Goal: Task Accomplishment & Management: Manage account settings

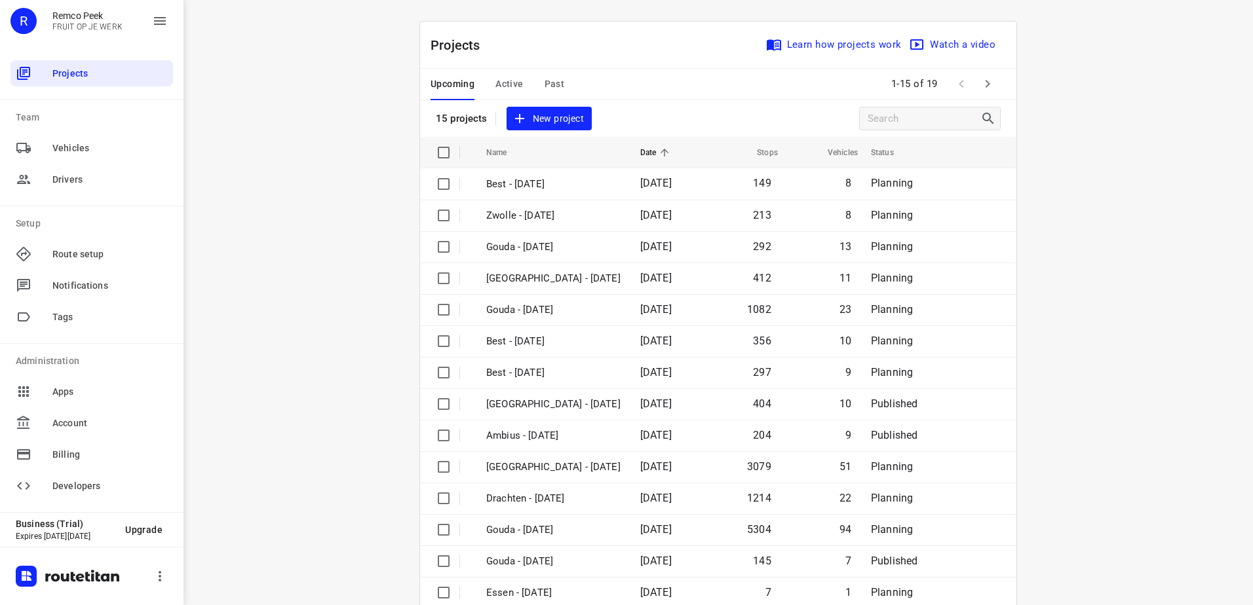
click at [495, 83] on span "Active" at bounding box center [509, 84] width 28 height 16
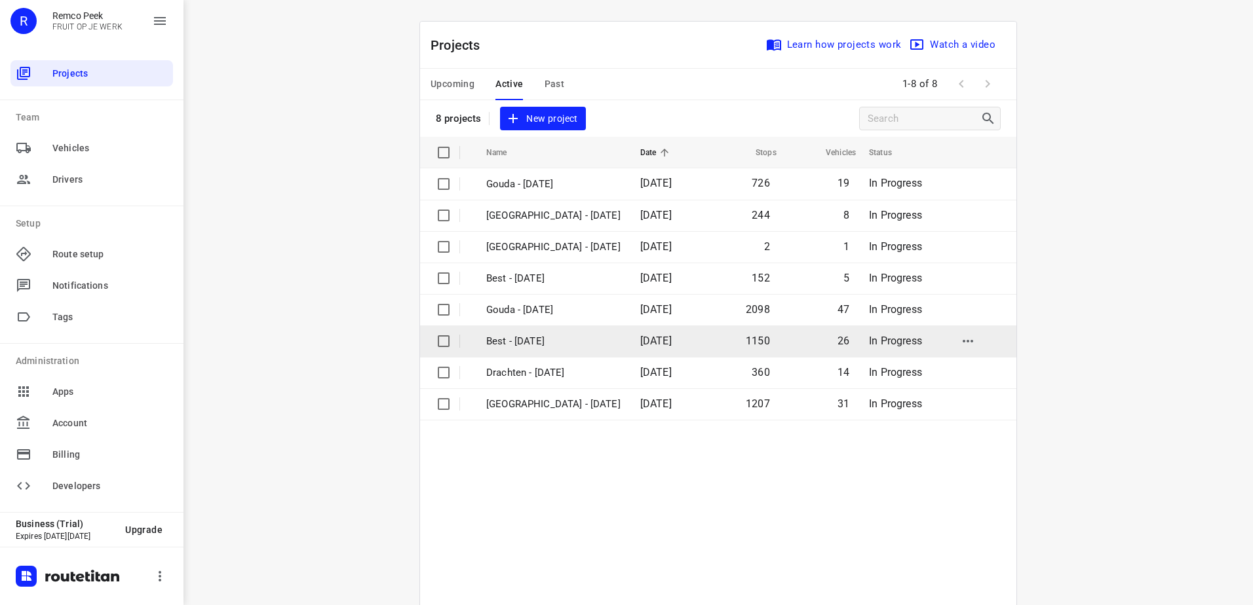
click at [566, 339] on p "Best - Wednesday" at bounding box center [553, 341] width 134 height 15
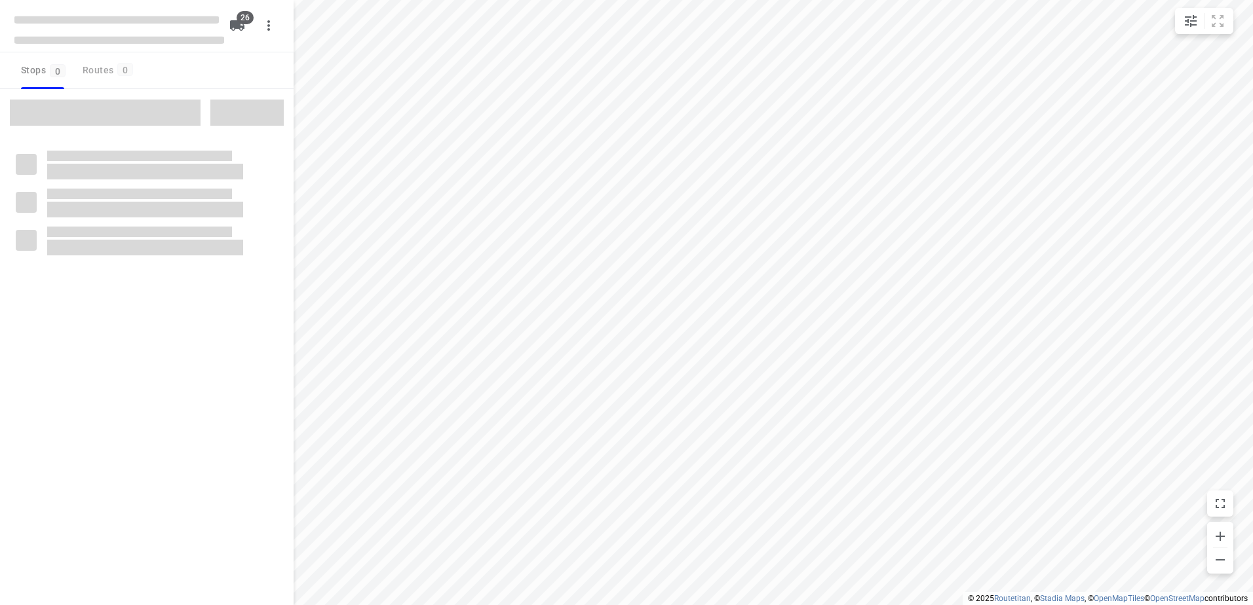
checkbox input "true"
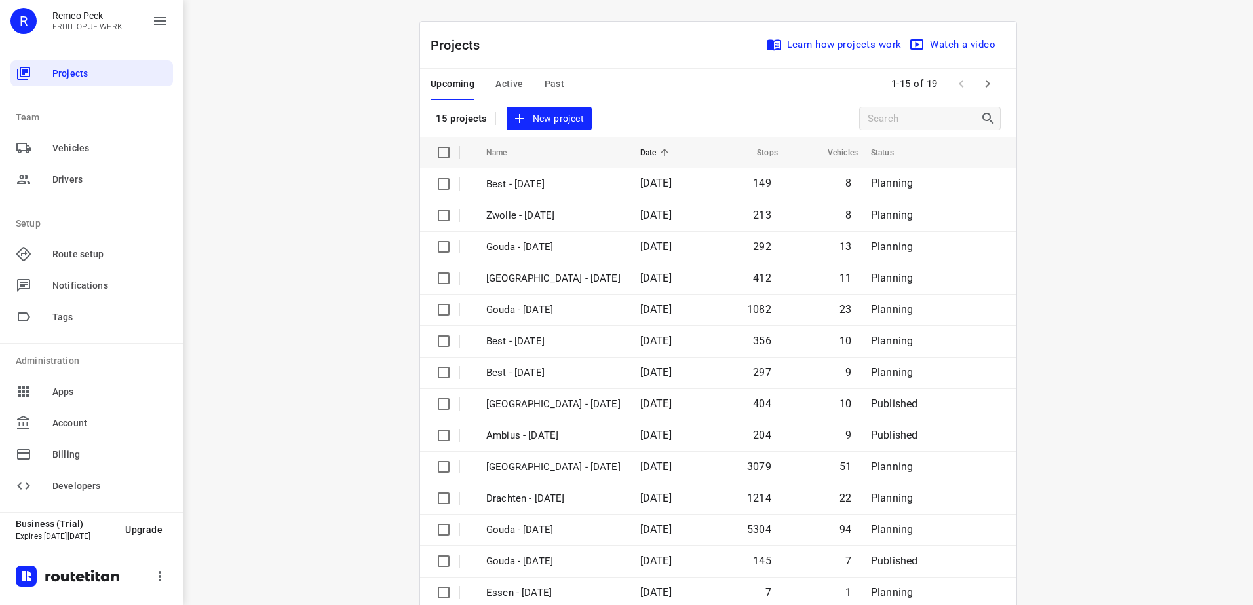
click at [508, 85] on span "Active" at bounding box center [509, 84] width 28 height 16
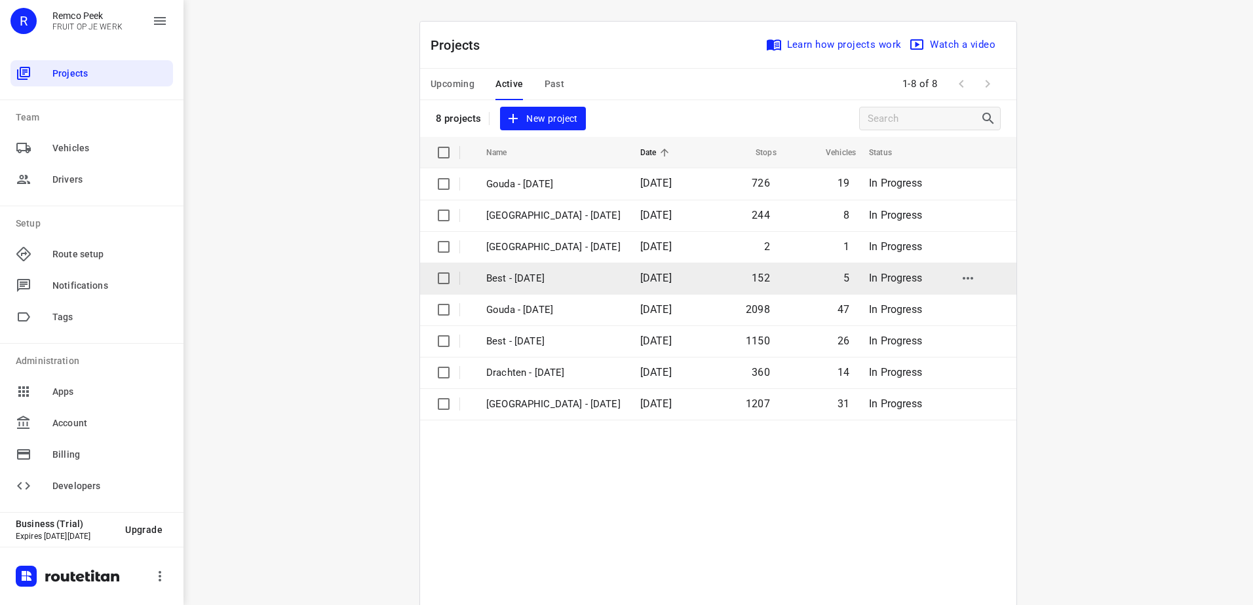
click at [560, 272] on p "Best - [DATE]" at bounding box center [553, 278] width 134 height 15
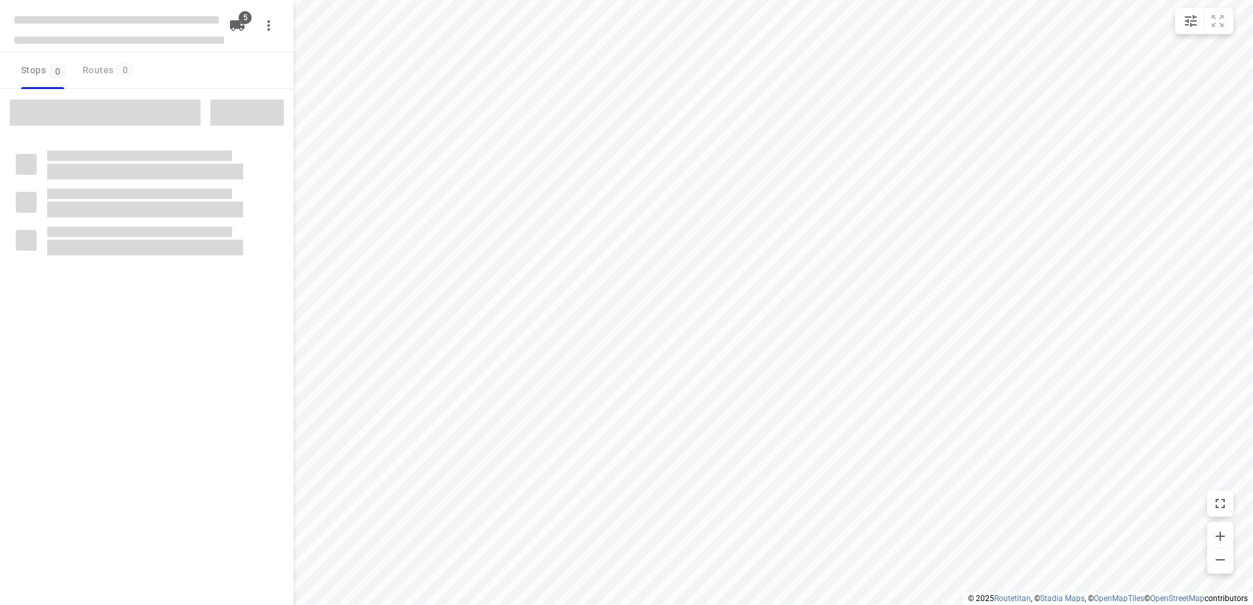
checkbox input "true"
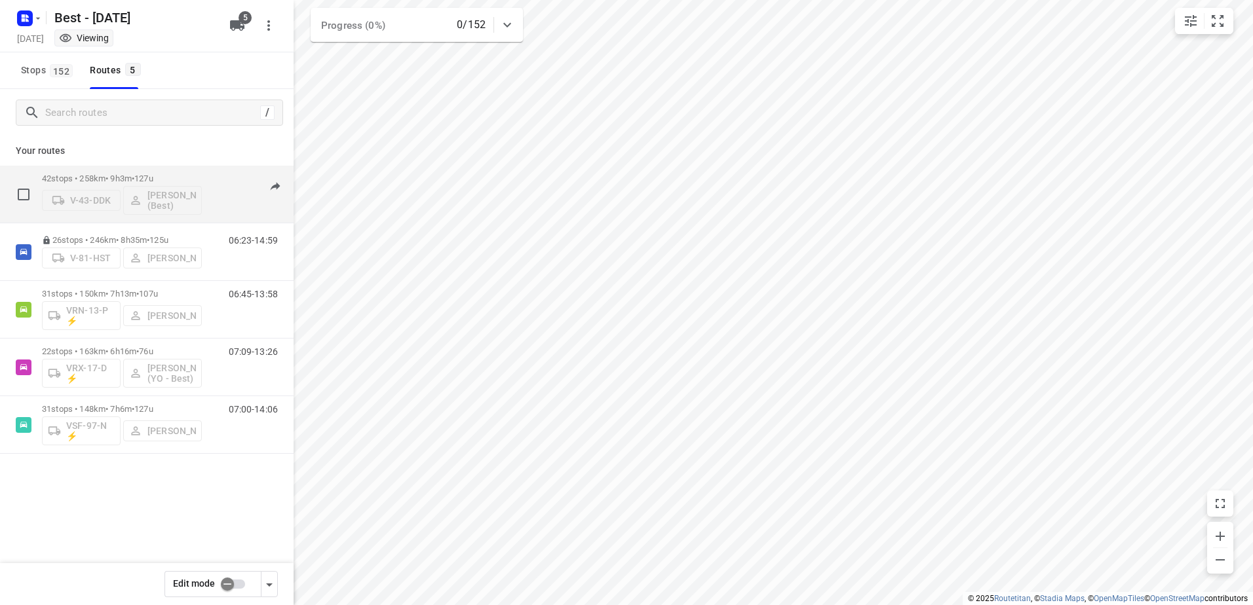
click at [153, 174] on span "127u" at bounding box center [143, 179] width 19 height 10
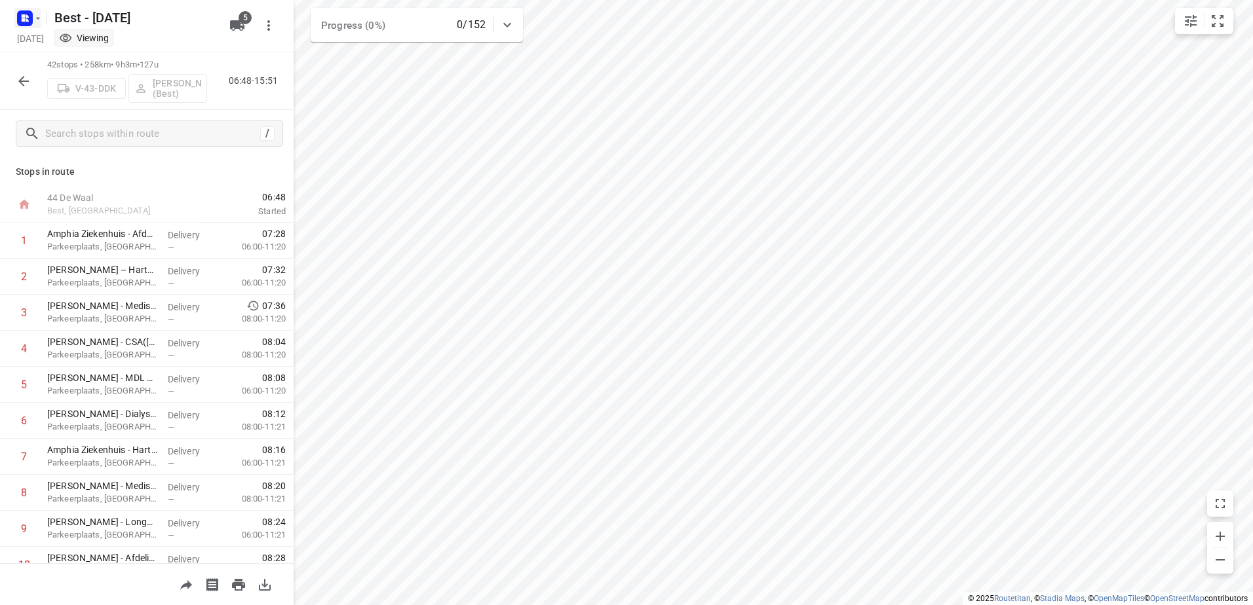
click at [23, 17] on icon "button" at bounding box center [23, 15] width 3 height 3
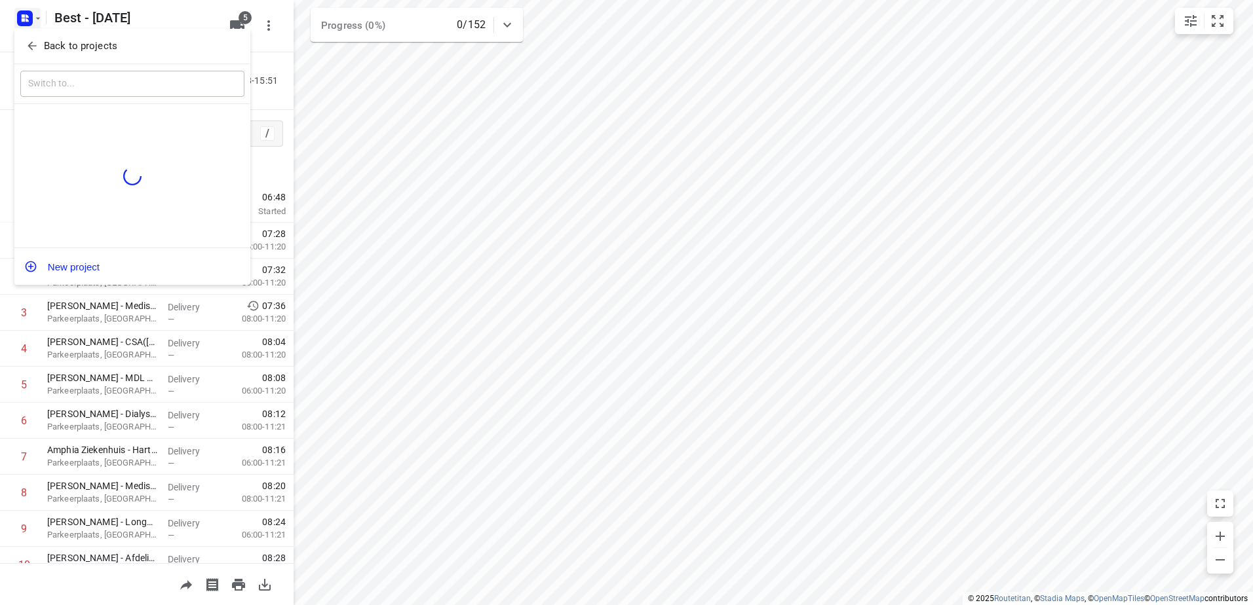
click at [67, 54] on button "Back to projects" at bounding box center [132, 46] width 224 height 22
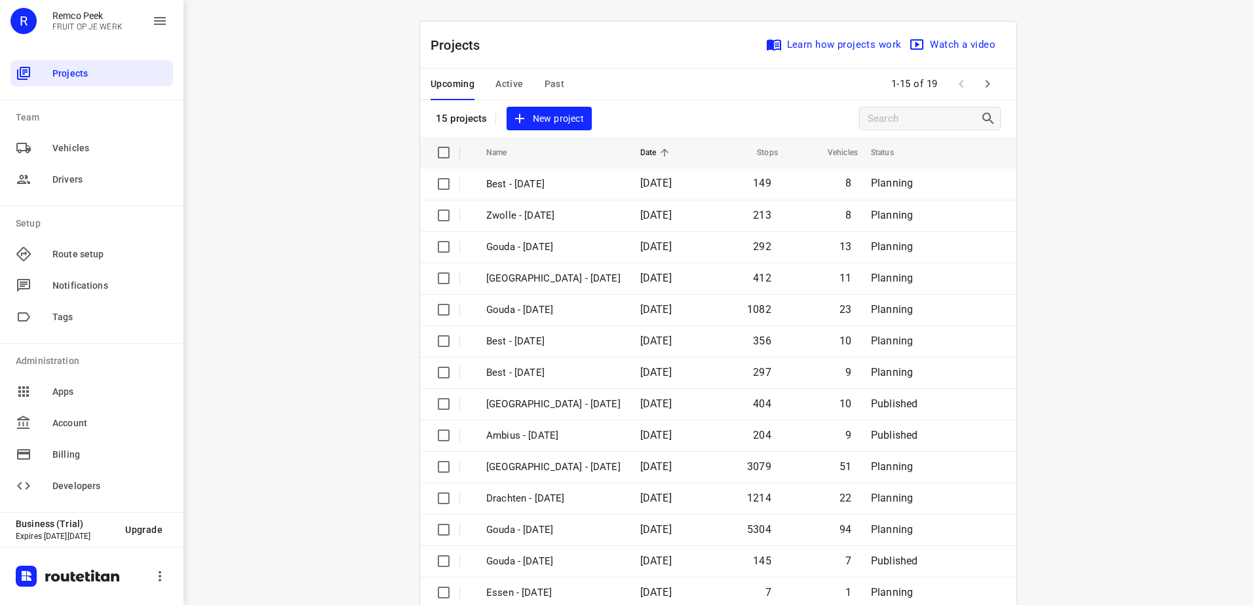
click at [512, 83] on span "Active" at bounding box center [509, 84] width 28 height 16
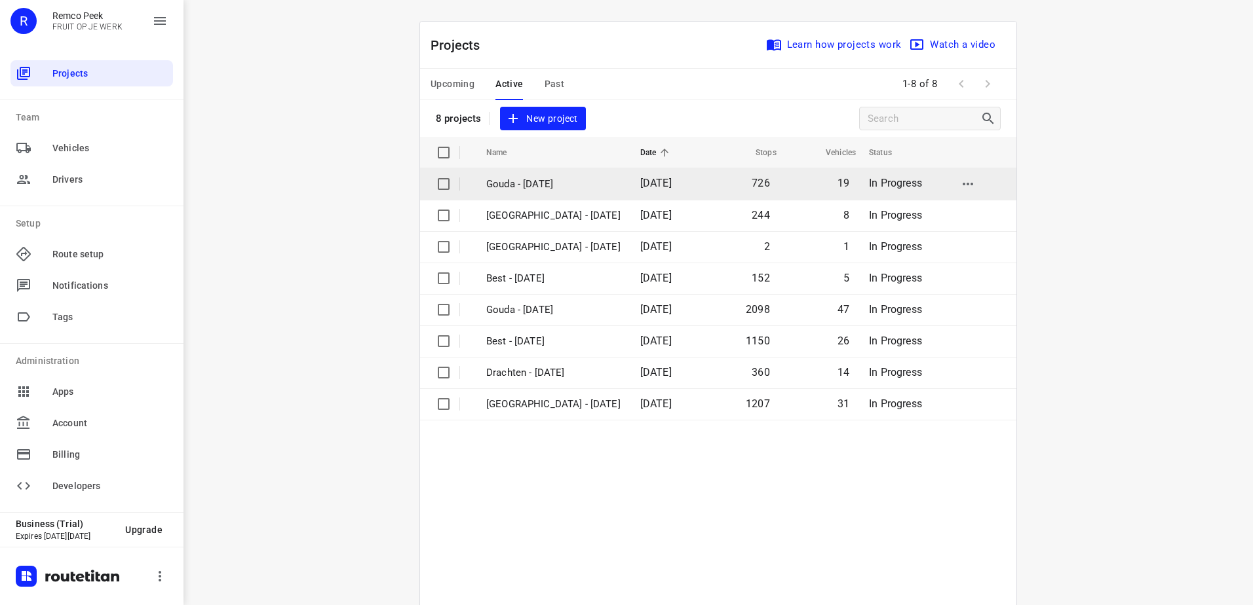
click at [541, 187] on p "Gouda - Thursday" at bounding box center [553, 184] width 134 height 15
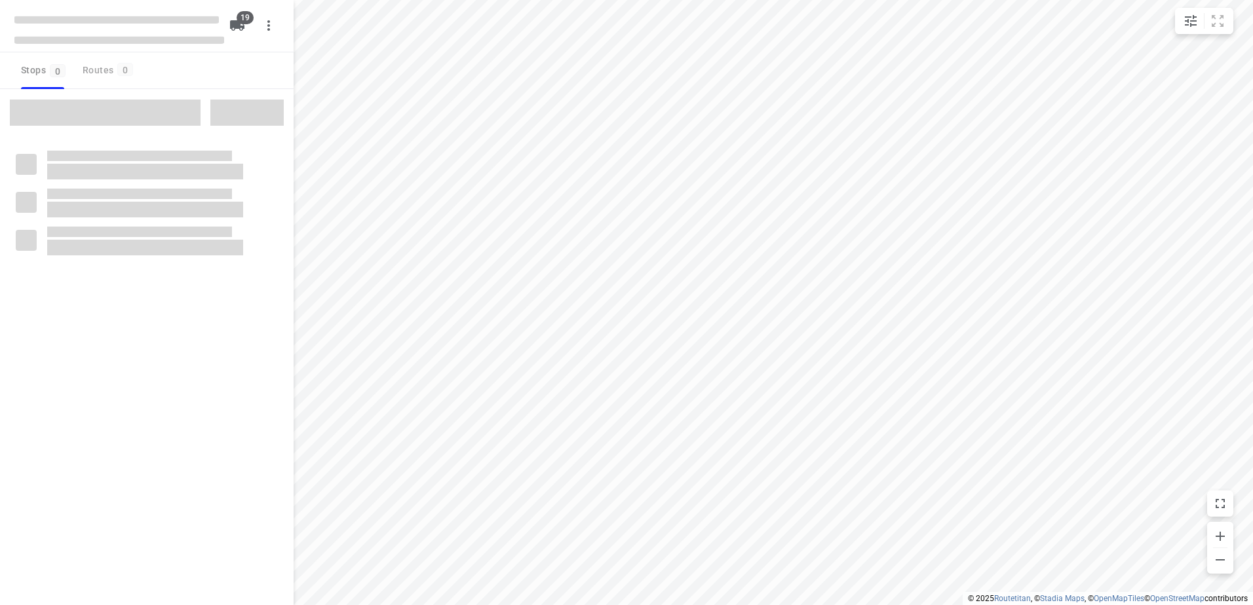
checkbox input "true"
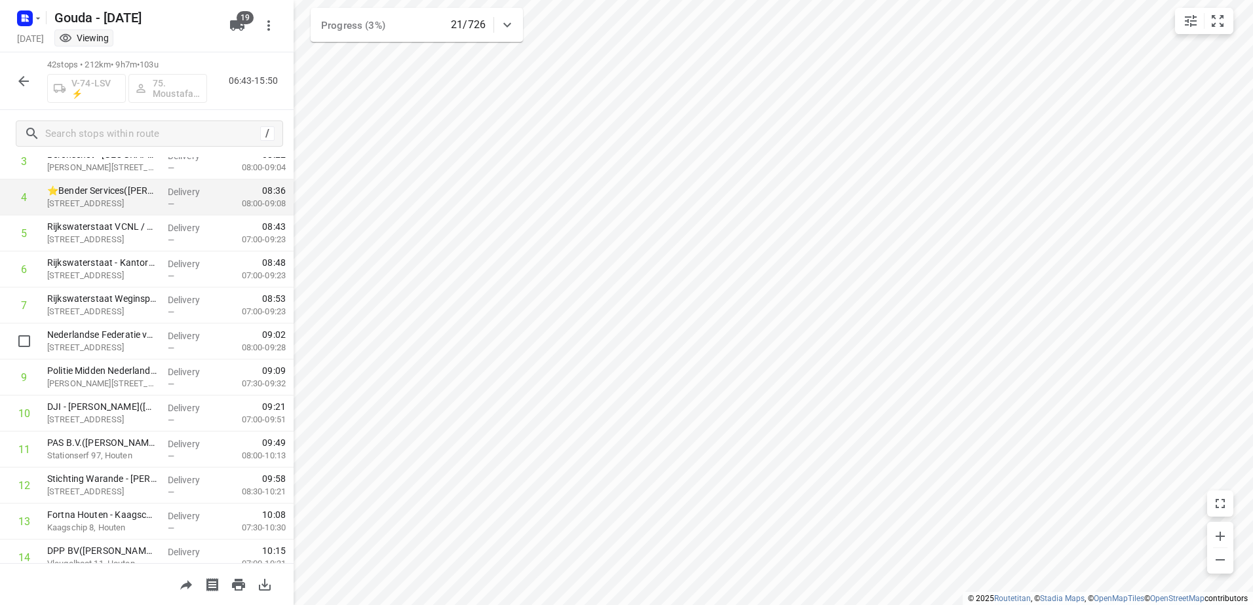
scroll to position [131, 0]
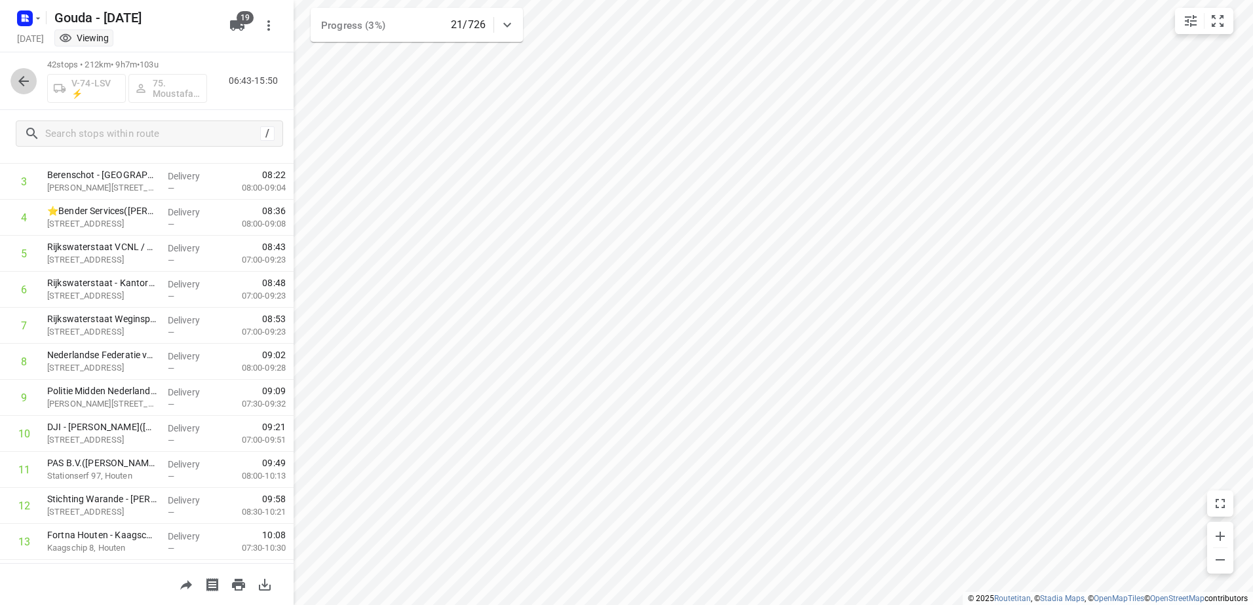
click at [27, 81] on icon "button" at bounding box center [23, 81] width 10 height 10
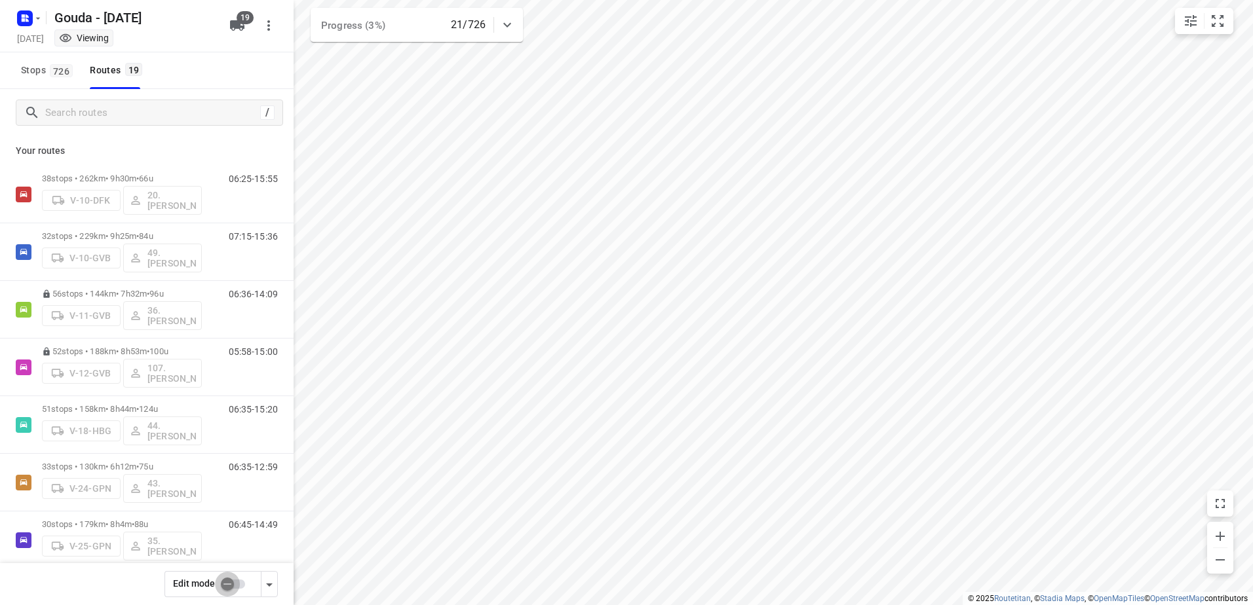
click at [231, 590] on input "checkbox" at bounding box center [227, 584] width 75 height 25
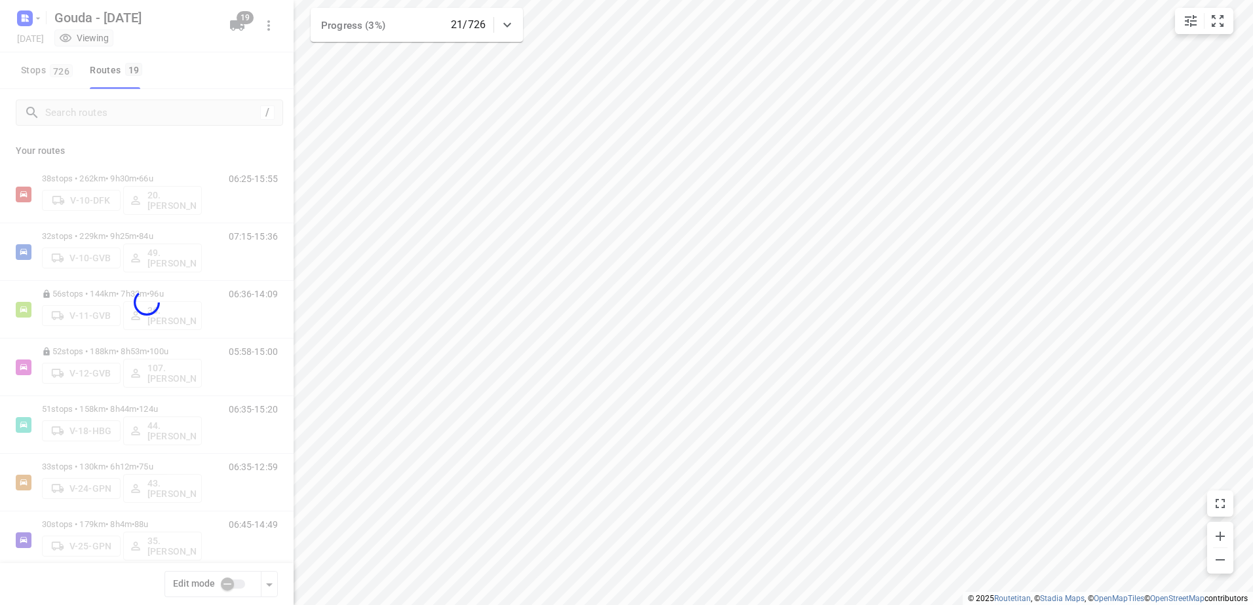
checkbox input "true"
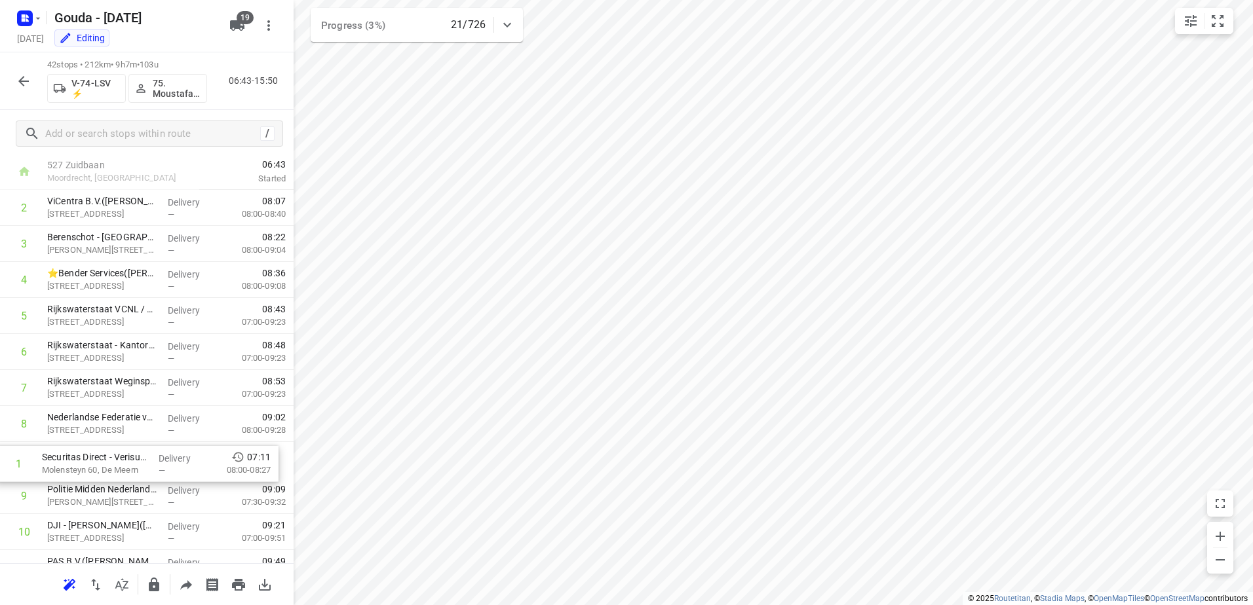
scroll to position [39, 0]
drag, startPoint x: 168, startPoint y: 237, endPoint x: 157, endPoint y: 463, distance: 226.3
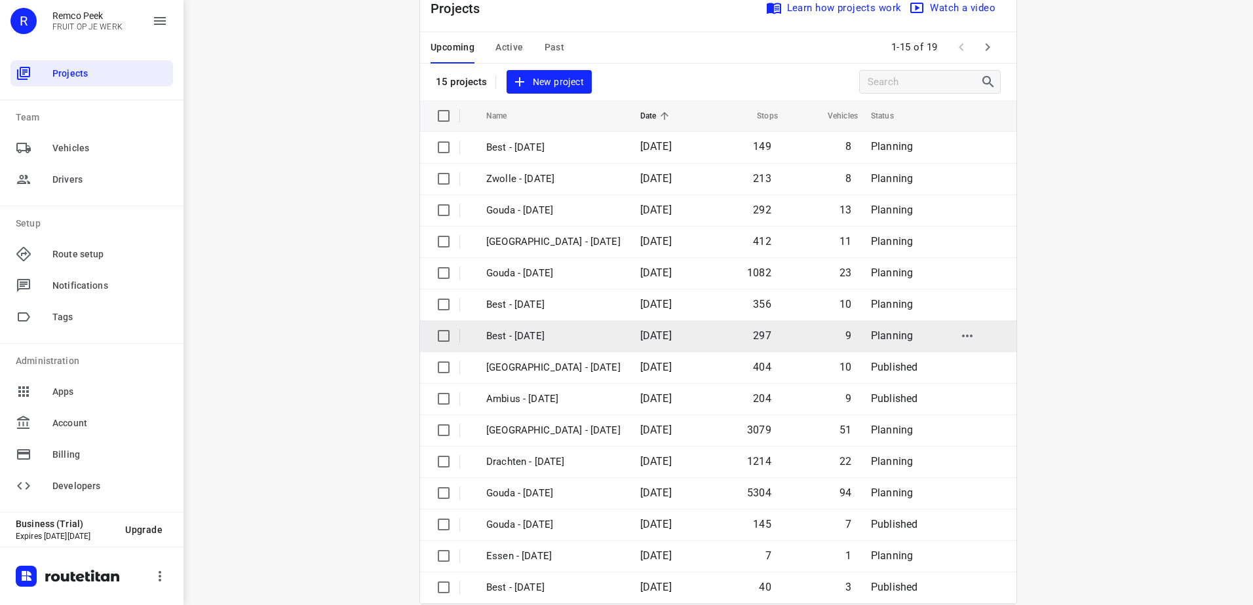
scroll to position [57, 0]
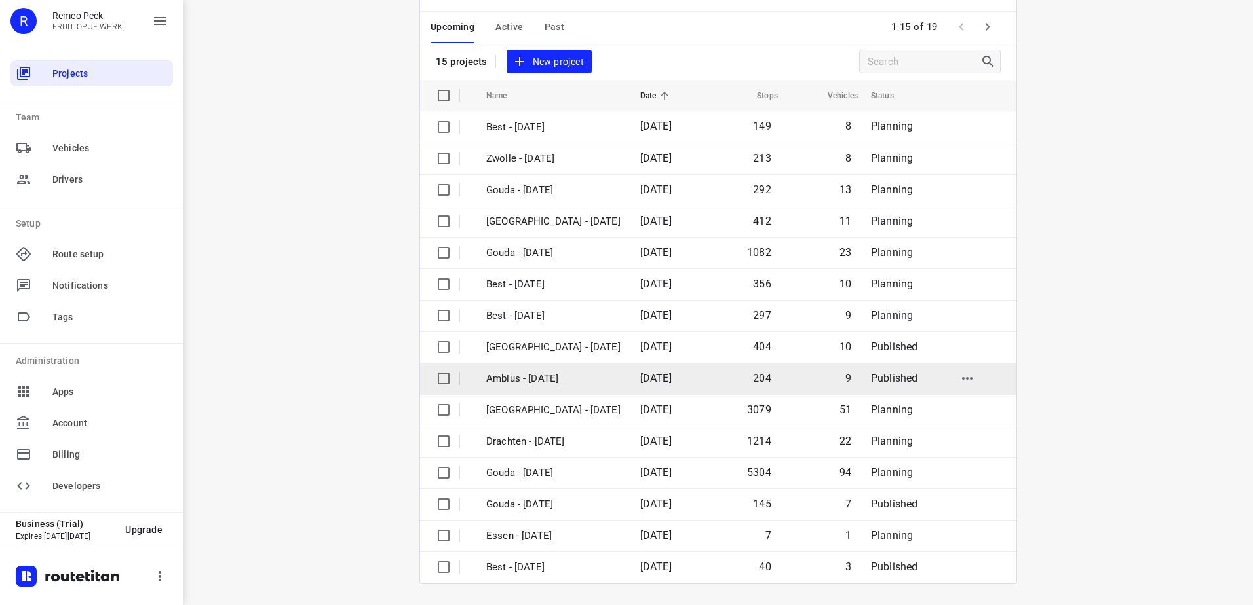
click at [548, 373] on p "Ambius - [DATE]" at bounding box center [553, 378] width 134 height 15
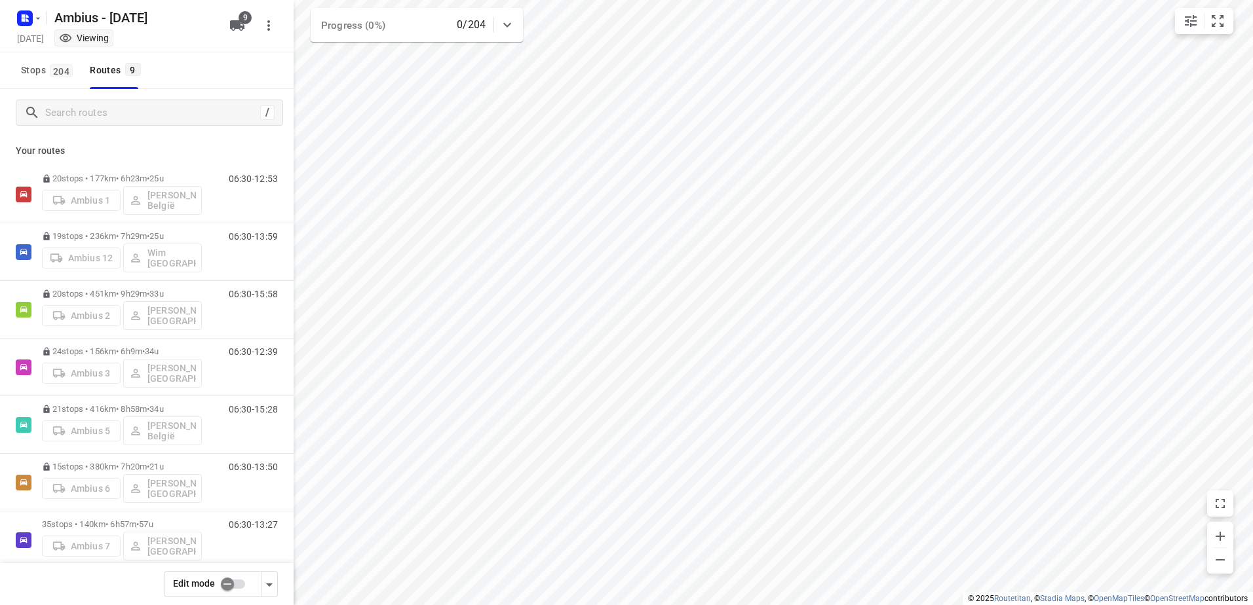
checkbox input "true"
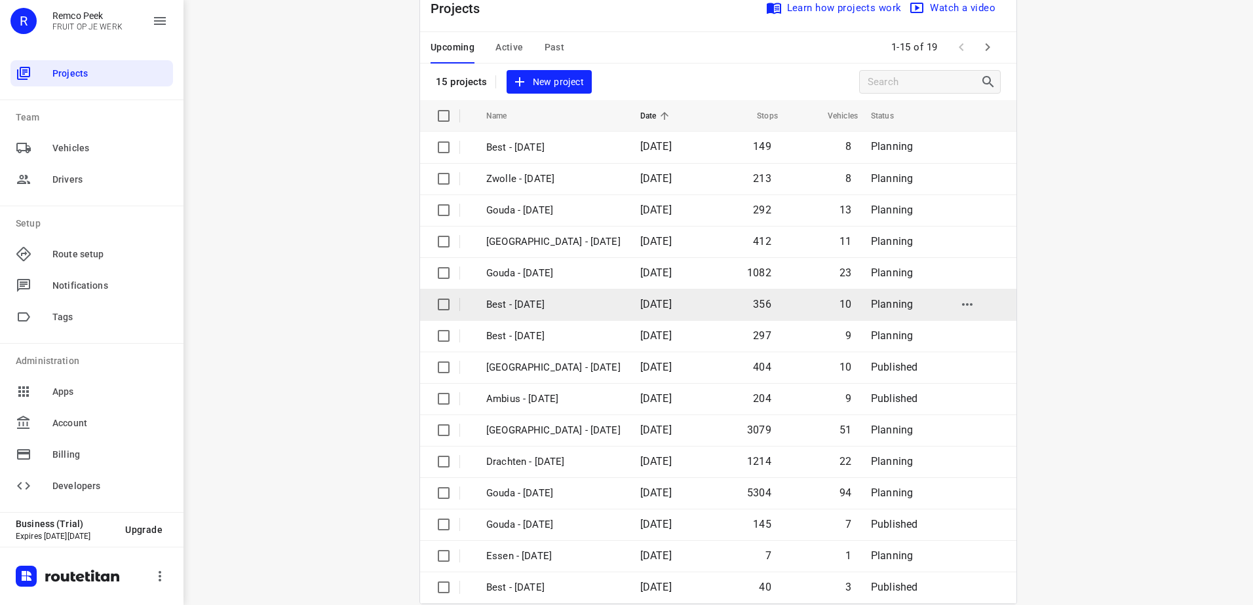
scroll to position [57, 0]
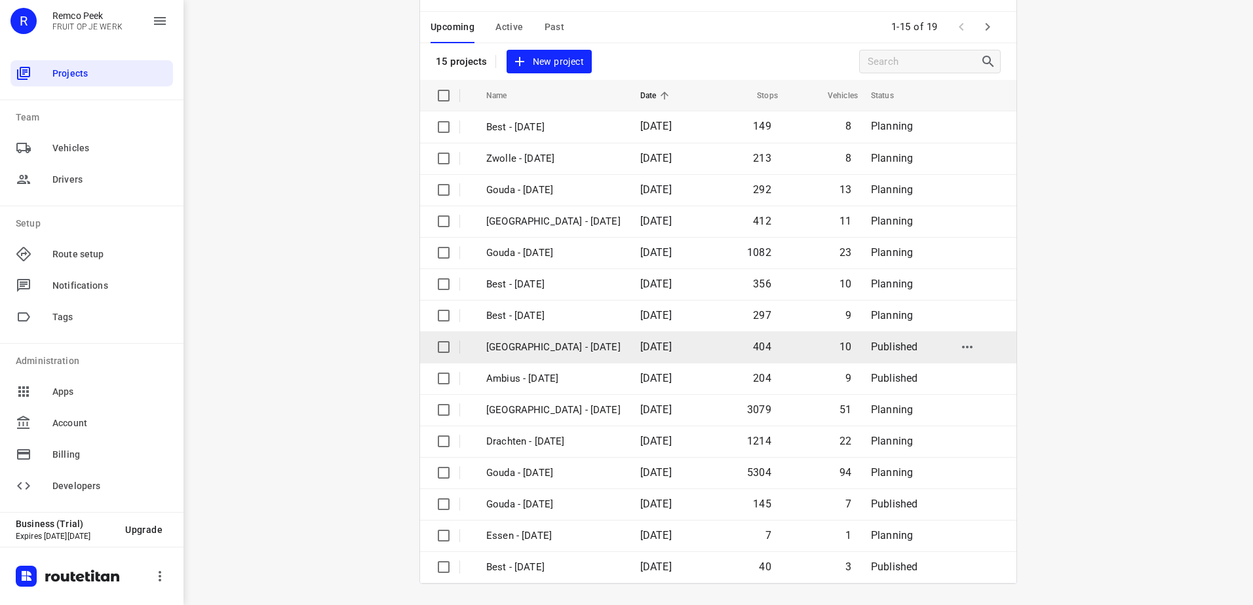
click at [540, 356] on td "[GEOGRAPHIC_DATA] - [DATE]" at bounding box center [551, 347] width 157 height 31
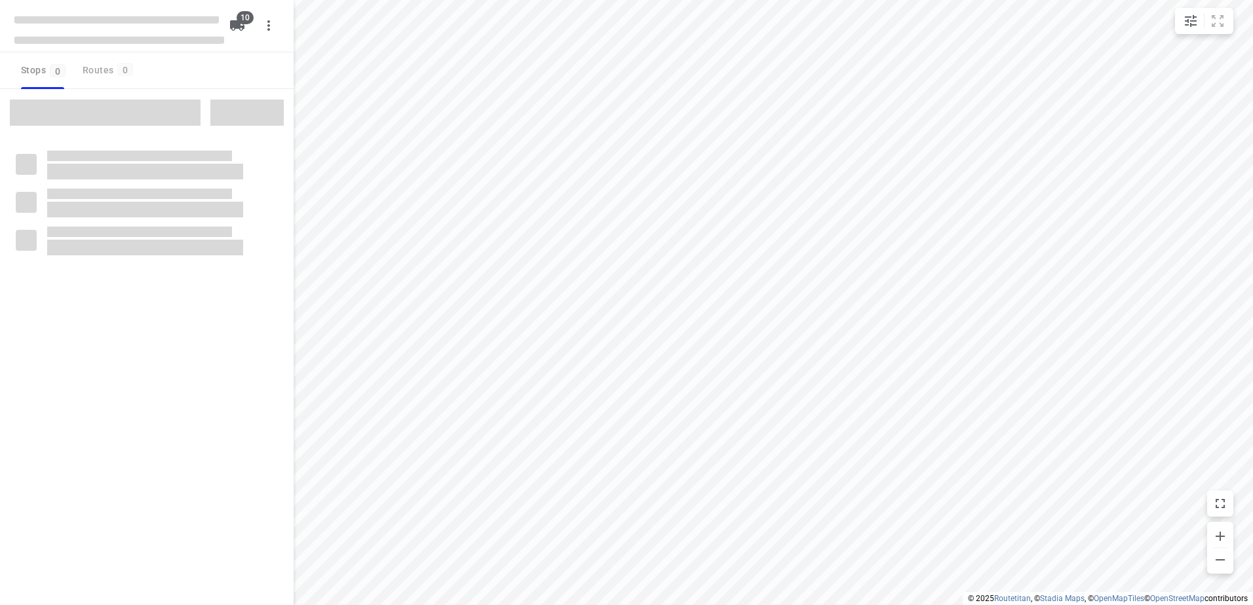
checkbox input "true"
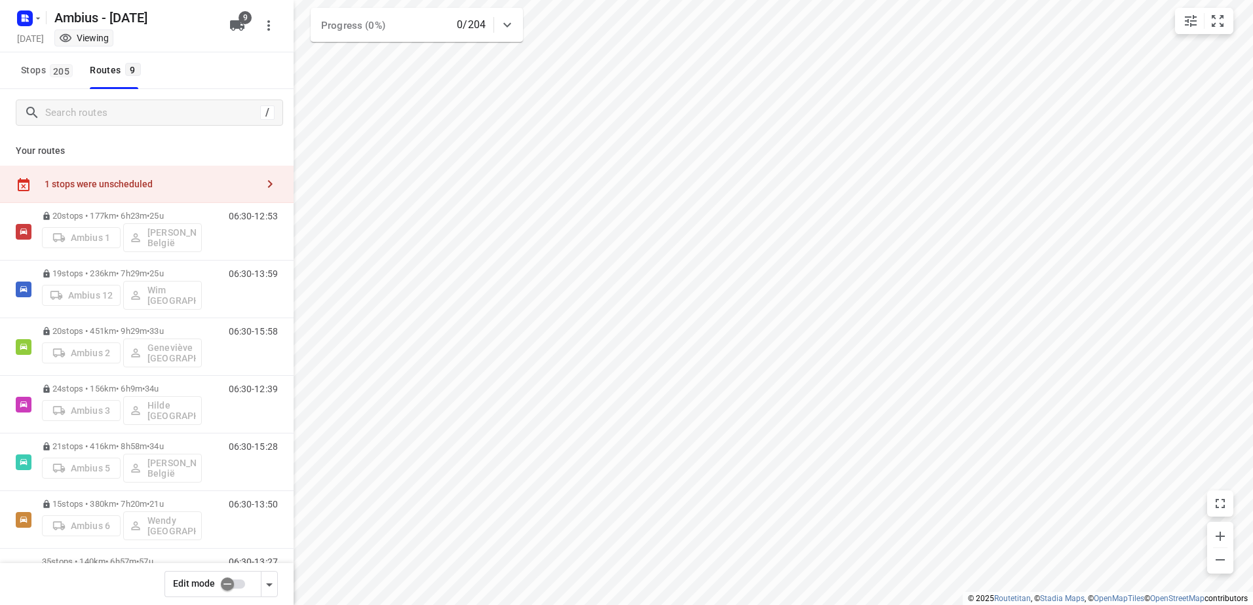
click at [244, 584] on input "checkbox" at bounding box center [227, 584] width 75 height 25
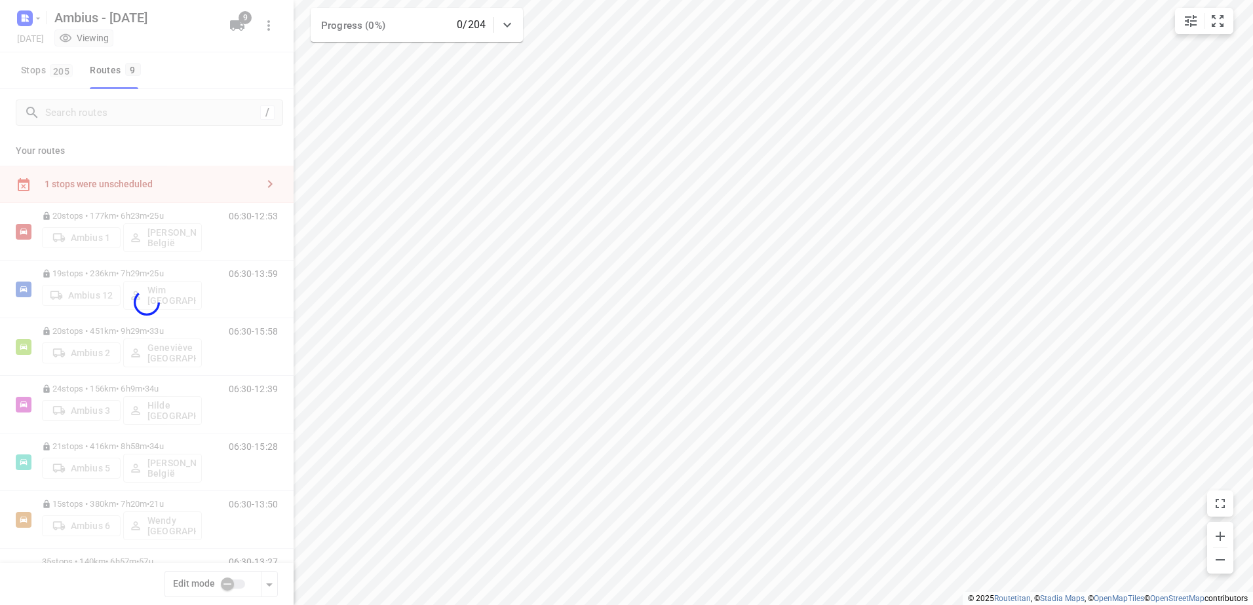
checkbox input "true"
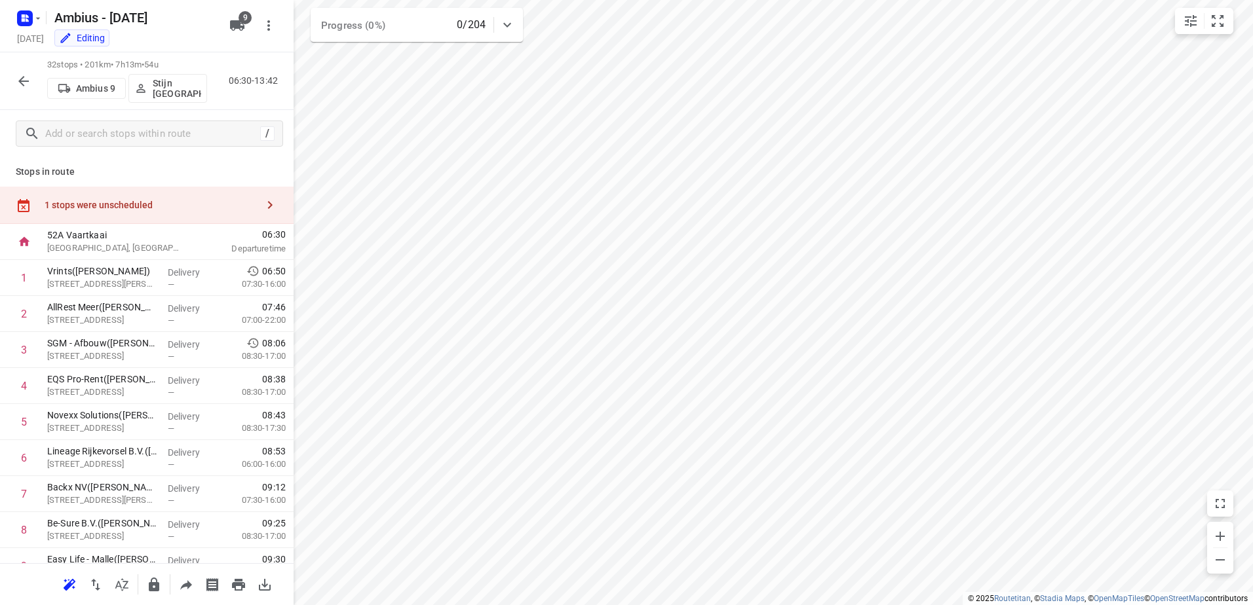
click at [109, 203] on div "1 stops were unscheduled" at bounding box center [151, 205] width 212 height 10
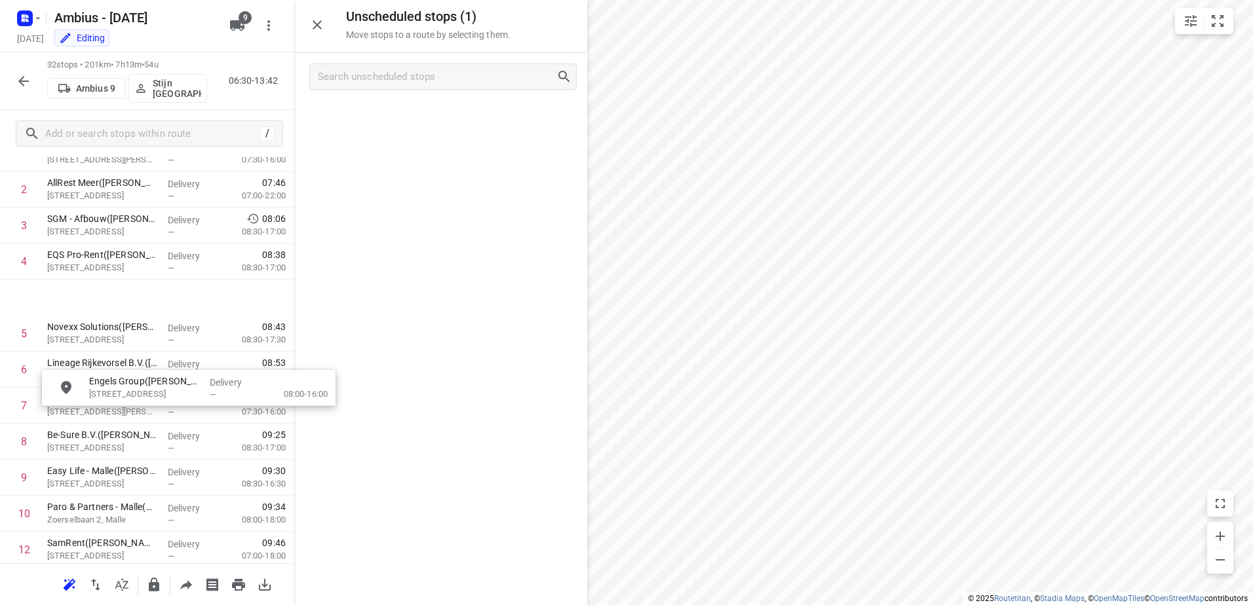
scroll to position [262, 0]
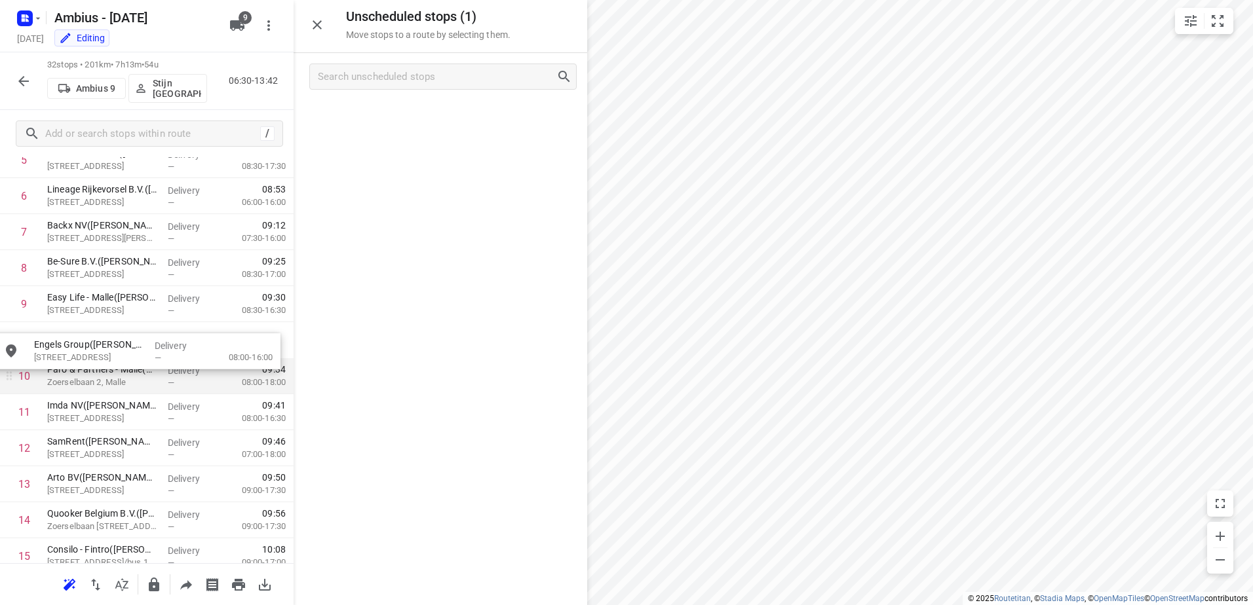
drag, startPoint x: 408, startPoint y: 130, endPoint x: 88, endPoint y: 361, distance: 395.1
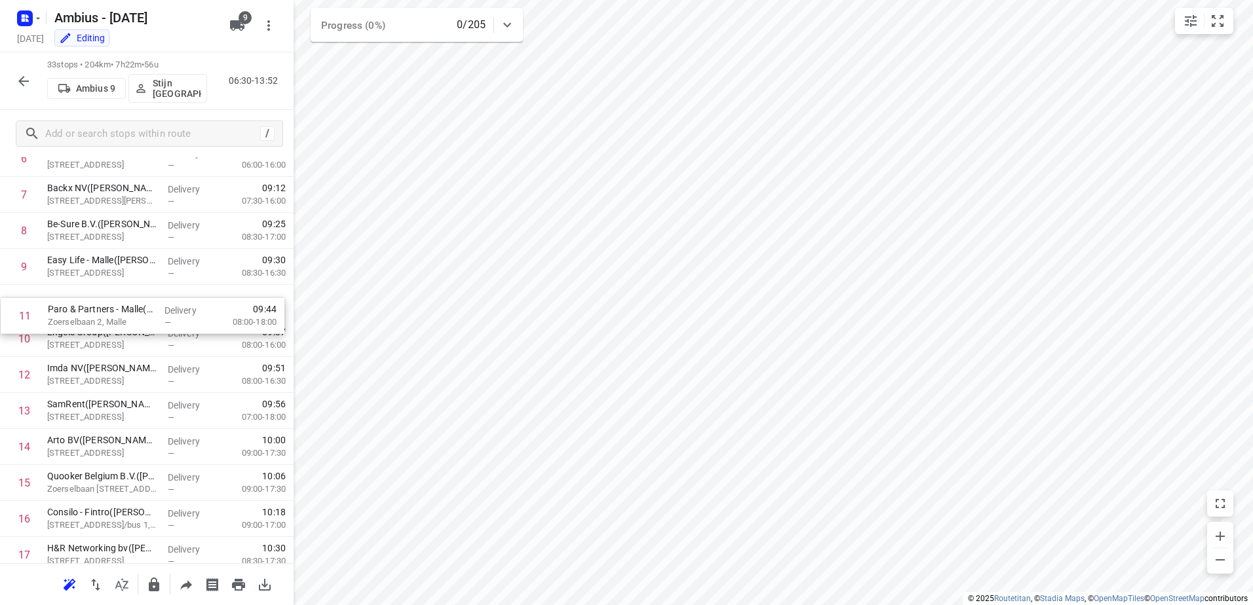
drag, startPoint x: 121, startPoint y: 347, endPoint x: 121, endPoint y: 316, distance: 31.4
click at [121, 316] on div "1 Vrints(Jeroen Vrints) Ringlaan 14A, Brecht Delivery — 06:50 07:30-16:00 2 All…" at bounding box center [147, 555] width 294 height 1189
click at [22, 91] on button "button" at bounding box center [23, 81] width 26 height 26
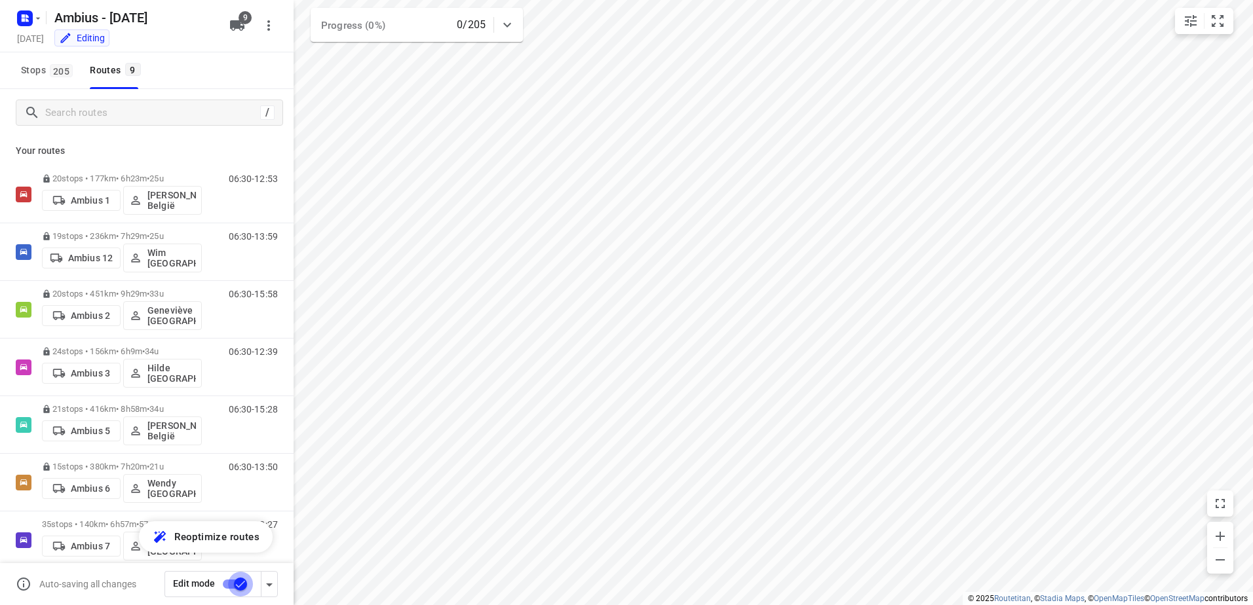
click at [235, 586] on input "checkbox" at bounding box center [240, 584] width 75 height 25
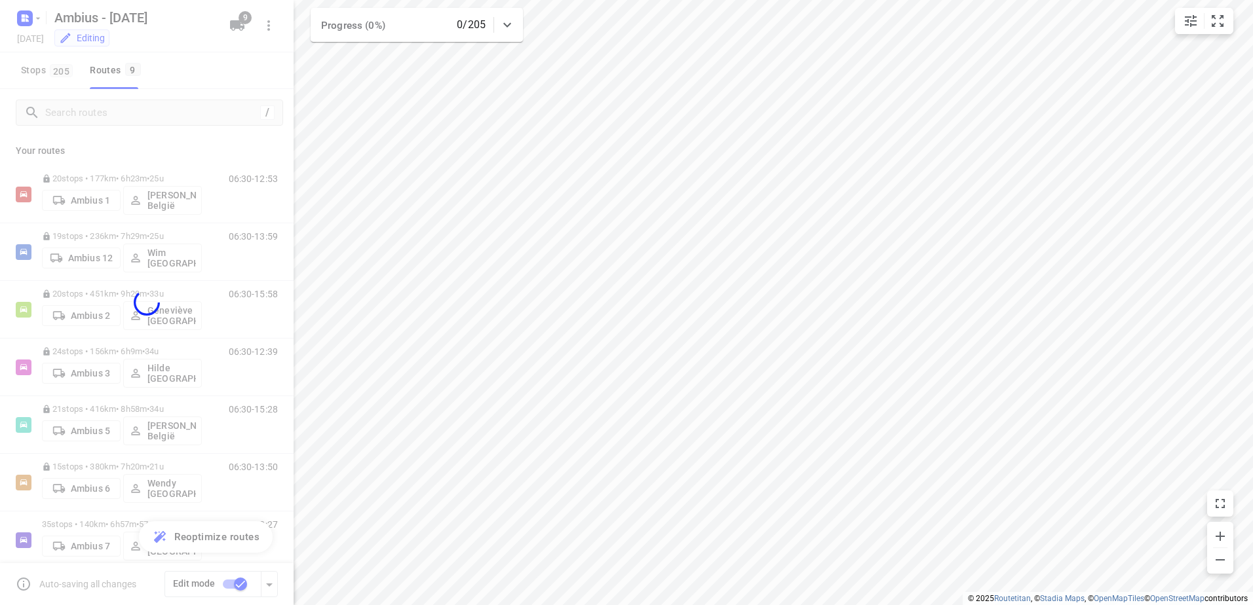
checkbox input "false"
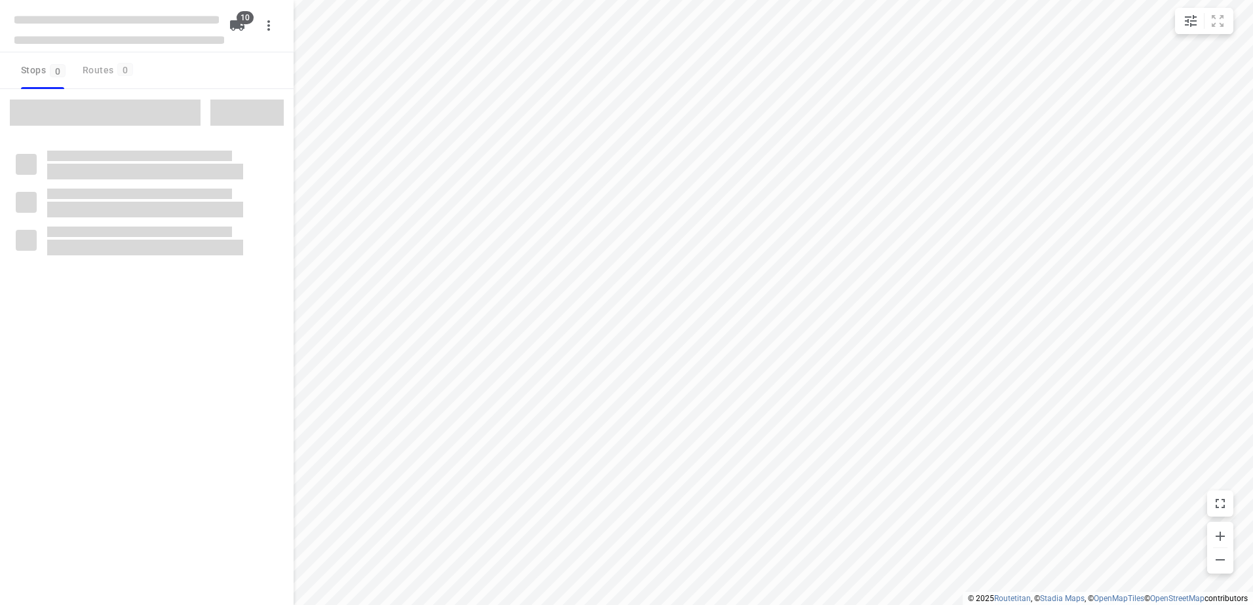
checkbox input "true"
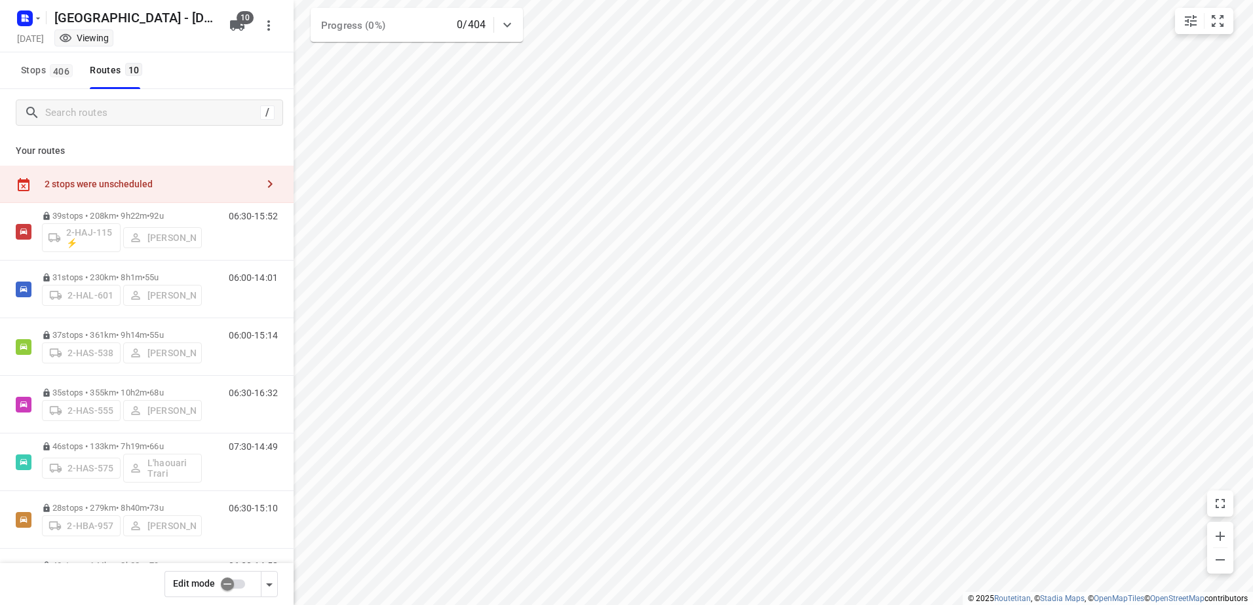
click at [243, 585] on input "checkbox" at bounding box center [227, 584] width 75 height 25
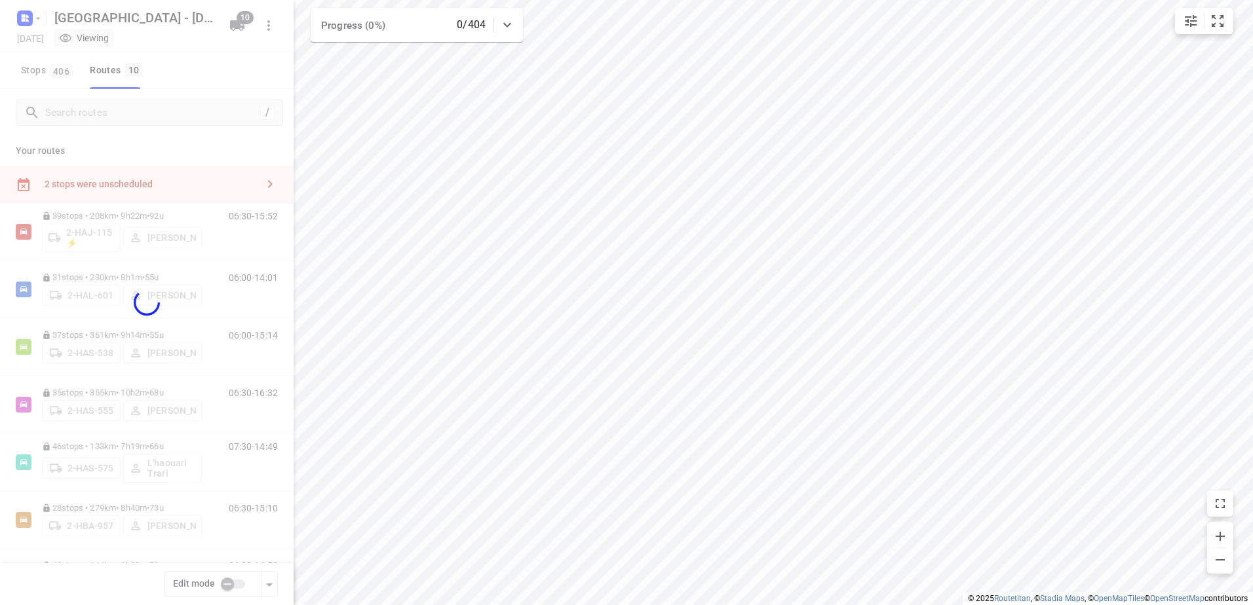
checkbox input "true"
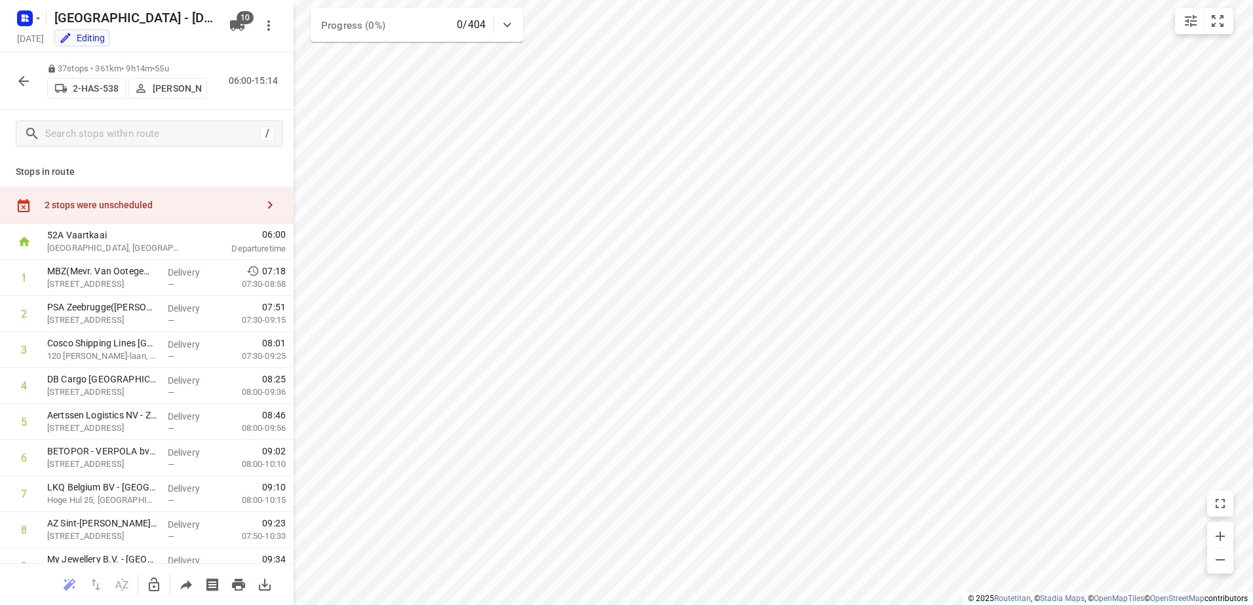
click at [172, 201] on div "2 stops were unscheduled" at bounding box center [151, 205] width 212 height 10
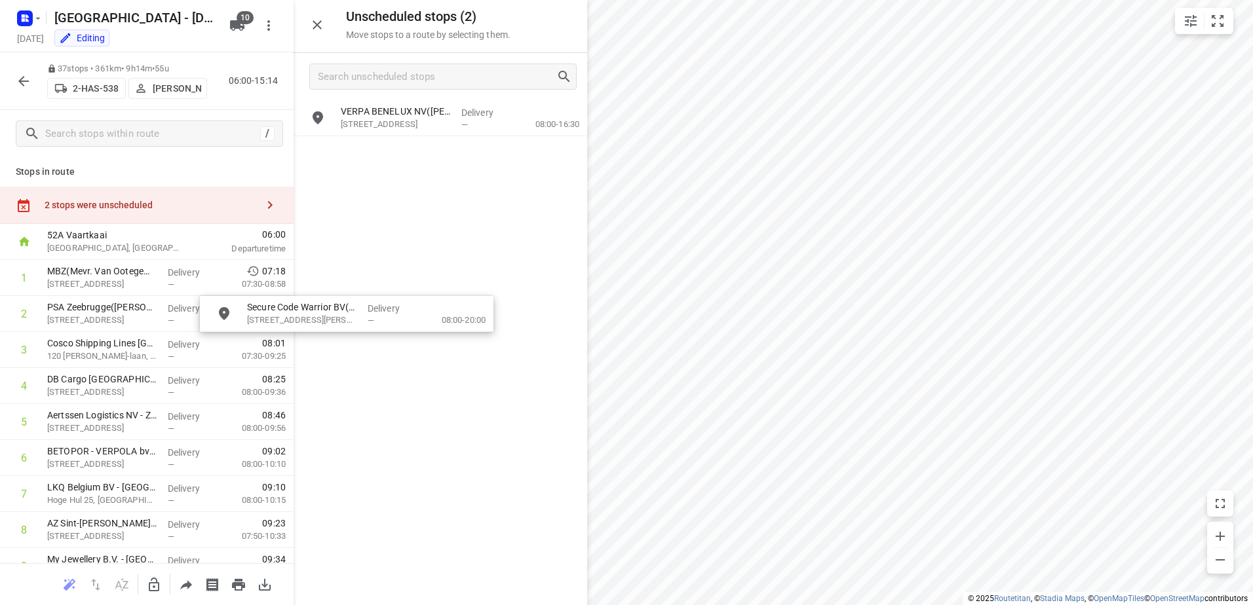
drag, startPoint x: 425, startPoint y: 155, endPoint x: 328, endPoint y: 320, distance: 191.2
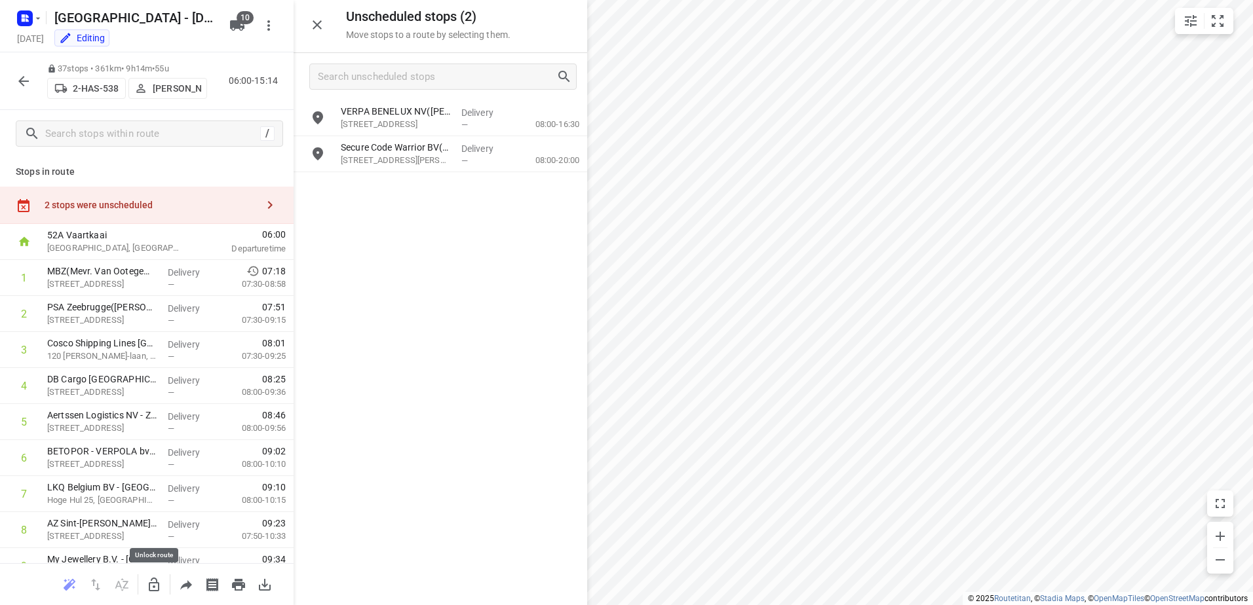
click at [161, 586] on icon "button" at bounding box center [154, 585] width 16 height 16
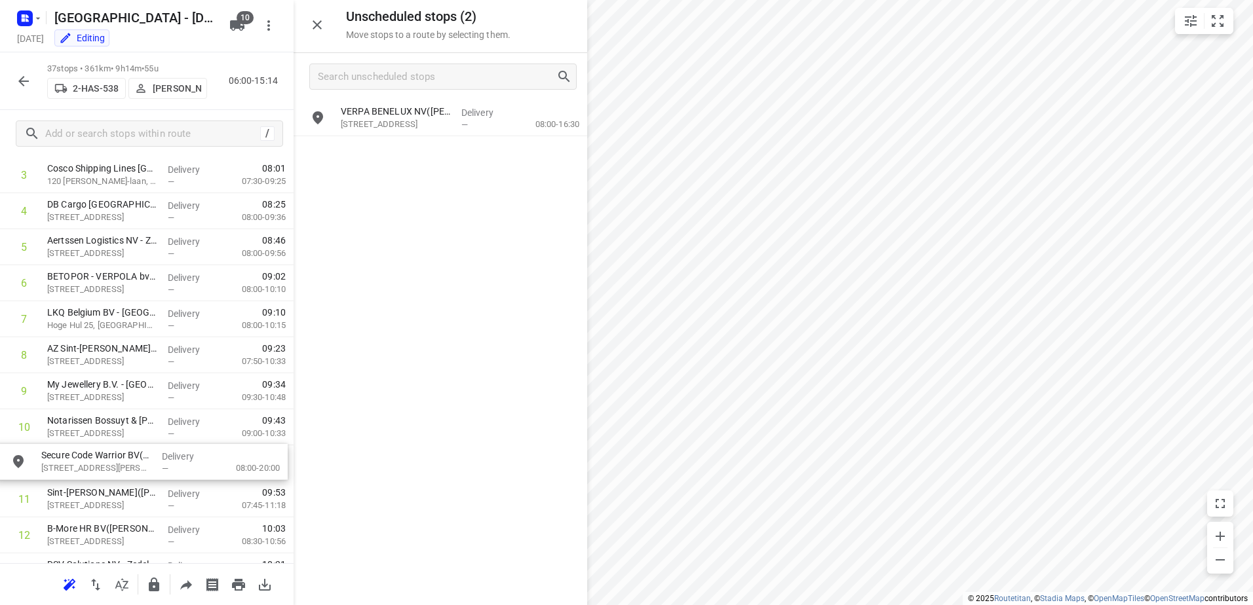
drag, startPoint x: 501, startPoint y: 159, endPoint x: 197, endPoint y: 474, distance: 436.9
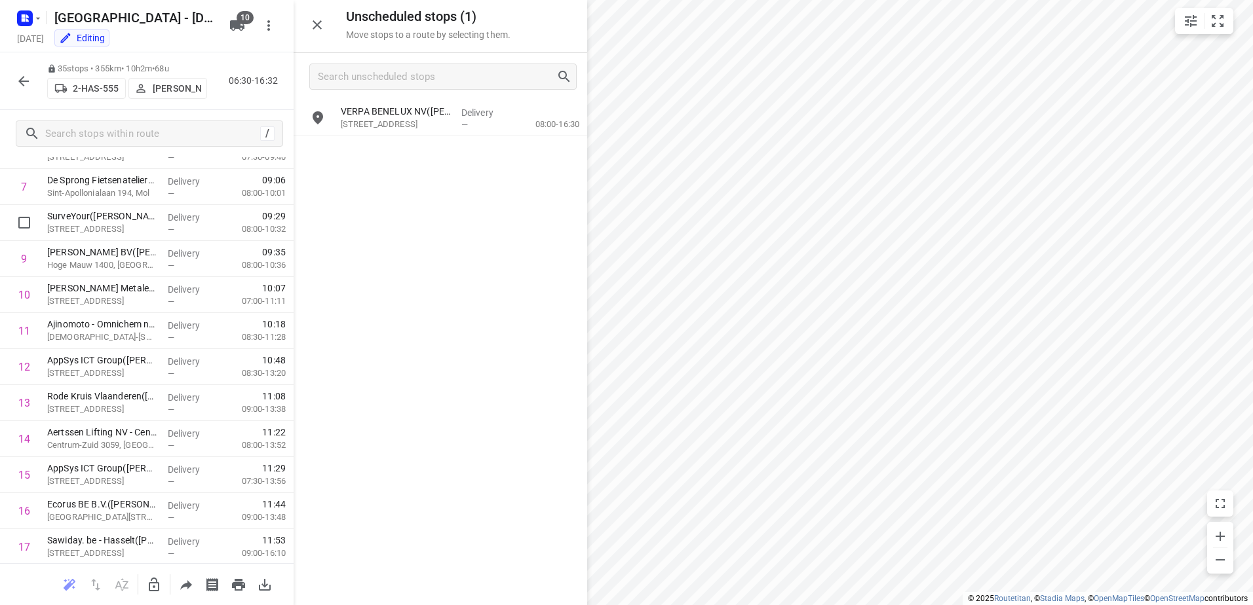
scroll to position [176, 0]
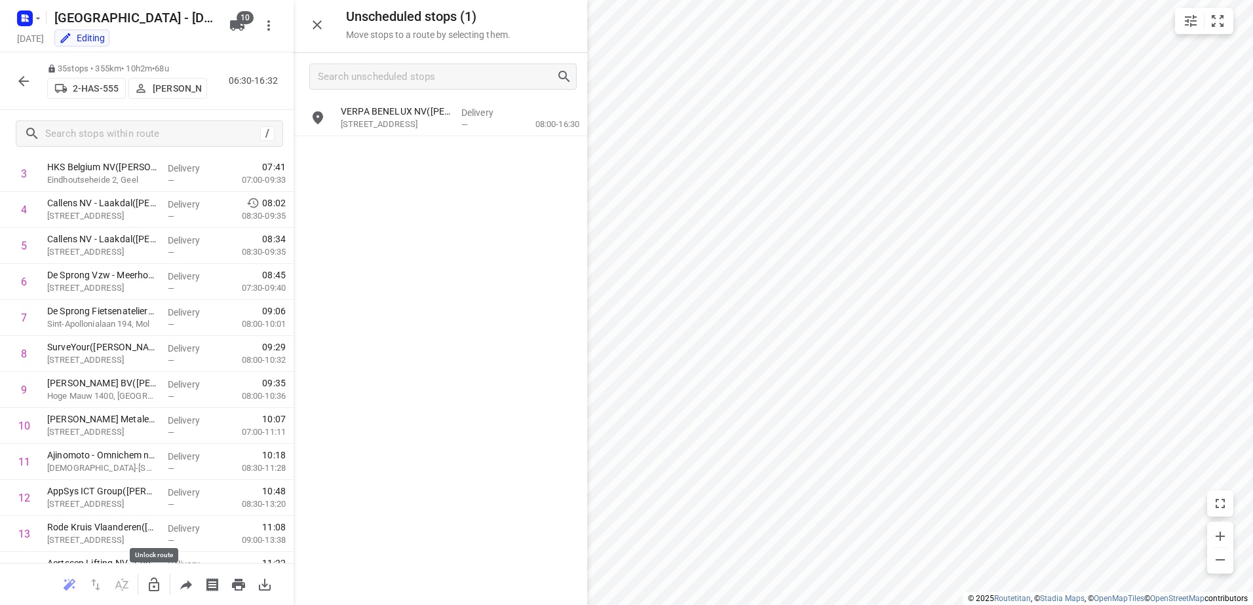
click at [157, 584] on icon "button" at bounding box center [154, 585] width 16 height 16
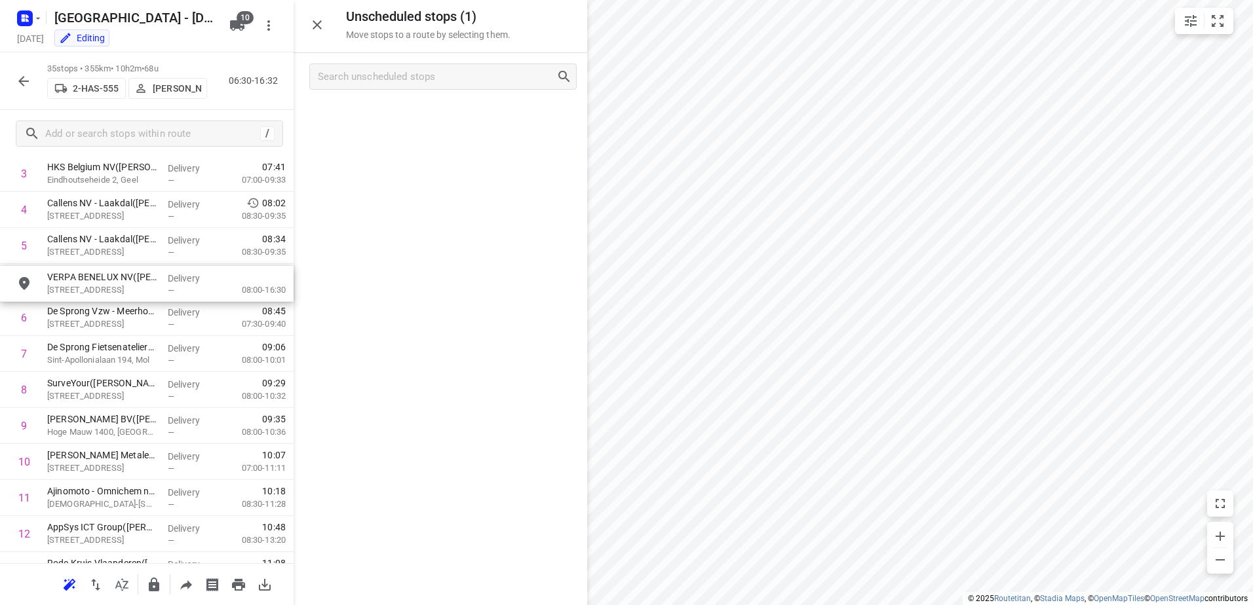
drag, startPoint x: 403, startPoint y: 123, endPoint x: 88, endPoint y: 290, distance: 356.7
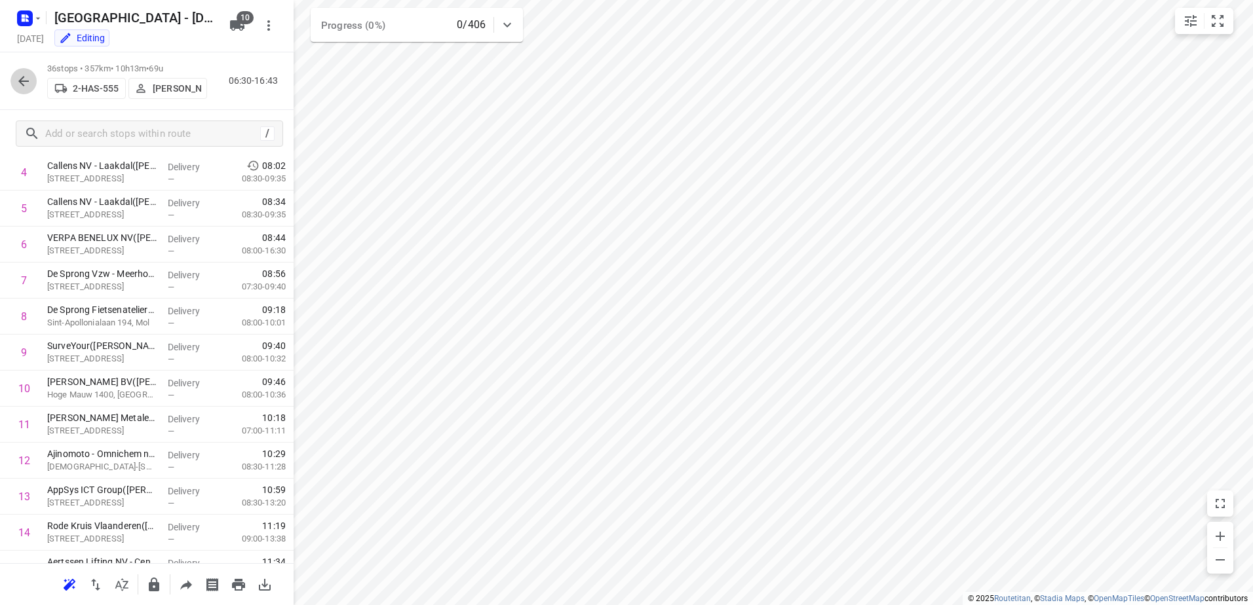
click at [18, 77] on icon "button" at bounding box center [24, 81] width 16 height 16
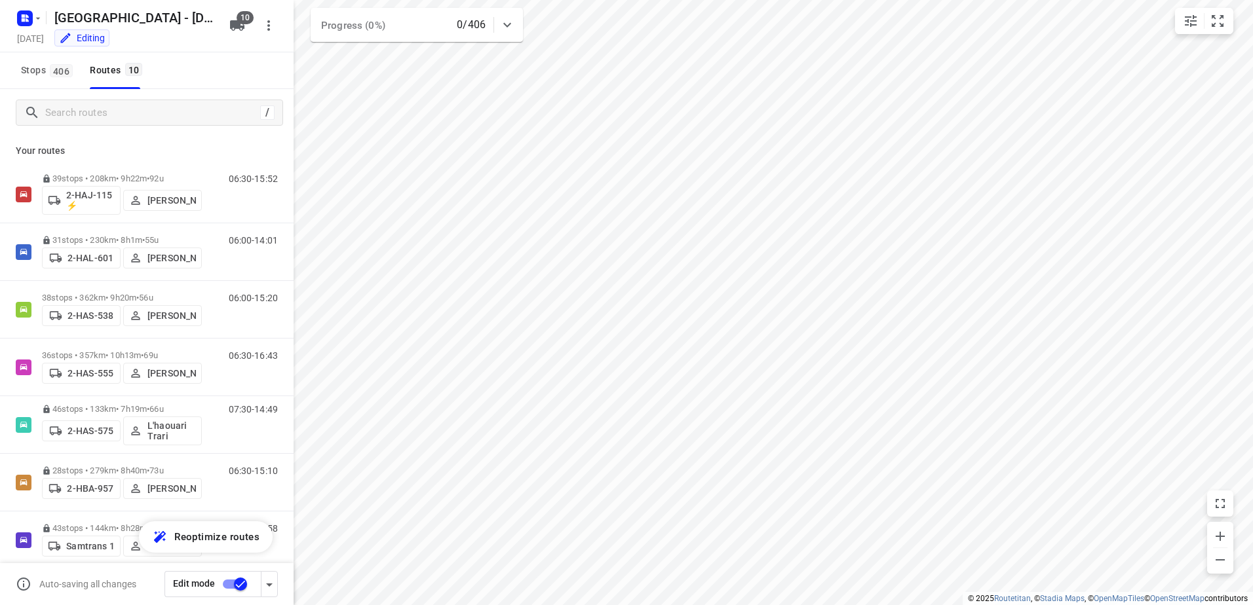
click at [233, 582] on input "checkbox" at bounding box center [240, 584] width 75 height 25
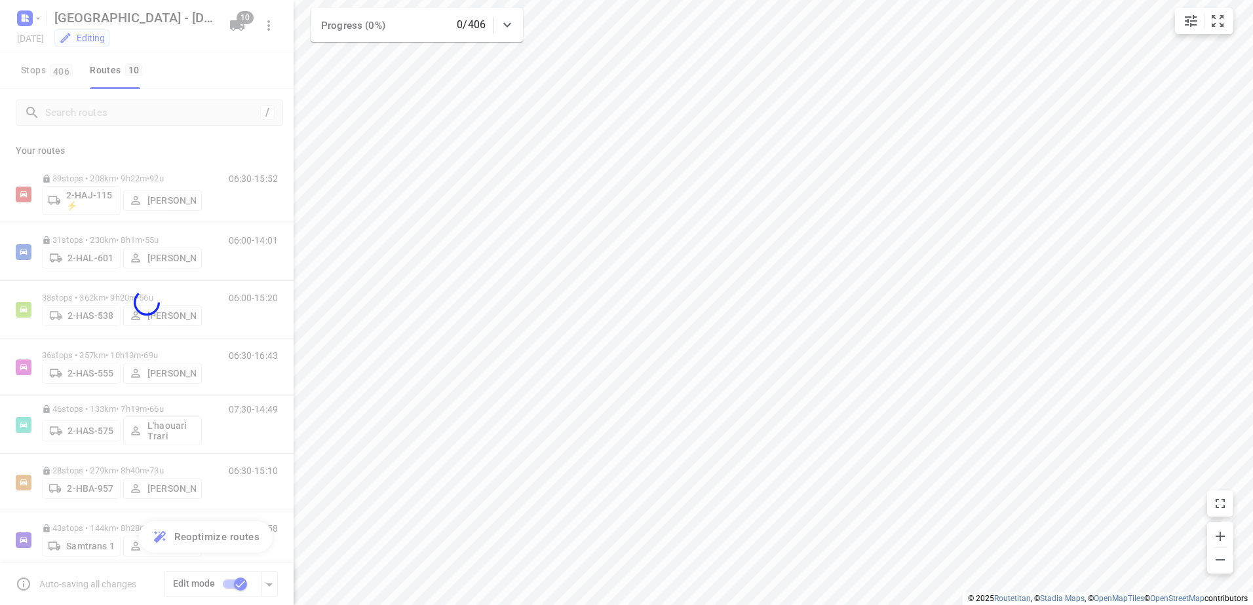
checkbox input "false"
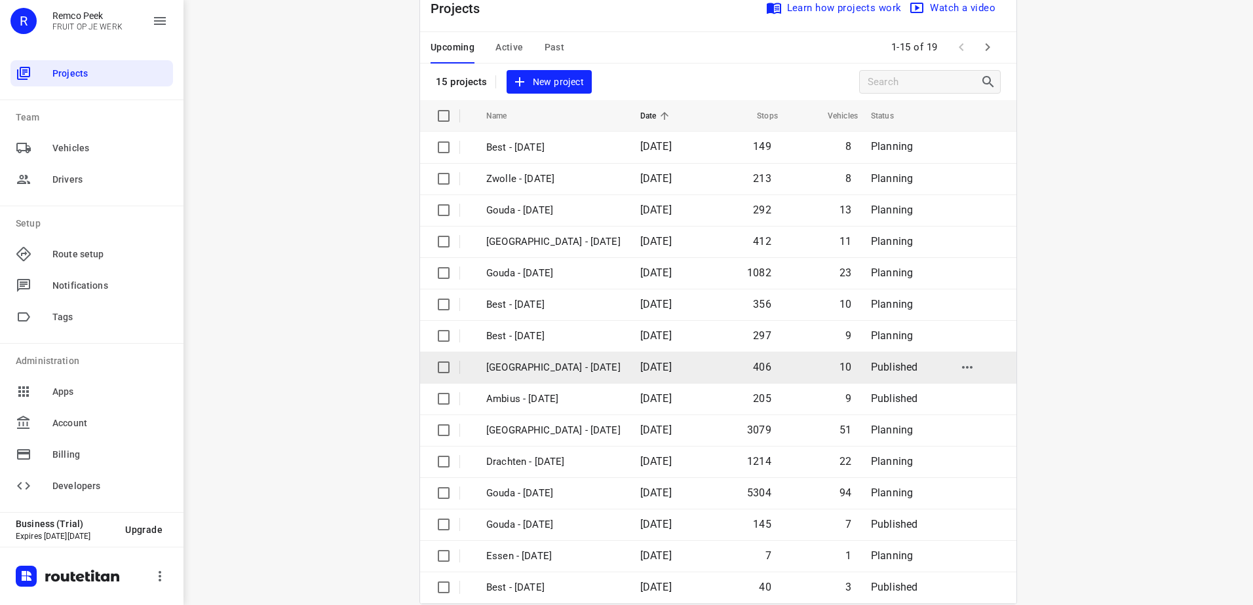
scroll to position [57, 0]
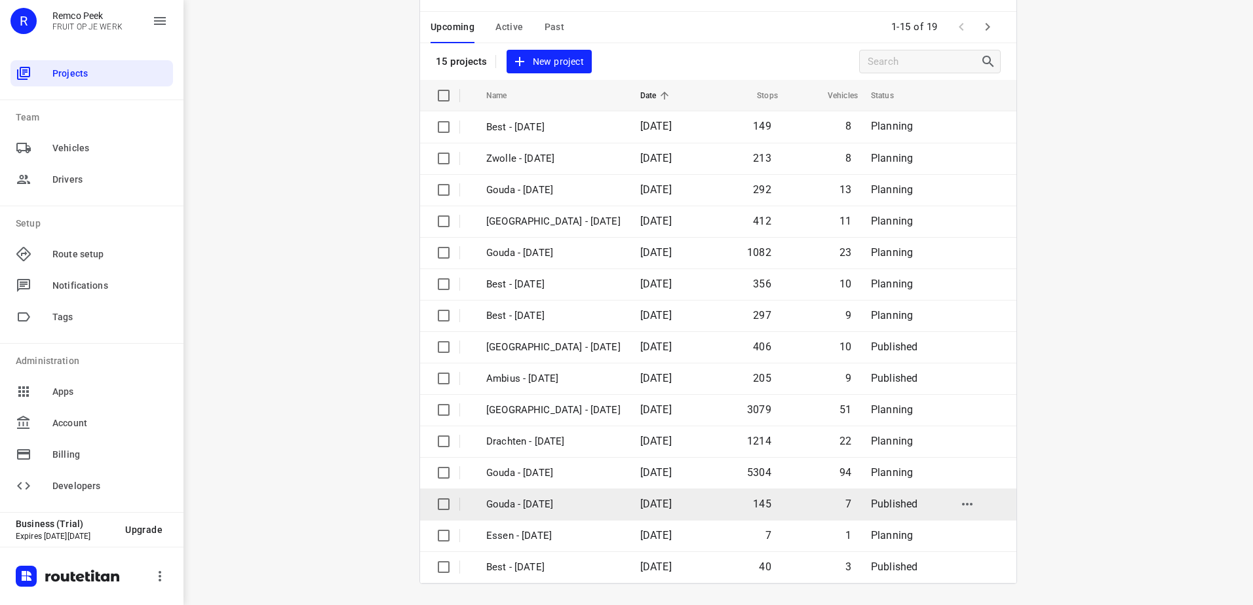
click at [550, 499] on p "Gouda - [DATE]" at bounding box center [553, 504] width 134 height 15
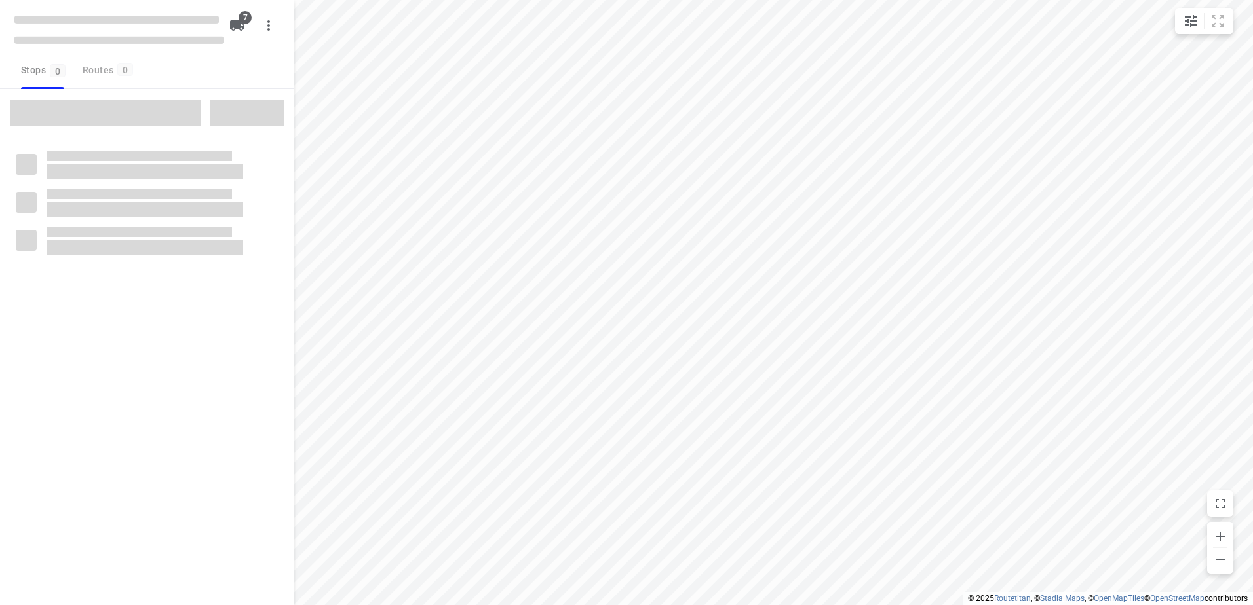
checkbox input "true"
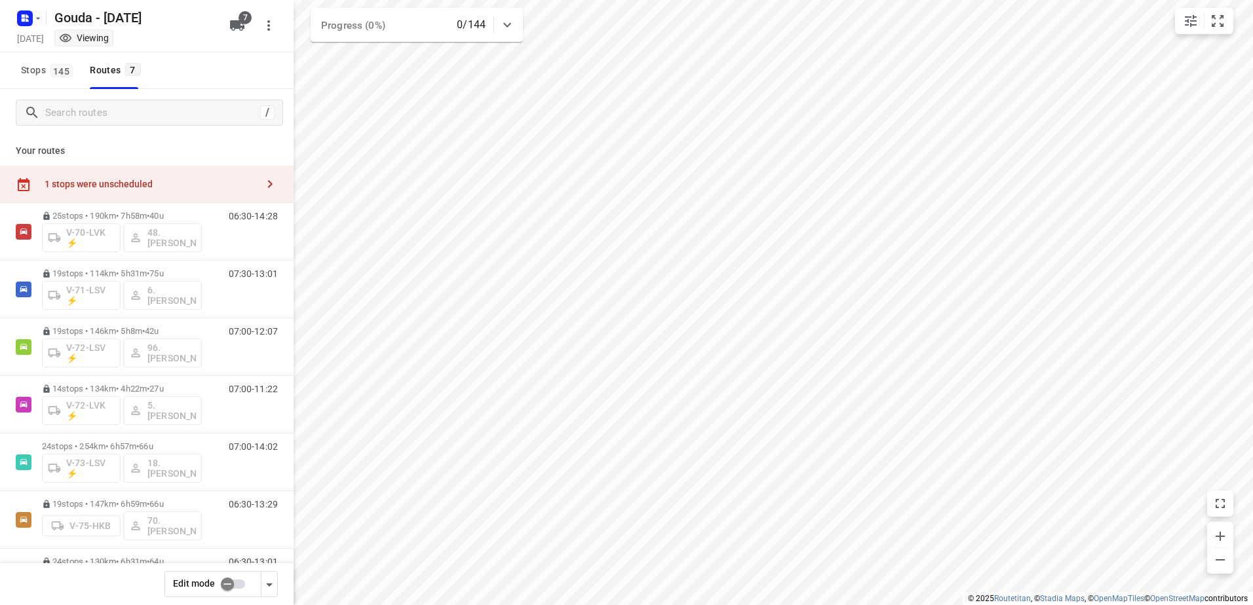
click at [228, 589] on input "checkbox" at bounding box center [227, 584] width 75 height 25
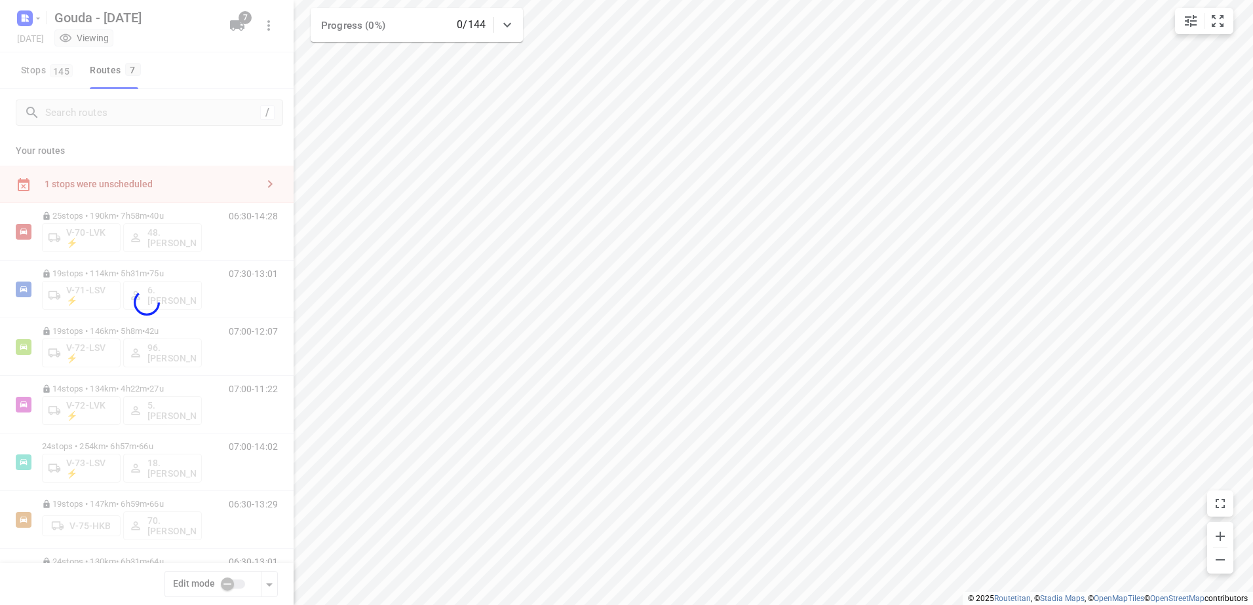
checkbox input "true"
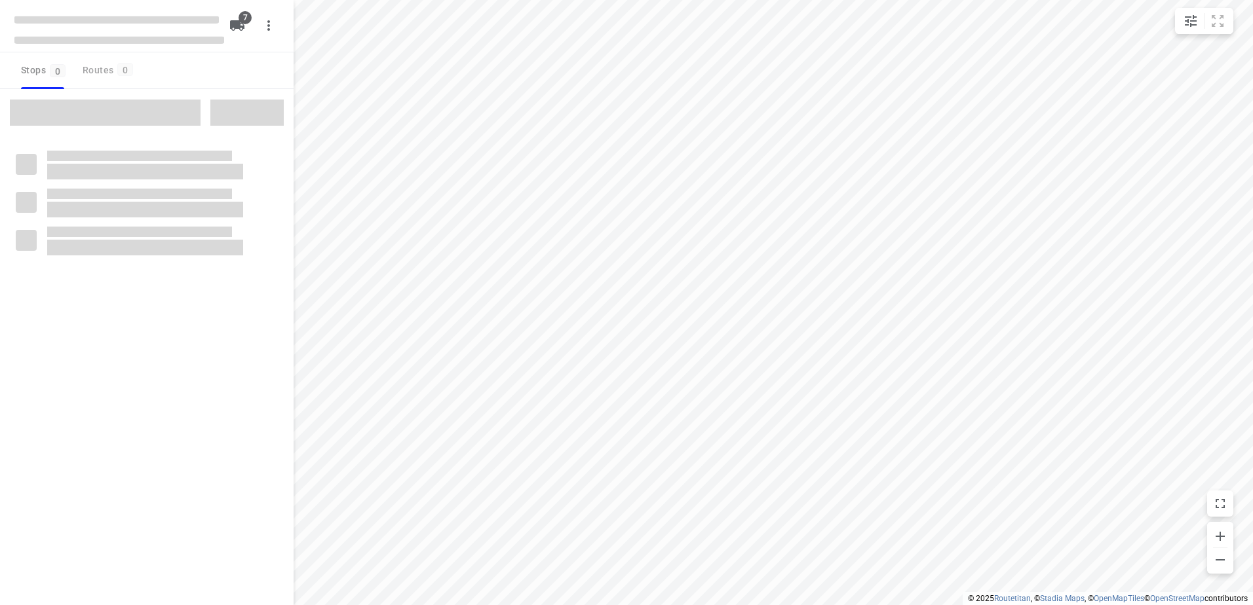
checkbox input "true"
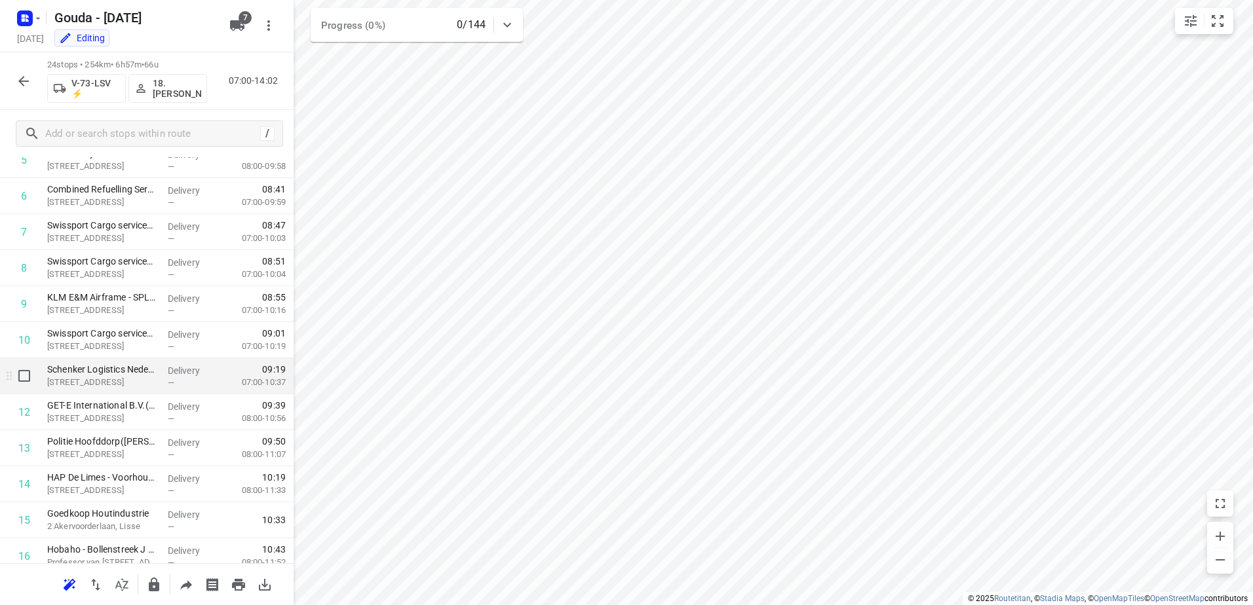
scroll to position [328, 0]
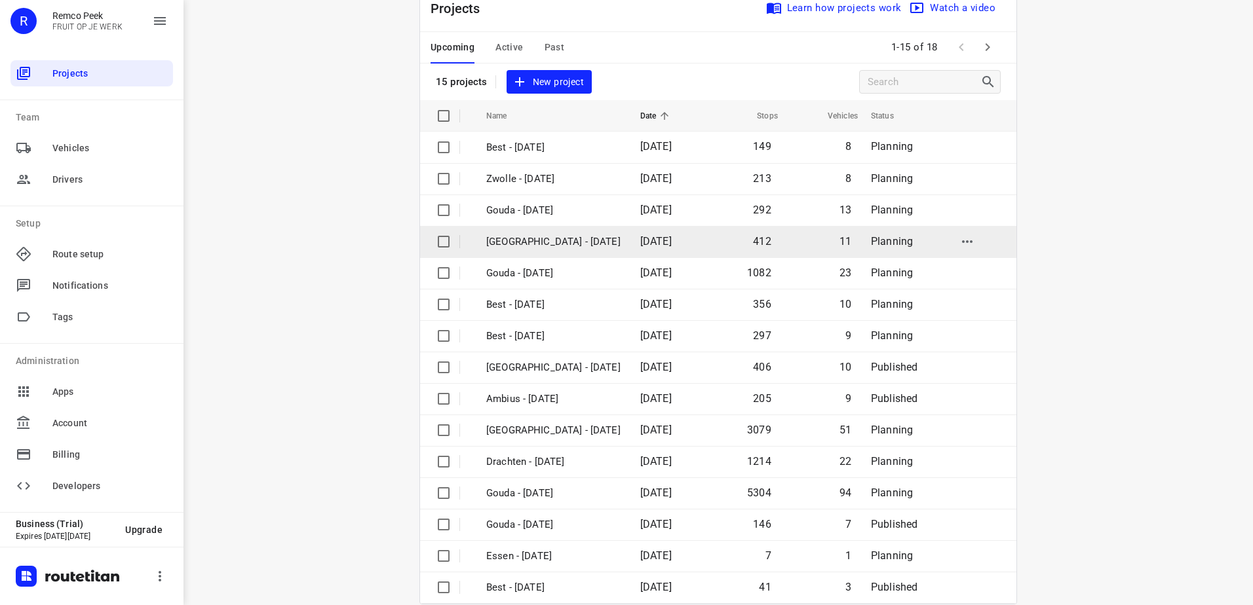
scroll to position [57, 0]
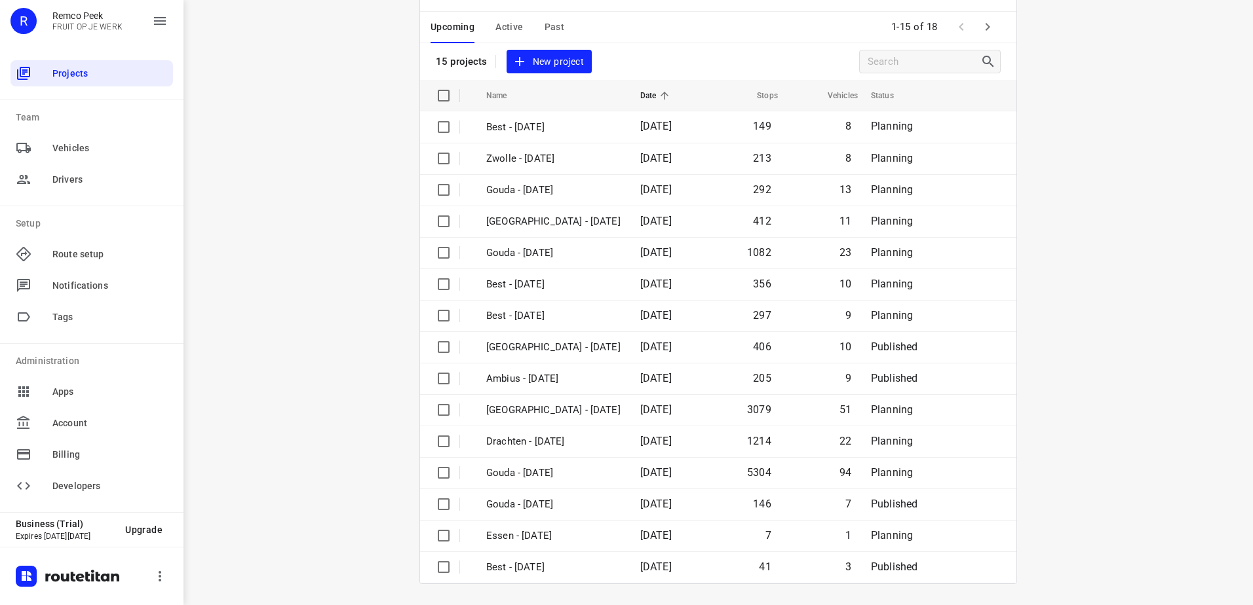
click at [684, 62] on div "Projects Learn how projects work Watch a video 15 projects New project" at bounding box center [718, 22] width 596 height 115
click at [993, 26] on button "button" at bounding box center [987, 27] width 26 height 26
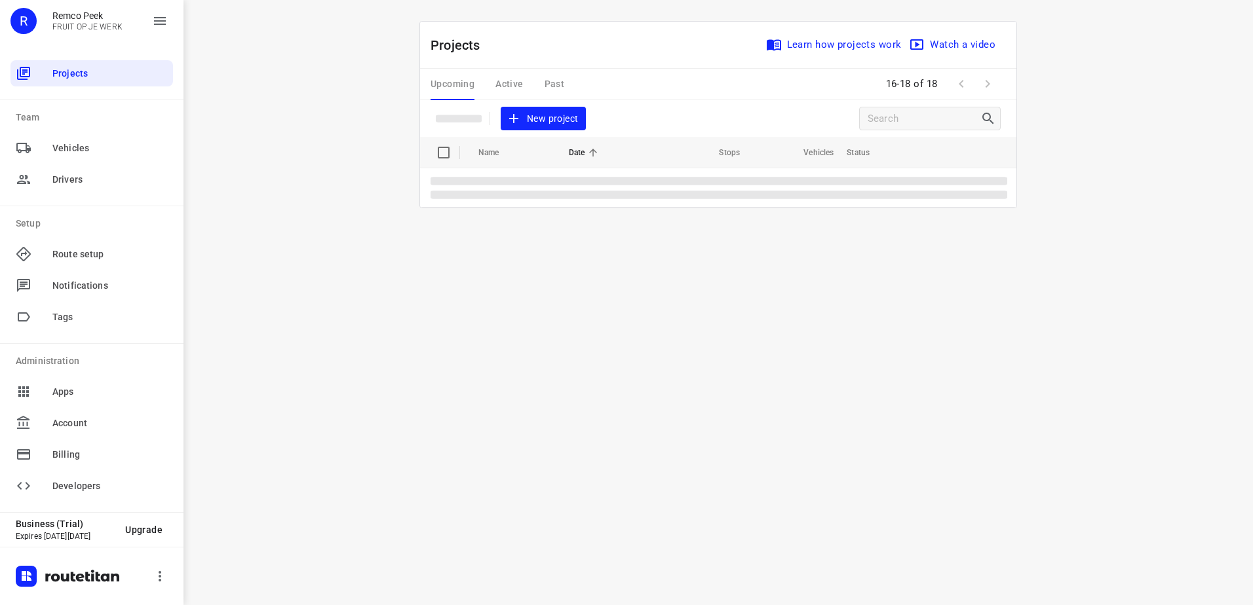
scroll to position [0, 0]
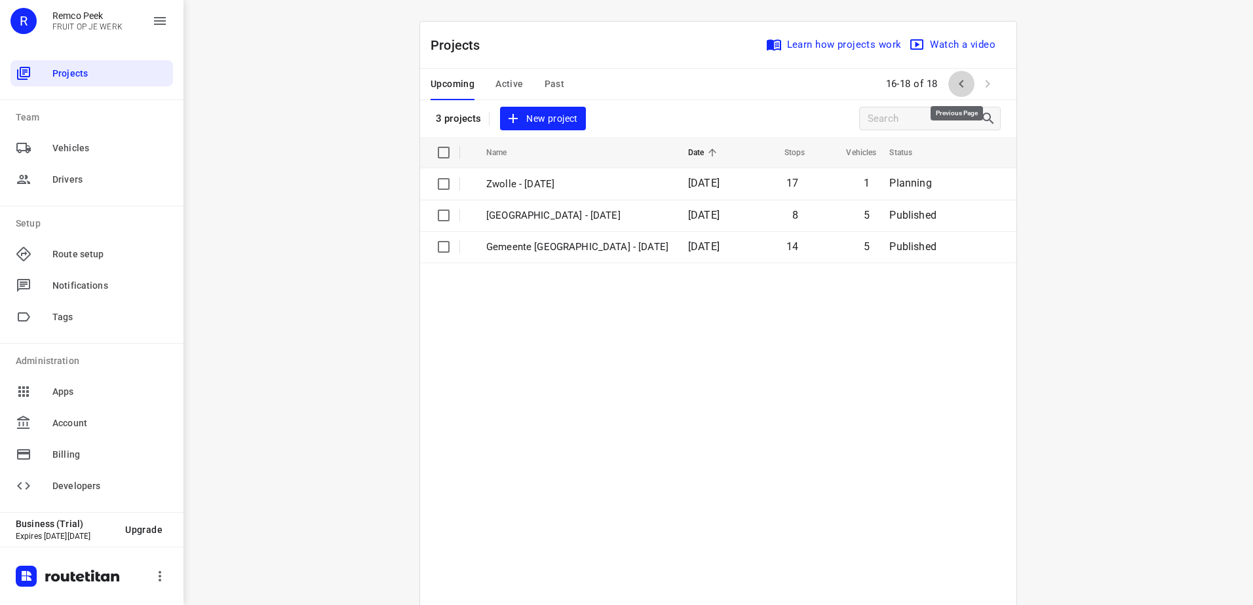
click at [953, 85] on icon "button" at bounding box center [961, 84] width 16 height 16
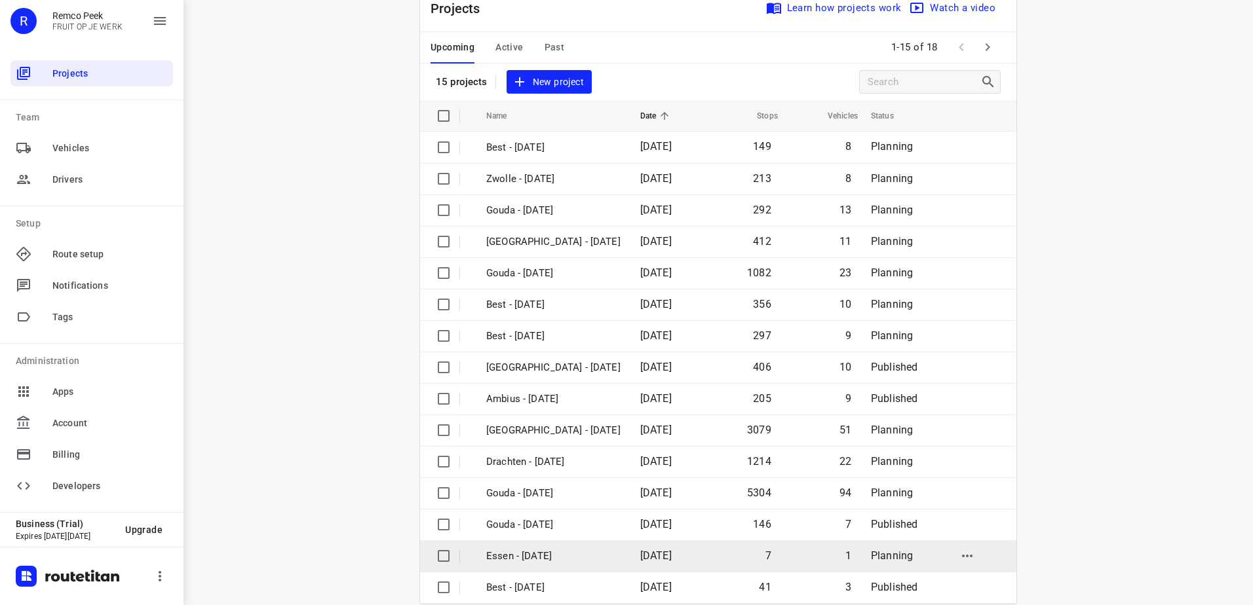
scroll to position [57, 0]
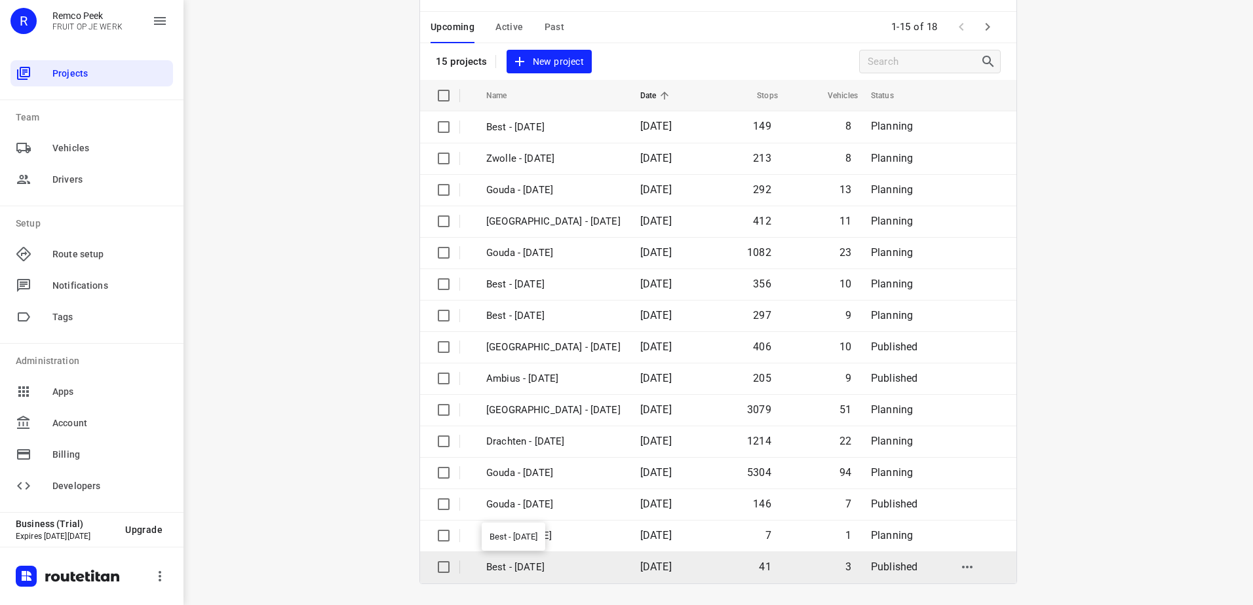
click at [573, 567] on p "Best - [DATE]" at bounding box center [553, 567] width 134 height 15
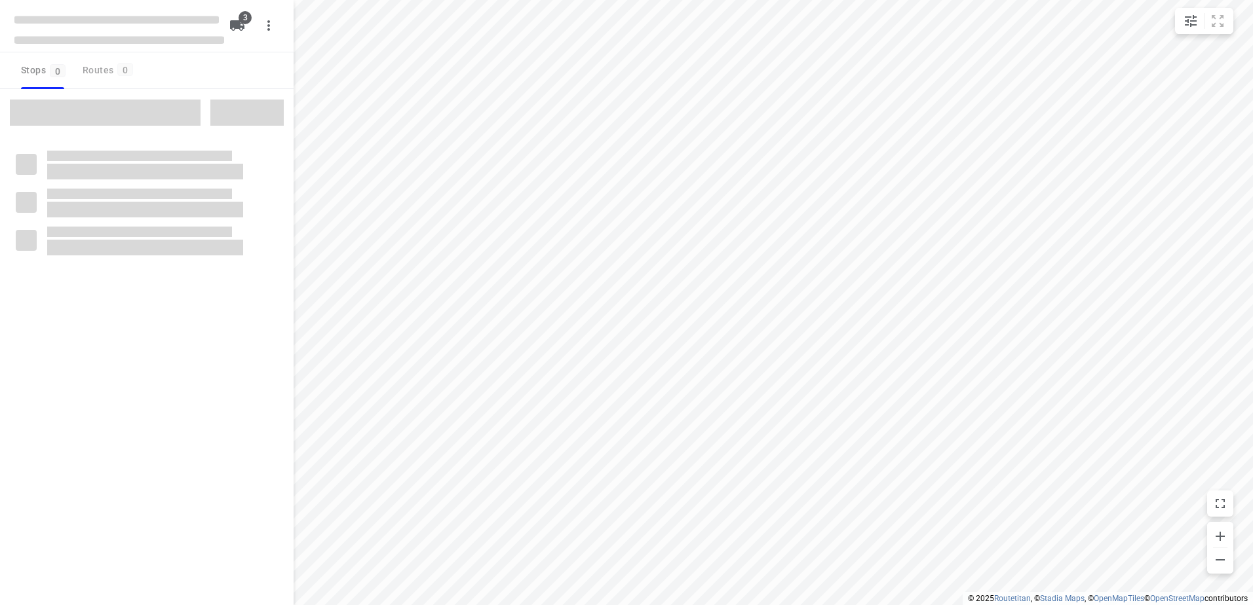
checkbox input "true"
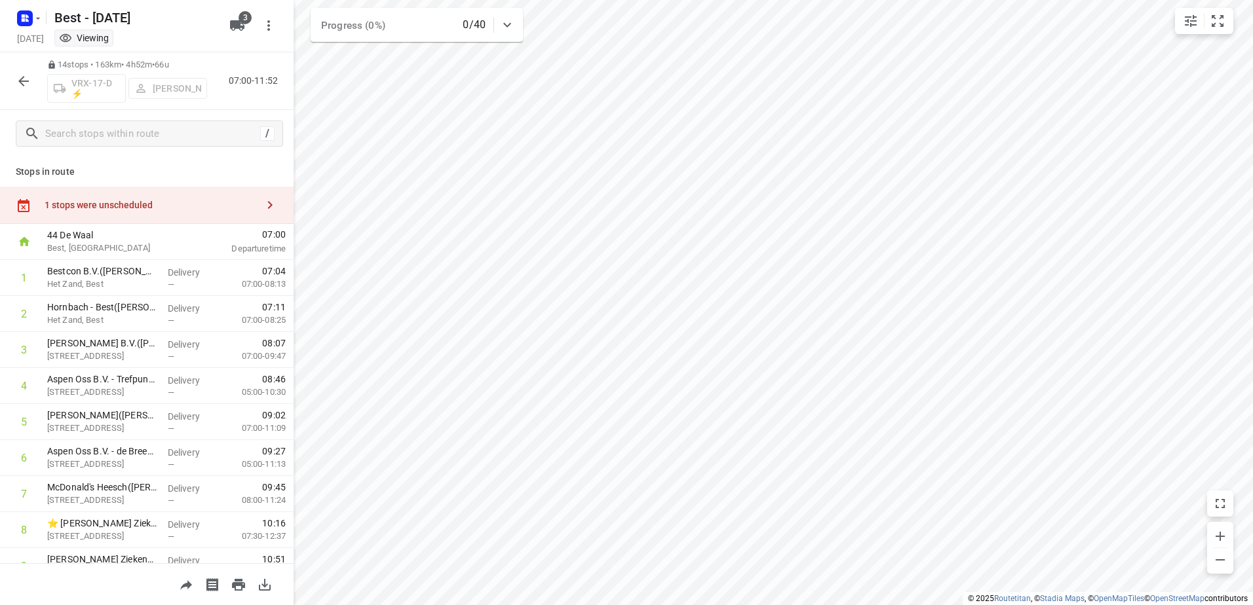
click at [16, 76] on icon "button" at bounding box center [24, 81] width 16 height 16
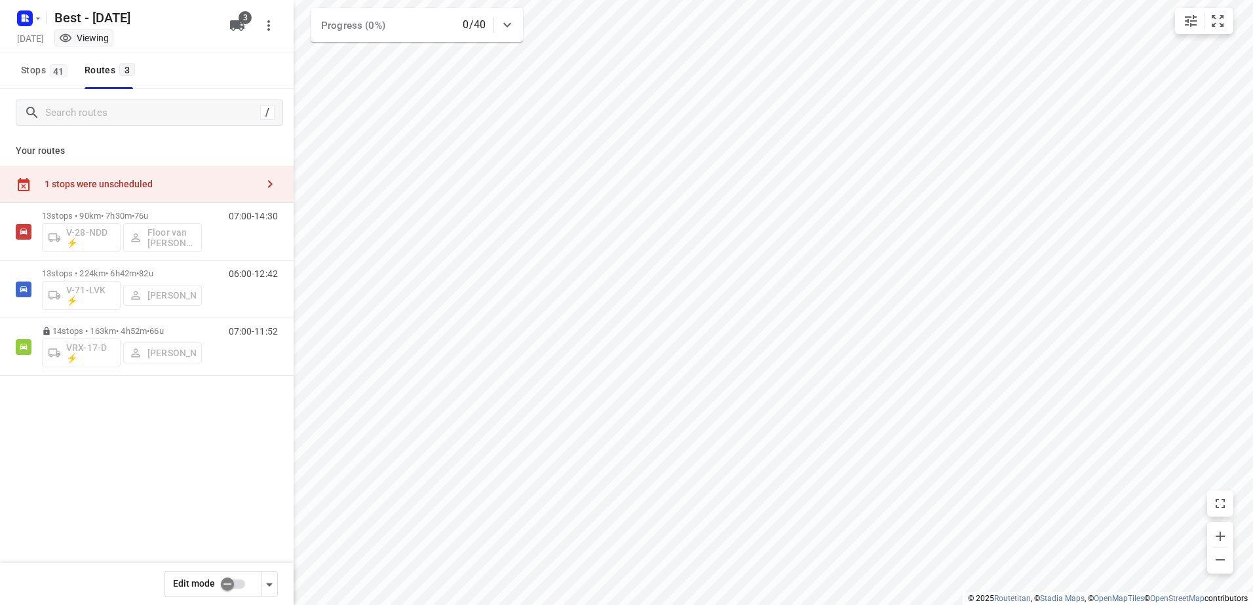
click at [244, 592] on input "checkbox" at bounding box center [227, 584] width 75 height 25
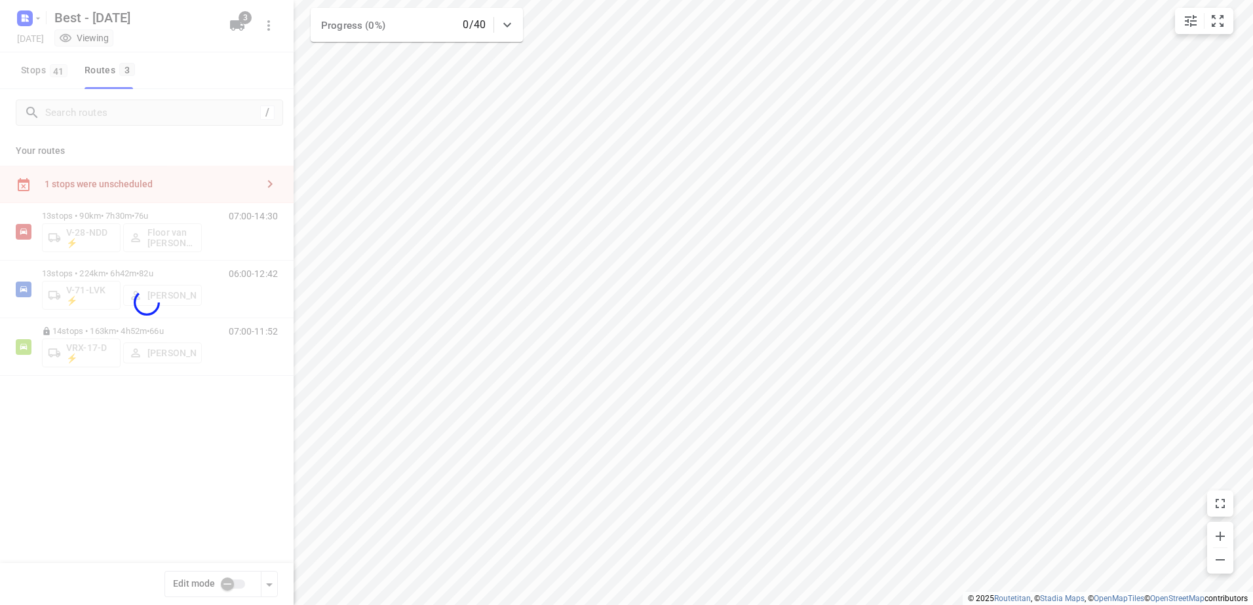
checkbox input "true"
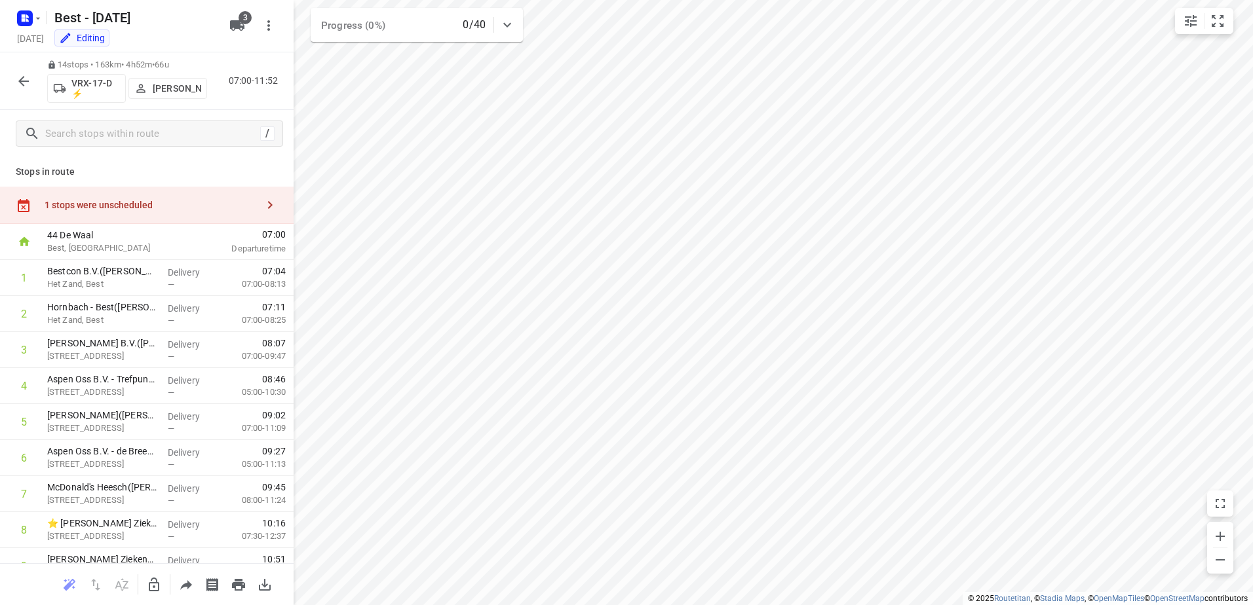
click at [144, 211] on div "1 stops were unscheduled" at bounding box center [147, 205] width 294 height 37
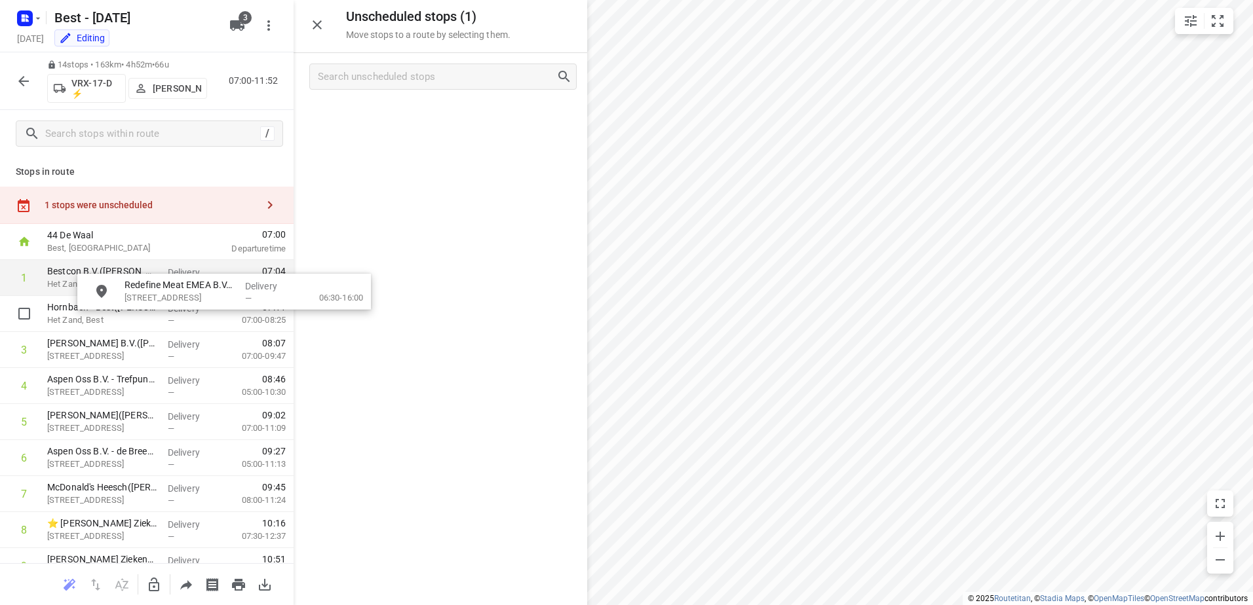
drag, startPoint x: 391, startPoint y: 125, endPoint x: 254, endPoint y: 288, distance: 212.5
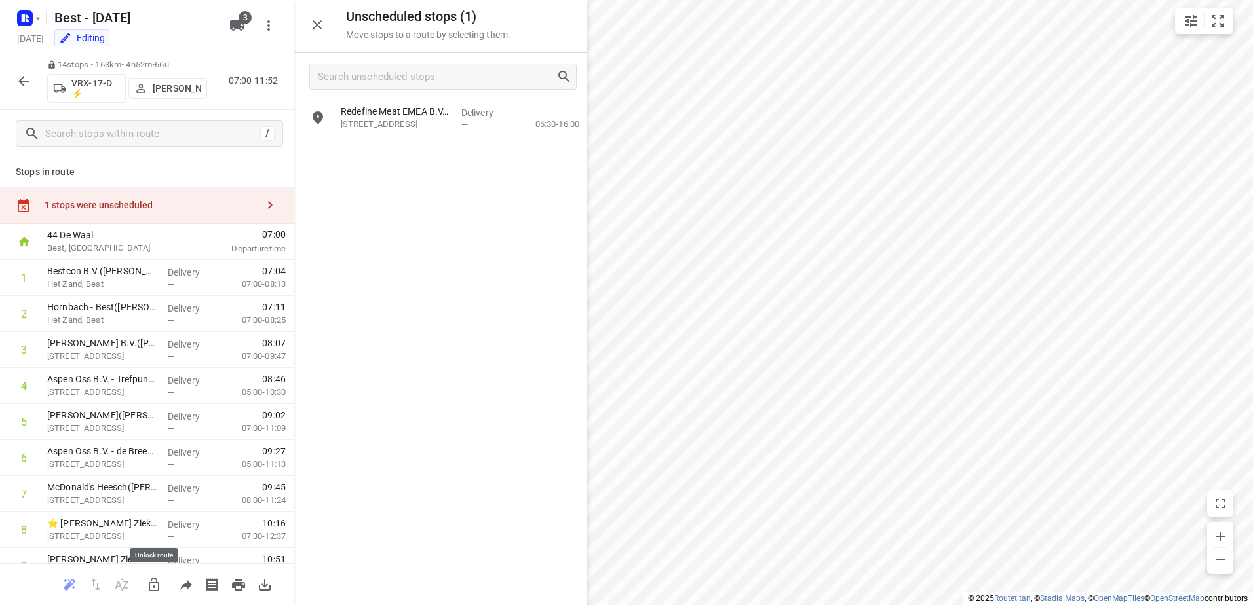
click at [152, 586] on icon "button" at bounding box center [154, 585] width 16 height 16
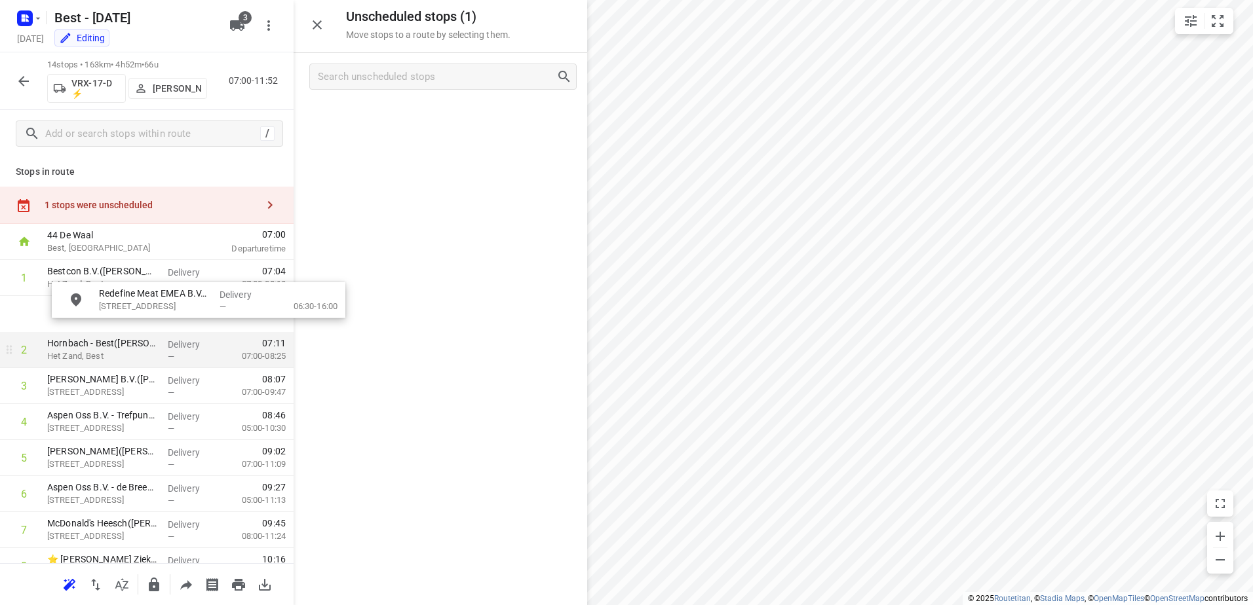
drag, startPoint x: 385, startPoint y: 128, endPoint x: 97, endPoint y: 334, distance: 354.5
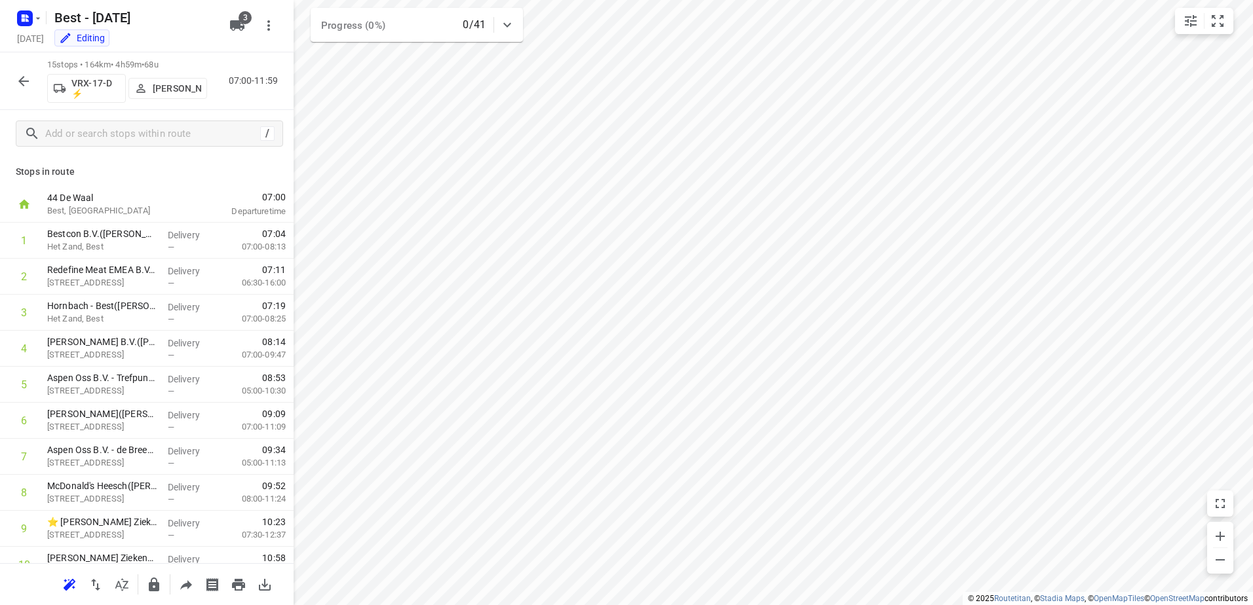
click at [16, 71] on button "button" at bounding box center [23, 81] width 26 height 26
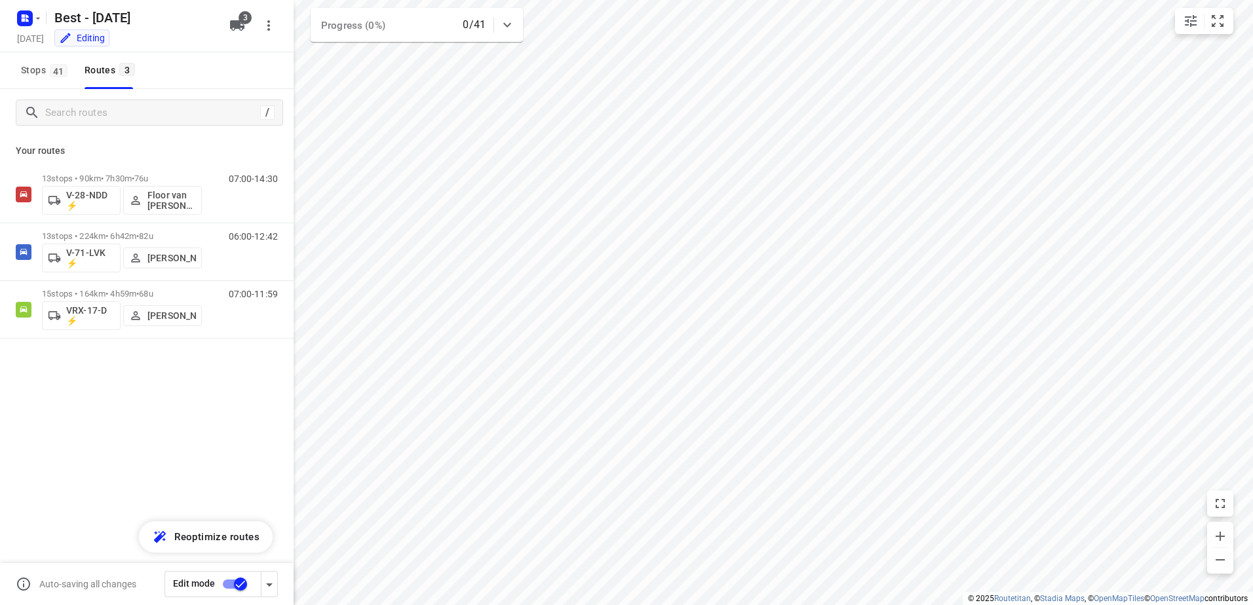
click at [237, 580] on input "checkbox" at bounding box center [240, 584] width 75 height 25
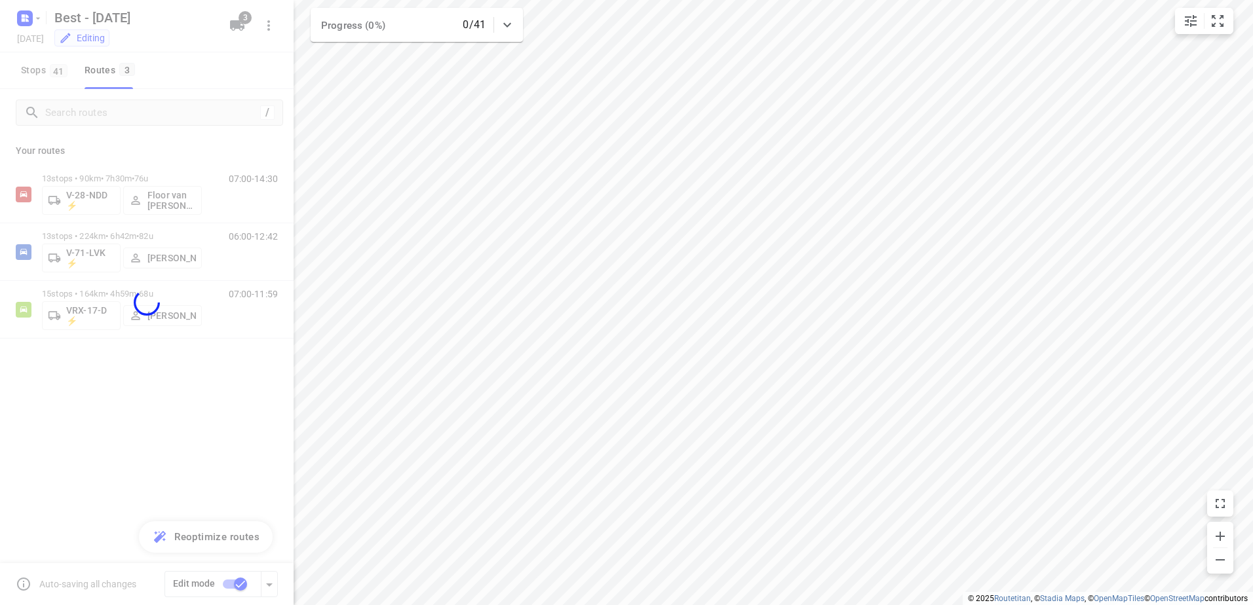
checkbox input "false"
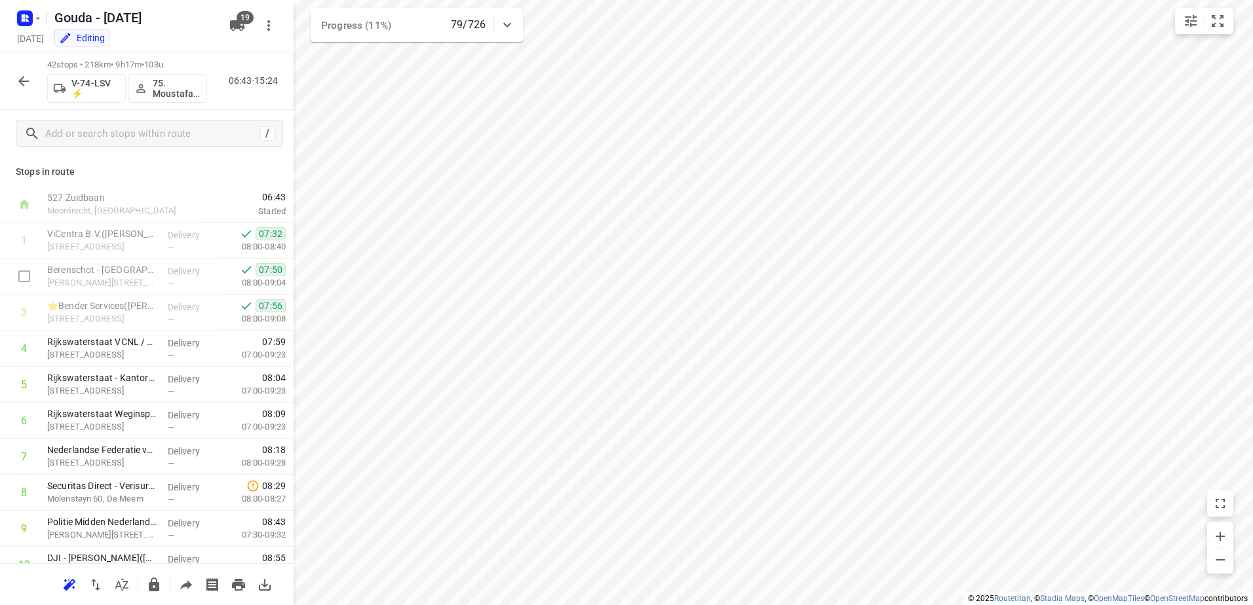
scroll to position [39, 0]
click at [22, 75] on button "button" at bounding box center [23, 81] width 26 height 26
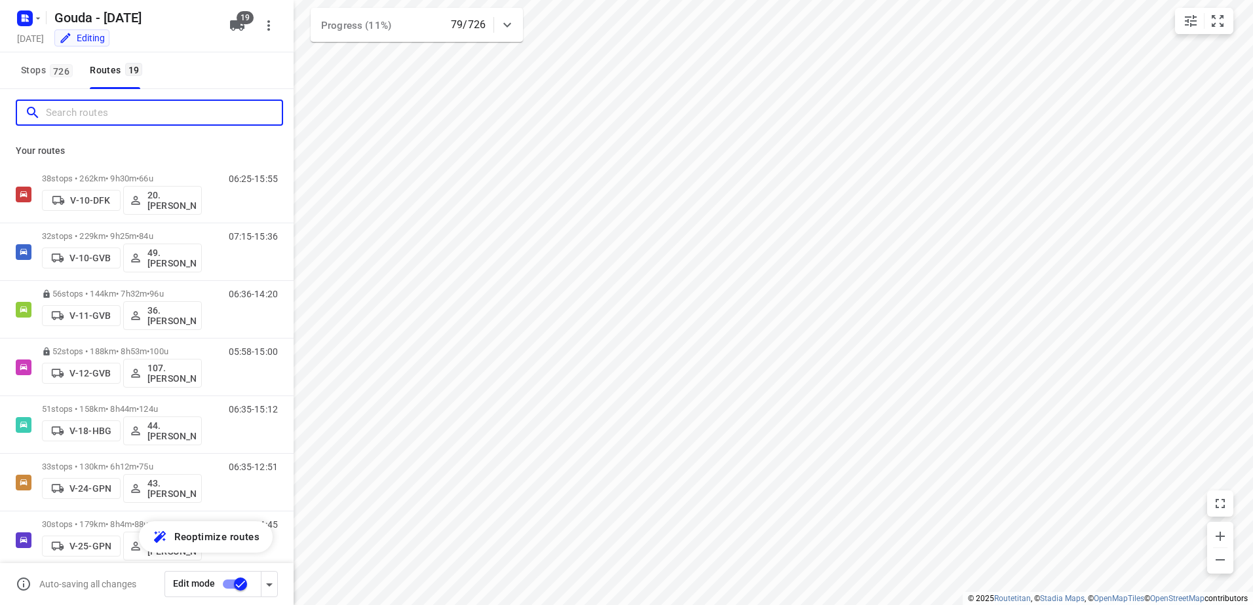
click at [112, 107] on input "Search routes" at bounding box center [164, 113] width 236 height 20
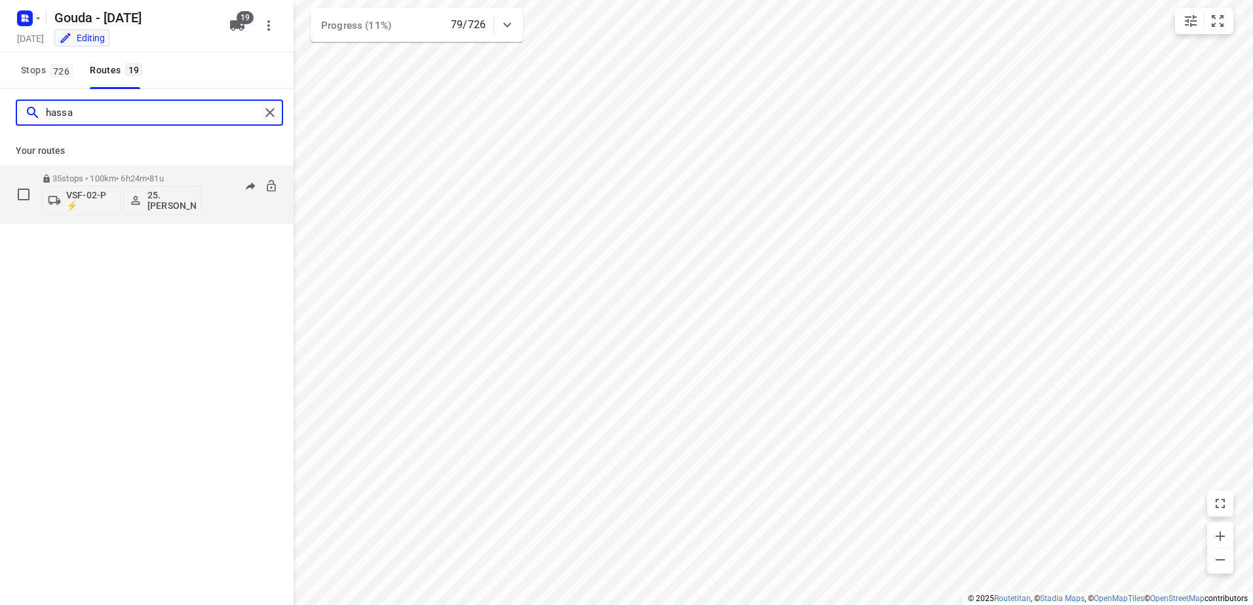
type input "hassa"
click at [163, 181] on span "81u" at bounding box center [156, 179] width 14 height 10
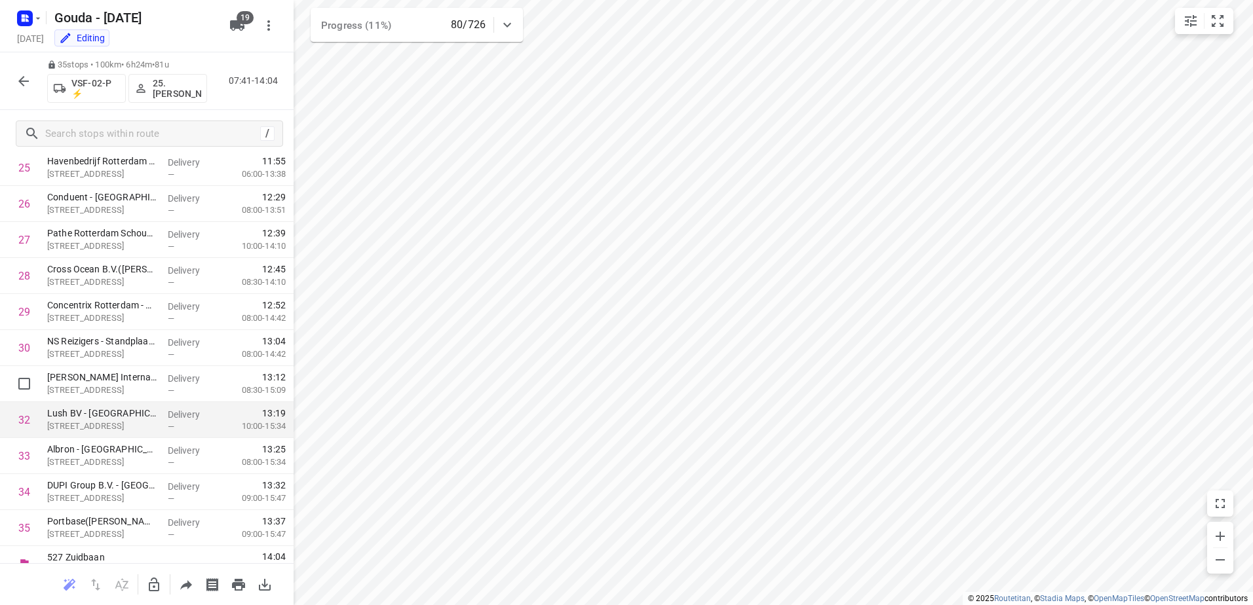
scroll to position [957, 0]
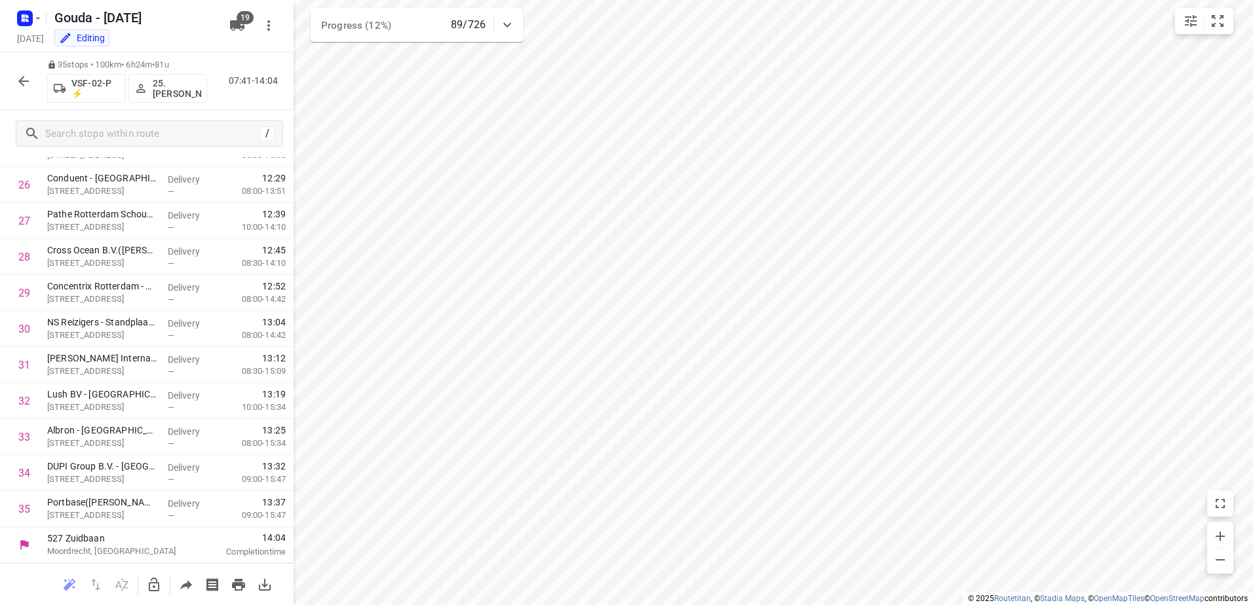
click at [22, 67] on div "35 stops • 100km • 6h24m • 81u VSF-02-P ⚡ 25. Hassan Schweineh 07:41-14:04" at bounding box center [147, 81] width 294 height 58
click at [24, 77] on icon "button" at bounding box center [24, 81] width 16 height 16
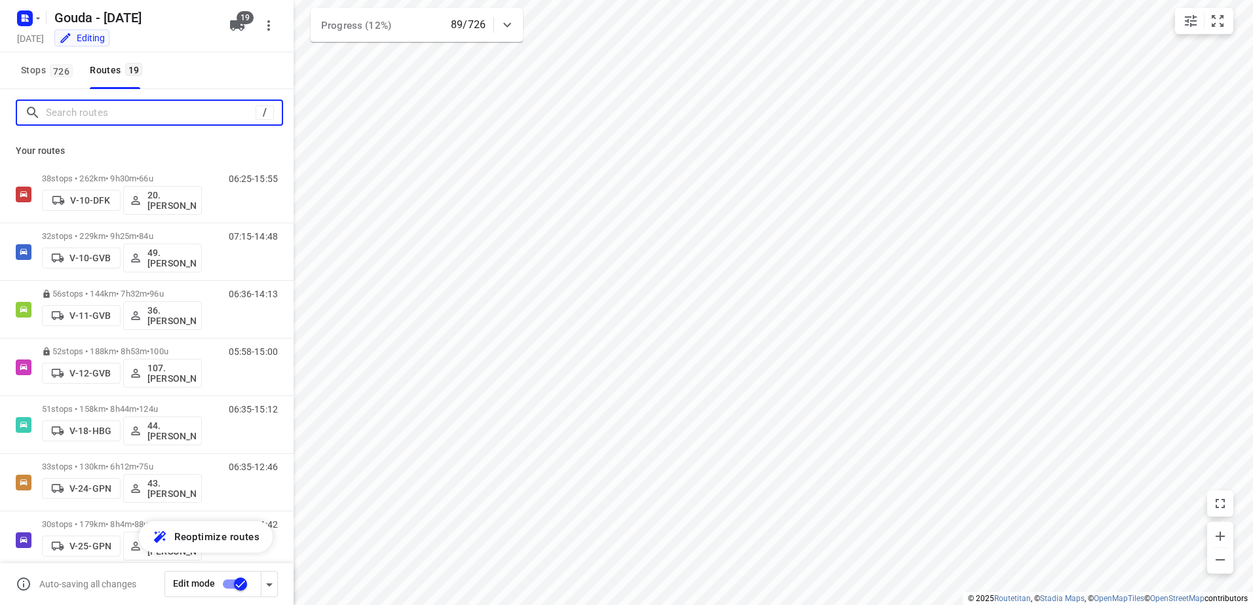
click at [178, 111] on input "Search routes" at bounding box center [151, 113] width 210 height 20
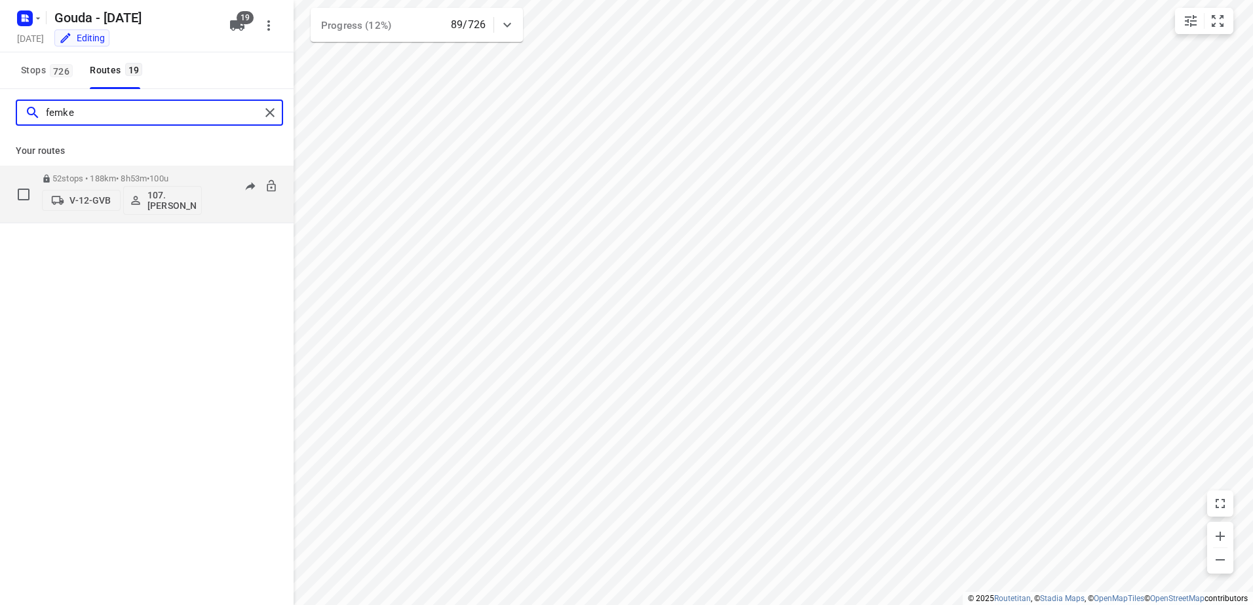
type input "femke"
click at [92, 180] on p "52 stops • 188km • 8h53m • 100u" at bounding box center [122, 179] width 160 height 10
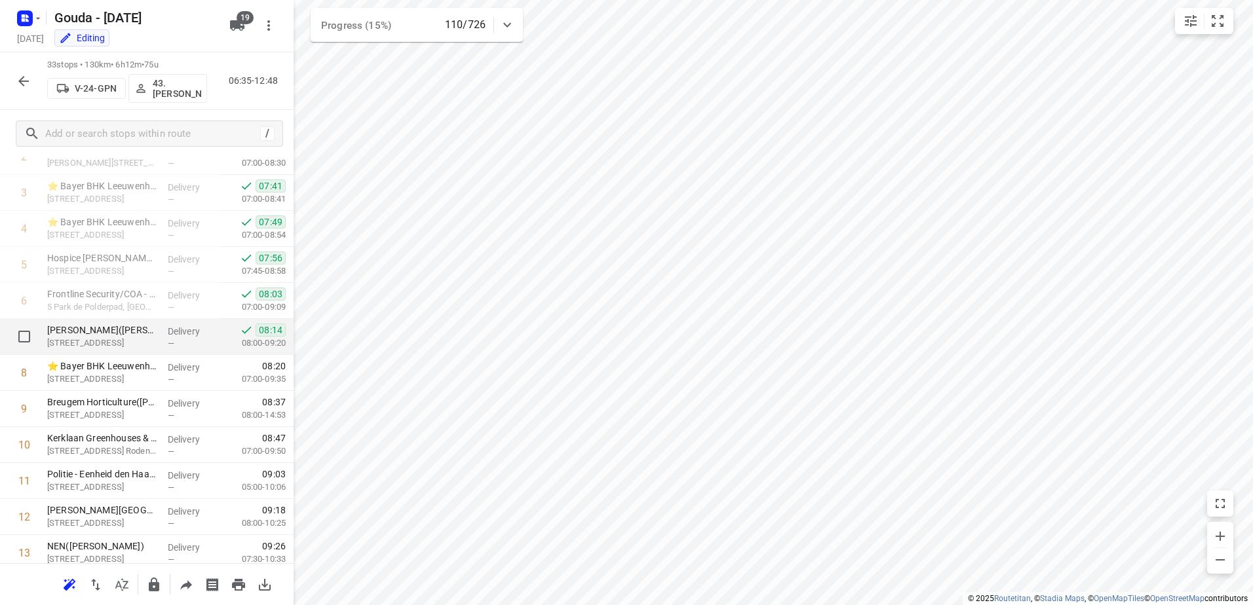
scroll to position [98, 0]
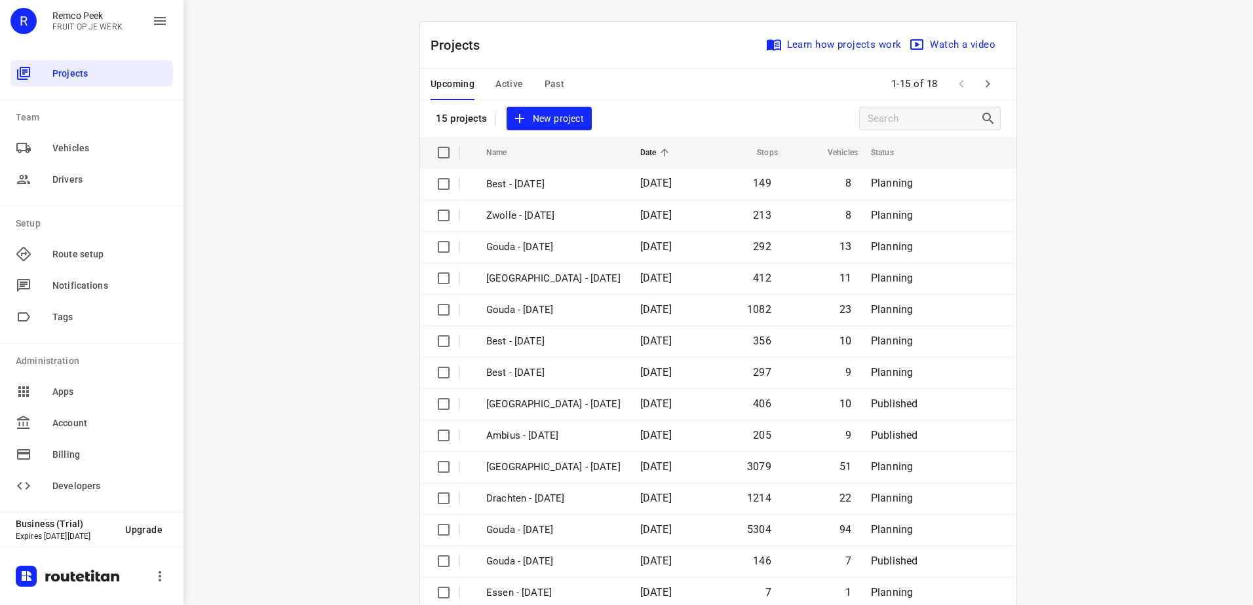
drag, startPoint x: 660, startPoint y: 45, endPoint x: 563, endPoint y: 71, distance: 99.8
click at [658, 47] on div "Projects Learn how projects work Watch a video" at bounding box center [718, 45] width 596 height 47
click at [500, 95] on button "Active" at bounding box center [509, 84] width 28 height 31
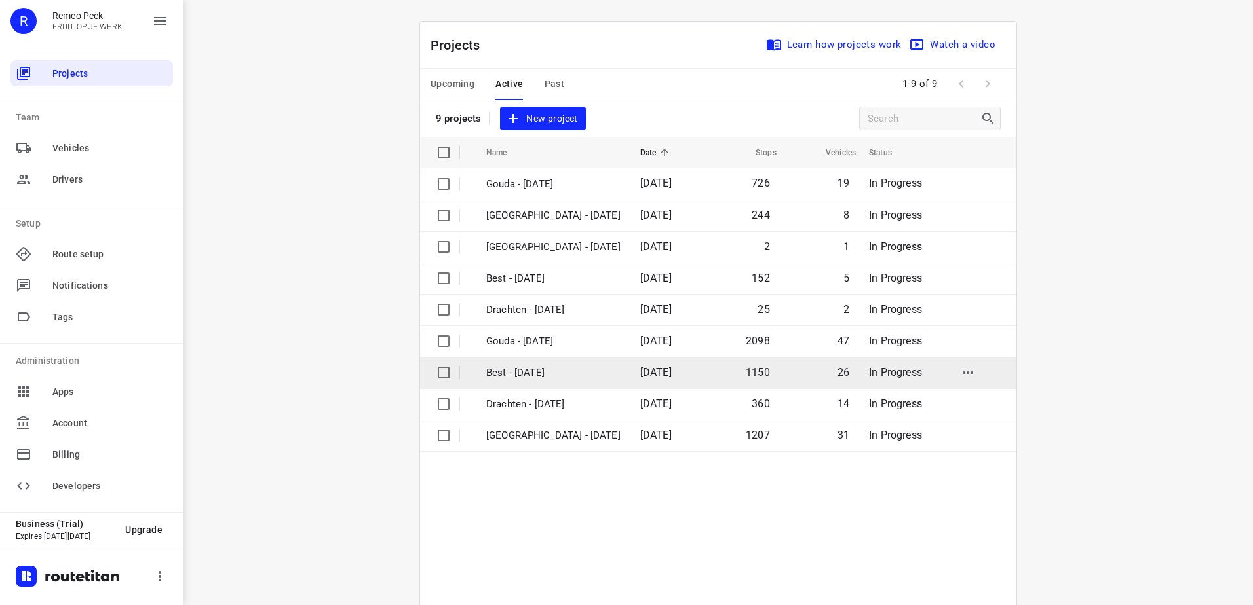
click at [543, 368] on p "Best - [DATE]" at bounding box center [553, 373] width 134 height 15
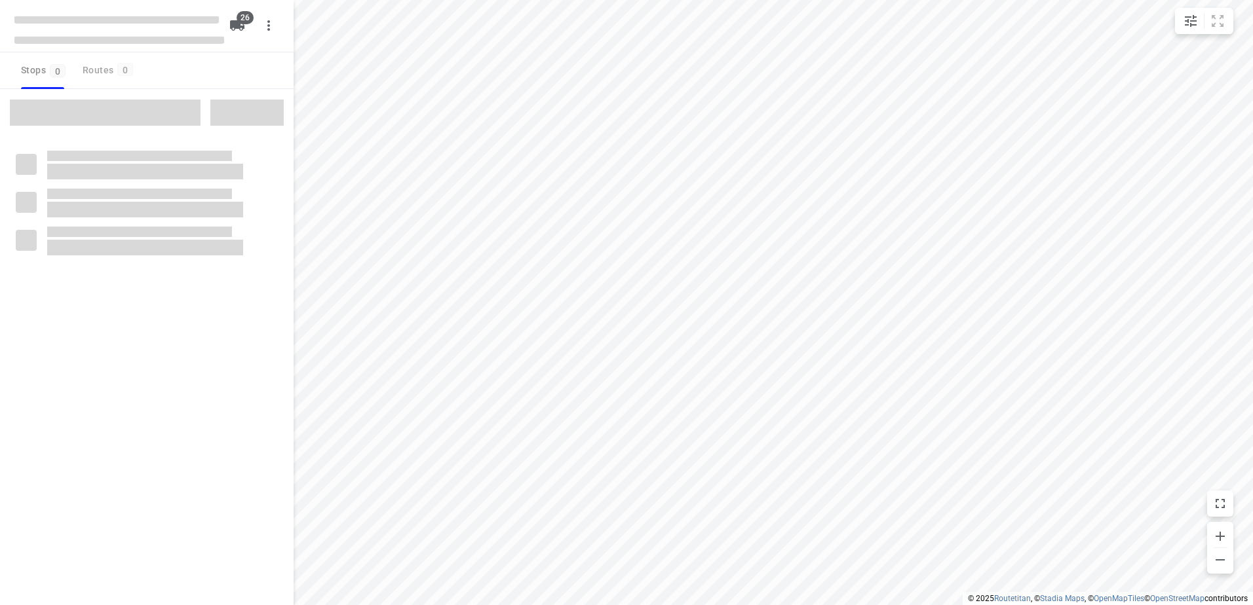
checkbox input "true"
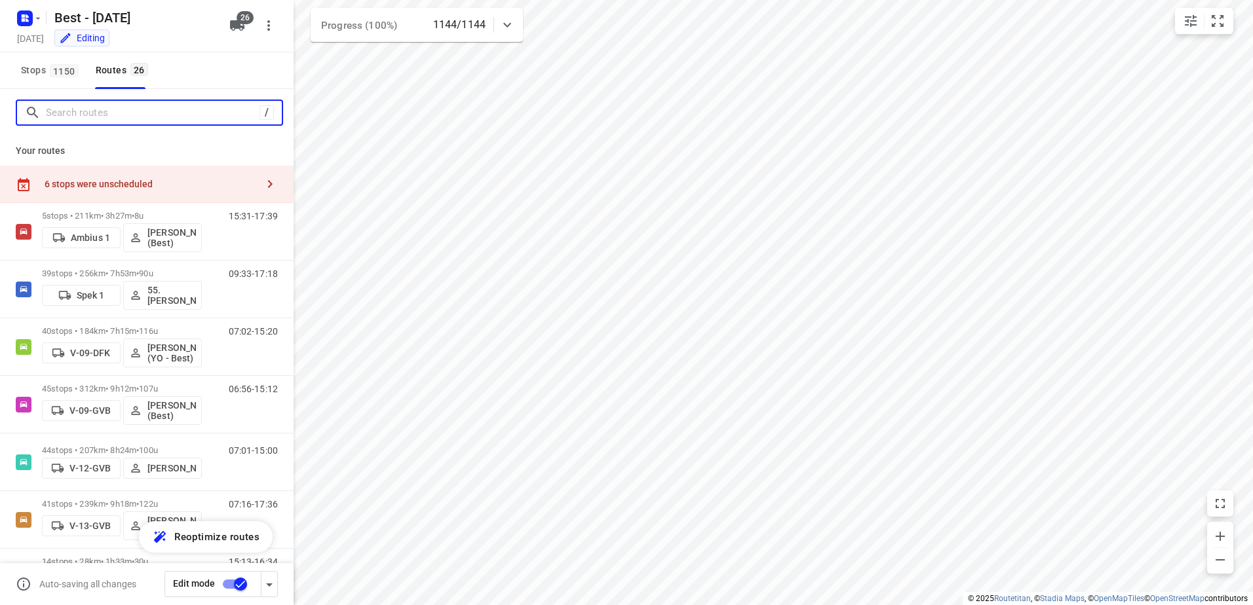
click at [88, 105] on input "Search routes" at bounding box center [153, 113] width 214 height 20
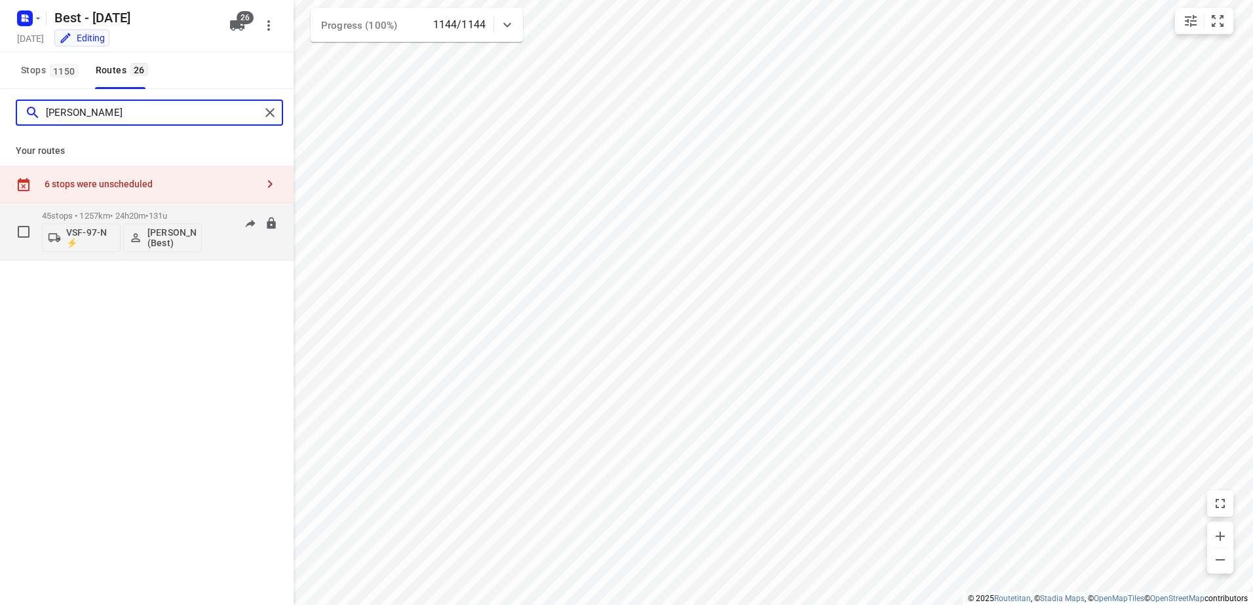
type input "[PERSON_NAME]"
click at [123, 208] on div "45 stops • 1257km • 24h20m • 131u VSF-97-N ⚡ [PERSON_NAME] (Best)" at bounding box center [122, 231] width 160 height 54
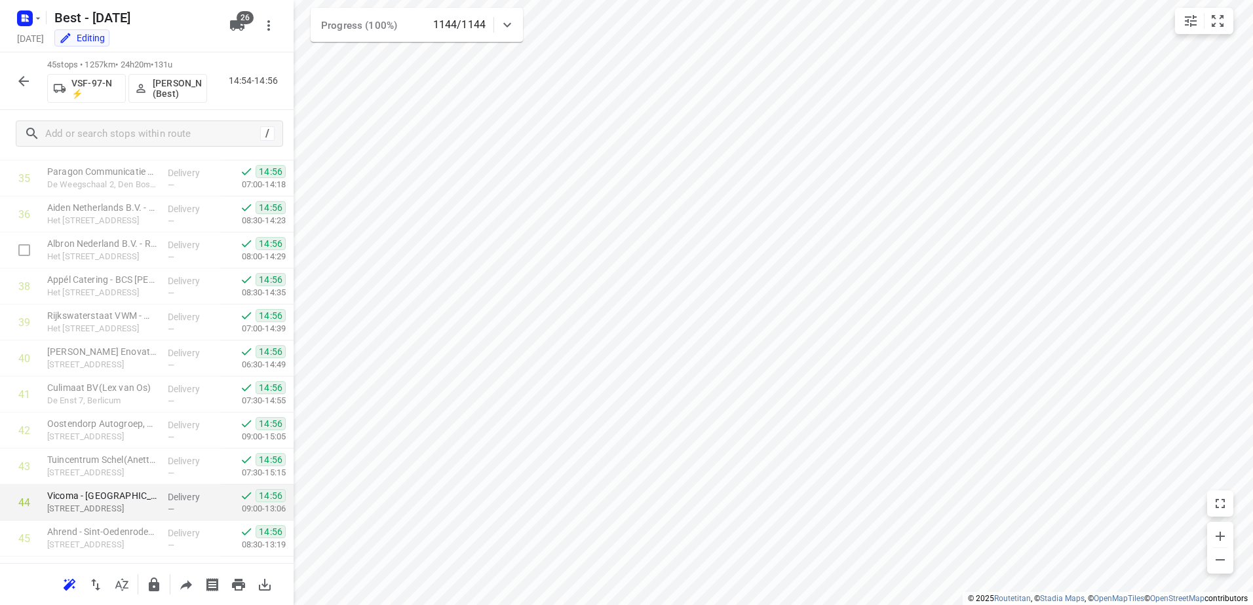
scroll to position [1354, 0]
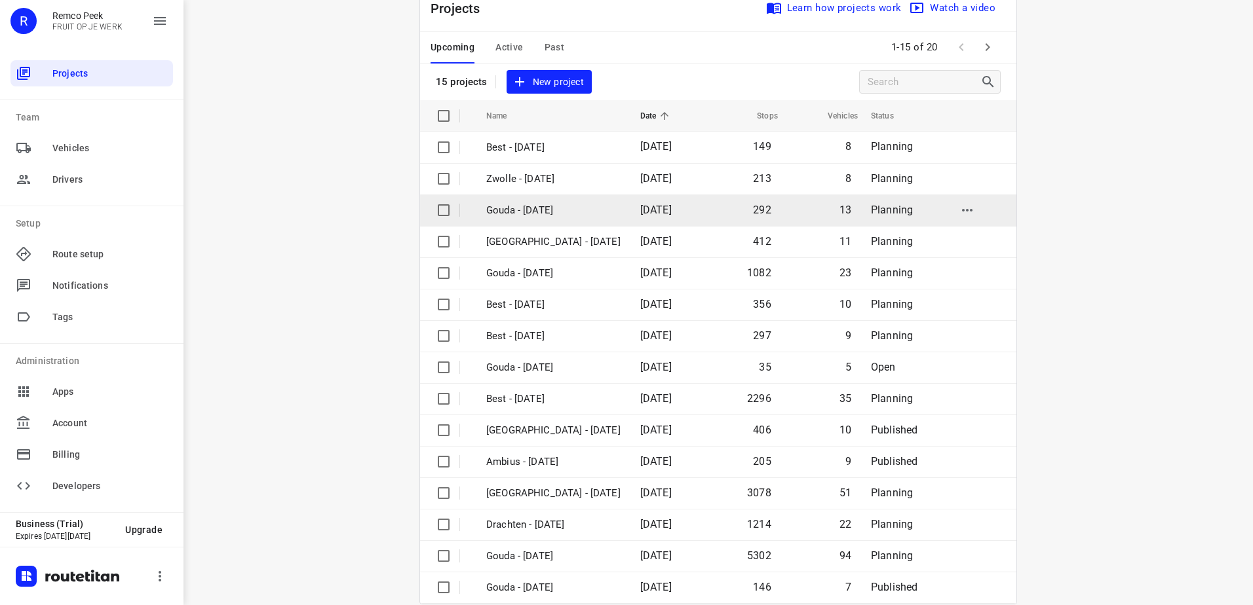
scroll to position [57, 0]
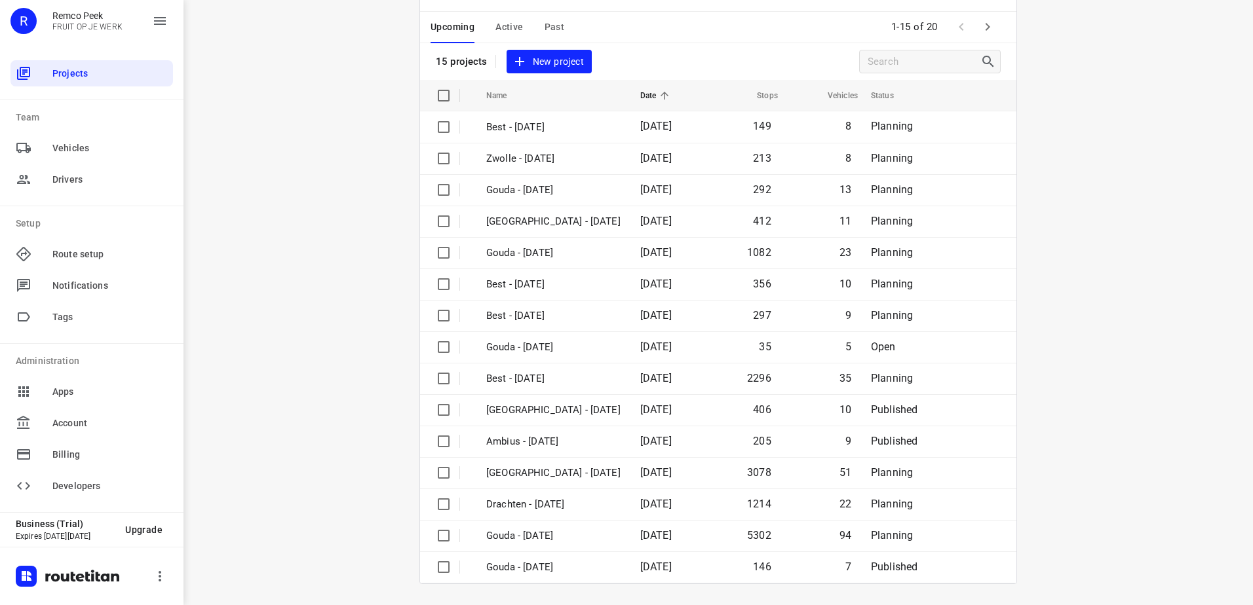
click at [1115, 367] on div "i © 2025 Routetitan , © Stadia Maps , © OpenMapTiles © OpenStreetMap contributo…" at bounding box center [717, 302] width 1069 height 605
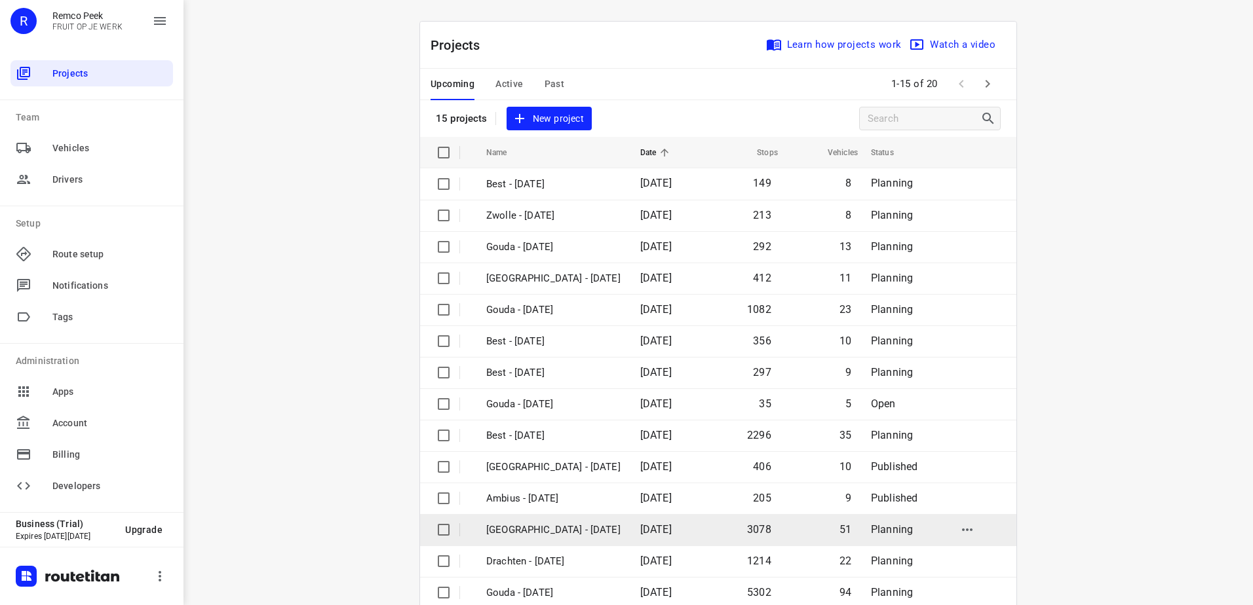
scroll to position [57, 0]
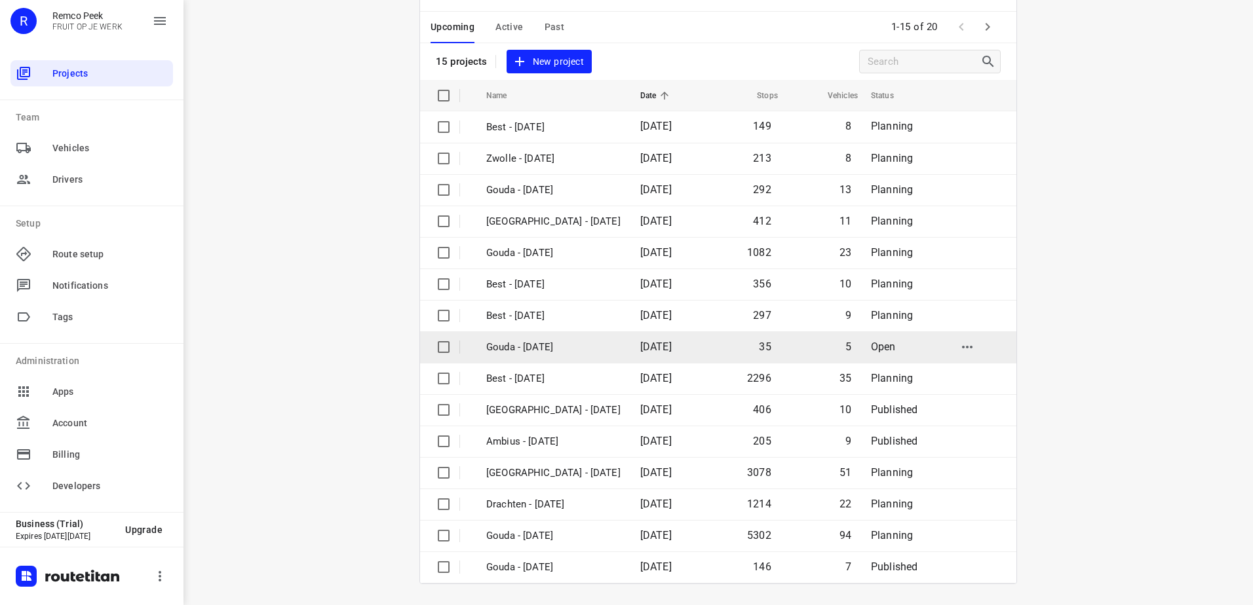
click at [640, 349] on span "[DATE]" at bounding box center [655, 347] width 31 height 12
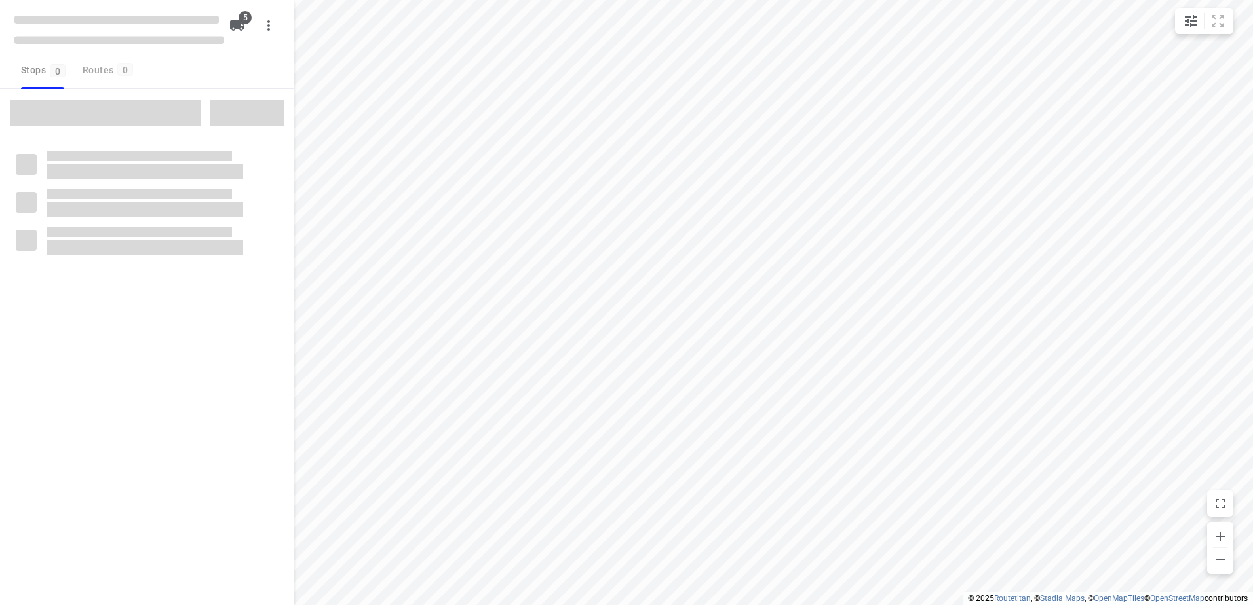
checkbox input "true"
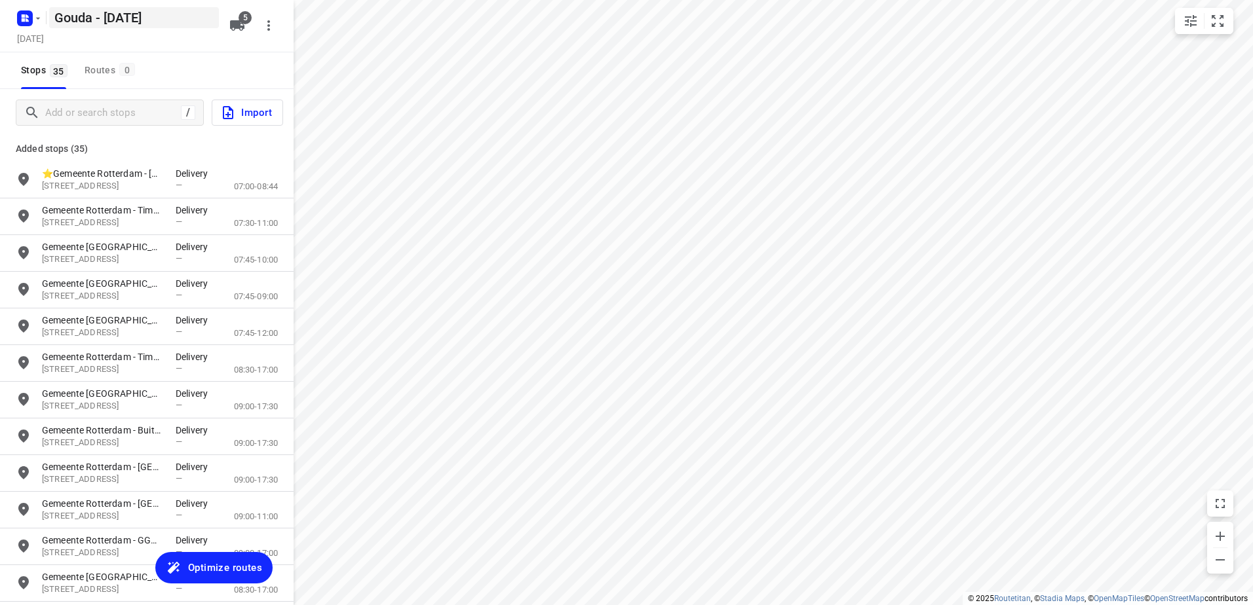
click at [81, 13] on h5 "Gouda - [DATE]" at bounding box center [134, 17] width 170 height 21
drag, startPoint x: 94, startPoint y: 19, endPoint x: 0, endPoint y: 32, distance: 95.2
click at [0, 32] on html "i © 2025 Routetitan , © Stadia Maps , © OpenMapTiles © OpenStreetMap contributo…" at bounding box center [626, 302] width 1253 height 605
type input "[GEOGRAPHIC_DATA] - [DATE]"
click at [242, 571] on span "Optimize routes" at bounding box center [225, 567] width 74 height 17
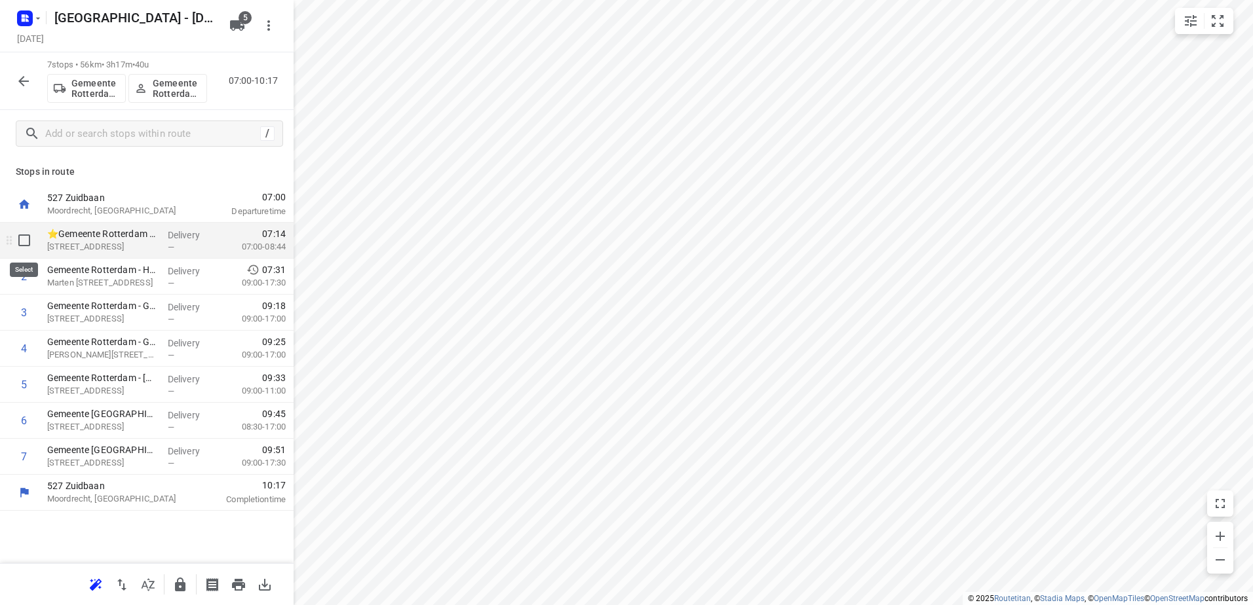
click at [19, 238] on input "checkbox" at bounding box center [24, 240] width 26 height 26
checkbox input "true"
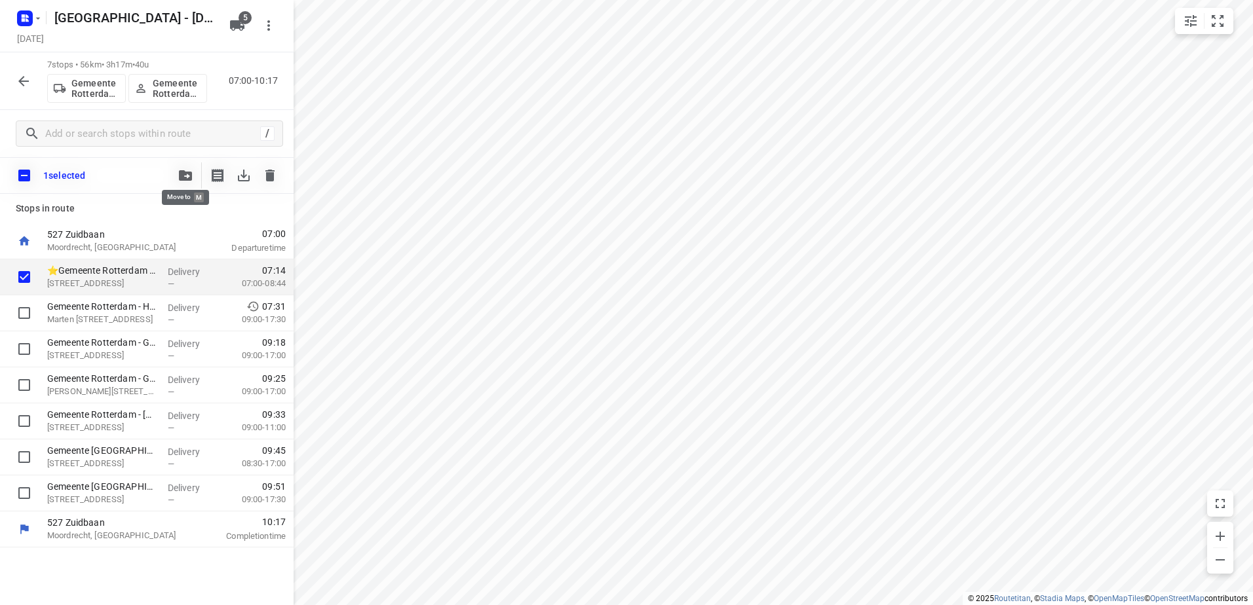
click at [178, 172] on span "button" at bounding box center [186, 175] width 16 height 10
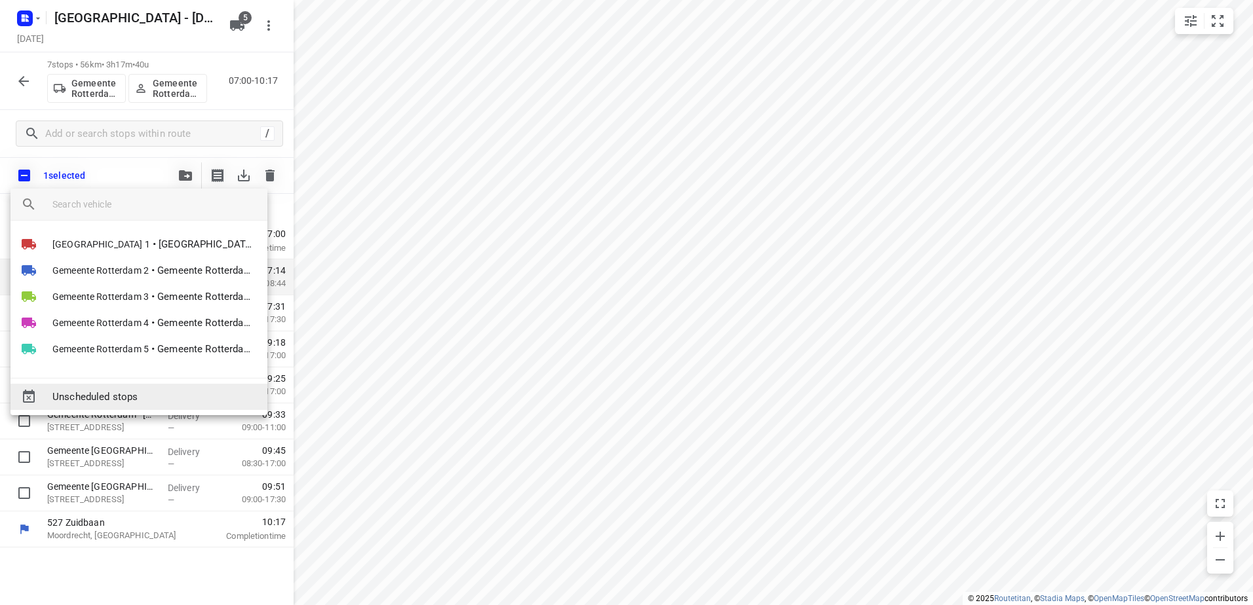
click at [153, 395] on span "Unscheduled stops" at bounding box center [154, 397] width 204 height 15
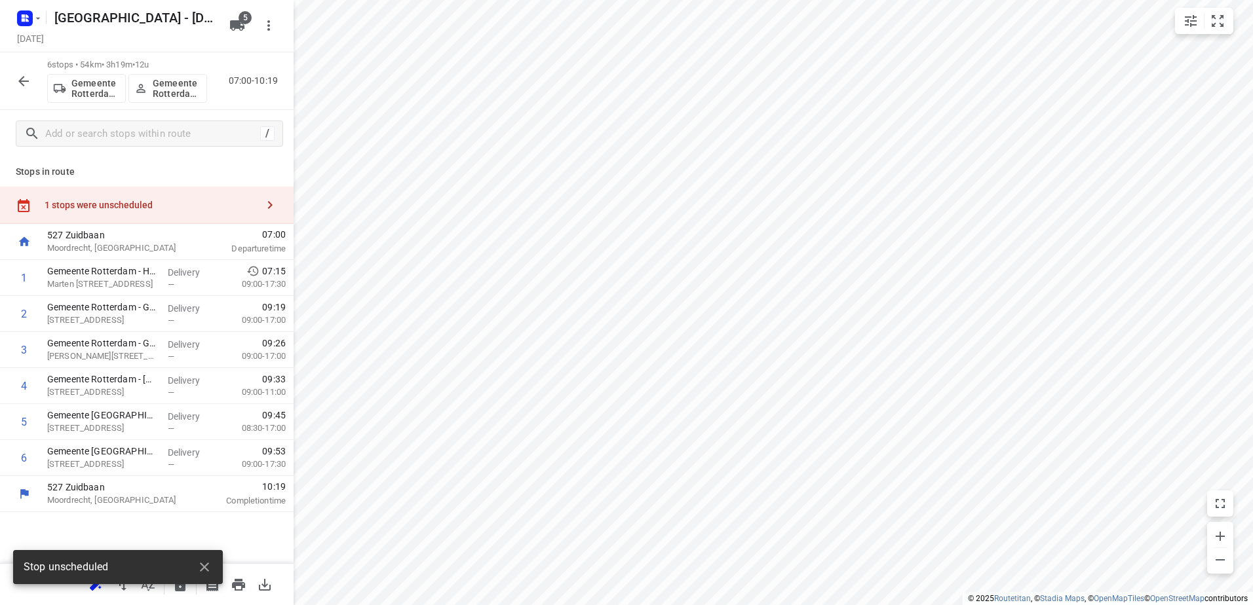
click at [20, 85] on icon "button" at bounding box center [24, 81] width 16 height 16
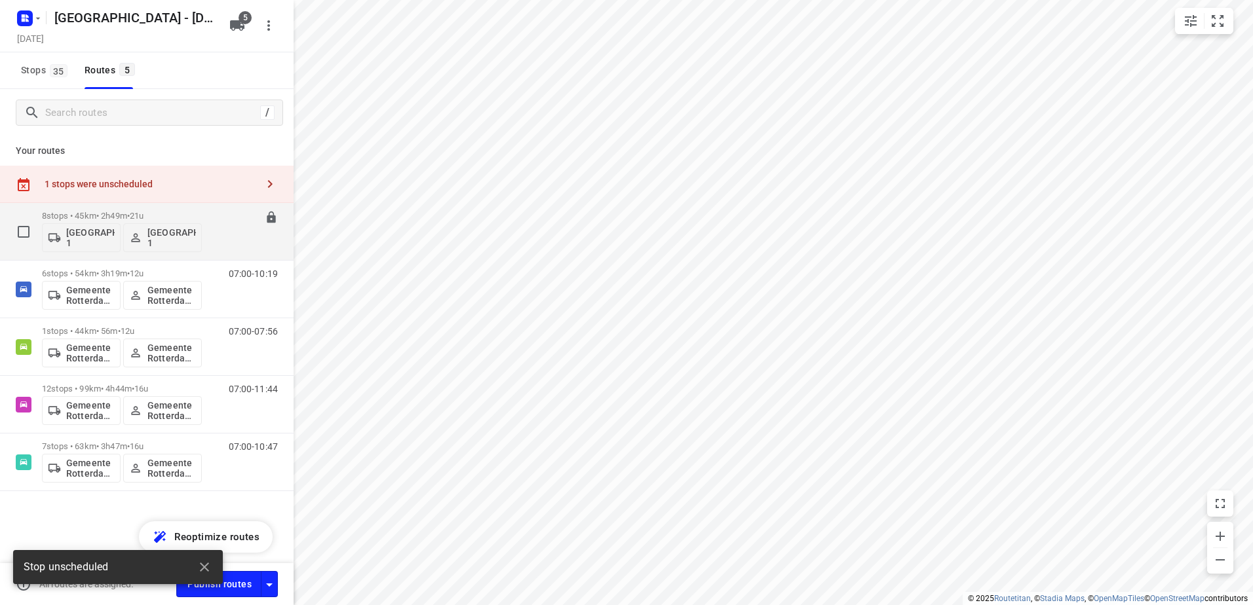
click at [94, 218] on p "8 stops • 45km • 2h49m • 21u" at bounding box center [122, 216] width 160 height 10
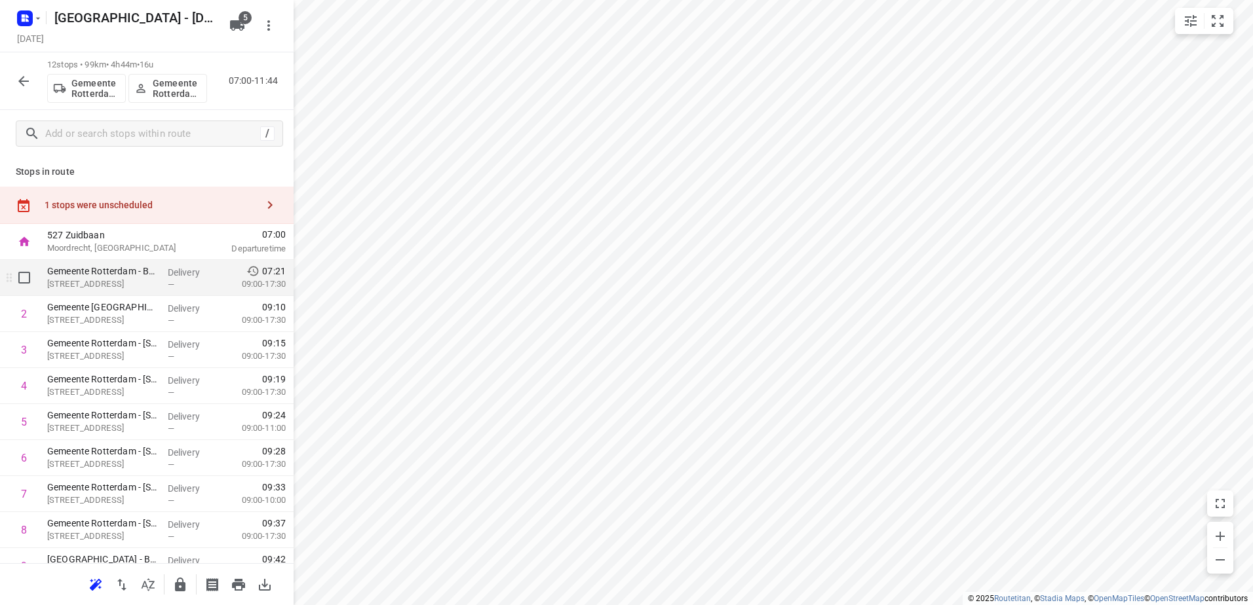
click at [21, 278] on input "checkbox" at bounding box center [24, 278] width 26 height 26
checkbox input "true"
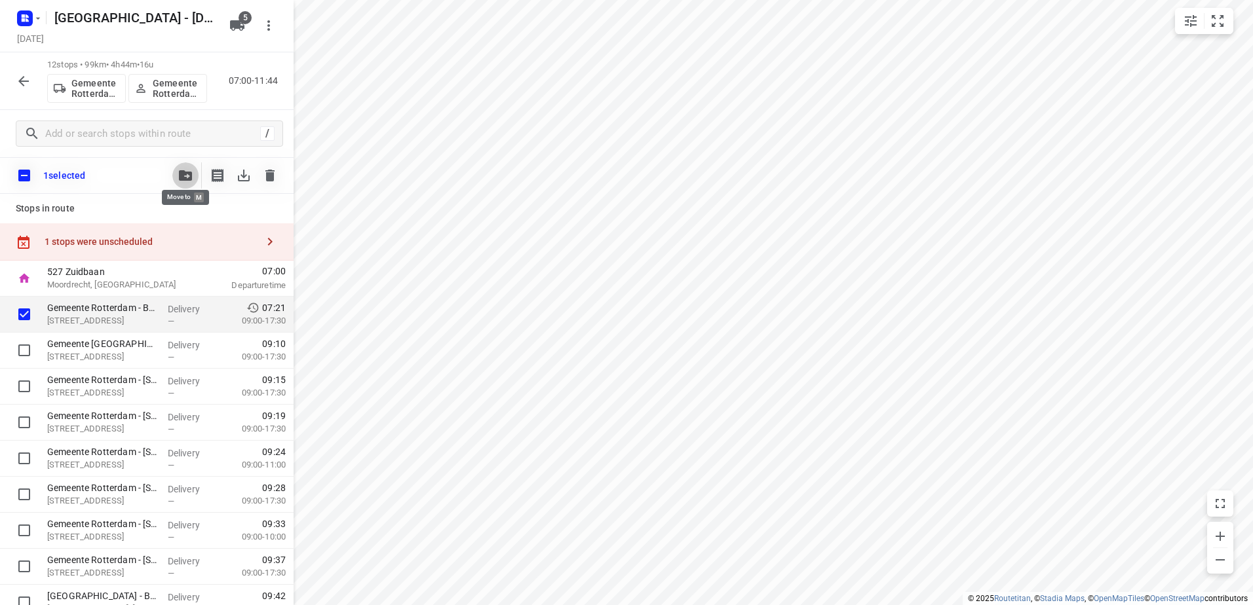
click at [180, 174] on icon "button" at bounding box center [185, 175] width 13 height 10
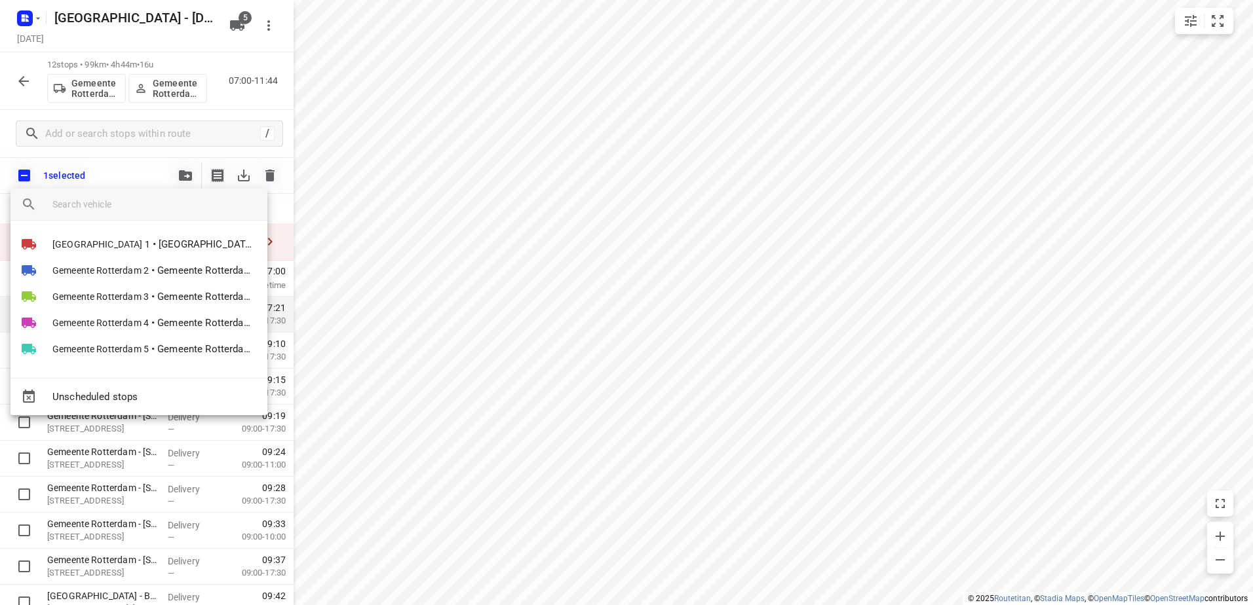
click at [173, 383] on div "Unscheduled stops" at bounding box center [138, 396] width 257 height 37
click at [177, 392] on span "Unscheduled stops" at bounding box center [154, 397] width 204 height 15
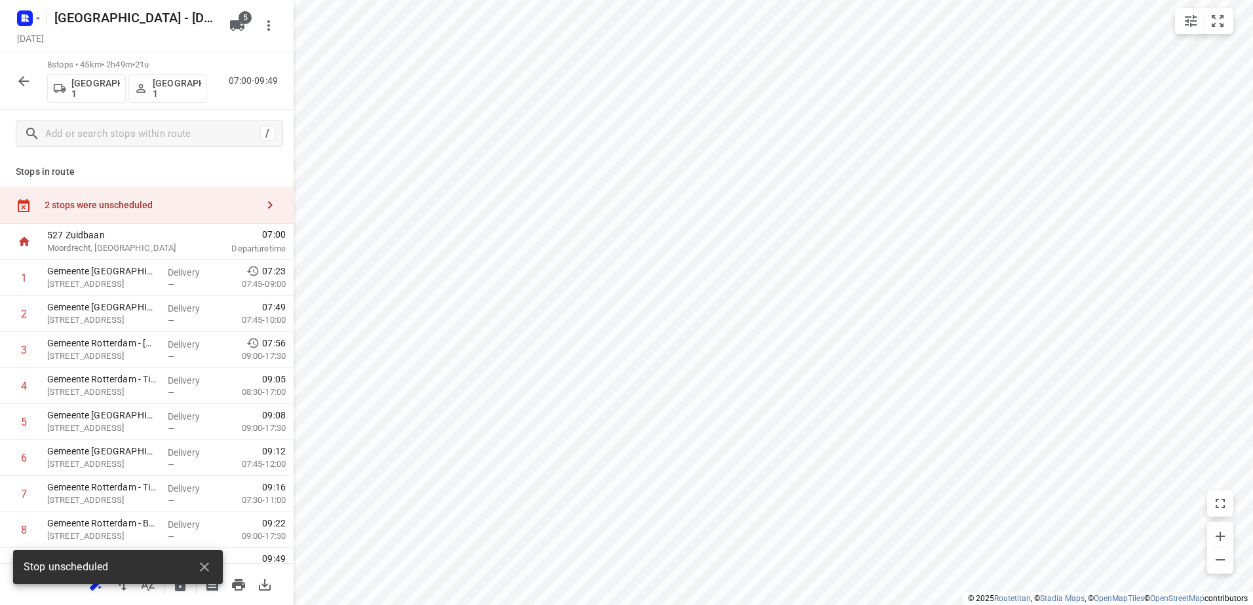
click at [100, 209] on div "2 stops were unscheduled" at bounding box center [151, 205] width 212 height 10
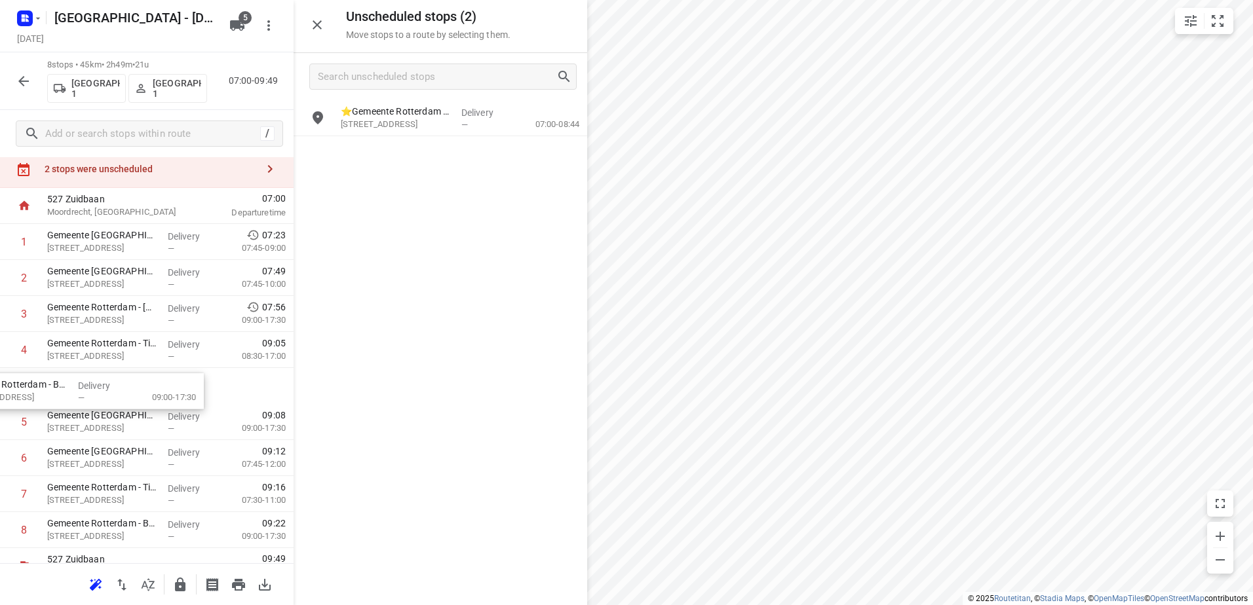
scroll to position [67, 0]
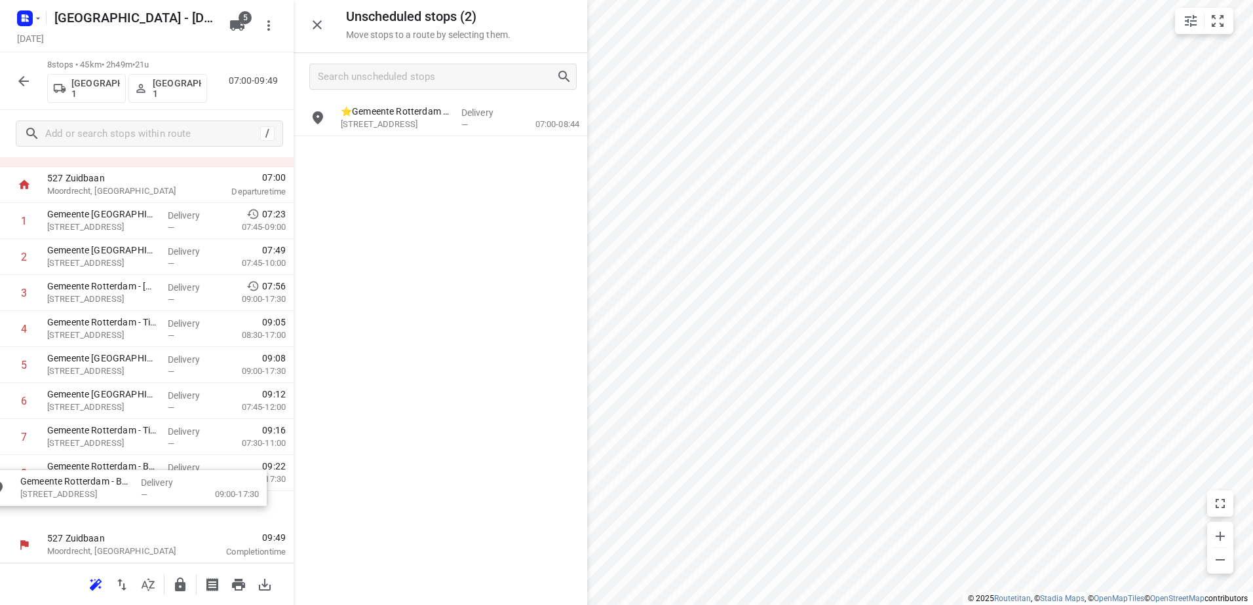
drag, startPoint x: 466, startPoint y: 121, endPoint x: 139, endPoint y: 497, distance: 497.8
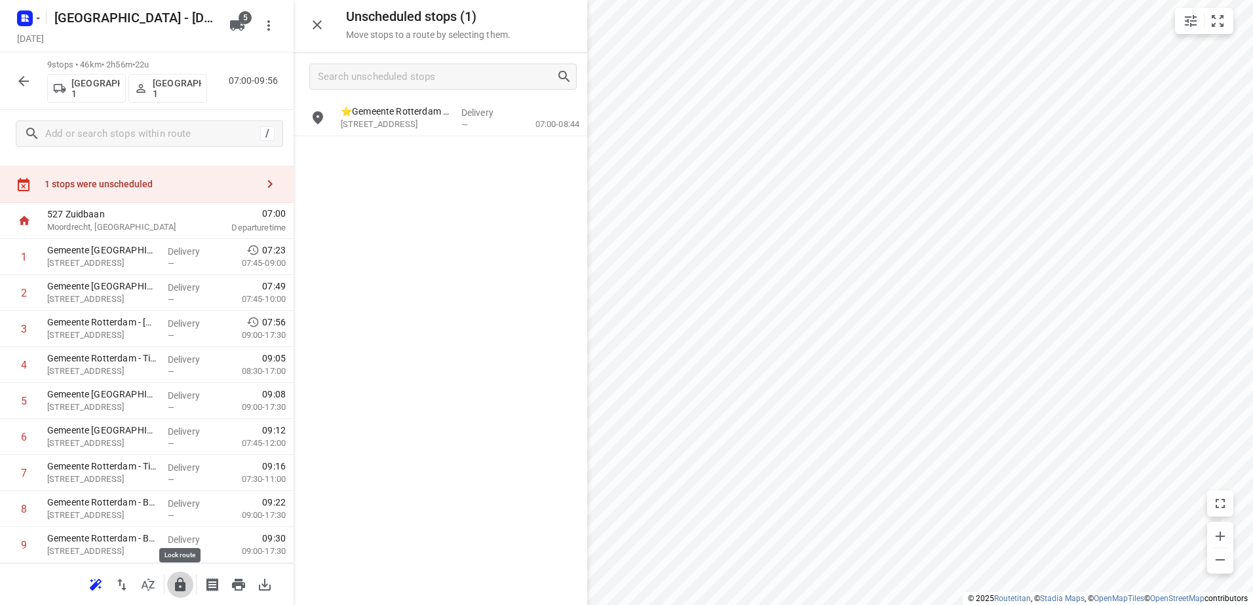
click at [181, 585] on icon "button" at bounding box center [180, 585] width 10 height 14
click at [17, 86] on icon "button" at bounding box center [24, 81] width 16 height 16
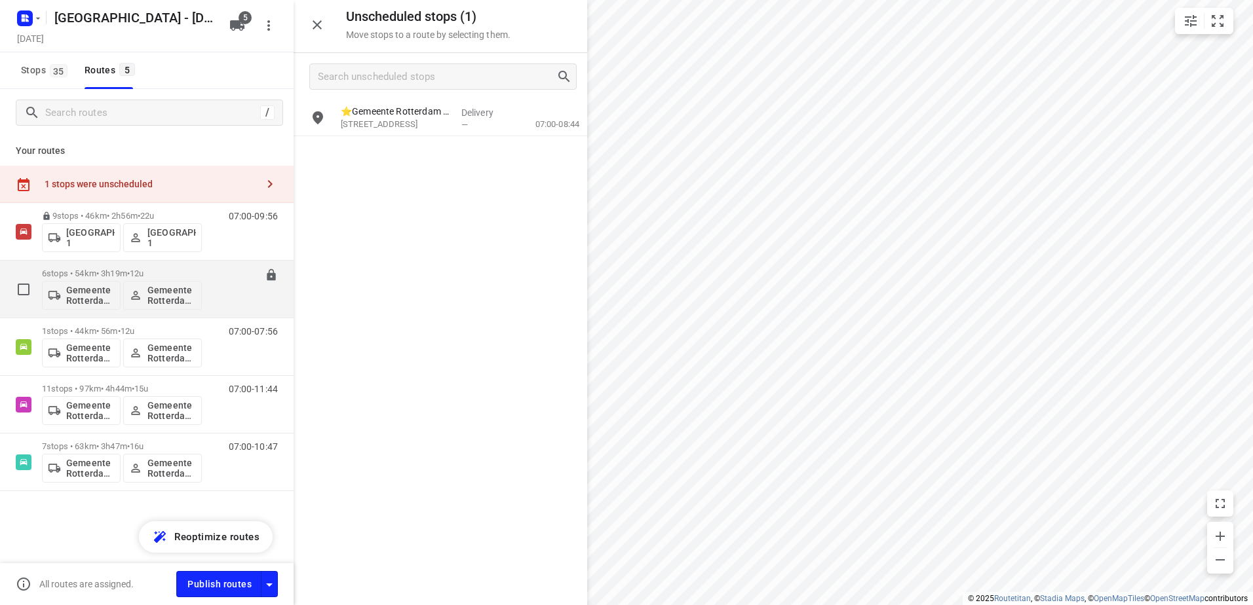
click at [98, 269] on p "6 stops • 54km • 3h19m • 12u" at bounding box center [122, 274] width 160 height 10
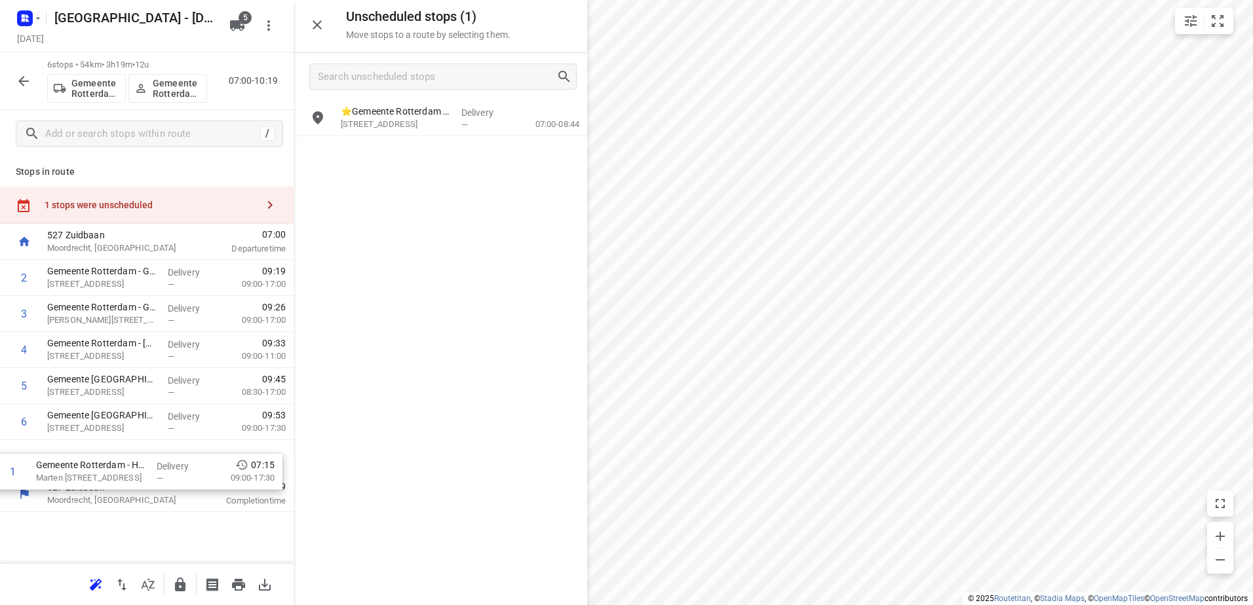
drag, startPoint x: 96, startPoint y: 302, endPoint x: 83, endPoint y: 499, distance: 197.6
click at [83, 482] on div "527 Zuidbaan Moordrecht, Netherlands 07:00 Departure time 1 Gemeente Rotterdam …" at bounding box center [147, 368] width 294 height 288
click at [179, 586] on icon "button" at bounding box center [180, 585] width 10 height 14
click at [26, 84] on icon "button" at bounding box center [24, 81] width 16 height 16
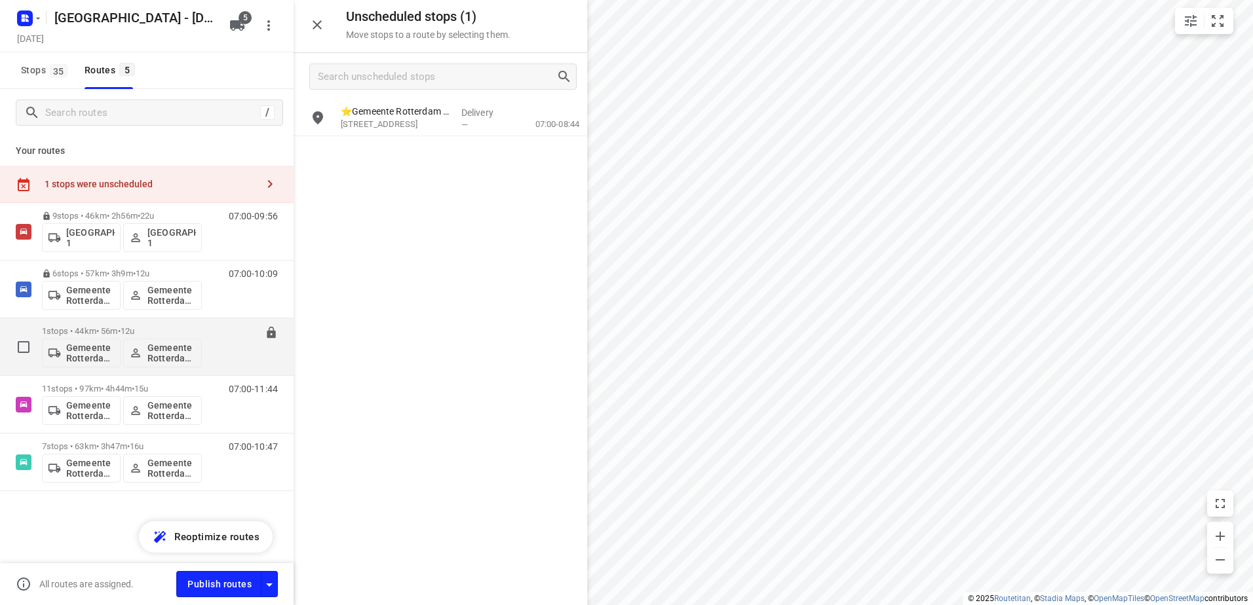
click at [75, 327] on p "1 stops • 44km • 56m • 12u" at bounding box center [122, 331] width 160 height 10
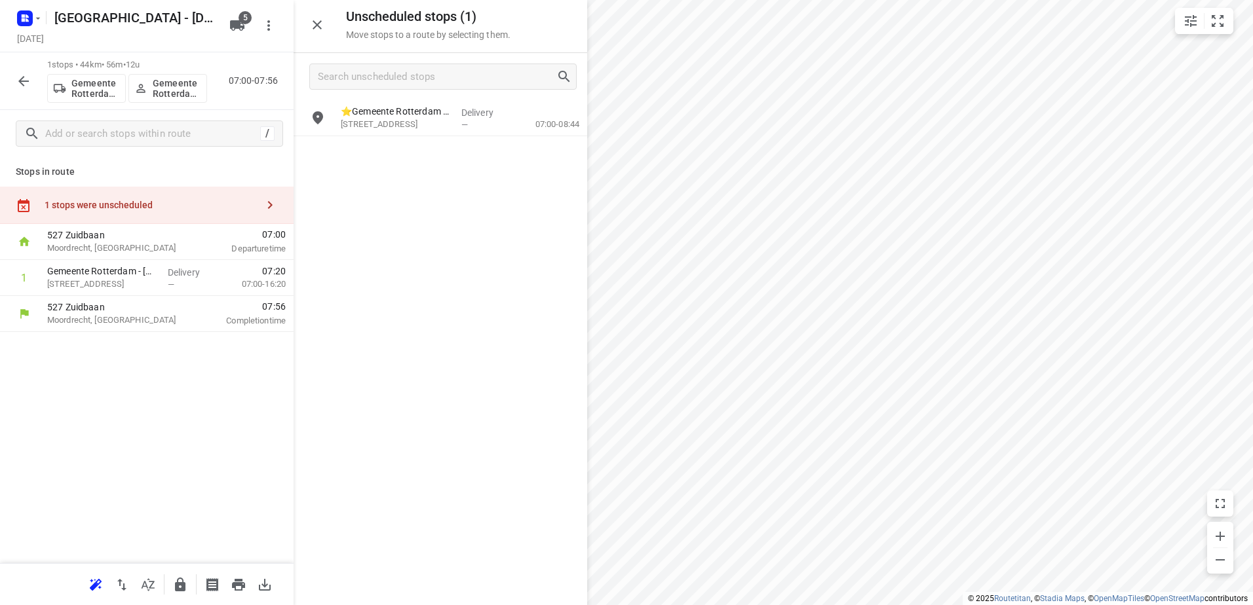
click at [182, 585] on icon "button" at bounding box center [180, 585] width 10 height 14
click at [18, 79] on icon "button" at bounding box center [24, 81] width 16 height 16
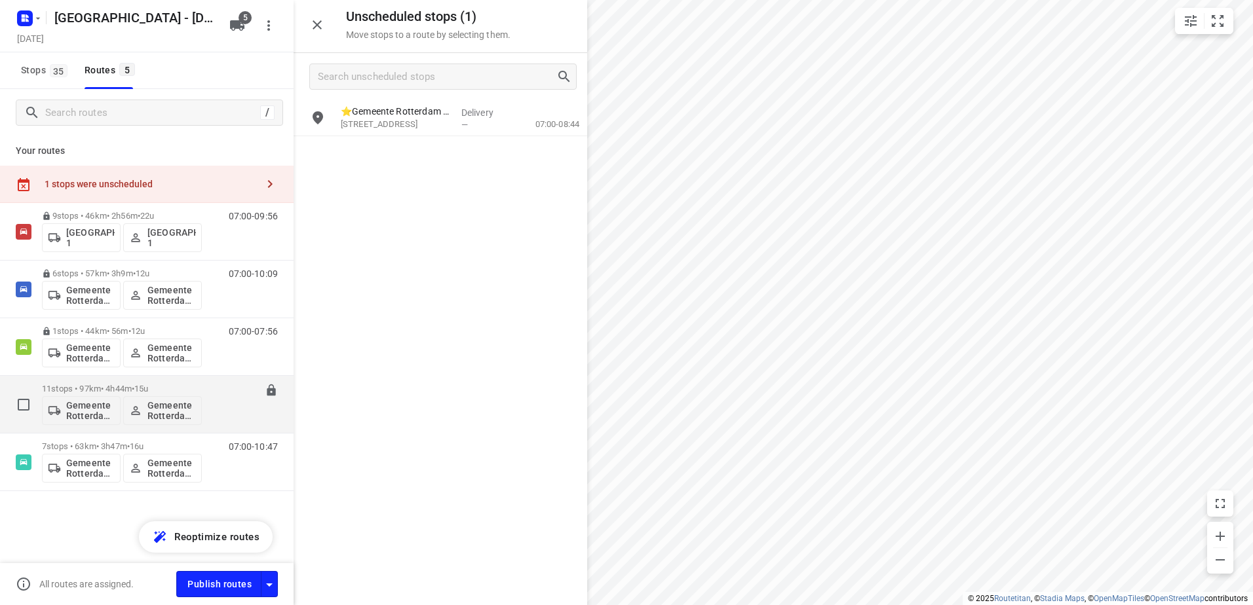
click at [92, 391] on p "11 stops • 97km • 4h44m • 15u" at bounding box center [122, 389] width 160 height 10
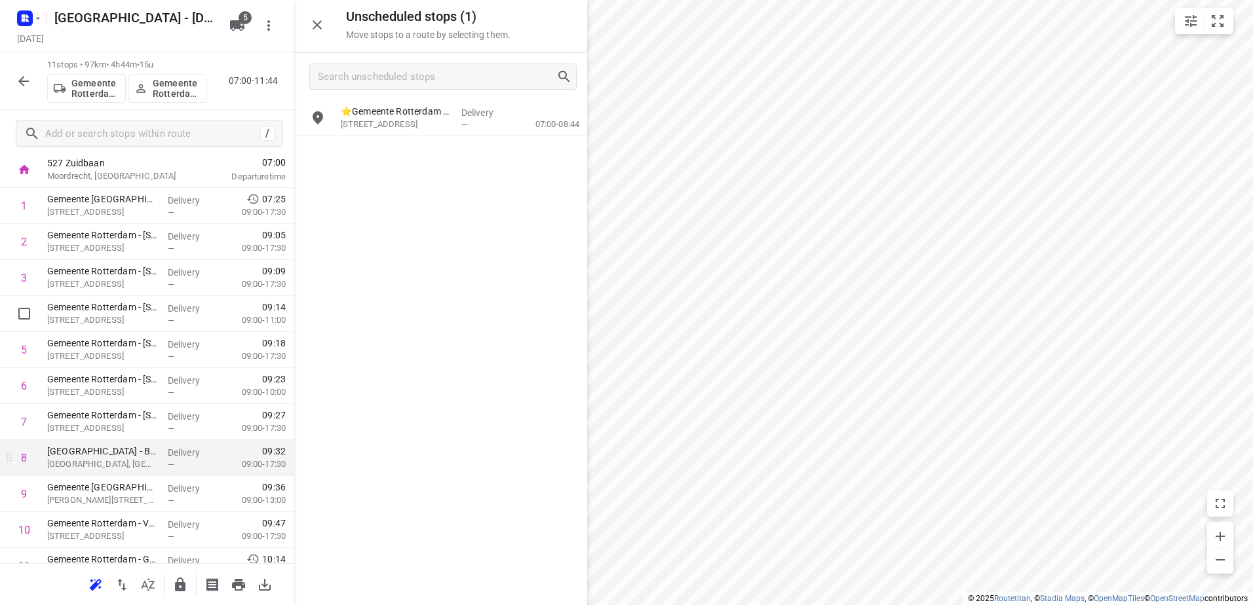
scroll to position [129, 0]
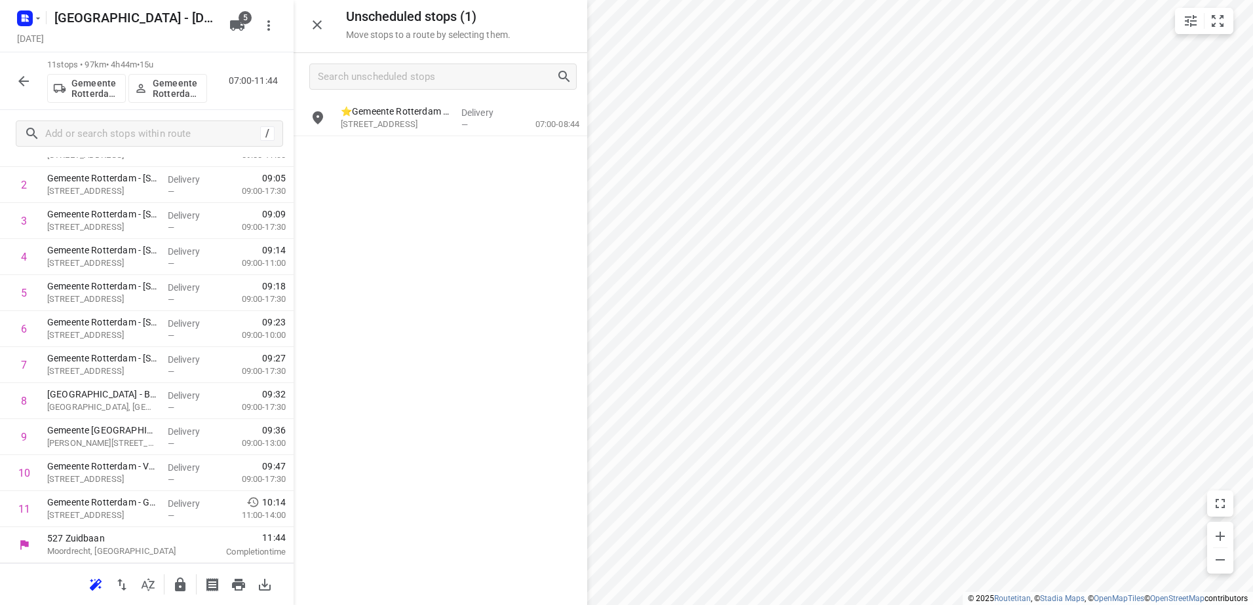
click at [186, 587] on icon "button" at bounding box center [180, 585] width 16 height 16
click at [26, 79] on icon "button" at bounding box center [24, 81] width 16 height 16
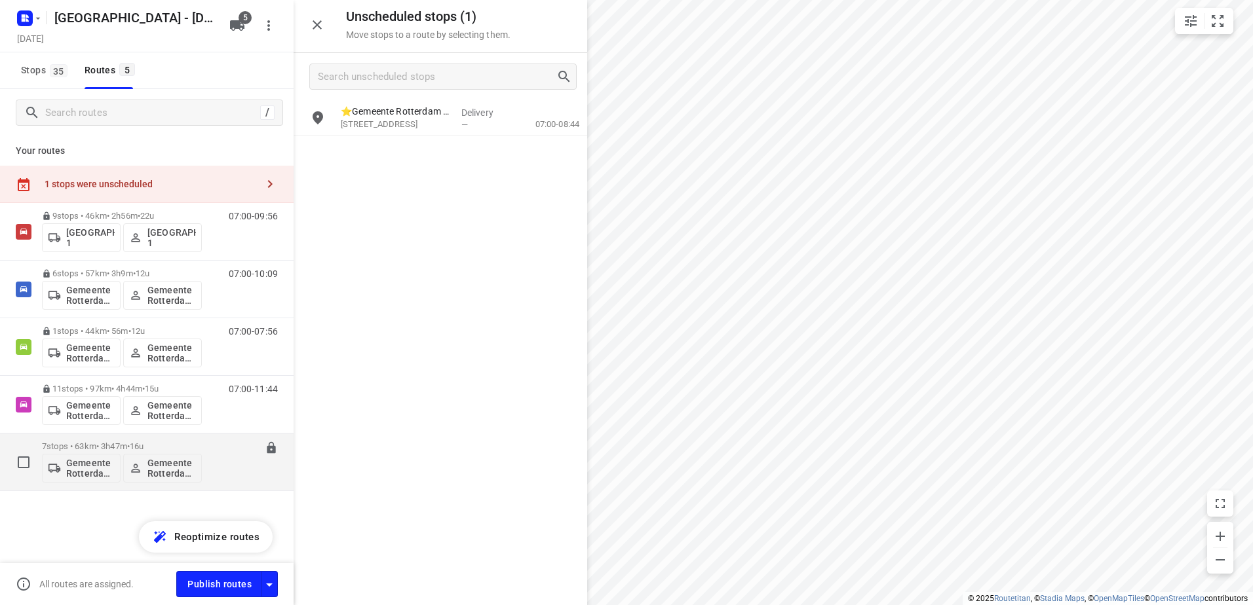
click at [102, 442] on p "7 stops • 63km • 3h47m • 16u" at bounding box center [122, 447] width 160 height 10
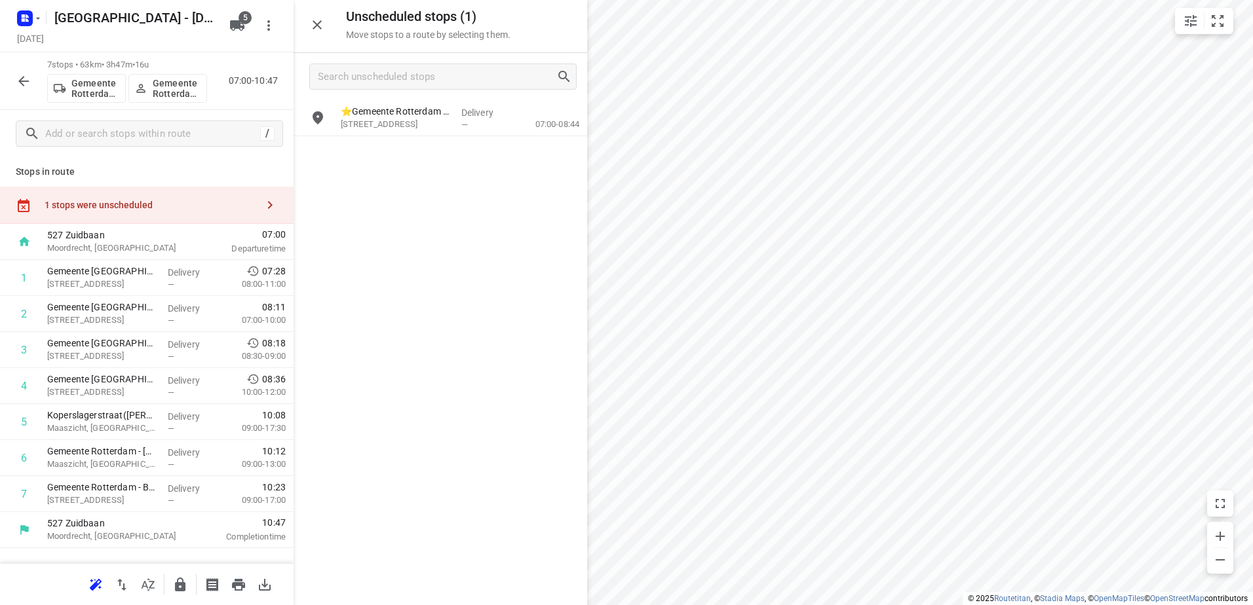
click at [508, 241] on div "i © 2025 Routetitan , © Stadia Maps , © OpenMapTiles © OpenStreetMap contributo…" at bounding box center [626, 302] width 1253 height 605
click at [175, 582] on icon "button" at bounding box center [180, 585] width 16 height 16
click at [22, 83] on icon "button" at bounding box center [23, 81] width 10 height 10
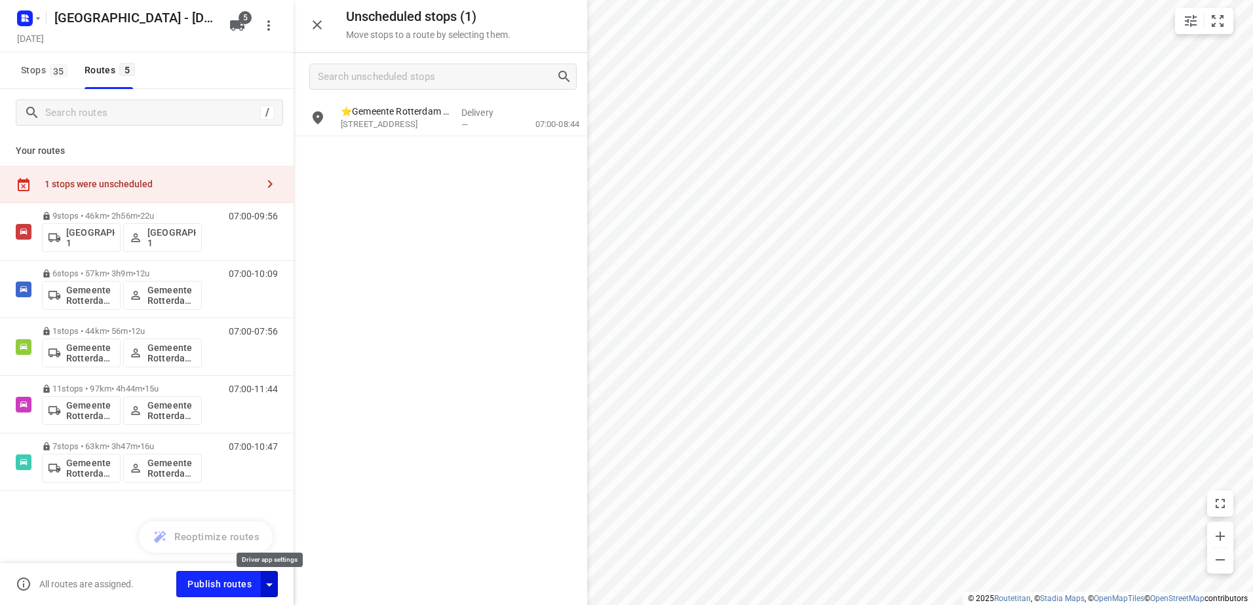
click at [267, 576] on div "button" at bounding box center [269, 584] width 16 height 16
click at [229, 581] on span "Publish routes" at bounding box center [219, 585] width 64 height 16
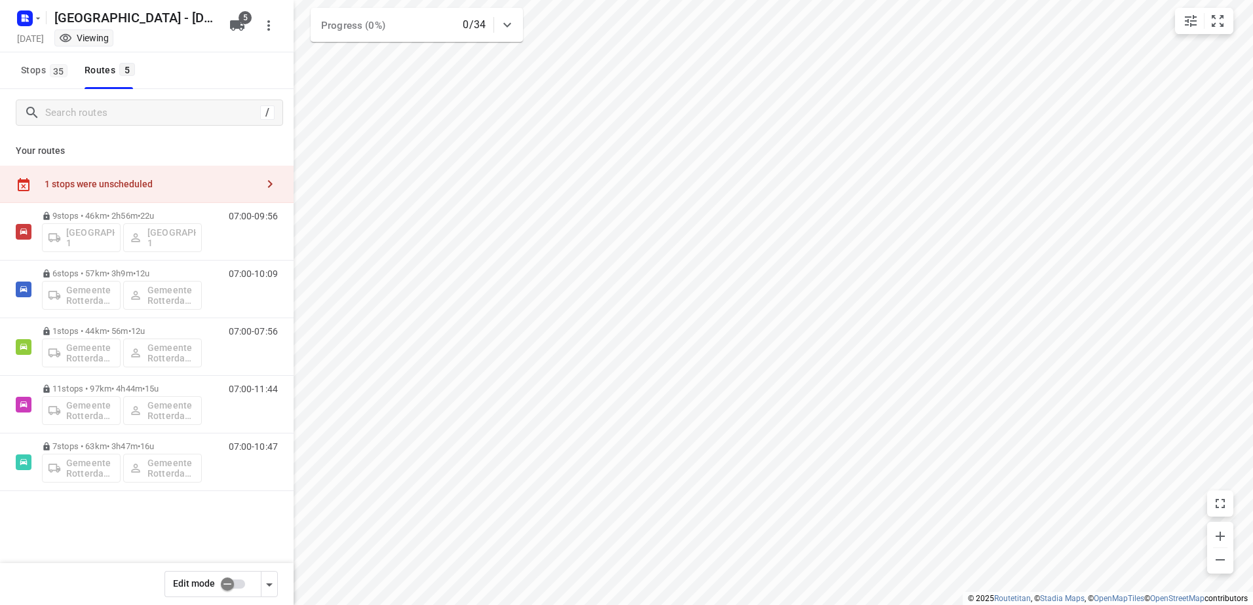
click at [33, 1] on div "Gemeente Rotterdam - Monday Monday, Sep 15 Viewing 5" at bounding box center [147, 26] width 294 height 52
click at [33, 15] on icon "button" at bounding box center [38, 18] width 10 height 10
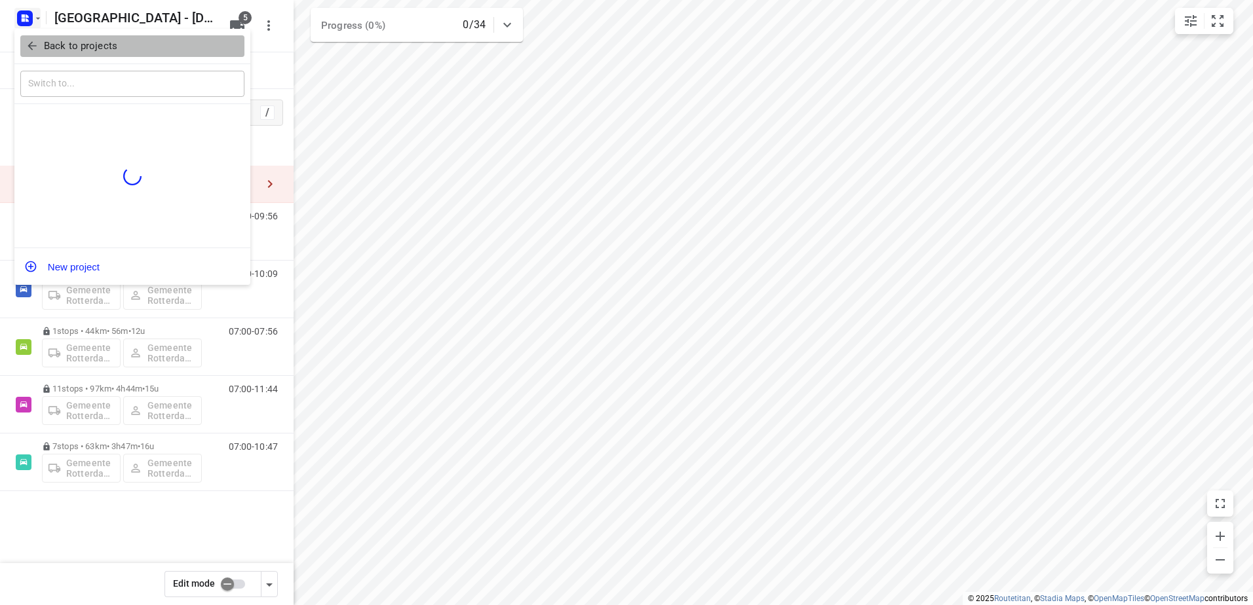
click at [48, 45] on p "Back to projects" at bounding box center [80, 46] width 73 height 15
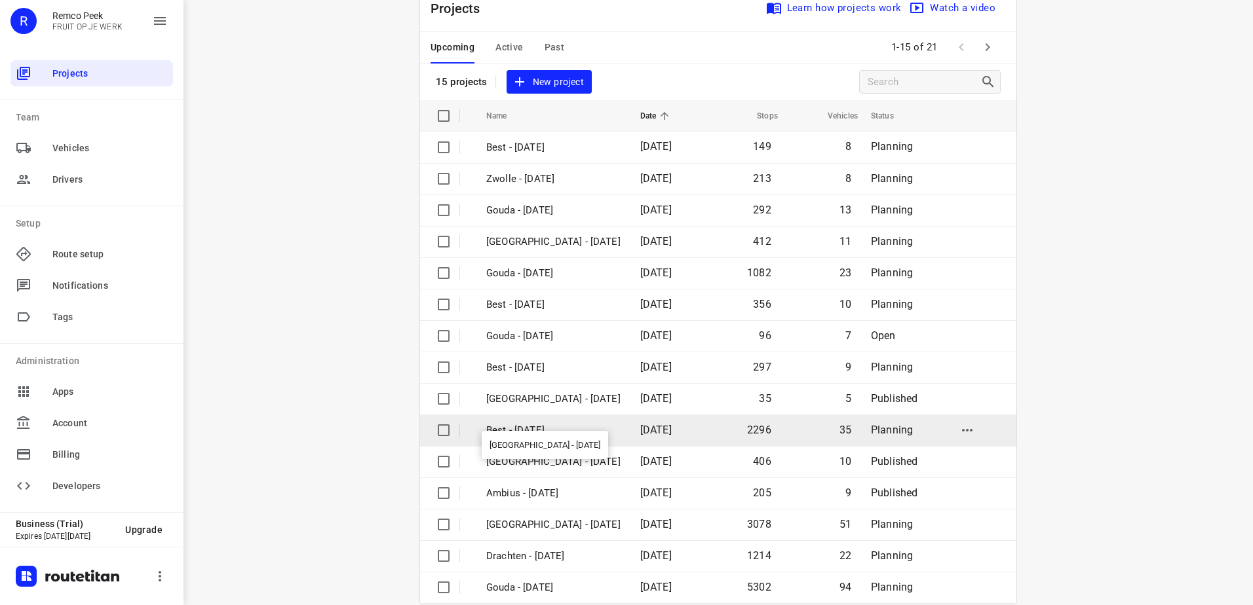
scroll to position [57, 0]
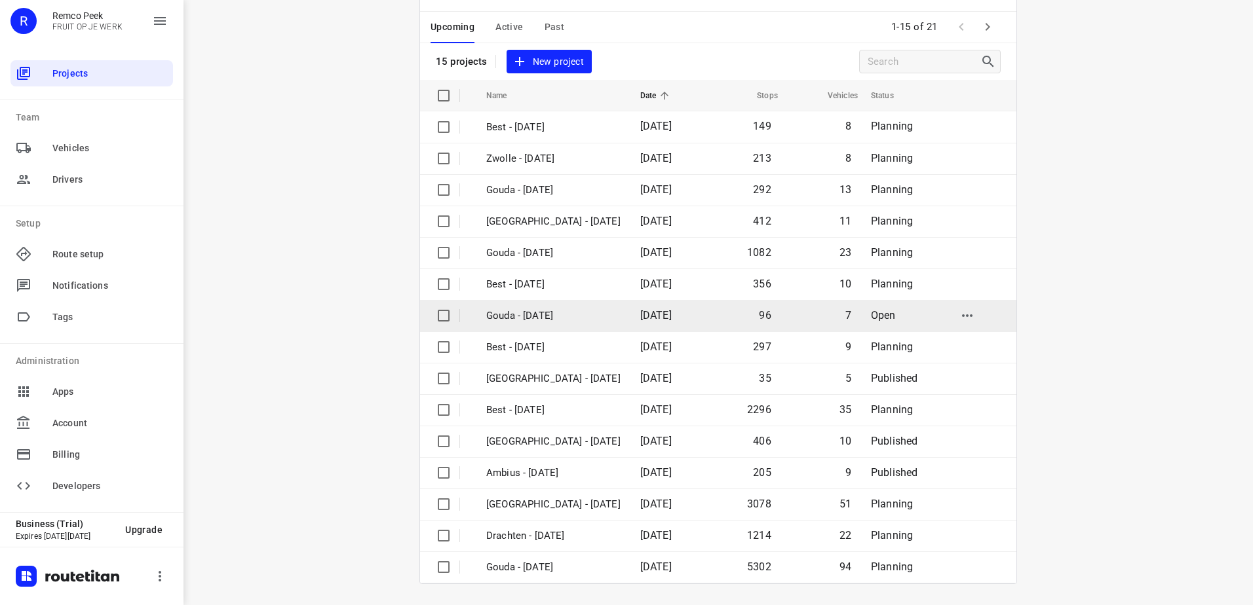
click at [580, 325] on td "Gouda - [DATE]" at bounding box center [551, 315] width 157 height 31
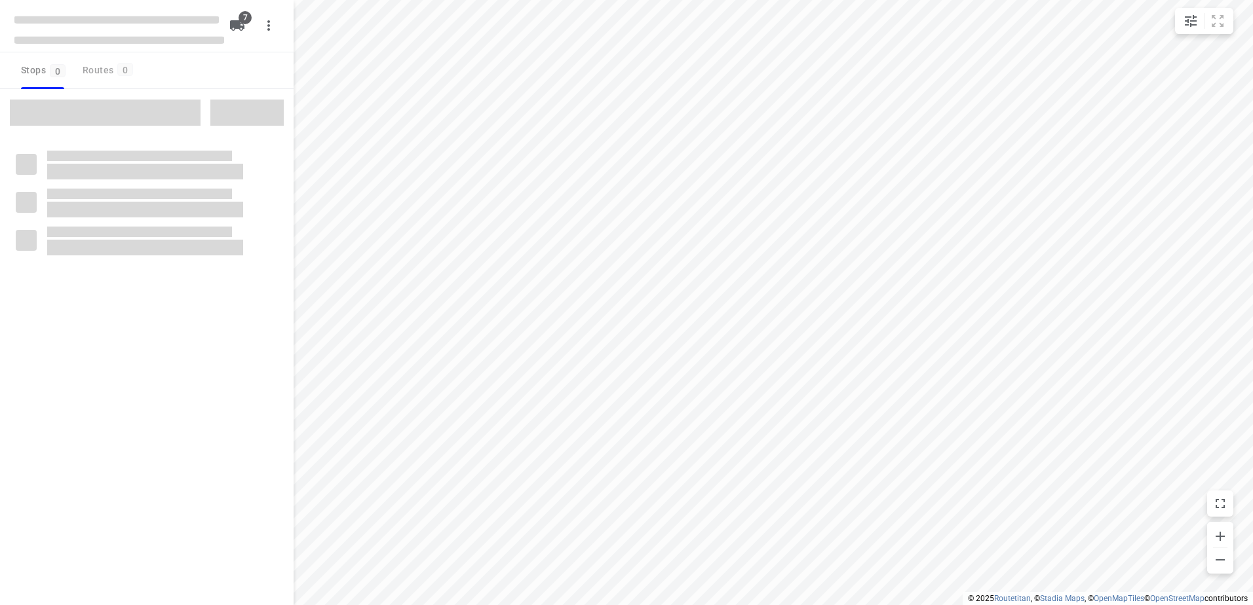
checkbox input "true"
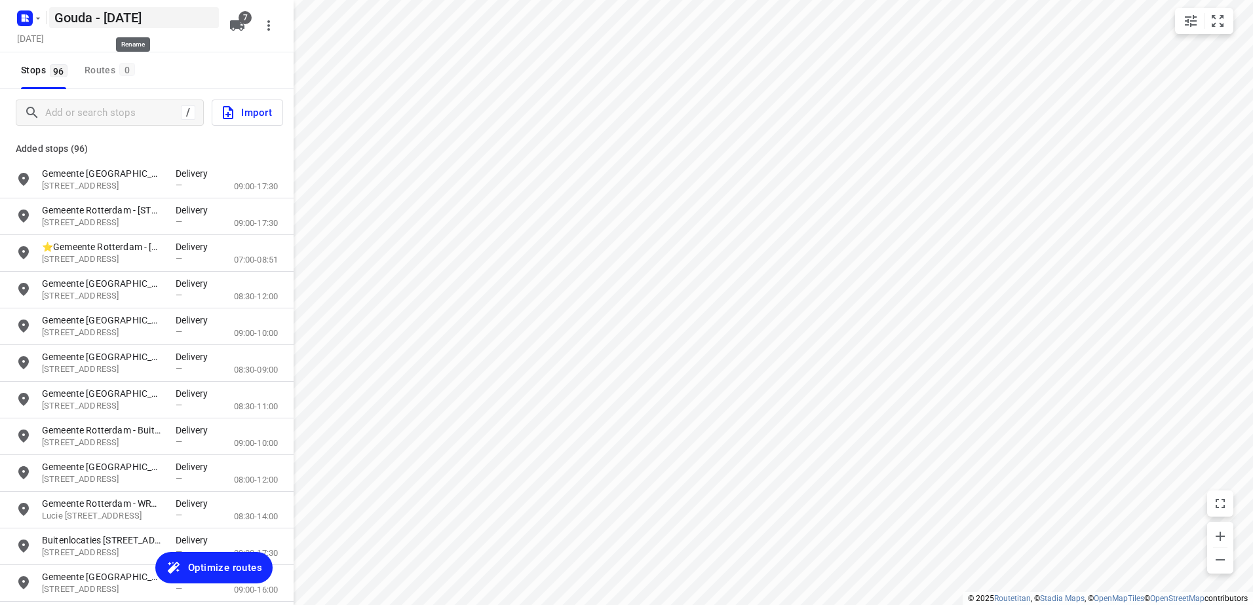
click at [88, 20] on h5 "Gouda - [DATE]" at bounding box center [134, 17] width 170 height 21
drag, startPoint x: 92, startPoint y: 17, endPoint x: 35, endPoint y: 10, distance: 57.4
click at [1, 20] on div "Gouda - Tuesday ​ Tuesday, Sep 16 7" at bounding box center [147, 26] width 294 height 52
type input "[GEOGRAPHIC_DATA] - [DATE]"
click at [237, 567] on span "Optimize routes" at bounding box center [225, 567] width 74 height 17
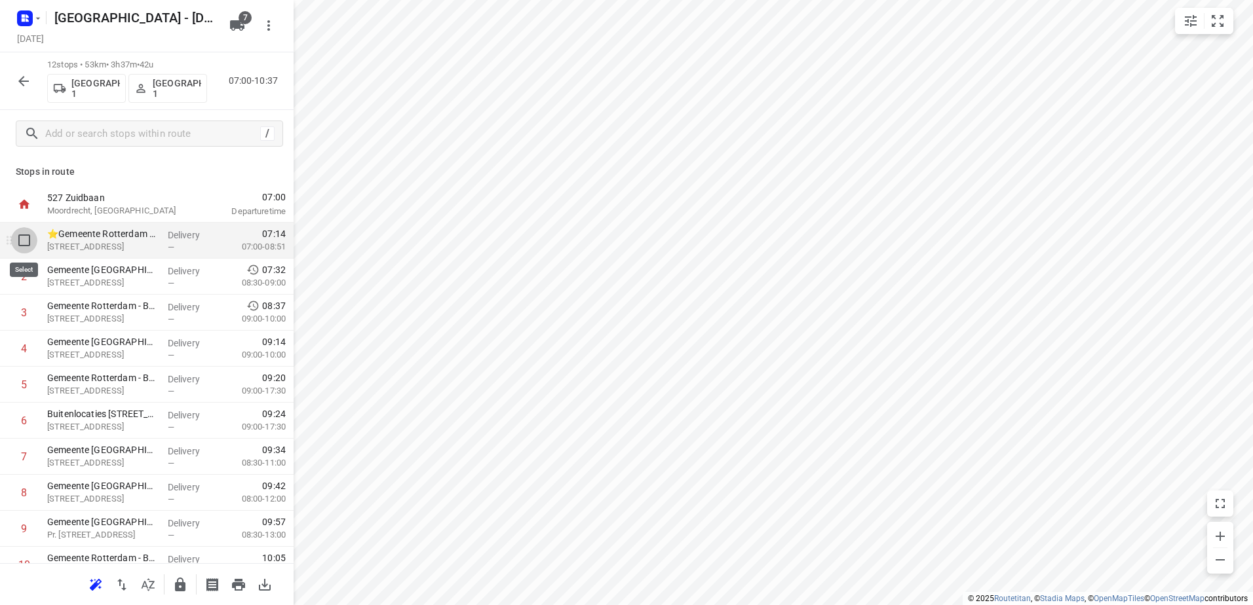
click at [25, 243] on input "checkbox" at bounding box center [24, 240] width 26 height 26
checkbox input "true"
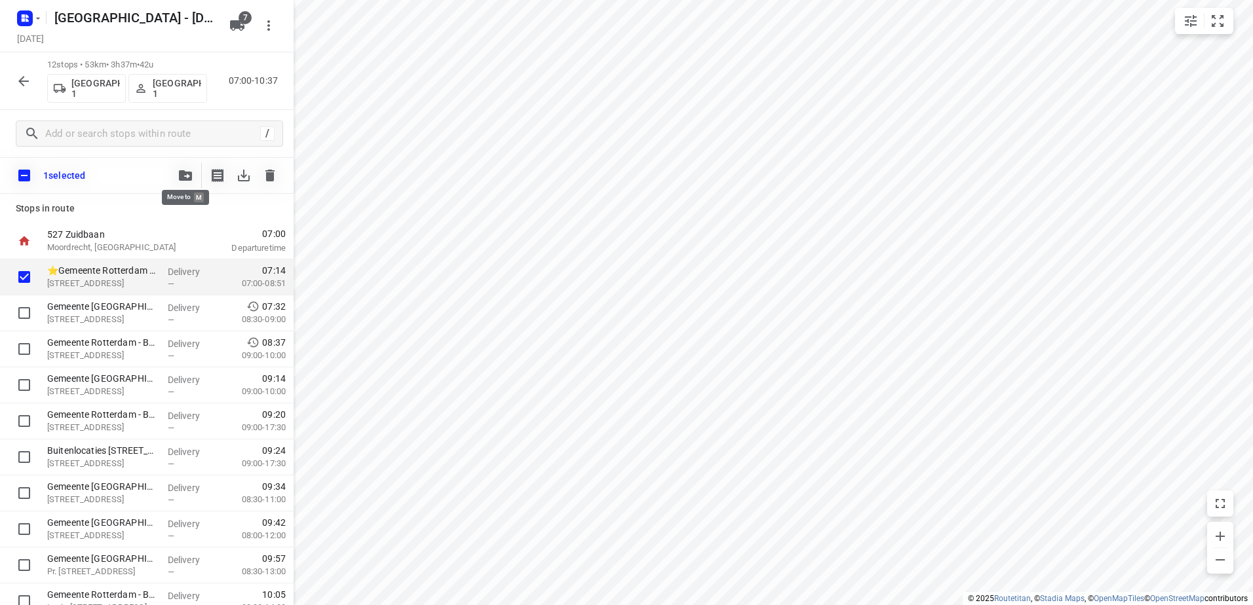
click at [191, 169] on button "button" at bounding box center [185, 175] width 26 height 26
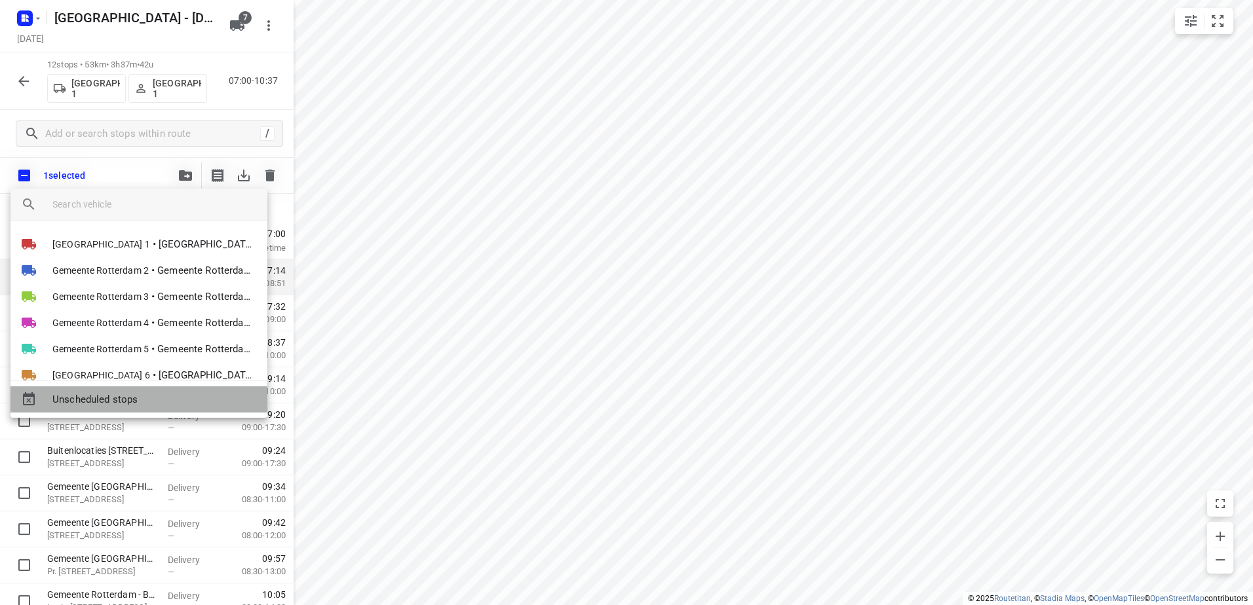
click at [162, 398] on span "Unscheduled stops" at bounding box center [154, 399] width 204 height 15
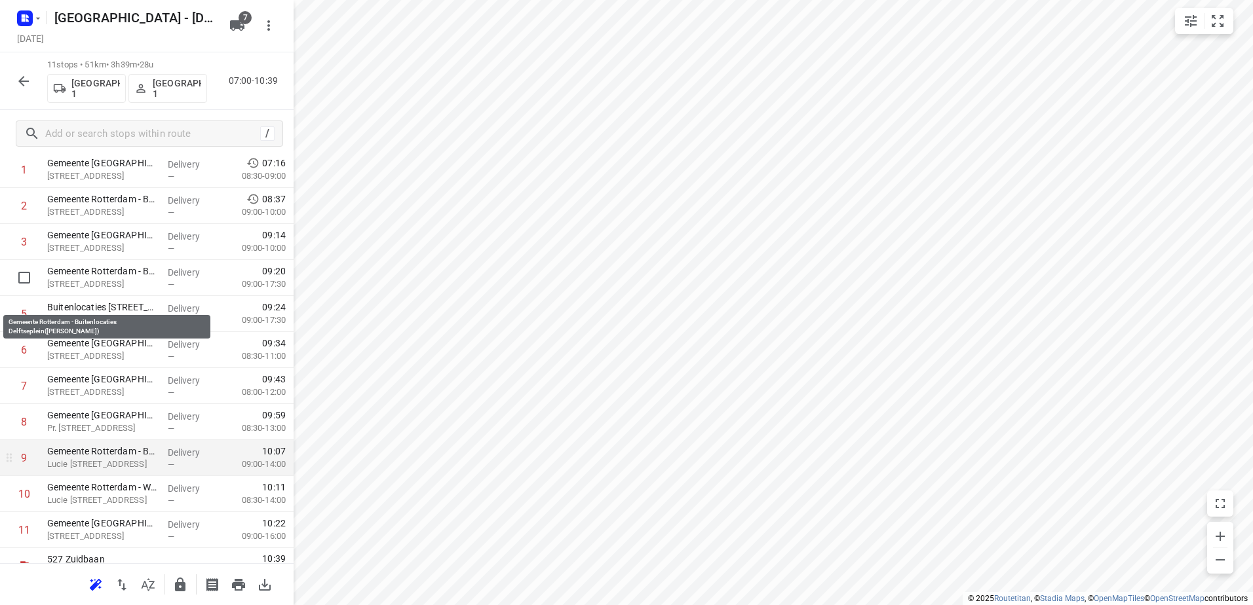
scroll to position [129, 0]
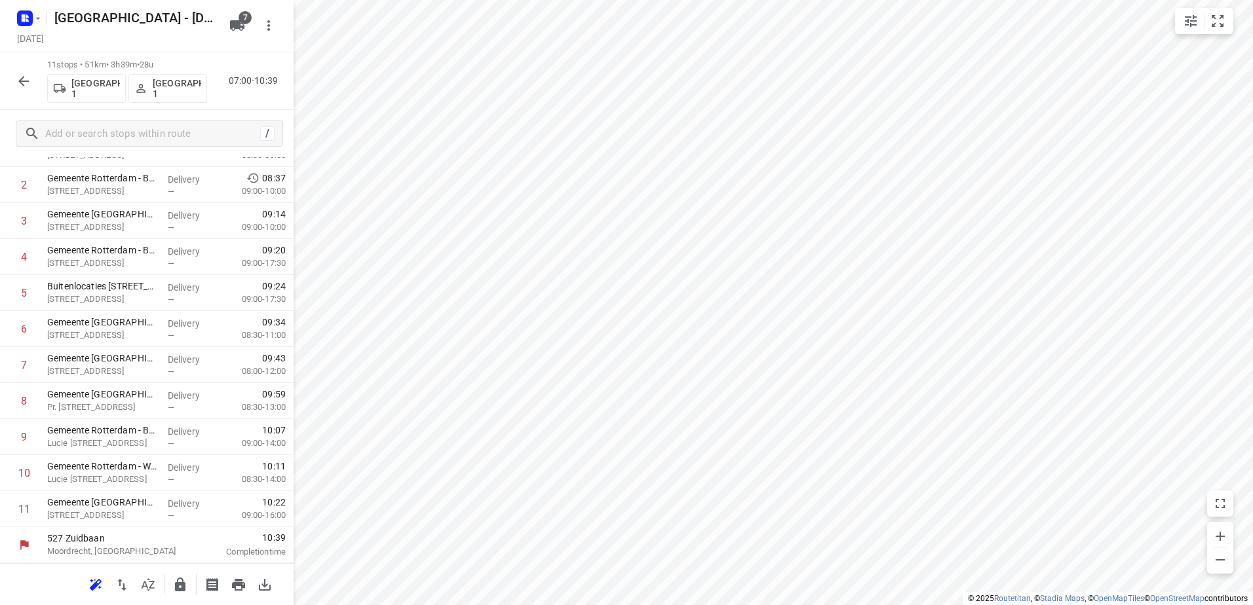
click at [181, 586] on icon "button" at bounding box center [180, 585] width 10 height 14
click at [29, 84] on icon "button" at bounding box center [24, 81] width 16 height 16
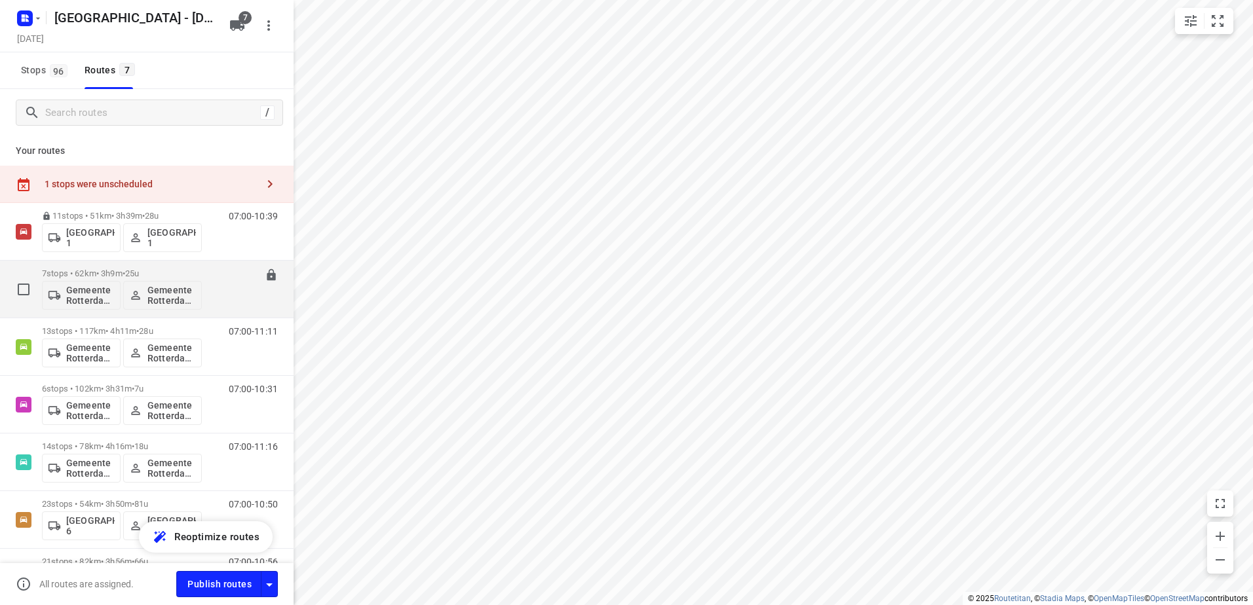
click at [89, 268] on div "7 stops • 62km • 3h9m • 25u Gemeente Rotterdam 2 Gemeente Rotterdam 2" at bounding box center [122, 289] width 160 height 54
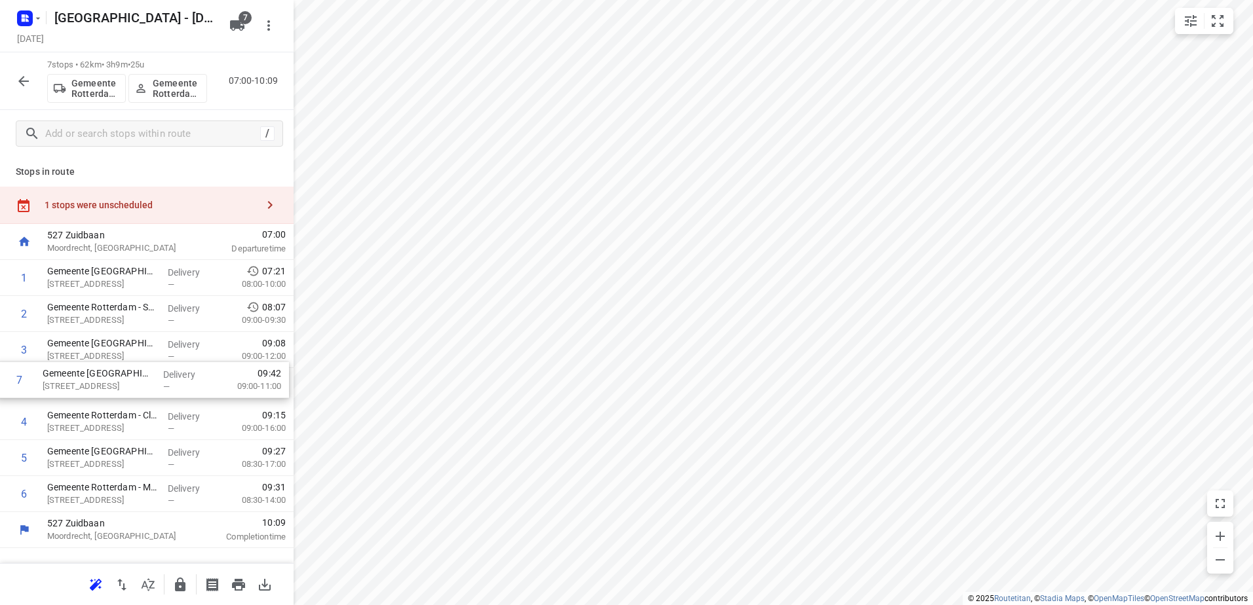
drag, startPoint x: 153, startPoint y: 491, endPoint x: 149, endPoint y: 369, distance: 121.9
click at [149, 369] on div "1 Gemeente Rotterdam - Buitenlocaties - Begraafplaatsen Crooswijk en HVH(Compas…" at bounding box center [147, 386] width 294 height 252
drag, startPoint x: 163, startPoint y: 428, endPoint x: 176, endPoint y: 503, distance: 75.8
click at [176, 503] on div "1 Gemeente Rotterdam - Buitenlocaties - Begraafplaatsen Crooswijk en HVH(Compas…" at bounding box center [147, 386] width 294 height 252
click at [178, 581] on icon "button" at bounding box center [180, 585] width 16 height 16
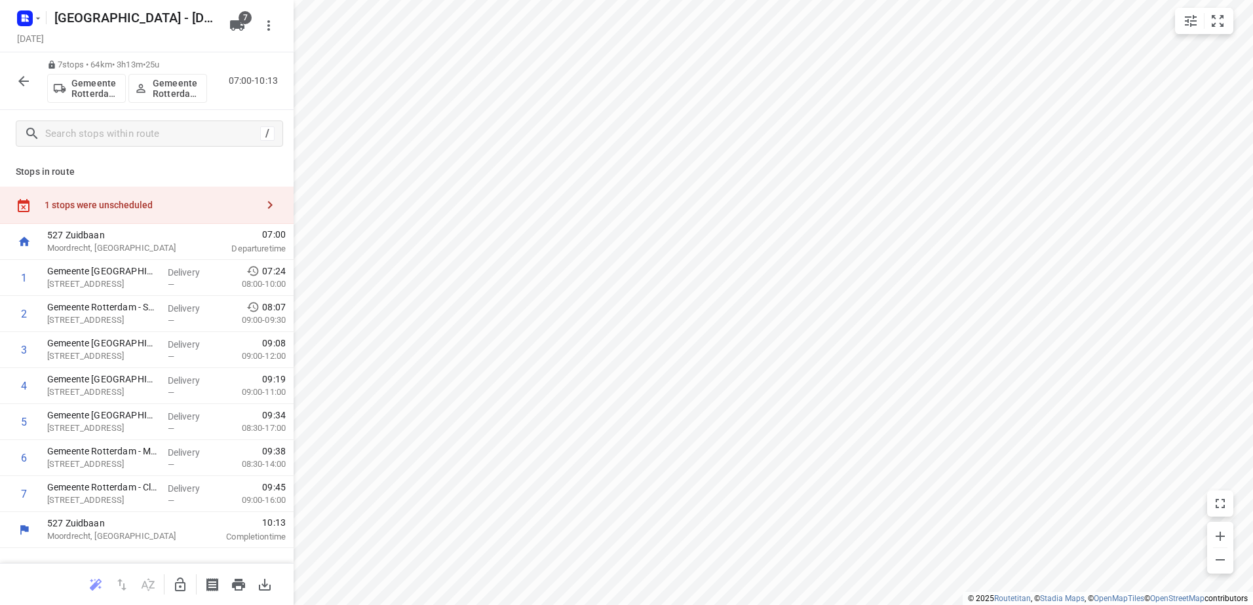
click at [16, 84] on icon "button" at bounding box center [24, 81] width 16 height 16
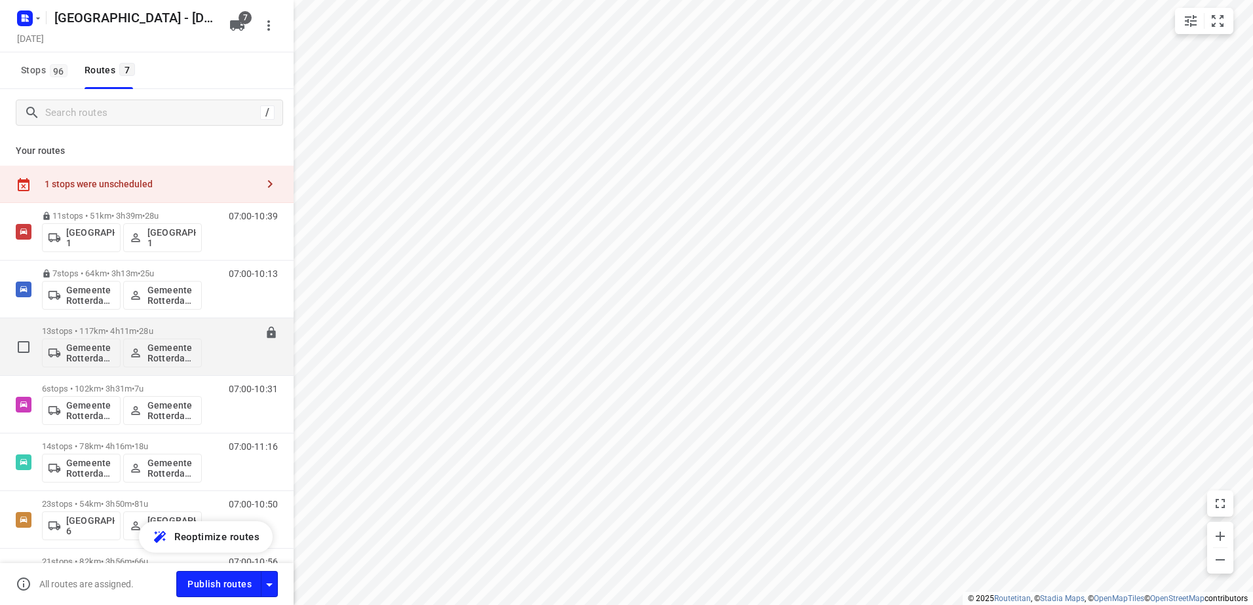
click at [92, 329] on p "13 stops • 117km • 4h11m • 28u" at bounding box center [122, 331] width 160 height 10
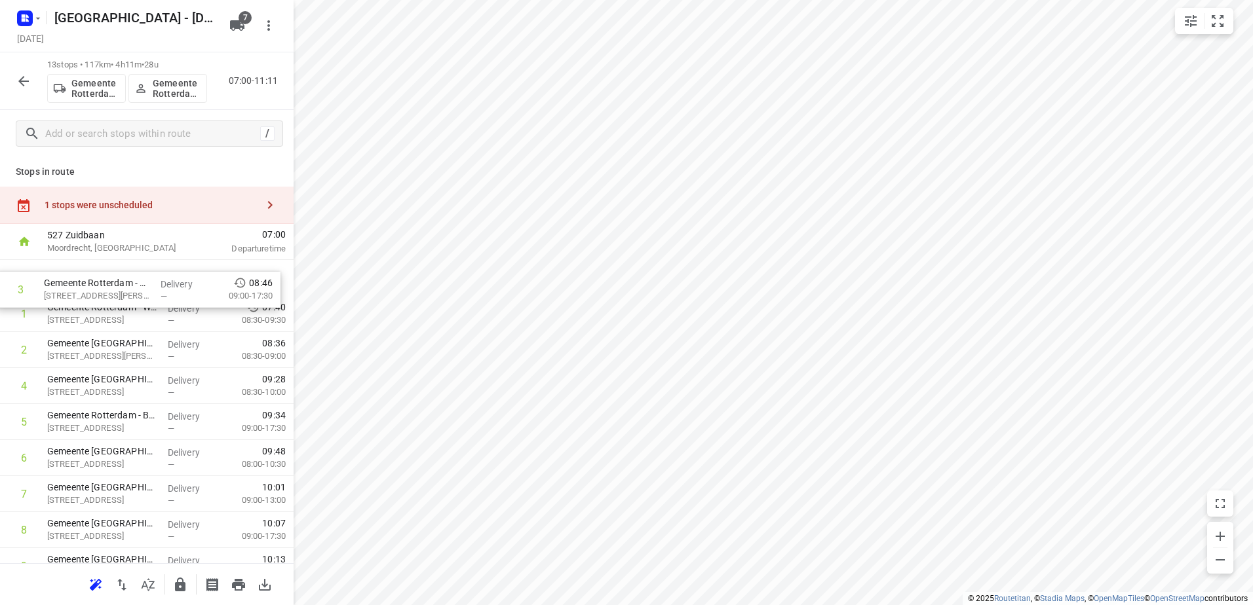
drag, startPoint x: 83, startPoint y: 356, endPoint x: 75, endPoint y: 278, distance: 79.0
click at [76, 278] on div "1 Gemeente Rotterdam - WRT Hoek van Holland - Zekkenweg(Martin Helmich) Zekkenw…" at bounding box center [147, 494] width 294 height 468
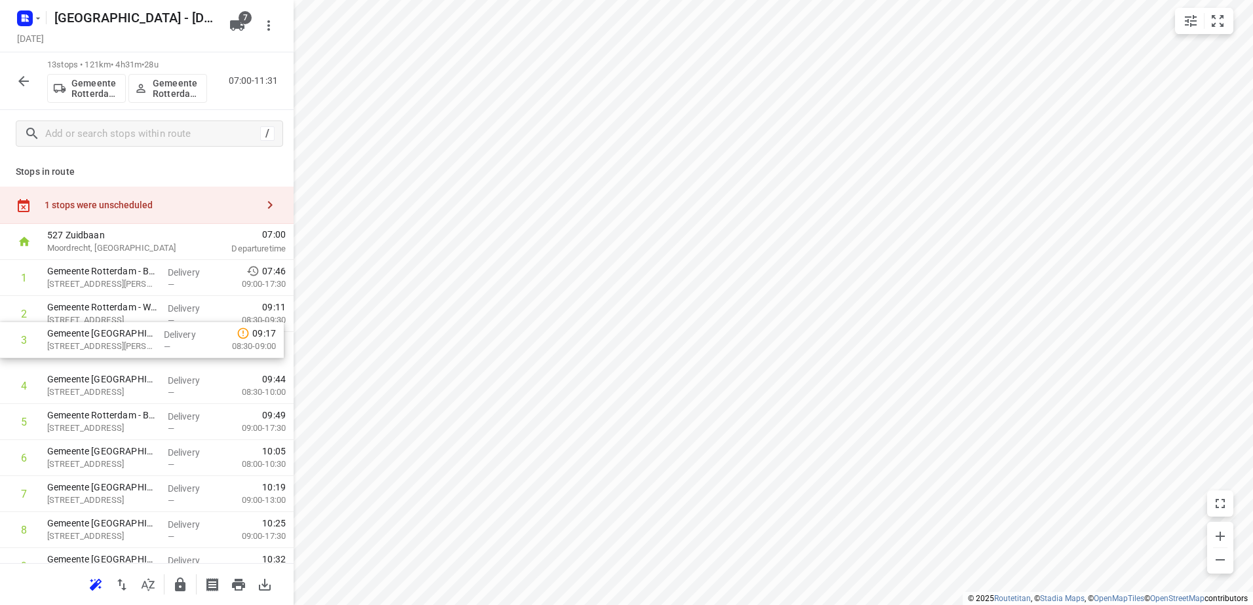
drag, startPoint x: 71, startPoint y: 349, endPoint x: 72, endPoint y: 307, distance: 41.9
click at [72, 307] on div "1 Gemeente Rotterdam - Buitenlocaties - Toezicht en handhaving HVH(Martin Helmi…" at bounding box center [147, 494] width 294 height 468
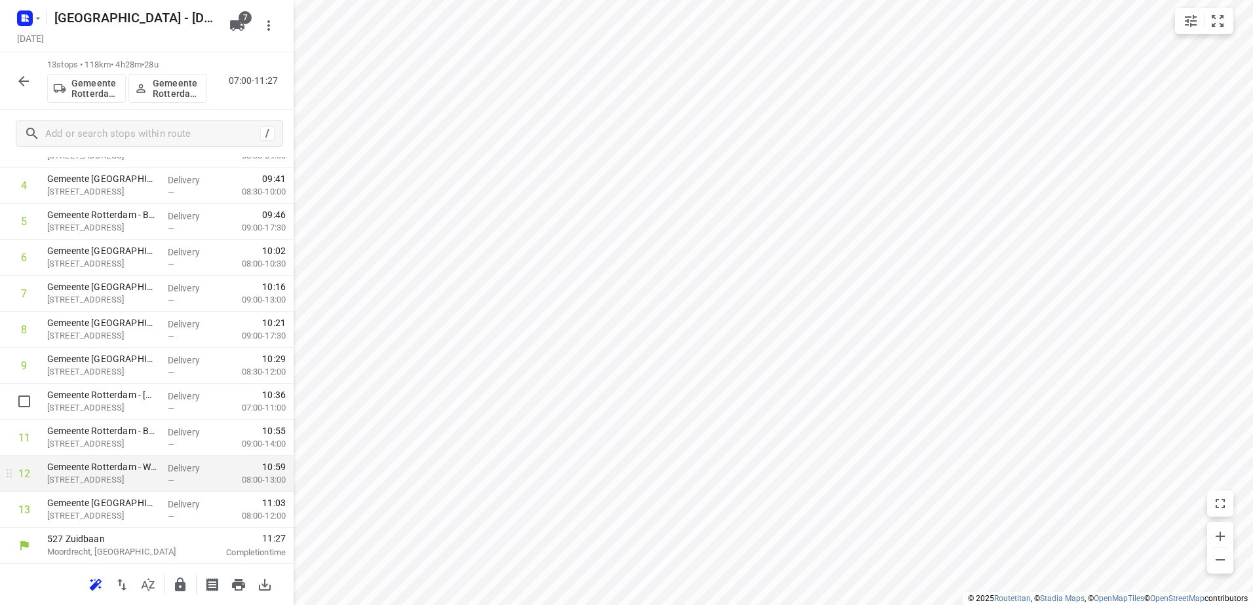
scroll to position [201, 0]
click at [180, 582] on icon "button" at bounding box center [180, 585] width 10 height 14
click at [28, 76] on icon "button" at bounding box center [24, 81] width 16 height 16
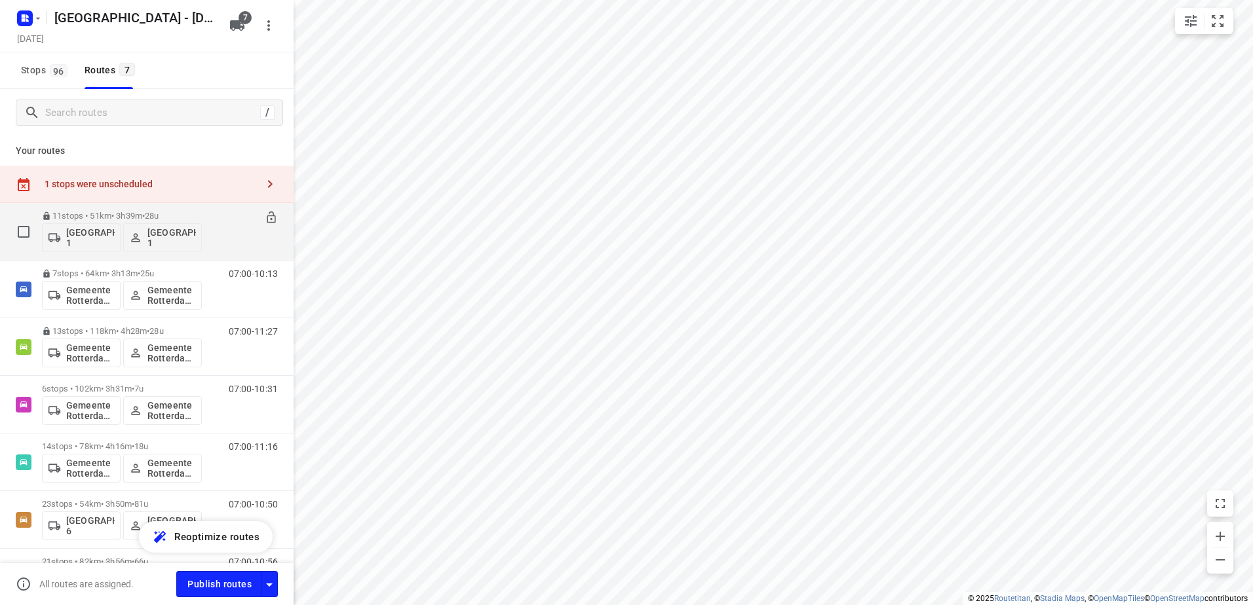
scroll to position [96, 0]
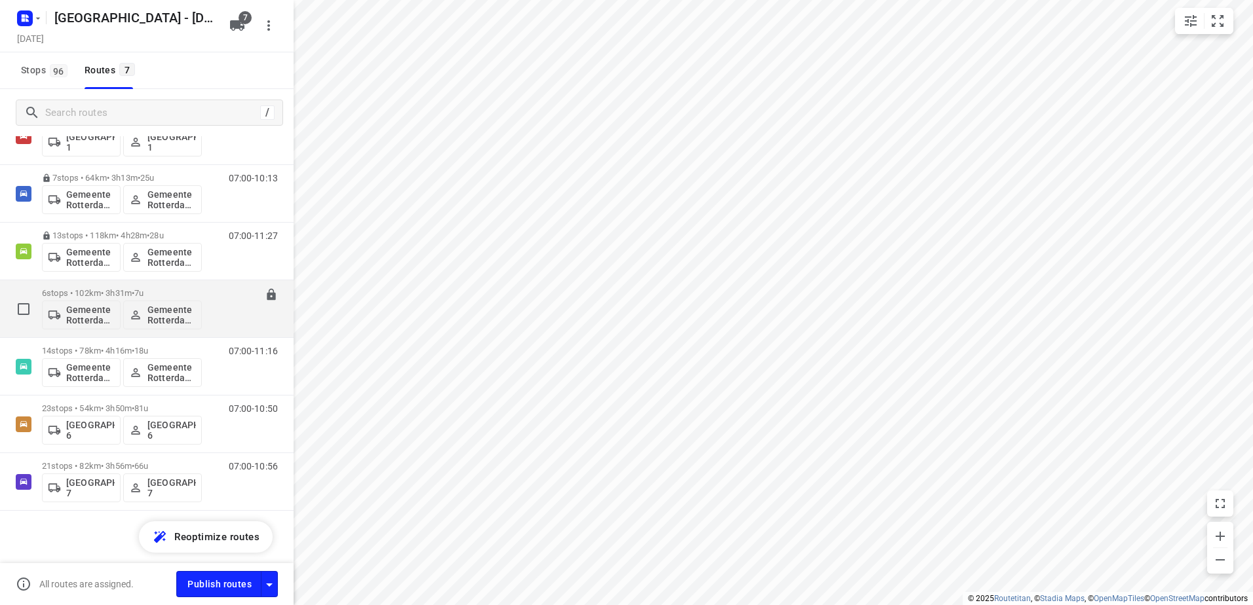
click at [90, 287] on div "6 stops • 102km • 3h31m • 7u Gemeente Rotterdam 4 Gemeente Rotterdam 4" at bounding box center [122, 309] width 160 height 54
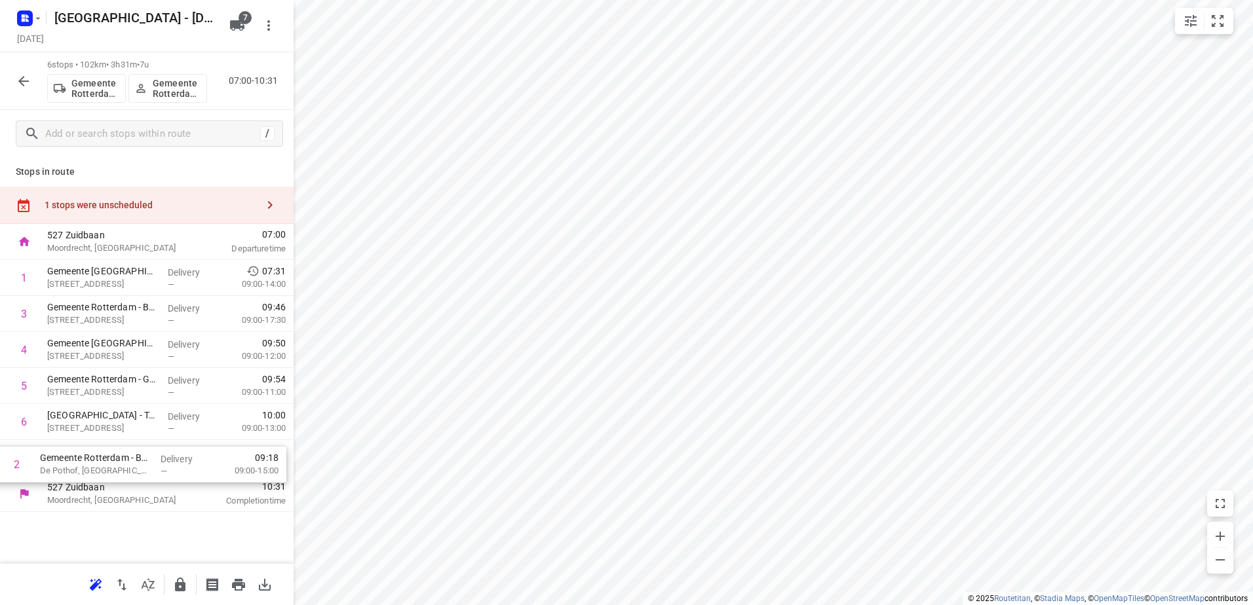
drag, startPoint x: 64, startPoint y: 319, endPoint x: 65, endPoint y: 483, distance: 163.8
click at [60, 483] on div "527 Zuidbaan Moordrecht, Netherlands 07:00 Departure time 1 Gemeente Rotterdam …" at bounding box center [147, 368] width 294 height 288
drag, startPoint x: 128, startPoint y: 326, endPoint x: 119, endPoint y: 423, distance: 98.0
click at [119, 423] on div "1 Gemeente Rotterdam - Stadswinkel Hoogvliet(Martin Helmich) Rijkeeplein 3, Hoo…" at bounding box center [147, 368] width 294 height 216
click at [178, 585] on icon "button" at bounding box center [180, 585] width 10 height 14
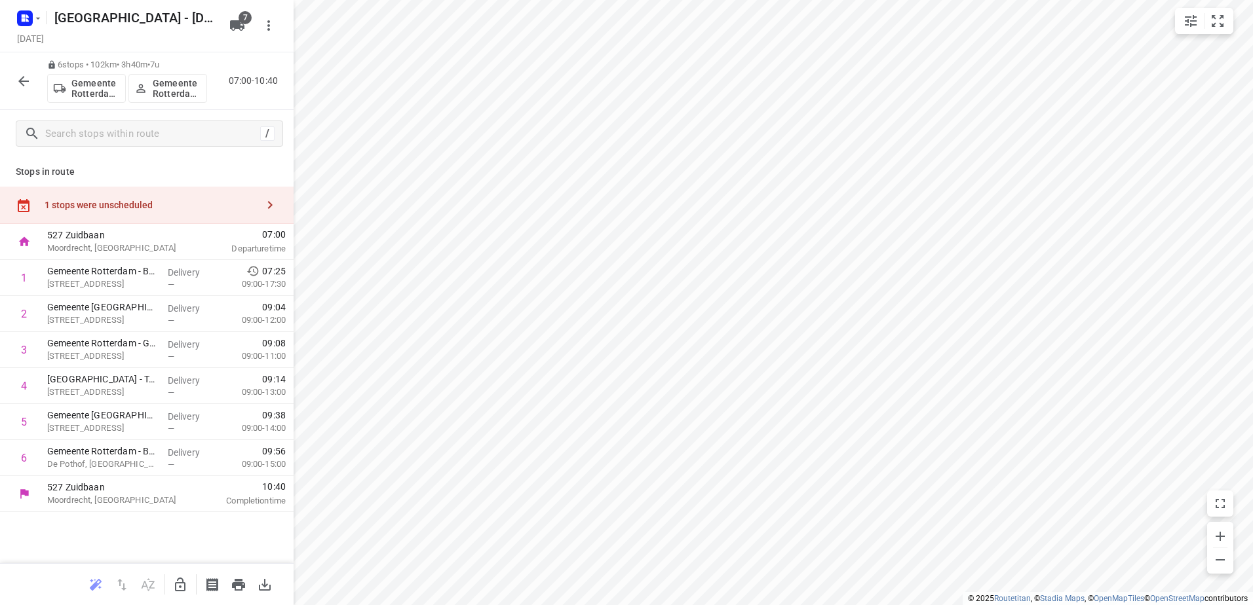
click at [20, 78] on icon "button" at bounding box center [24, 81] width 16 height 16
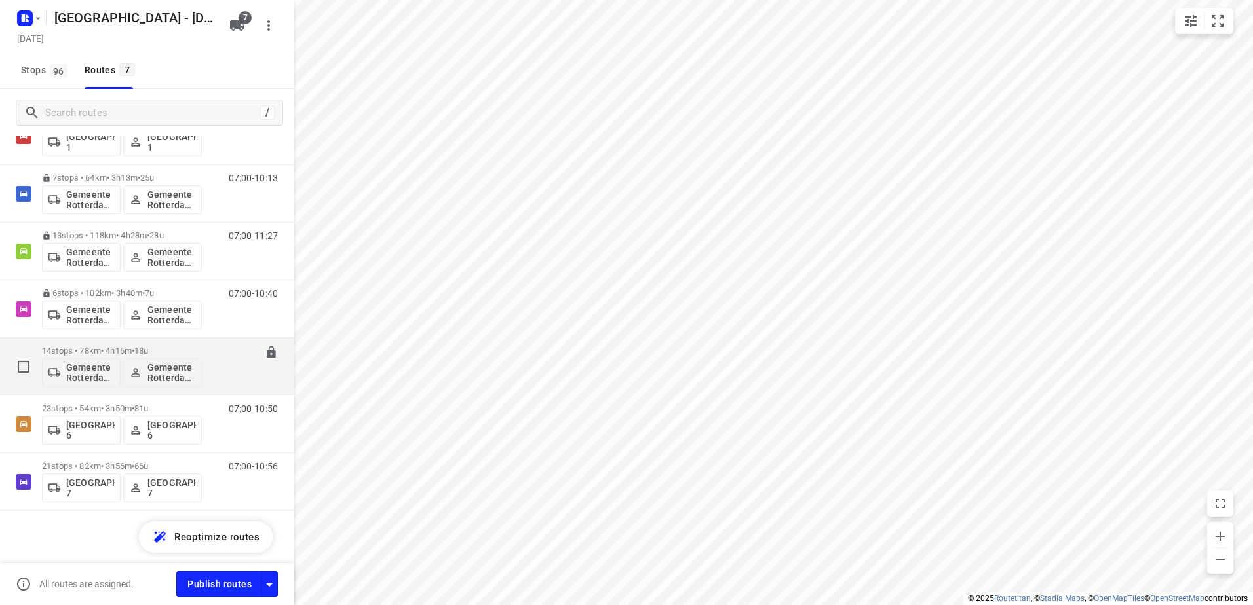
click at [117, 349] on p "14 stops • 78km • 4h16m • 18u" at bounding box center [122, 351] width 160 height 10
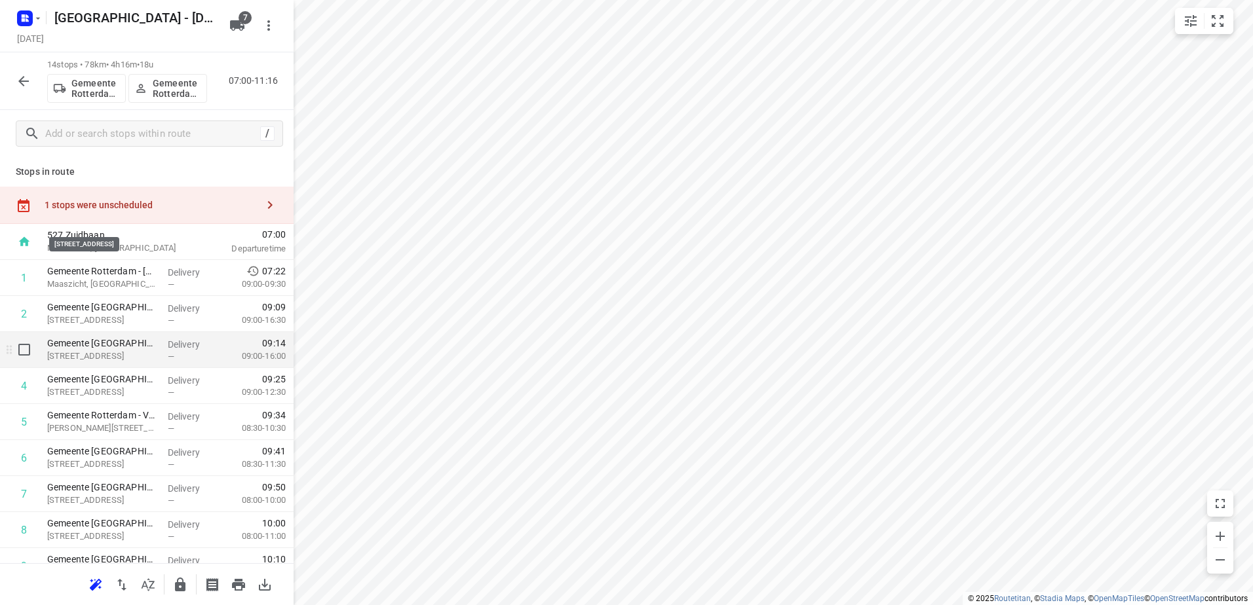
scroll to position [237, 0]
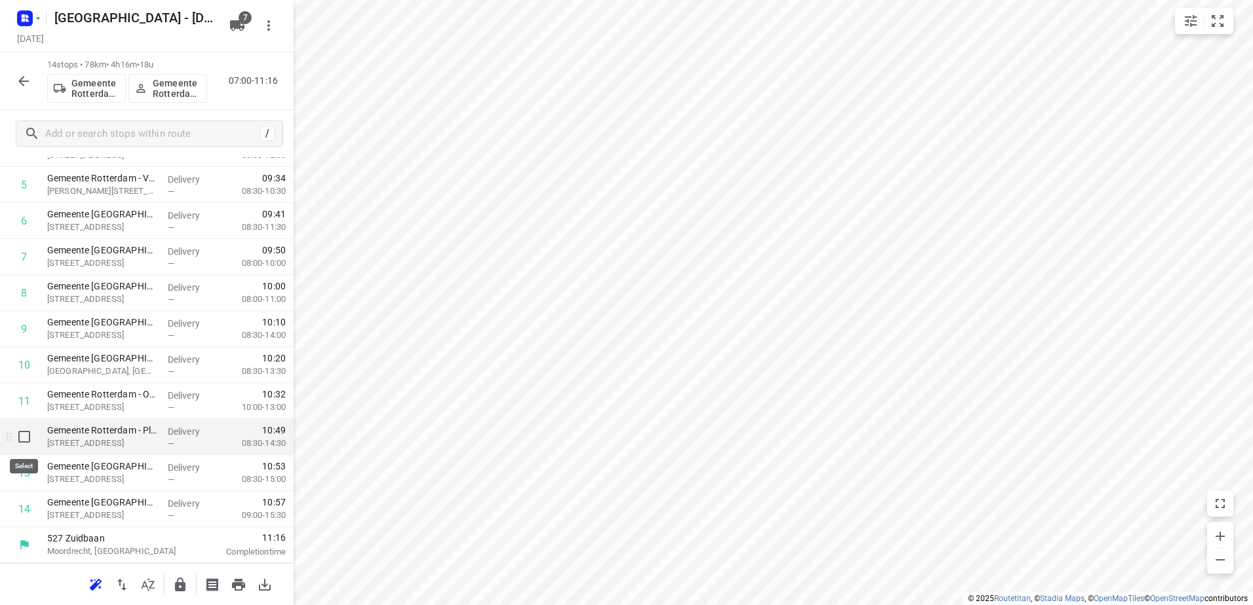
click at [24, 442] on input "checkbox" at bounding box center [24, 437] width 26 height 26
checkbox input "true"
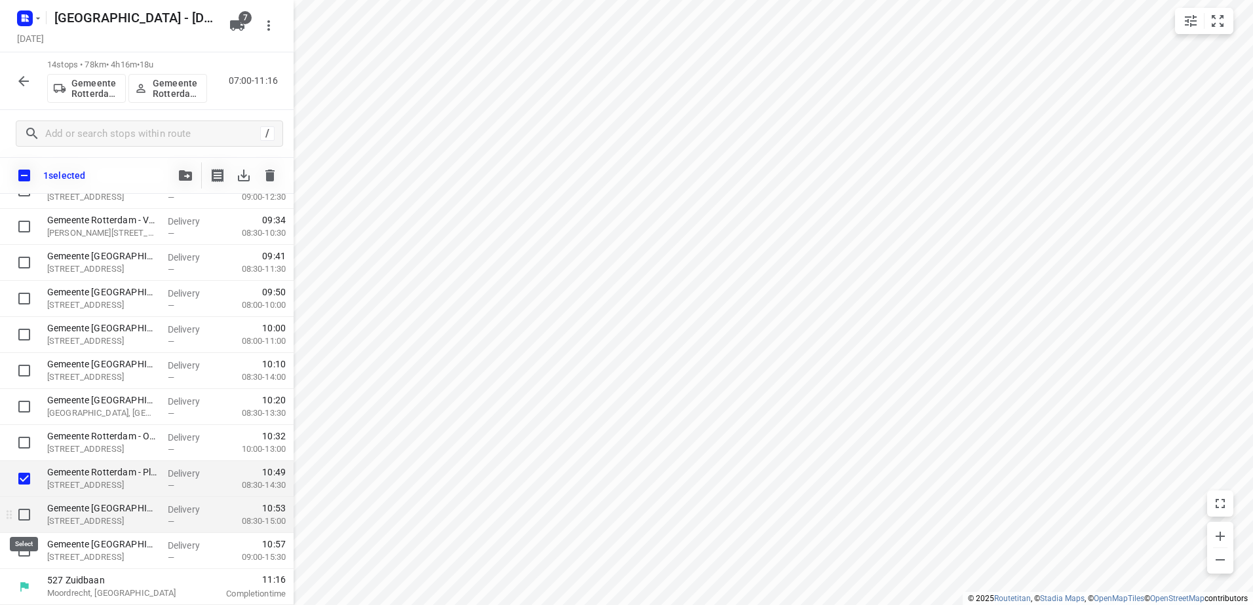
click at [16, 517] on input "checkbox" at bounding box center [24, 515] width 26 height 26
checkbox input "true"
click at [22, 546] on input "checkbox" at bounding box center [24, 551] width 26 height 26
checkbox input "true"
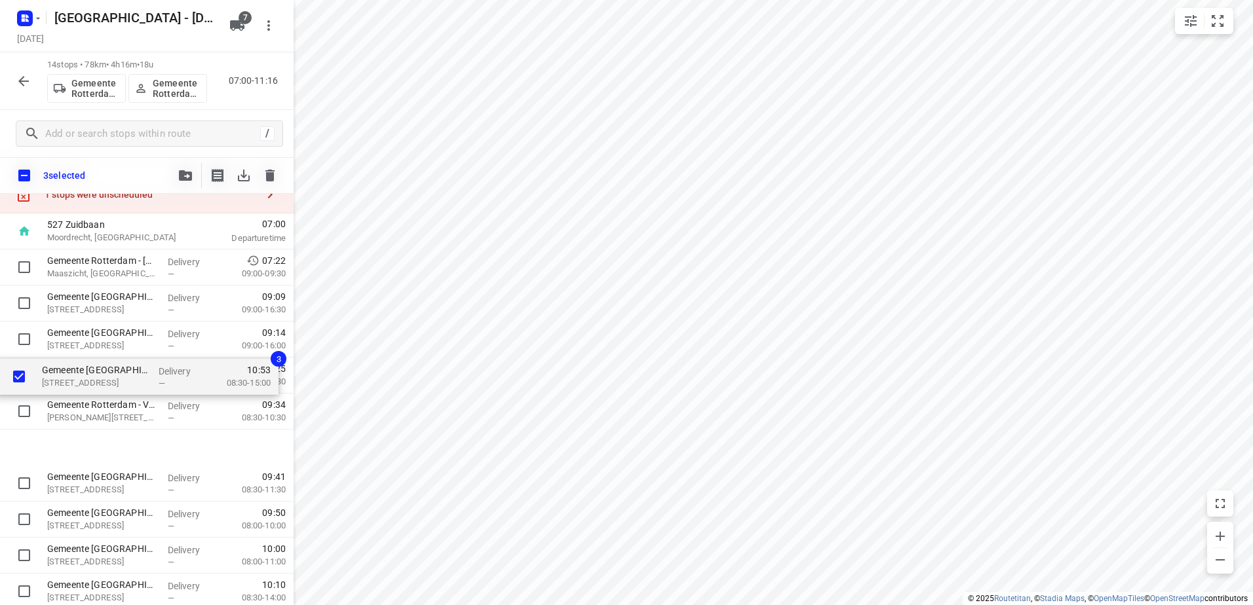
scroll to position [0, 0]
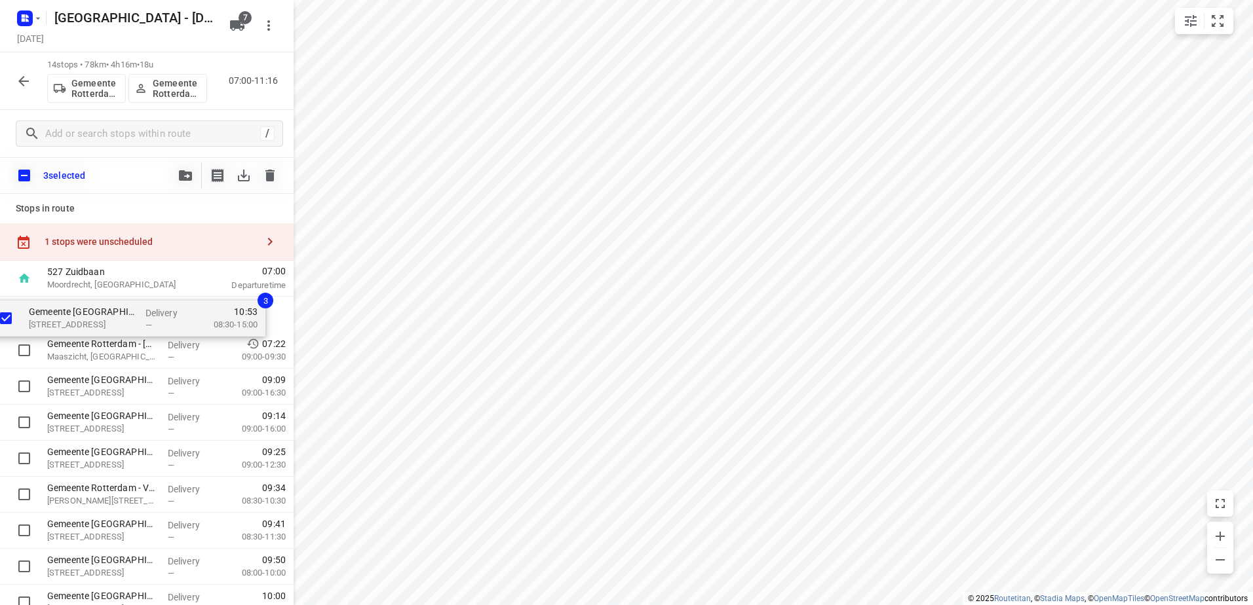
drag, startPoint x: 75, startPoint y: 435, endPoint x: 51, endPoint y: 328, distance: 109.5
click at [51, 328] on div "Gemeente Rotterdam - Rotterdam Inclusief - Kringloopwinkel Rataplan(Ton Stolk) …" at bounding box center [147, 549] width 294 height 504
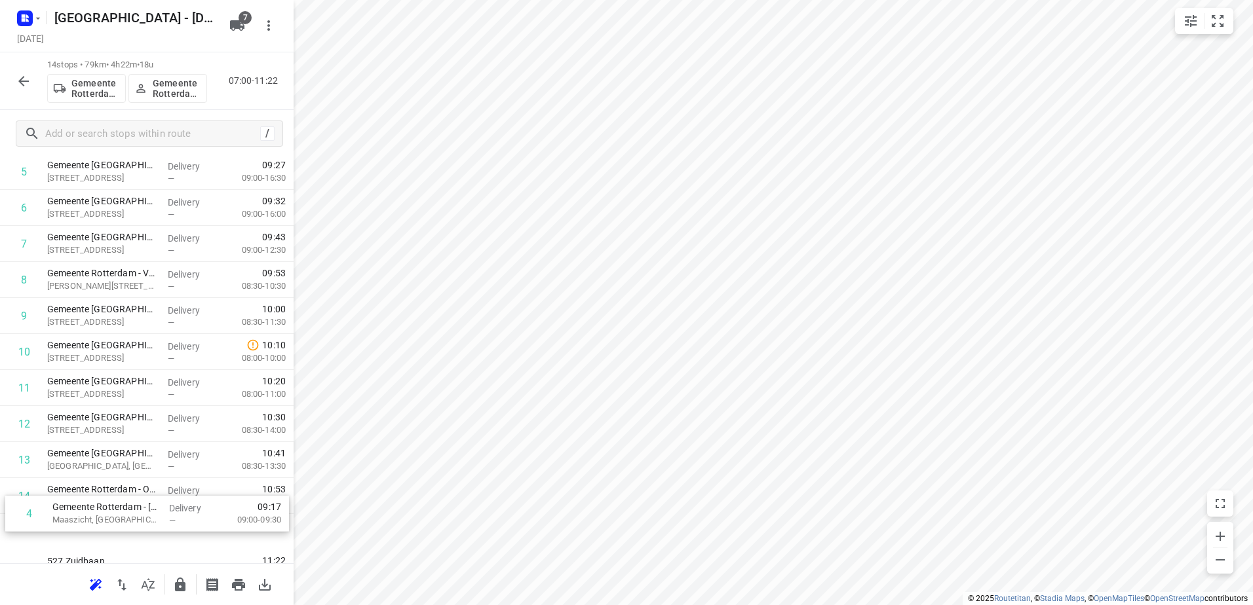
scroll to position [237, 0]
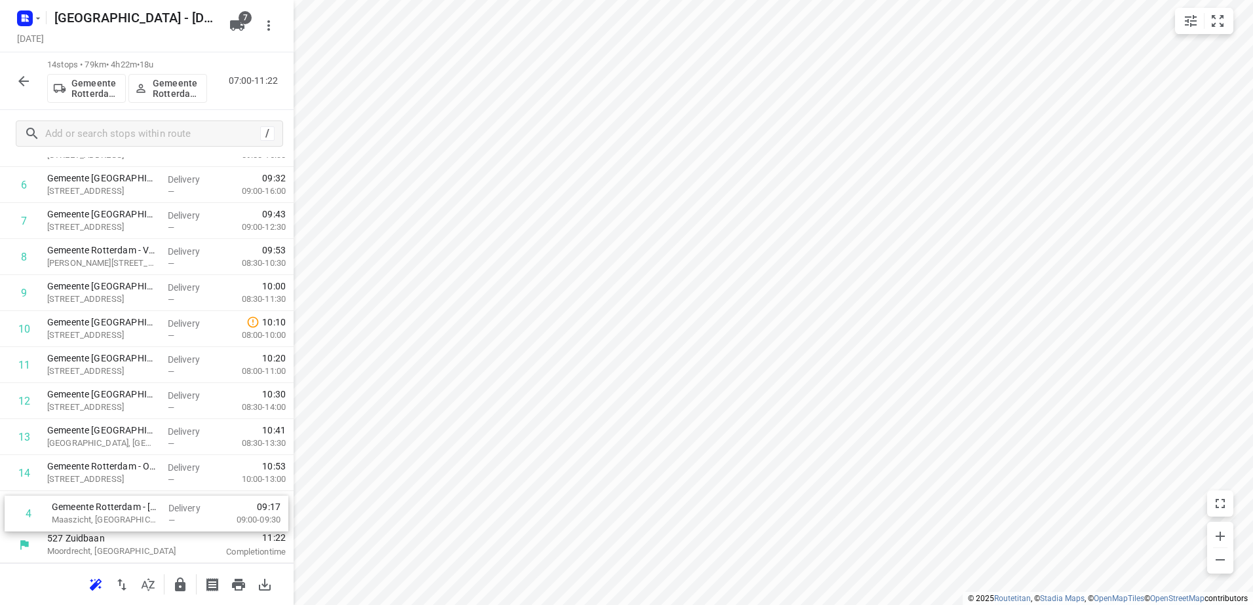
drag, startPoint x: 98, startPoint y: 335, endPoint x: 103, endPoint y: 532, distance: 197.3
click at [103, 532] on div "527 Zuidbaan Moordrecht, Netherlands 07:00 Departure time 1 Gemeente Rotterdam …" at bounding box center [147, 275] width 294 height 577
drag, startPoint x: 144, startPoint y: 349, endPoint x: 140, endPoint y: 533, distance: 184.8
click at [140, 533] on div "527 Zuidbaan Moordrecht, Netherlands 07:00 Departure time 1 Gemeente Rotterdam …" at bounding box center [147, 275] width 294 height 577
drag, startPoint x: 144, startPoint y: 307, endPoint x: 136, endPoint y: 529, distance: 222.3
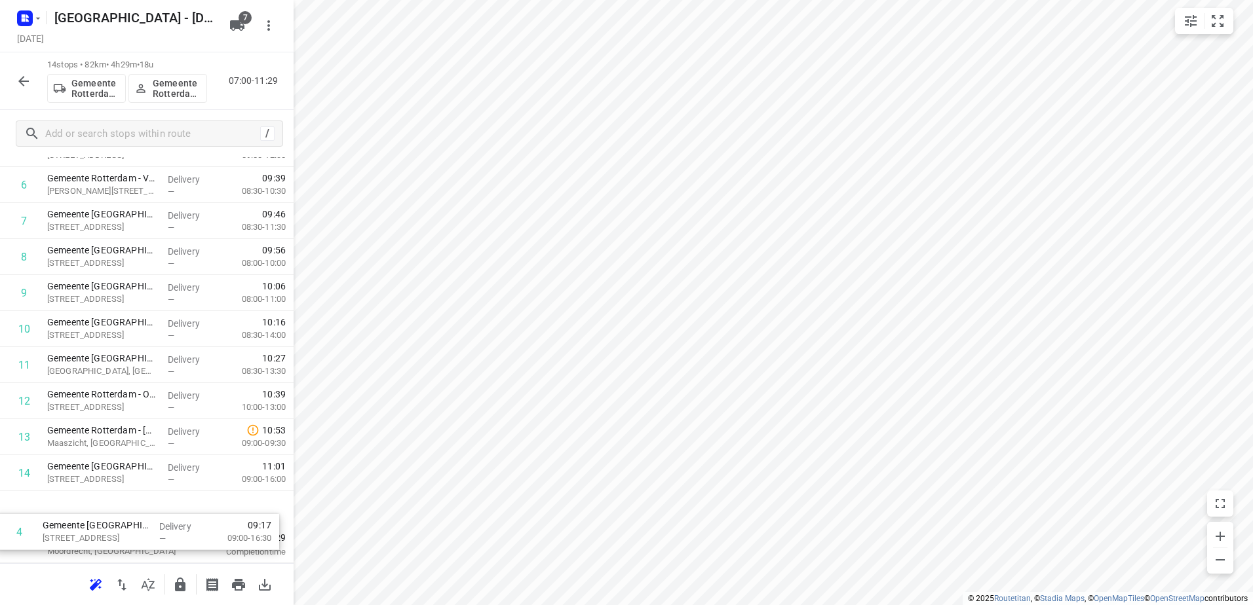
click at [136, 530] on div "527 Zuidbaan Moordrecht, Netherlands 07:00 Departure time 1 Gemeente Rotterdam …" at bounding box center [147, 275] width 294 height 577
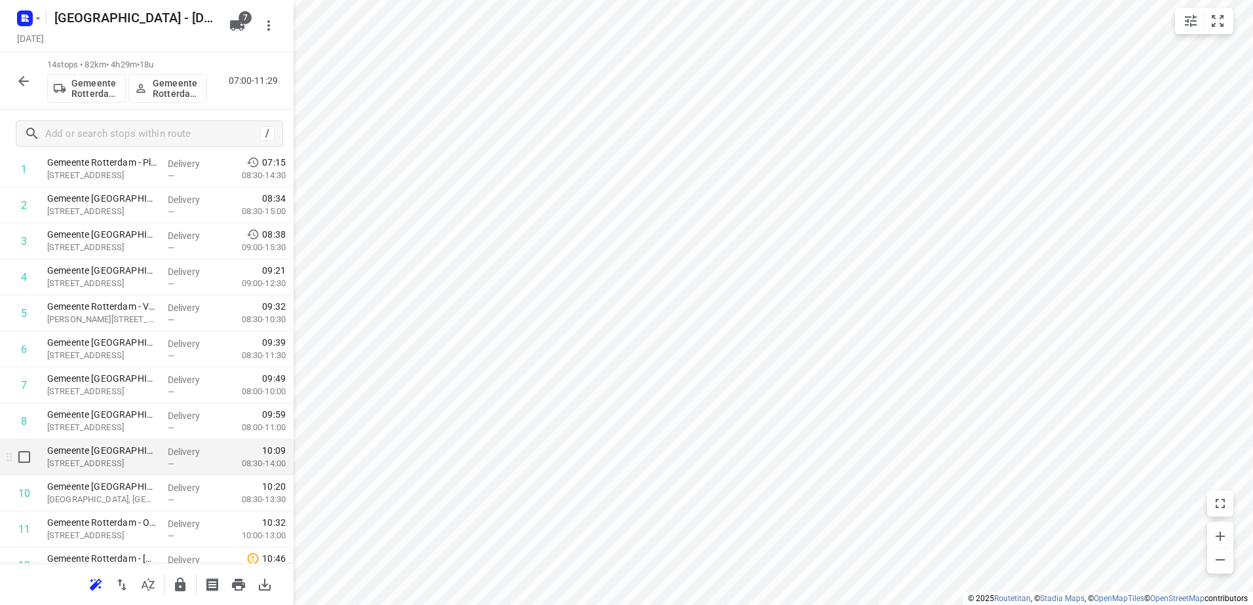
scroll to position [131, 0]
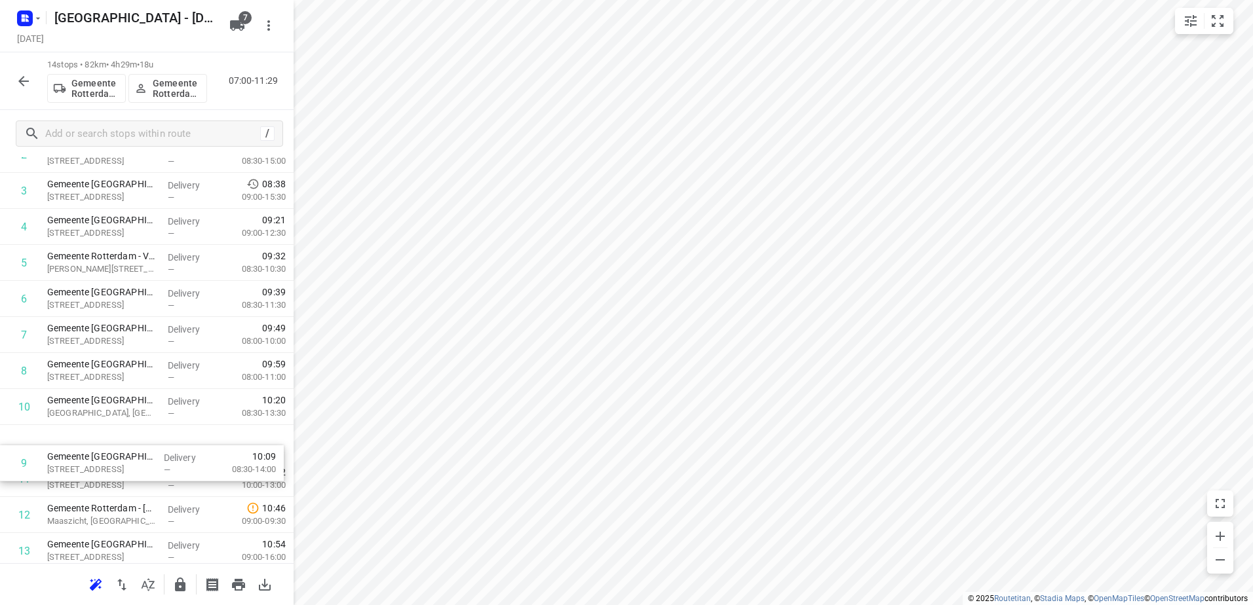
drag, startPoint x: 181, startPoint y: 444, endPoint x: 181, endPoint y: 476, distance: 31.4
click at [181, 476] on div "1 Gemeente Rotterdam - Plaagdierbeheersing - Koperstraat (Martin Helmich) Koper…" at bounding box center [147, 353] width 294 height 504
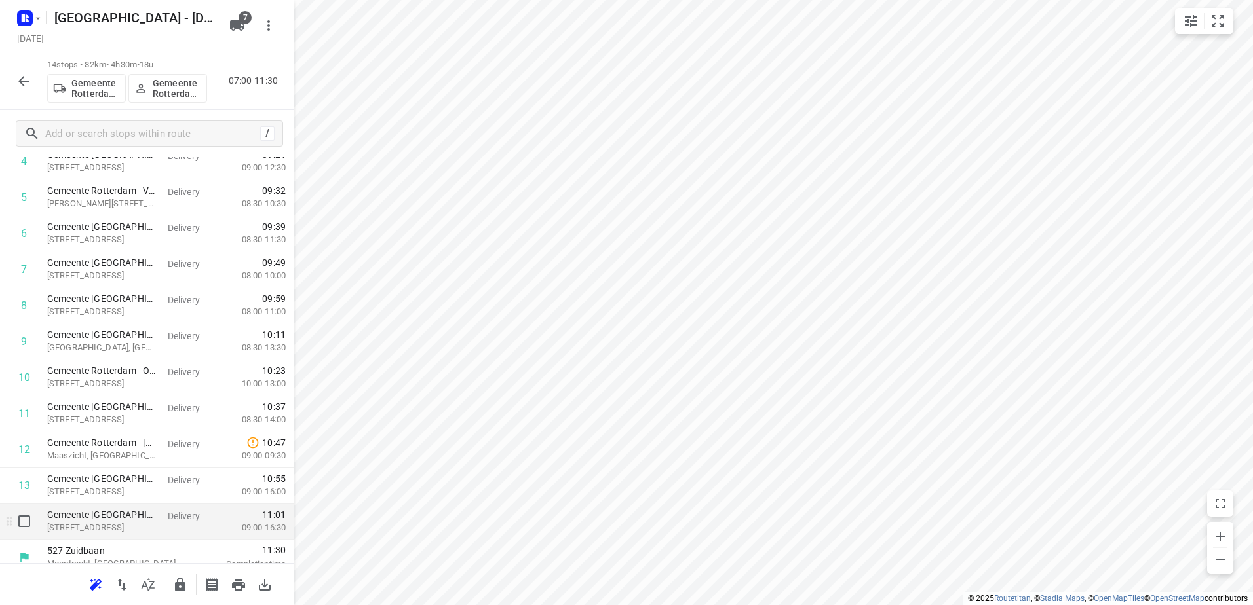
scroll to position [237, 0]
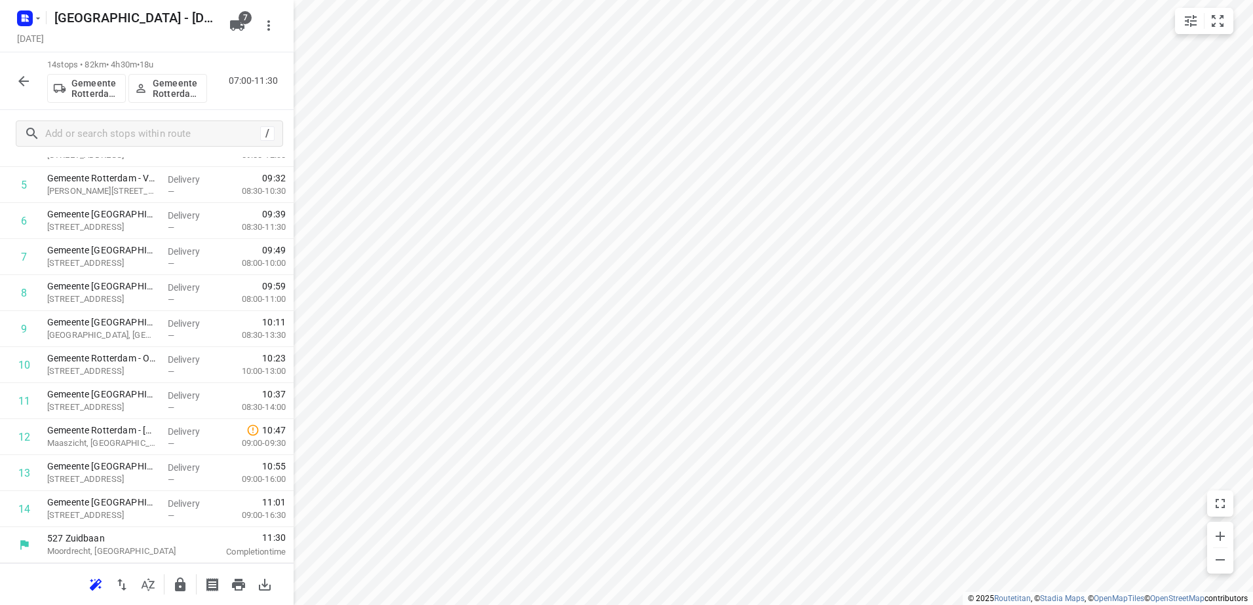
click at [187, 588] on icon "button" at bounding box center [180, 585] width 16 height 16
click at [24, 76] on icon "button" at bounding box center [24, 81] width 16 height 16
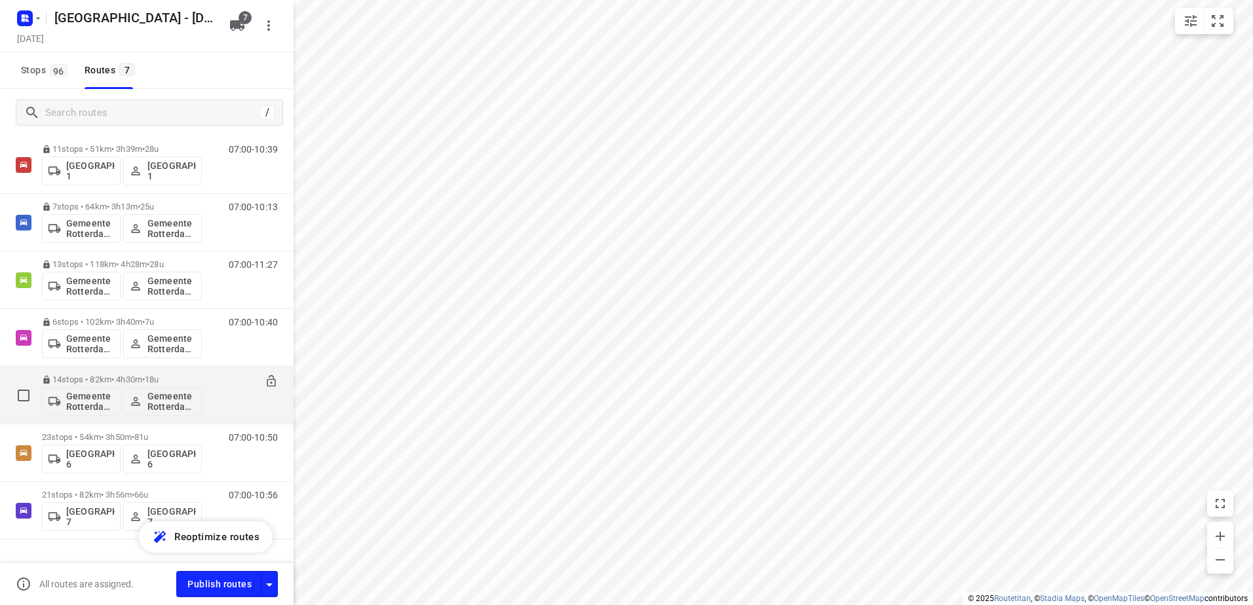
scroll to position [96, 0]
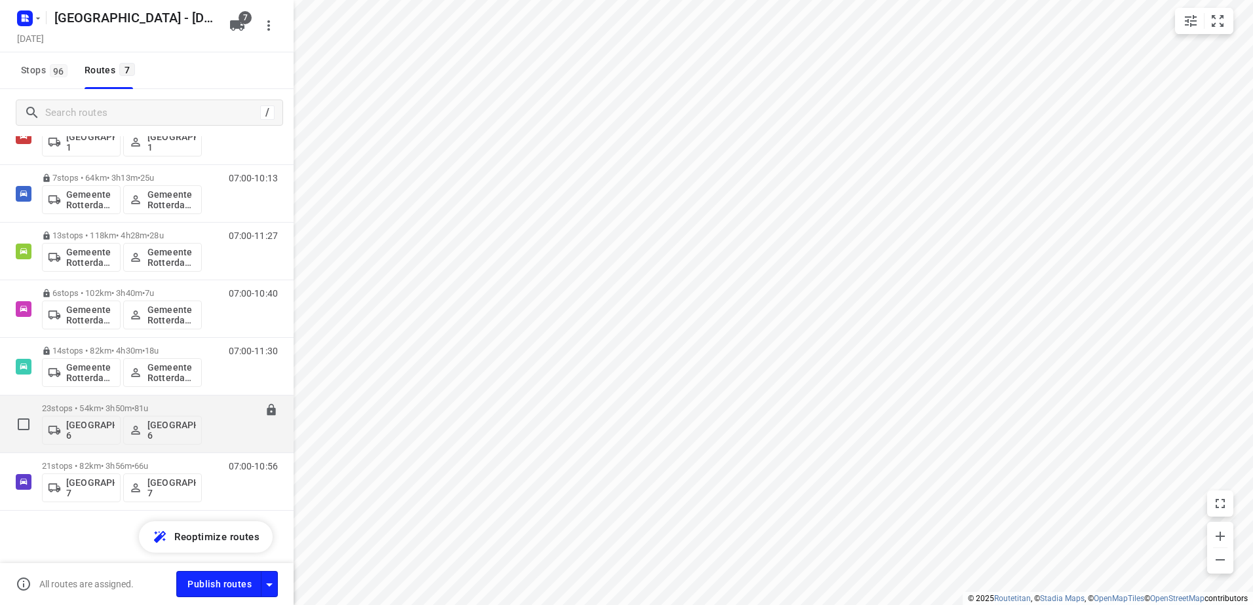
click at [113, 402] on div "23 stops • 54km • 3h50m • 81u Gemeente Rotterdam 6 Gemeente Rotterdam 6" at bounding box center [122, 424] width 160 height 54
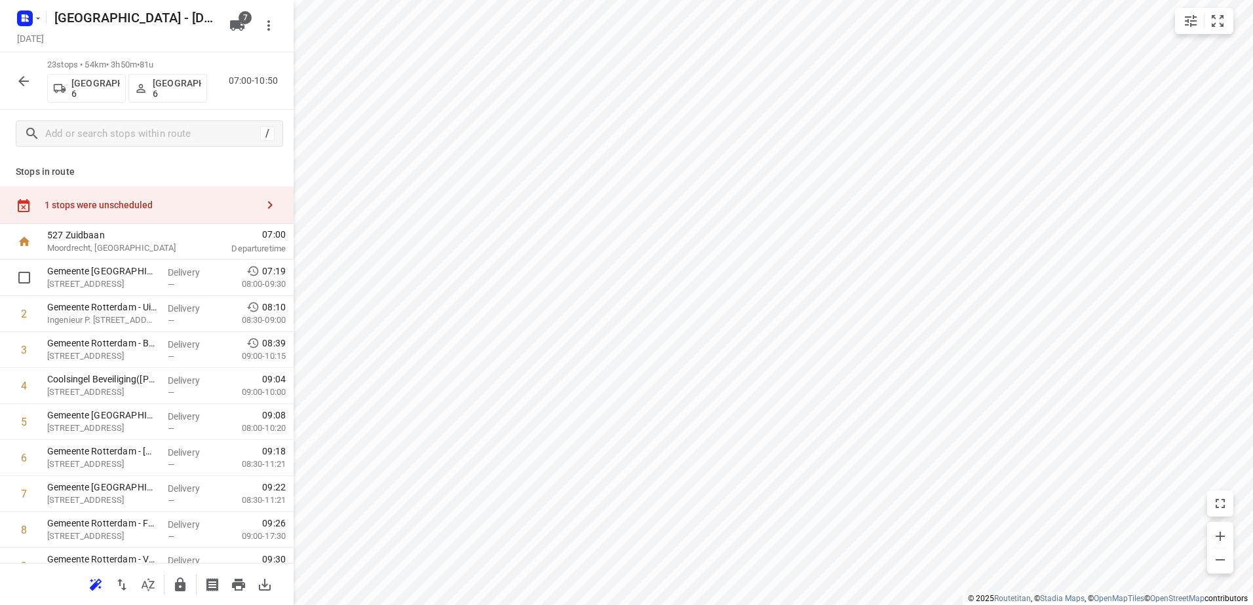
scroll to position [66, 0]
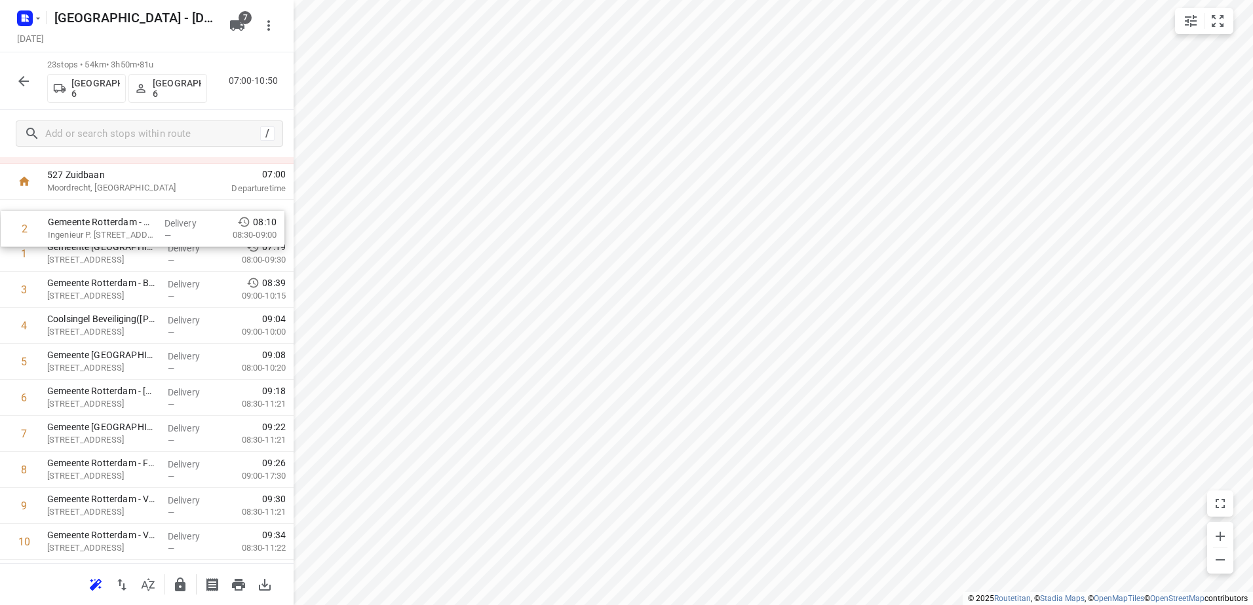
drag, startPoint x: 159, startPoint y: 257, endPoint x: 161, endPoint y: 230, distance: 26.9
click at [161, 230] on div "1 Gemeente Rotterdam - Cluster Noord - Oostmaaslaan(Martin Helmich) Oostmaaslaa…" at bounding box center [147, 614] width 294 height 829
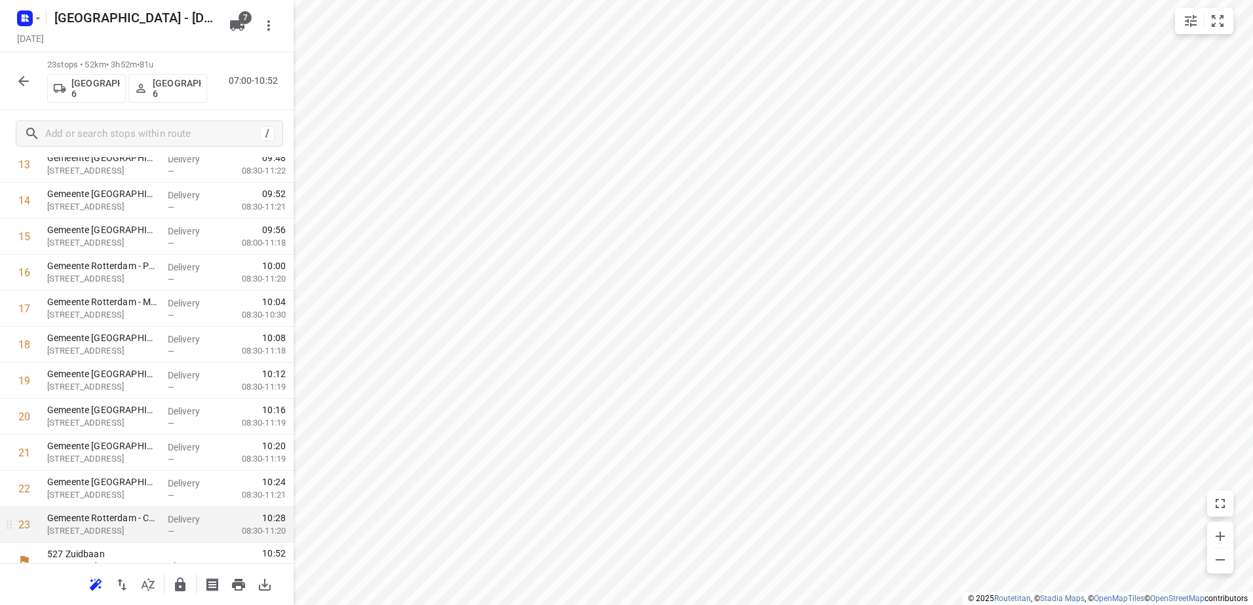
scroll to position [561, 0]
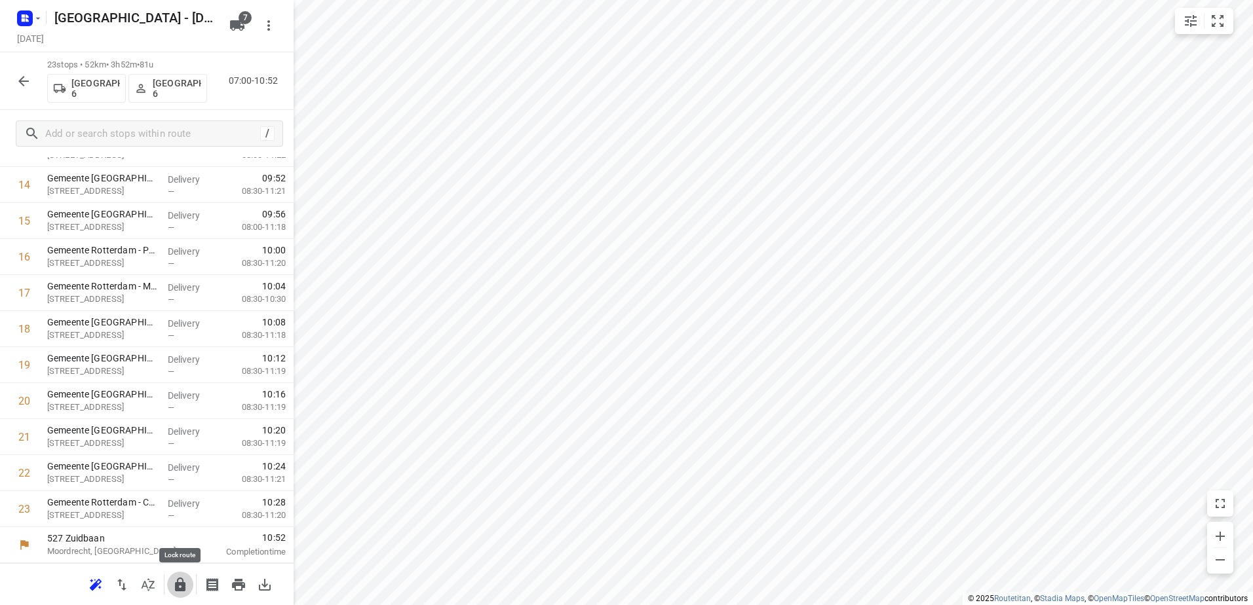
click at [187, 590] on icon "button" at bounding box center [180, 585] width 16 height 16
click at [31, 75] on button "button" at bounding box center [23, 81] width 26 height 26
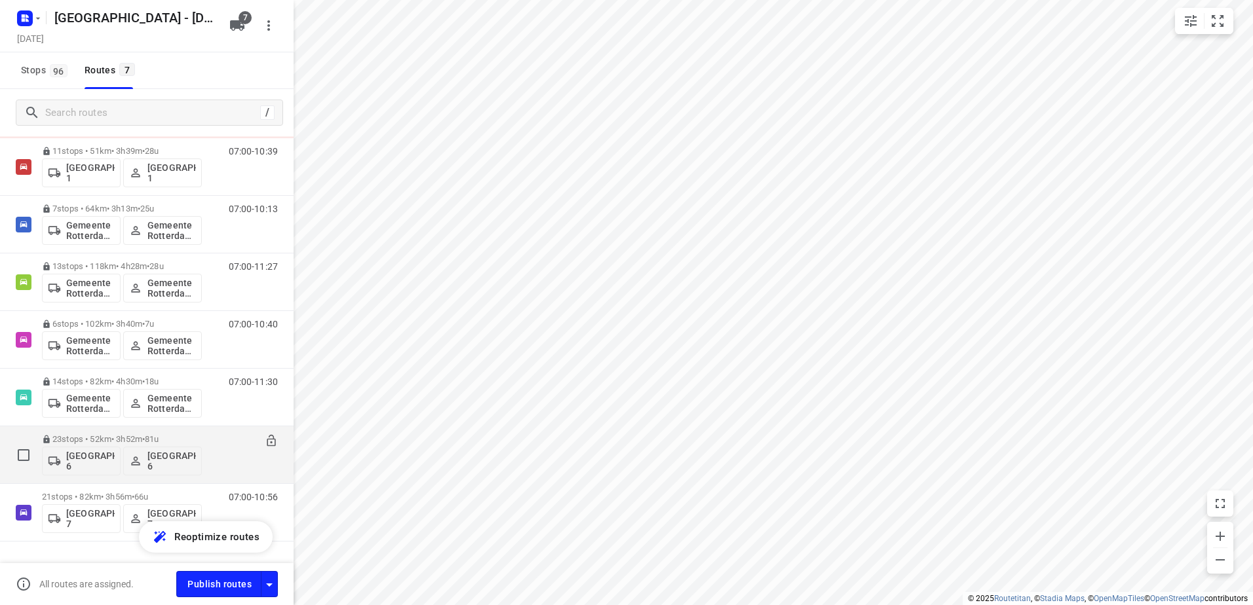
scroll to position [96, 0]
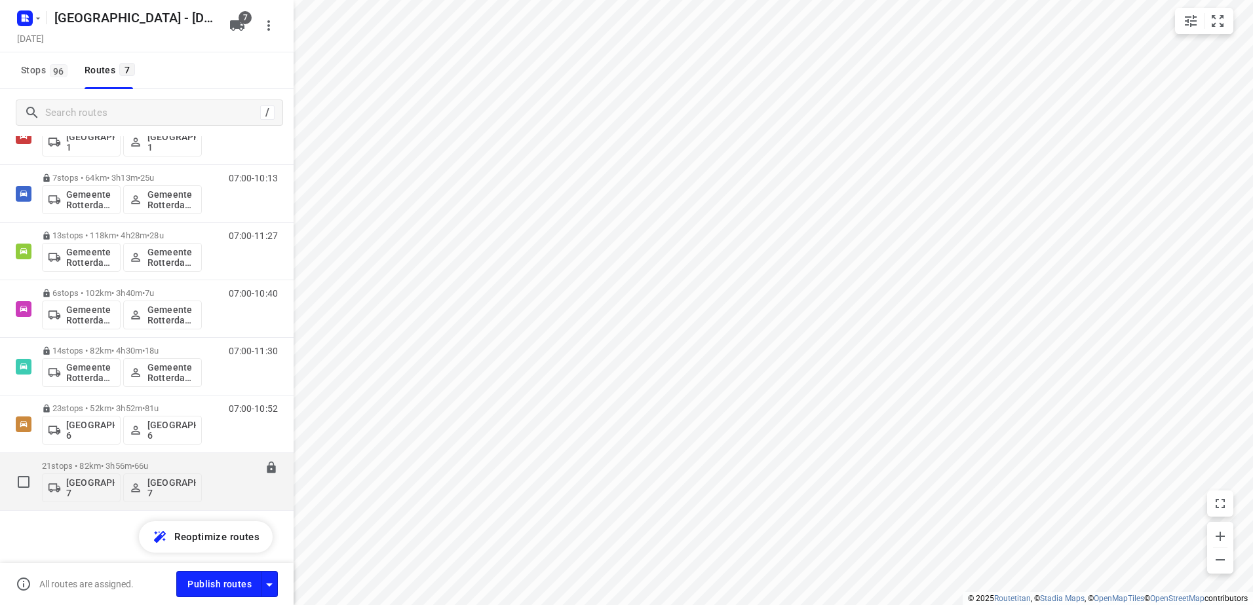
click at [96, 465] on p "21 stops • 82km • 3h56m • 66u" at bounding box center [122, 466] width 160 height 10
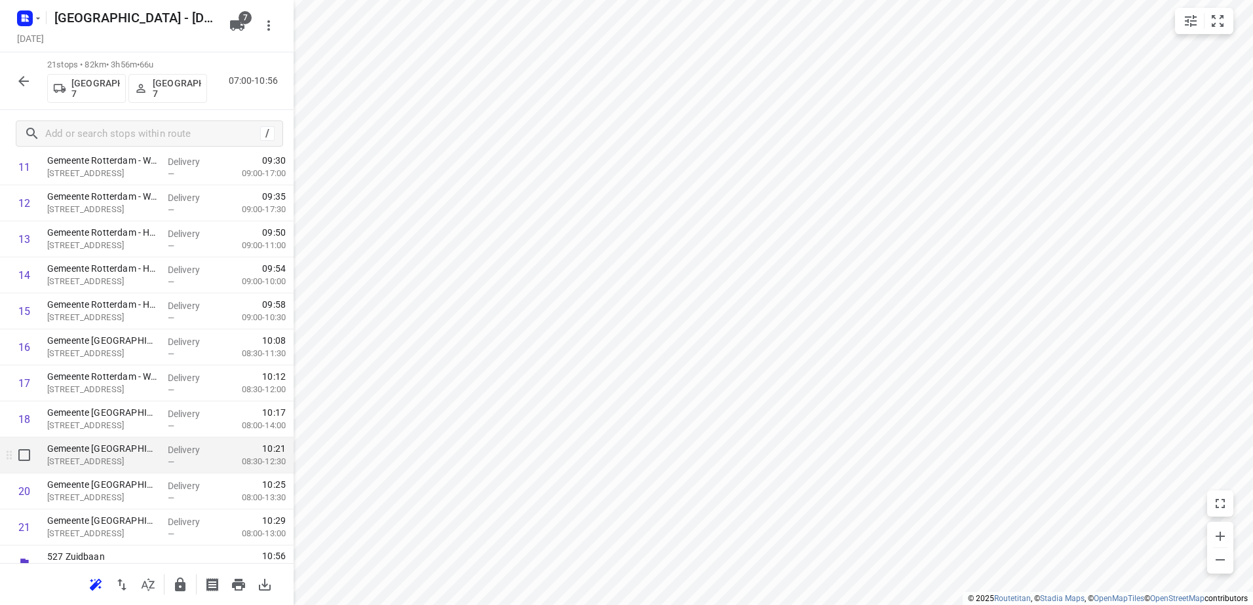
scroll to position [489, 0]
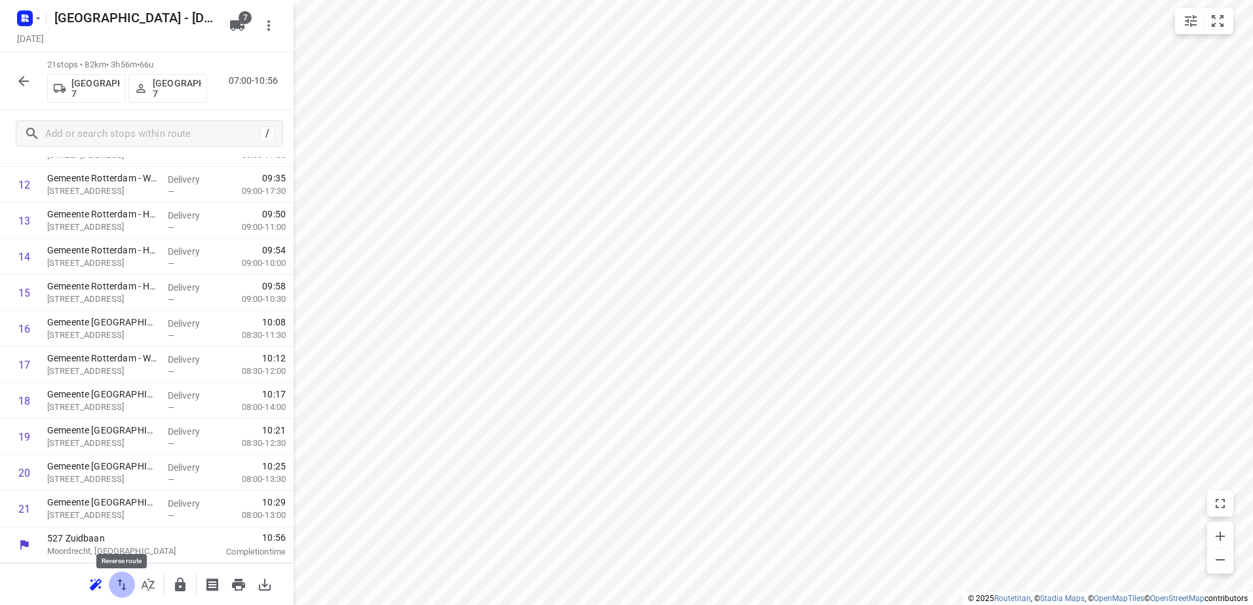
click at [124, 581] on icon "button" at bounding box center [122, 585] width 16 height 16
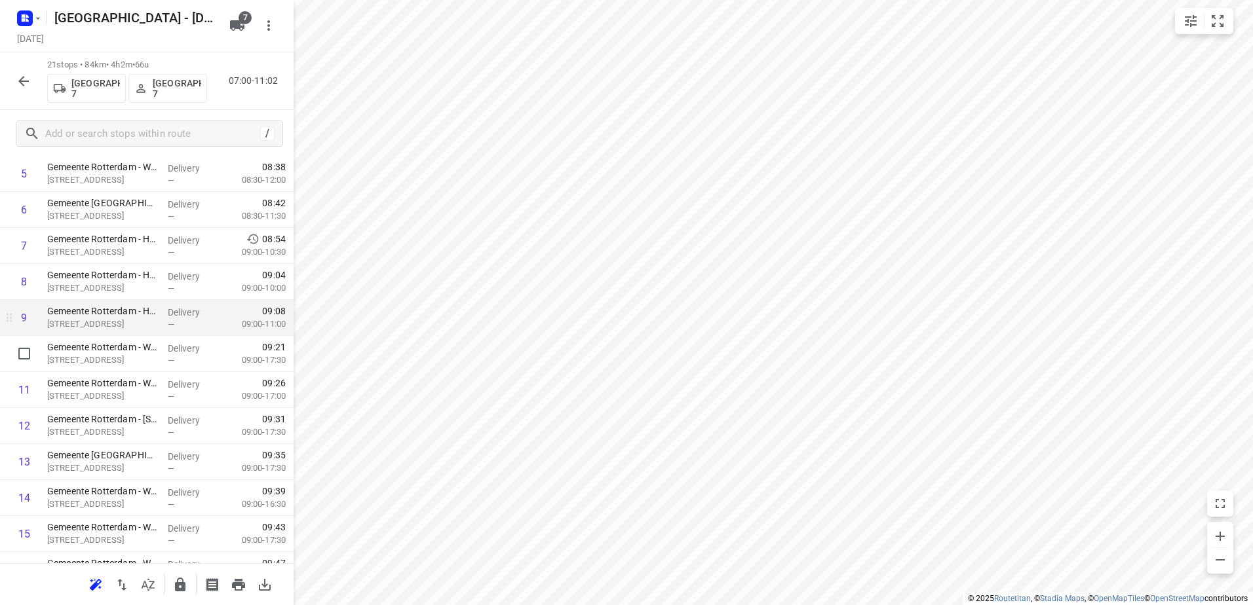
scroll to position [227, 0]
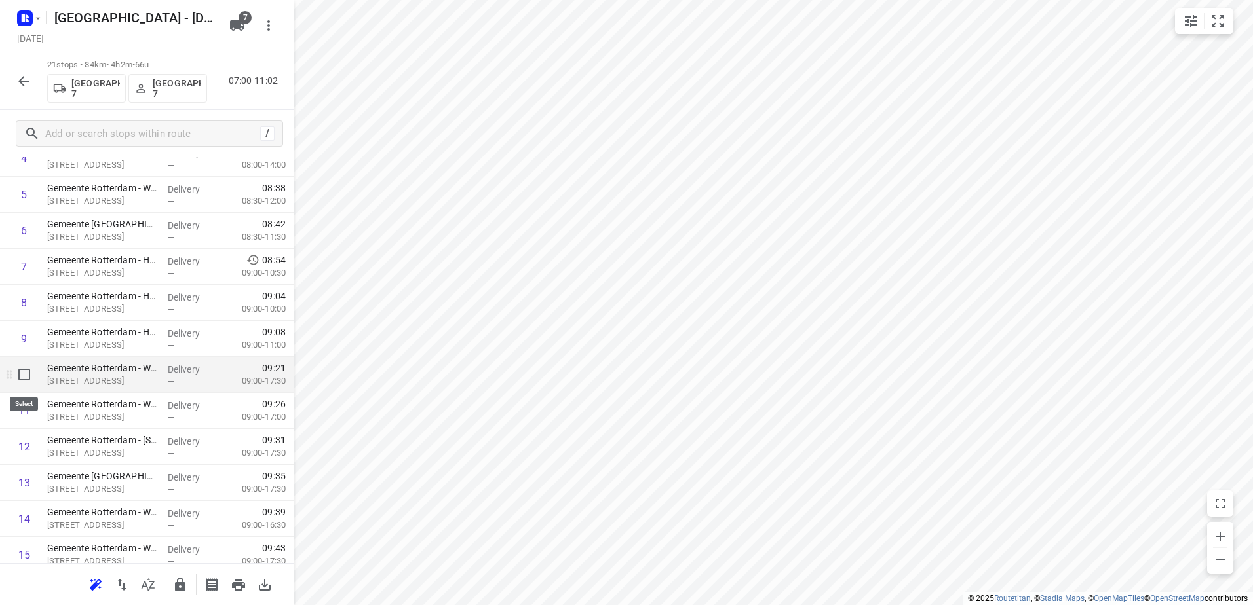
click at [18, 374] on input "checkbox" at bounding box center [24, 375] width 26 height 26
checkbox input "true"
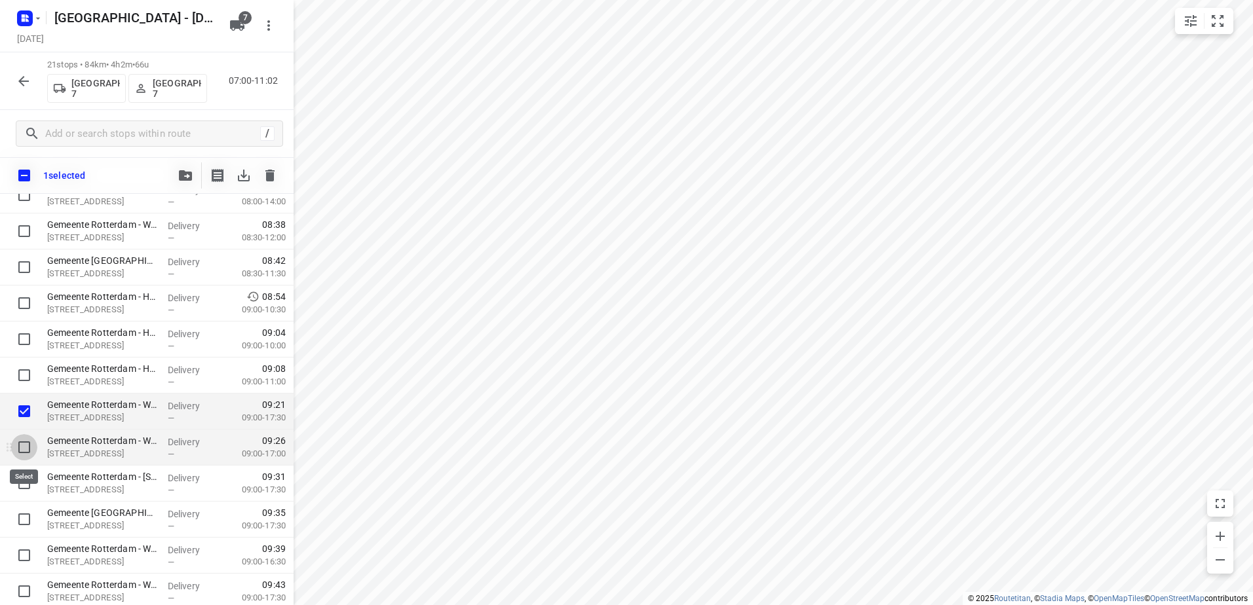
click at [20, 447] on input "checkbox" at bounding box center [24, 447] width 26 height 26
checkbox input "true"
click at [20, 489] on input "checkbox" at bounding box center [24, 483] width 26 height 26
checkbox input "true"
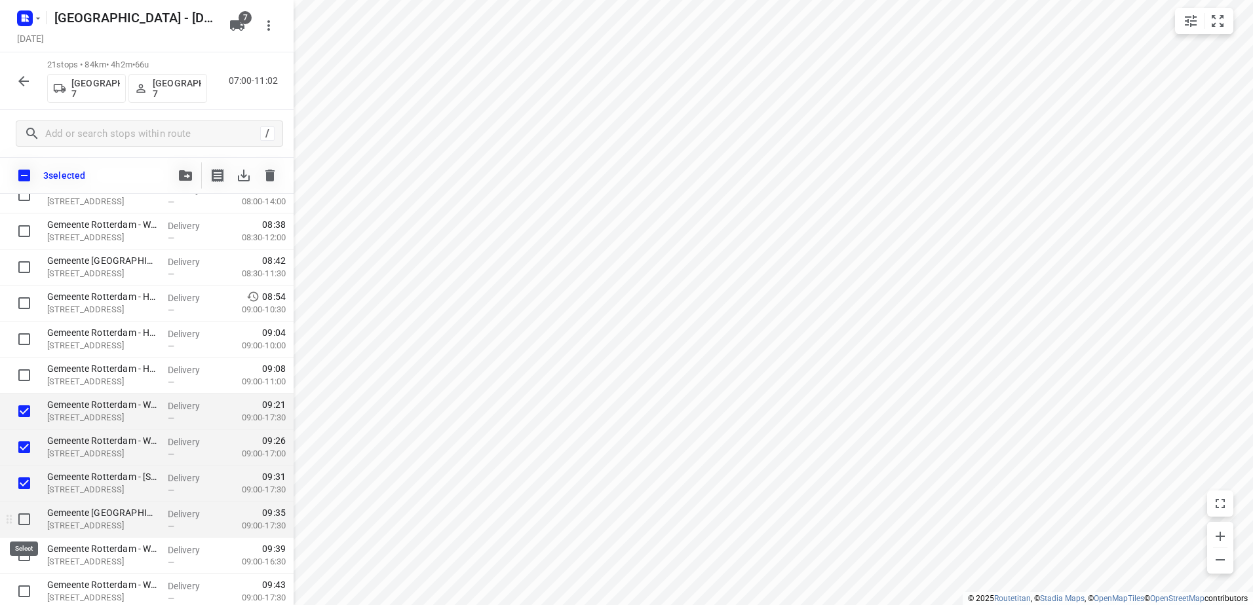
click at [19, 517] on input "checkbox" at bounding box center [24, 519] width 26 height 26
checkbox input "true"
click at [24, 560] on input "checkbox" at bounding box center [24, 555] width 26 height 26
checkbox input "true"
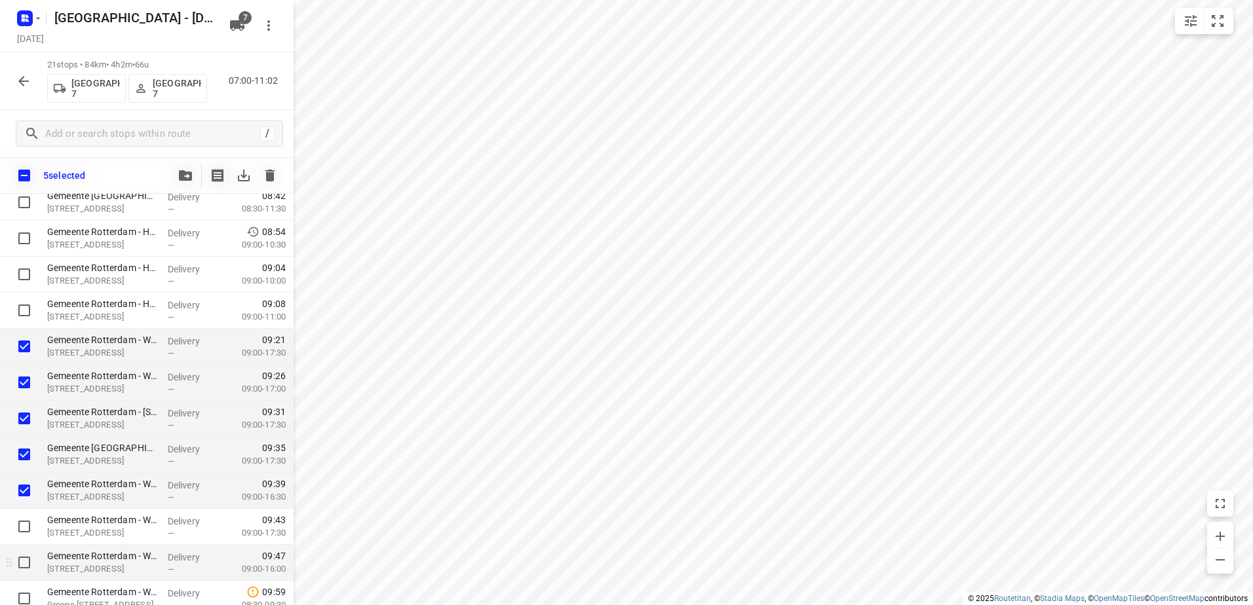
scroll to position [358, 0]
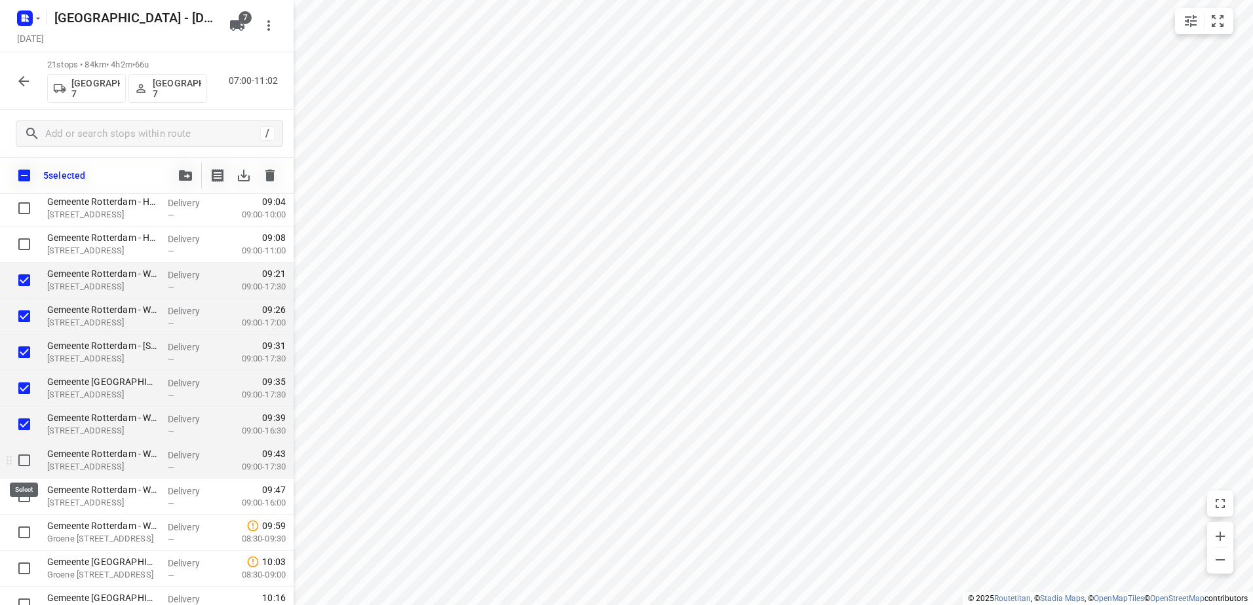
drag, startPoint x: 18, startPoint y: 452, endPoint x: 16, endPoint y: 461, distance: 9.4
click at [18, 453] on input "checkbox" at bounding box center [24, 460] width 26 height 26
checkbox input "true"
click at [20, 499] on input "checkbox" at bounding box center [24, 497] width 26 height 26
checkbox input "true"
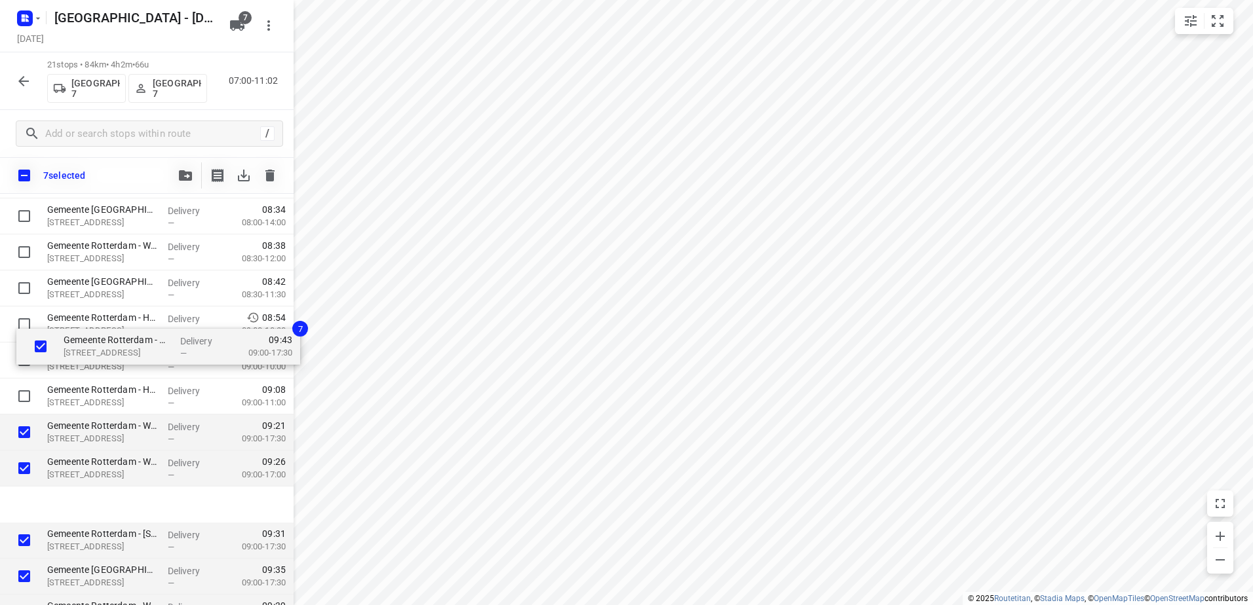
scroll to position [0, 0]
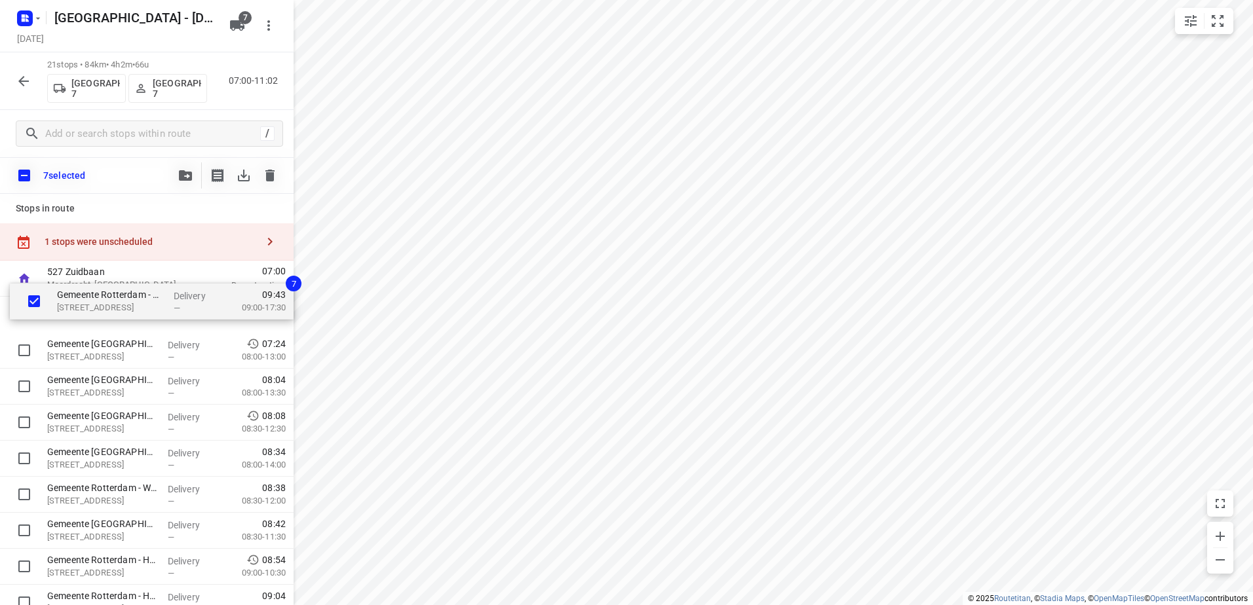
drag, startPoint x: 107, startPoint y: 454, endPoint x: 115, endPoint y: 310, distance: 144.3
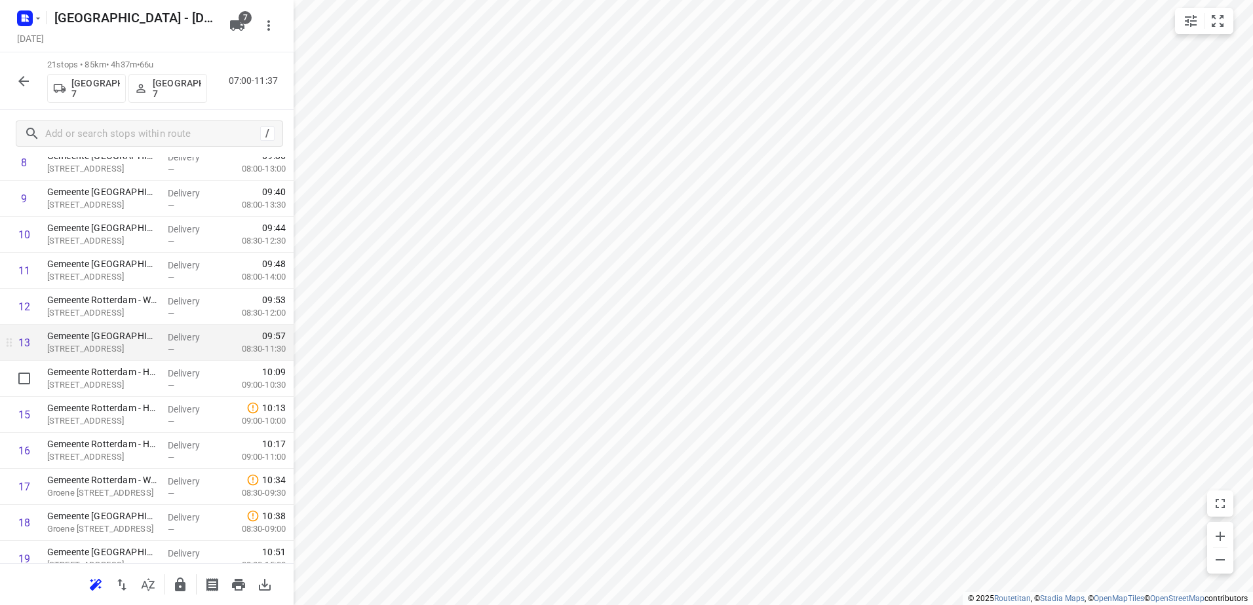
scroll to position [393, 0]
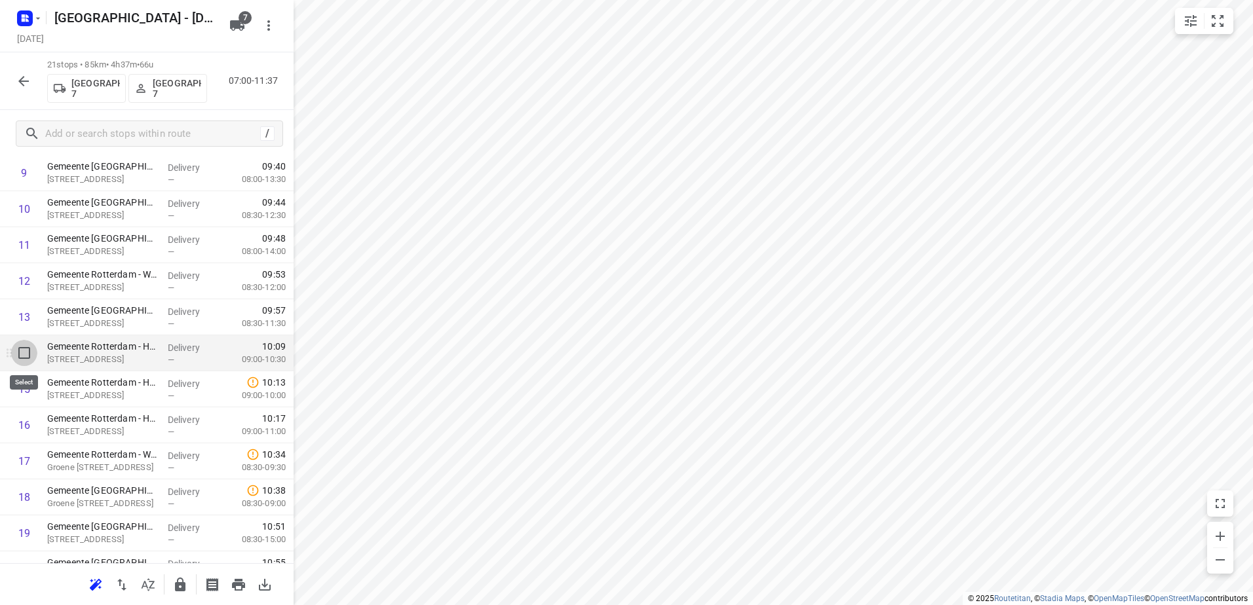
click at [24, 360] on input "checkbox" at bounding box center [24, 353] width 26 height 26
checkbox input "true"
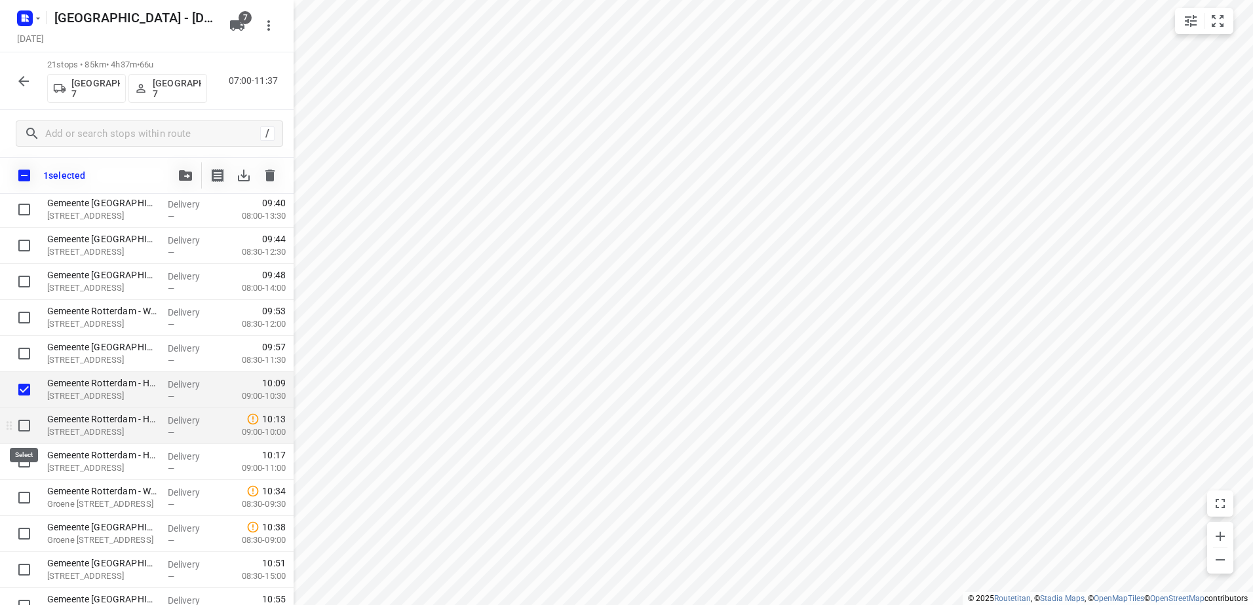
drag, startPoint x: 27, startPoint y: 423, endPoint x: 25, endPoint y: 453, distance: 29.5
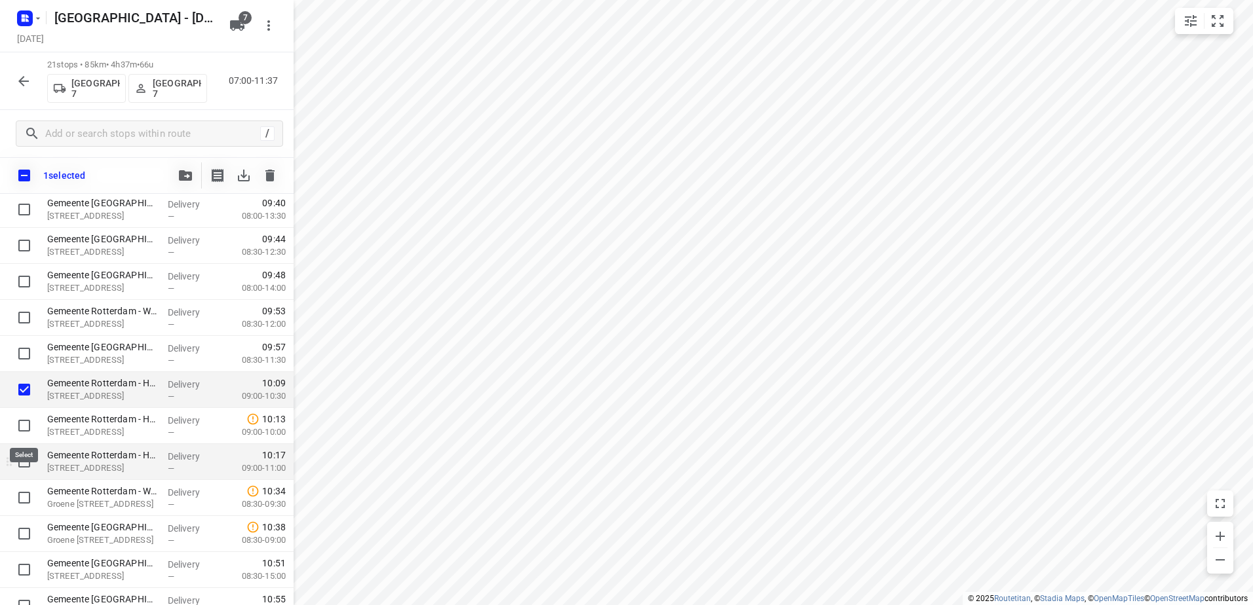
click at [27, 425] on input "checkbox" at bounding box center [24, 426] width 26 height 26
checkbox input "true"
click at [22, 458] on input "checkbox" at bounding box center [24, 462] width 26 height 26
checkbox input "true"
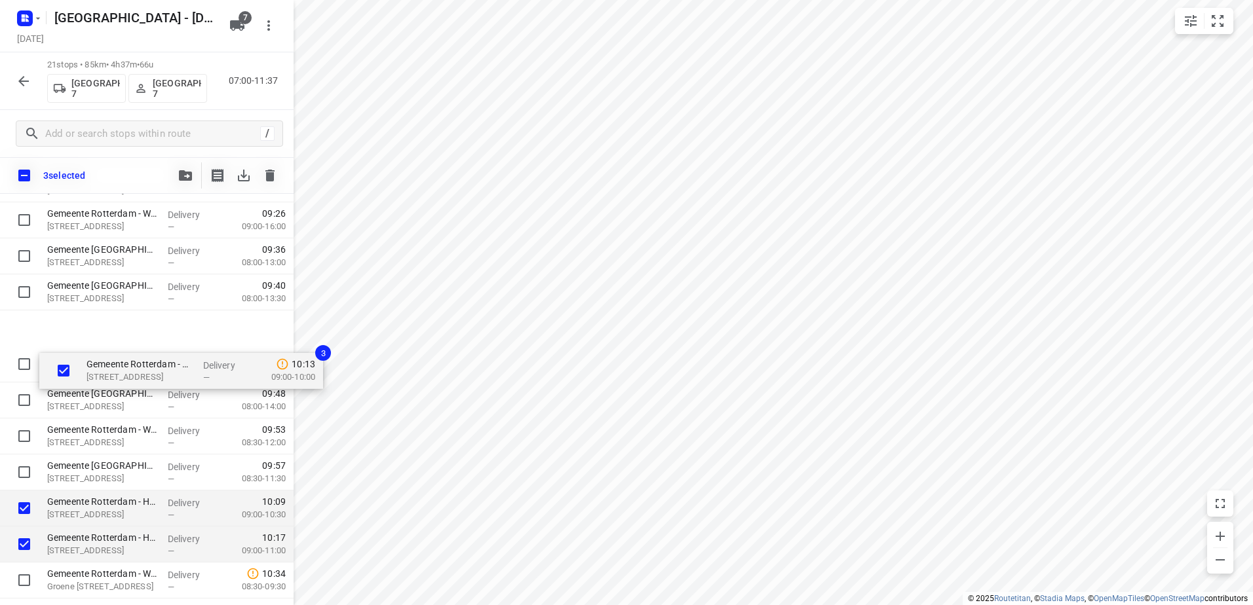
scroll to position [197, 0]
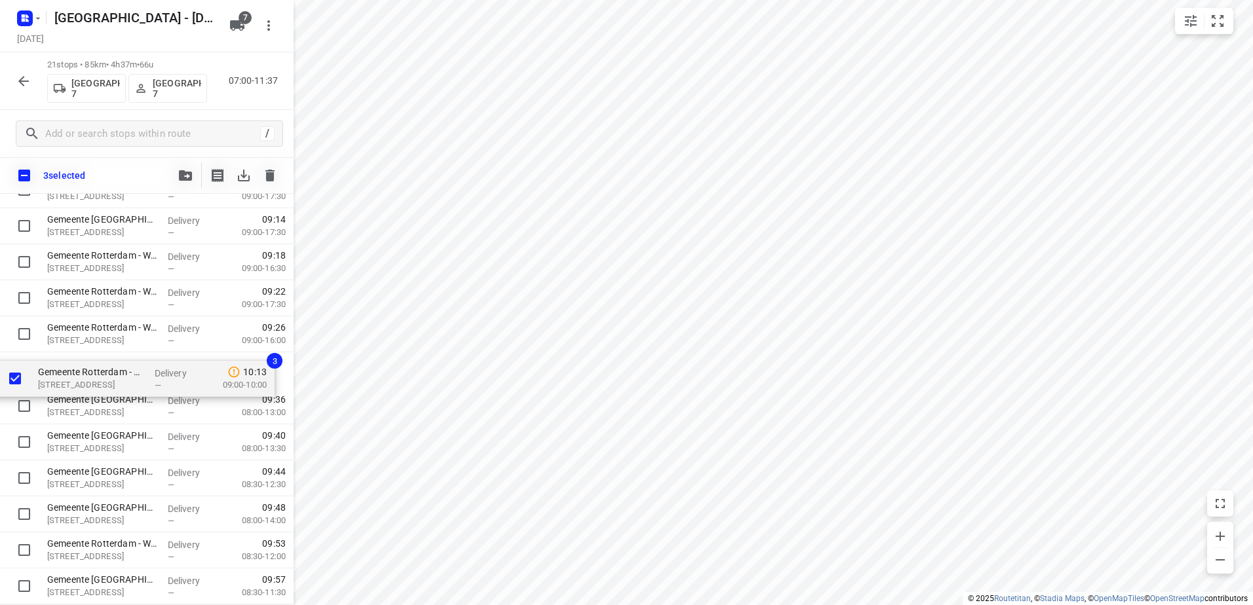
drag, startPoint x: 110, startPoint y: 425, endPoint x: 92, endPoint y: 379, distance: 49.8
click at [94, 383] on div "Gemeente Rotterdam - Wilhelminakade 10e etage(Martin Helmich) Wilhelminakade 17…" at bounding box center [147, 478] width 294 height 757
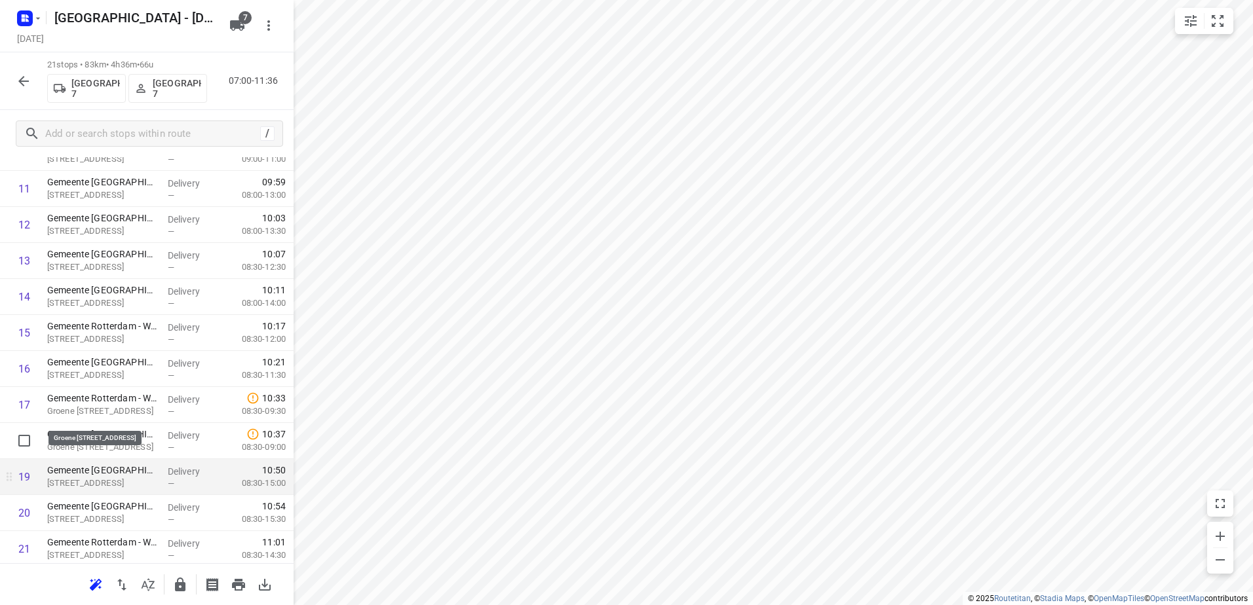
scroll to position [489, 0]
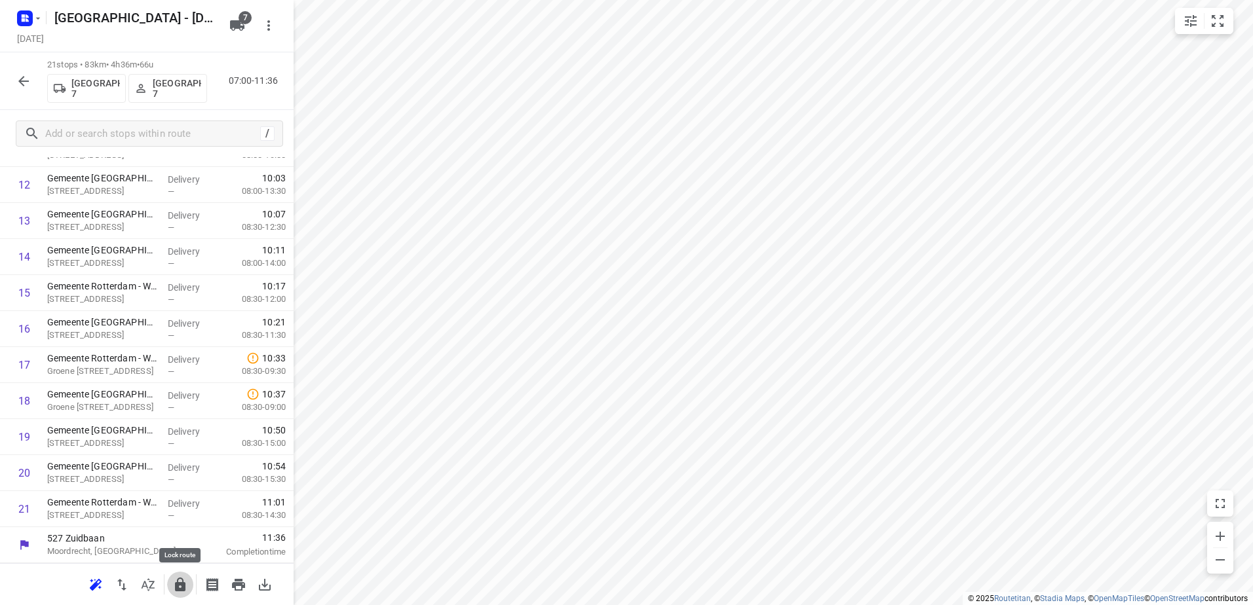
click at [182, 592] on button "button" at bounding box center [180, 585] width 26 height 26
click at [11, 57] on div "21 stops • 83km • 4h36m • 66u Gemeente Rotterdam 7 Gemeente Rotterdam 7 07:00-1…" at bounding box center [147, 81] width 294 height 58
click at [22, 77] on icon "button" at bounding box center [24, 81] width 16 height 16
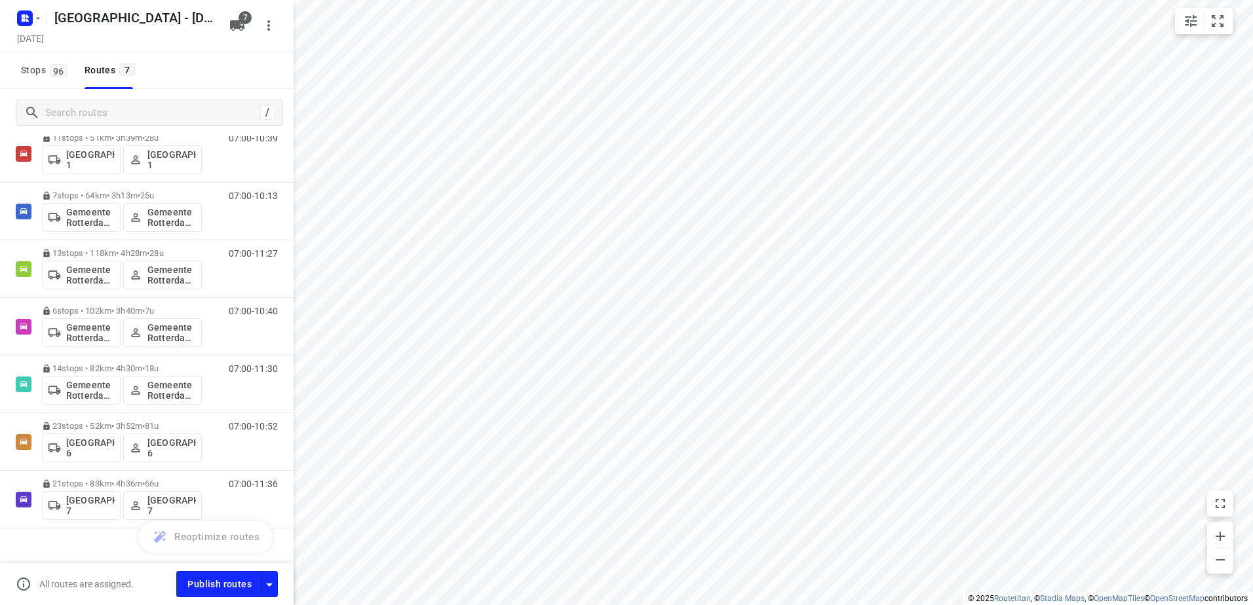
scroll to position [96, 0]
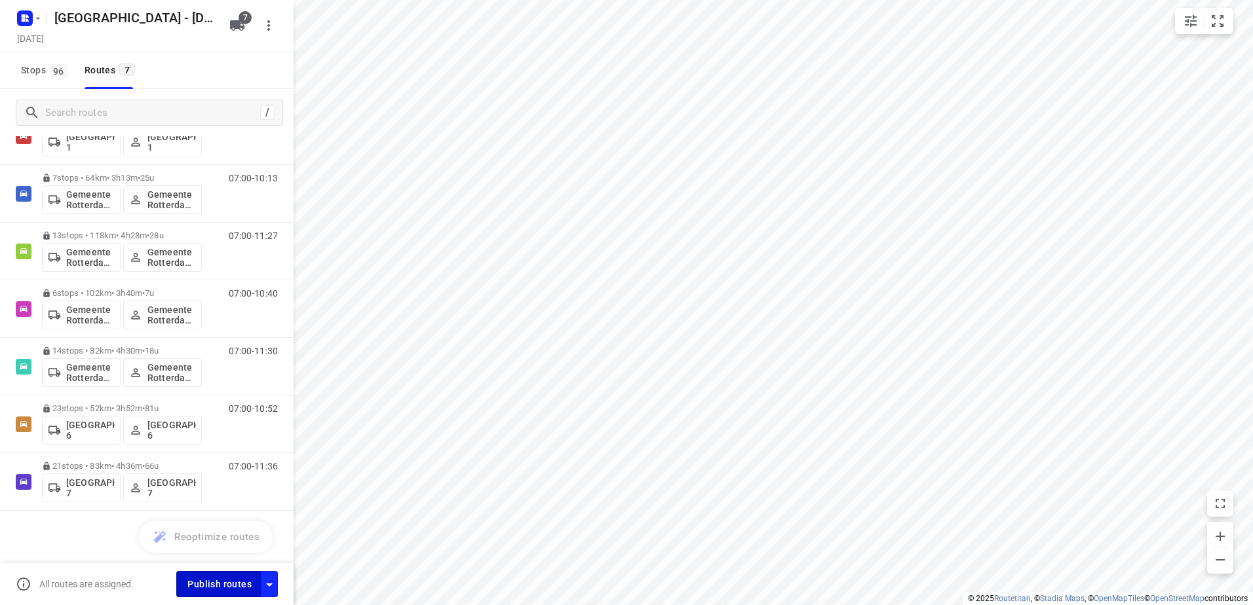
click at [210, 578] on span "Publish routes" at bounding box center [219, 585] width 64 height 16
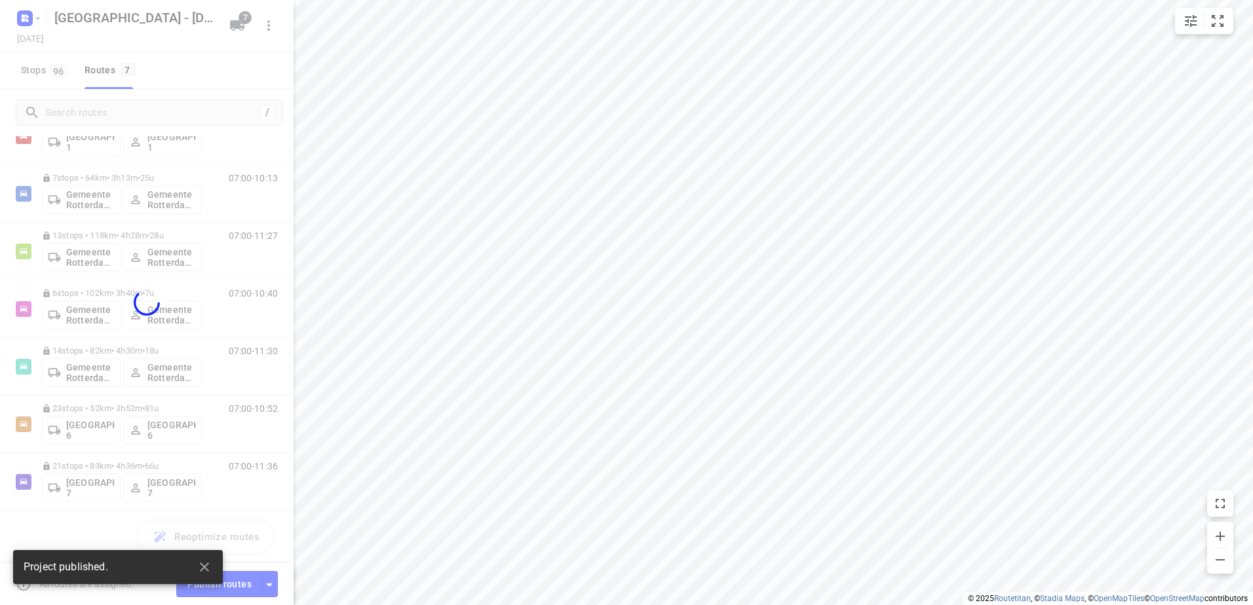
scroll to position [56, 0]
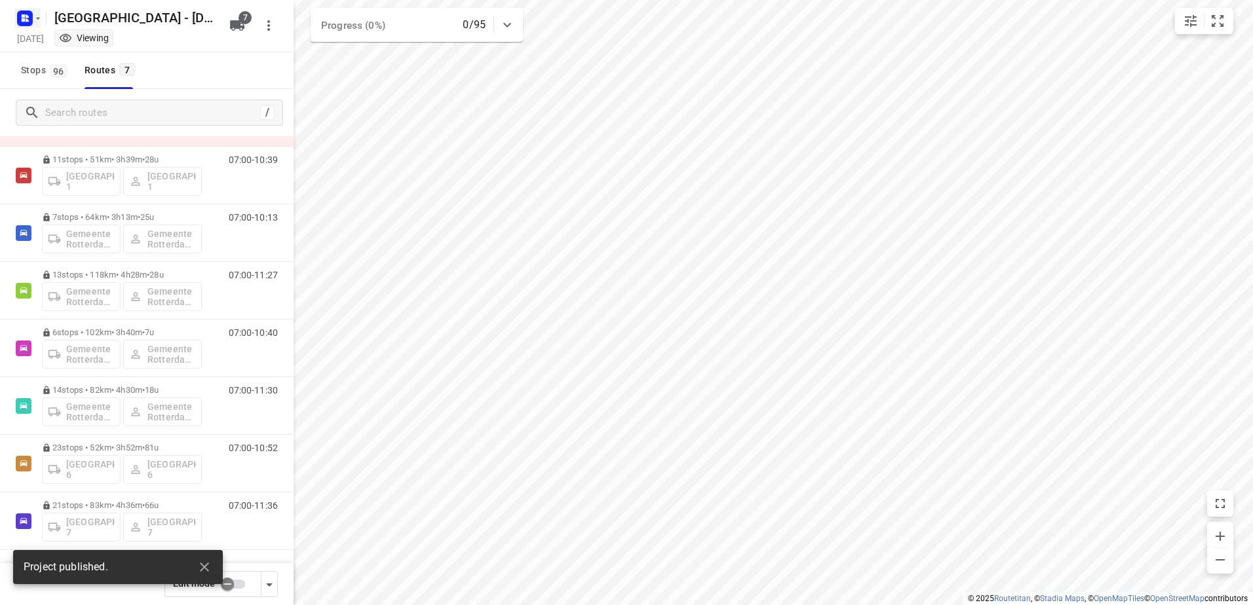
click at [36, 23] on icon "button" at bounding box center [38, 18] width 10 height 10
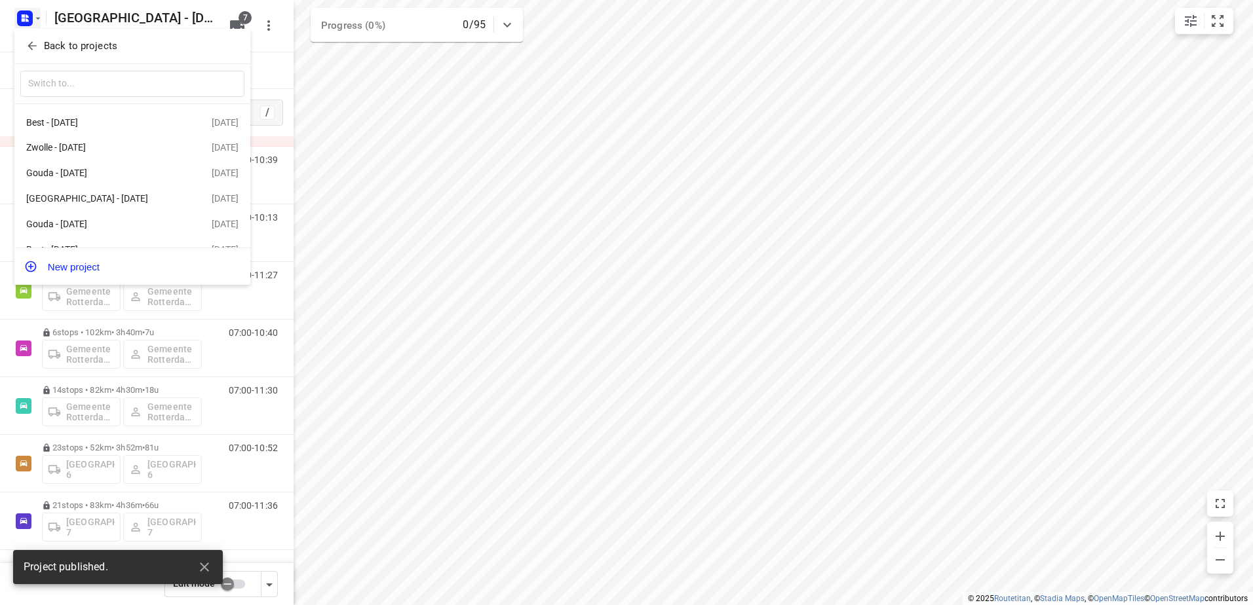
click at [58, 41] on p "Back to projects" at bounding box center [80, 46] width 73 height 15
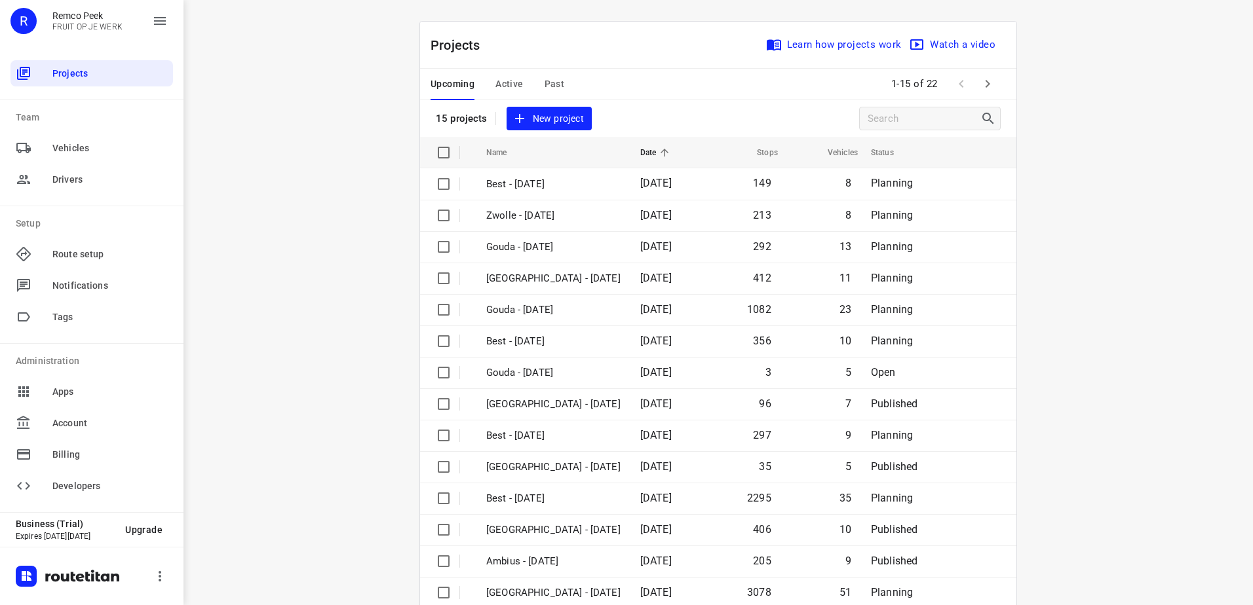
click at [1099, 283] on div "i © 2025 Routetitan , © Stadia Maps , © OpenMapTiles © OpenStreetMap contributo…" at bounding box center [717, 302] width 1069 height 605
click at [660, 56] on div "Projects Learn how projects work Watch a video" at bounding box center [718, 45] width 596 height 47
click at [548, 84] on span "Past" at bounding box center [554, 84] width 20 height 16
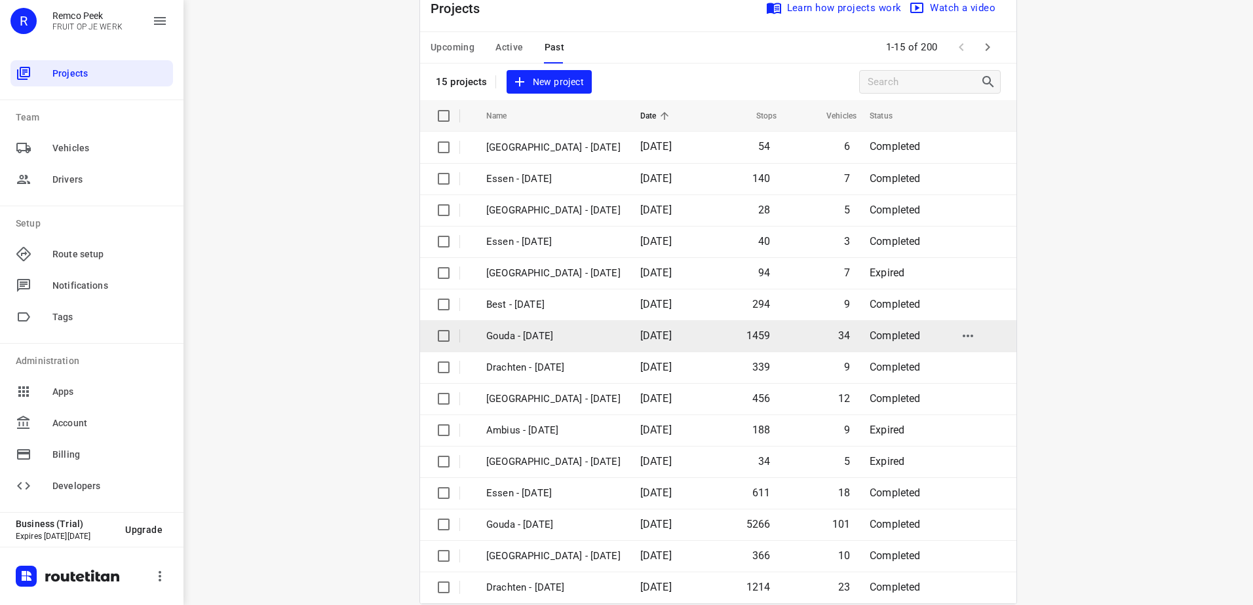
scroll to position [57, 0]
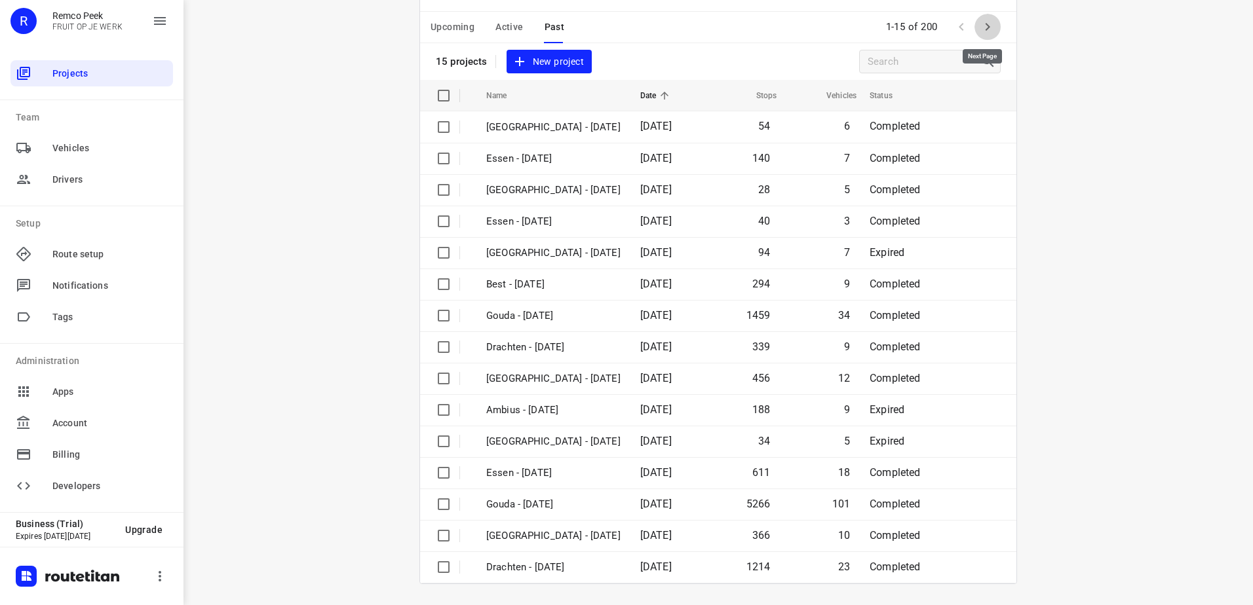
click at [985, 35] on icon "button" at bounding box center [987, 27] width 16 height 16
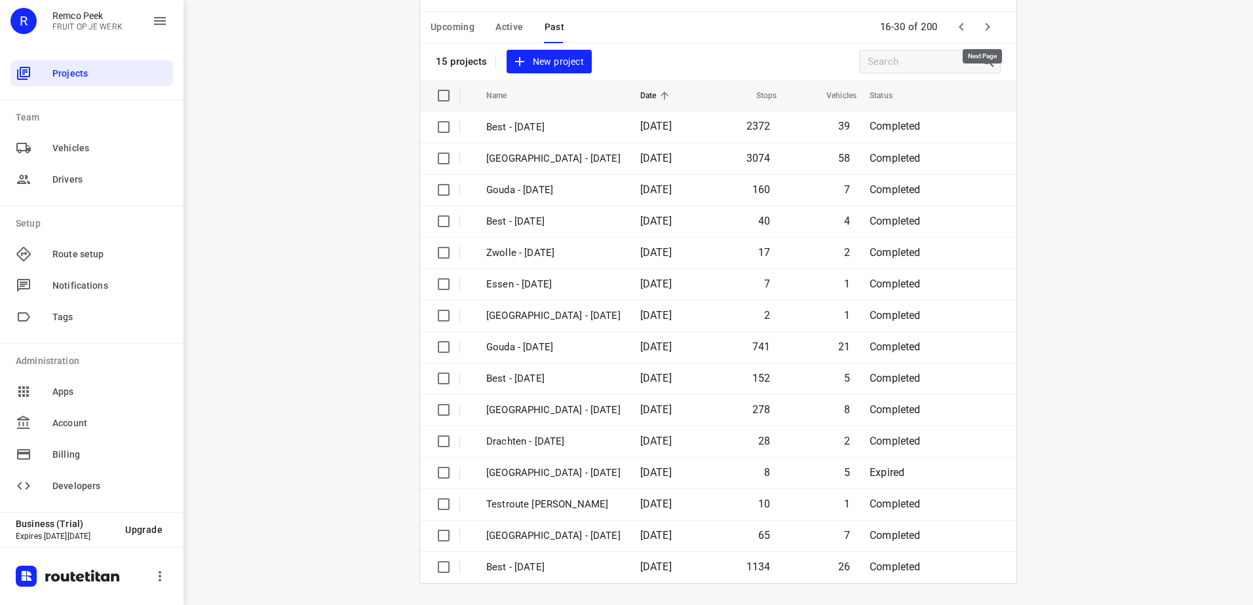
click at [981, 28] on icon "button" at bounding box center [987, 27] width 16 height 16
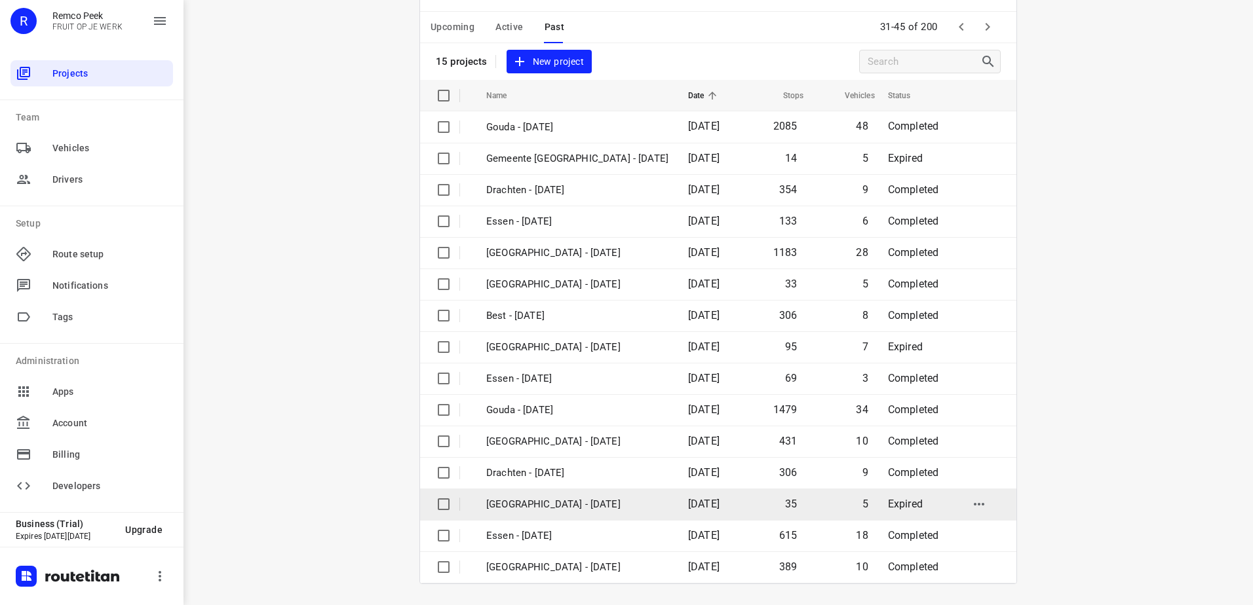
click at [601, 498] on p "[GEOGRAPHIC_DATA] - [DATE]" at bounding box center [577, 504] width 182 height 15
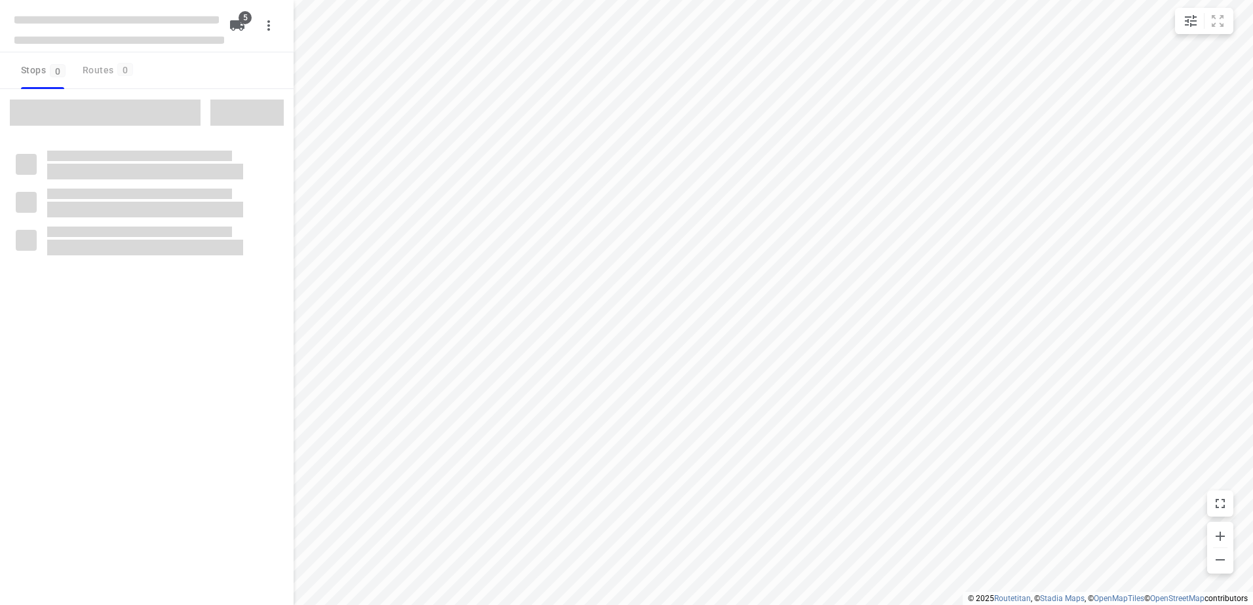
checkbox input "true"
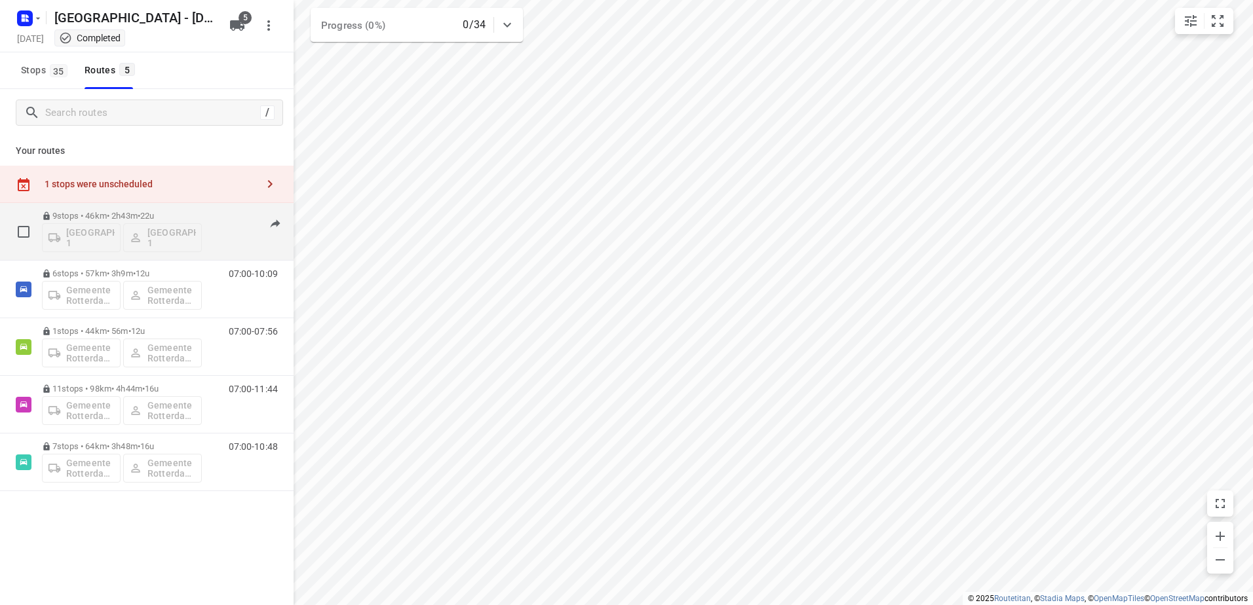
click at [104, 210] on div "9 stops • 46km • 2h43m • 22u Gemeente Rotterdam 1 Gemeente Rotterdam 1" at bounding box center [122, 231] width 160 height 54
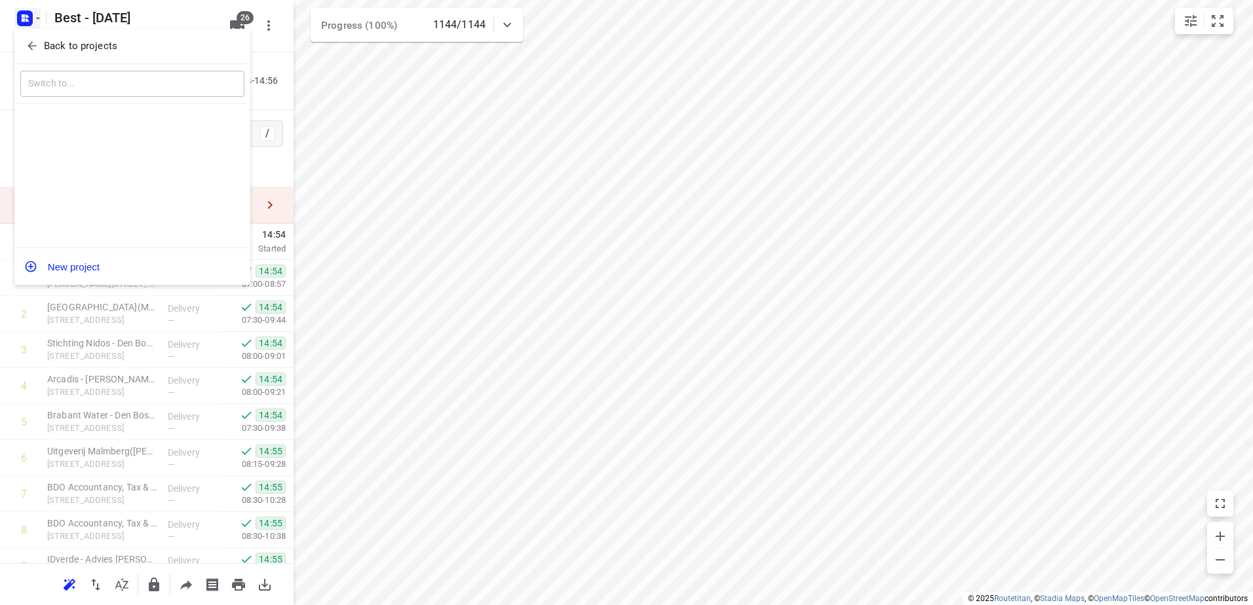
scroll to position [1354, 0]
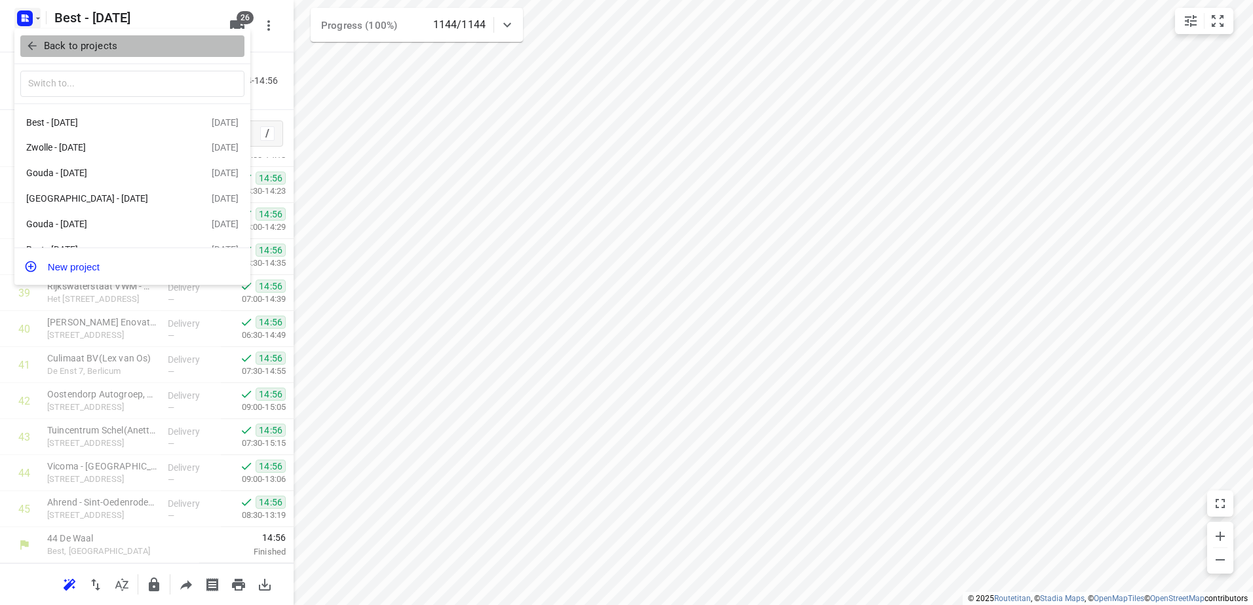
click at [69, 56] on button "Back to projects" at bounding box center [132, 46] width 224 height 22
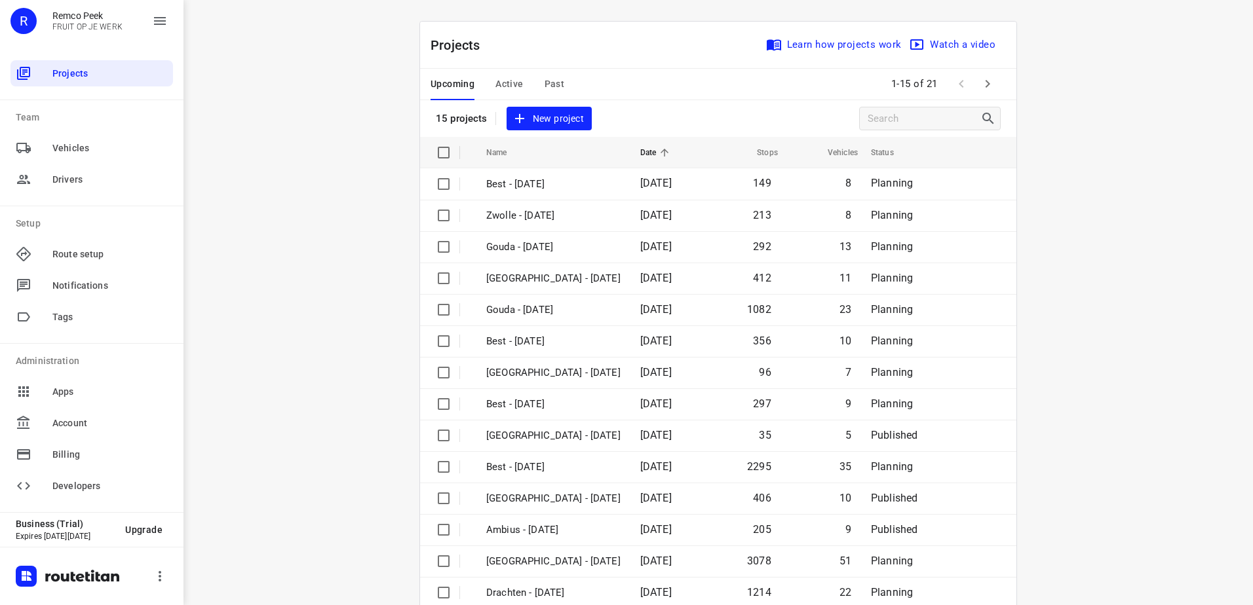
click at [505, 80] on span "Active" at bounding box center [509, 84] width 28 height 16
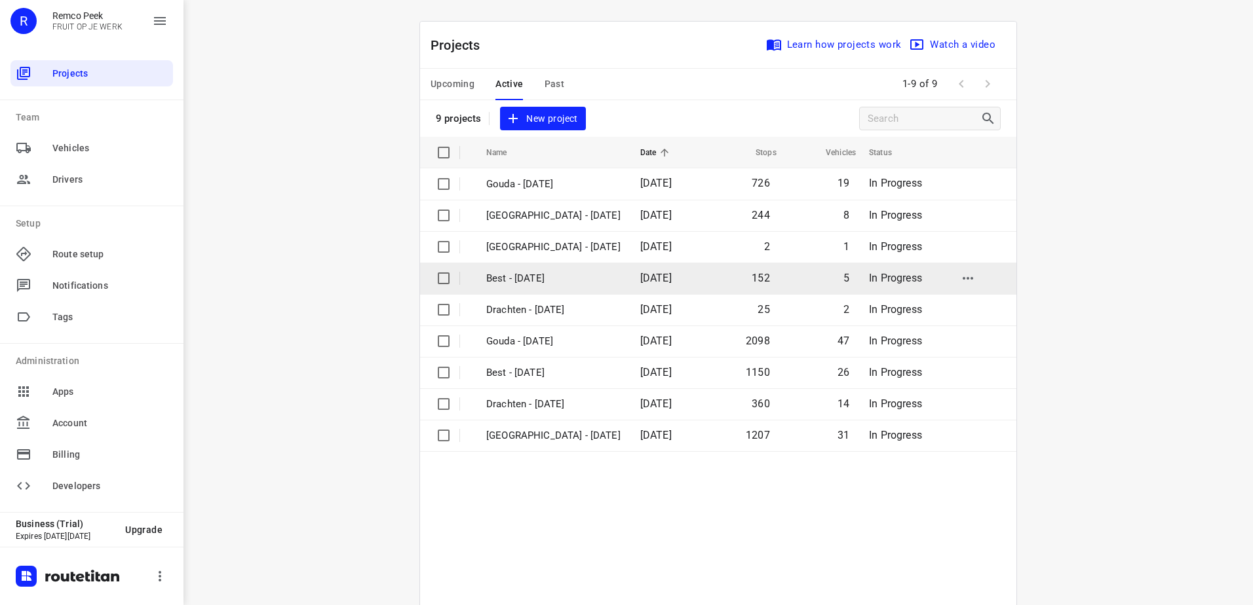
click at [533, 273] on p "Best - [DATE]" at bounding box center [553, 278] width 134 height 15
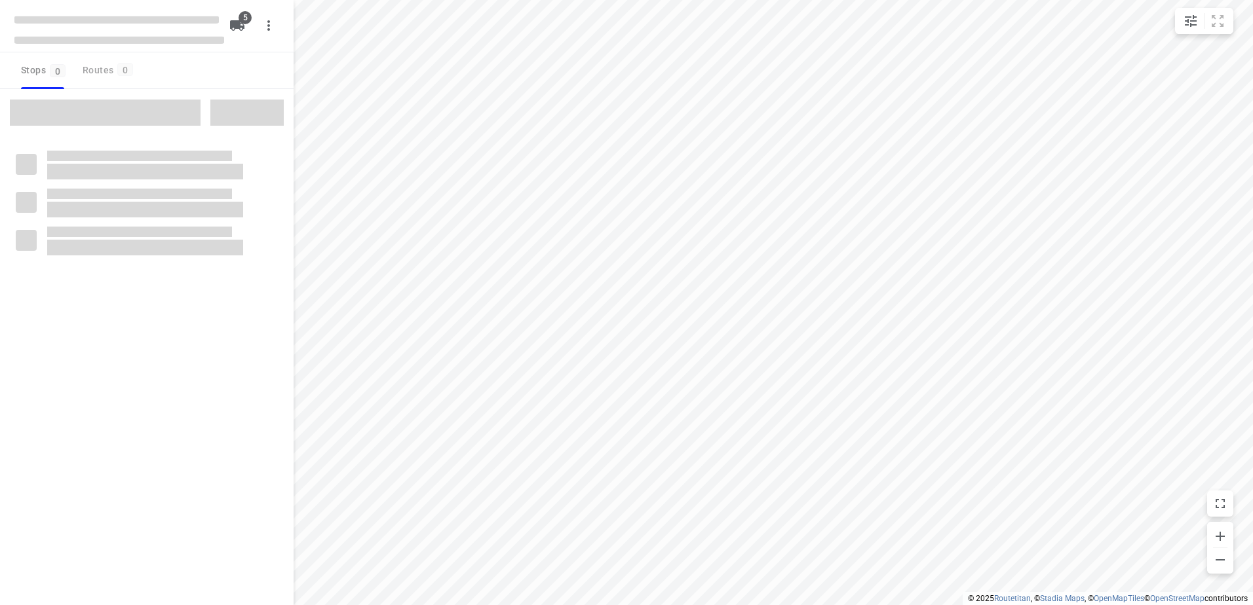
checkbox input "true"
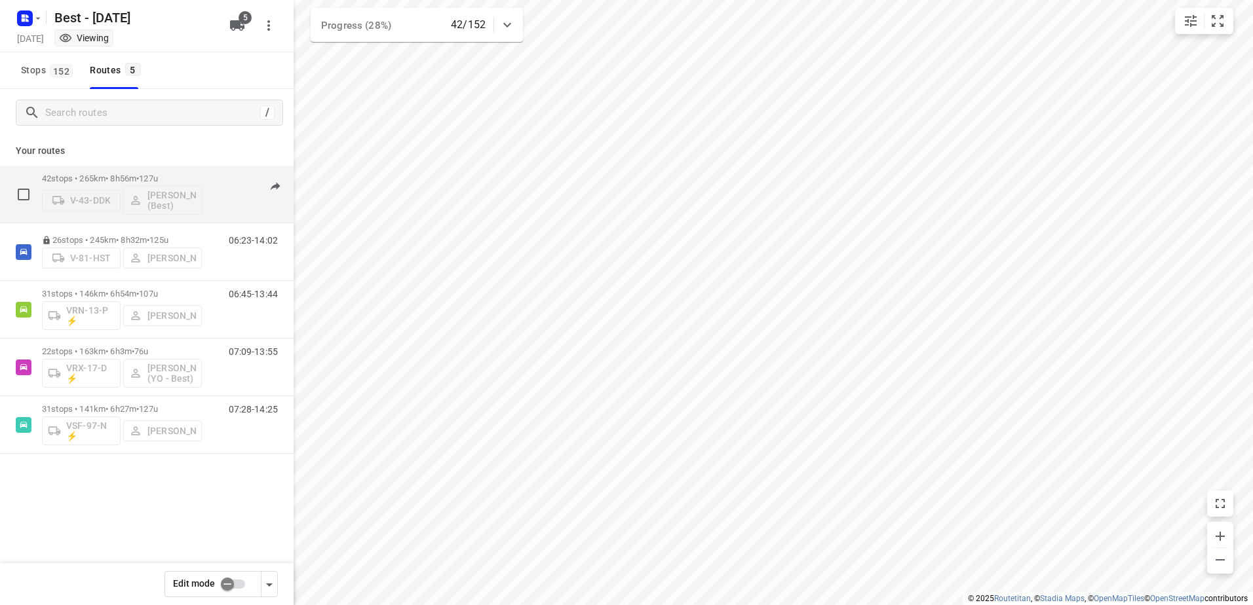
click at [157, 174] on span "127u" at bounding box center [148, 179] width 19 height 10
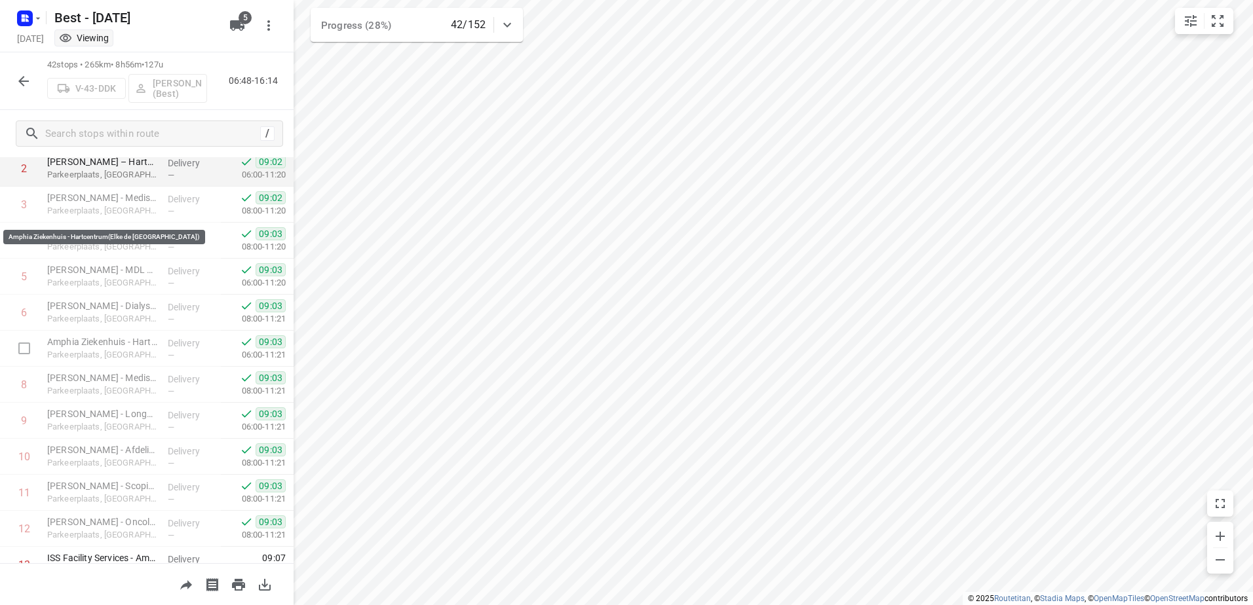
scroll to position [262, 0]
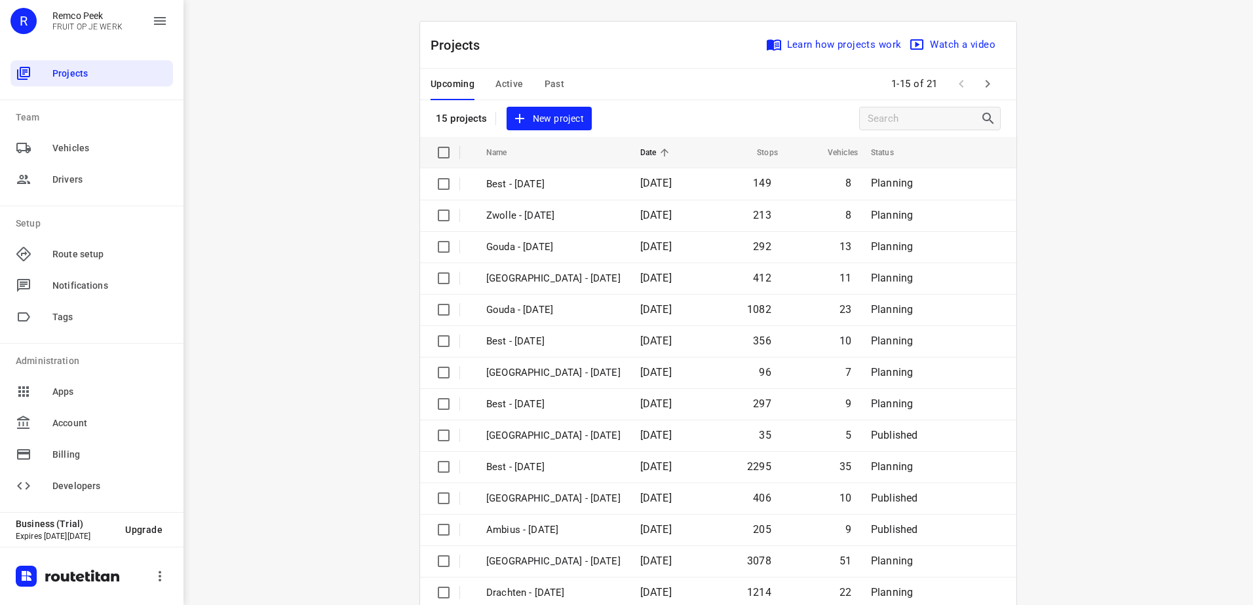
click at [499, 84] on span "Active" at bounding box center [509, 84] width 28 height 16
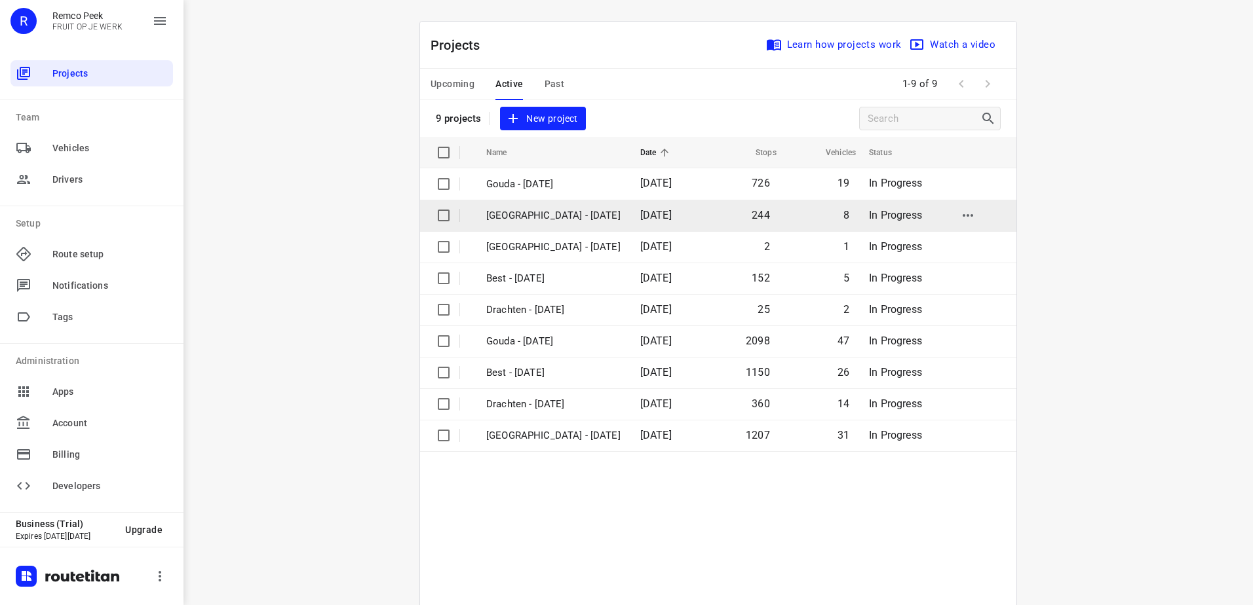
click at [556, 223] on p "[GEOGRAPHIC_DATA] - [DATE]" at bounding box center [553, 215] width 134 height 15
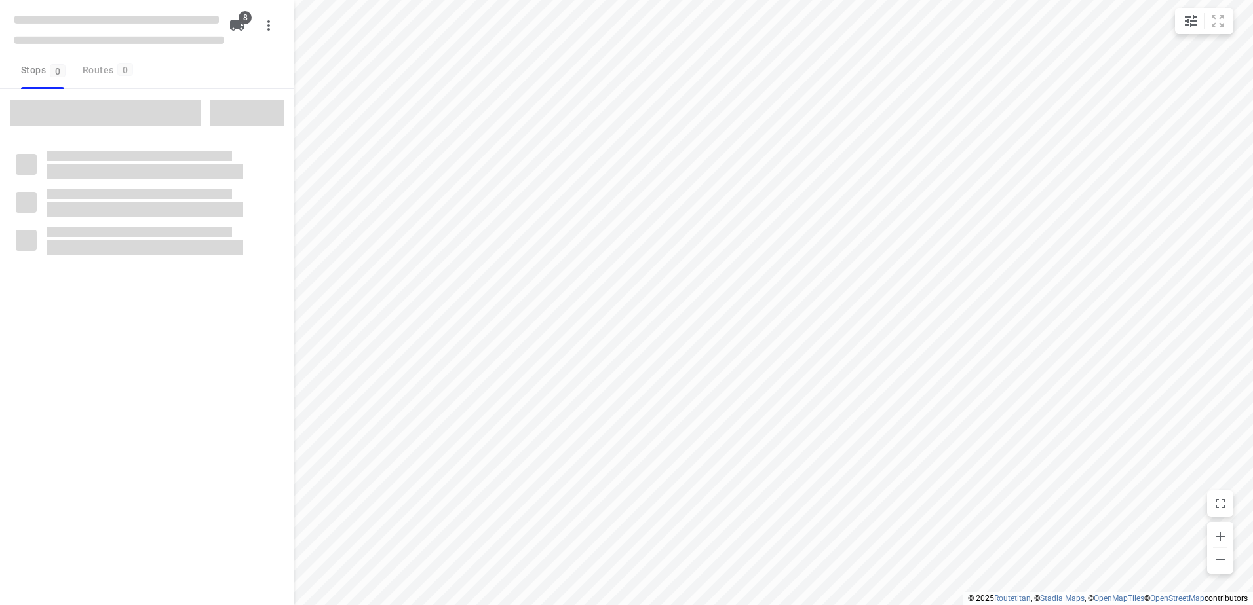
checkbox input "true"
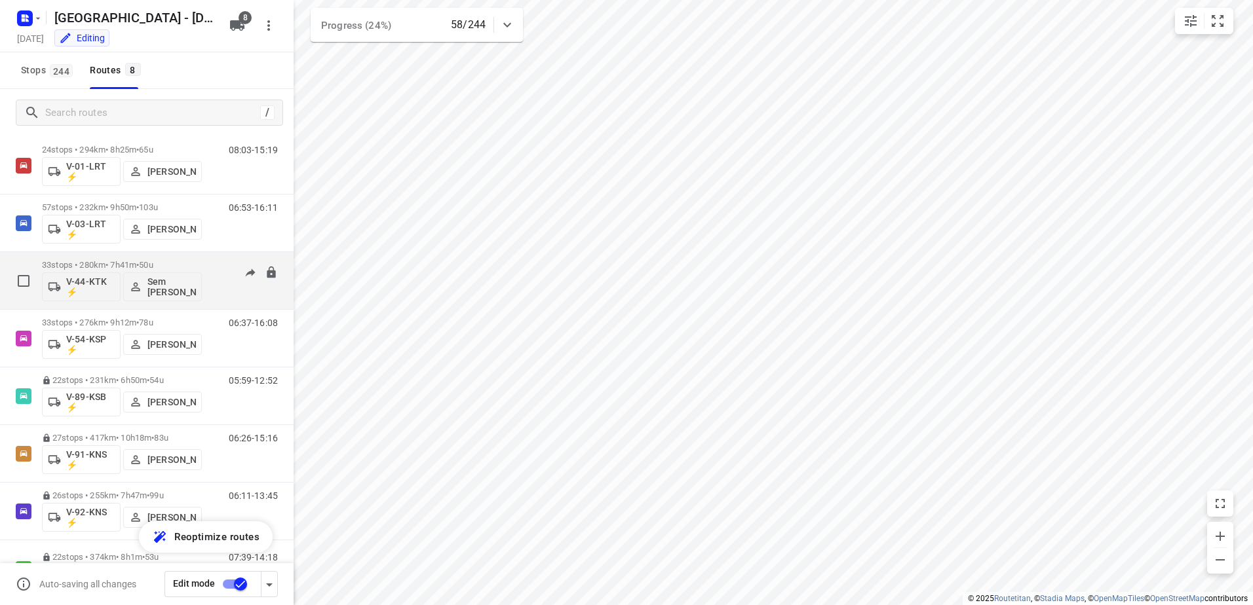
scroll to position [11, 0]
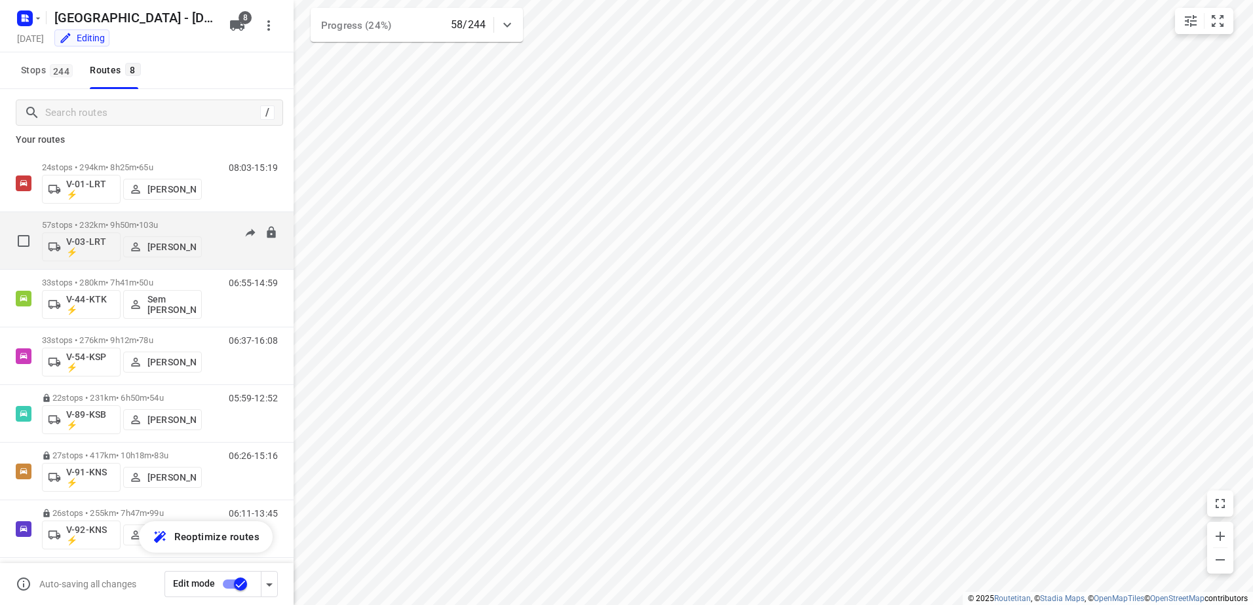
click at [139, 221] on span "•" at bounding box center [137, 225] width 3 height 10
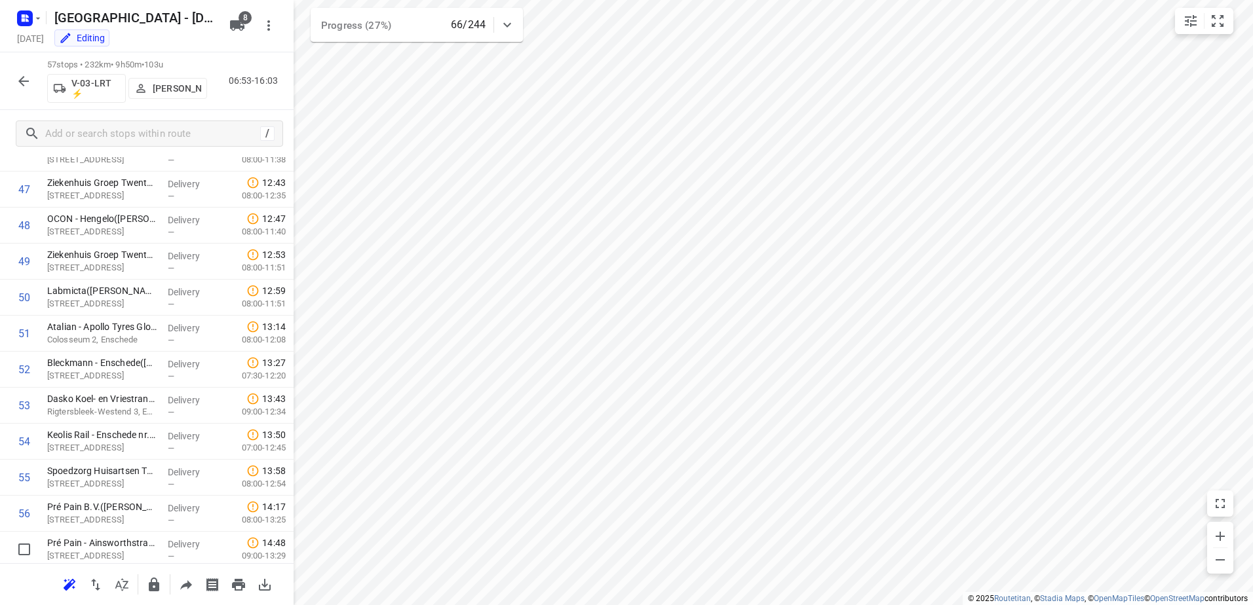
scroll to position [1749, 0]
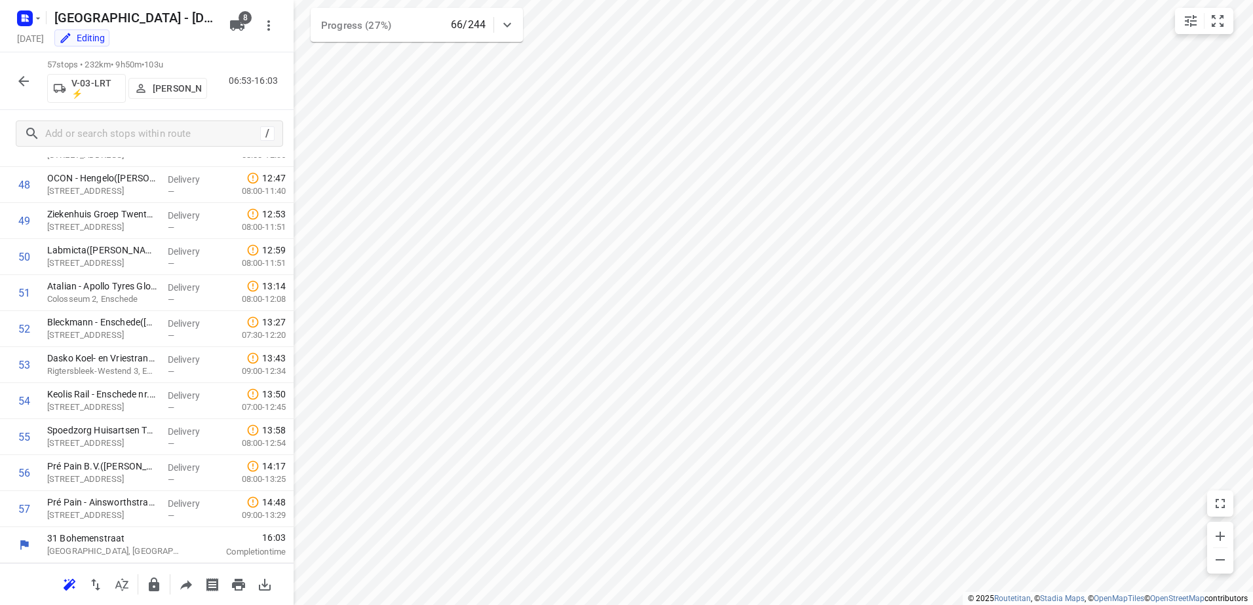
click at [20, 79] on icon "button" at bounding box center [24, 81] width 16 height 16
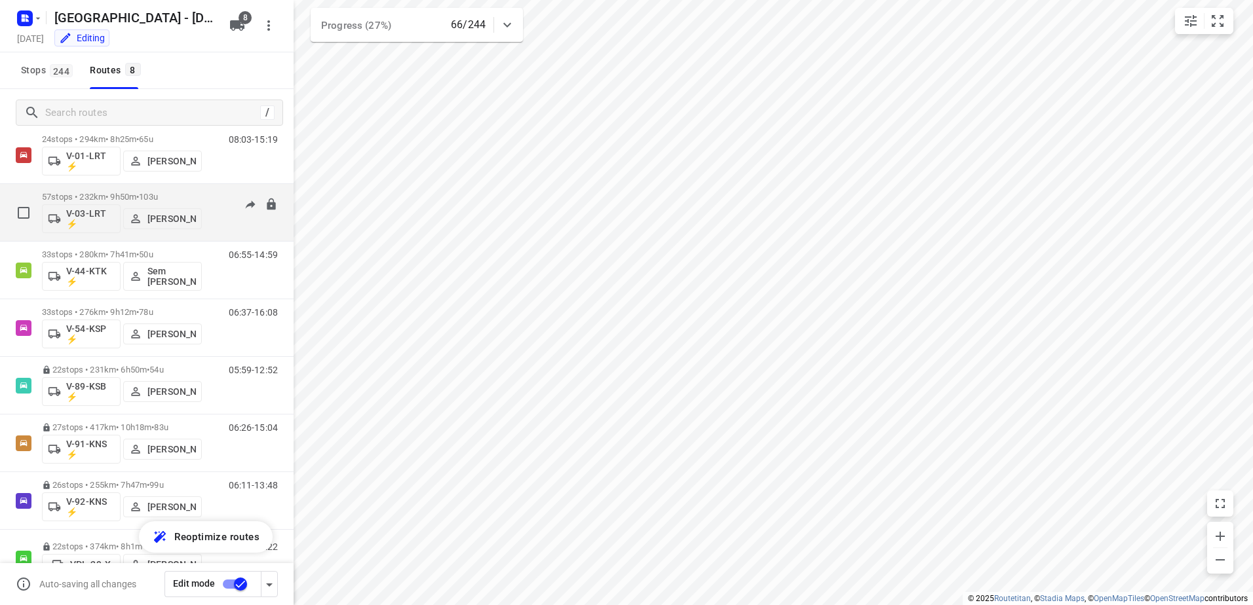
scroll to position [0, 0]
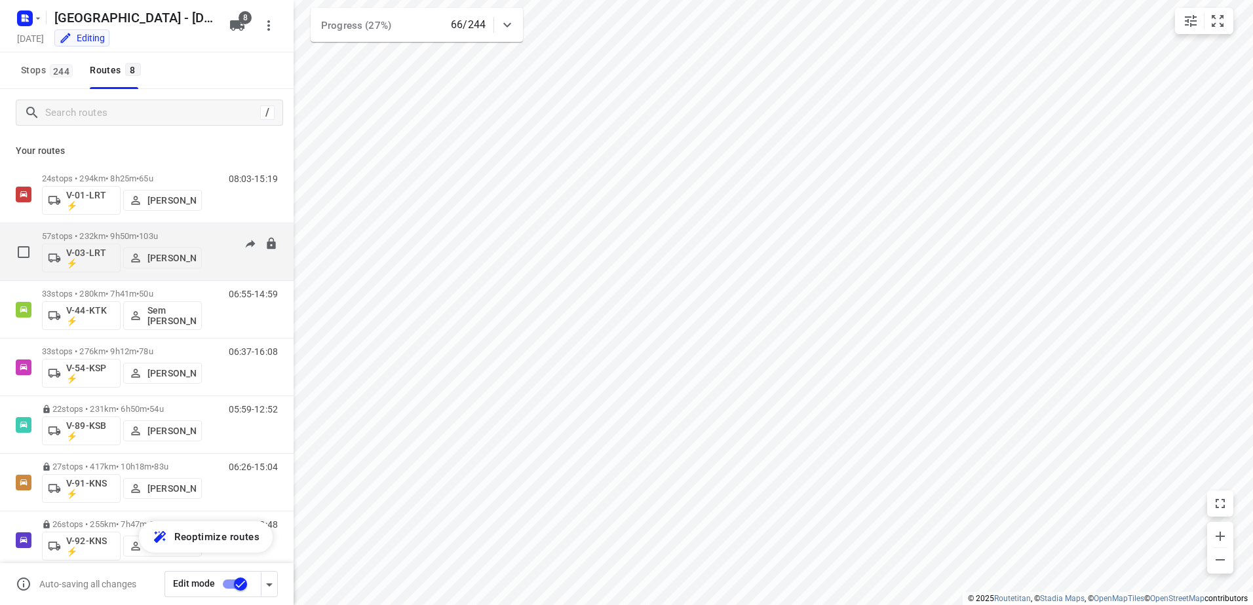
click at [123, 231] on div "57 stops • 232km • 9h50m • 103u V-03-LRT ⚡ [PERSON_NAME]" at bounding box center [122, 252] width 160 height 54
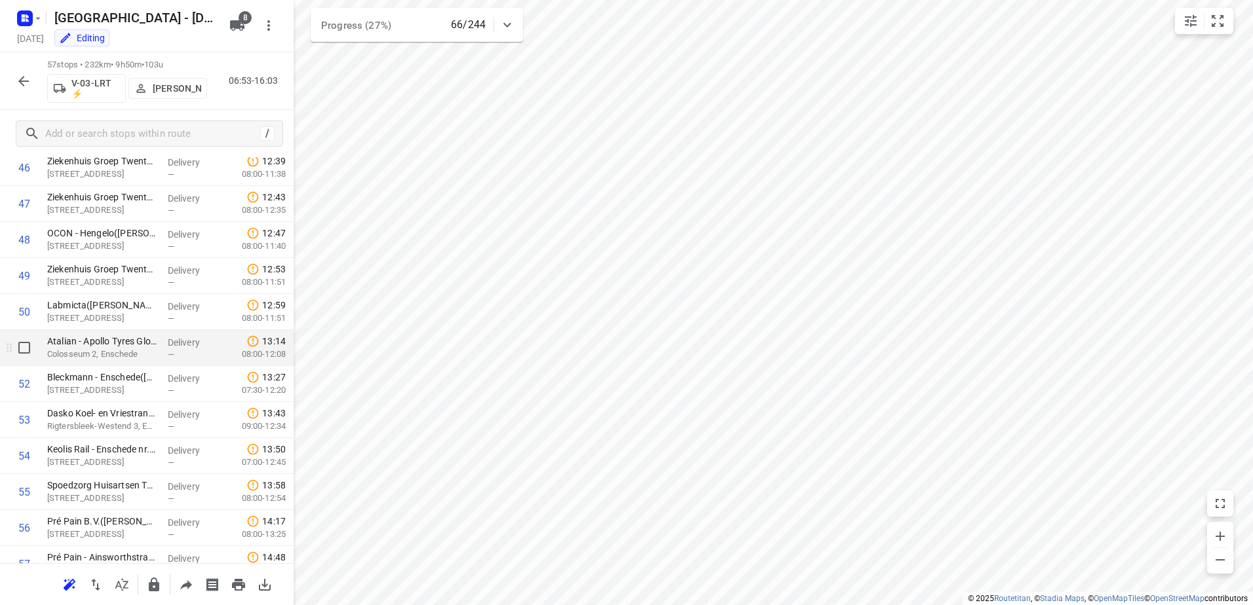
scroll to position [1749, 0]
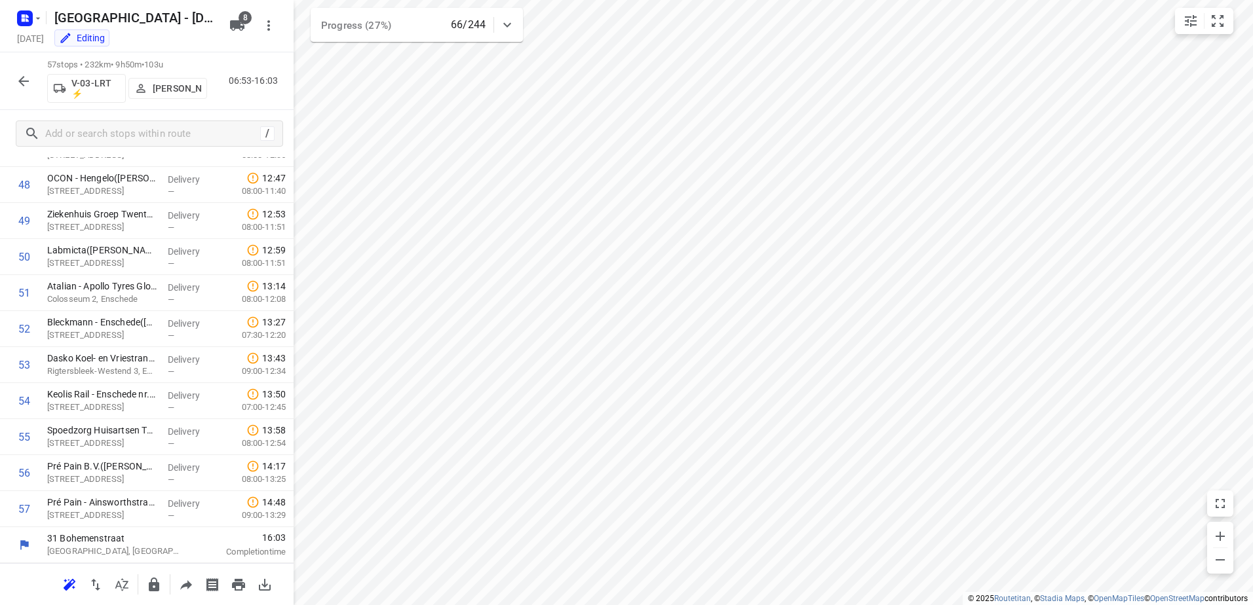
click at [21, 83] on icon "button" at bounding box center [23, 81] width 10 height 10
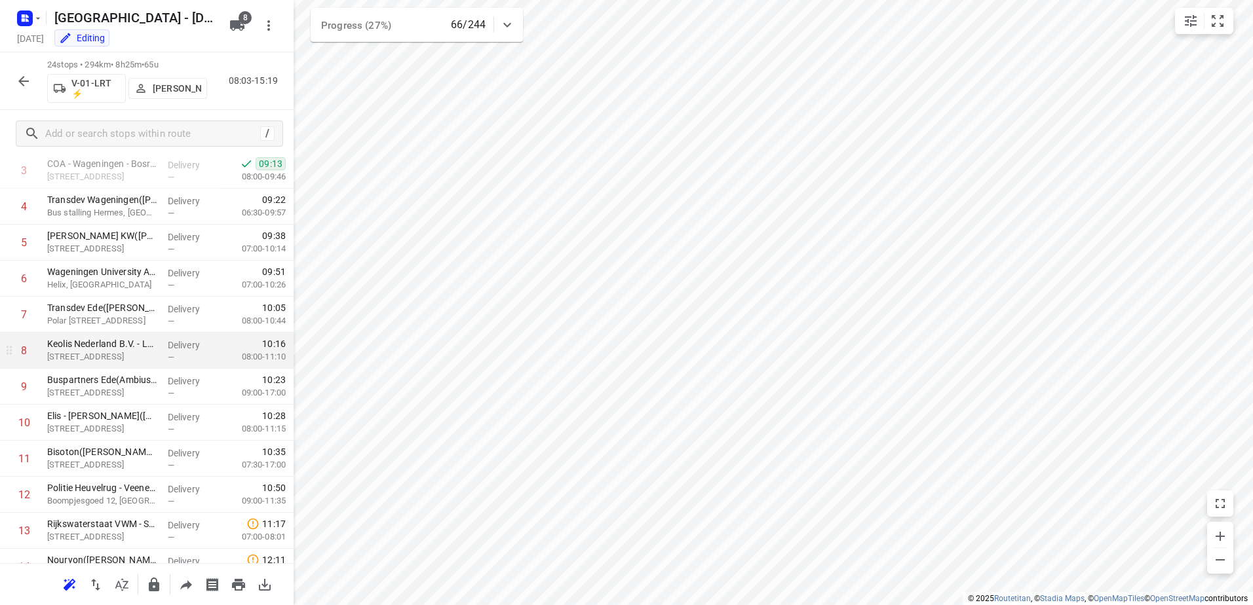
scroll to position [0, 0]
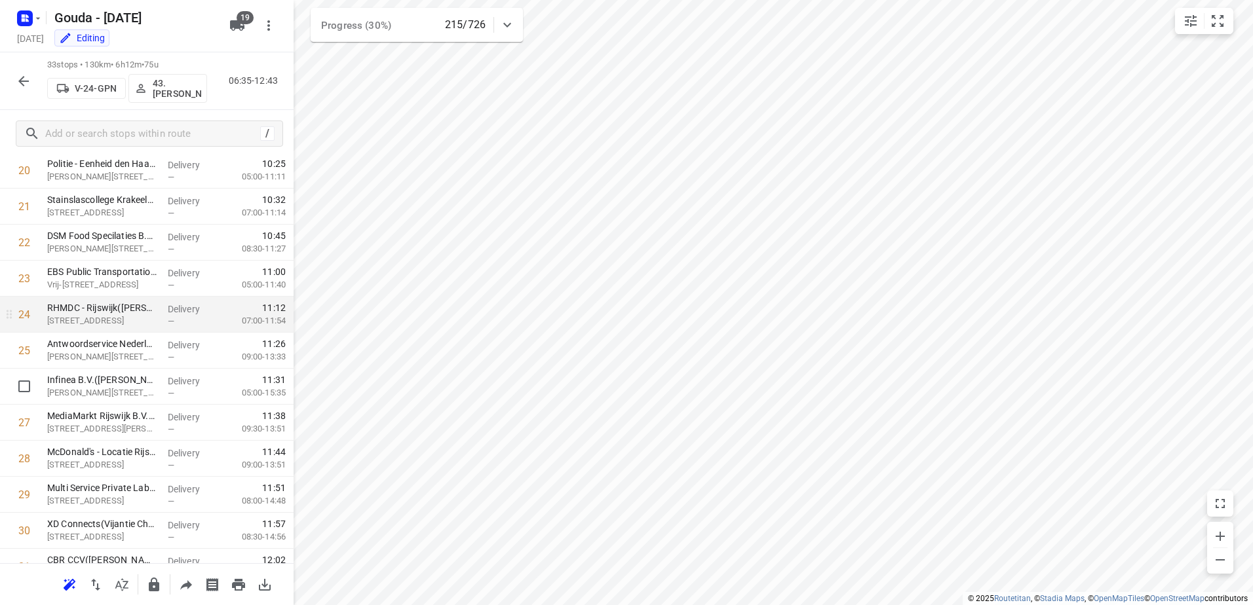
scroll to position [884, 0]
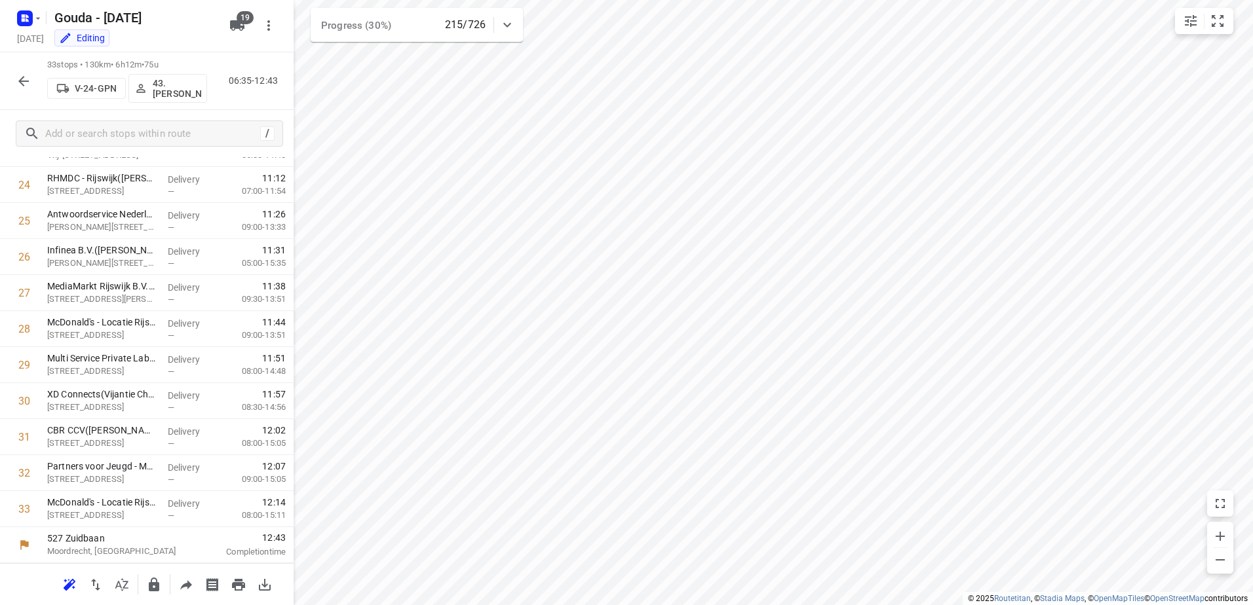
click at [22, 84] on icon "button" at bounding box center [23, 81] width 10 height 10
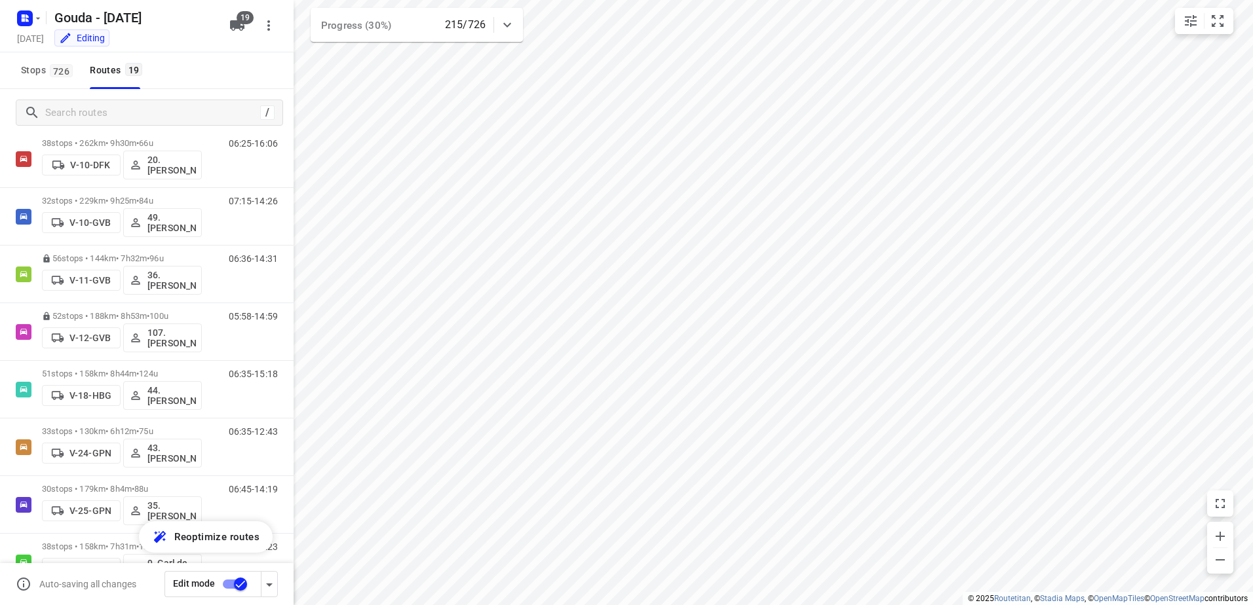
scroll to position [0, 0]
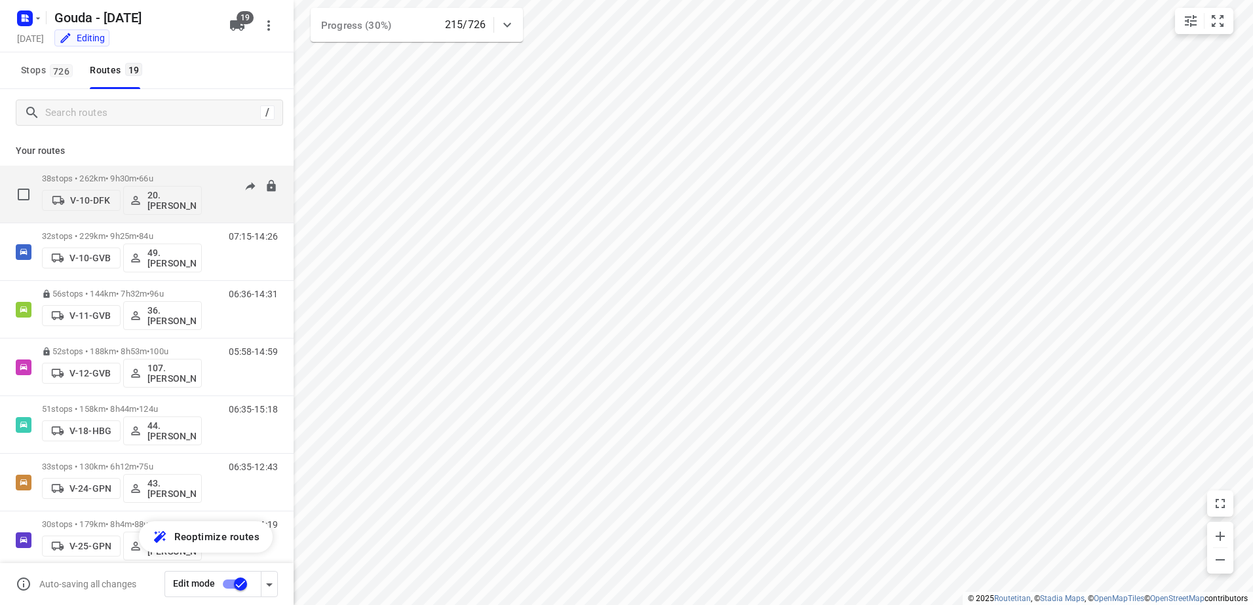
click at [94, 172] on div "38 stops • 262km • 9h30m • 66u V-10-DFK 20.Lisanne Pouw" at bounding box center [122, 194] width 160 height 54
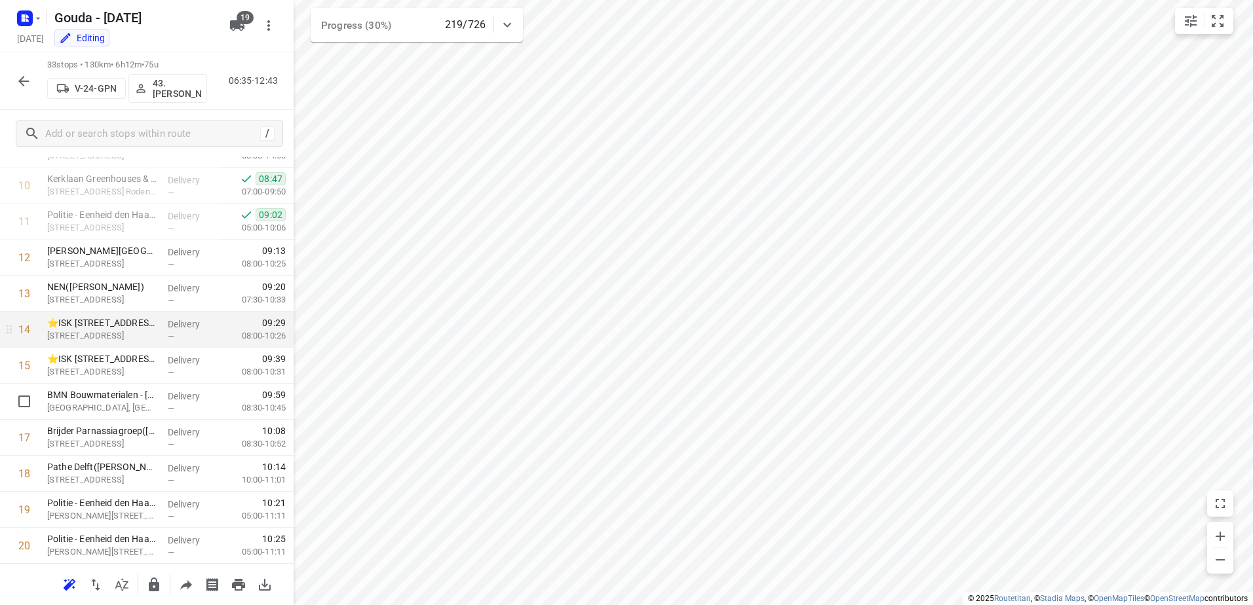
scroll to position [360, 0]
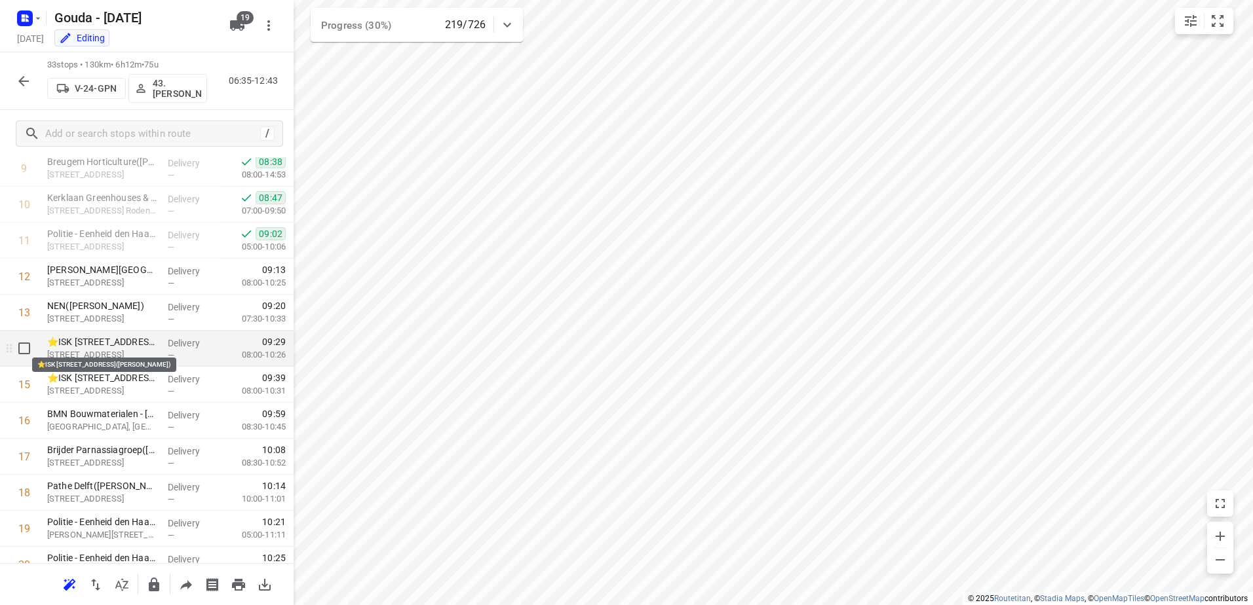
click at [146, 344] on p "⭐ISK Delft - Juniusstraat 6(Richard Siem)" at bounding box center [102, 341] width 110 height 13
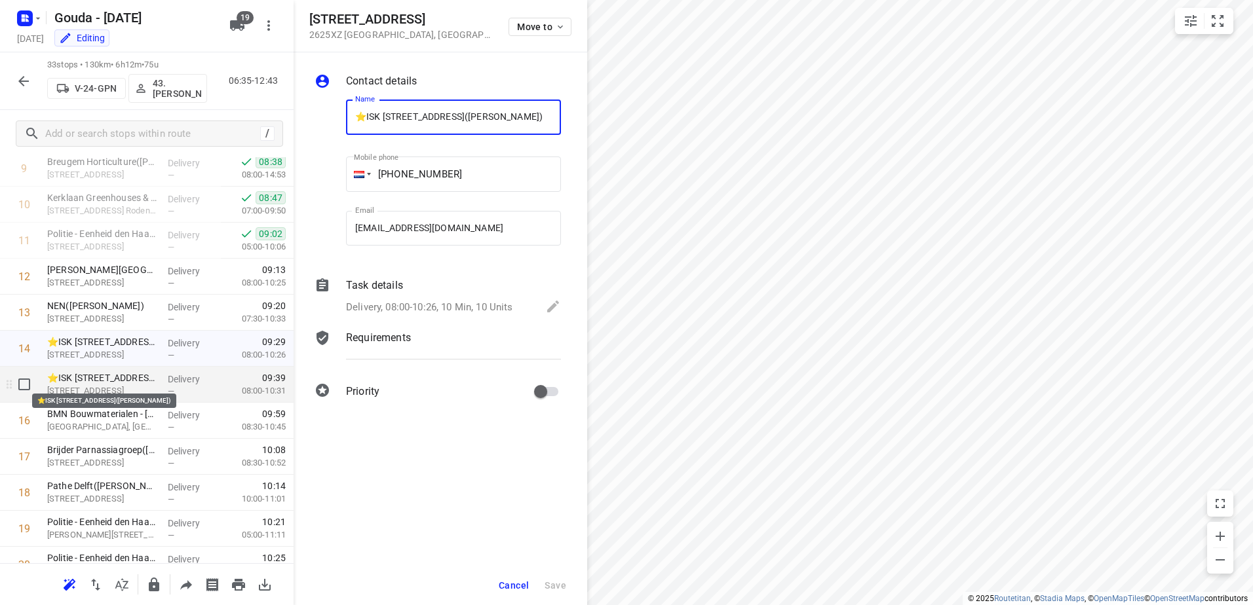
click at [150, 379] on p "⭐ISK Delft - Juniusstraat 8(Richard Siem)" at bounding box center [102, 377] width 110 height 13
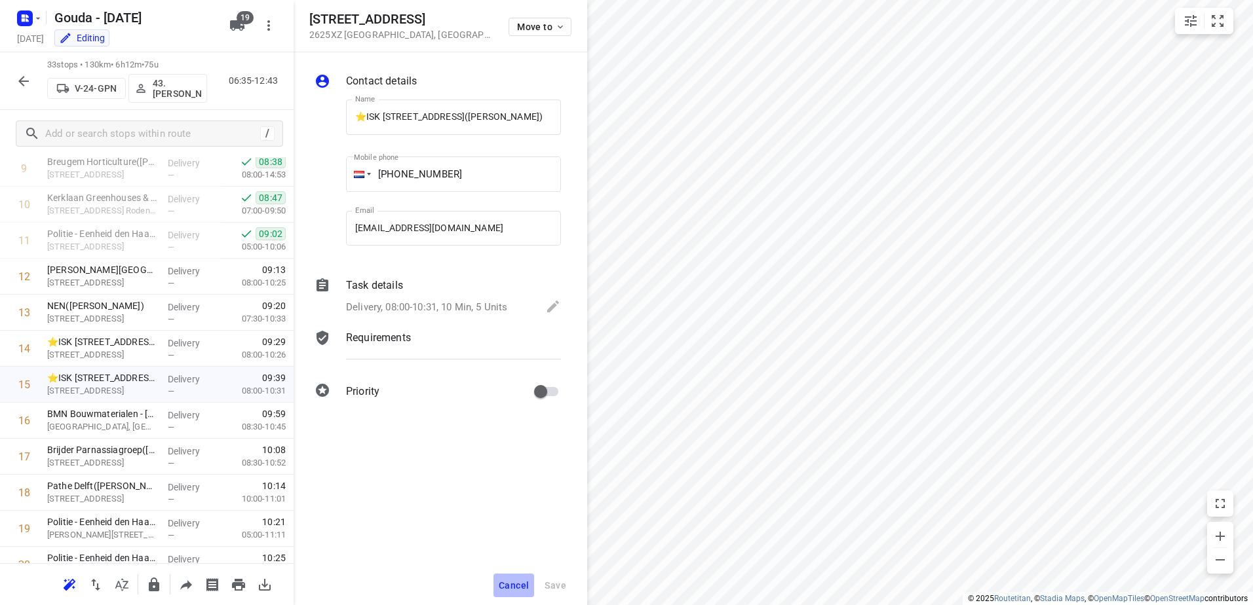
click at [523, 586] on span "Cancel" at bounding box center [514, 585] width 30 height 10
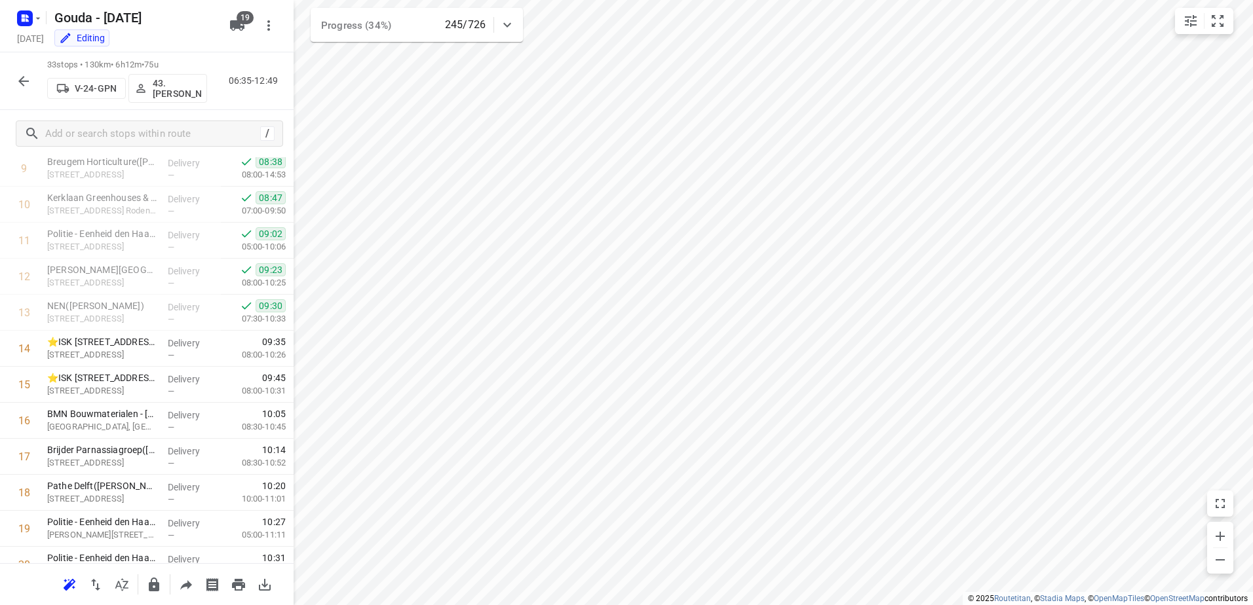
click at [24, 90] on button "button" at bounding box center [23, 81] width 26 height 26
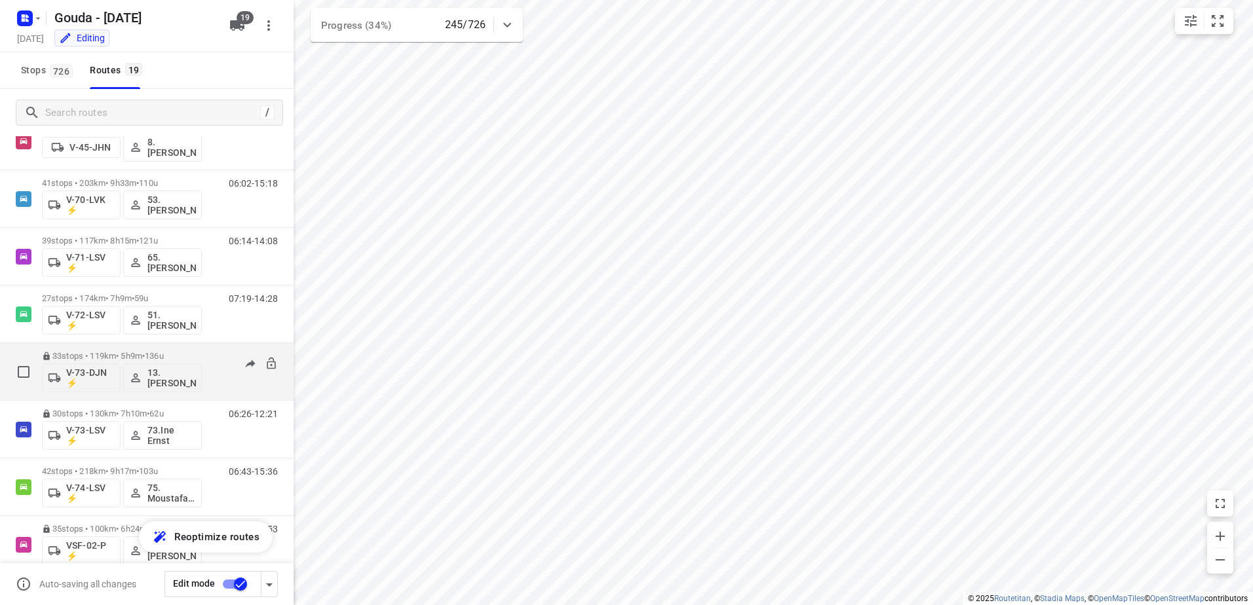
scroll to position [580, 0]
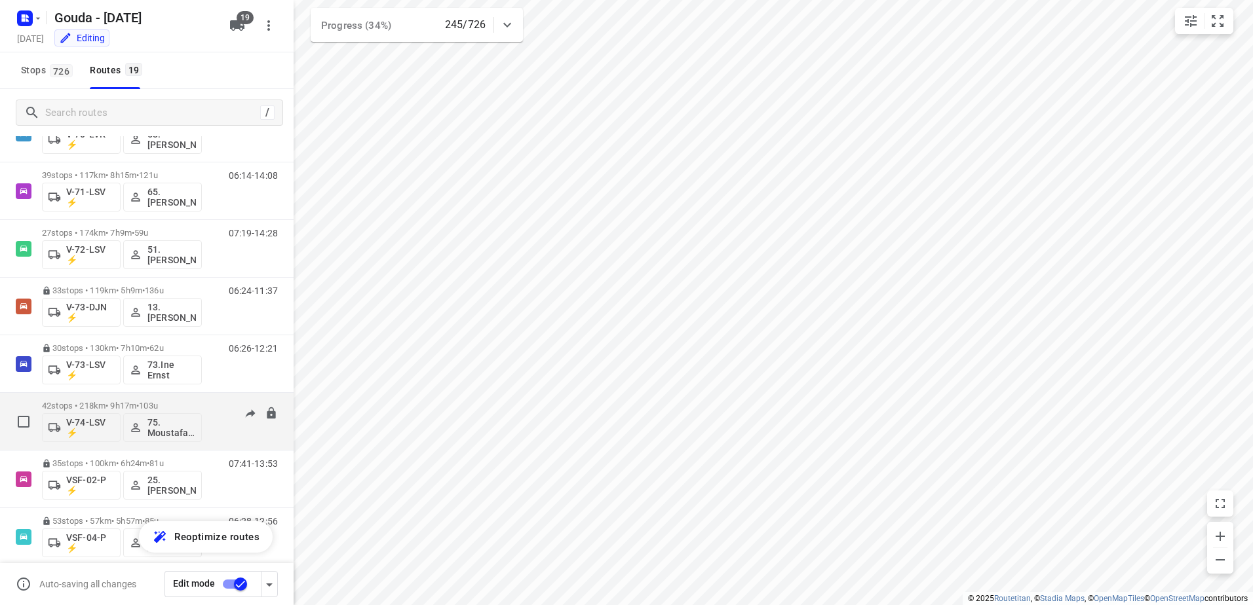
click at [157, 400] on div "42 stops • 218km • 9h17m • 103u V-74-LSV ⚡ 75. Moustafa Shhadeh" at bounding box center [122, 421] width 160 height 54
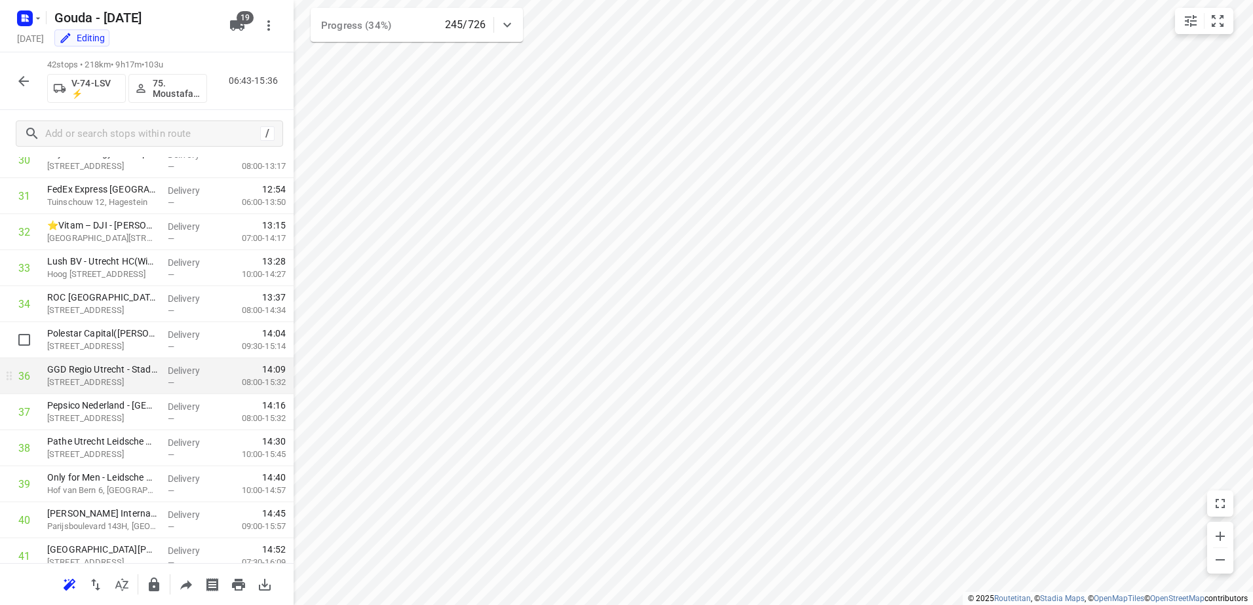
scroll to position [1209, 0]
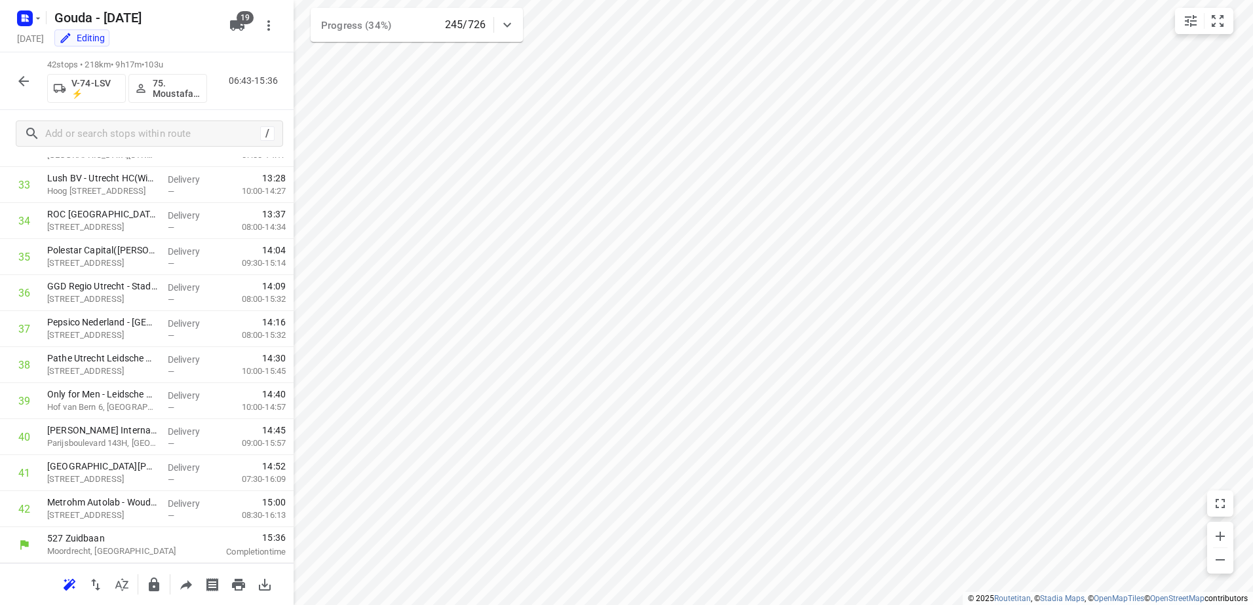
click at [23, 94] on button "button" at bounding box center [23, 81] width 26 height 26
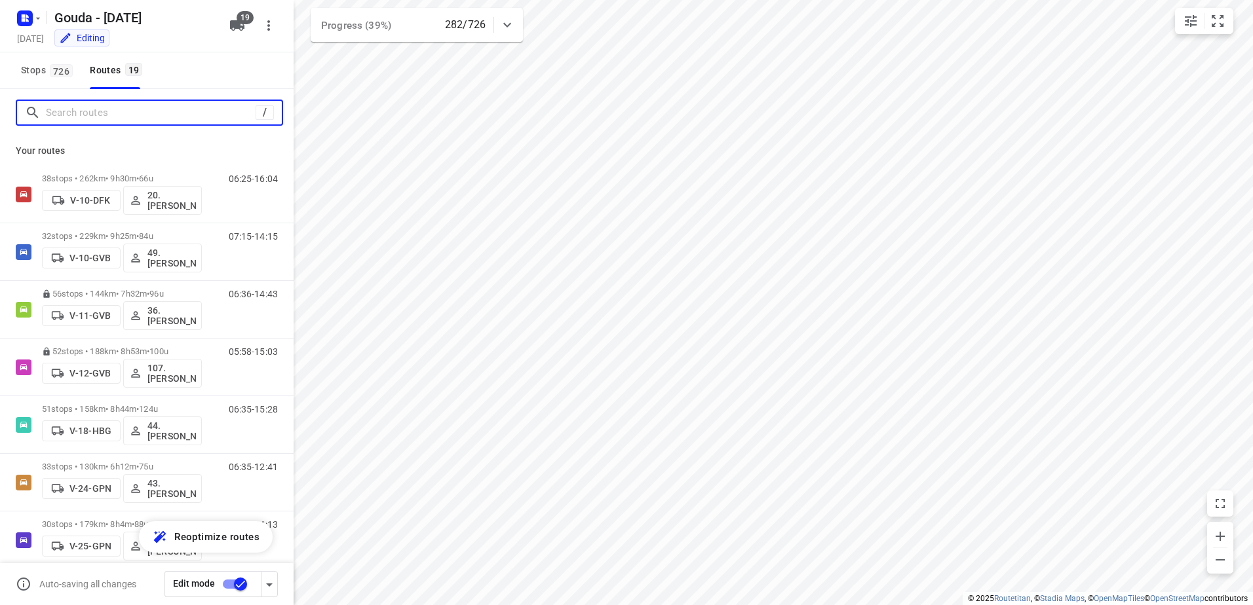
click at [70, 111] on input "Search routes" at bounding box center [151, 113] width 210 height 20
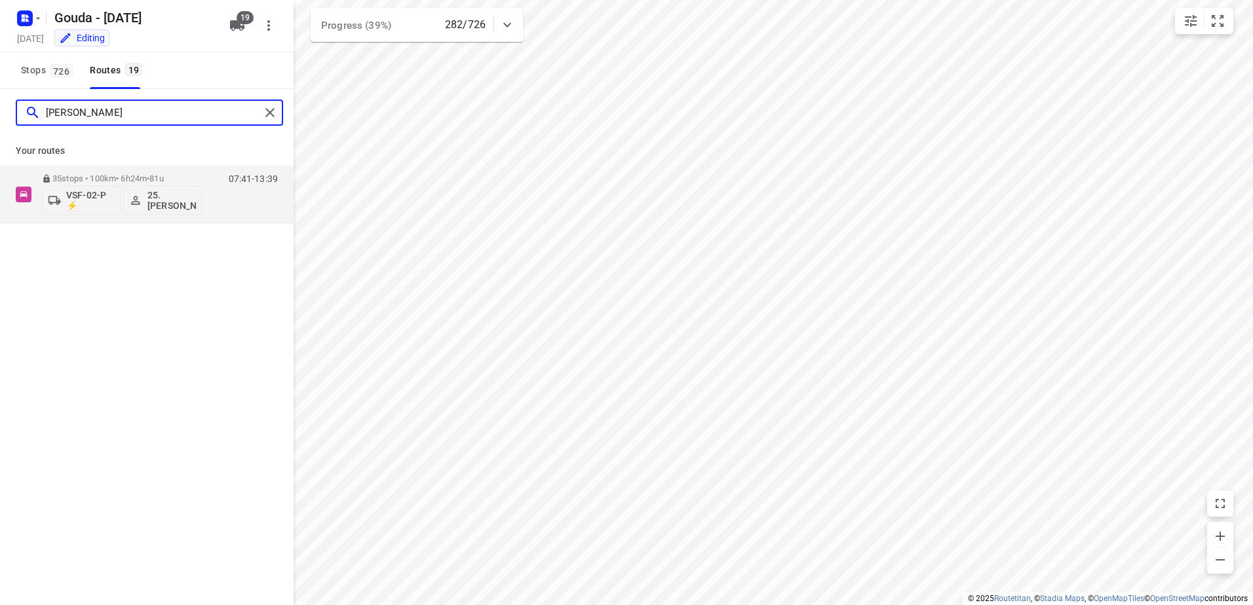
type input "hassan"
click at [131, 165] on div "Your routes 35 stops • 100km • 6h24m • 81u VSF-02-P ⚡ 25. Hassan Schweineh 07:4…" at bounding box center [147, 179] width 294 height 87
click at [126, 176] on p "35 stops • 100km • 6h24m • 81u" at bounding box center [122, 179] width 160 height 10
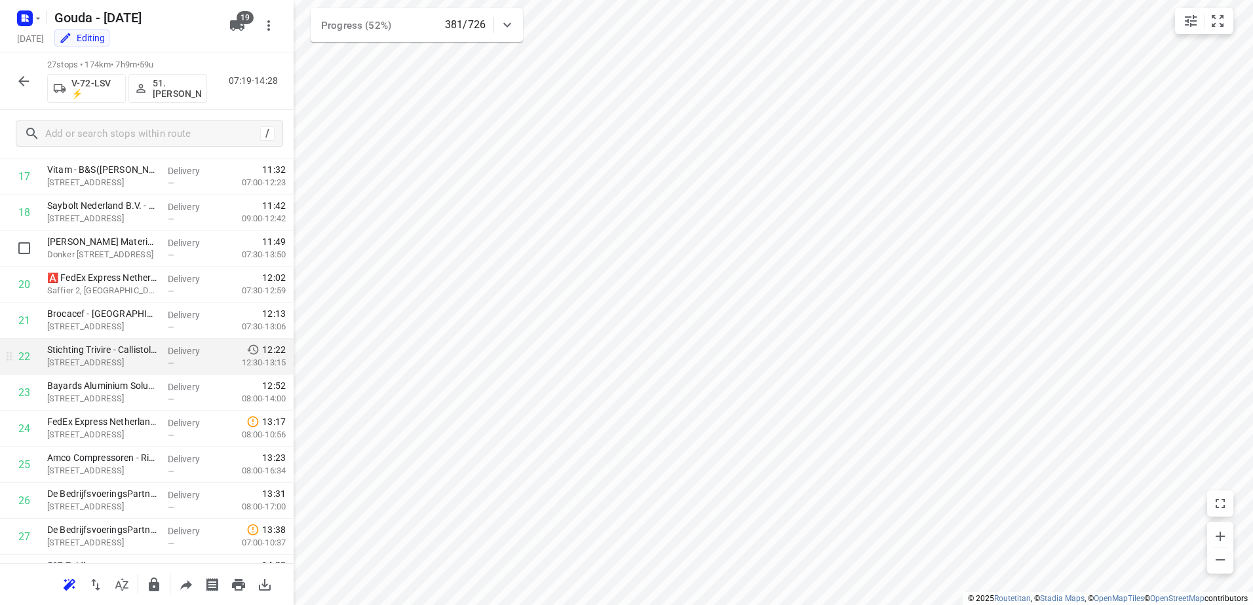
scroll to position [668, 0]
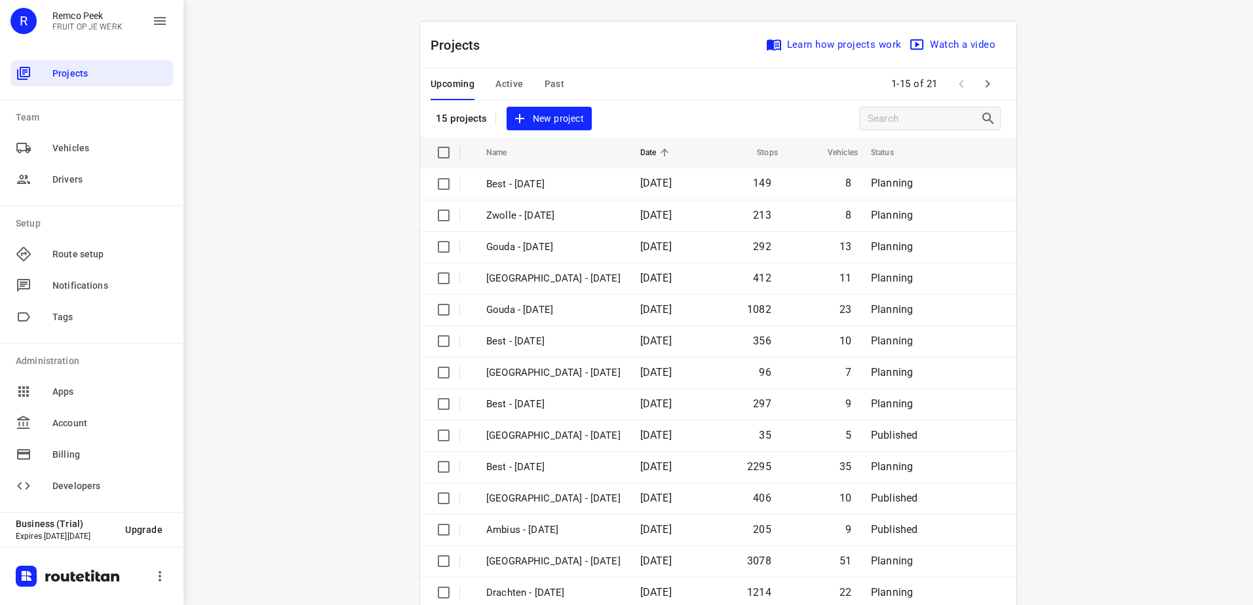
click at [548, 85] on span "Past" at bounding box center [554, 84] width 20 height 16
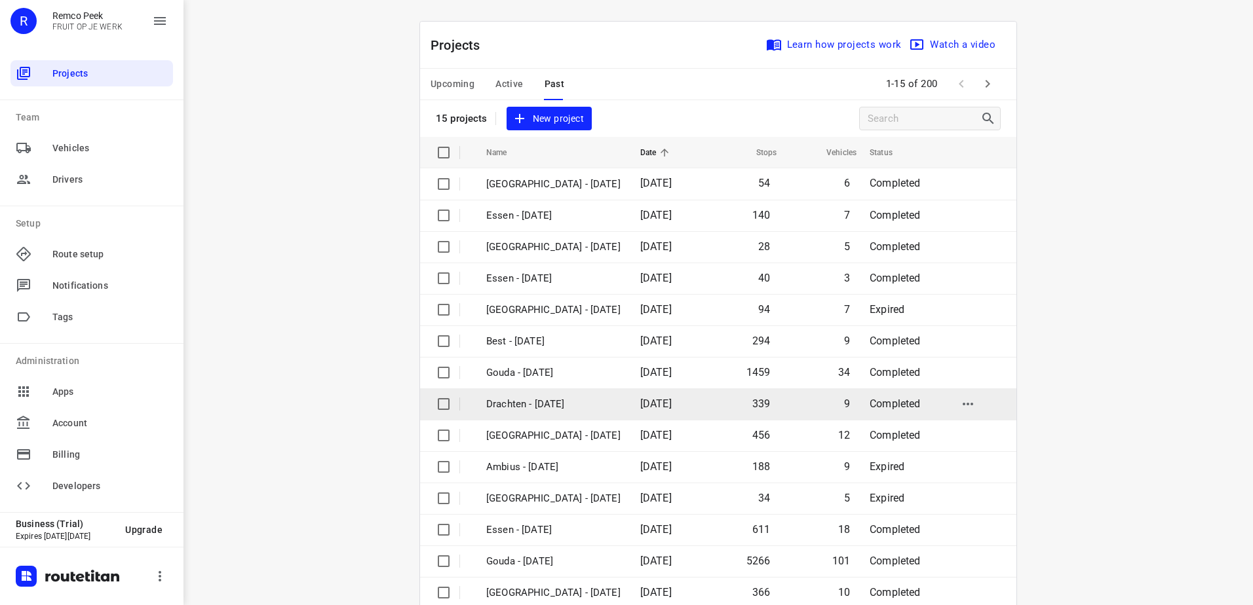
scroll to position [57, 0]
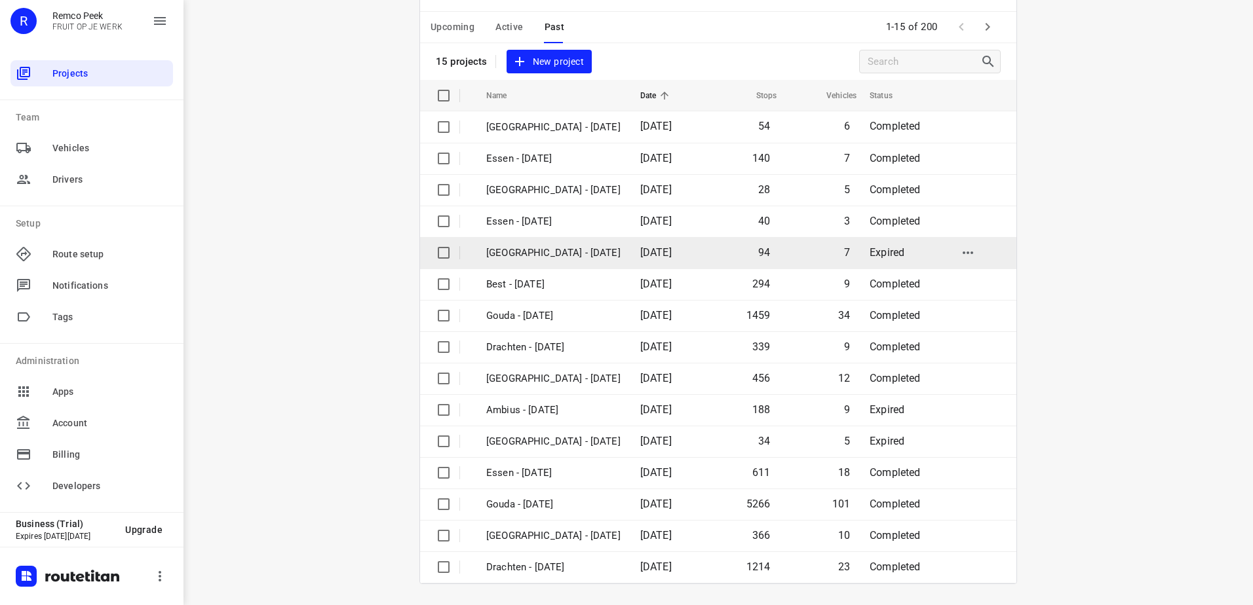
click at [580, 253] on p "[GEOGRAPHIC_DATA] - [DATE]" at bounding box center [553, 253] width 134 height 15
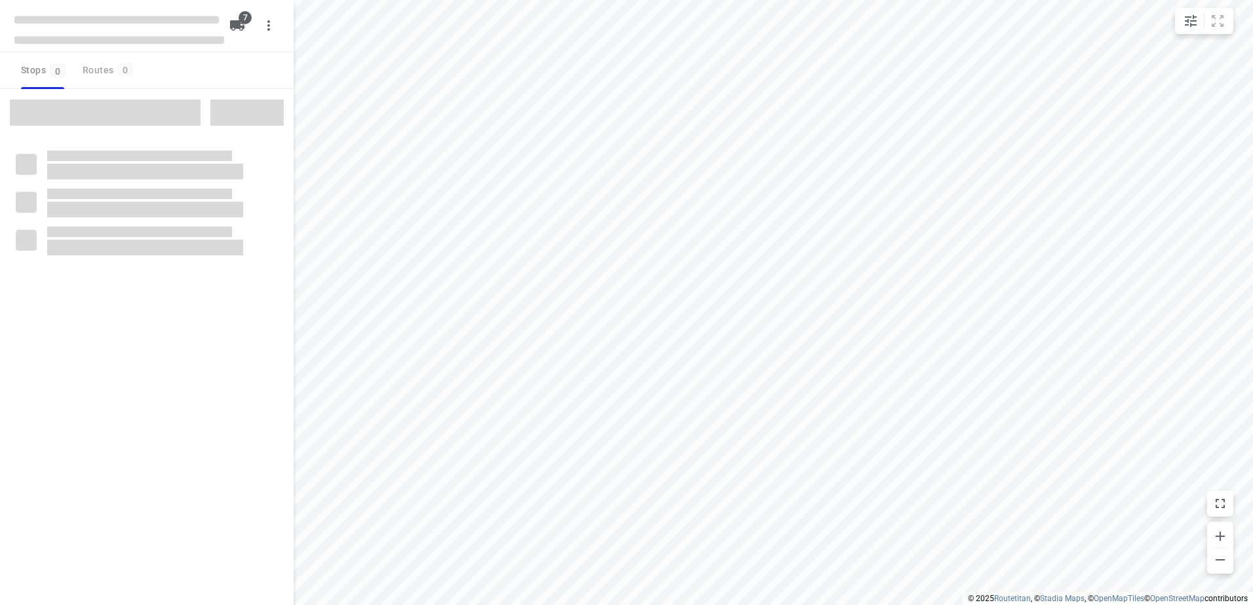
checkbox input "true"
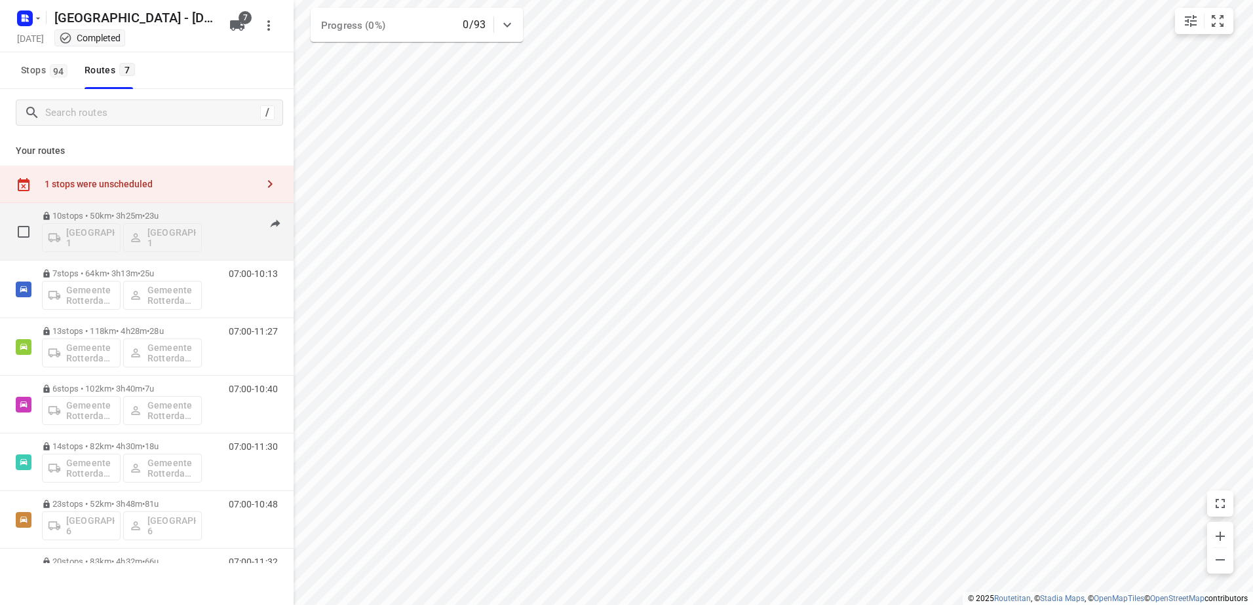
click at [96, 214] on p "10 stops • 50km • 3h25m • 23u" at bounding box center [122, 216] width 160 height 10
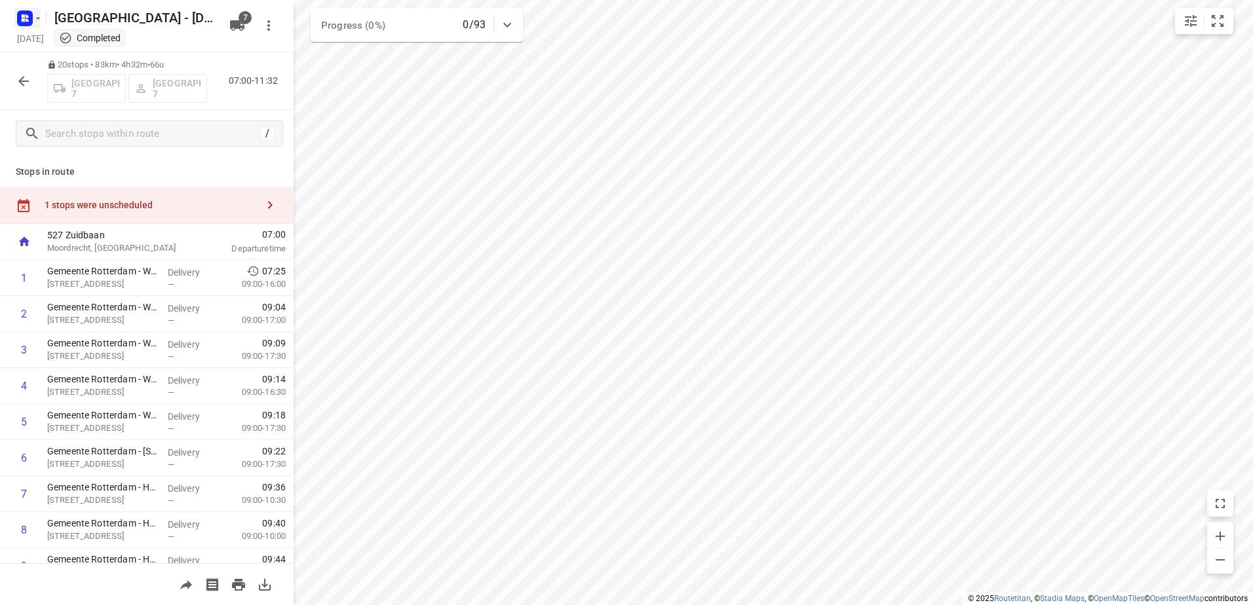
click at [29, 28] on icon "button" at bounding box center [24, 18] width 21 height 21
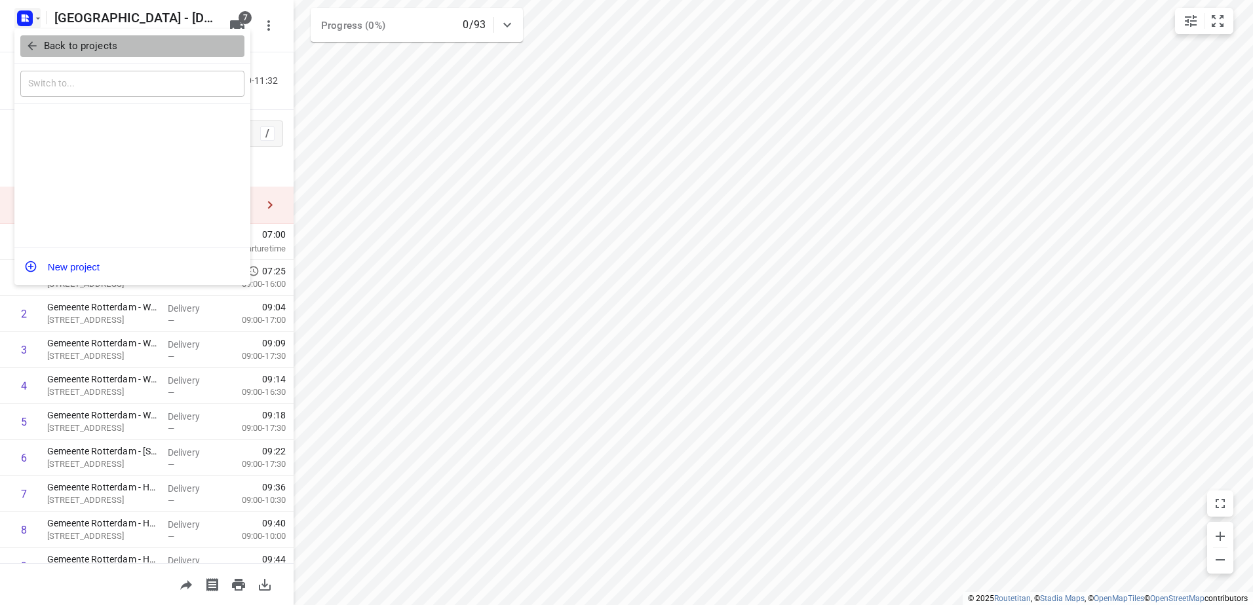
click at [41, 41] on span "Back to projects" at bounding box center [133, 46] width 214 height 15
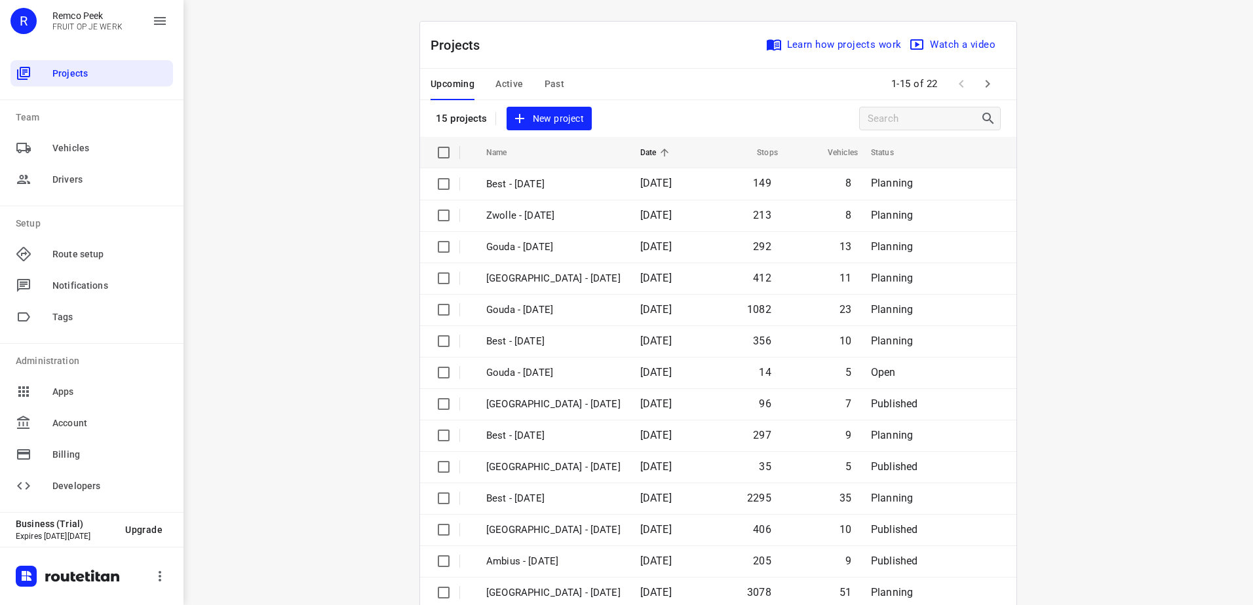
click at [544, 87] on span "Past" at bounding box center [554, 84] width 20 height 16
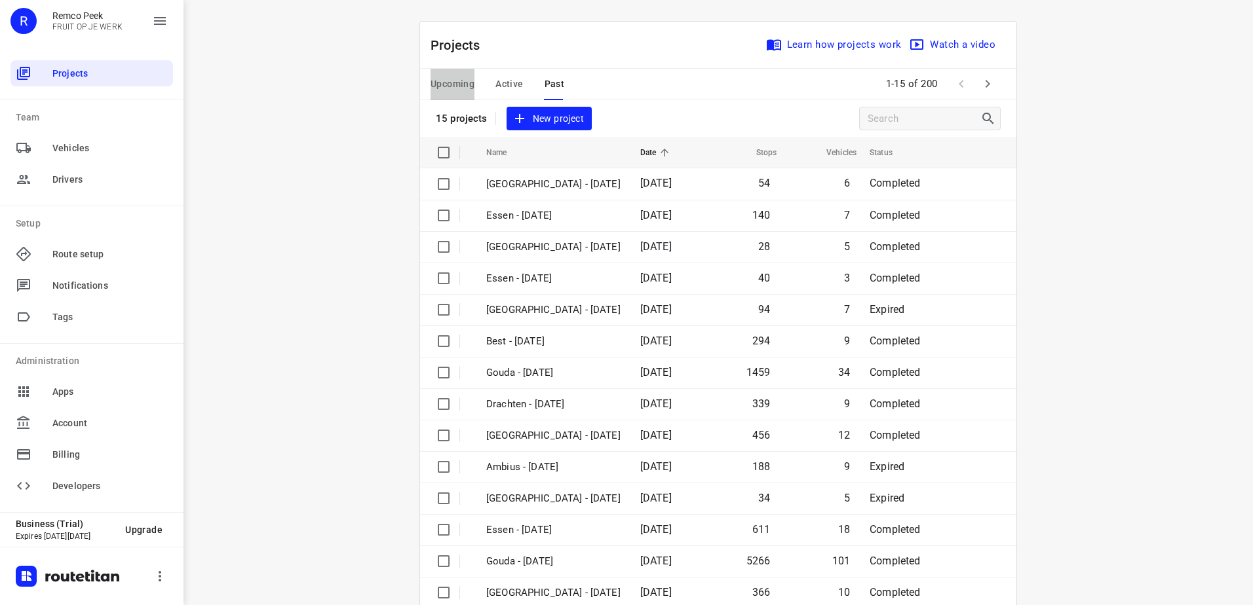
click at [459, 87] on span "Upcoming" at bounding box center [452, 84] width 44 height 16
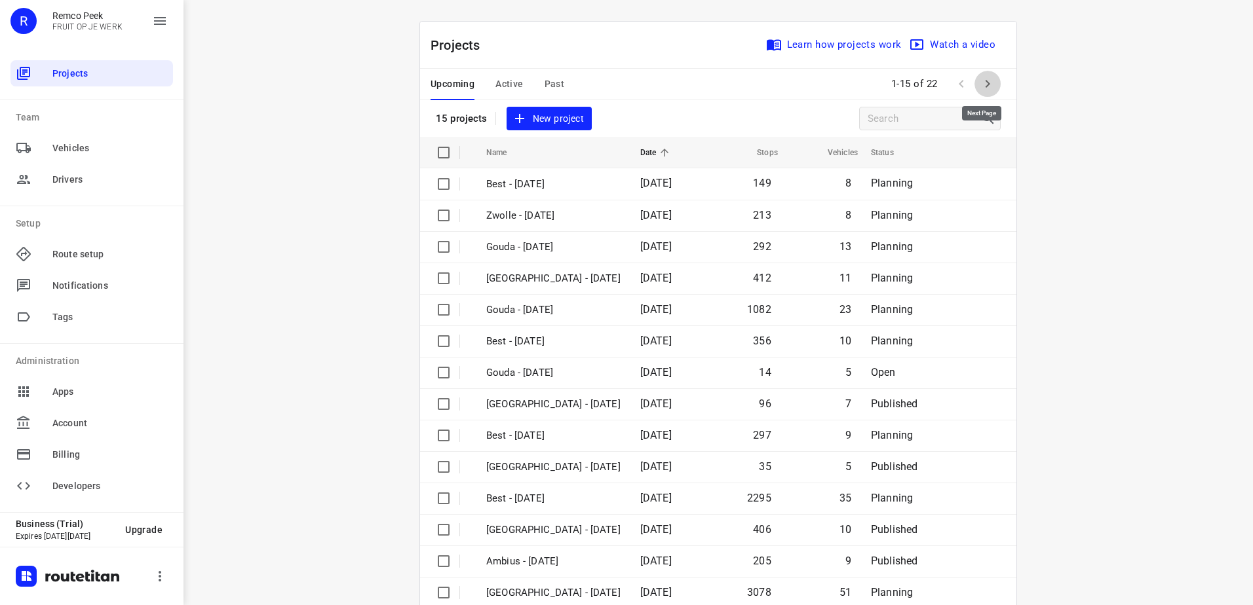
click at [984, 90] on icon "button" at bounding box center [987, 84] width 16 height 16
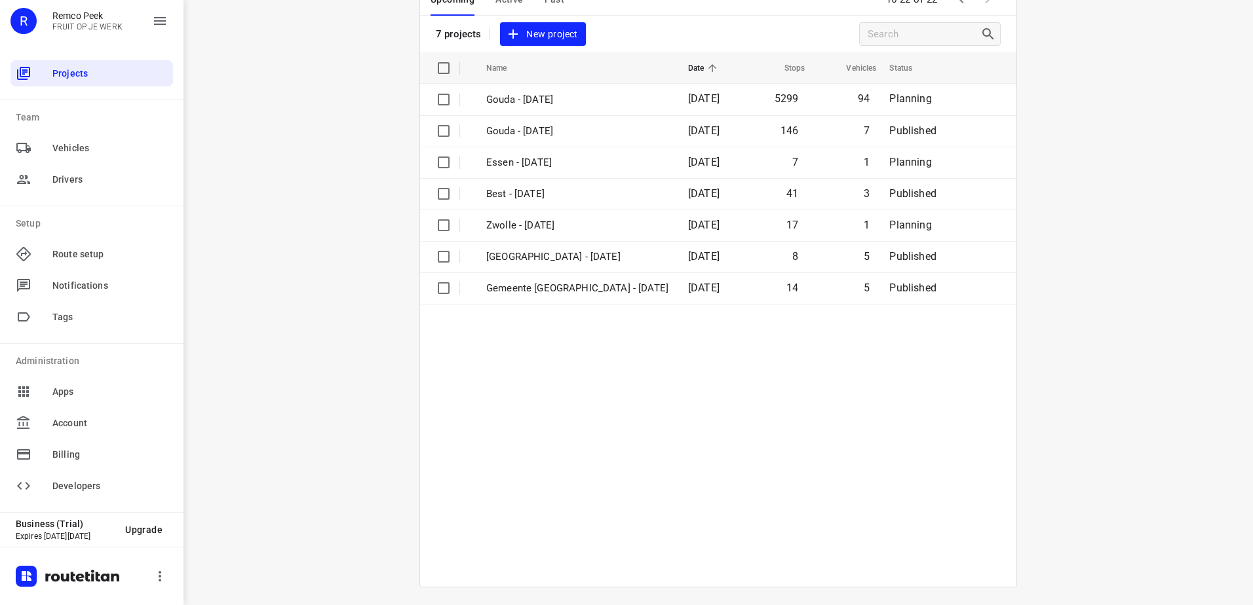
scroll to position [88, 0]
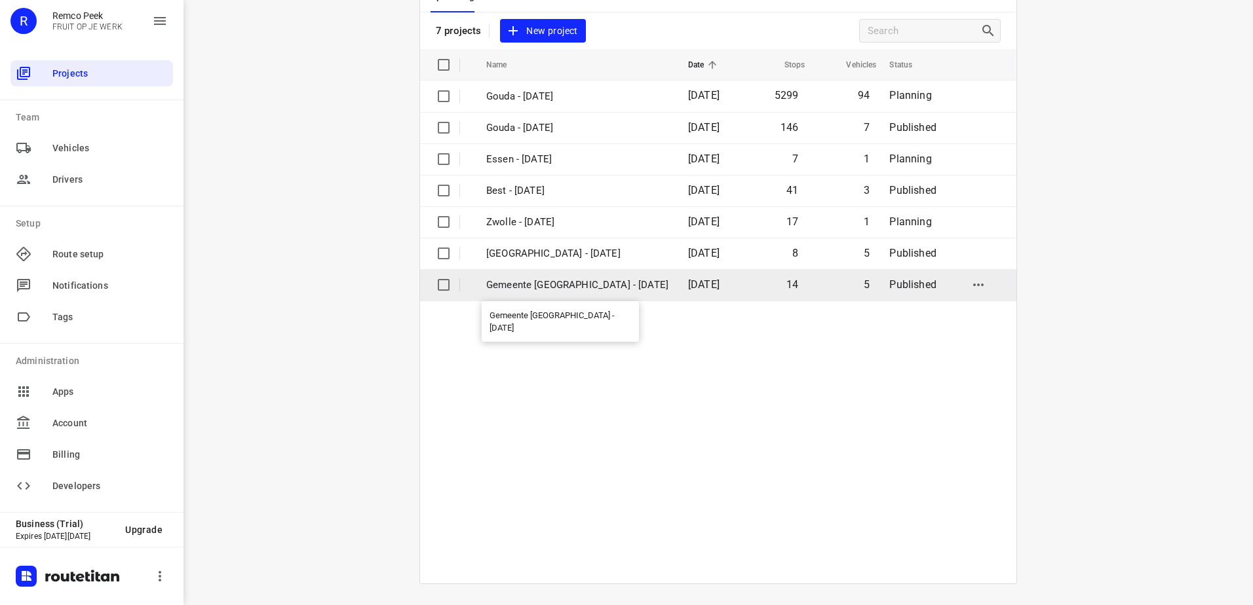
click at [621, 280] on p "Gemeente [GEOGRAPHIC_DATA] - [DATE]" at bounding box center [577, 285] width 182 height 15
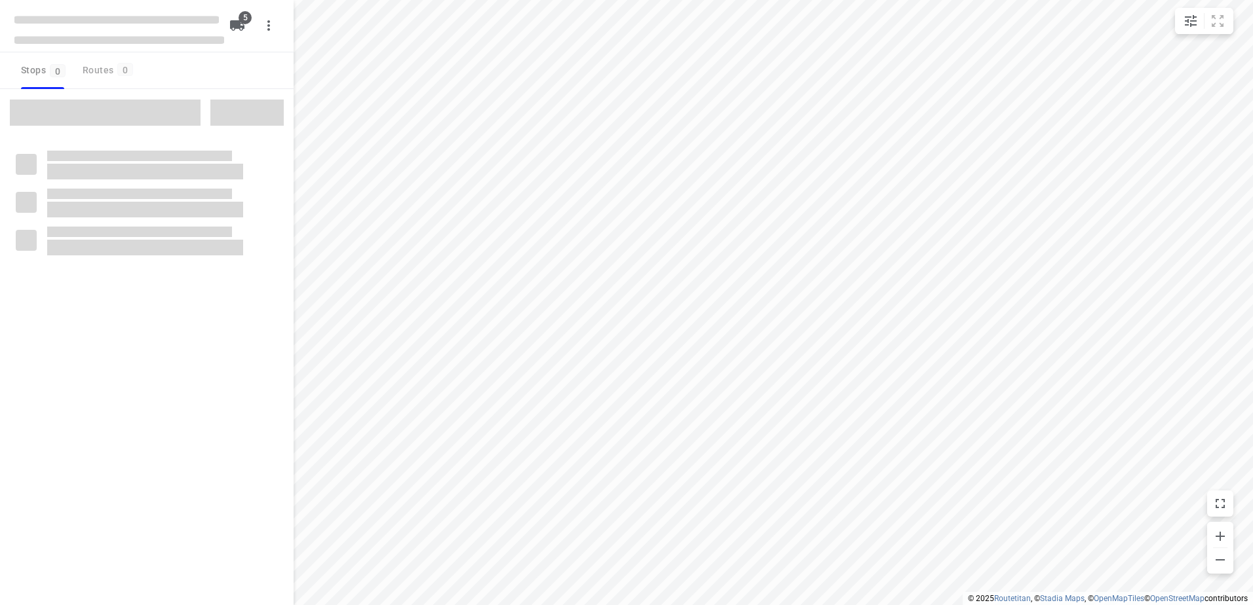
checkbox input "true"
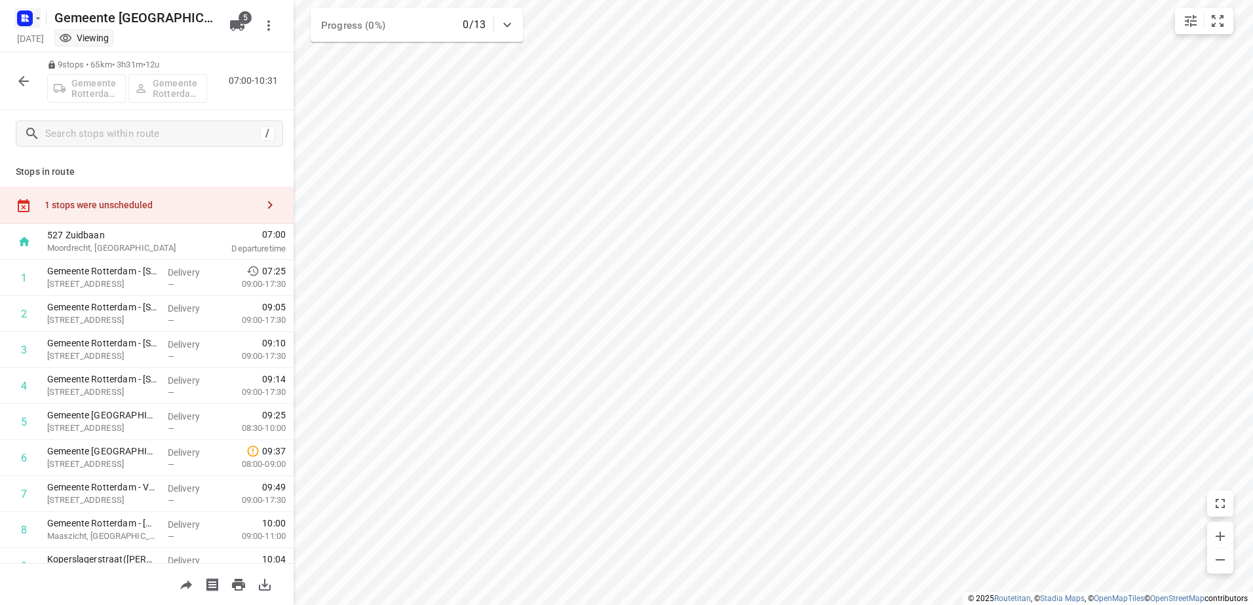
click at [33, 18] on icon "button" at bounding box center [38, 18] width 10 height 10
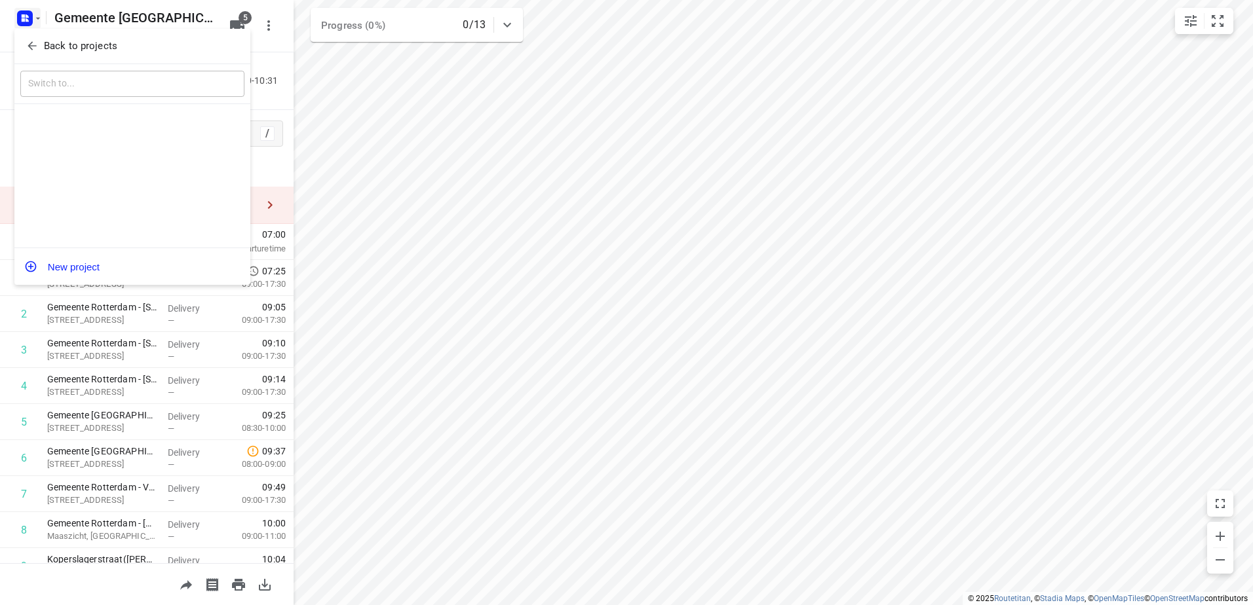
click at [39, 39] on span "Back to projects" at bounding box center [133, 46] width 214 height 15
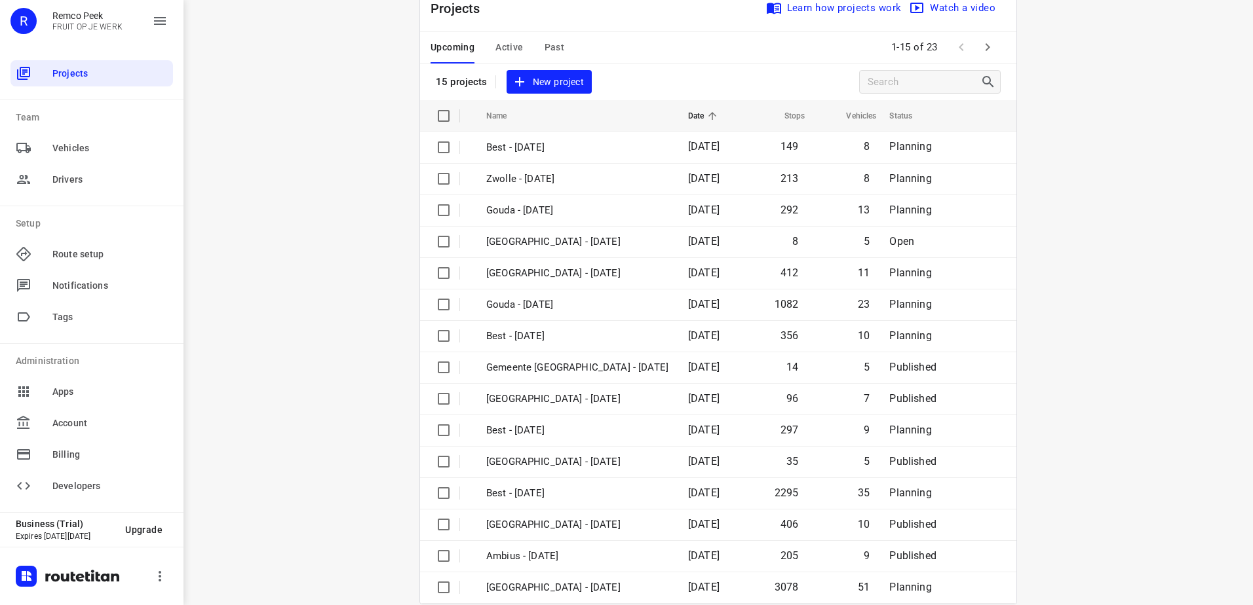
scroll to position [57, 0]
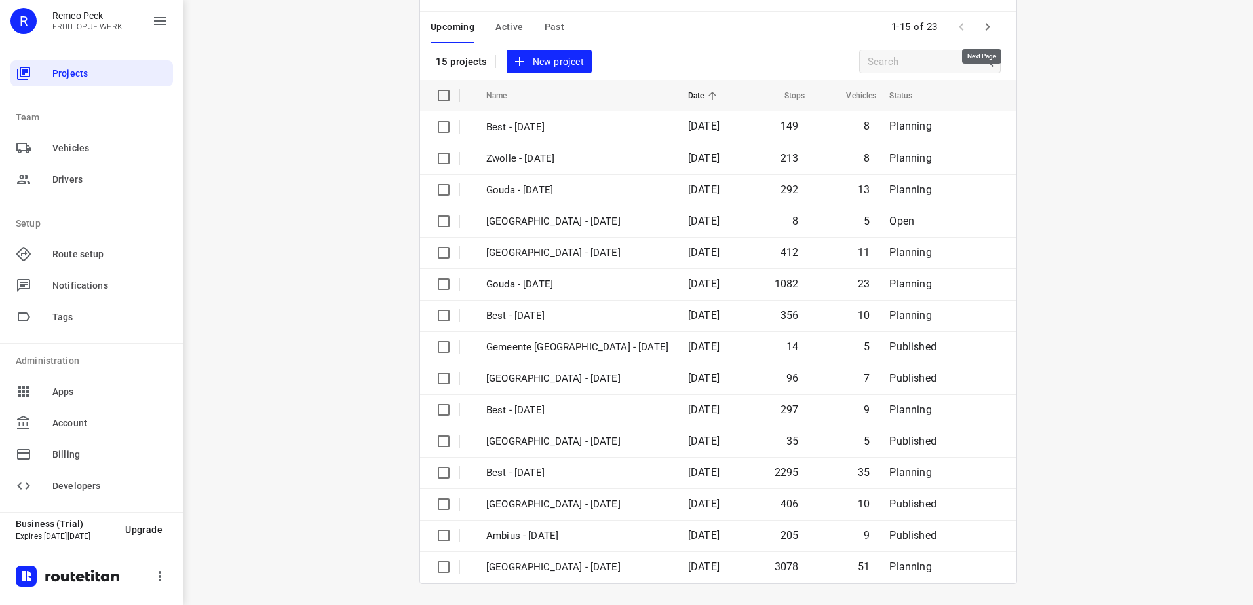
click at [983, 36] on button "button" at bounding box center [987, 27] width 26 height 26
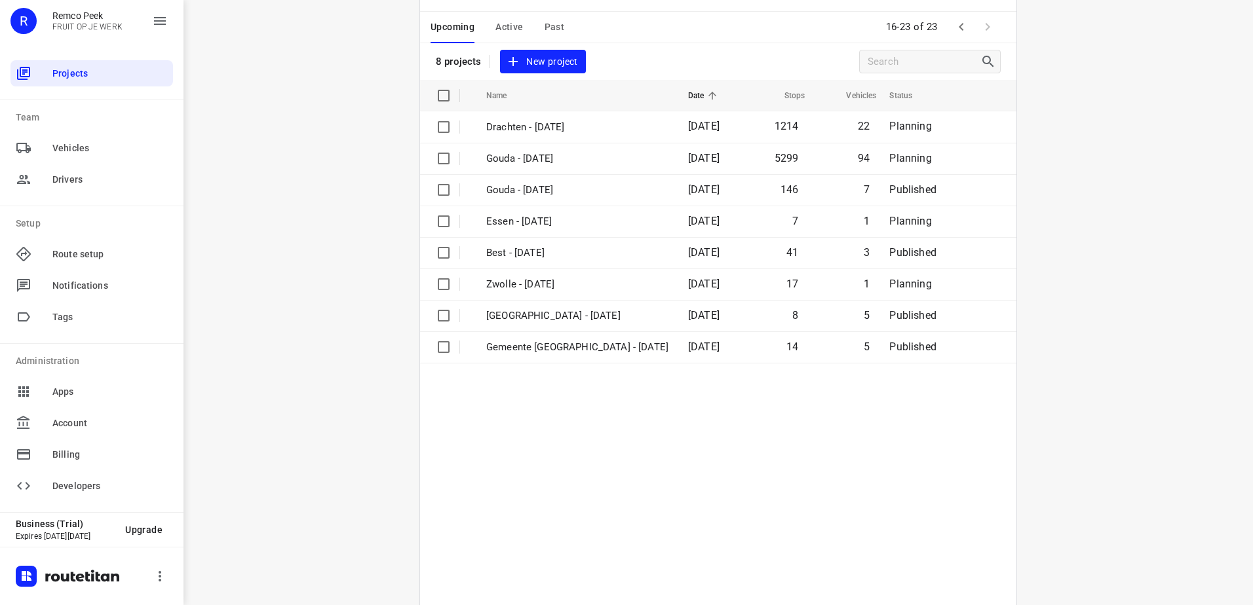
scroll to position [0, 0]
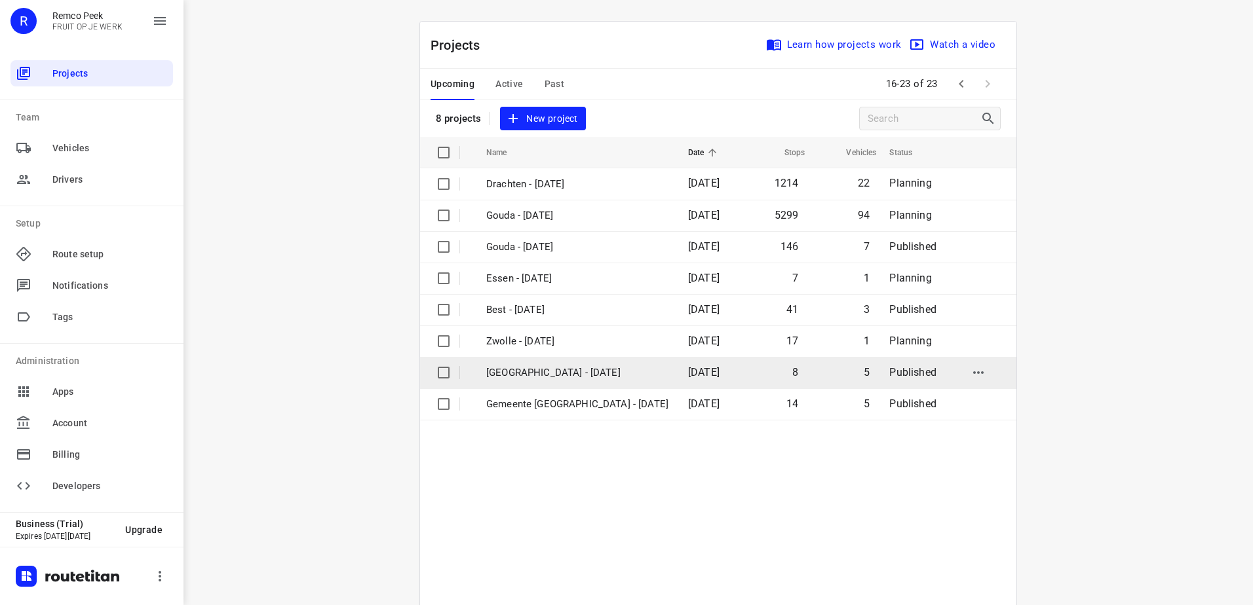
click at [561, 381] on td "Gemeente Rotterdam - Thursday" at bounding box center [575, 372] width 204 height 31
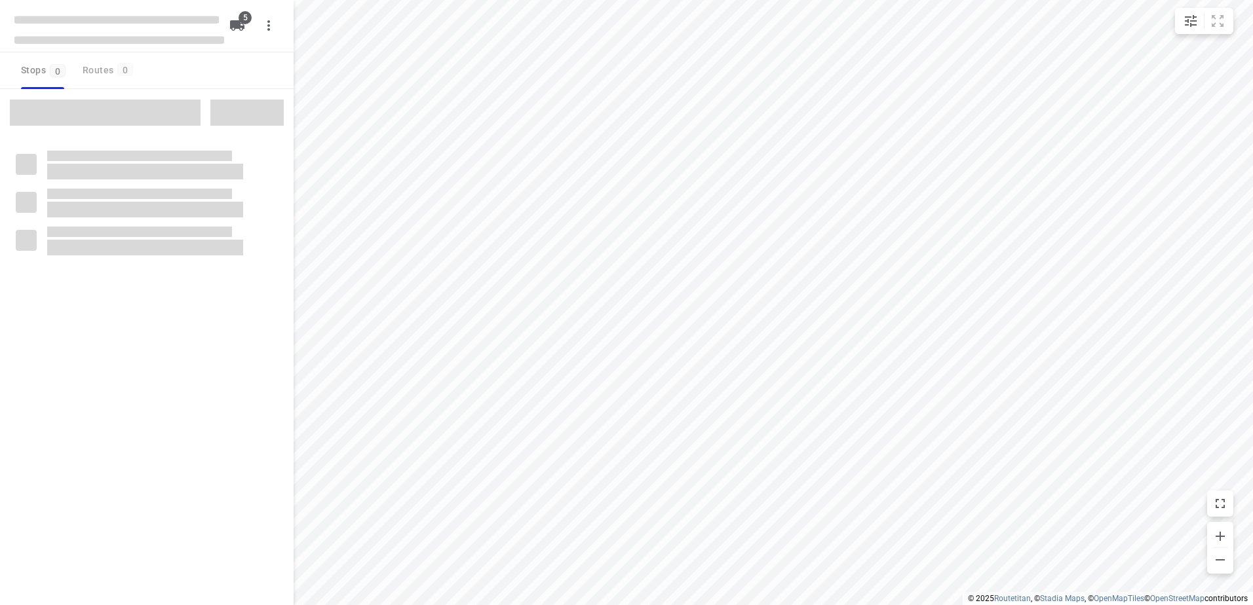
checkbox input "true"
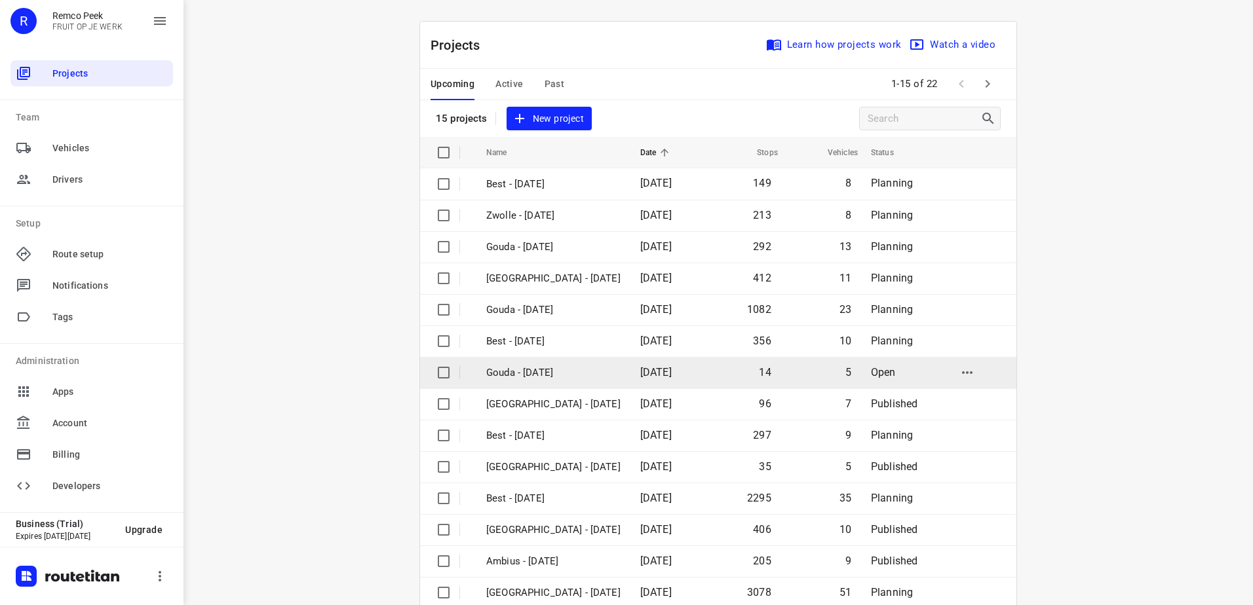
click at [602, 368] on p "Gouda - [DATE]" at bounding box center [553, 373] width 134 height 15
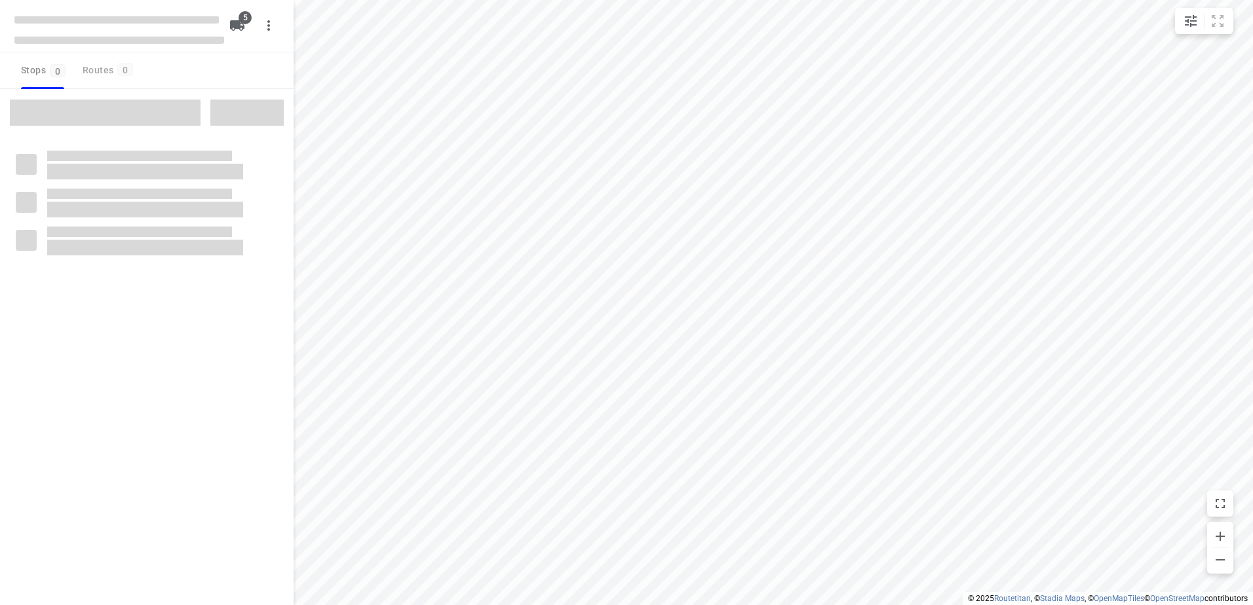
checkbox input "true"
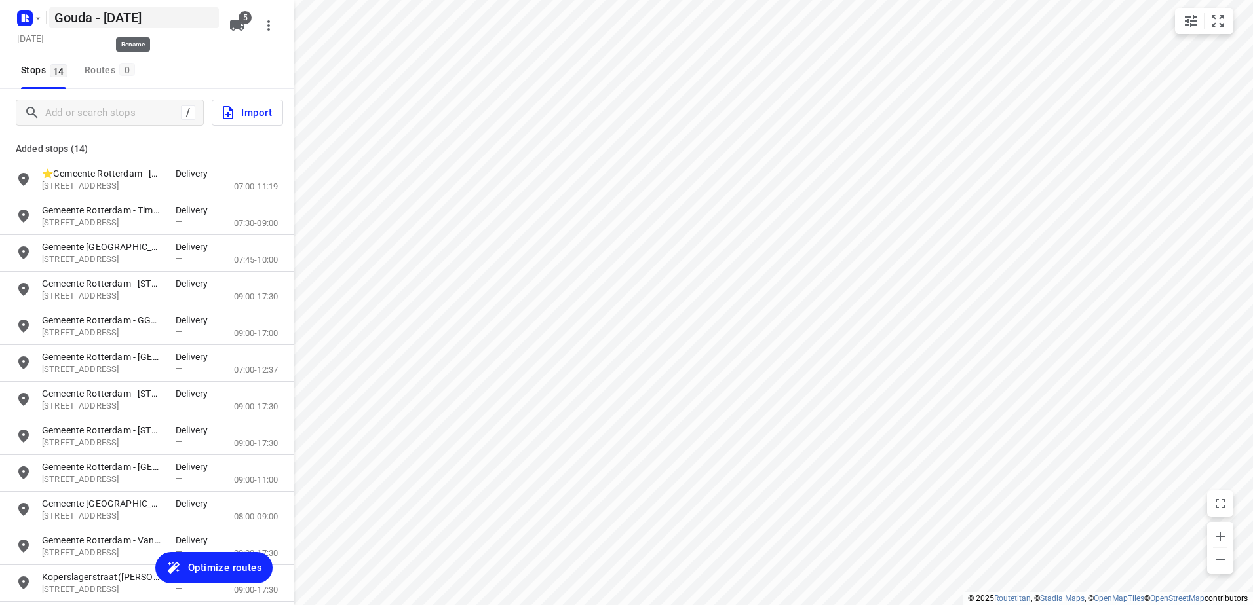
click at [88, 20] on h5 "Gouda - [DATE]" at bounding box center [134, 17] width 170 height 21
drag, startPoint x: 90, startPoint y: 18, endPoint x: -3, endPoint y: 20, distance: 93.1
click at [0, 20] on html "i © 2025 Routetitan , © Stadia Maps , © OpenMapTiles © OpenStreetMap contributo…" at bounding box center [626, 302] width 1253 height 605
type input "Gemeente [GEOGRAPHIC_DATA] - [DATE]"
click at [227, 565] on span "Optimize routes" at bounding box center [225, 567] width 74 height 17
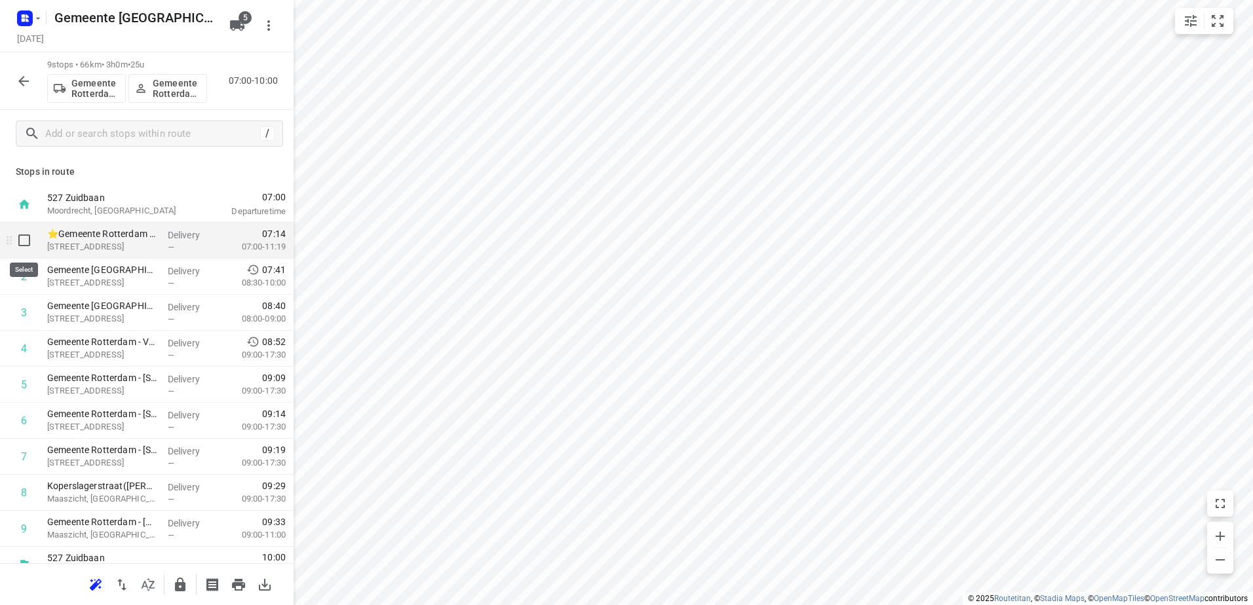
click at [29, 250] on input "checkbox" at bounding box center [24, 240] width 26 height 26
checkbox input "true"
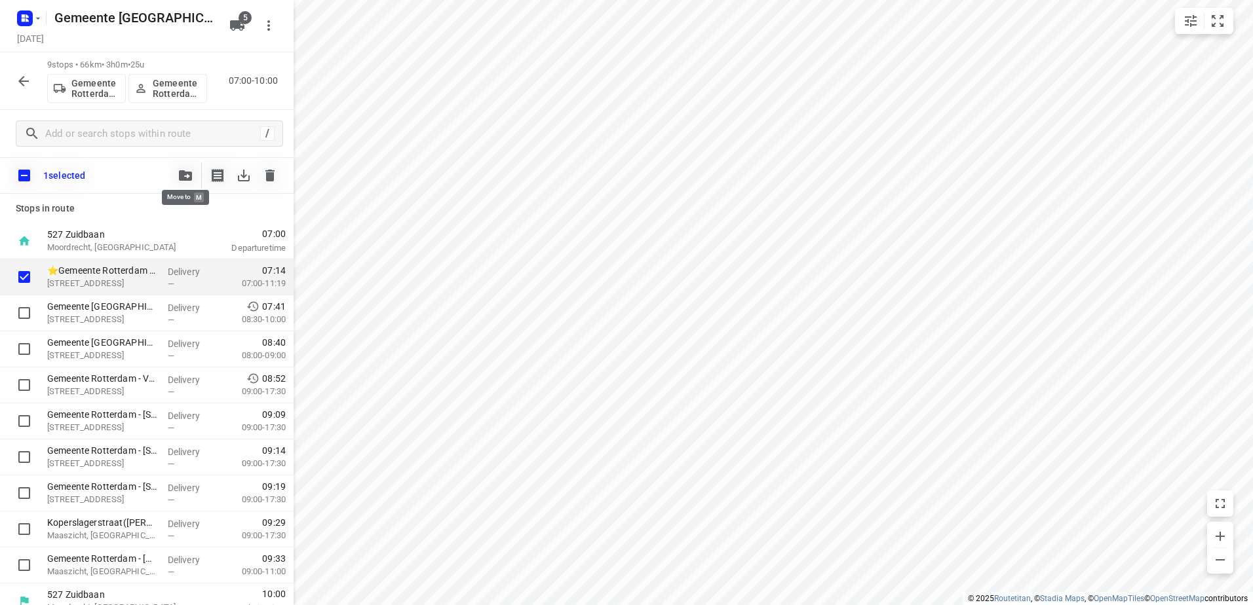
click at [188, 178] on icon "button" at bounding box center [185, 175] width 13 height 10
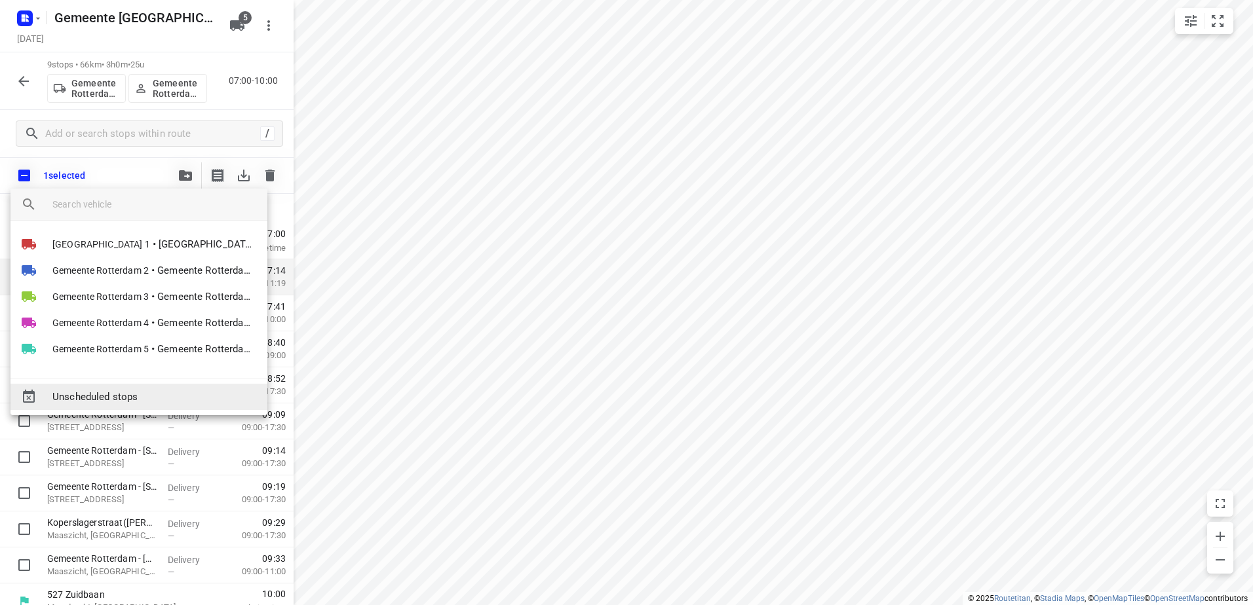
click at [147, 386] on div "Unscheduled stops" at bounding box center [138, 397] width 257 height 26
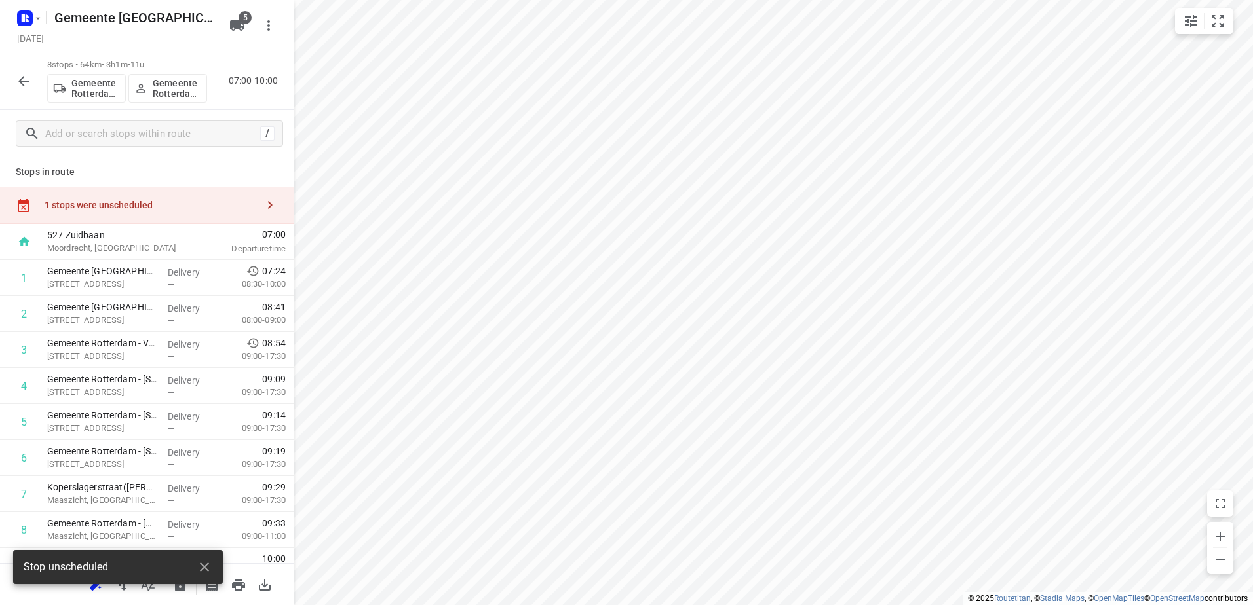
click at [11, 90] on div at bounding box center [23, 81] width 26 height 26
click at [20, 84] on icon "button" at bounding box center [24, 81] width 16 height 16
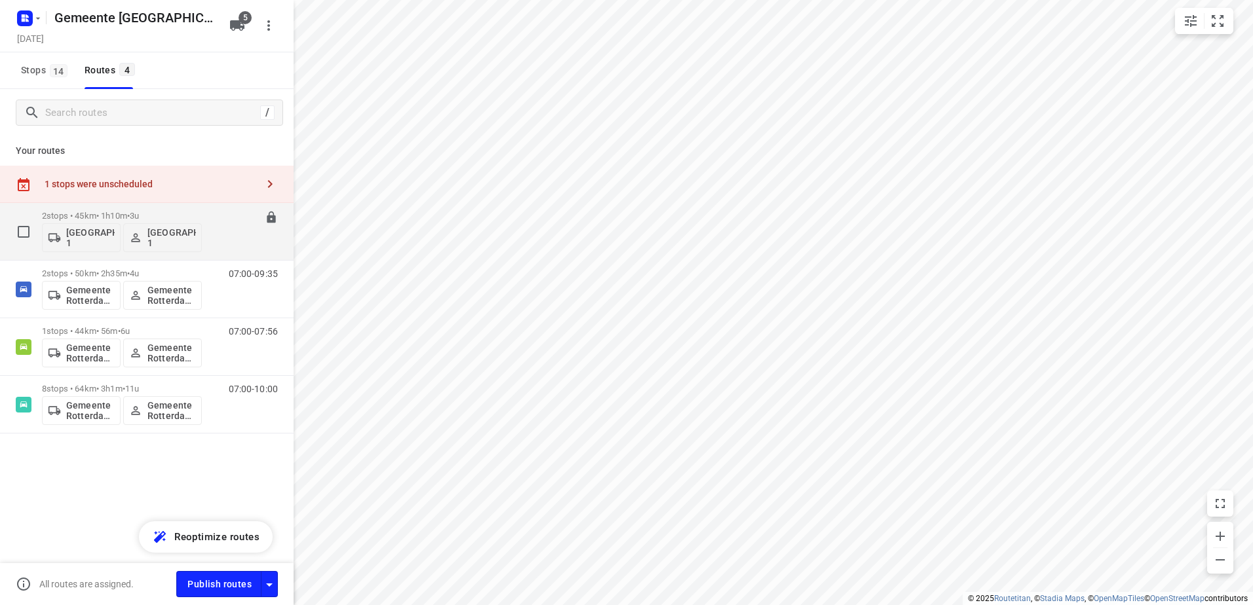
click at [94, 215] on p "2 stops • 45km • 1h10m • 3u" at bounding box center [122, 216] width 160 height 10
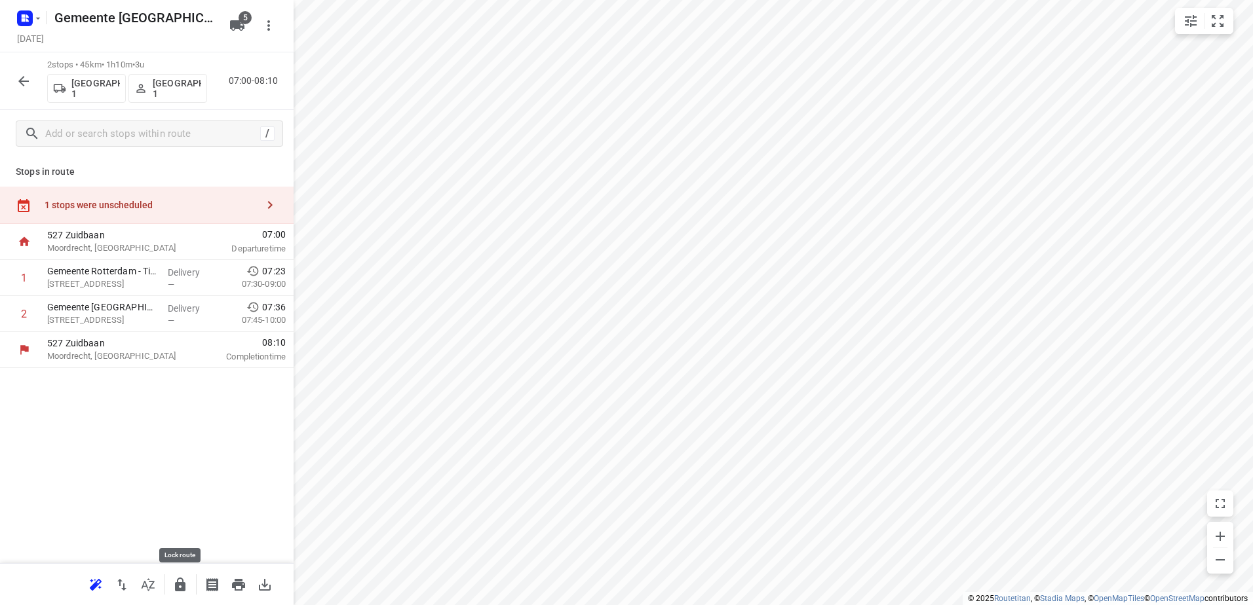
click at [176, 588] on icon "button" at bounding box center [180, 585] width 10 height 14
click at [15, 77] on button "button" at bounding box center [23, 81] width 26 height 26
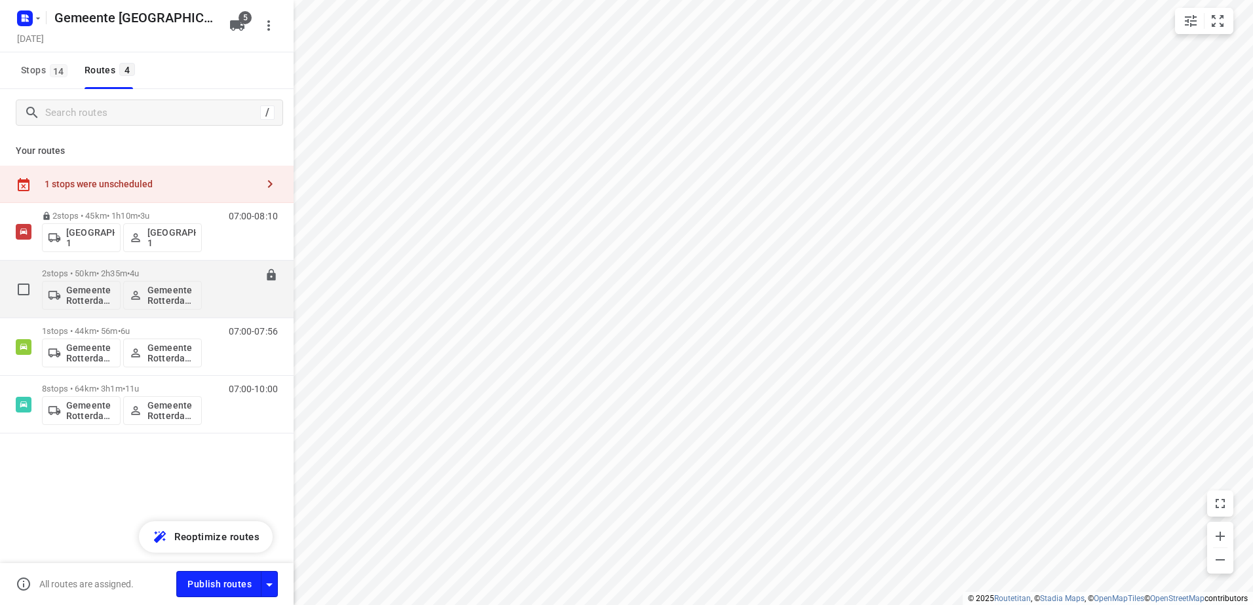
click at [79, 261] on div "2 stops • 50km • 2h35m • 4u Gemeente Rotterdam 2 Gemeente Rotterdam 2 07:00-09:…" at bounding box center [147, 290] width 294 height 58
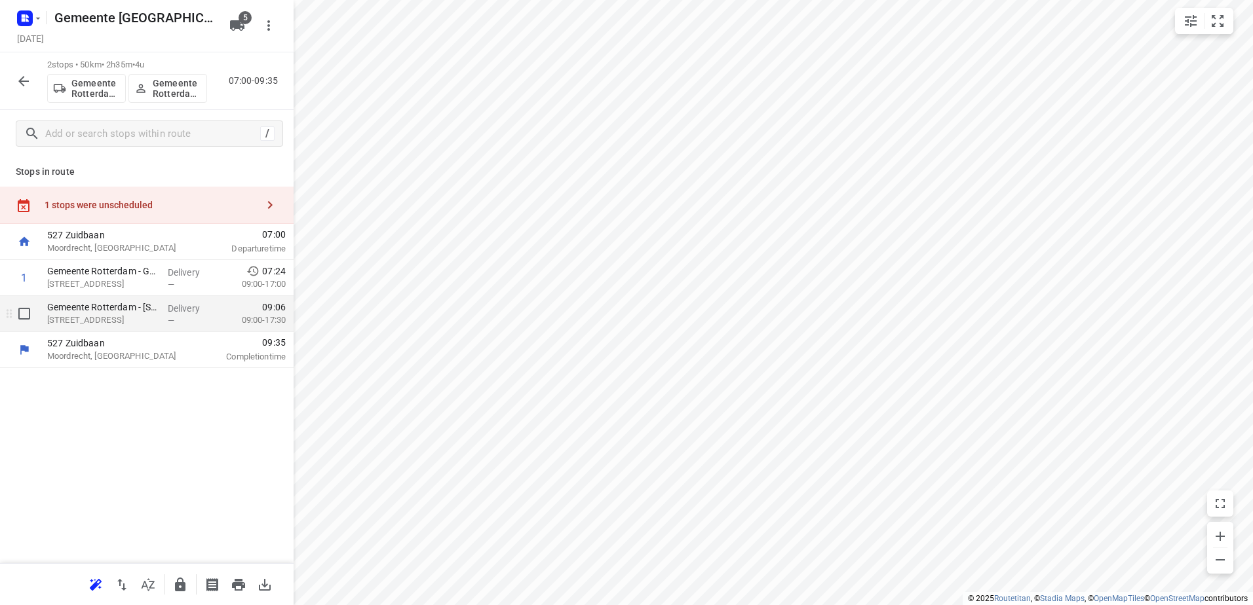
click at [14, 315] on input "checkbox" at bounding box center [24, 314] width 26 height 26
checkbox input "true"
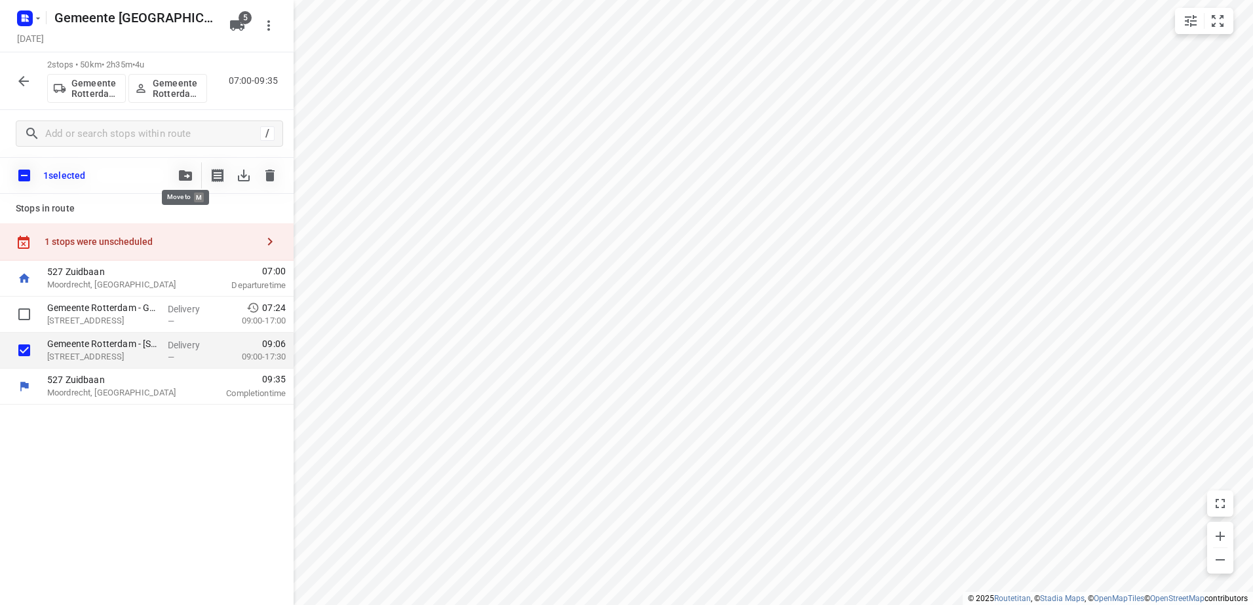
click at [175, 173] on button "button" at bounding box center [185, 175] width 26 height 26
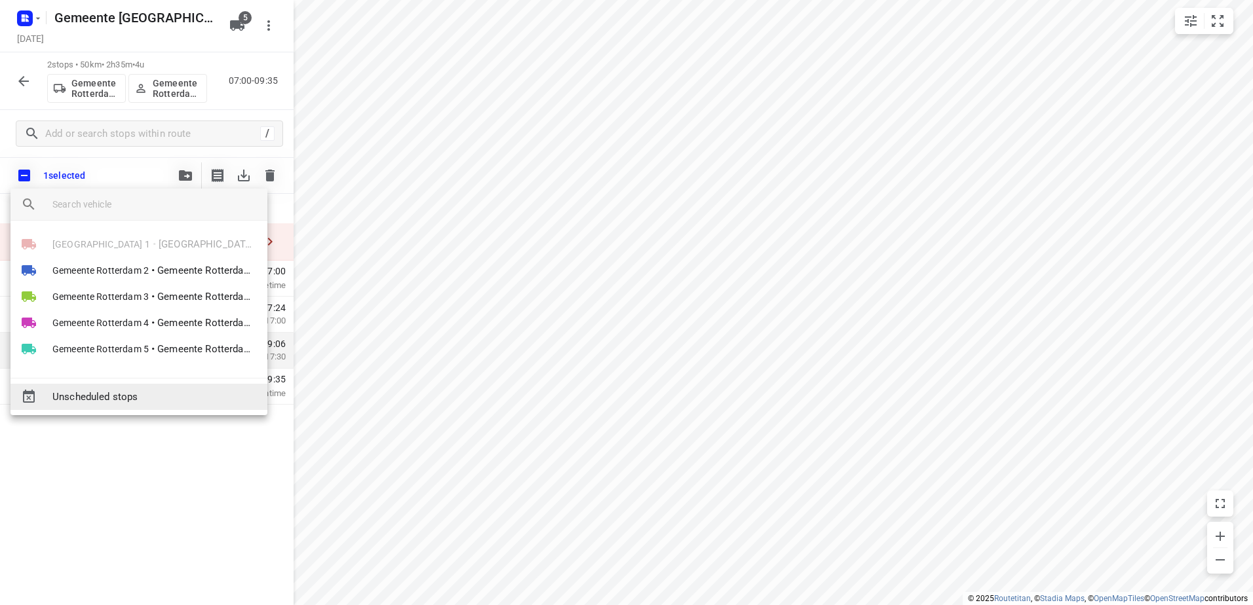
click at [117, 390] on span "Unscheduled stops" at bounding box center [154, 397] width 204 height 15
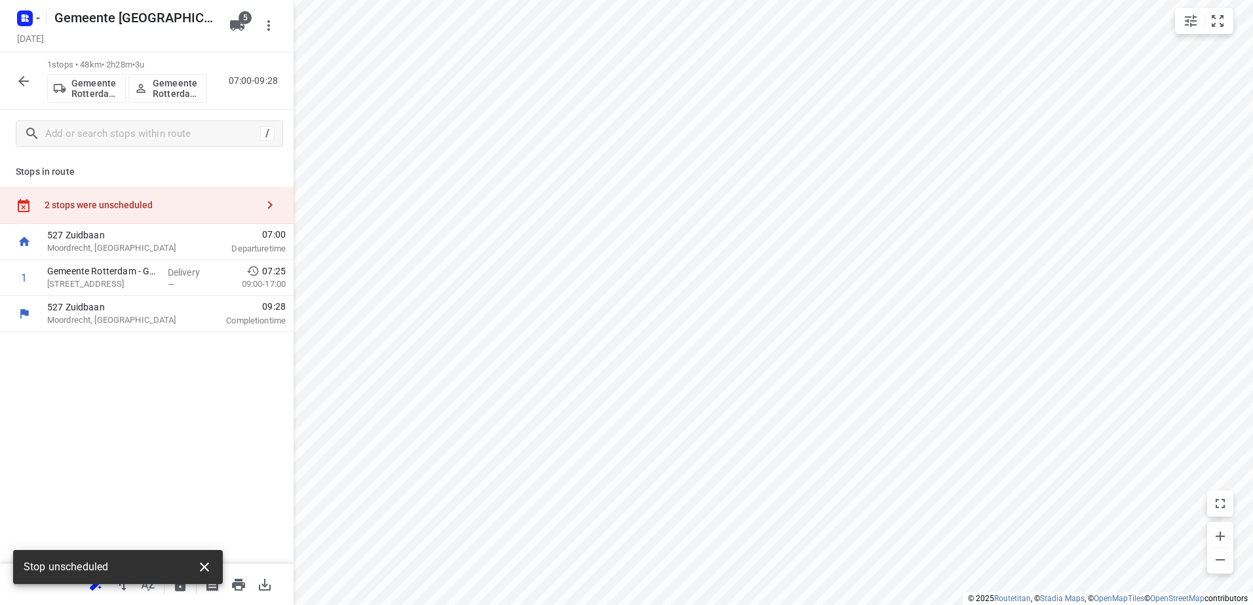
click at [199, 568] on icon "button" at bounding box center [205, 567] width 16 height 16
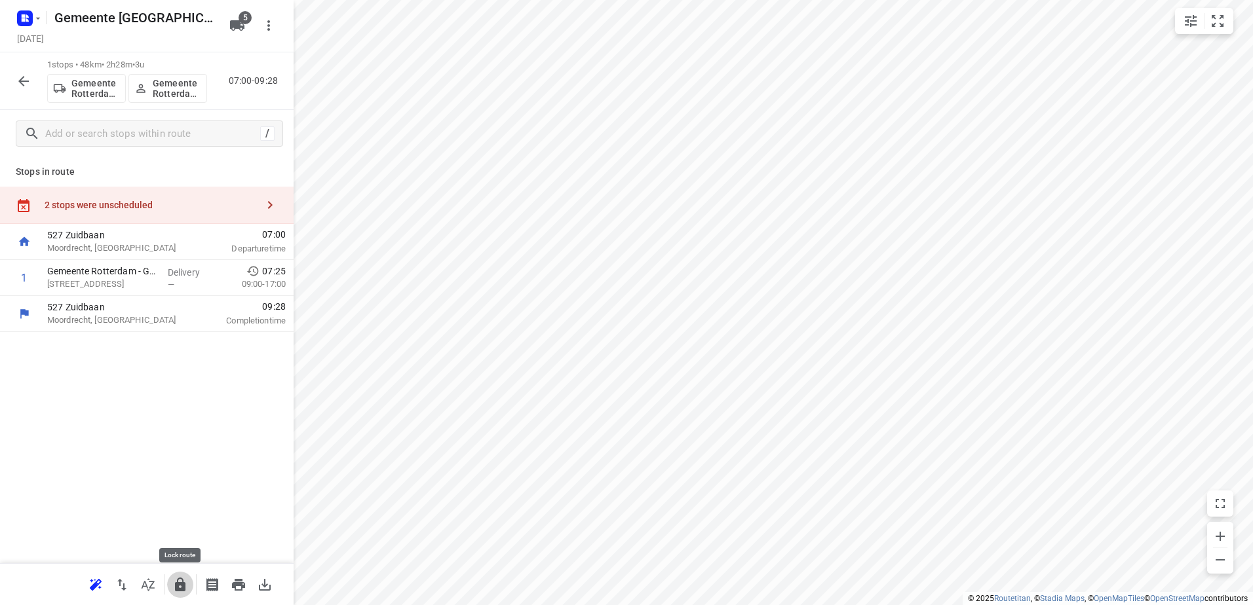
click at [179, 596] on button "button" at bounding box center [180, 585] width 26 height 26
click at [28, 81] on icon "button" at bounding box center [23, 81] width 10 height 10
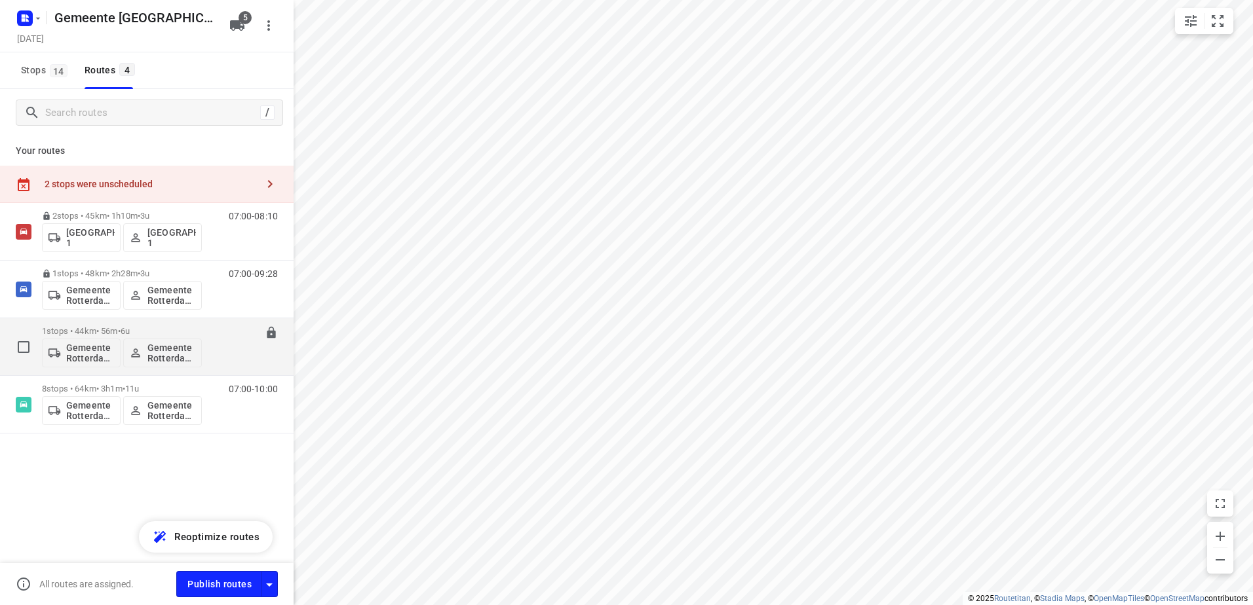
click at [75, 330] on p "1 stops • 44km • 56m • 6u" at bounding box center [122, 331] width 160 height 10
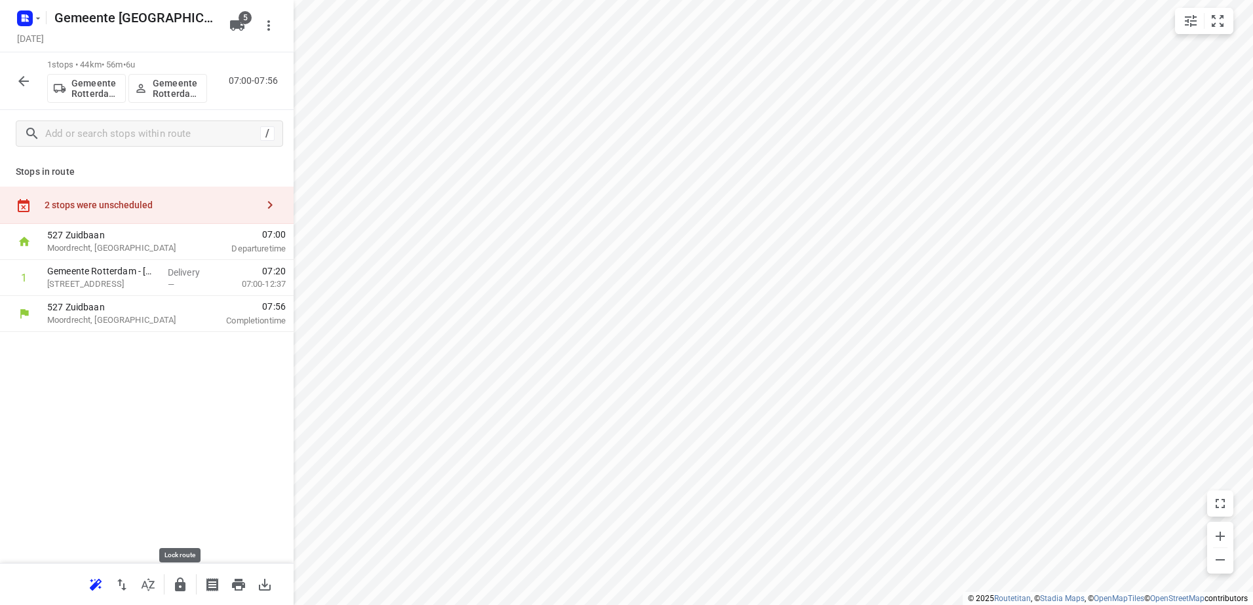
click at [187, 597] on div at bounding box center [180, 585] width 26 height 26
click at [180, 592] on icon "button" at bounding box center [180, 585] width 16 height 16
click at [19, 88] on icon "button" at bounding box center [24, 81] width 16 height 16
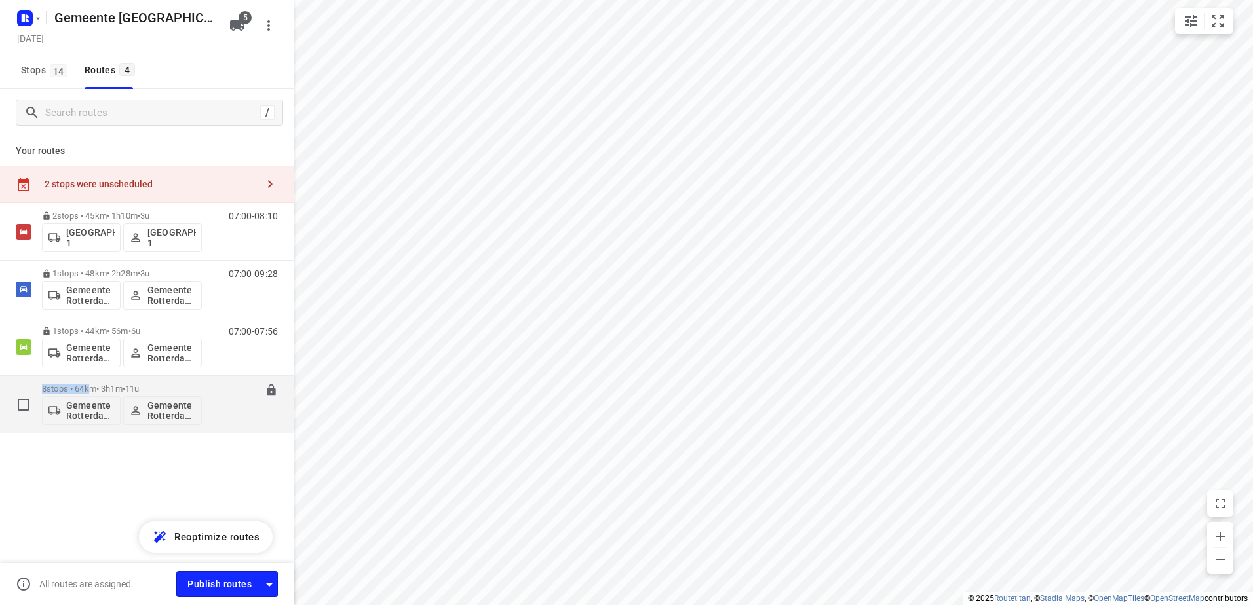
drag, startPoint x: 92, startPoint y: 374, endPoint x: 94, endPoint y: 387, distance: 12.7
click at [94, 387] on div "2 stops • 45km • 1h10m • 3u Gemeente Rotterdam 1 Gemeente Rotterdam 1 07:00-08:…" at bounding box center [147, 318] width 294 height 231
click at [94, 387] on p "8 stops • 64km • 3h1m • 11u" at bounding box center [122, 389] width 160 height 10
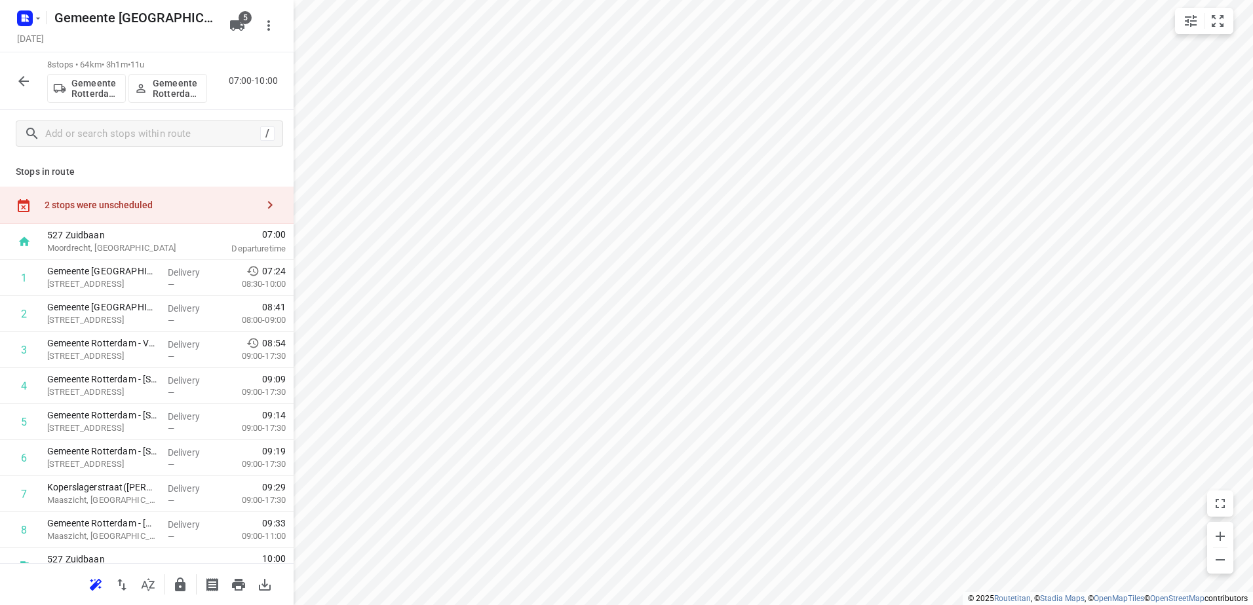
click at [138, 193] on div "2 stops were unscheduled" at bounding box center [147, 205] width 294 height 37
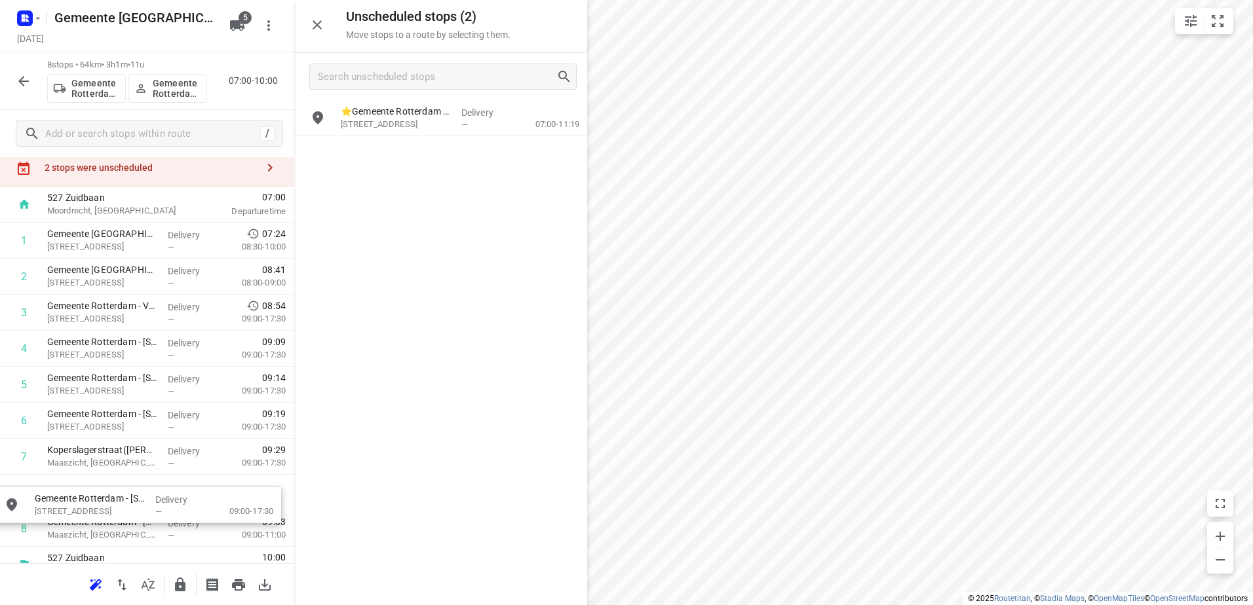
scroll to position [61, 0]
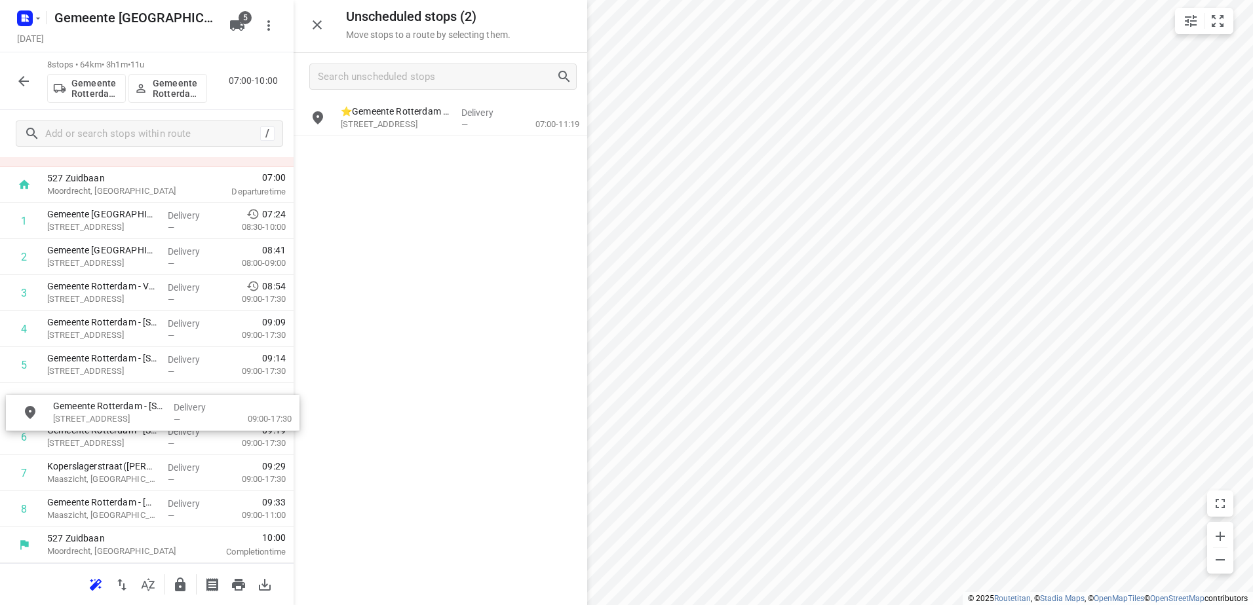
drag, startPoint x: 469, startPoint y: 117, endPoint x: 164, endPoint y: 397, distance: 414.1
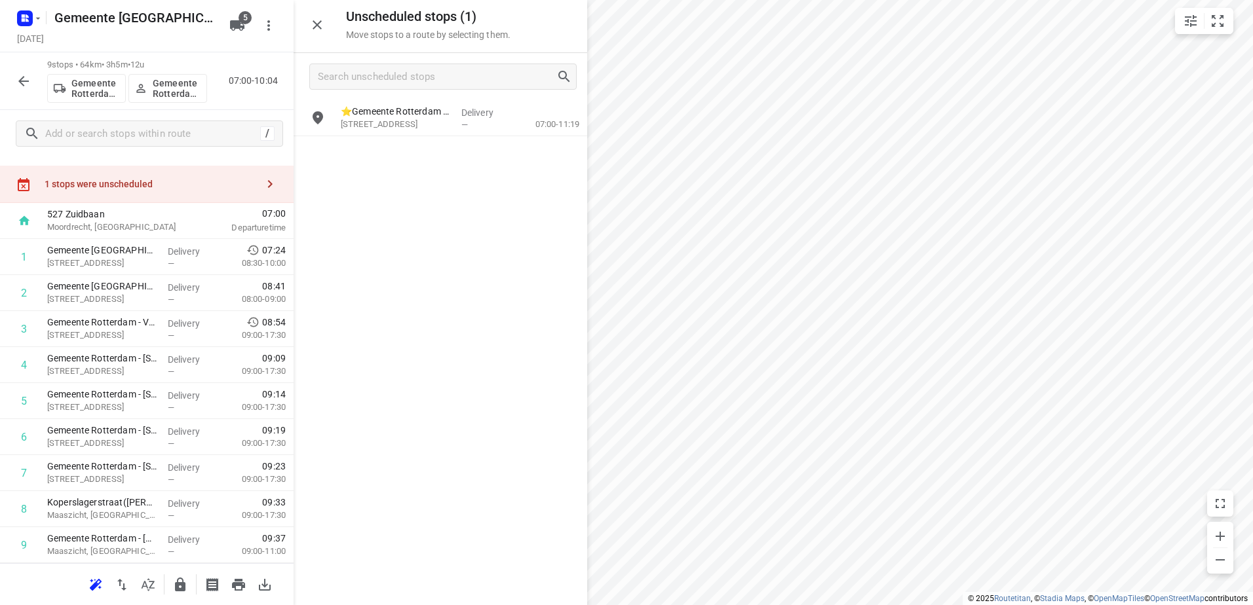
scroll to position [57, 0]
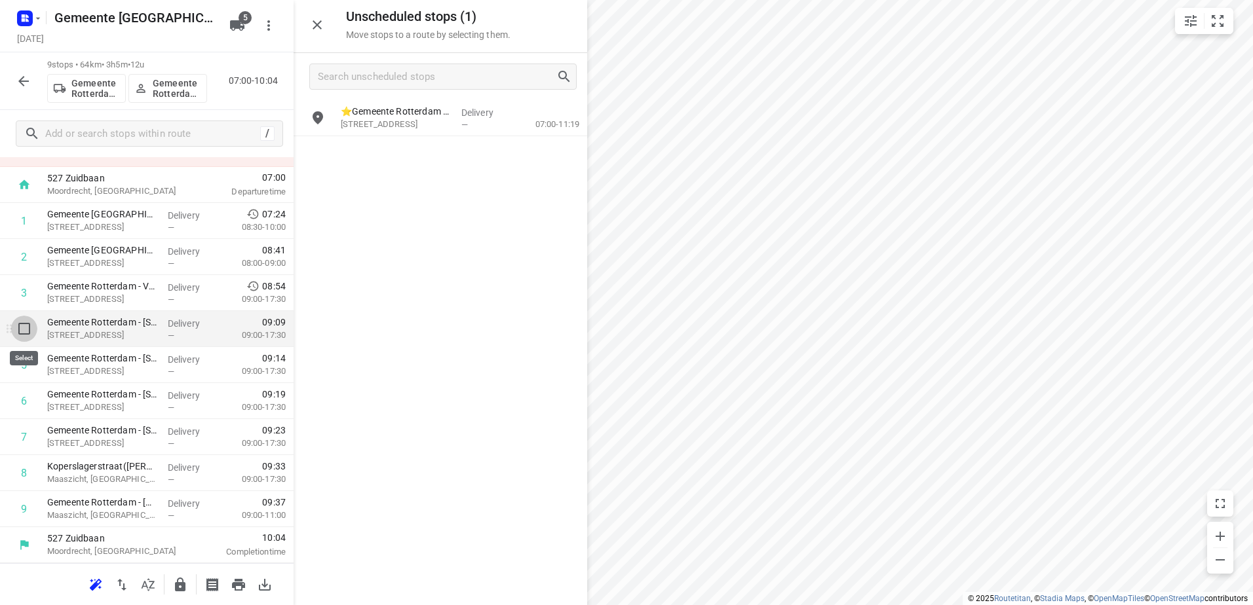
click at [22, 334] on input "checkbox" at bounding box center [24, 329] width 26 height 26
checkbox input "true"
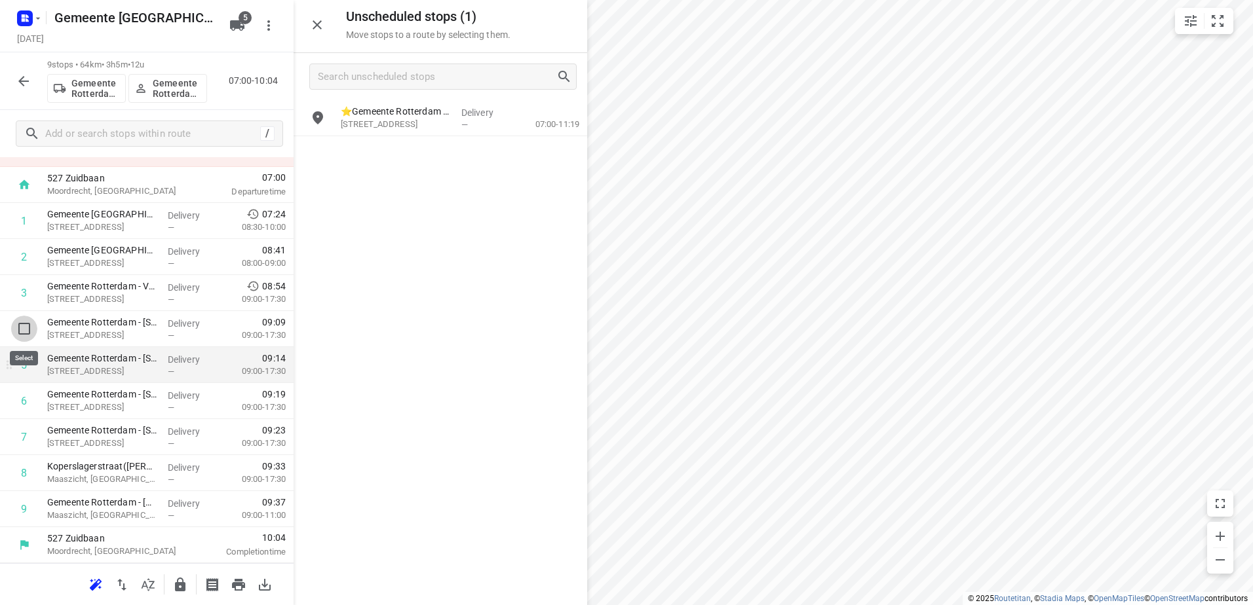
scroll to position [52, 0]
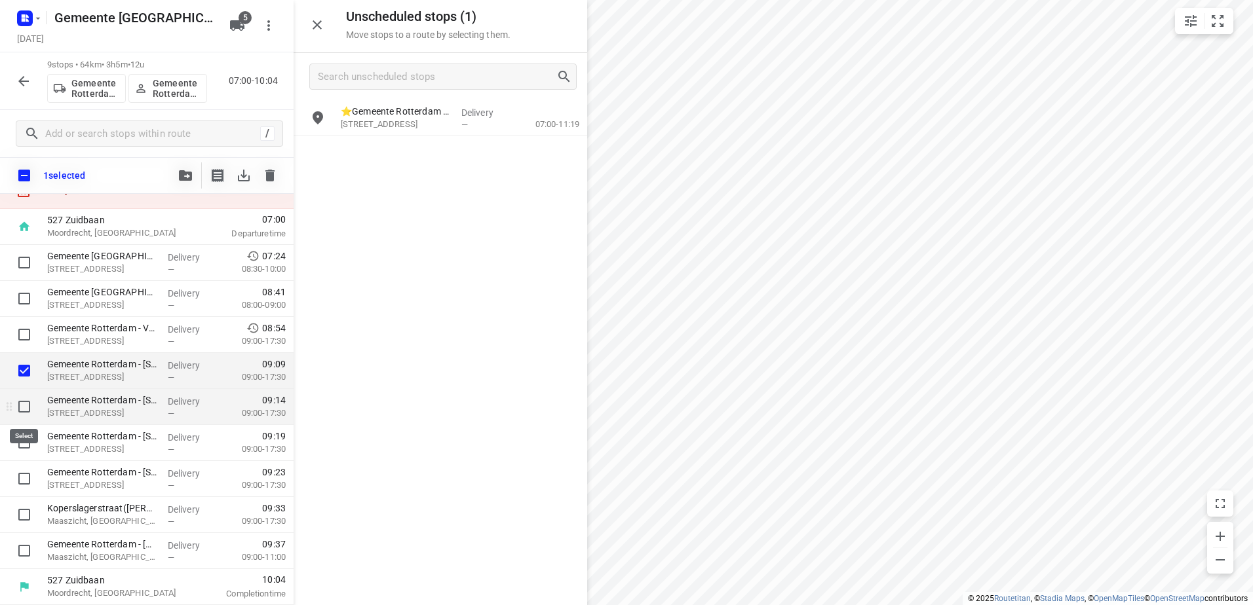
drag, startPoint x: 27, startPoint y: 404, endPoint x: 21, endPoint y: 424, distance: 20.5
click at [26, 405] on input "checkbox" at bounding box center [24, 407] width 26 height 26
checkbox input "true"
drag, startPoint x: 21, startPoint y: 438, endPoint x: 22, endPoint y: 466, distance: 28.2
click at [21, 438] on input "checkbox" at bounding box center [24, 443] width 26 height 26
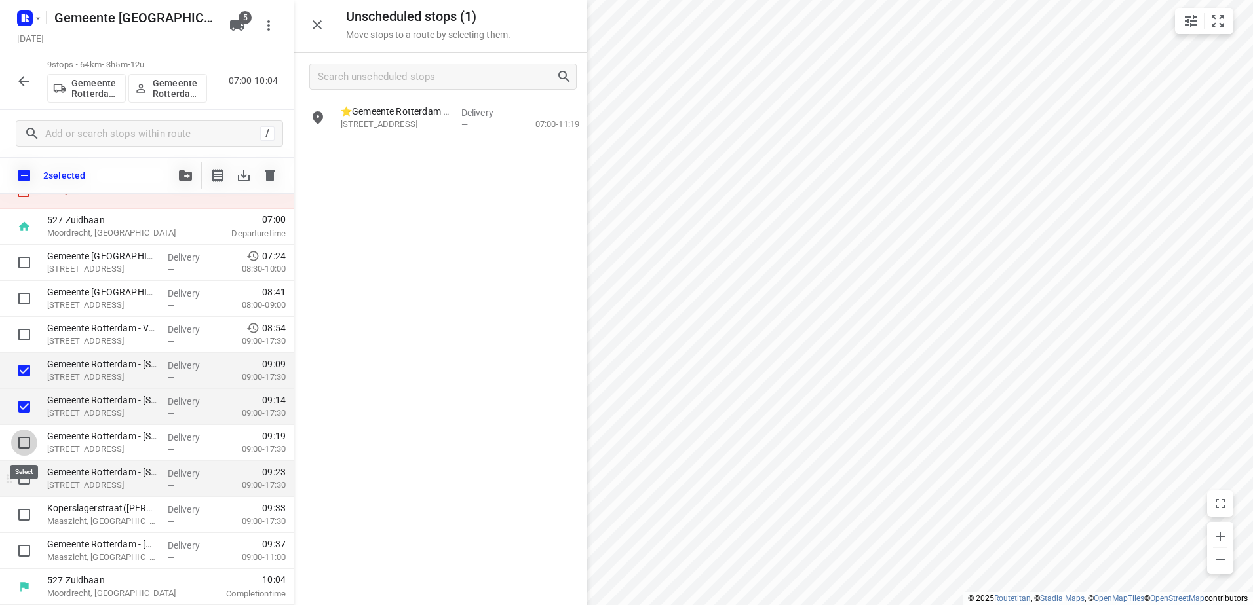
checkbox input "true"
drag, startPoint x: 22, startPoint y: 474, endPoint x: 66, endPoint y: 462, distance: 44.8
click at [26, 474] on input "checkbox" at bounding box center [24, 479] width 26 height 26
checkbox input "true"
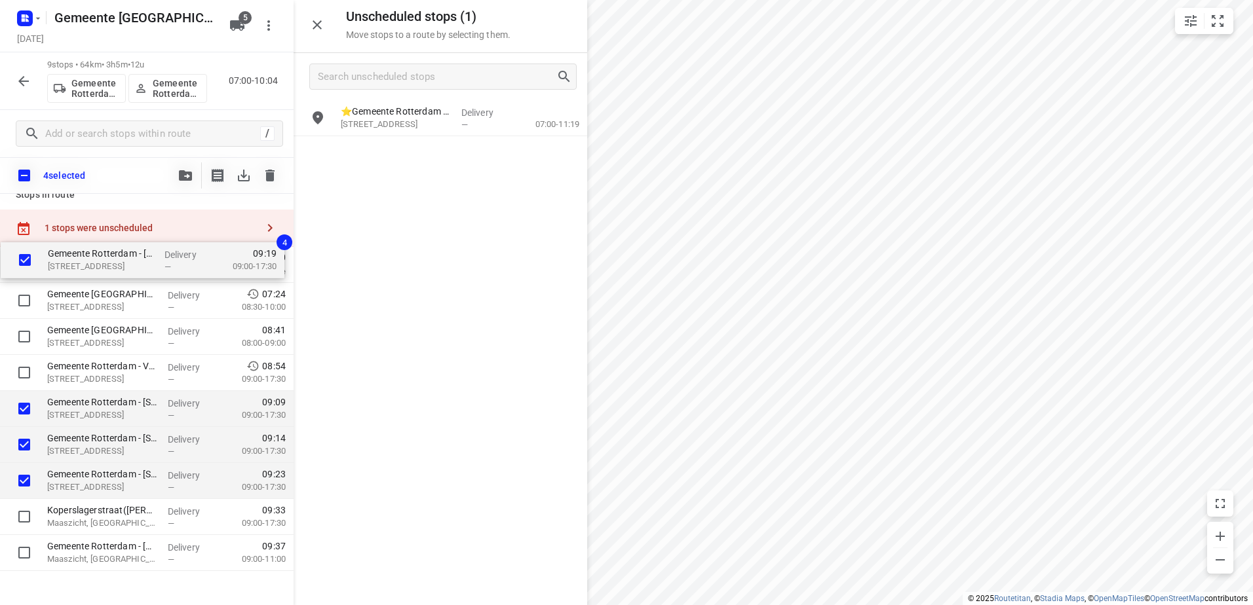
scroll to position [0, 0]
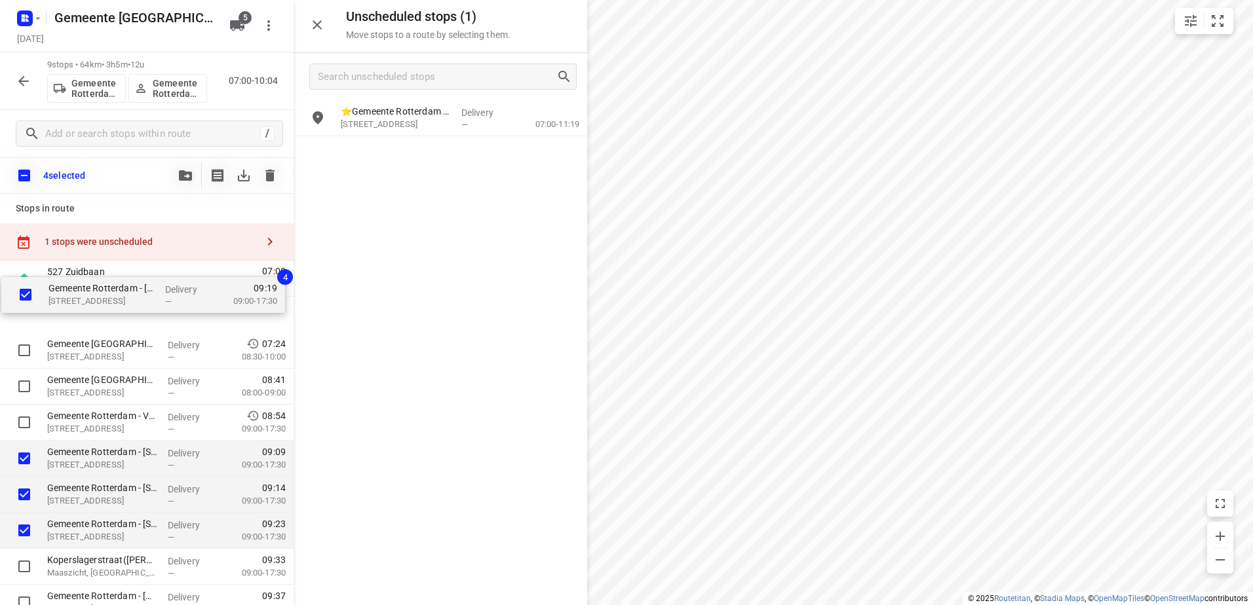
drag, startPoint x: 72, startPoint y: 377, endPoint x: 73, endPoint y: 292, distance: 85.8
click at [73, 292] on div "527 Zuidbaan Moordrecht, Netherlands 07:00 Departure time Gemeente Rotterdam – …" at bounding box center [147, 459] width 294 height 396
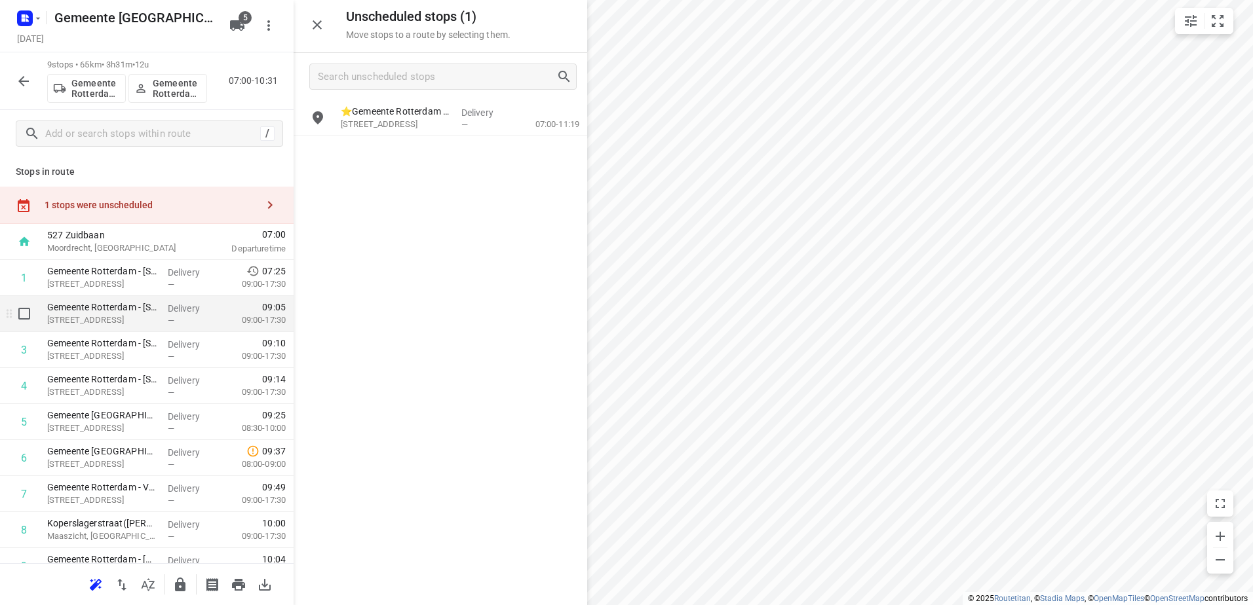
scroll to position [57, 0]
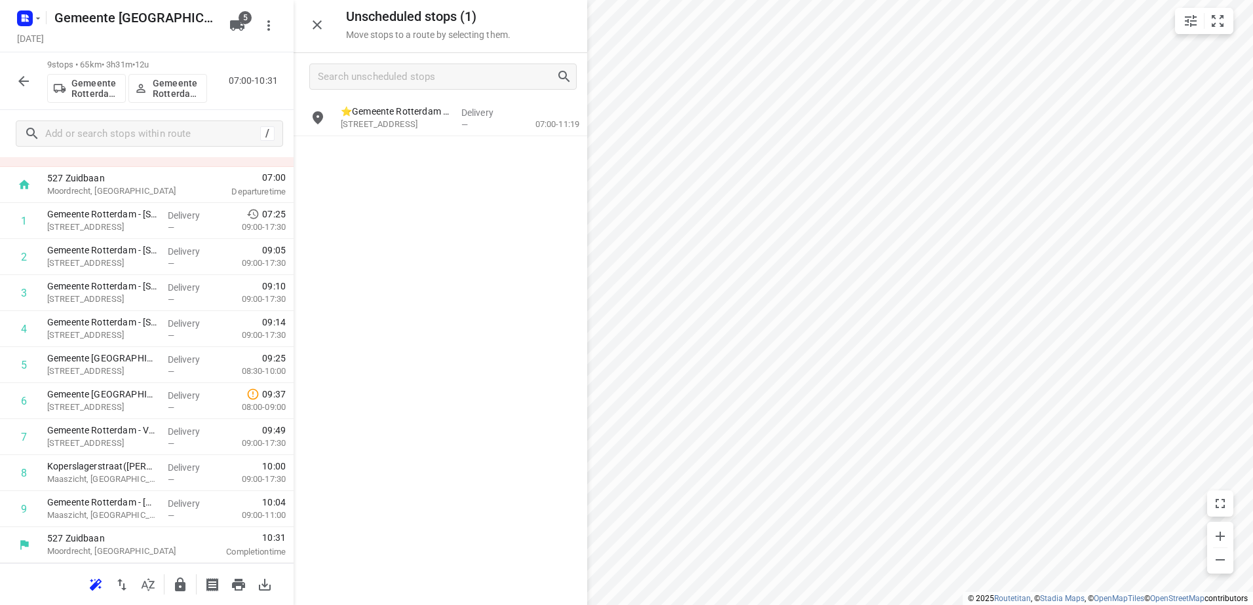
click at [181, 591] on button "button" at bounding box center [180, 585] width 26 height 26
click at [12, 77] on button "button" at bounding box center [23, 81] width 26 height 26
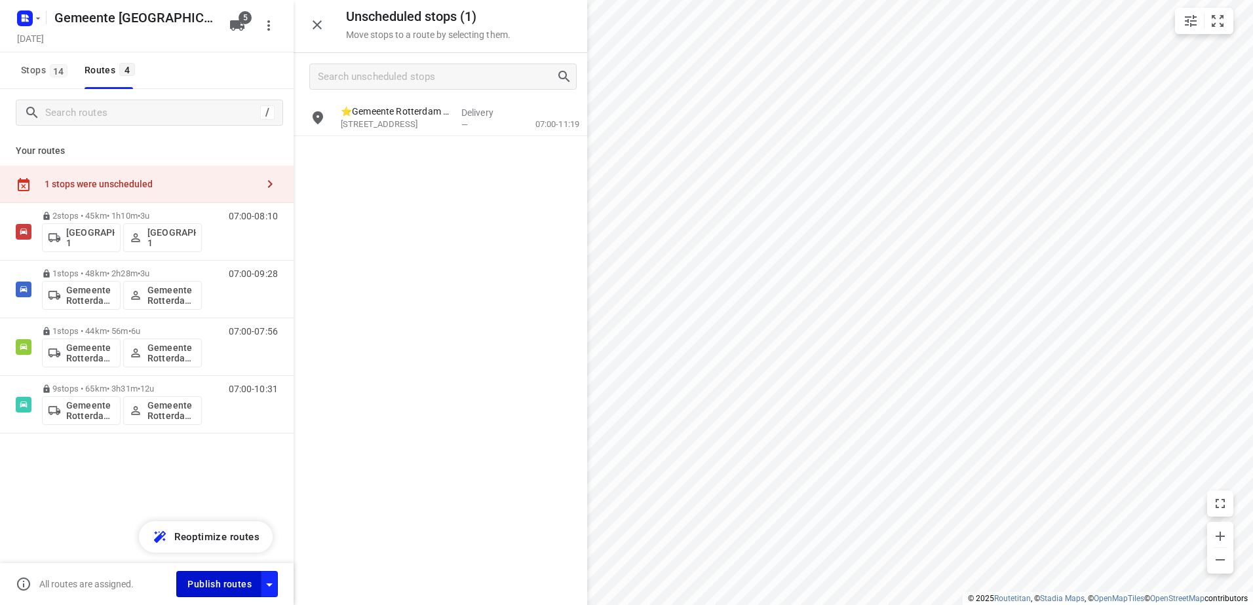
click at [236, 589] on span "Publish routes" at bounding box center [219, 585] width 64 height 16
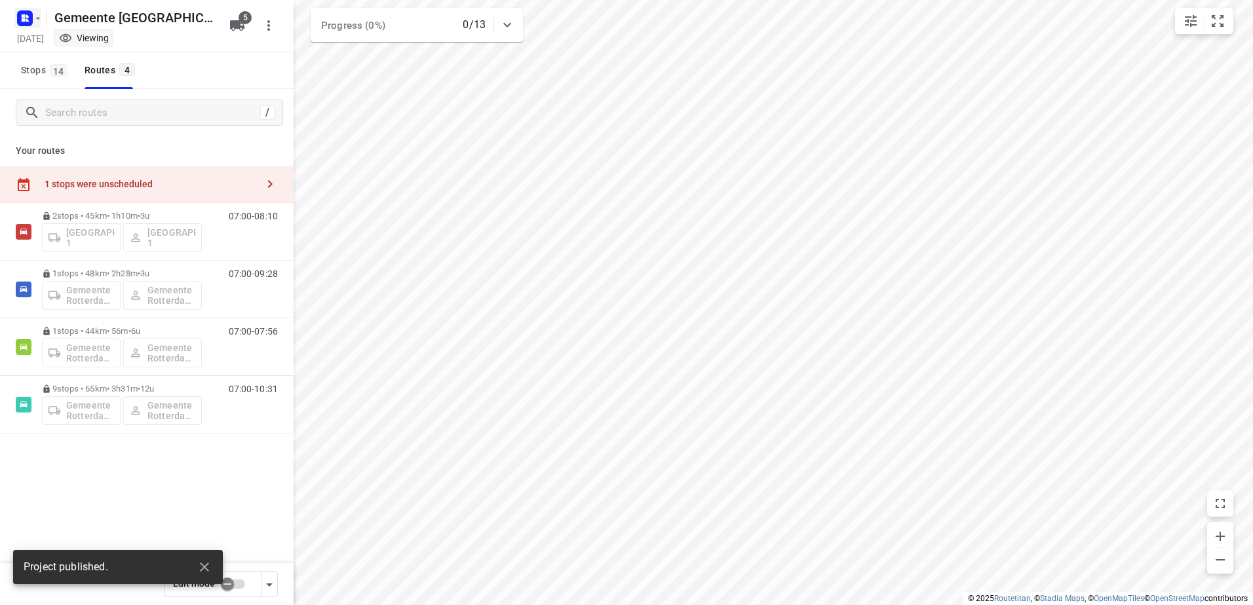
click at [30, 20] on rect "button" at bounding box center [25, 18] width 16 height 16
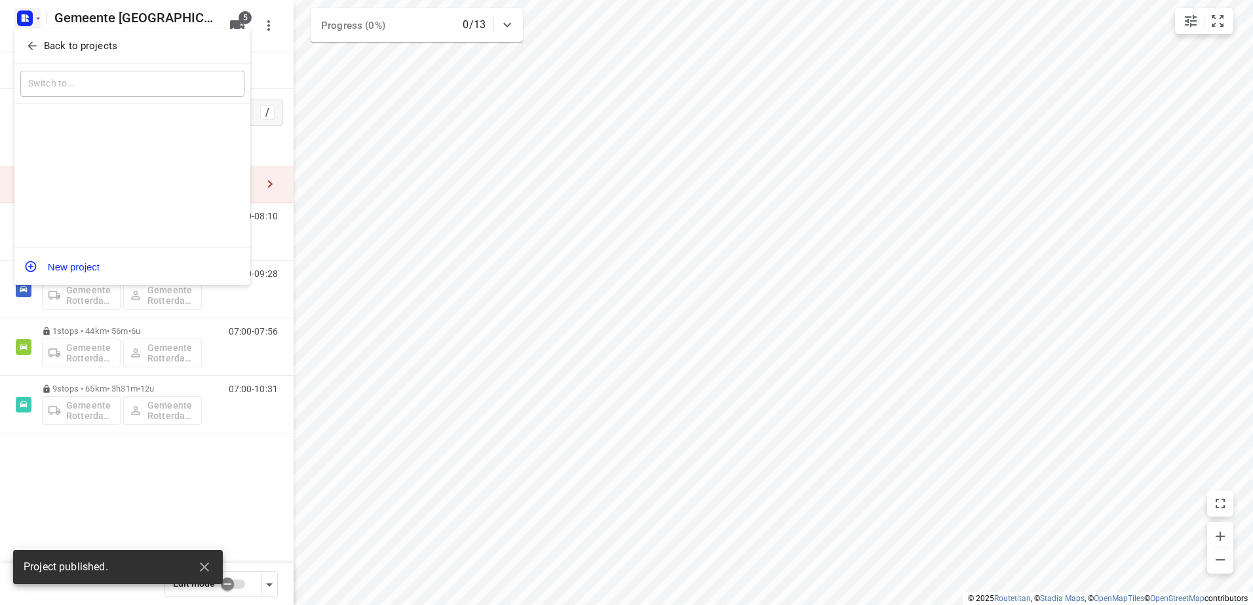
click at [35, 43] on icon "button" at bounding box center [32, 45] width 13 height 13
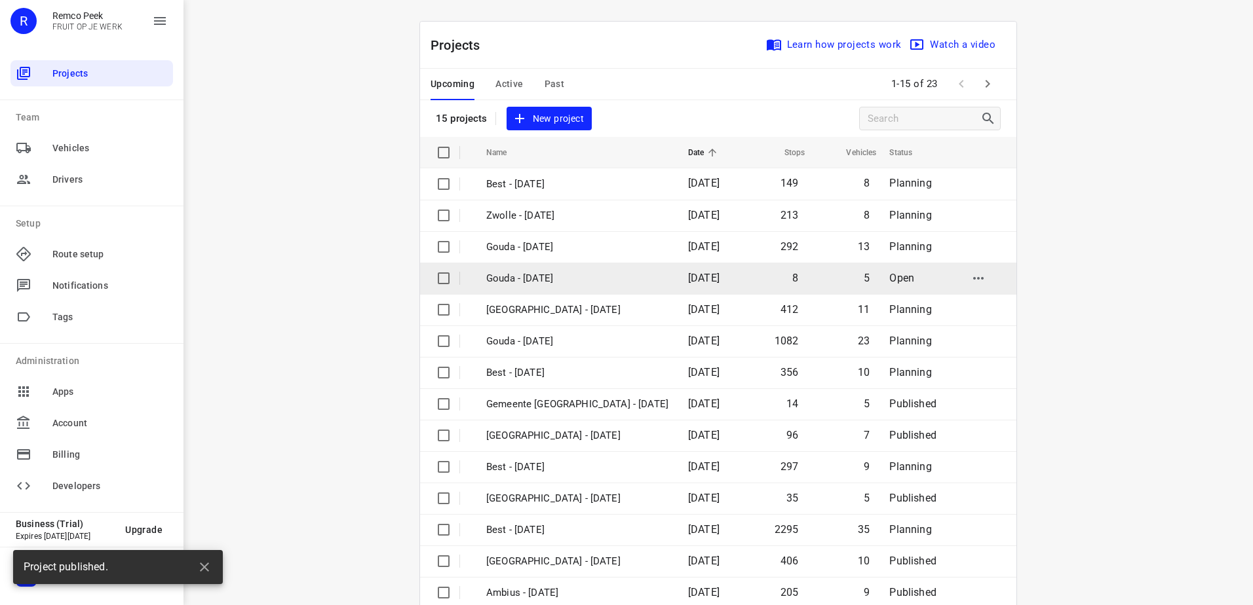
scroll to position [57, 0]
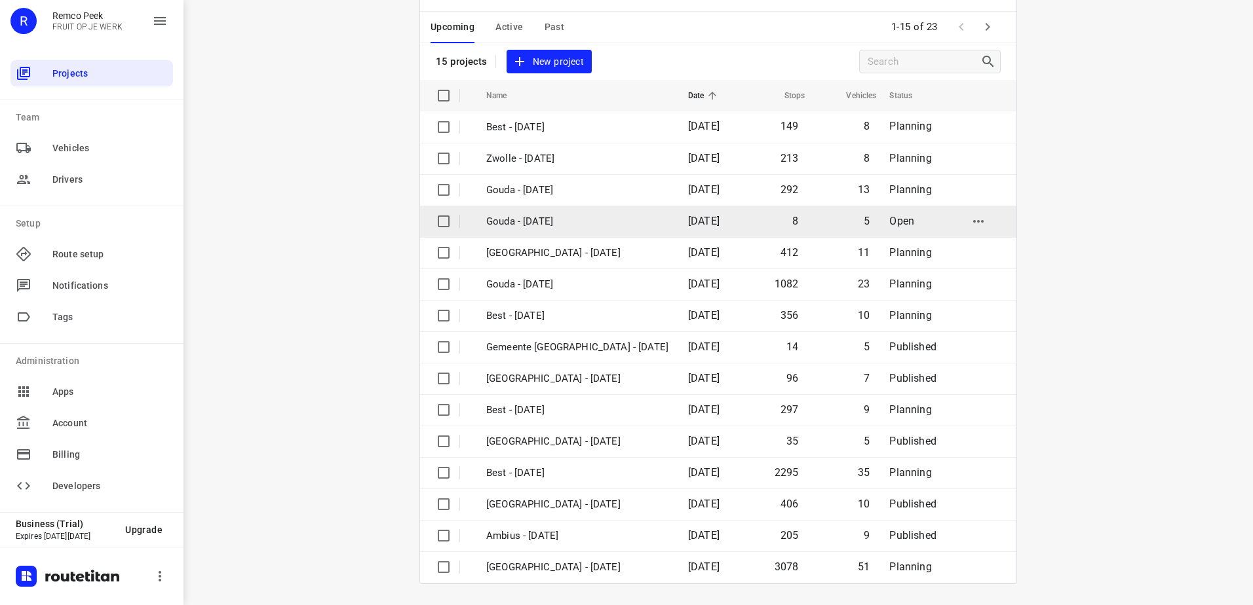
click at [597, 229] on td "Gouda - [DATE]" at bounding box center [575, 221] width 204 height 31
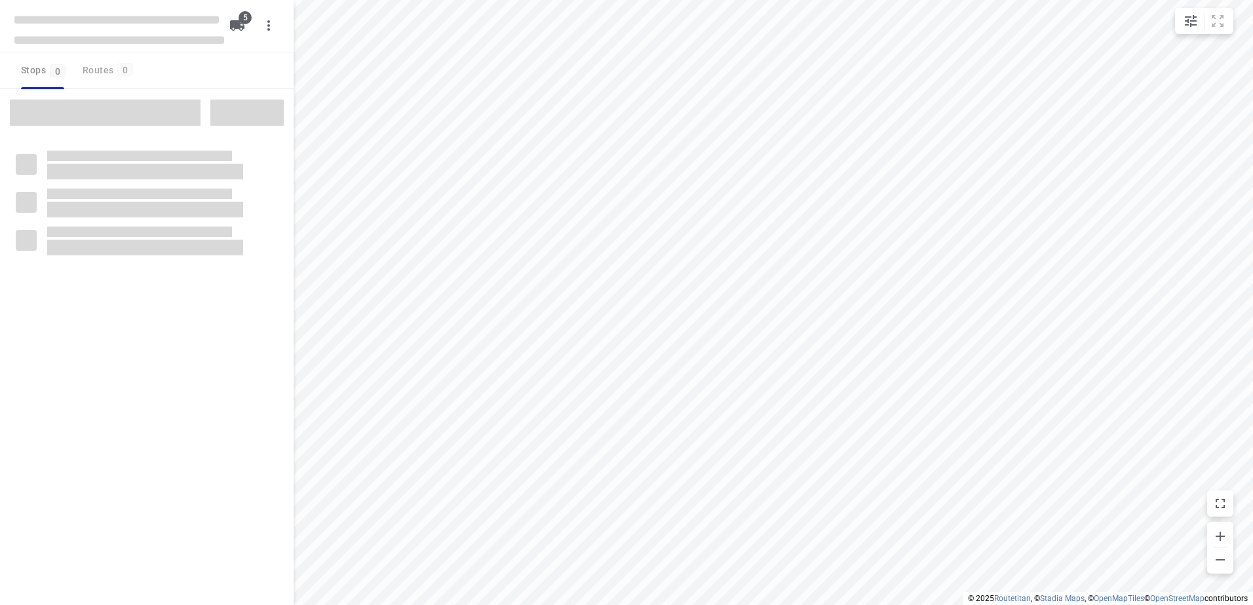
checkbox input "true"
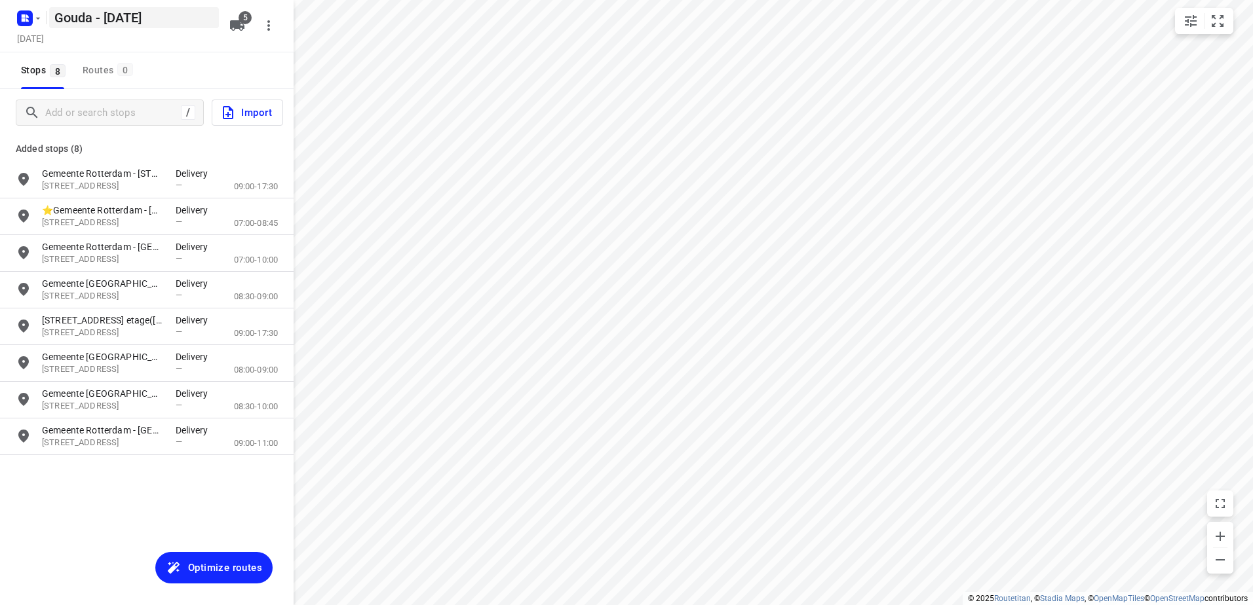
click at [72, 22] on h5 "Gouda - [DATE]" at bounding box center [134, 17] width 170 height 21
drag, startPoint x: 62, startPoint y: 17, endPoint x: 0, endPoint y: 29, distance: 63.5
click at [0, 22] on html "i © 2025 Routetitan , © Stadia Maps , © OpenMapTiles © OpenStreetMap contributo…" at bounding box center [626, 302] width 1253 height 605
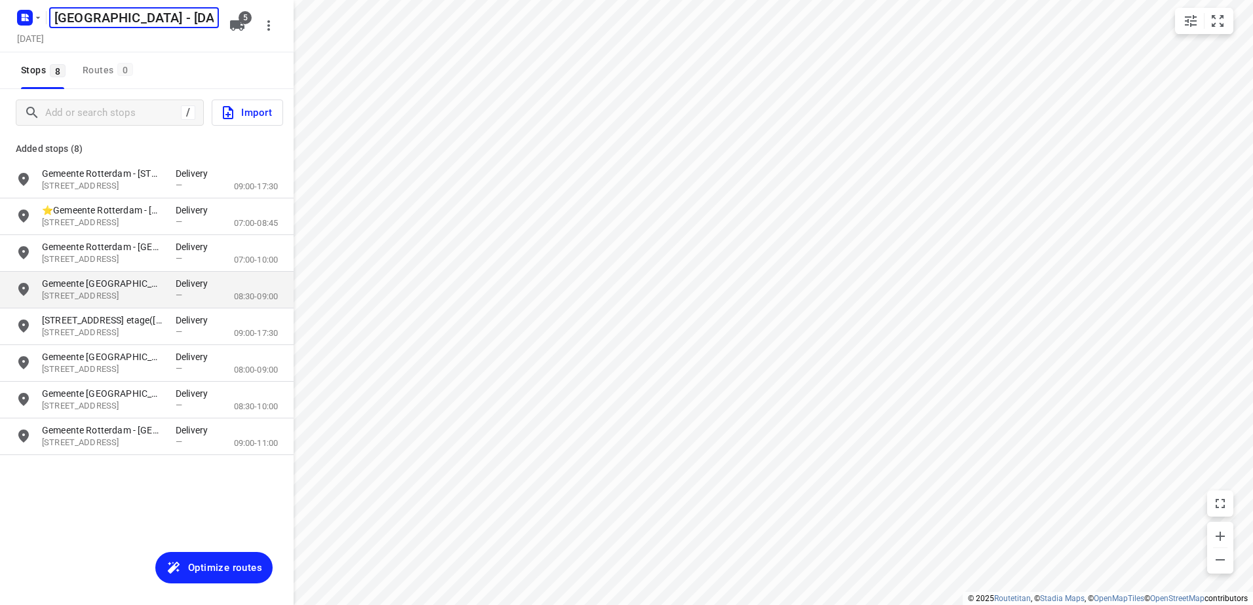
type input "[GEOGRAPHIC_DATA] - [DATE]"
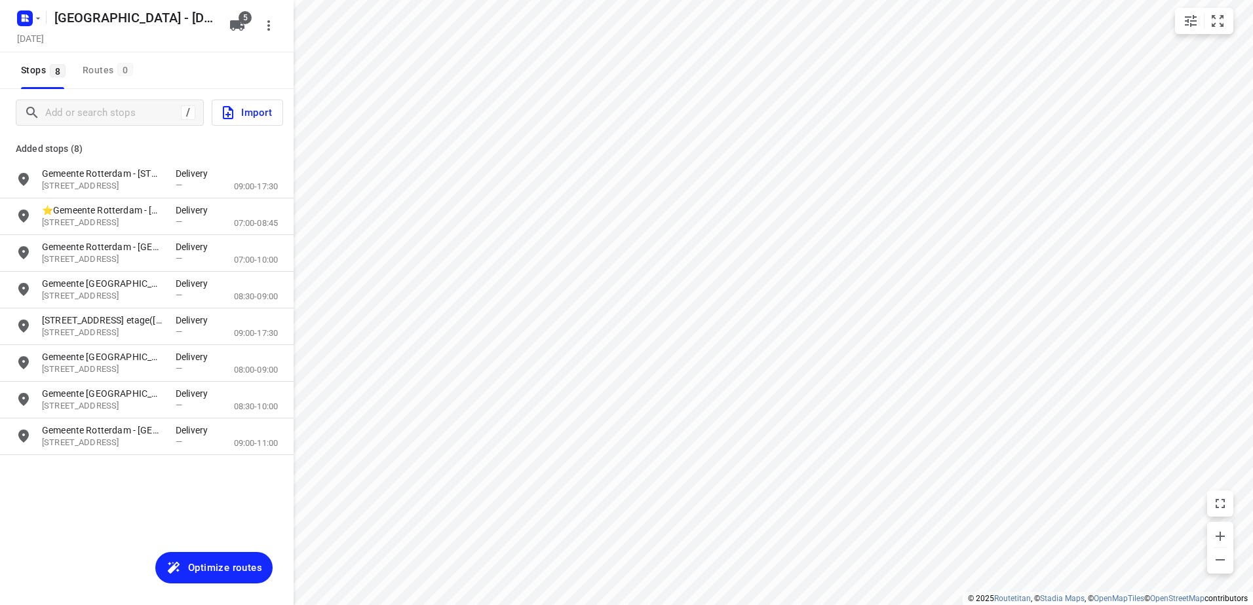
click at [213, 564] on span "Optimize routes" at bounding box center [225, 567] width 74 height 17
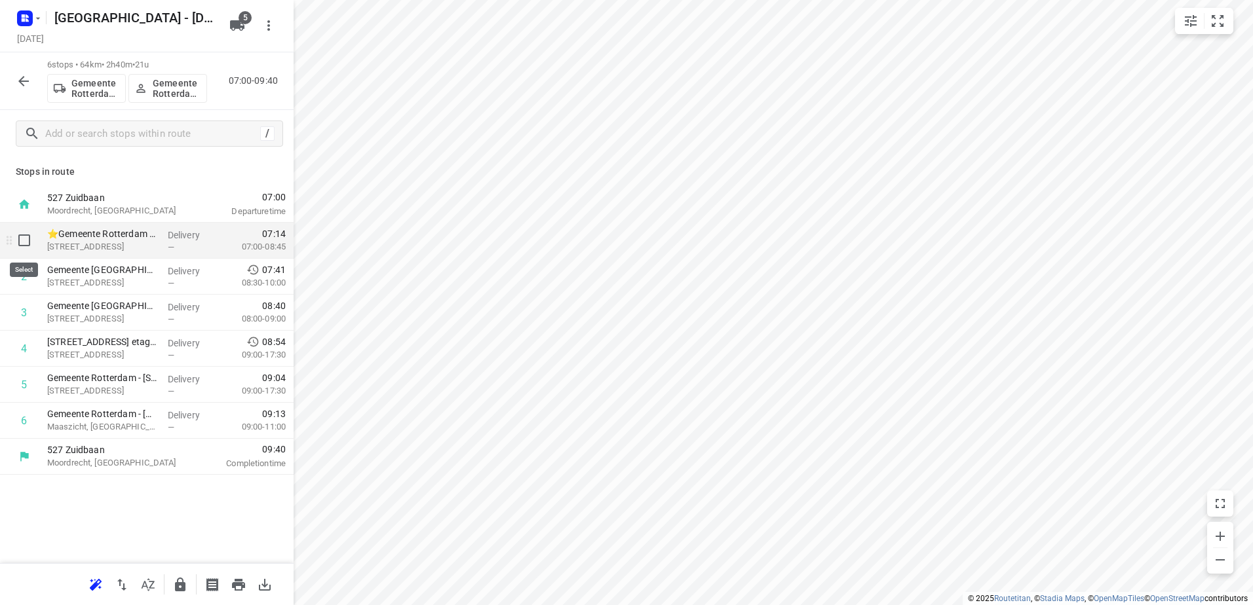
click at [26, 235] on input "checkbox" at bounding box center [24, 240] width 26 height 26
checkbox input "true"
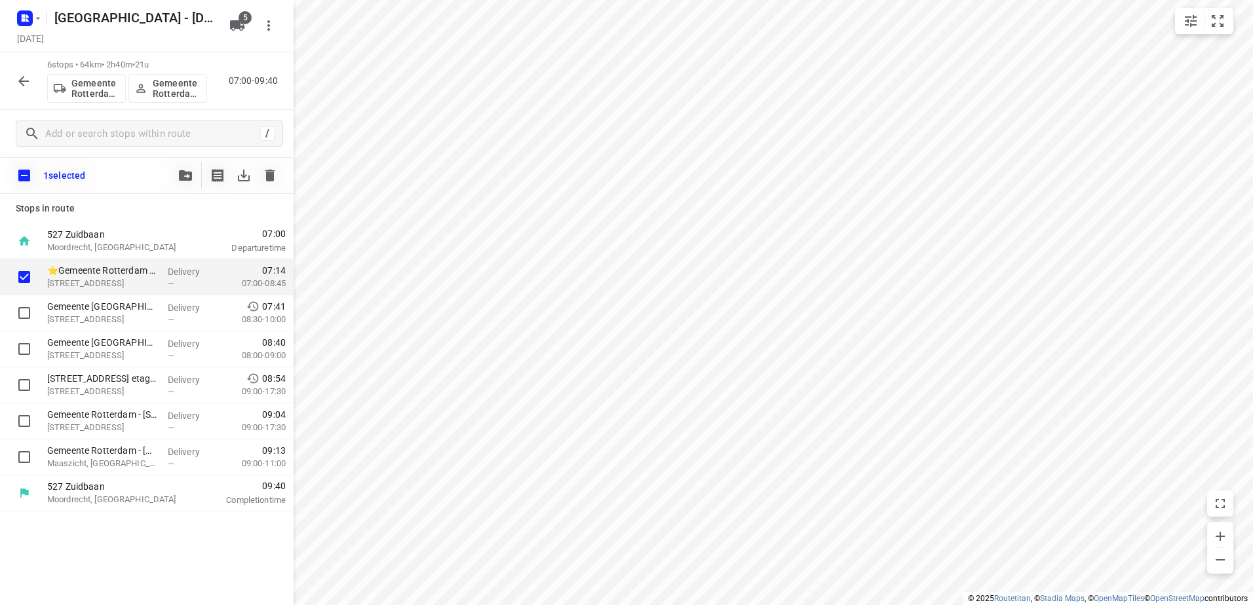
click at [192, 172] on span "button" at bounding box center [186, 175] width 16 height 10
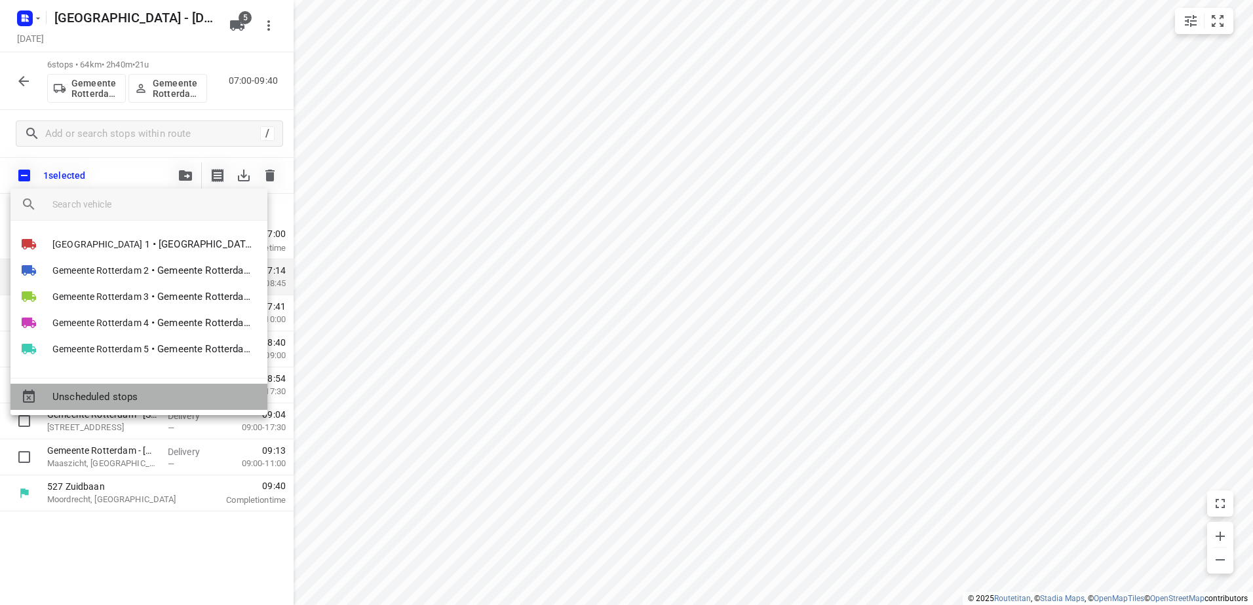
click at [150, 386] on div "Unscheduled stops" at bounding box center [138, 397] width 257 height 26
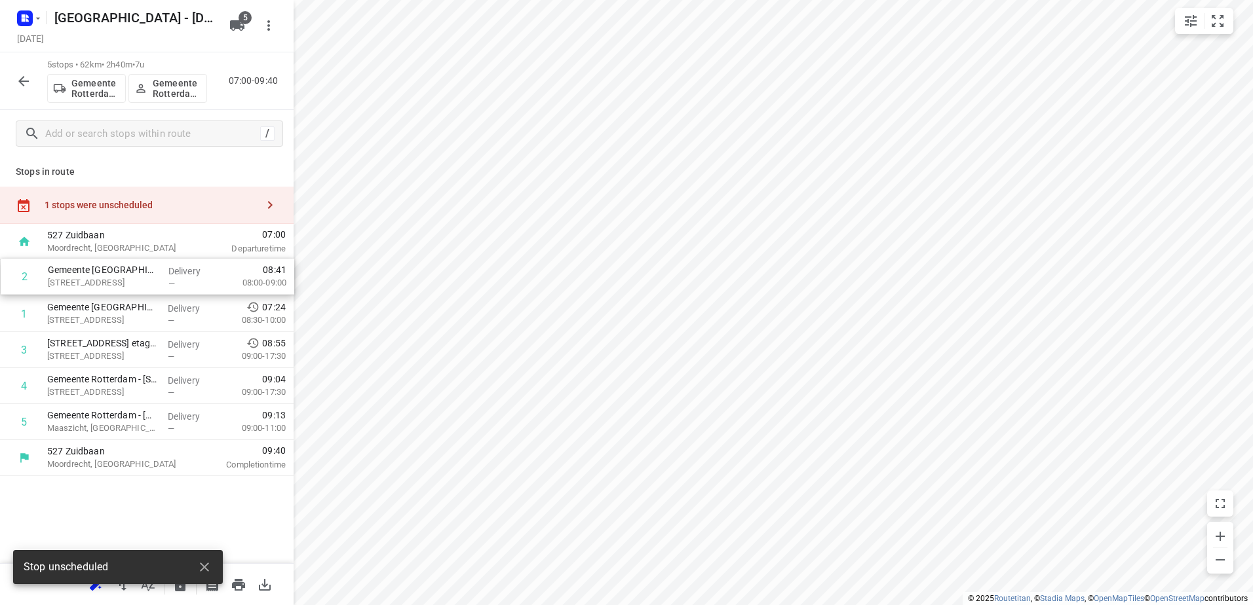
drag, startPoint x: 175, startPoint y: 320, endPoint x: 178, endPoint y: 273, distance: 47.2
click at [178, 273] on div "1 Gemeente Rotterdam – Rotterdam Inclusief - Colosseumweg(Ton Stolk) Colosseumw…" at bounding box center [147, 350] width 294 height 180
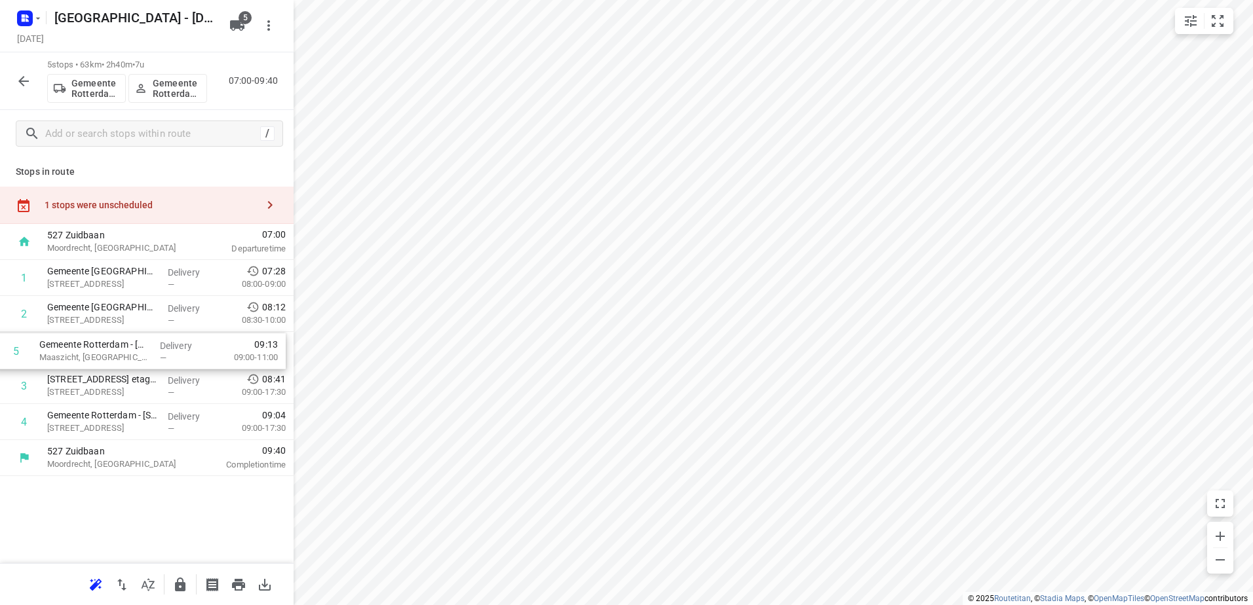
drag, startPoint x: 154, startPoint y: 425, endPoint x: 146, endPoint y: 345, distance: 79.7
click at [146, 345] on div "1 Gemeente Rotterdam - Rotterdam Inclusief - Zuiderparkweg(Ton Stolk) Zuiderpar…" at bounding box center [147, 350] width 294 height 180
click at [176, 581] on icon "button" at bounding box center [180, 585] width 16 height 16
click at [24, 88] on icon "button" at bounding box center [24, 81] width 16 height 16
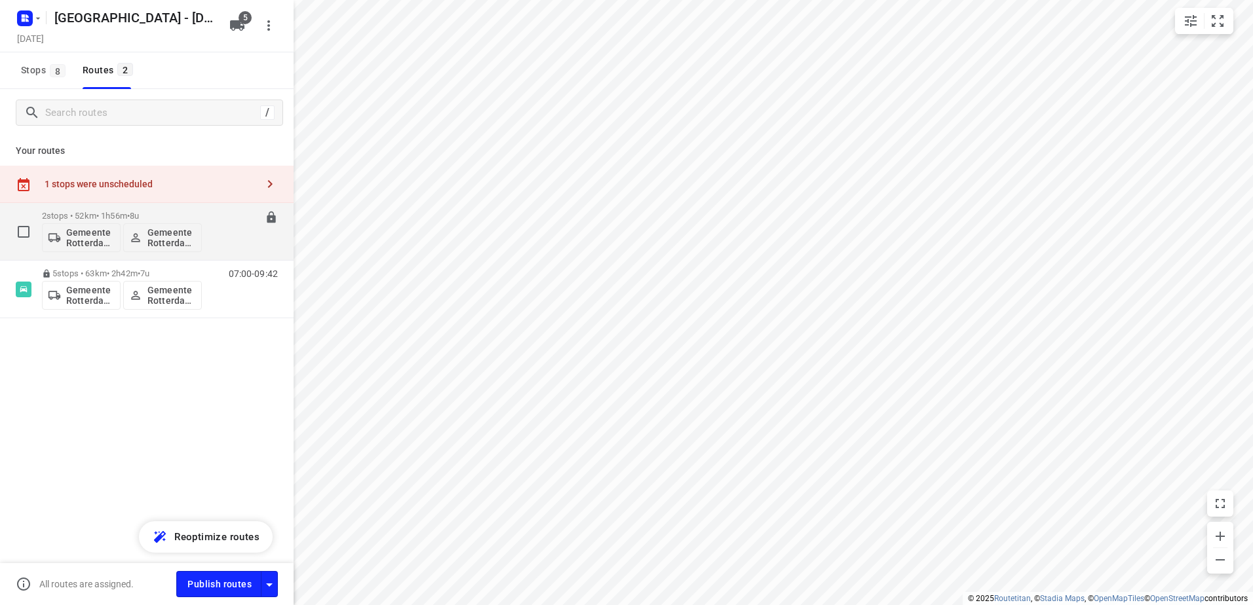
click at [79, 217] on p "2 stops • 52km • 1h56m • 8u" at bounding box center [122, 216] width 160 height 10
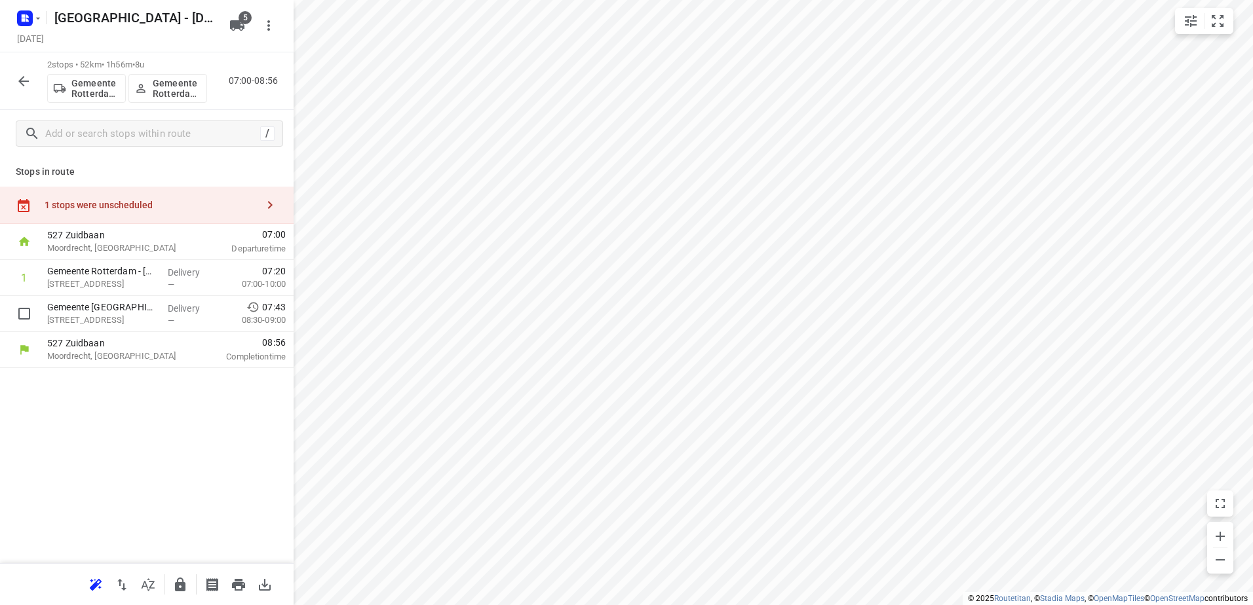
drag, startPoint x: 163, startPoint y: 317, endPoint x: 164, endPoint y: 284, distance: 33.4
click at [164, 276] on div "1 Gemeente Rotterdam - Rotterdam Inclusief - Bovendijk(Ton Stolk) Bovendijk 100…" at bounding box center [147, 296] width 294 height 72
click at [176, 593] on button "button" at bounding box center [180, 585] width 26 height 26
click at [18, 73] on icon "button" at bounding box center [24, 81] width 16 height 16
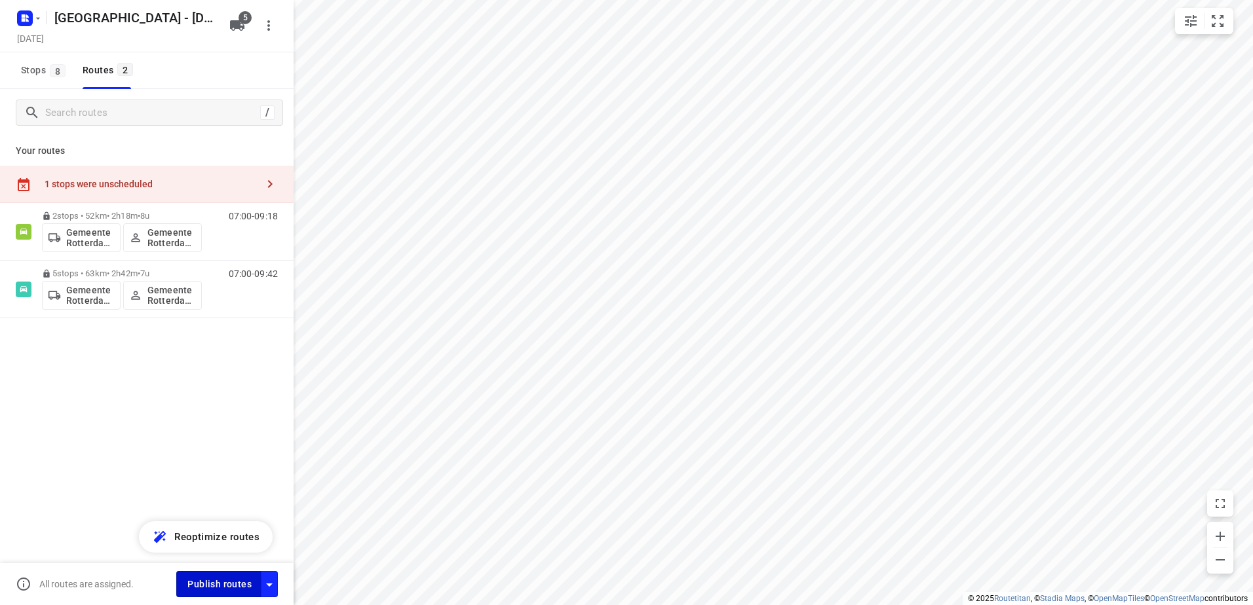
click at [204, 595] on button "Publish routes" at bounding box center [218, 584] width 85 height 26
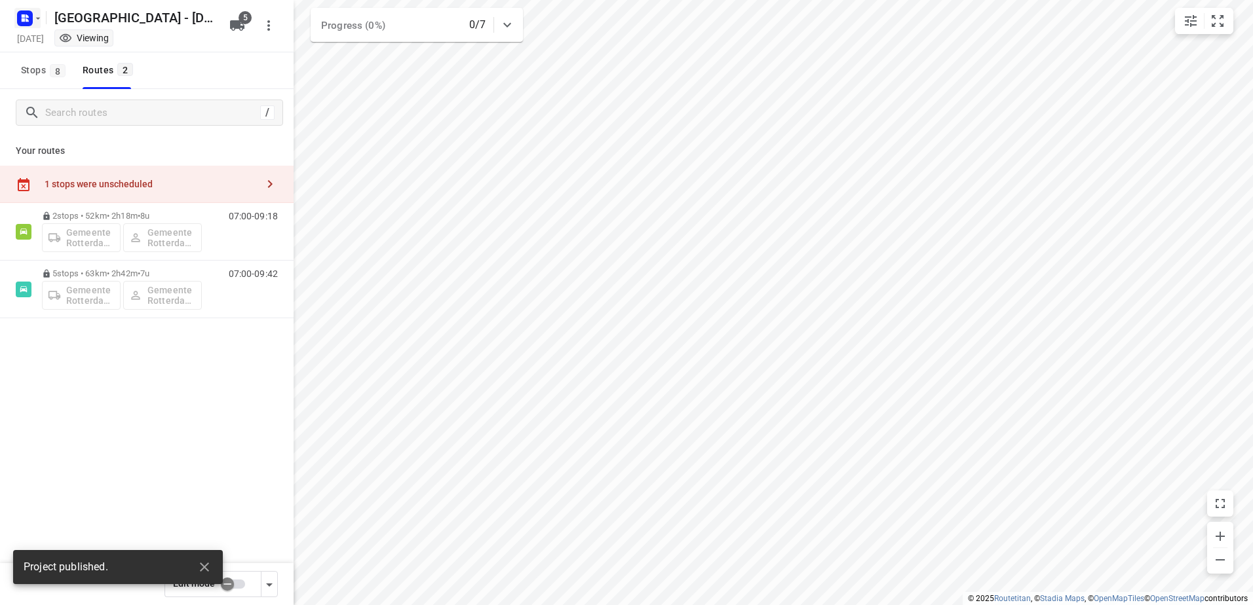
click at [26, 11] on rect "button" at bounding box center [25, 18] width 16 height 16
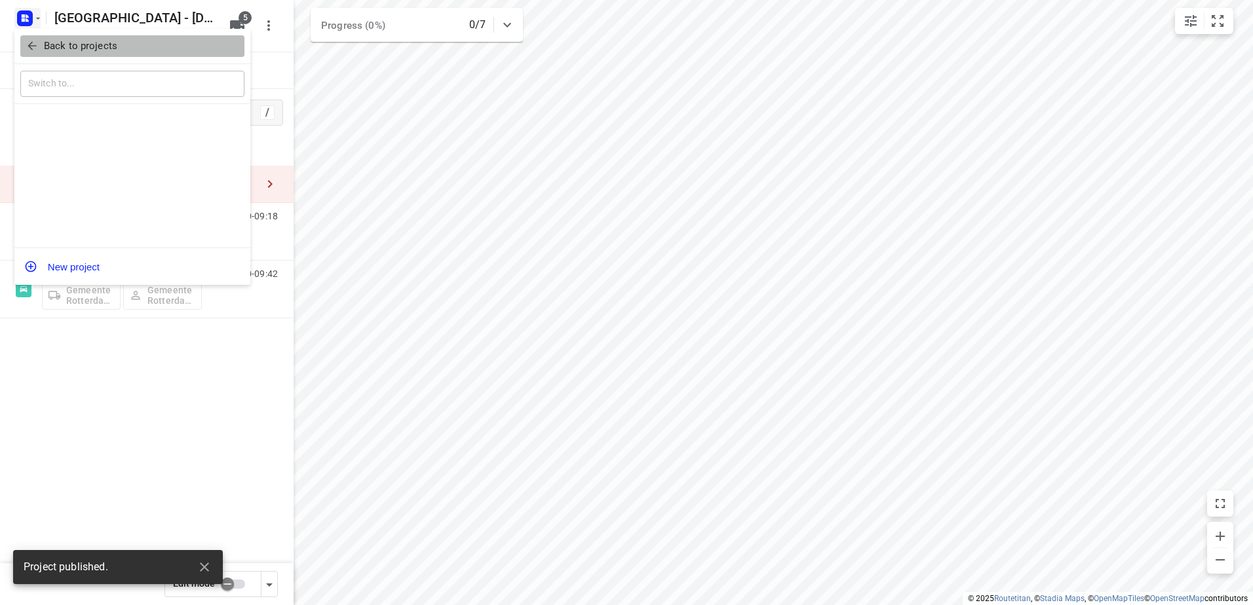
click at [54, 44] on p "Back to projects" at bounding box center [80, 46] width 73 height 15
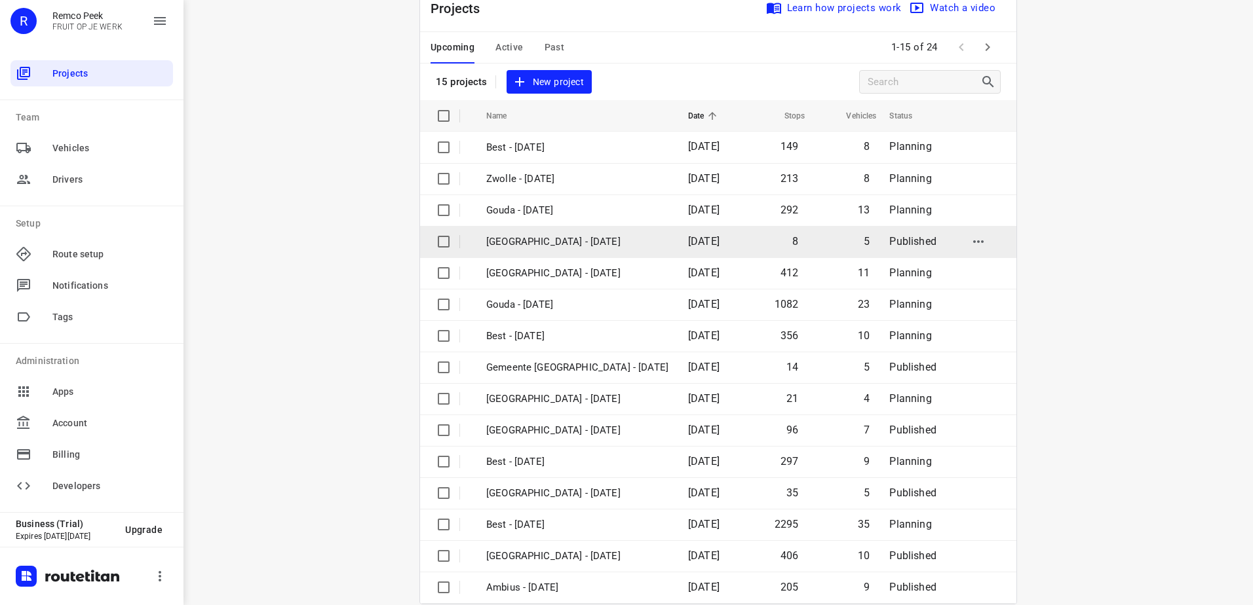
scroll to position [57, 0]
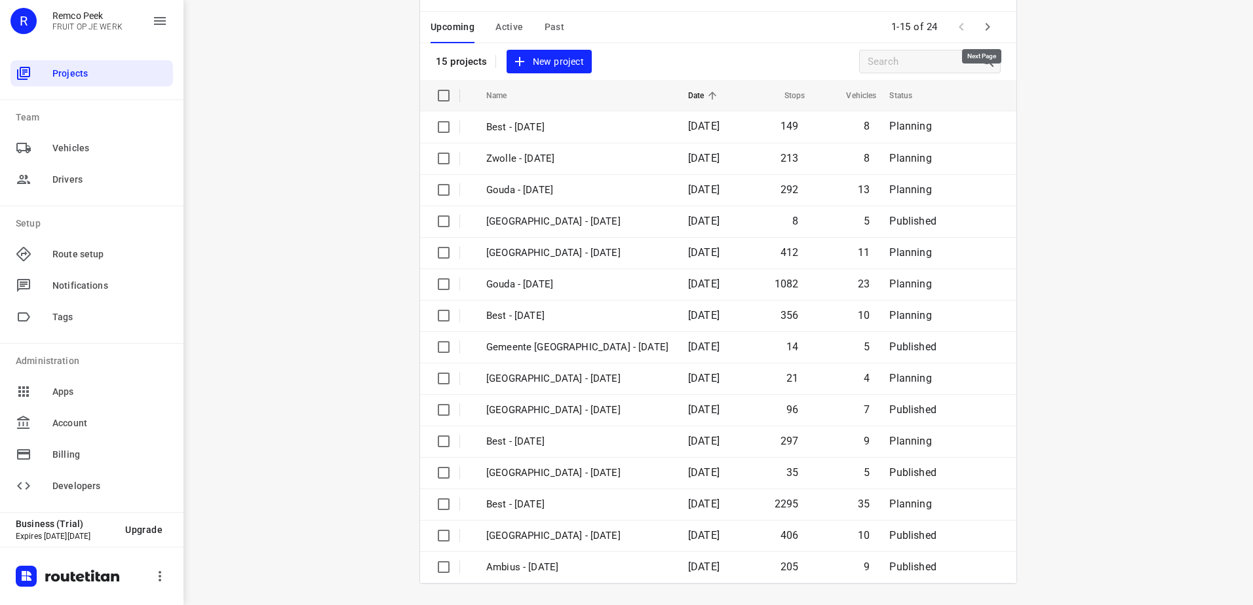
click at [979, 21] on icon "button" at bounding box center [987, 27] width 16 height 16
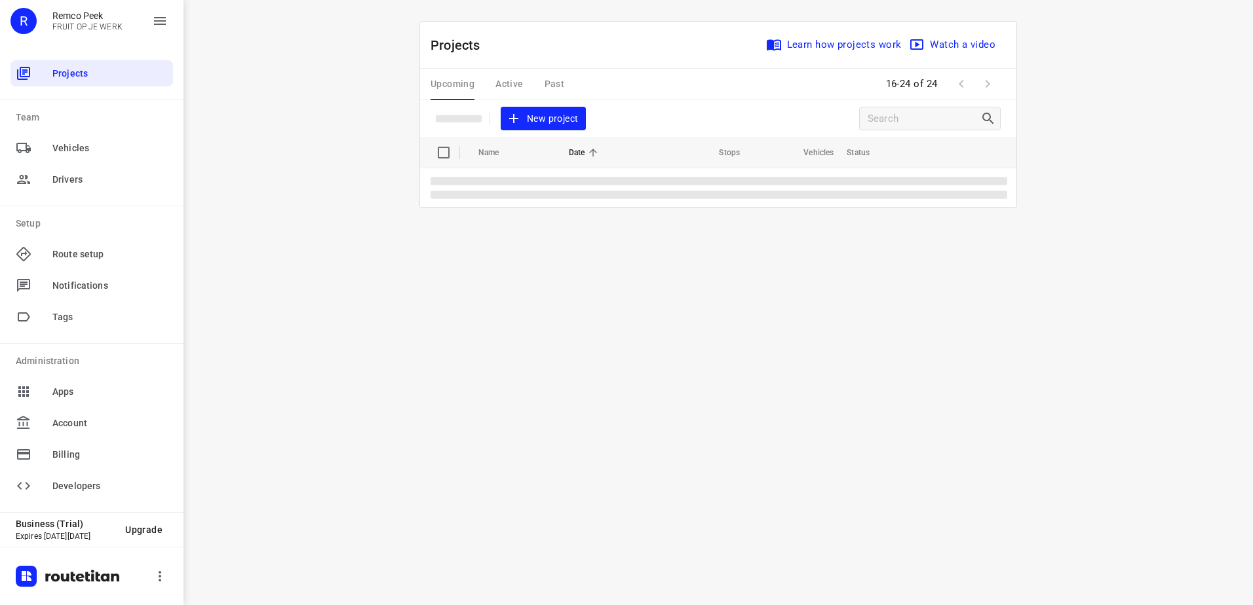
scroll to position [0, 0]
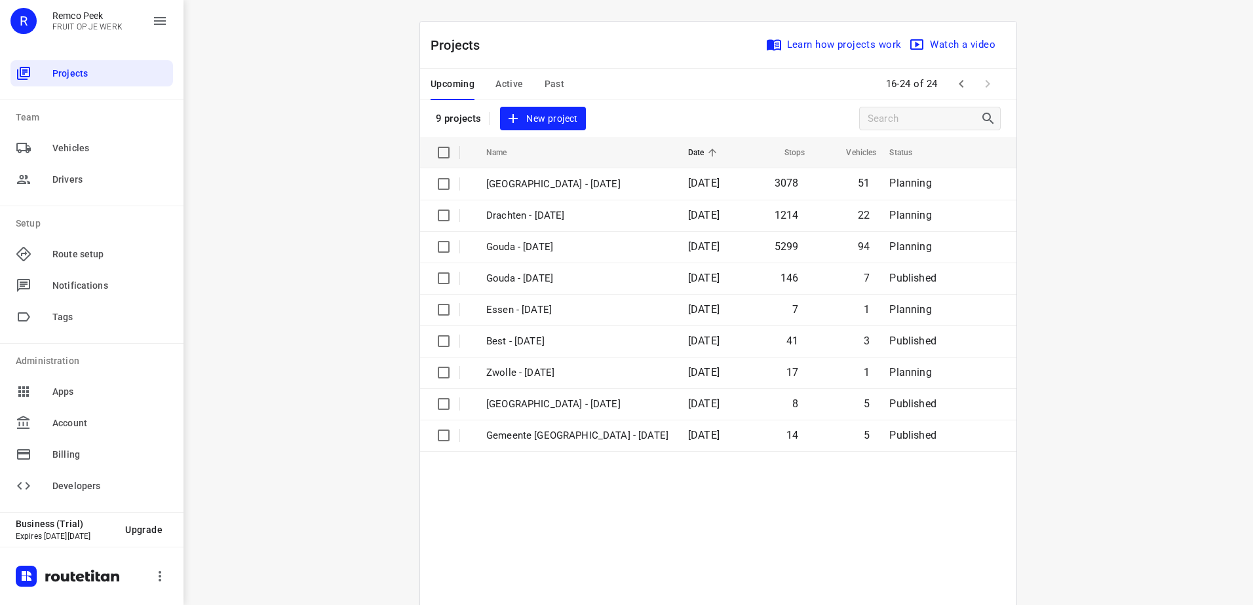
click at [957, 84] on icon "button" at bounding box center [961, 84] width 16 height 16
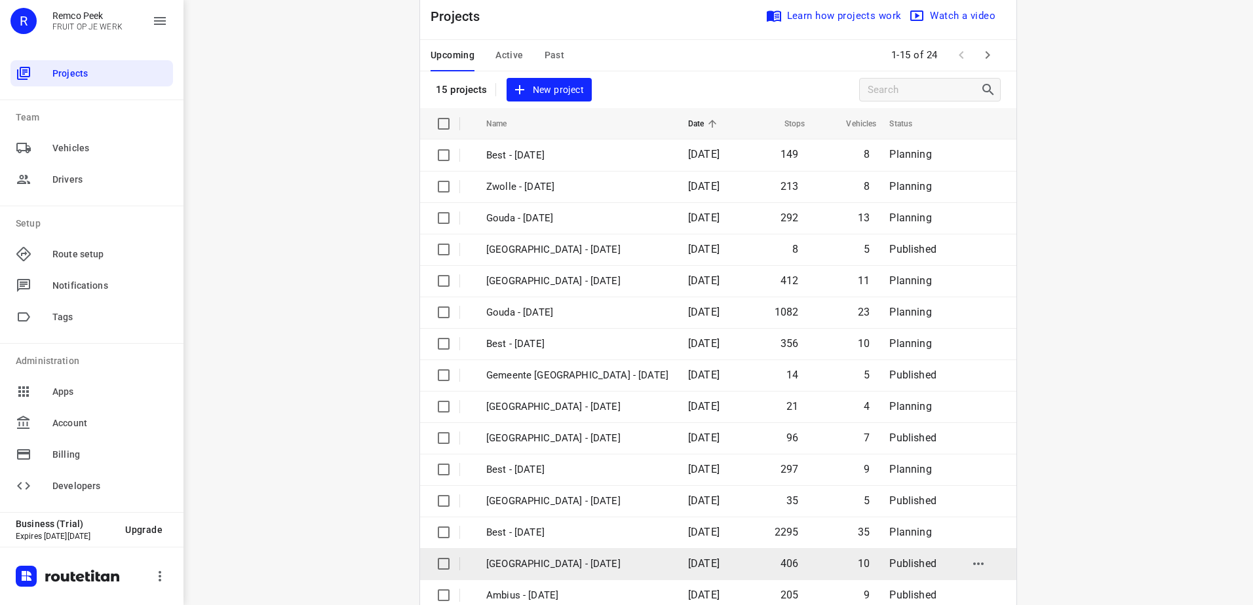
scroll to position [57, 0]
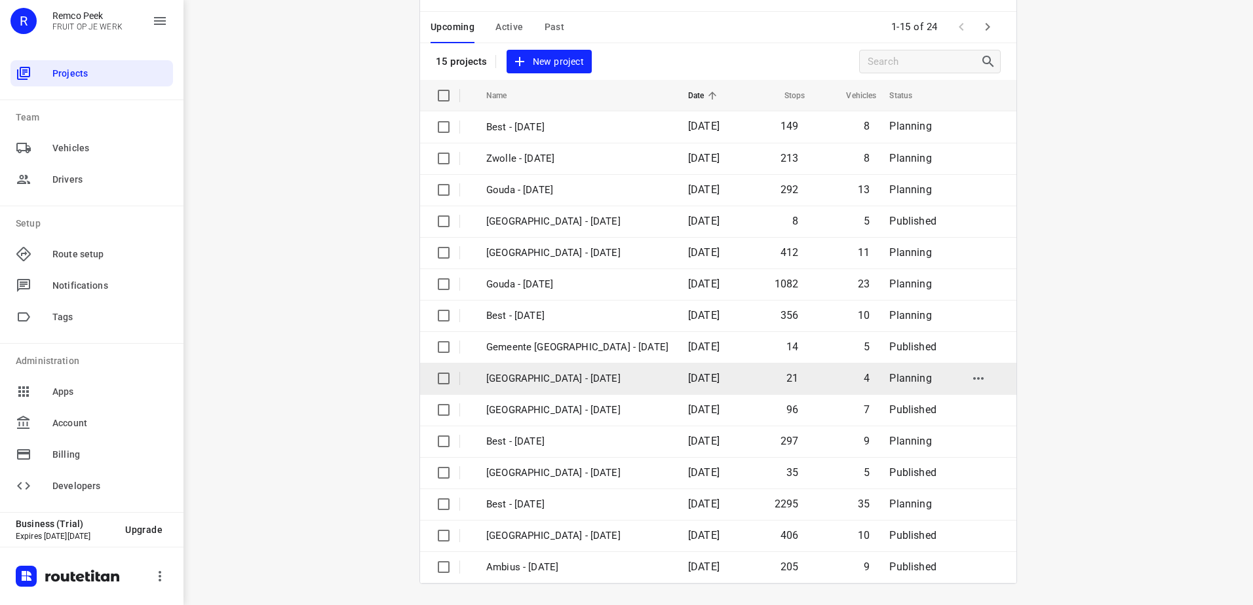
click at [571, 378] on p "[GEOGRAPHIC_DATA] - [DATE]" at bounding box center [577, 378] width 182 height 15
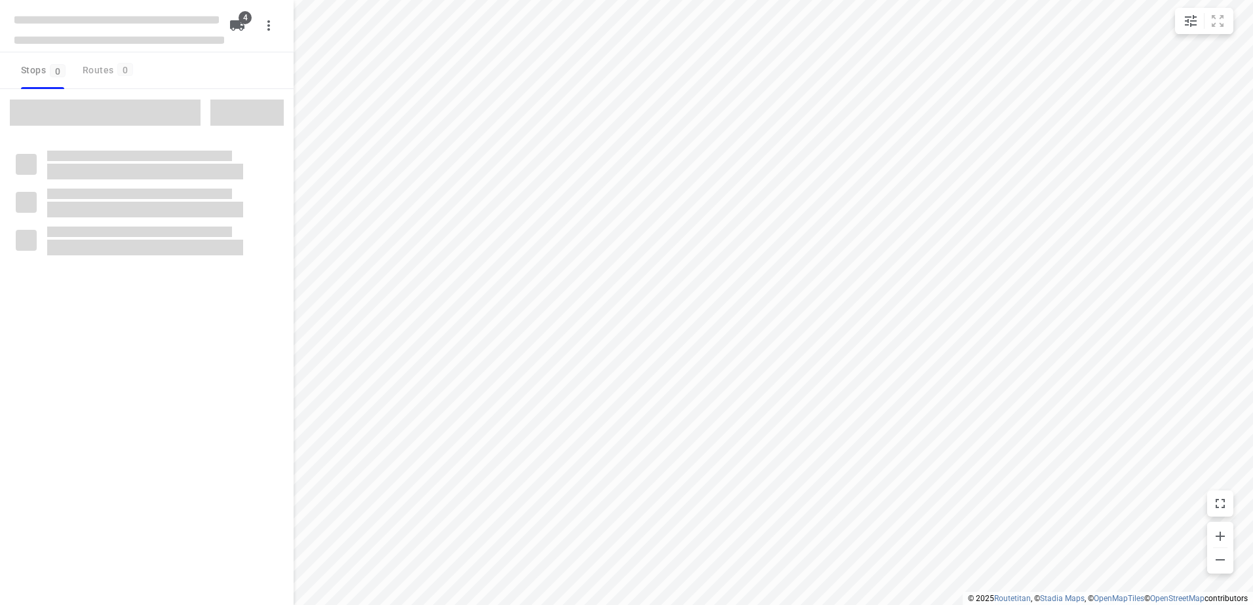
checkbox input "true"
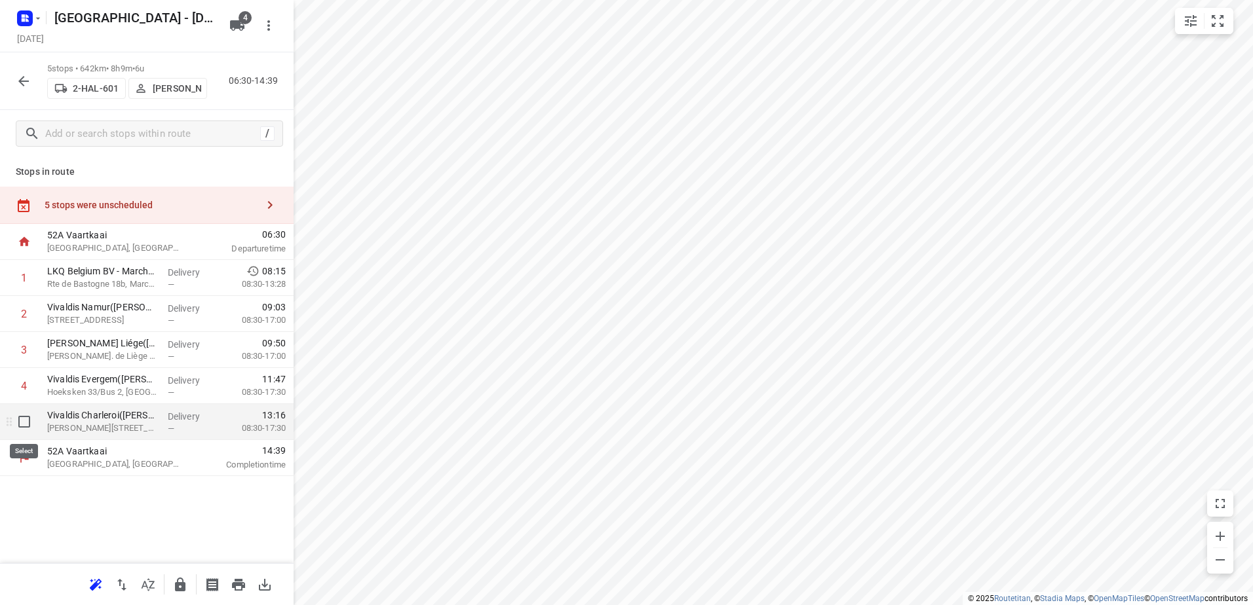
click at [21, 425] on input "checkbox" at bounding box center [24, 422] width 26 height 26
checkbox input "true"
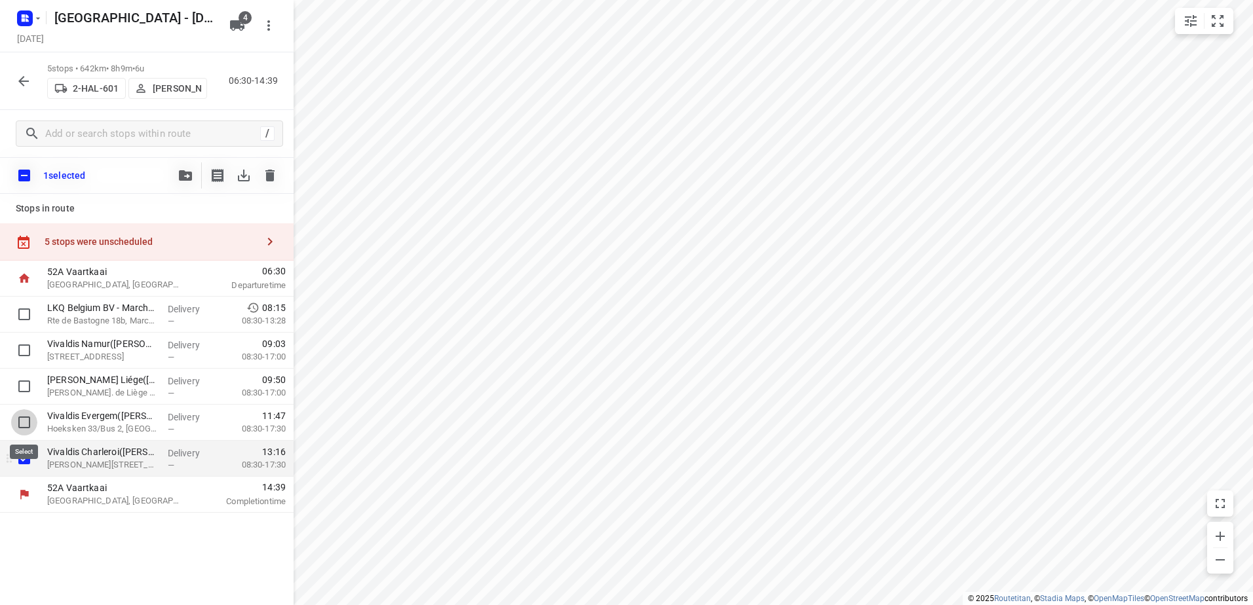
click at [21, 425] on input "checkbox" at bounding box center [24, 422] width 26 height 26
checkbox input "true"
click at [26, 450] on input "checkbox" at bounding box center [24, 459] width 26 height 26
checkbox input "false"
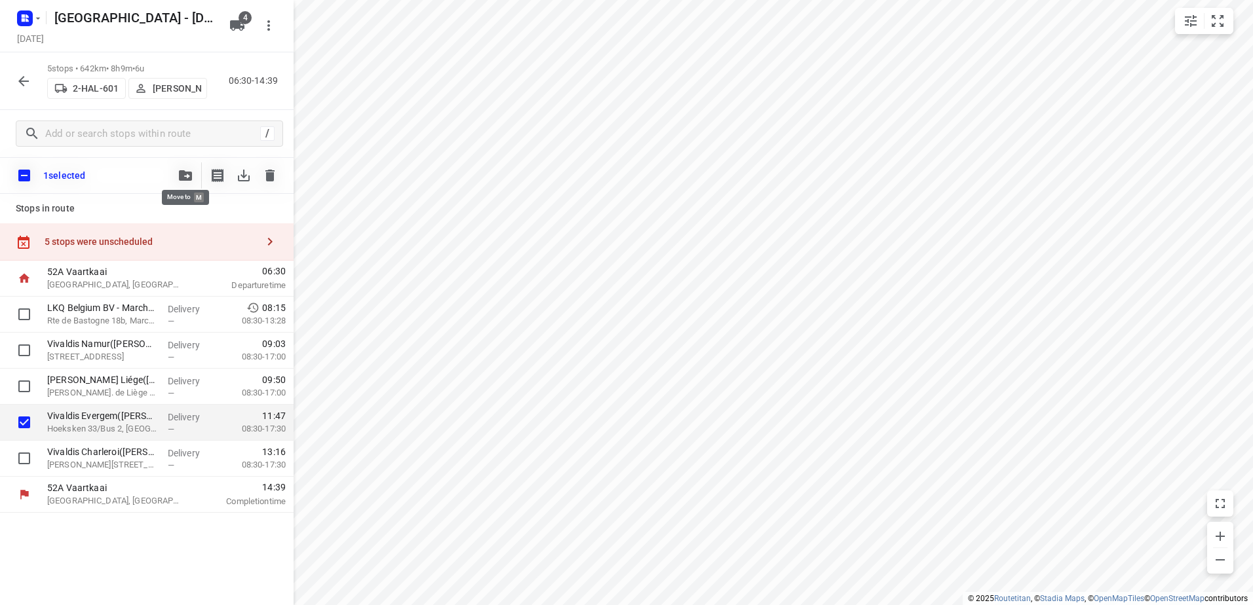
click at [184, 179] on icon "button" at bounding box center [185, 175] width 13 height 10
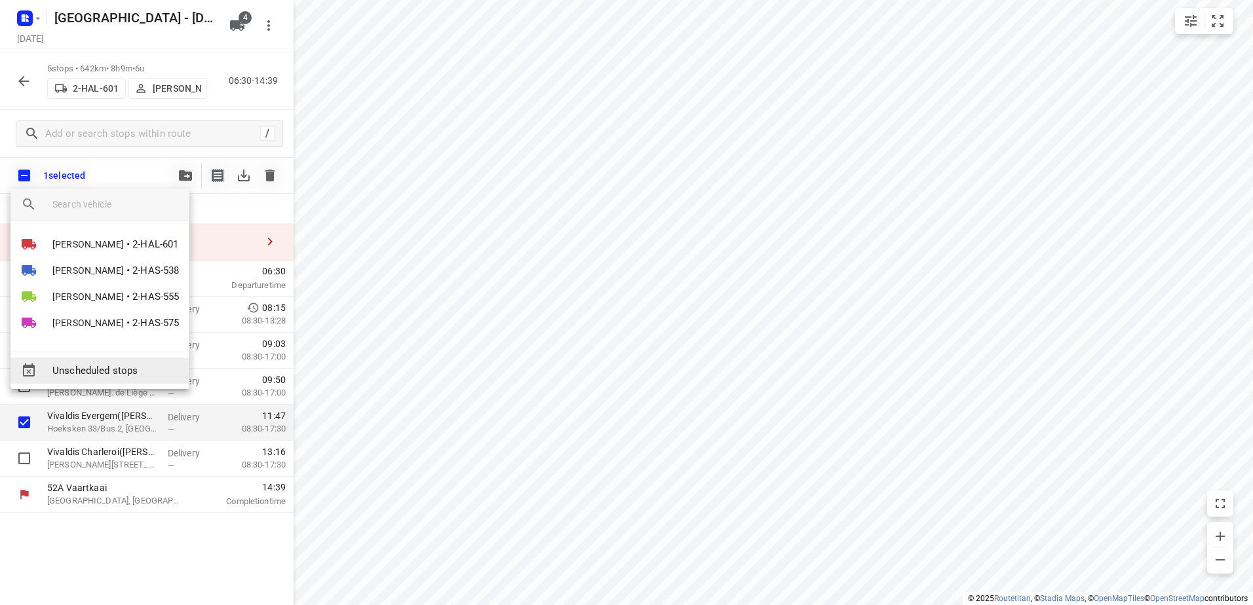
click at [140, 362] on div "Unscheduled stops" at bounding box center [99, 371] width 179 height 26
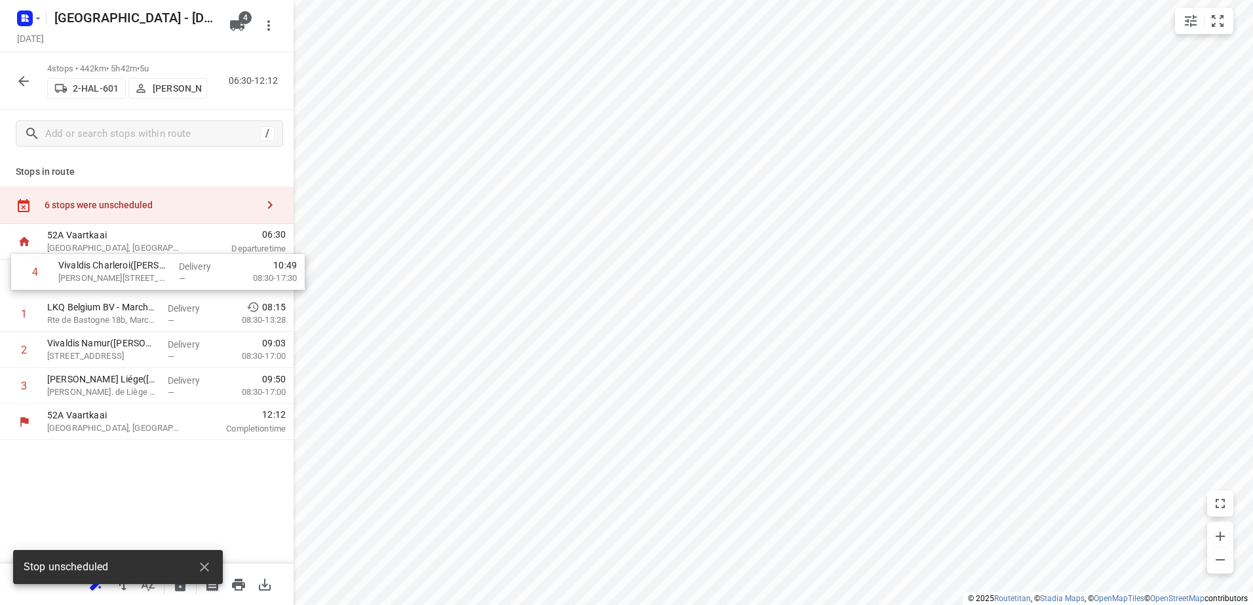
drag, startPoint x: 157, startPoint y: 371, endPoint x: 166, endPoint y: 267, distance: 104.6
click at [166, 267] on div "1 LKQ Belgium BV - Marche-en-Famenne(Sbaa Majid) Rte de Bastogne 18b, Marche-en…" at bounding box center [147, 332] width 294 height 144
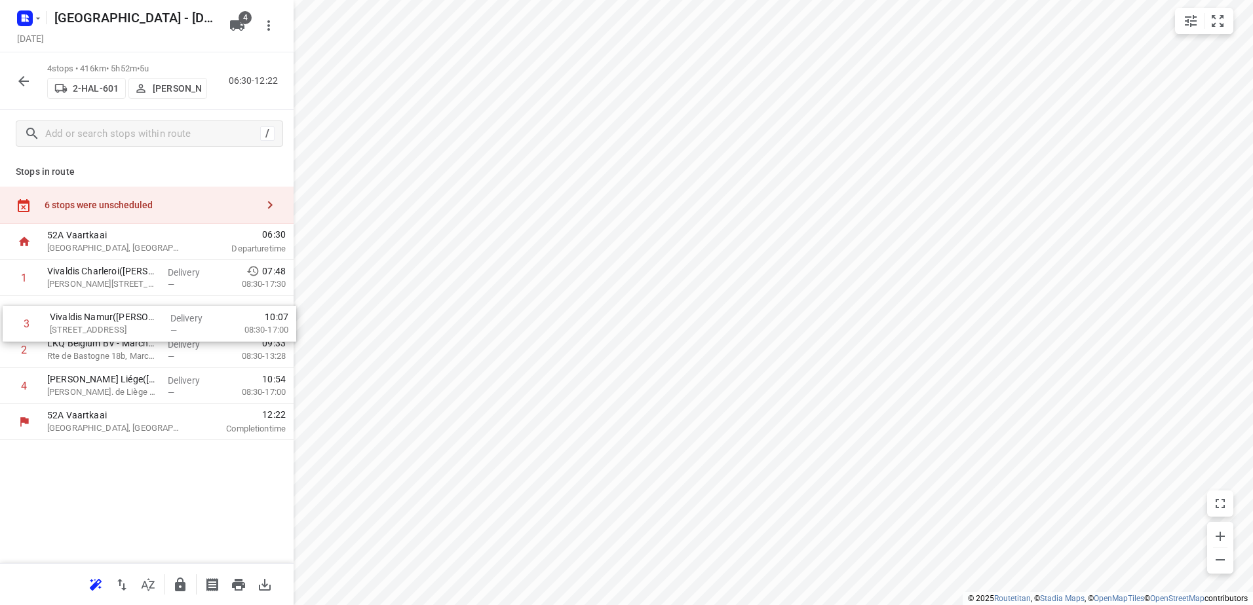
drag, startPoint x: 168, startPoint y: 334, endPoint x: 170, endPoint y: 305, distance: 29.6
click at [170, 305] on div "1 Vivaldis Charleroi(Régis Birgel) Rue Santos-Dumont 3, Gosselies Delivery — 07…" at bounding box center [147, 332] width 294 height 144
click at [161, 197] on div "6 stops were unscheduled" at bounding box center [147, 205] width 294 height 37
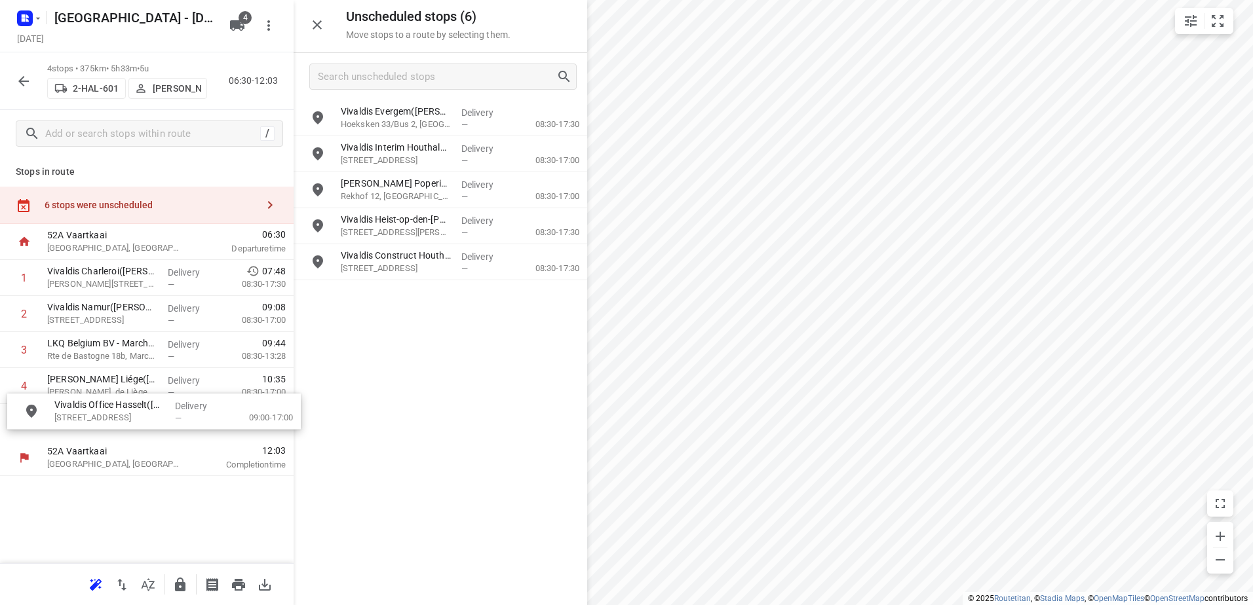
drag, startPoint x: 472, startPoint y: 263, endPoint x: 181, endPoint y: 413, distance: 327.3
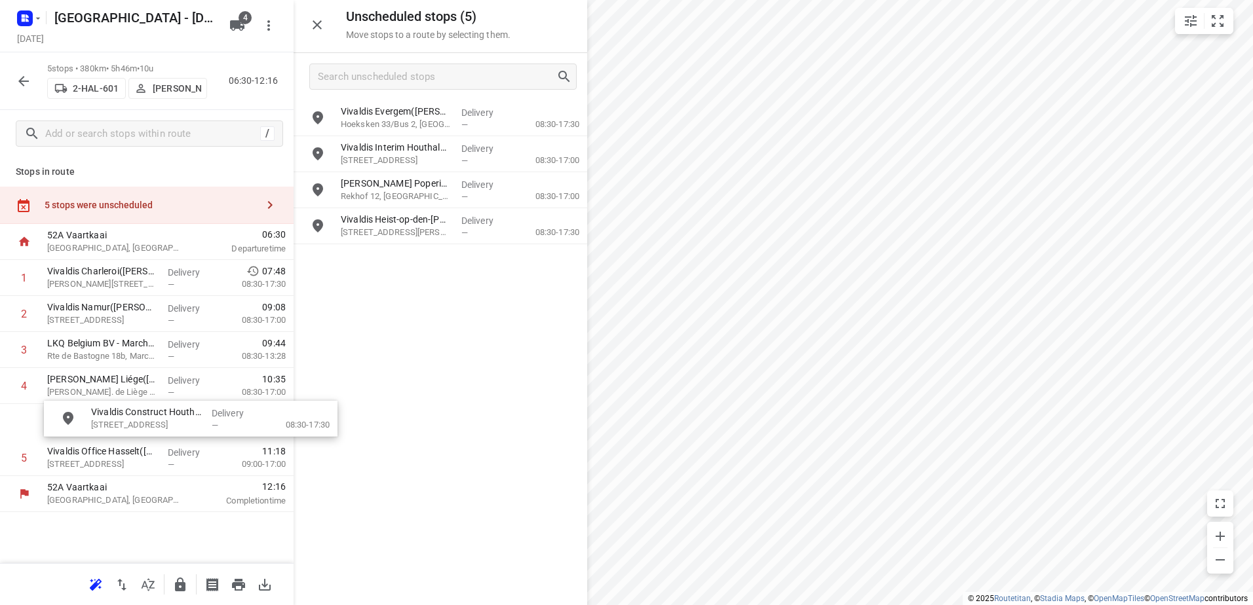
drag, startPoint x: 427, startPoint y: 264, endPoint x: 153, endPoint y: 449, distance: 330.7
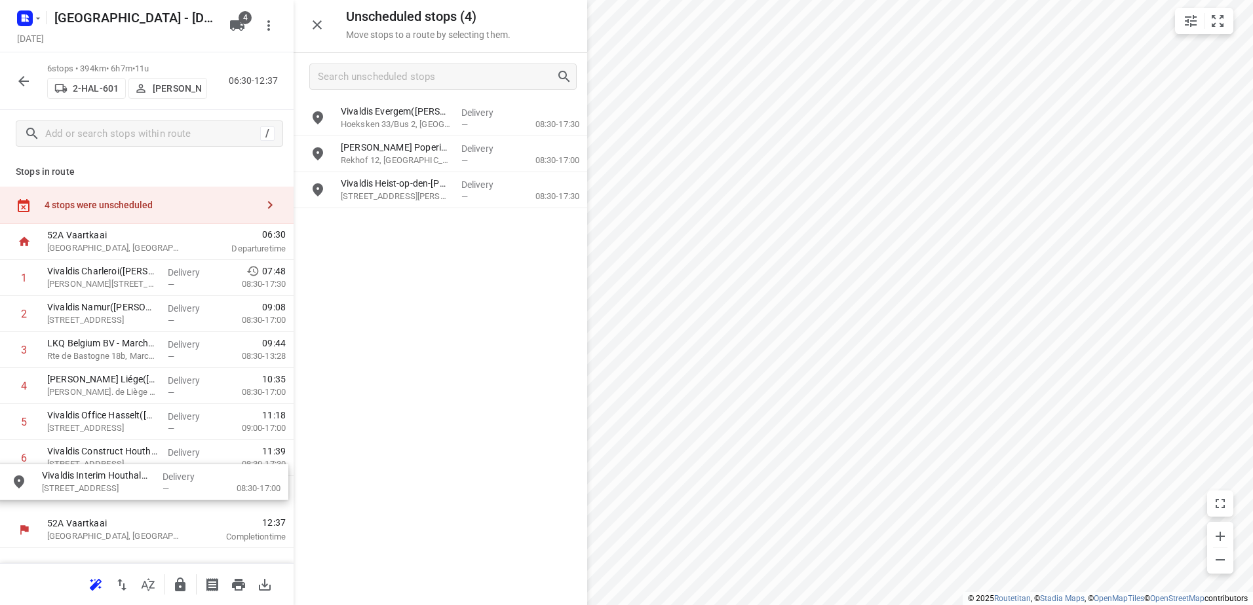
drag, startPoint x: 457, startPoint y: 149, endPoint x: 157, endPoint y: 482, distance: 448.1
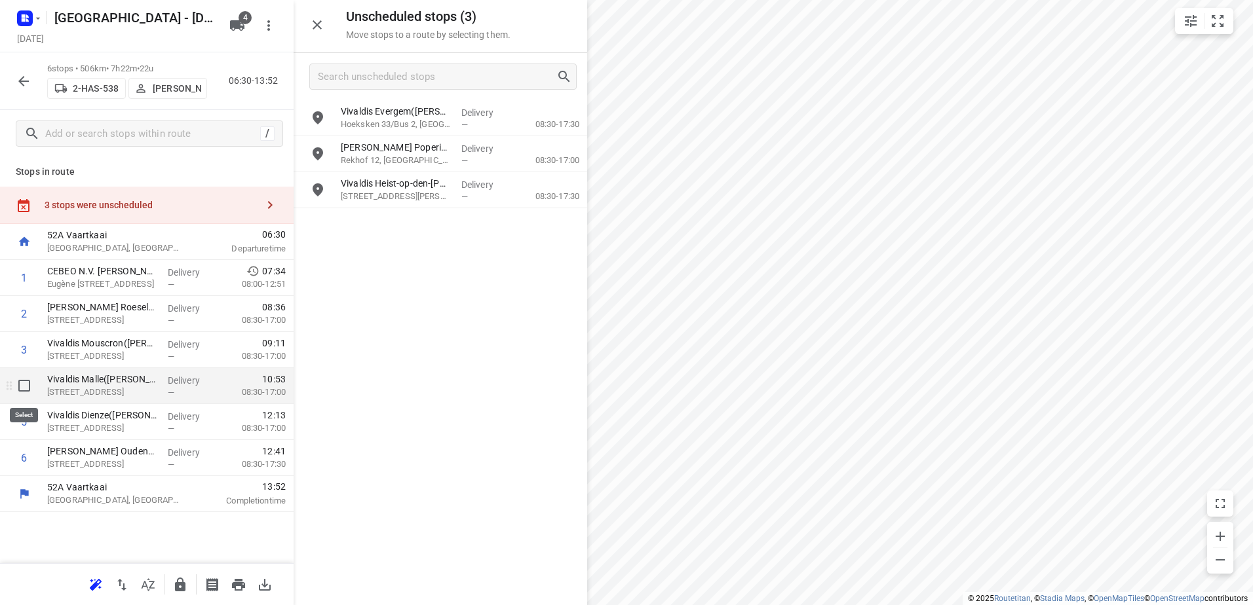
click at [26, 389] on input "checkbox" at bounding box center [24, 386] width 26 height 26
checkbox input "true"
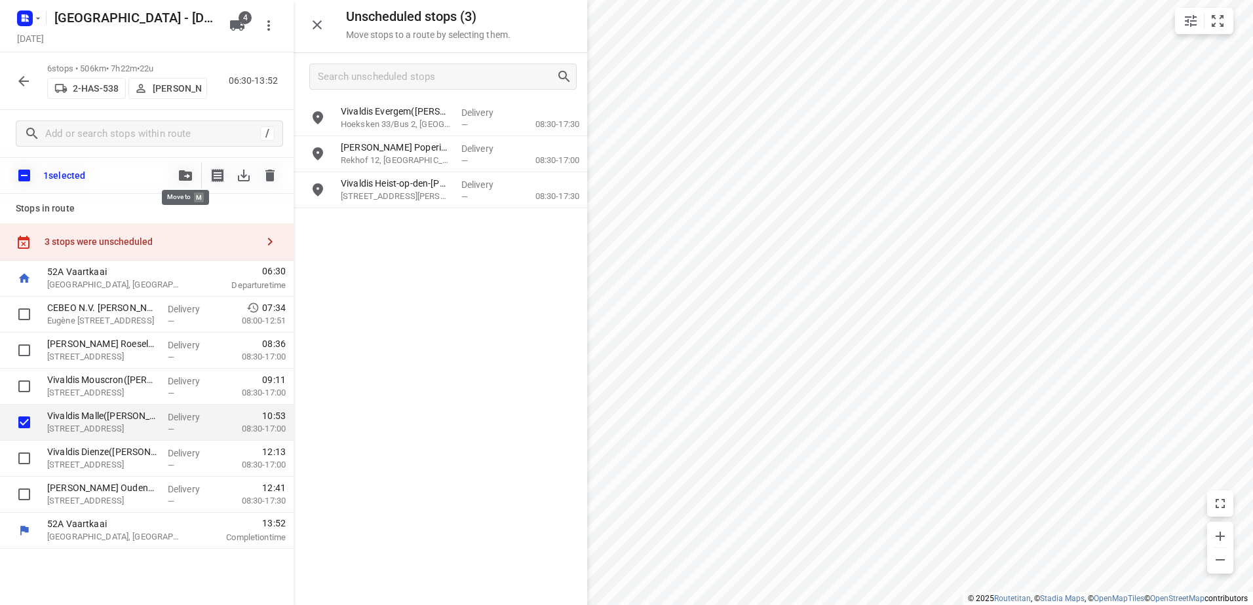
click at [189, 178] on icon "button" at bounding box center [185, 175] width 13 height 10
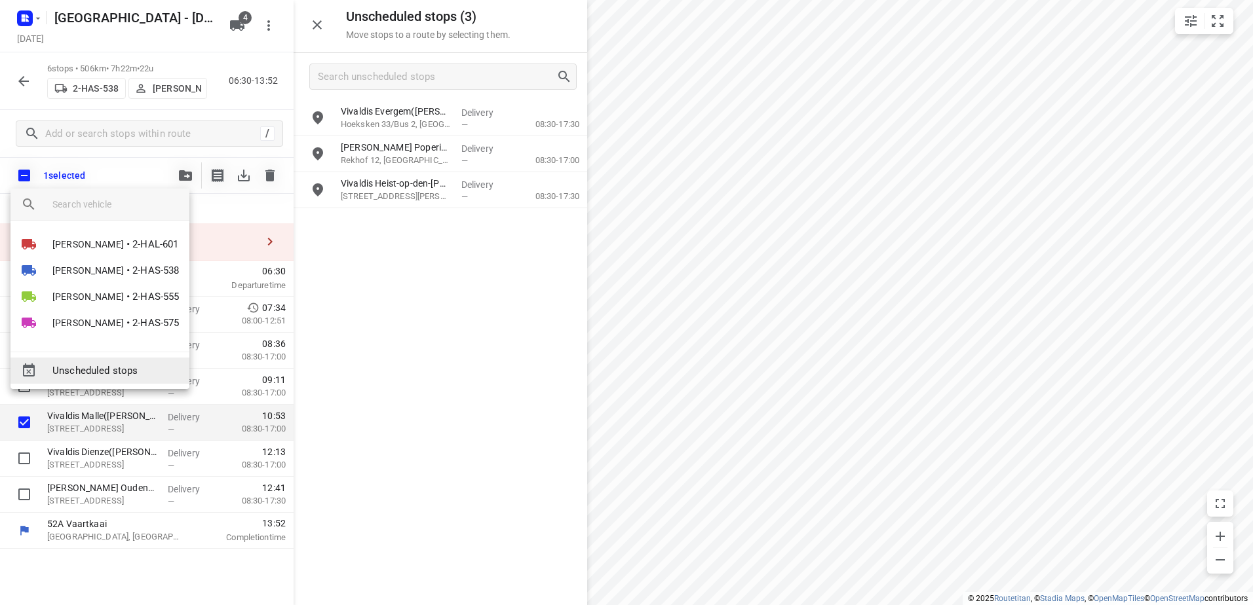
click at [143, 376] on span "Unscheduled stops" at bounding box center [115, 371] width 126 height 15
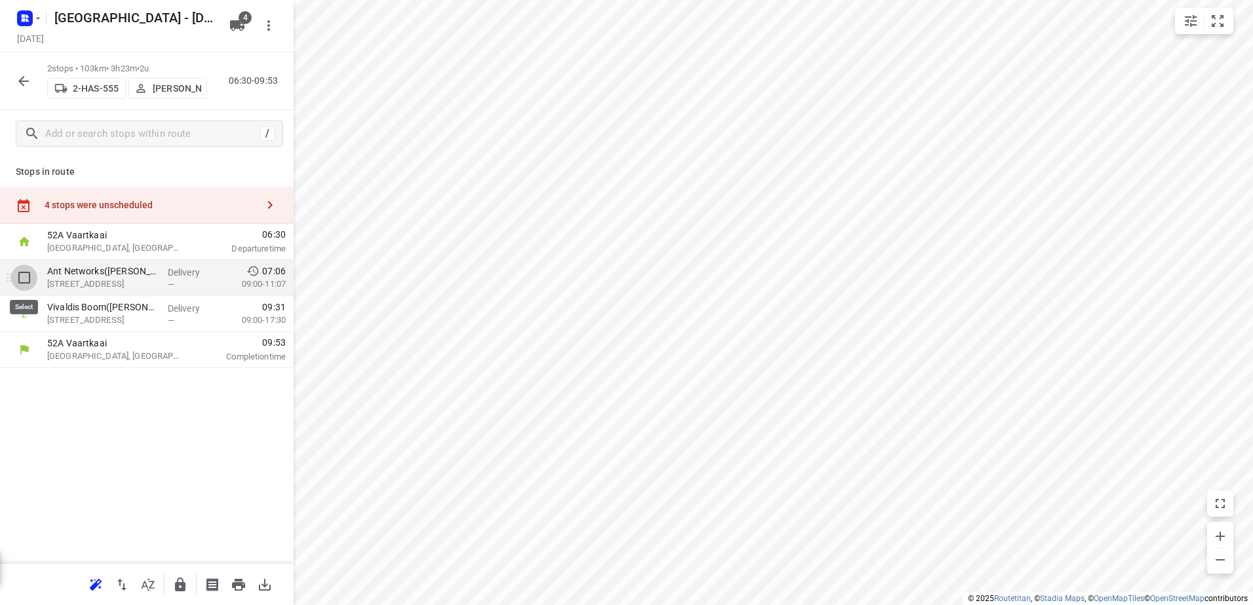
click at [25, 267] on input "checkbox" at bounding box center [24, 278] width 26 height 26
checkbox input "true"
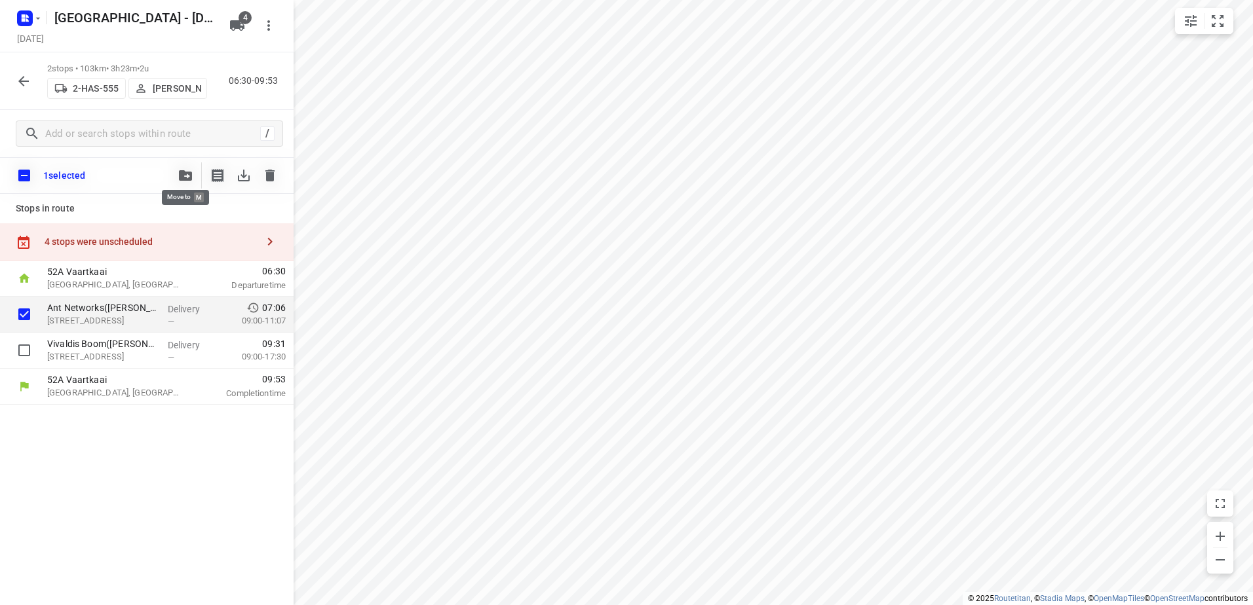
click at [181, 181] on button "button" at bounding box center [185, 175] width 26 height 26
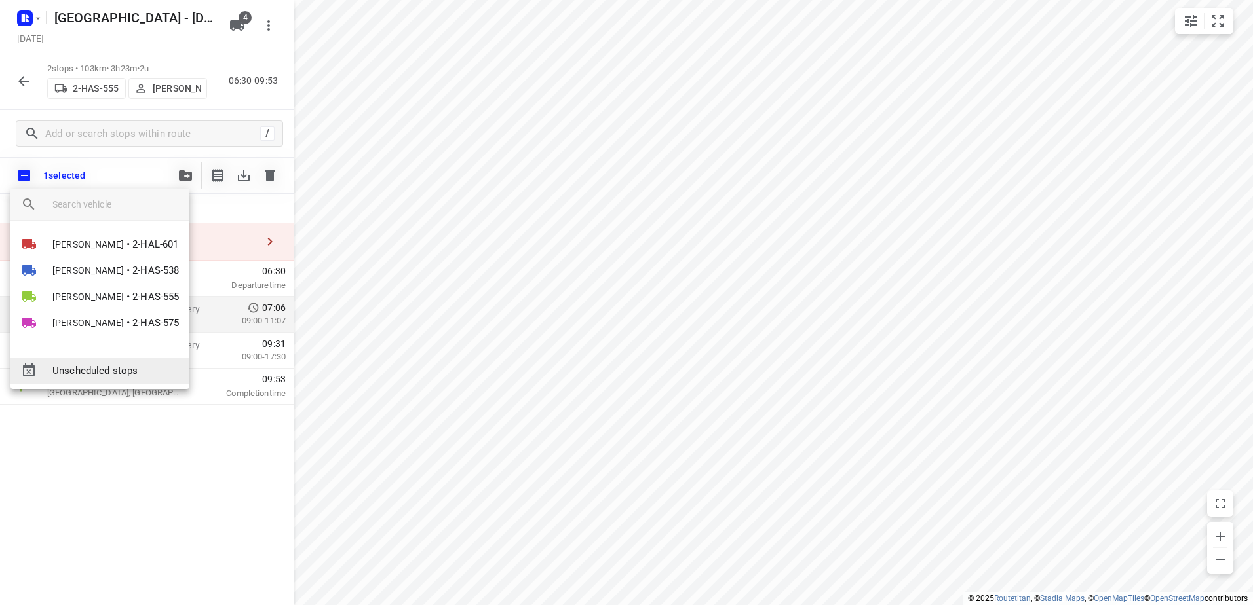
click at [145, 370] on span "Unscheduled stops" at bounding box center [115, 371] width 126 height 15
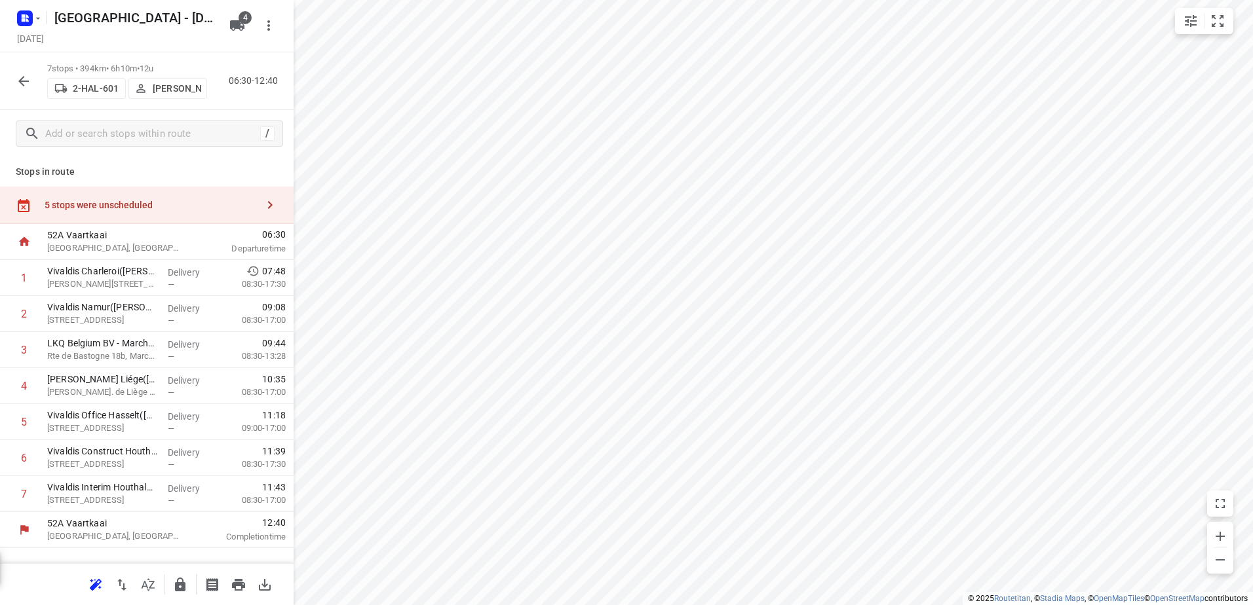
drag, startPoint x: 183, startPoint y: 209, endPoint x: 278, endPoint y: 204, distance: 95.8
click at [183, 208] on div "5 stops were unscheduled" at bounding box center [151, 205] width 212 height 10
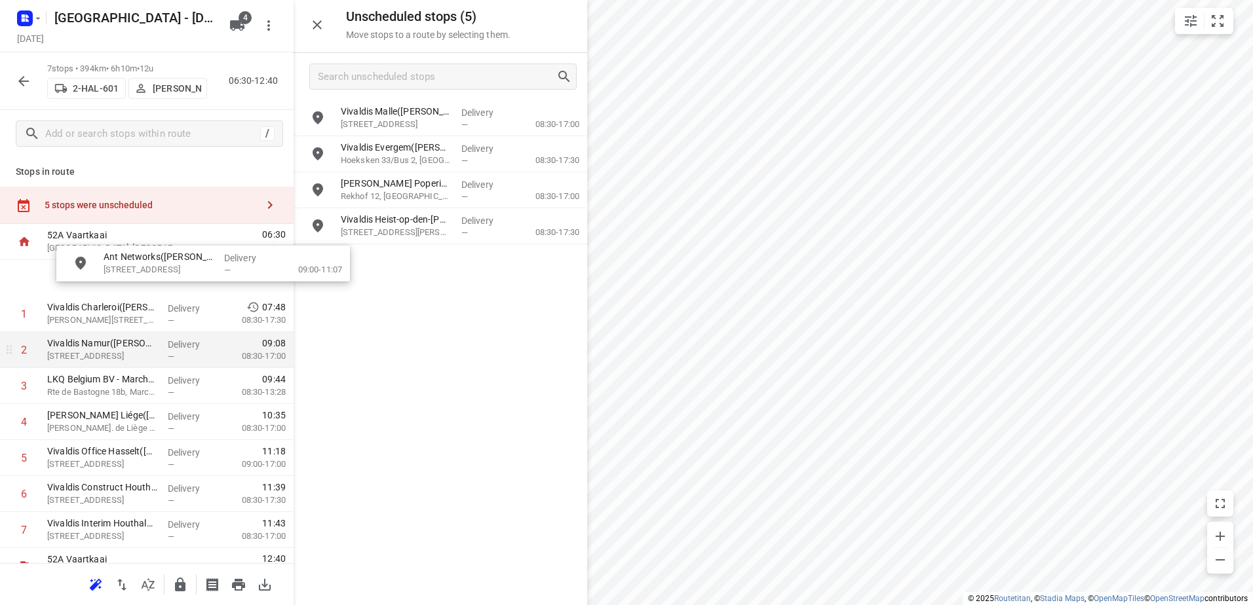
drag, startPoint x: 413, startPoint y: 123, endPoint x: 157, endPoint y: 340, distance: 336.1
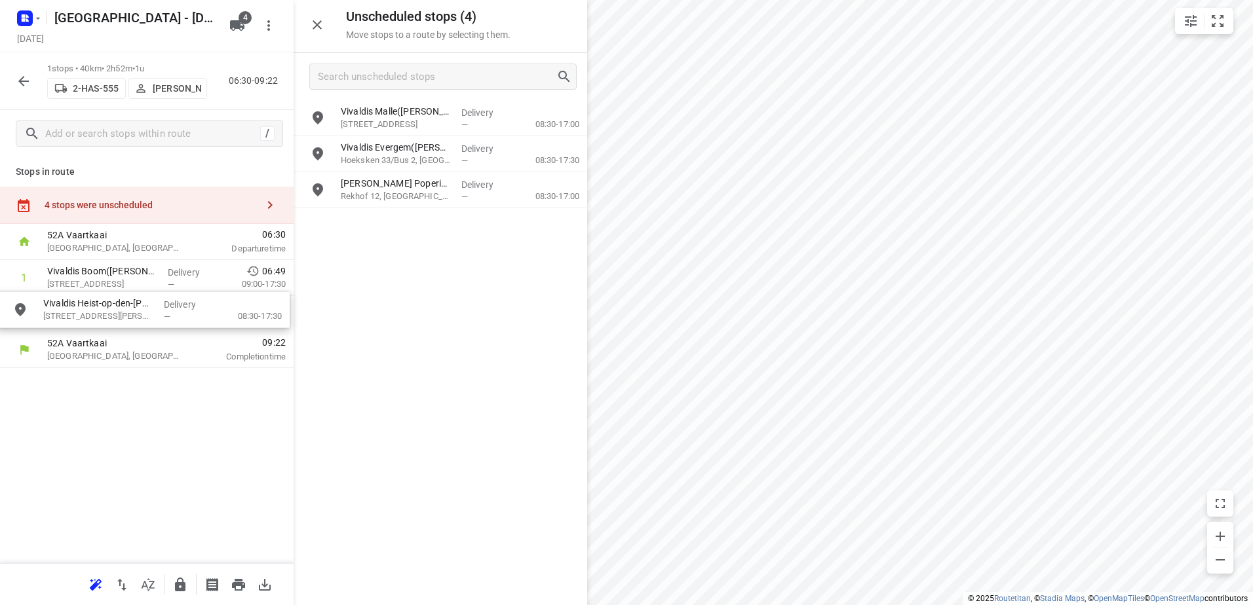
drag, startPoint x: 390, startPoint y: 229, endPoint x: 88, endPoint y: 315, distance: 314.2
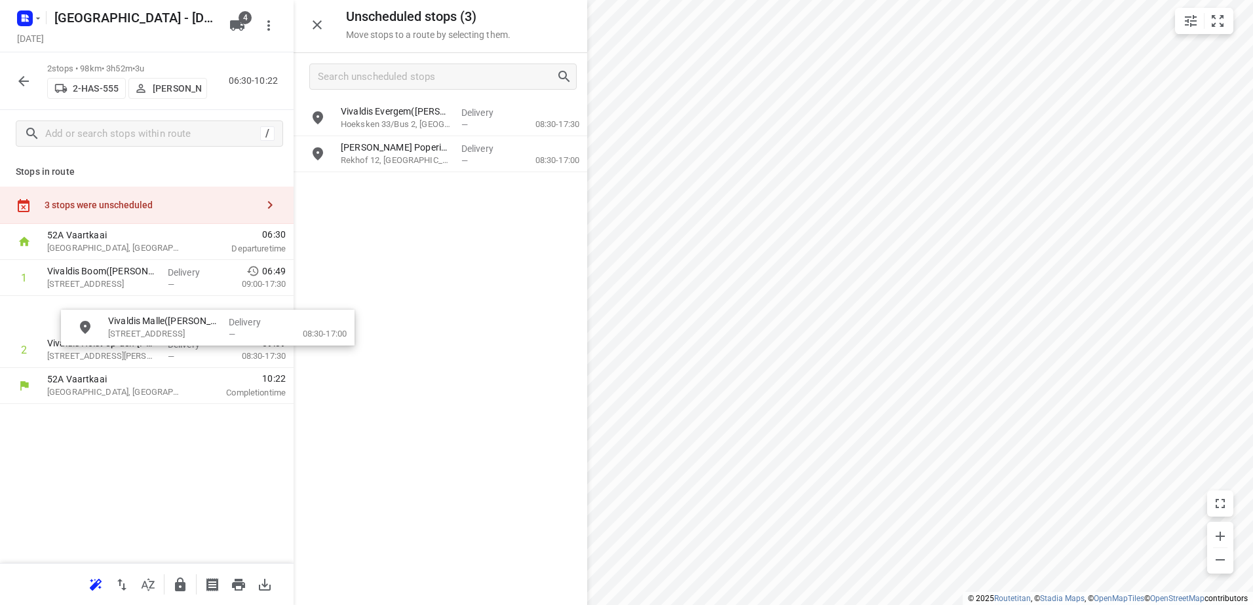
drag, startPoint x: 462, startPoint y: 118, endPoint x: 179, endPoint y: 347, distance: 364.3
click at [177, 594] on button "button" at bounding box center [180, 585] width 26 height 26
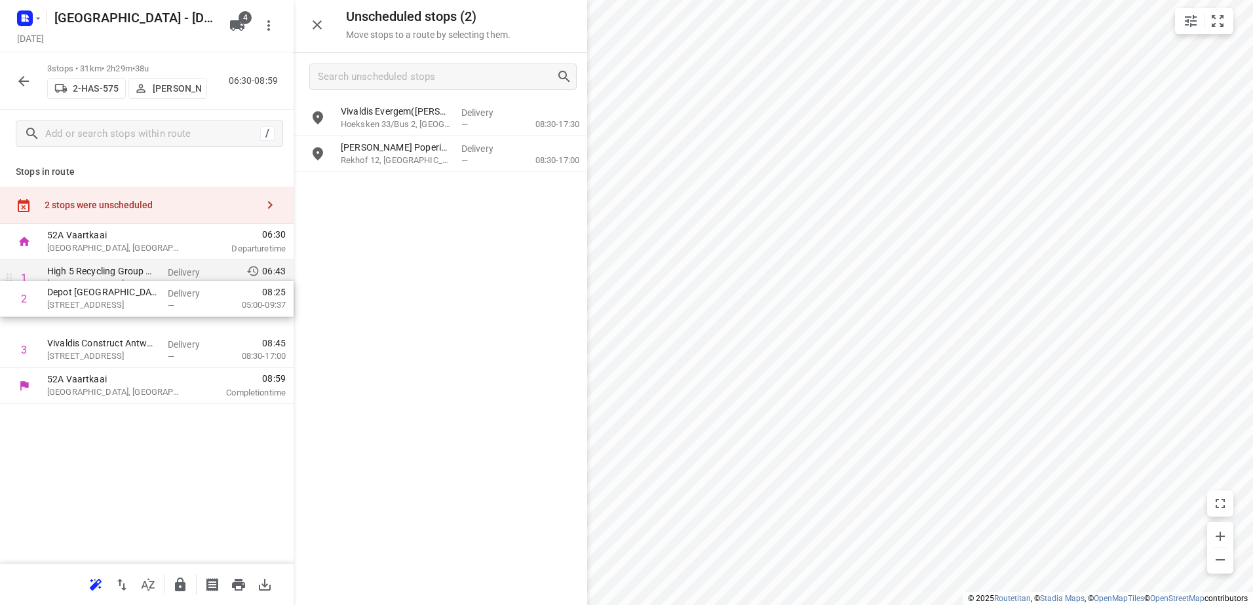
drag, startPoint x: 176, startPoint y: 311, endPoint x: 176, endPoint y: 288, distance: 22.9
click at [176, 290] on div "1 High 5 Recycling Group NV(Emilie Huybrechts) Haminastraat 25, Antwerpen Deliv…" at bounding box center [147, 314] width 294 height 108
drag, startPoint x: 171, startPoint y: 311, endPoint x: 178, endPoint y: 280, distance: 31.6
click at [178, 280] on div "1 High 5 Recycling Group NV(Emilie Huybrechts) Haminastraat 25, Antwerpen Deliv…" at bounding box center [147, 314] width 294 height 108
click at [180, 582] on icon "button" at bounding box center [180, 585] width 10 height 14
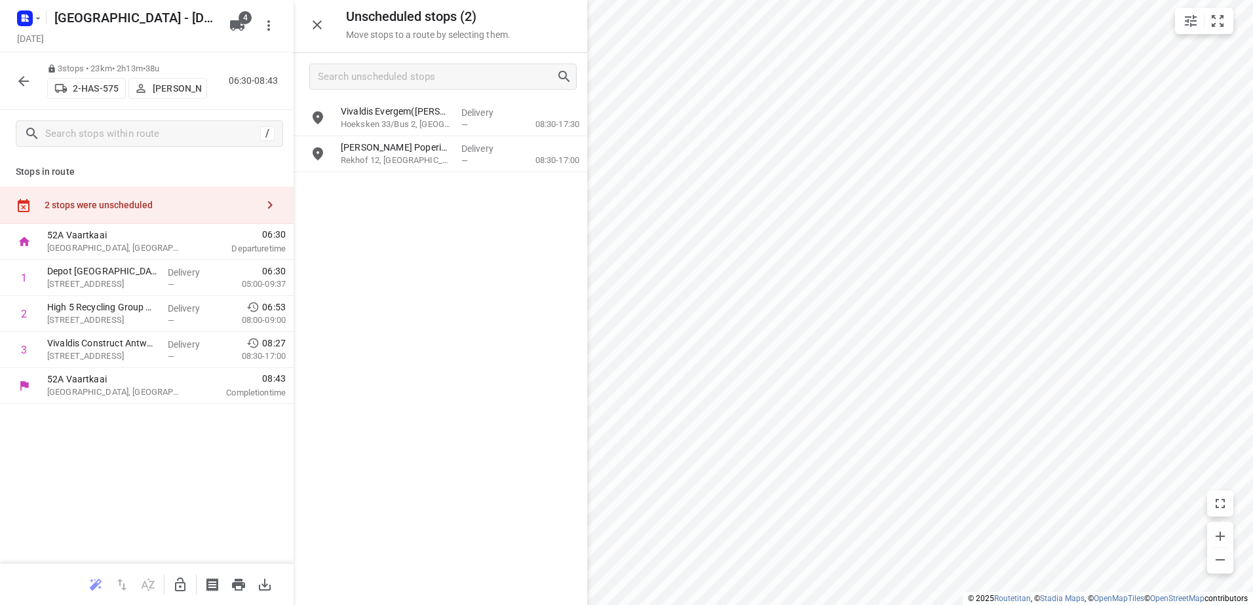
click at [20, 84] on icon "button" at bounding box center [24, 81] width 16 height 16
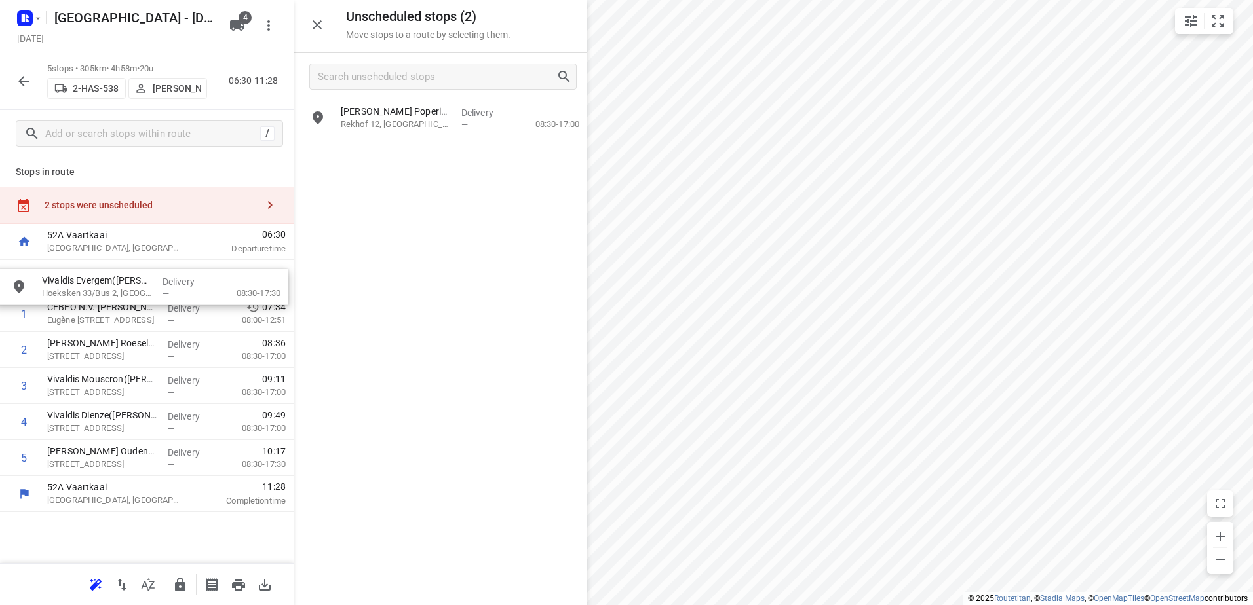
drag, startPoint x: 501, startPoint y: 117, endPoint x: 189, endPoint y: 286, distance: 354.1
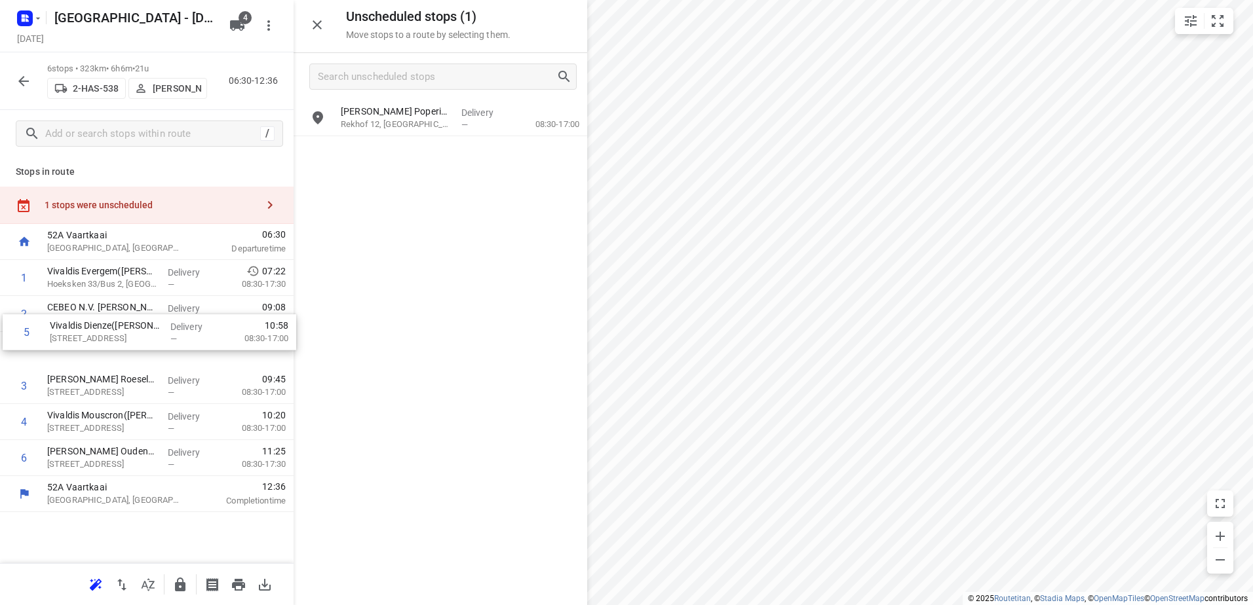
drag, startPoint x: 141, startPoint y: 426, endPoint x: 140, endPoint y: 311, distance: 115.3
click at [141, 314] on div "1 Vivaldis Evergem(Régis Birgel) Hoeksken 33/Bus 2, Evergem Delivery — 07:22 08…" at bounding box center [147, 368] width 294 height 216
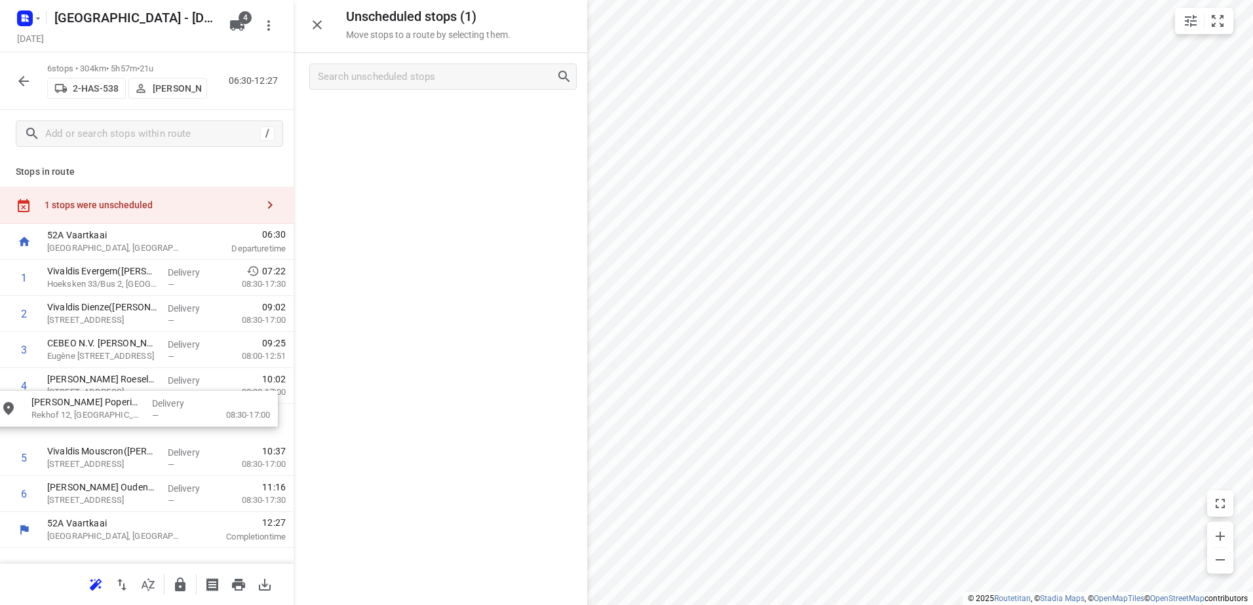
drag, startPoint x: 463, startPoint y: 121, endPoint x: 155, endPoint y: 421, distance: 430.4
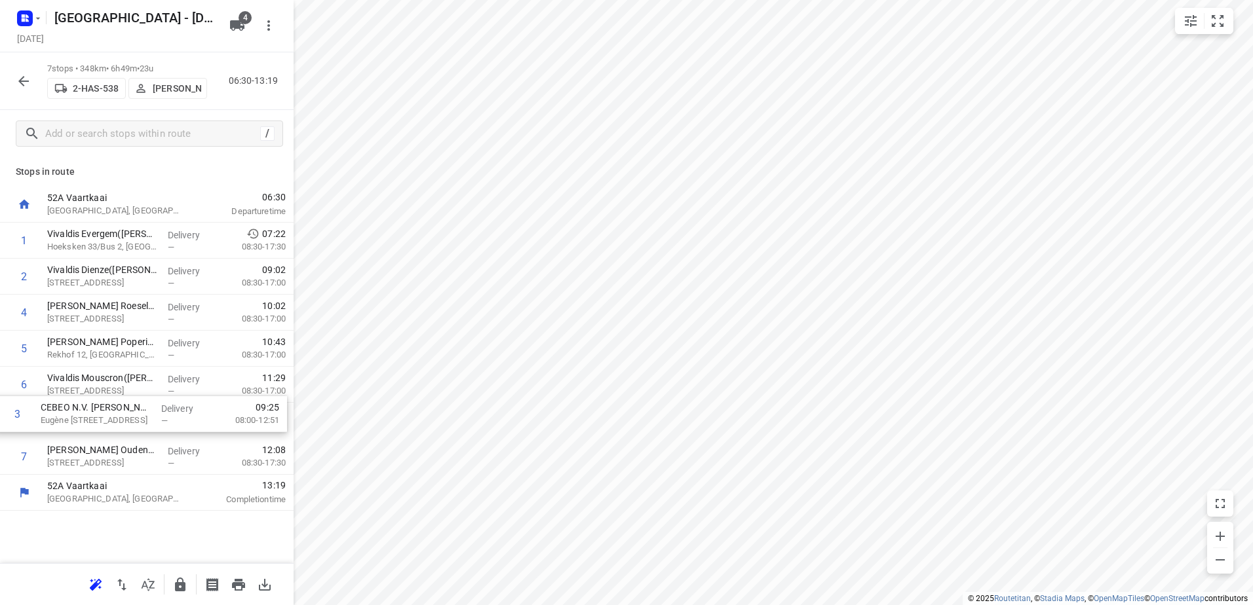
drag, startPoint x: 189, startPoint y: 317, endPoint x: 181, endPoint y: 424, distance: 107.1
click at [181, 424] on div "1 Vivaldis Evergem(Régis Birgel) Hoeksken 33/Bus 2, Evergem Delivery — 07:22 08…" at bounding box center [147, 349] width 294 height 252
click at [184, 588] on icon "button" at bounding box center [180, 585] width 10 height 14
click at [19, 78] on icon "button" at bounding box center [24, 81] width 16 height 16
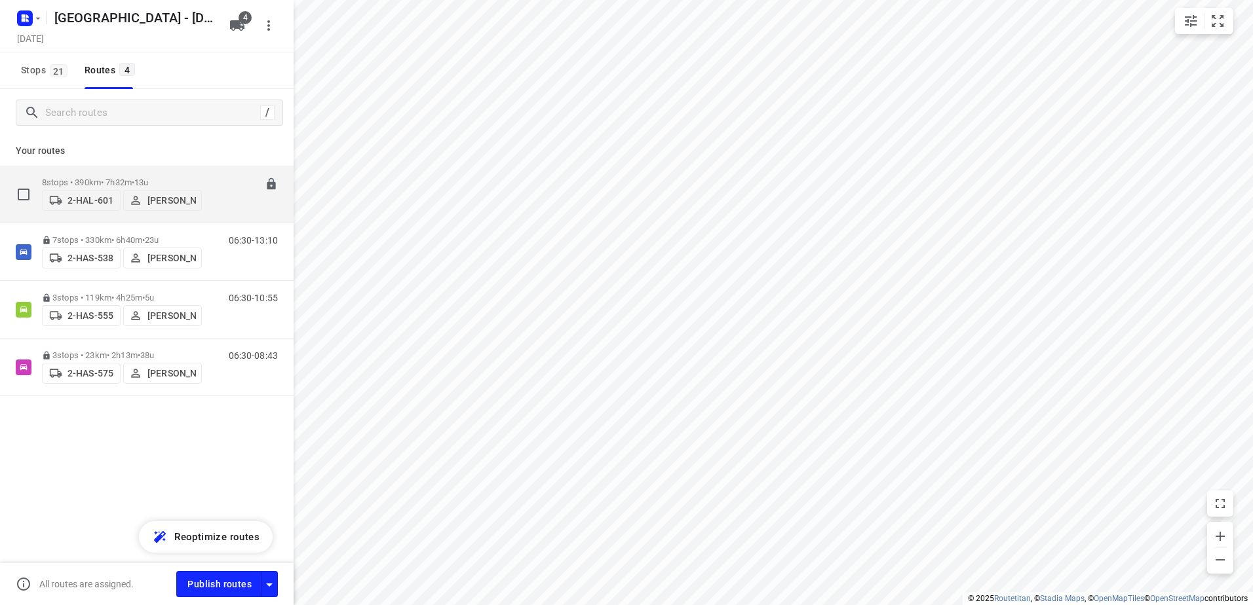
click at [178, 171] on div "8 stops • 390km • 7h32m • 13u 2-HAL-601 Bart Denbeir" at bounding box center [122, 194] width 160 height 47
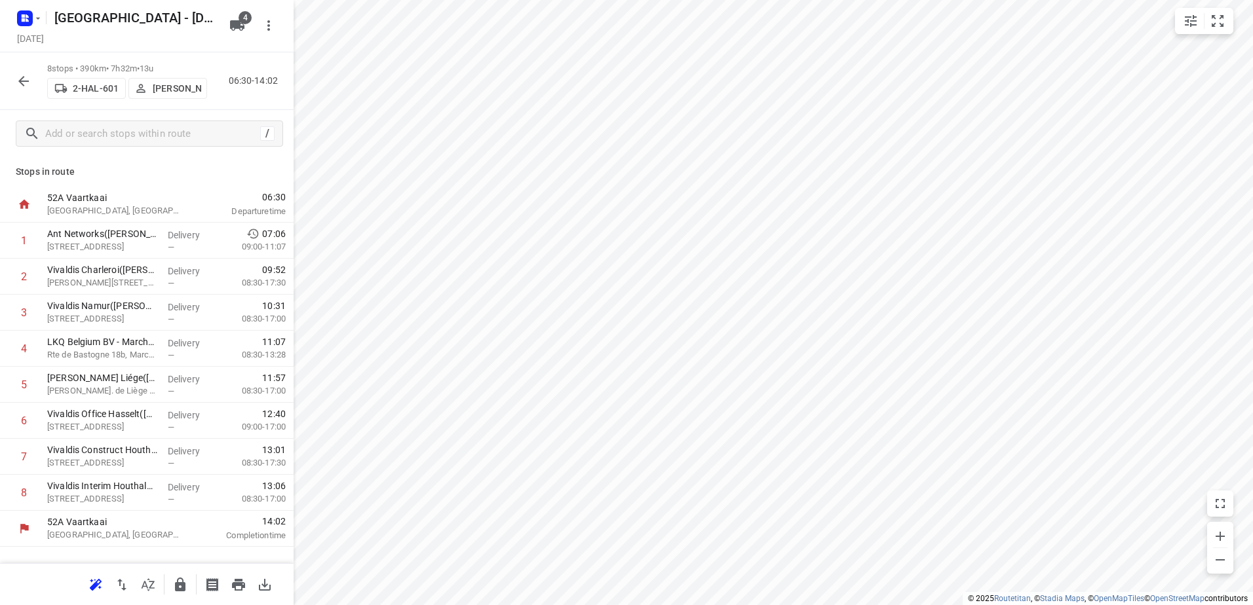
click at [179, 594] on button "button" at bounding box center [180, 585] width 26 height 26
click at [22, 85] on icon "button" at bounding box center [24, 81] width 16 height 16
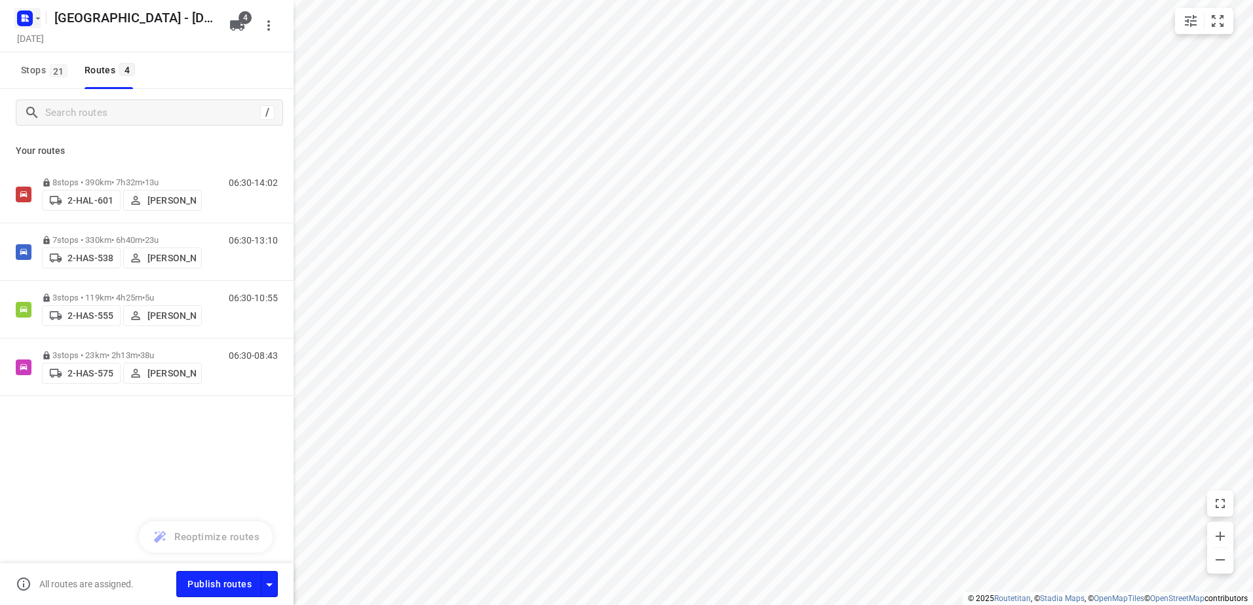
click at [25, 22] on rect "button" at bounding box center [25, 18] width 16 height 16
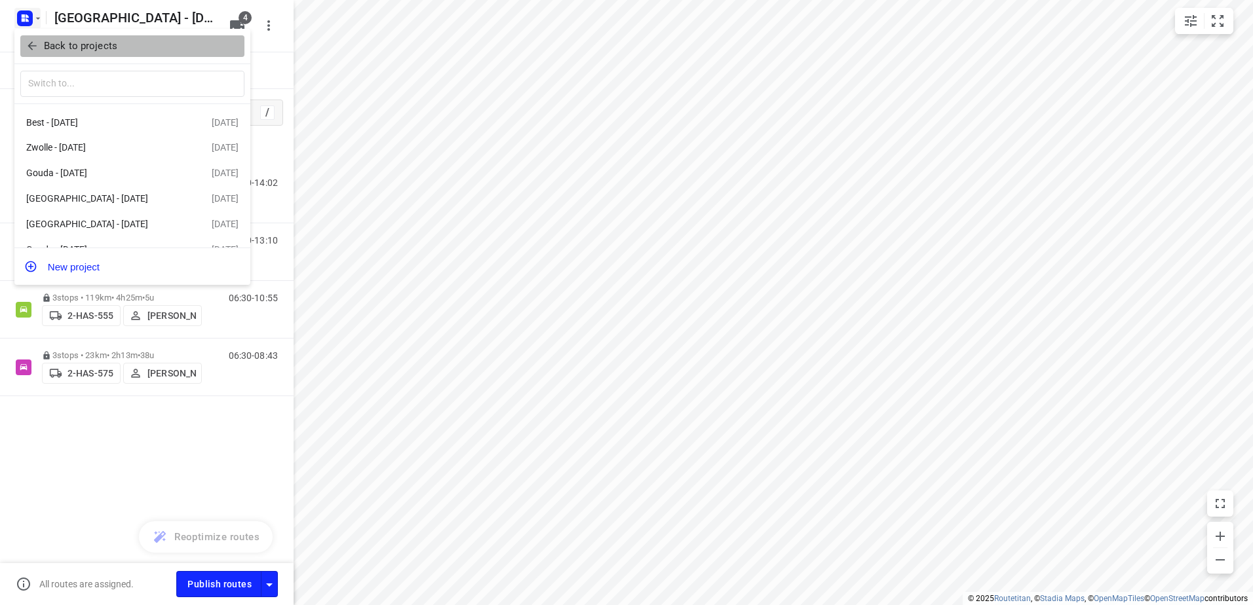
click at [35, 41] on icon "button" at bounding box center [32, 45] width 13 height 13
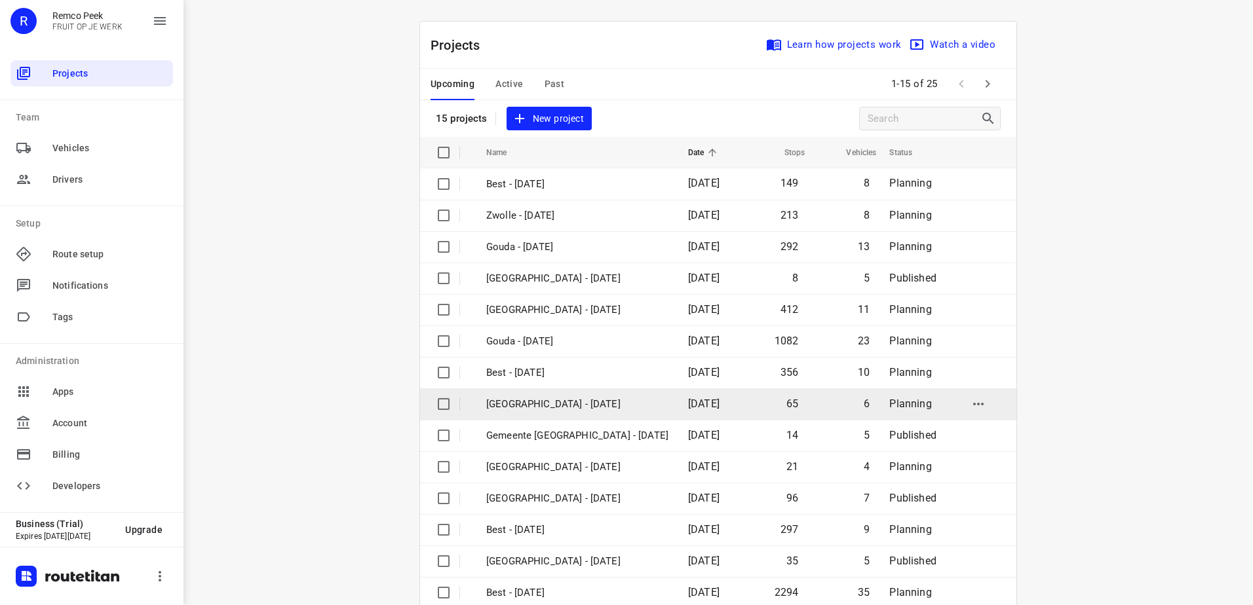
click at [602, 400] on p "[GEOGRAPHIC_DATA] - [DATE]" at bounding box center [577, 404] width 182 height 15
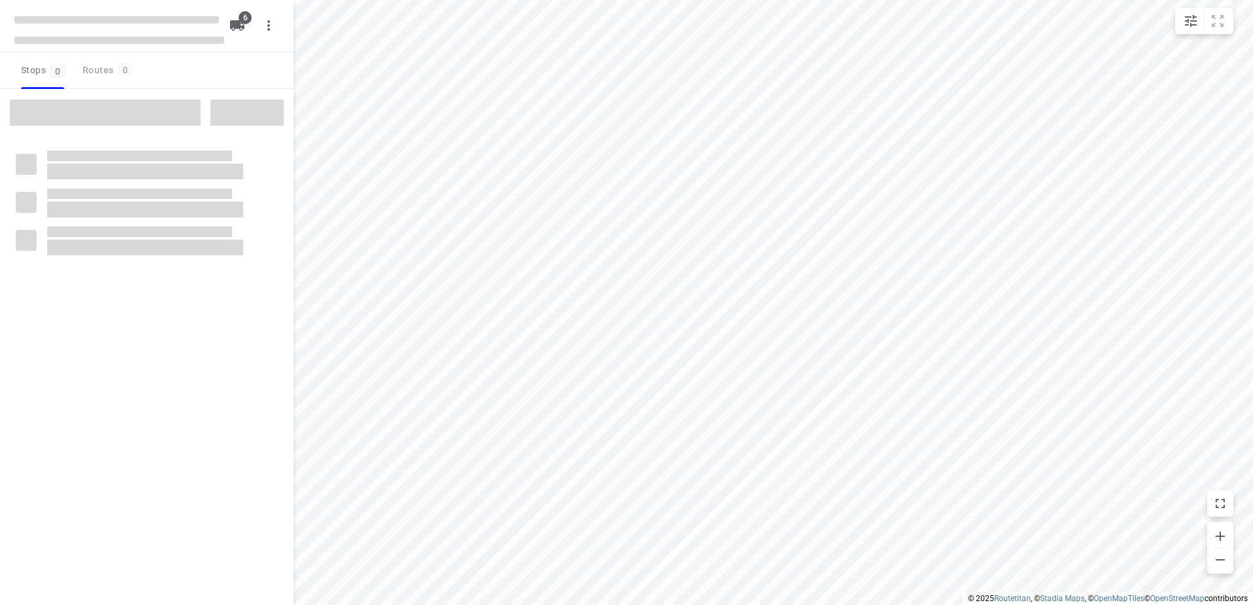
checkbox input "true"
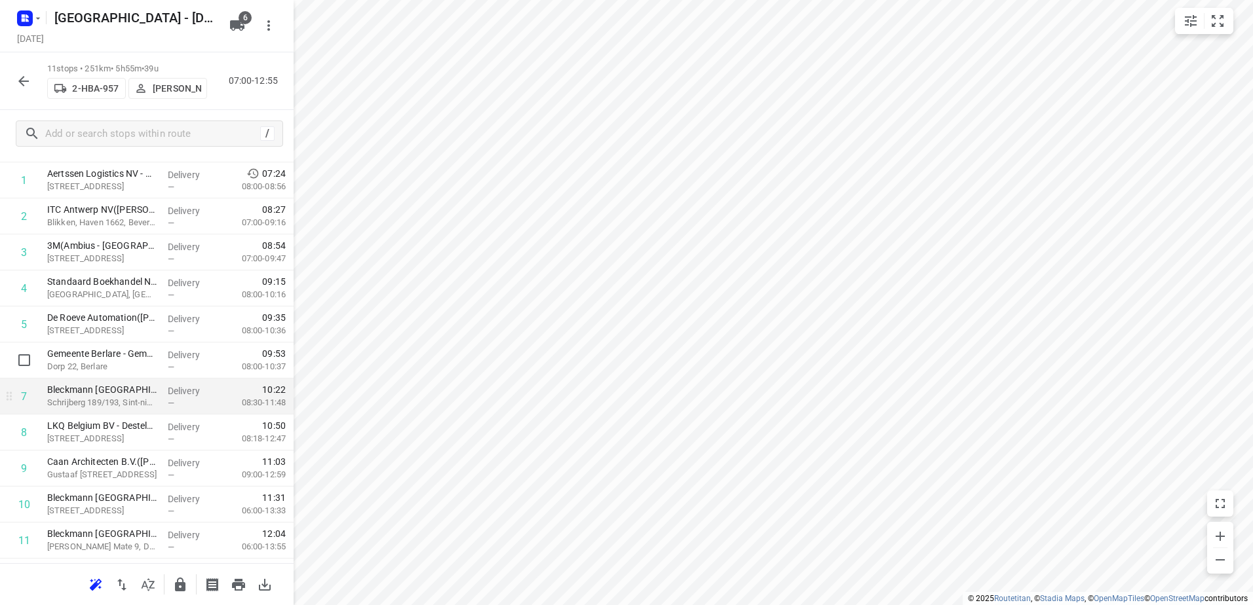
scroll to position [129, 0]
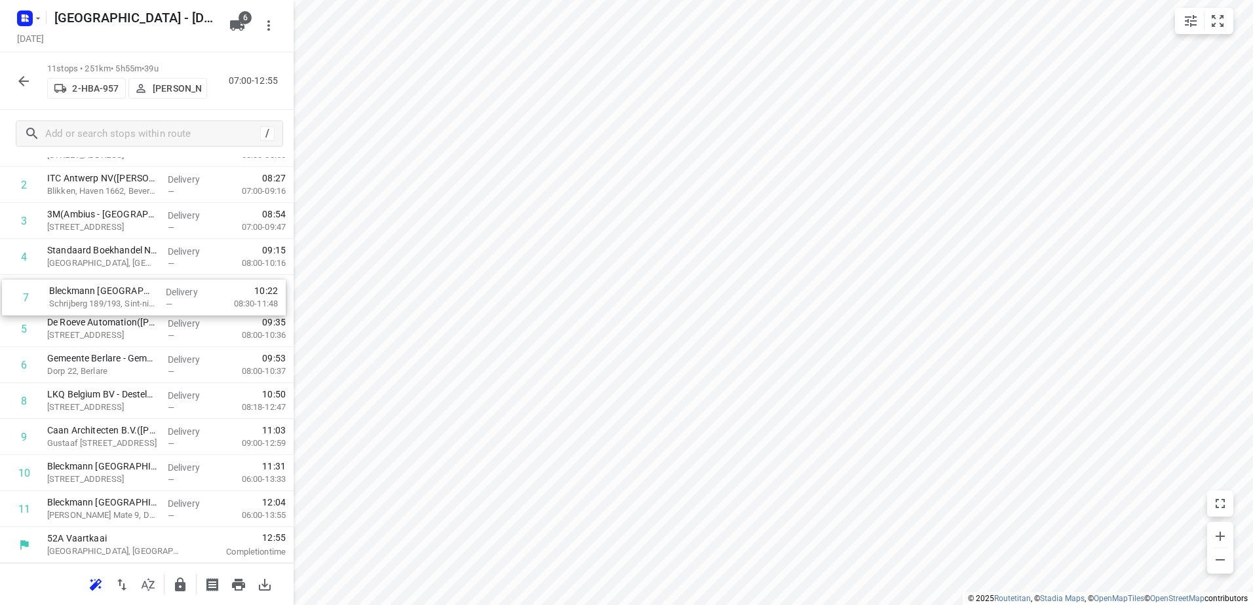
drag, startPoint x: 197, startPoint y: 365, endPoint x: 199, endPoint y: 294, distance: 71.4
click at [199, 294] on div "1 Aertssen Logistics NV - Verrebroek(Kris van Schelstraete) Steentijdstraat 128…" at bounding box center [147, 329] width 294 height 396
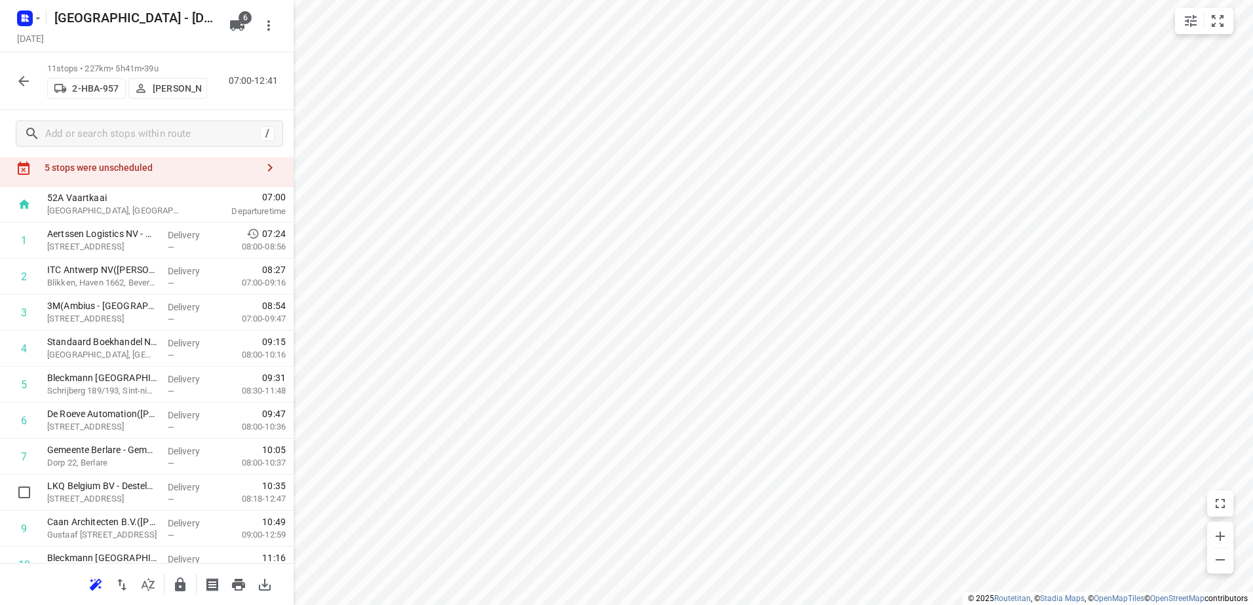
scroll to position [0, 0]
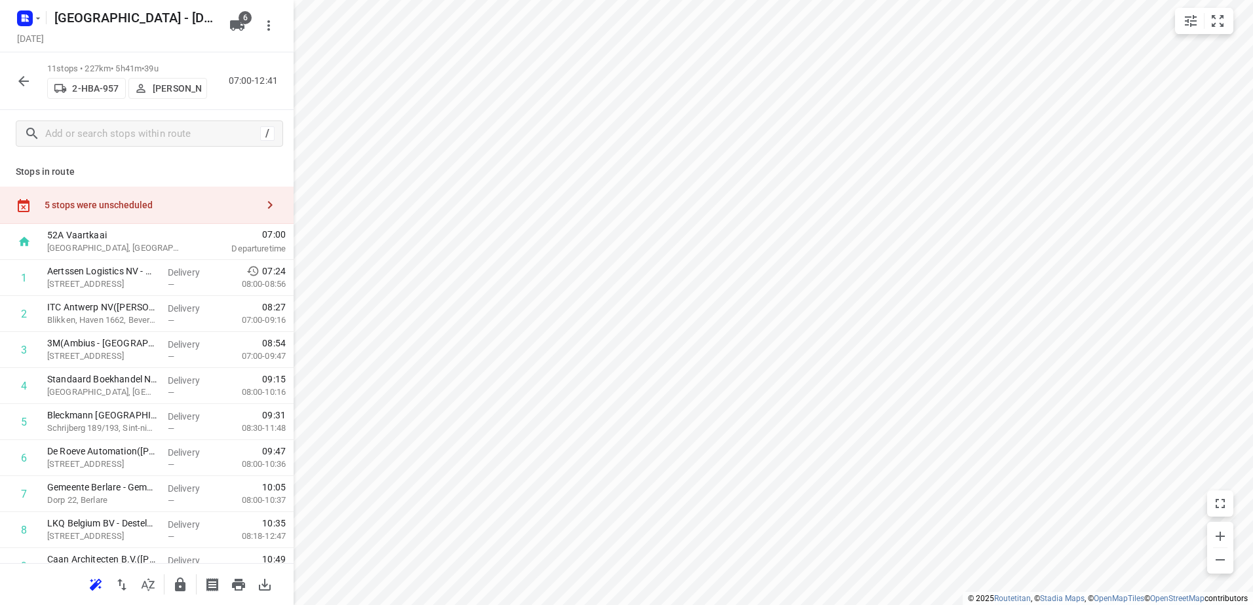
click at [132, 198] on div "5 stops were unscheduled" at bounding box center [147, 205] width 294 height 37
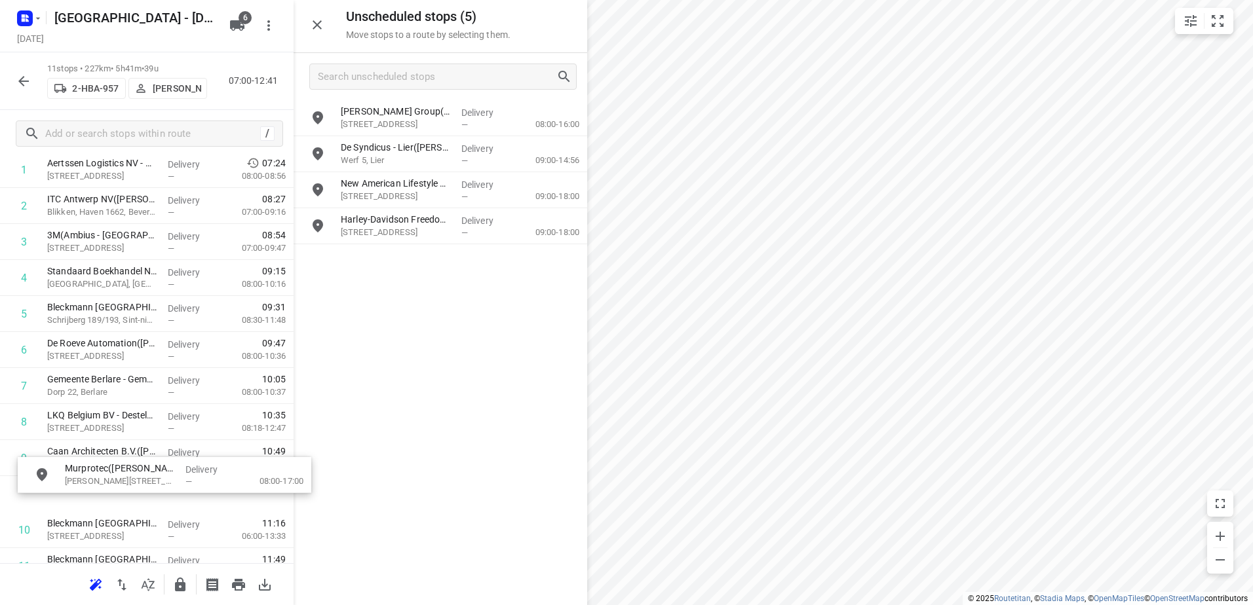
scroll to position [115, 9]
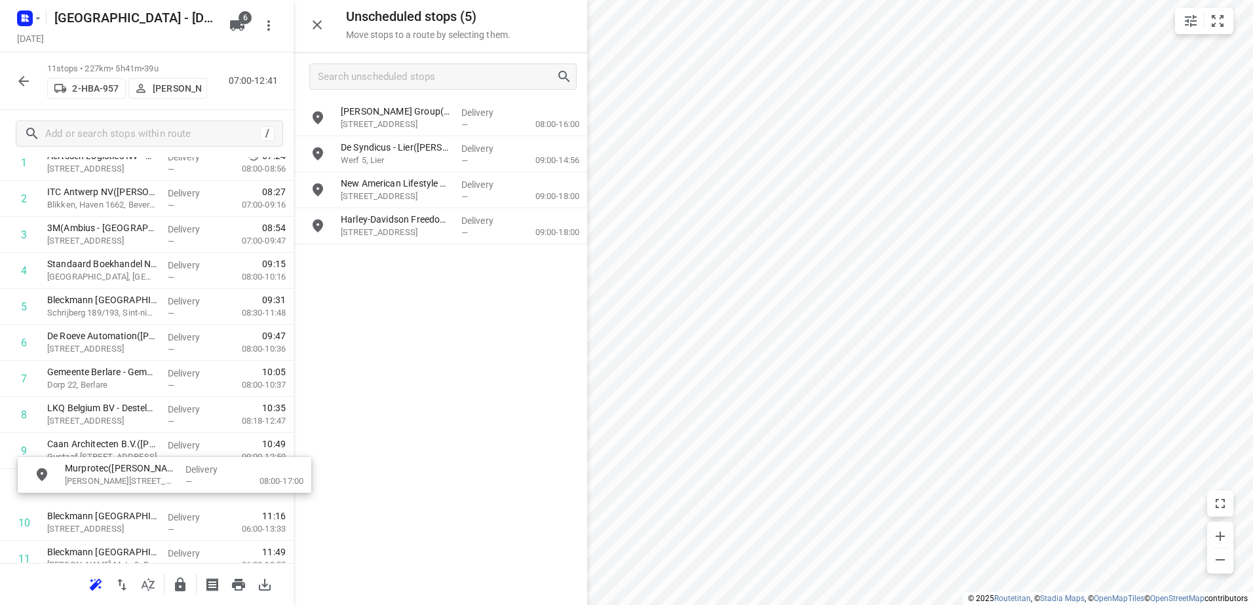
drag, startPoint x: 426, startPoint y: 259, endPoint x: 128, endPoint y: 457, distance: 357.8
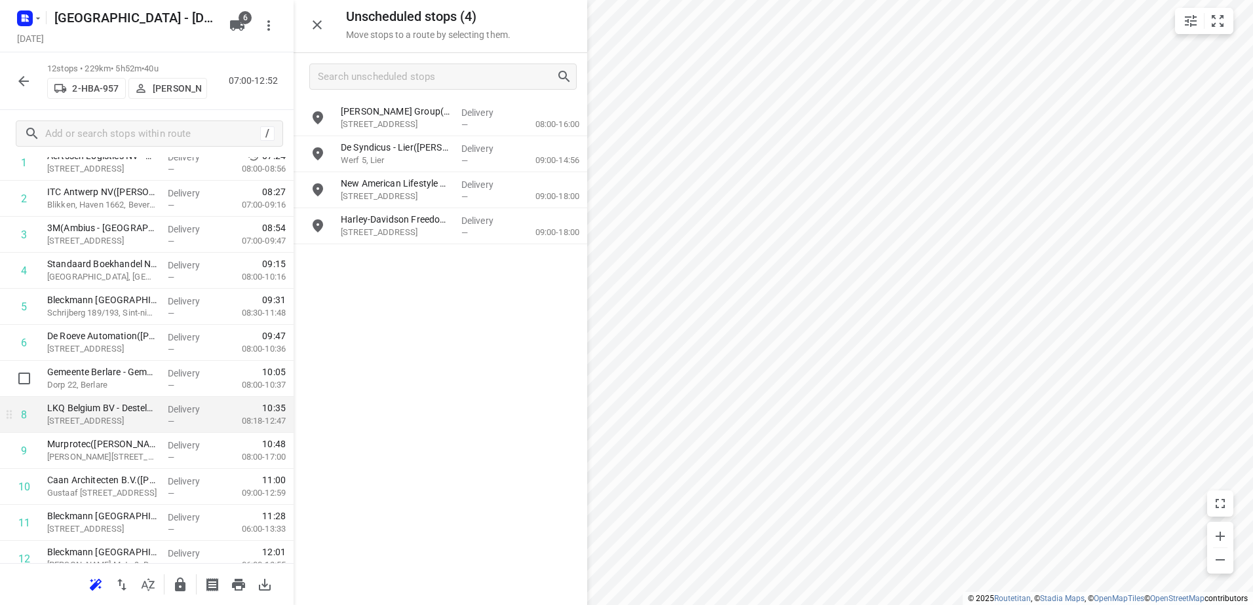
scroll to position [165, 0]
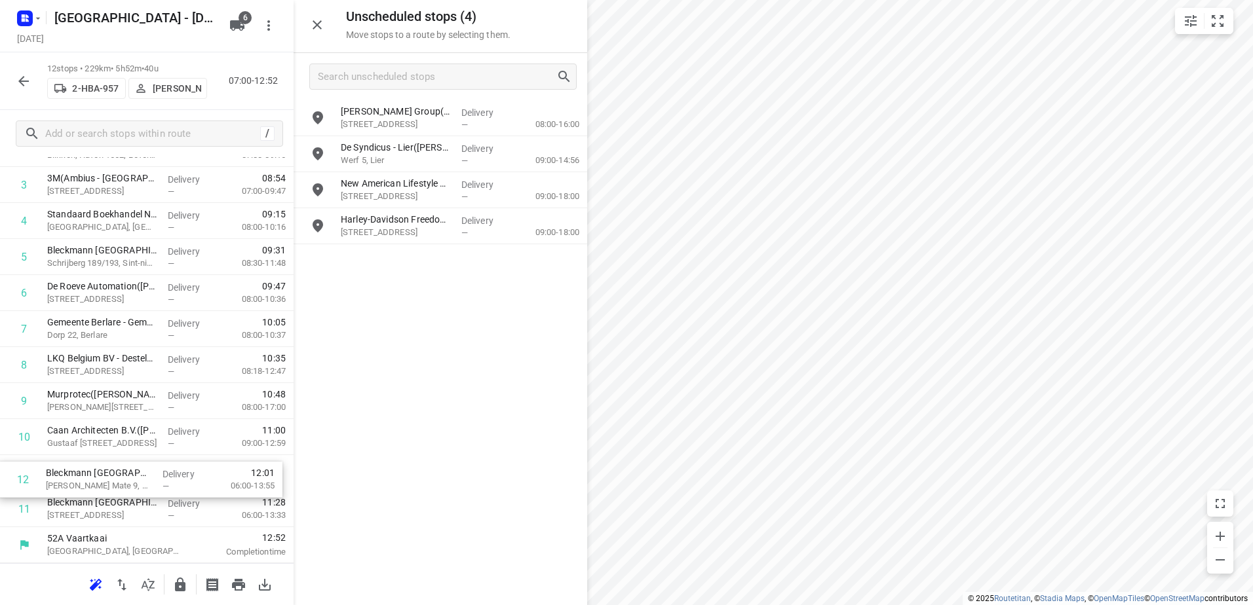
drag, startPoint x: 184, startPoint y: 524, endPoint x: 181, endPoint y: 482, distance: 42.0
click at [181, 482] on div "1 Aertssen Logistics NV - Verrebroek(Kris van Schelstraete) Steentijdstraat 128…" at bounding box center [147, 311] width 294 height 432
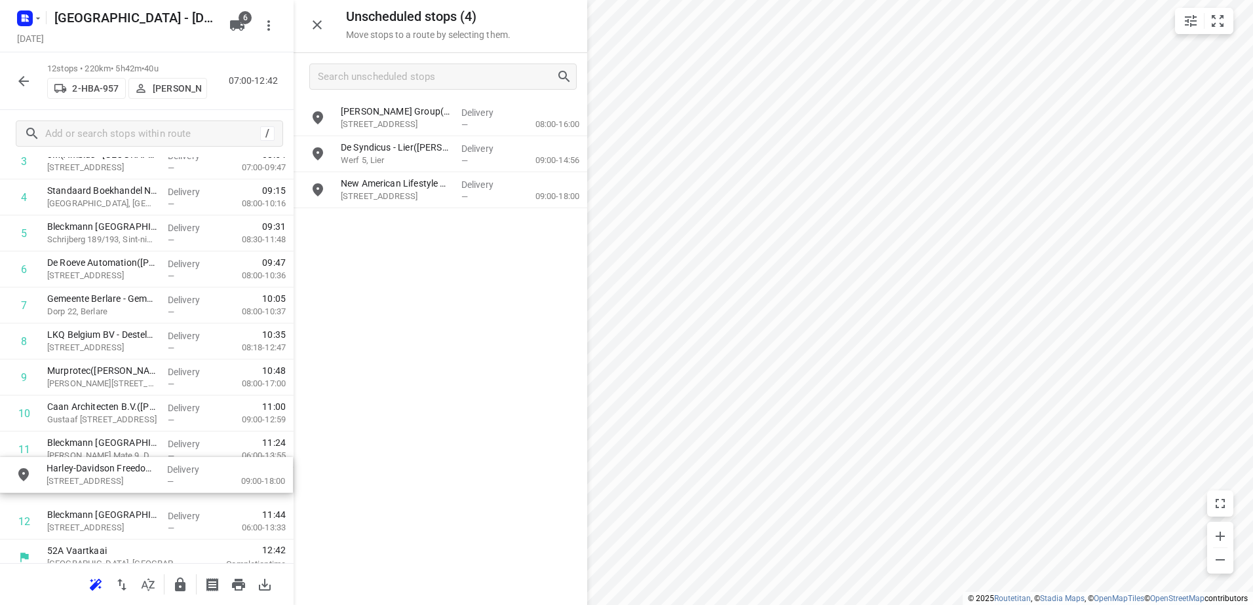
drag, startPoint x: 447, startPoint y: 223, endPoint x: 145, endPoint y: 477, distance: 394.3
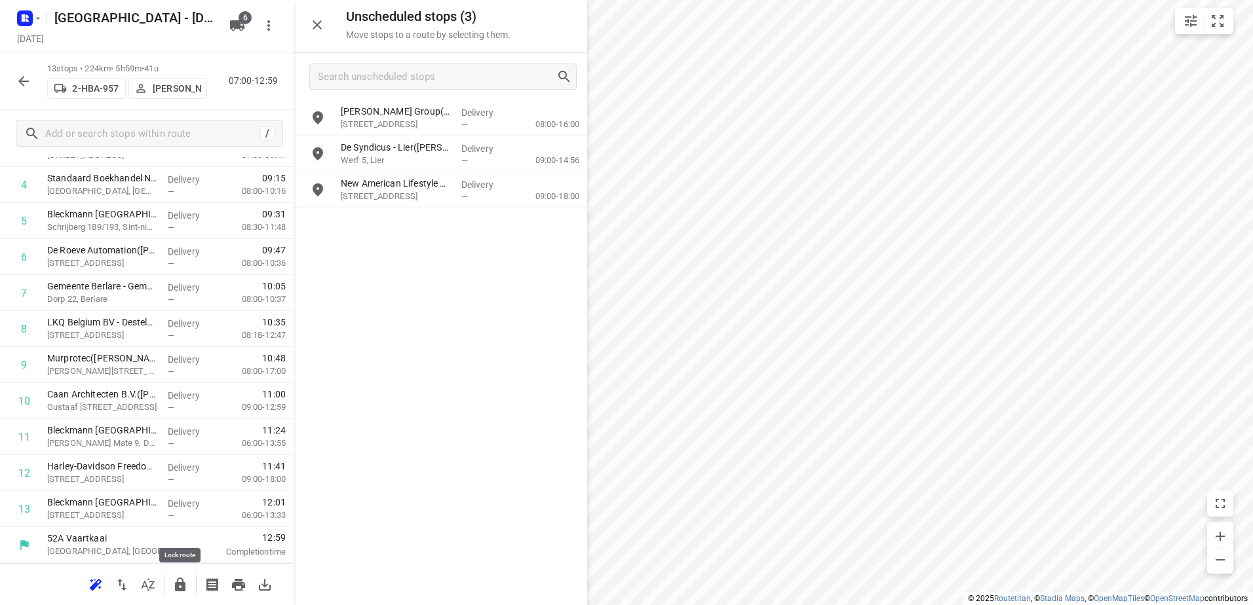
click at [177, 593] on button "button" at bounding box center [180, 585] width 26 height 26
click at [31, 83] on icon "button" at bounding box center [24, 81] width 16 height 16
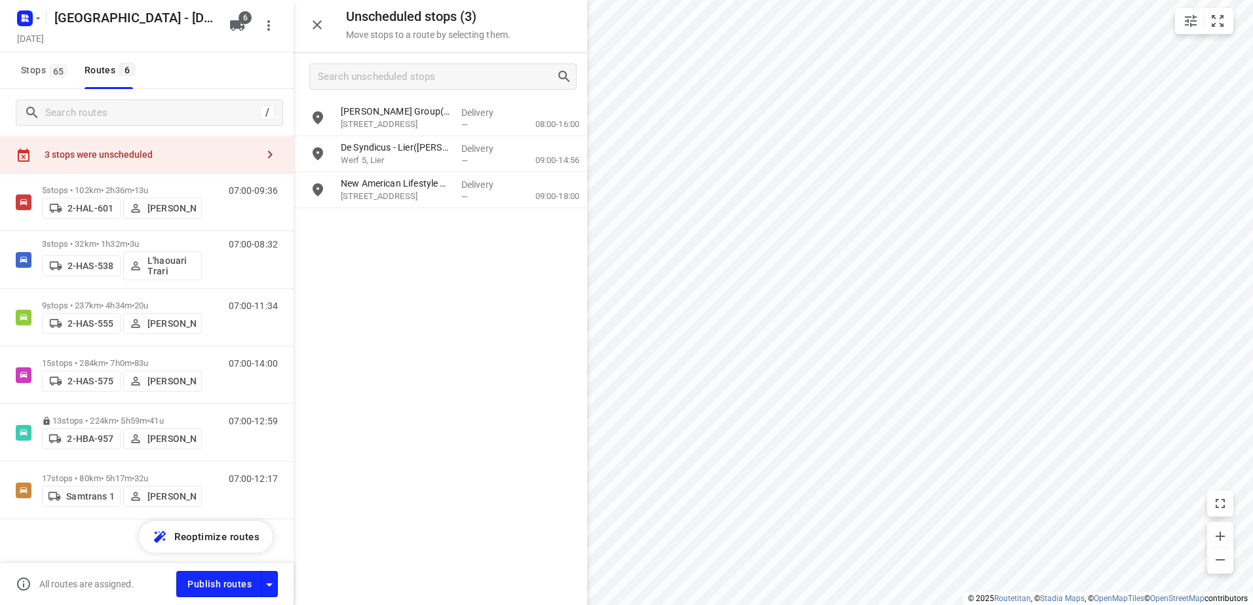
scroll to position [38, 0]
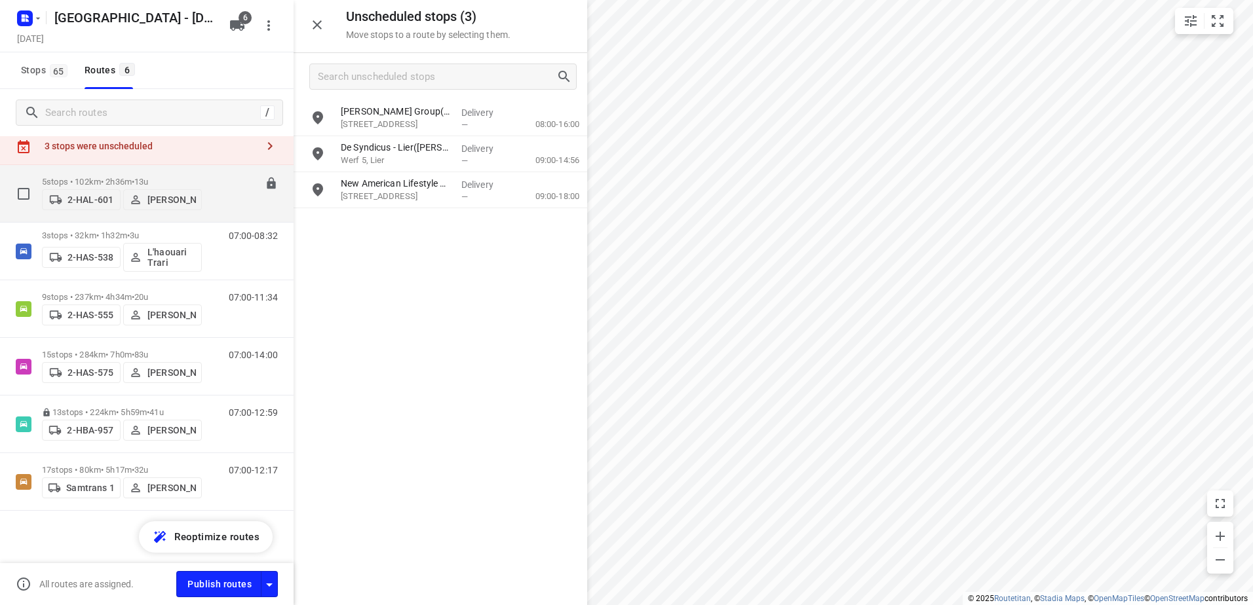
click at [92, 181] on p "5 stops • 102km • 2h36m • 13u" at bounding box center [122, 182] width 160 height 10
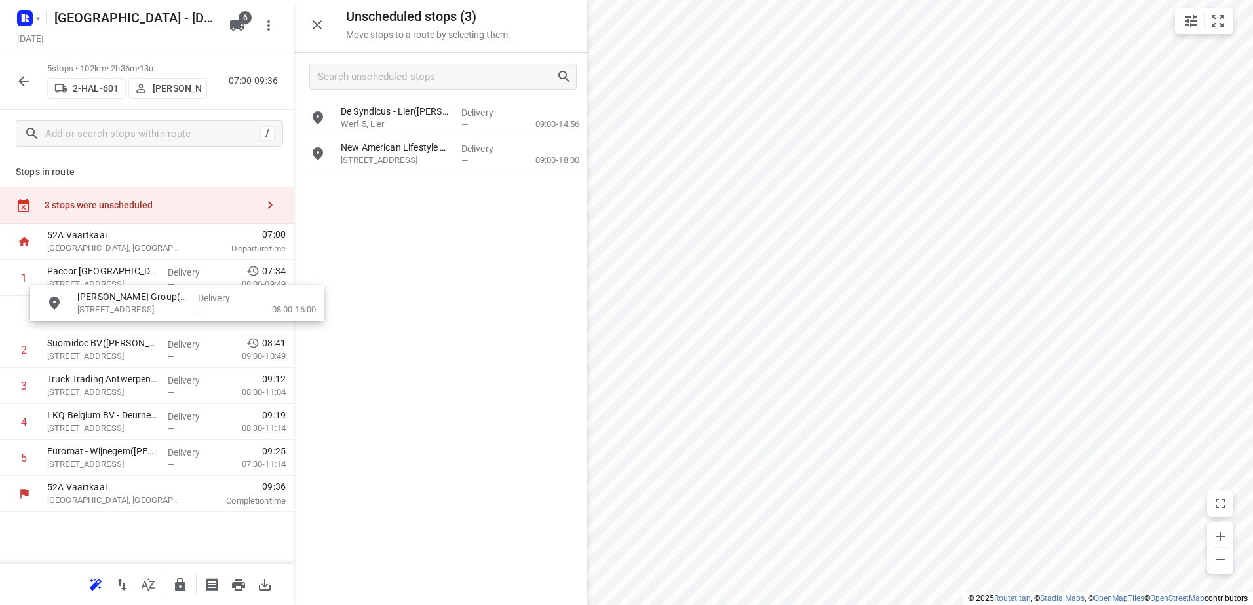
drag, startPoint x: 433, startPoint y: 119, endPoint x: 153, endPoint y: 314, distance: 341.7
click at [176, 583] on icon "button" at bounding box center [180, 585] width 10 height 14
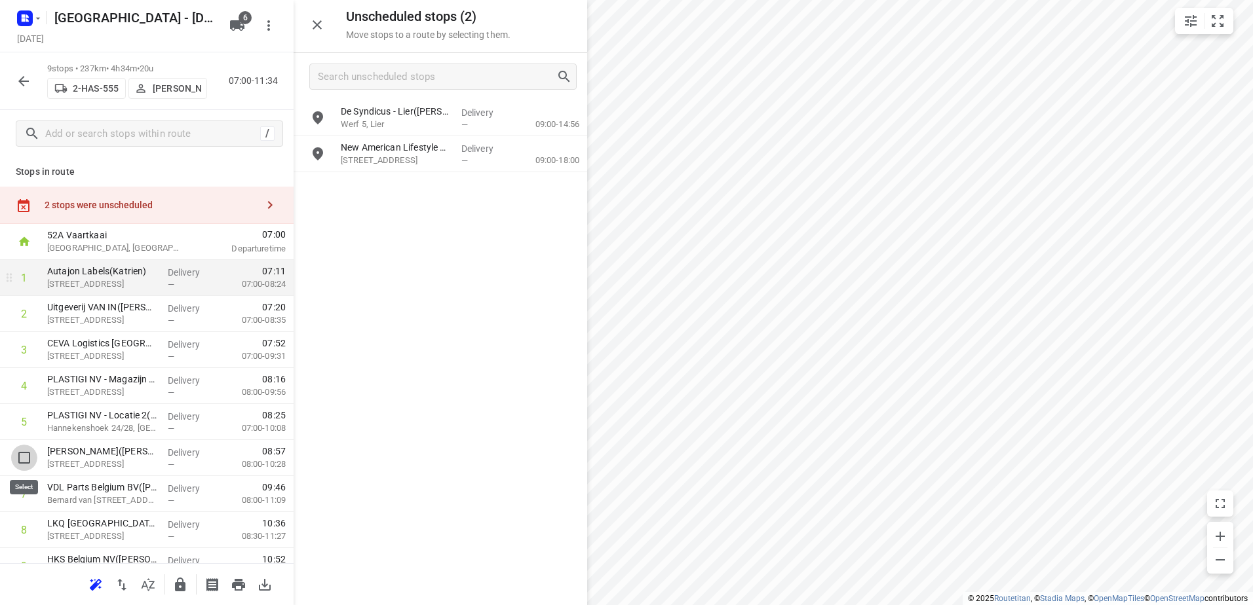
drag, startPoint x: 25, startPoint y: 457, endPoint x: 123, endPoint y: 304, distance: 181.5
click at [24, 457] on input "checkbox" at bounding box center [24, 458] width 26 height 26
checkbox input "true"
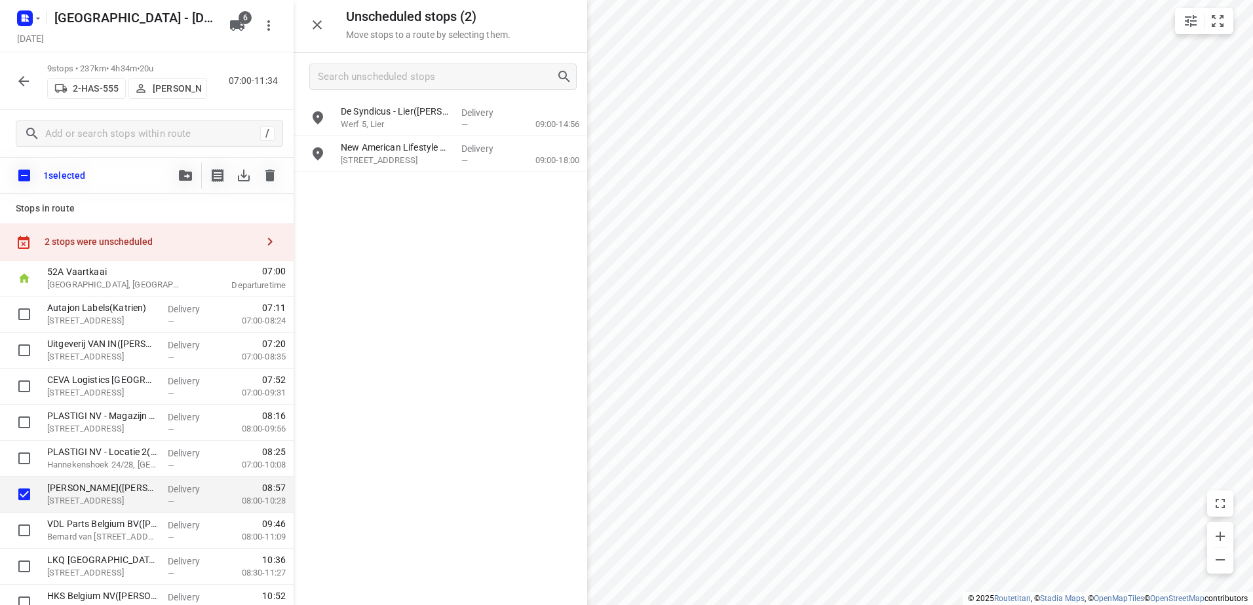
click at [183, 161] on div "1 selected" at bounding box center [147, 175] width 294 height 37
click at [185, 174] on icon "button" at bounding box center [185, 175] width 13 height 10
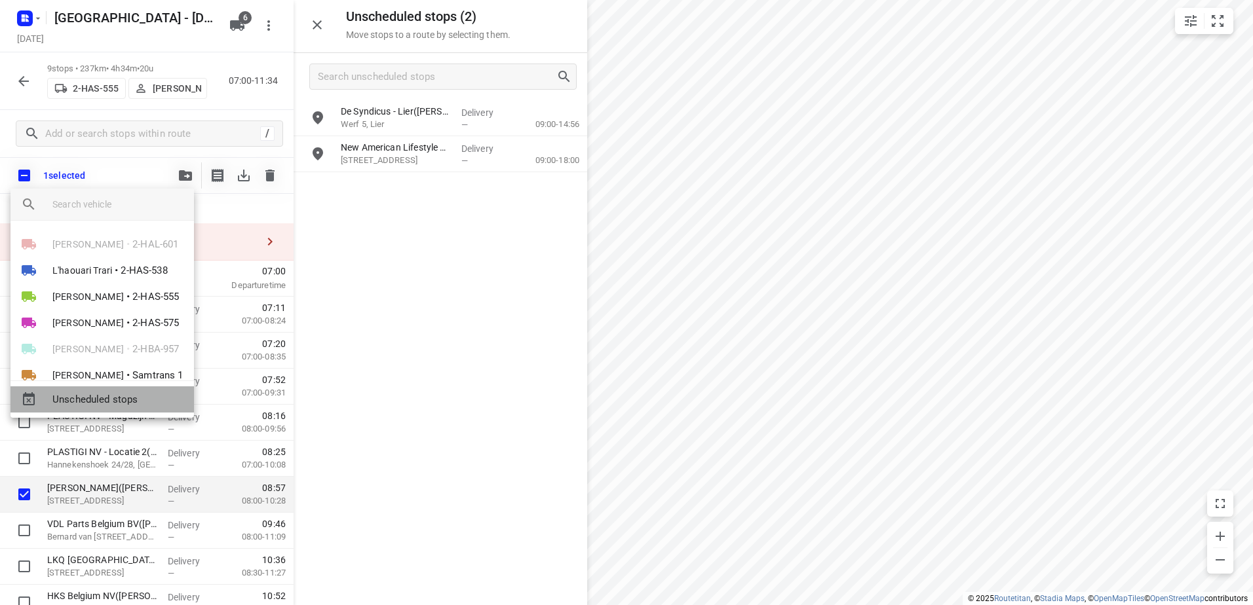
click at [151, 406] on span "Unscheduled stops" at bounding box center [117, 399] width 131 height 15
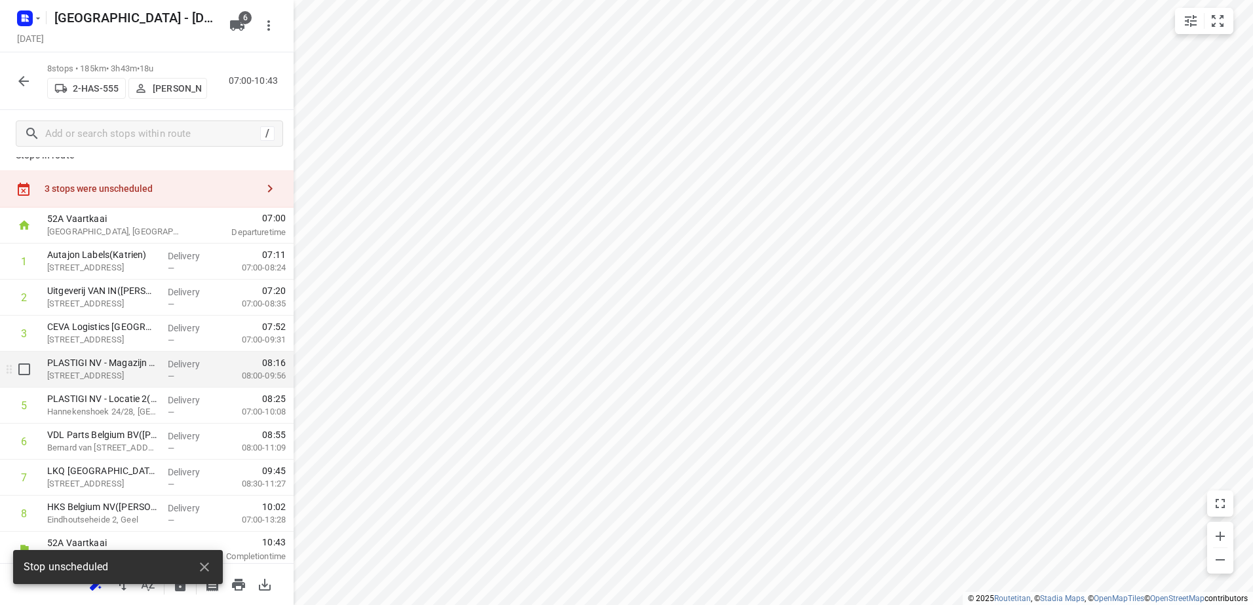
scroll to position [21, 0]
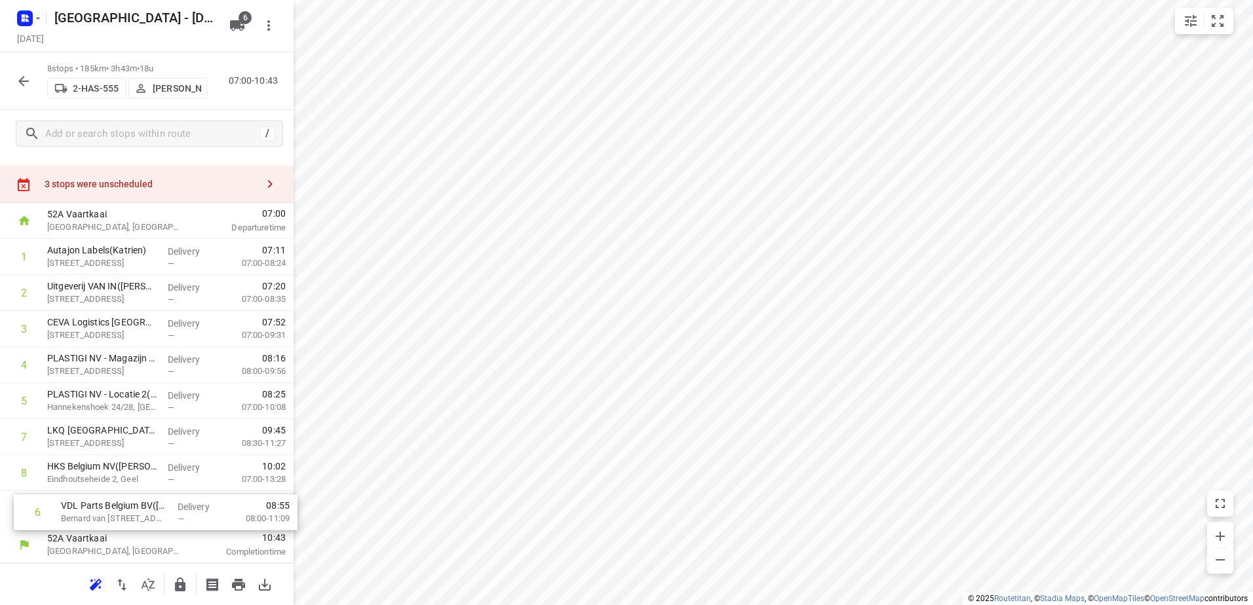
drag, startPoint x: 214, startPoint y: 432, endPoint x: 226, endPoint y: 507, distance: 76.4
click at [227, 509] on div "1 Autajon Labels(Katrien) Uilenbaan 100, Wommelgem Delivery — 07:11 07:00-08:24…" at bounding box center [147, 383] width 294 height 288
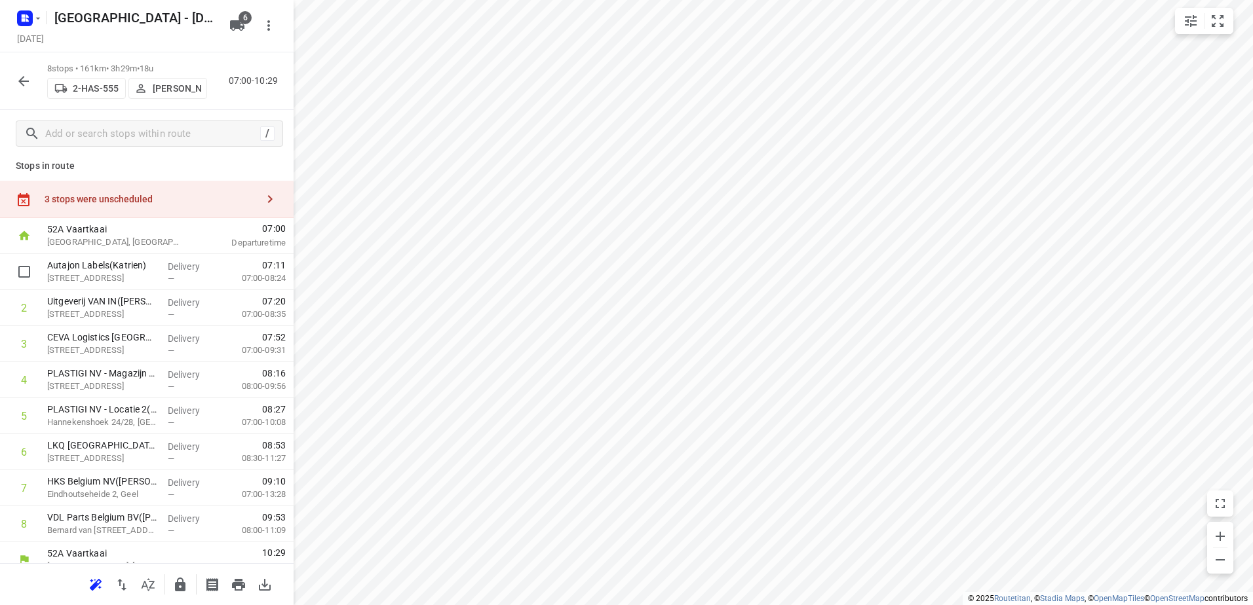
scroll to position [0, 0]
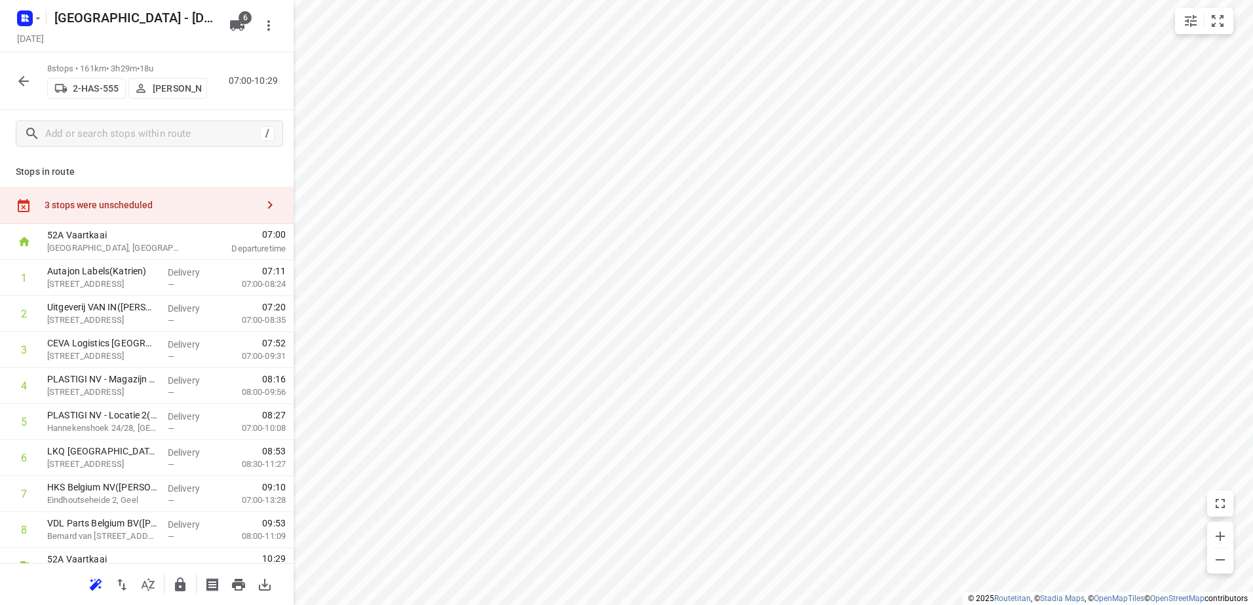
drag, startPoint x: 147, startPoint y: 219, endPoint x: 227, endPoint y: 241, distance: 82.8
click at [147, 219] on div "3 stops were unscheduled" at bounding box center [147, 205] width 294 height 37
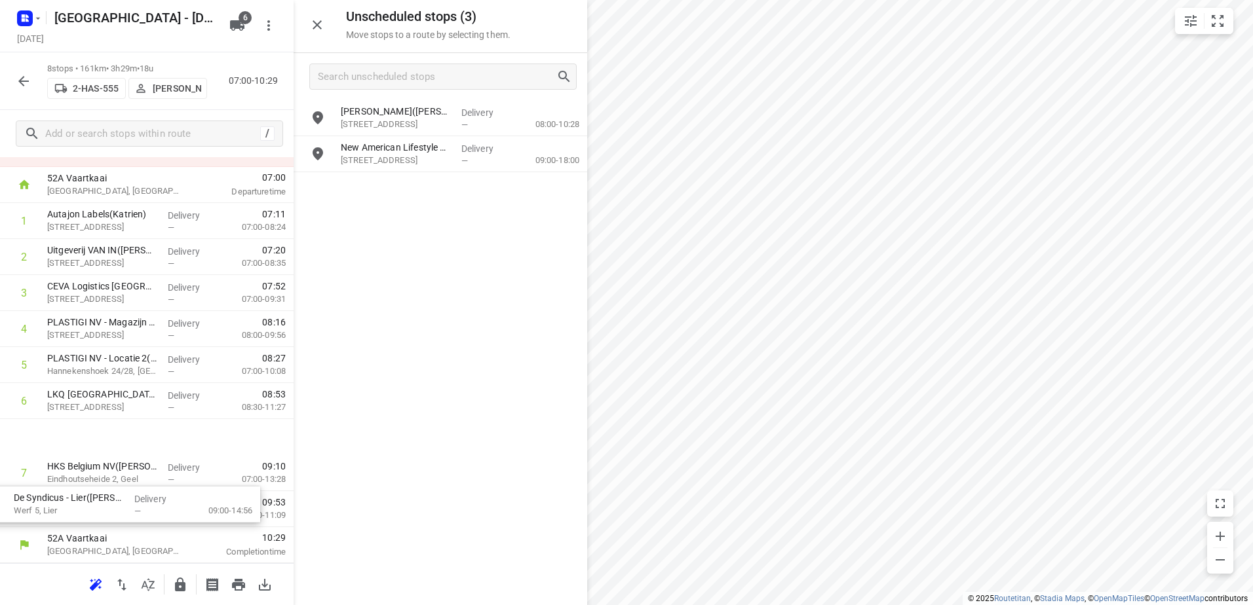
scroll to position [67, 0]
drag, startPoint x: 461, startPoint y: 149, endPoint x: 160, endPoint y: 500, distance: 462.8
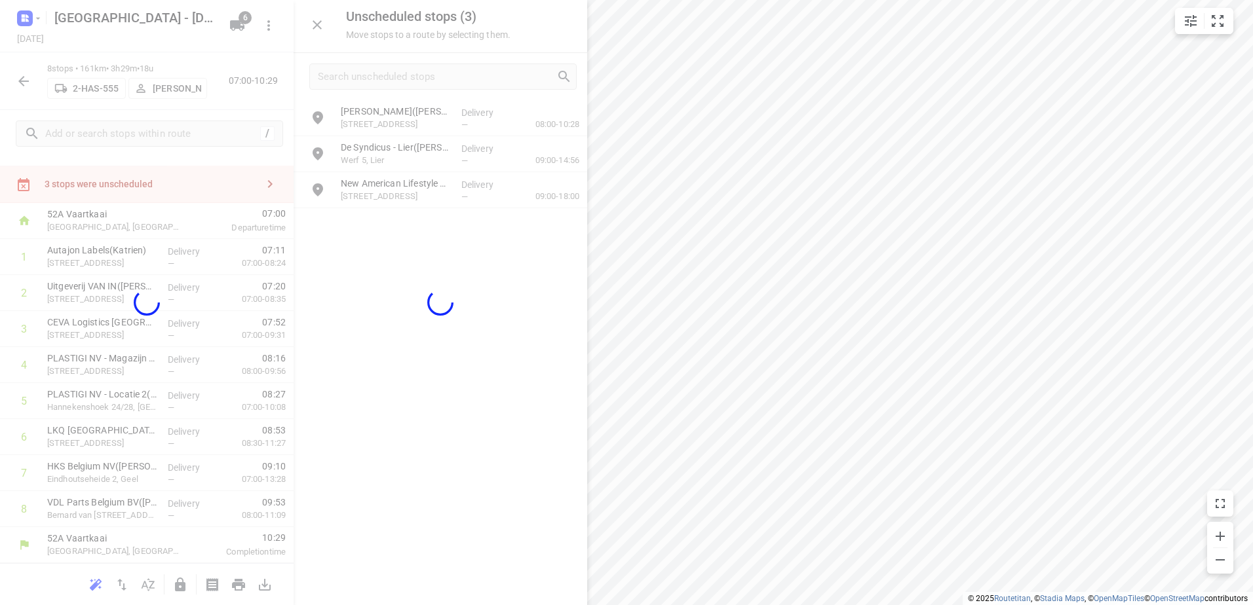
scroll to position [21, 0]
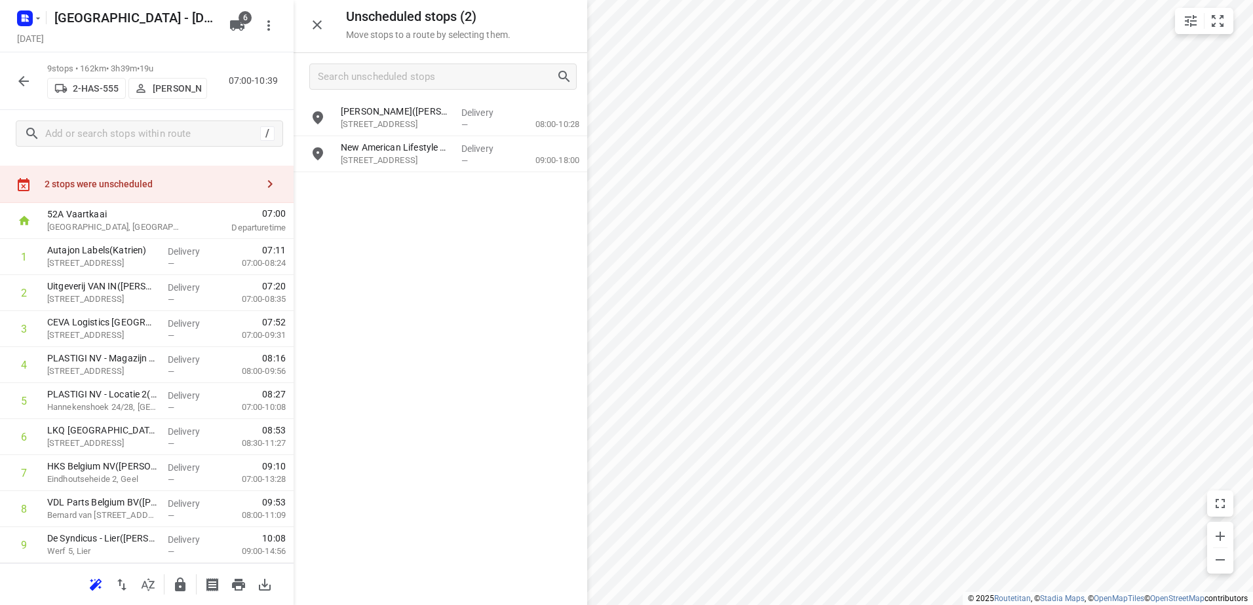
click at [187, 583] on icon "button" at bounding box center [180, 585] width 16 height 16
click at [28, 84] on icon "button" at bounding box center [24, 81] width 16 height 16
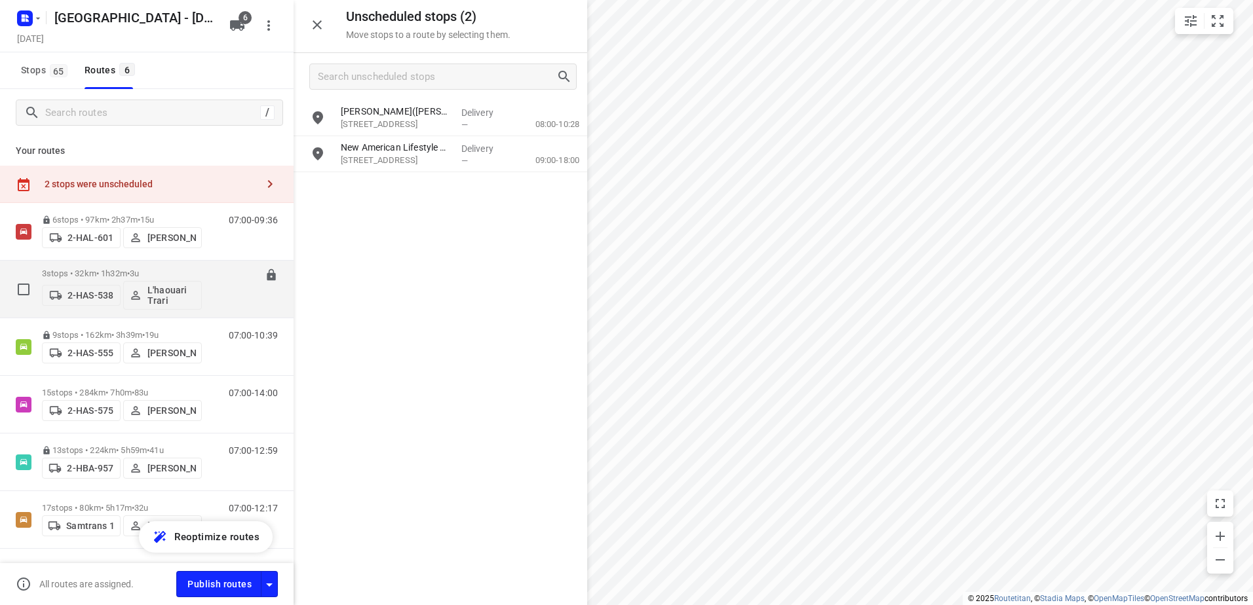
click at [89, 270] on p "3 stops • 32km • 1h32m • 3u" at bounding box center [122, 274] width 160 height 10
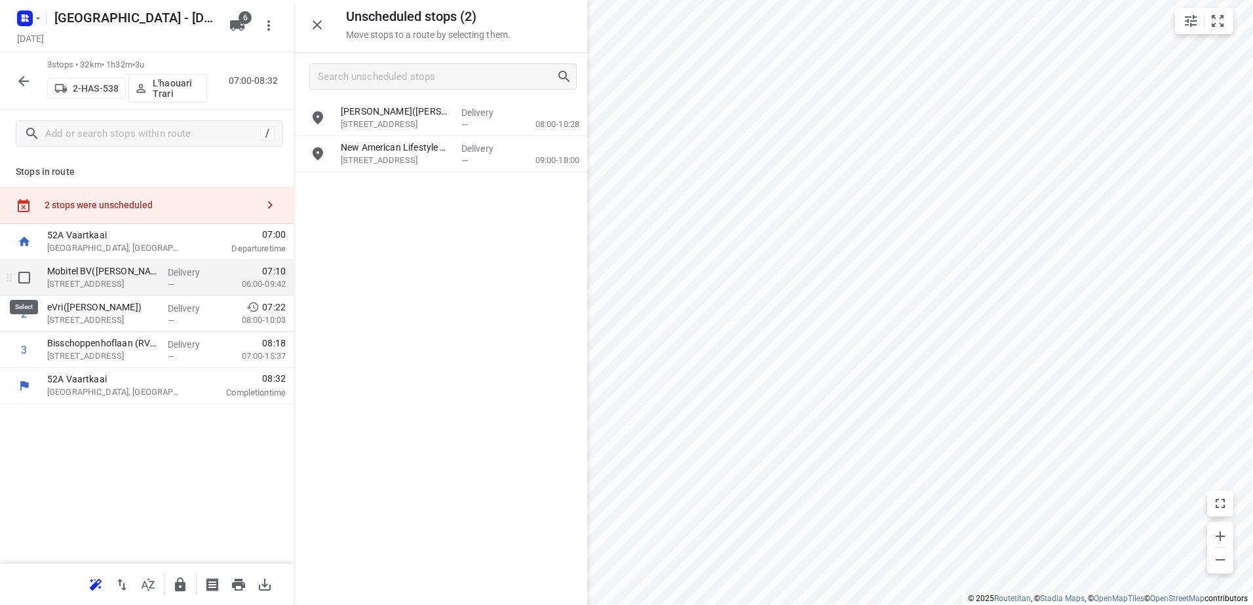
click at [21, 275] on input "checkbox" at bounding box center [24, 278] width 26 height 26
checkbox input "true"
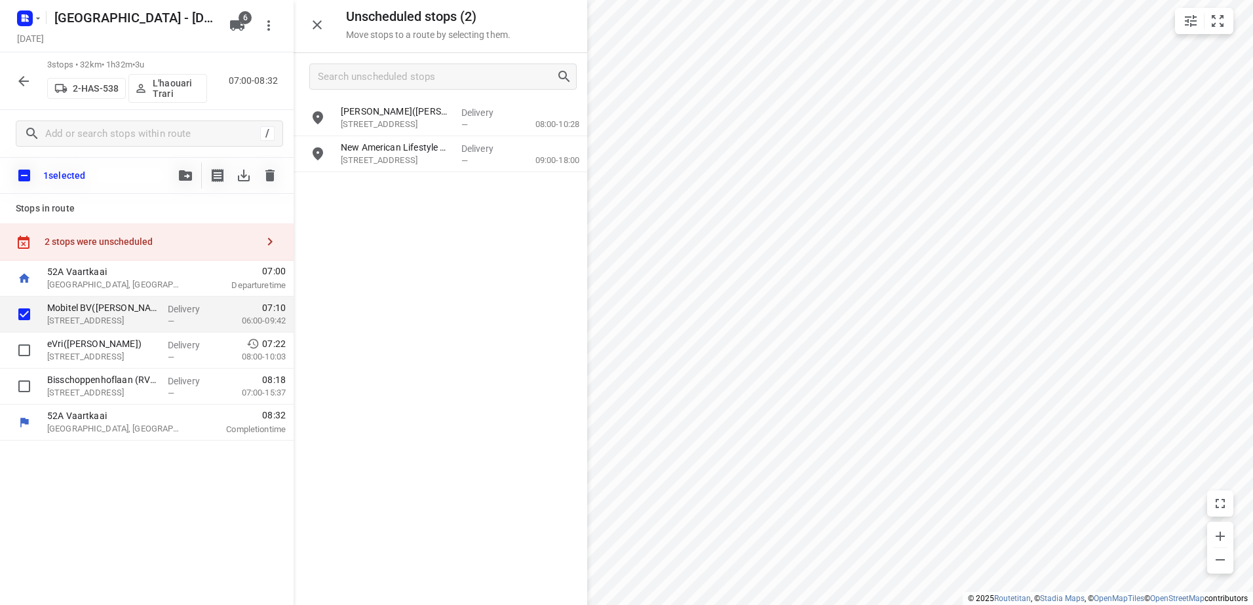
click at [22, 172] on input "checkbox" at bounding box center [24, 176] width 28 height 28
checkbox input "true"
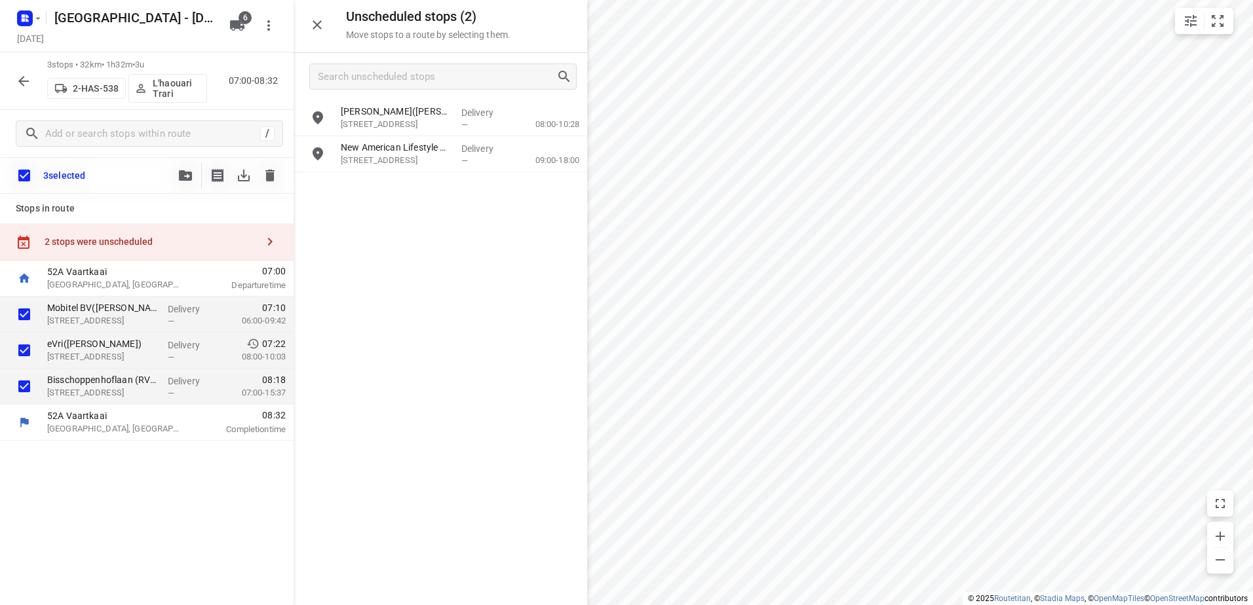
click at [189, 169] on button "button" at bounding box center [185, 175] width 26 height 26
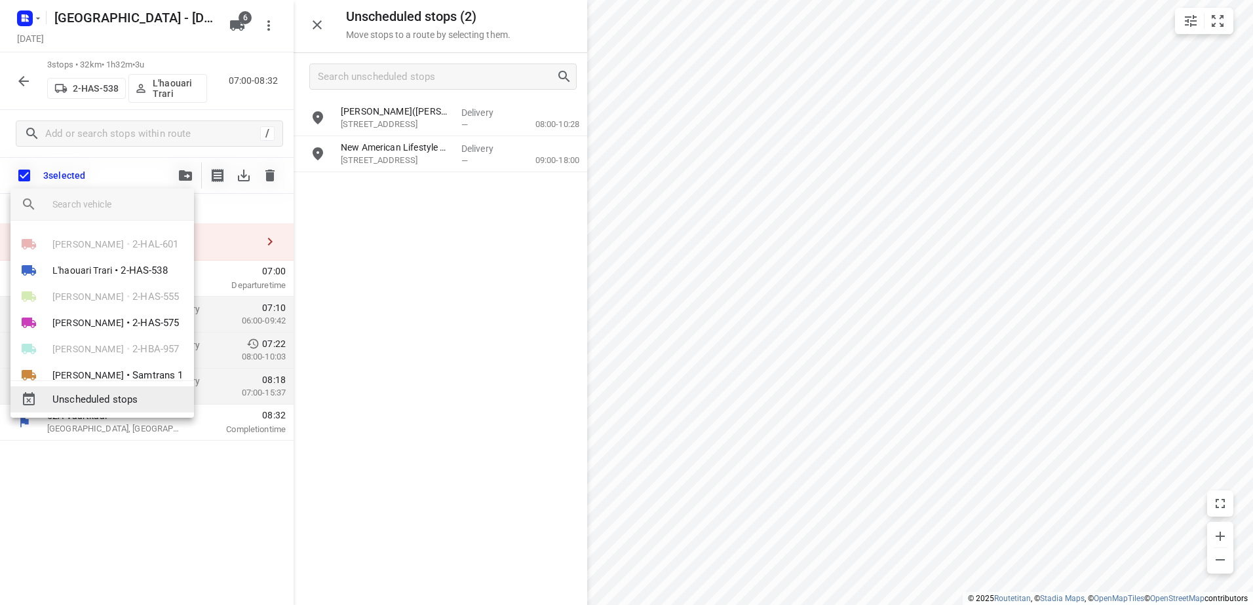
click at [127, 403] on span "Unscheduled stops" at bounding box center [117, 399] width 131 height 15
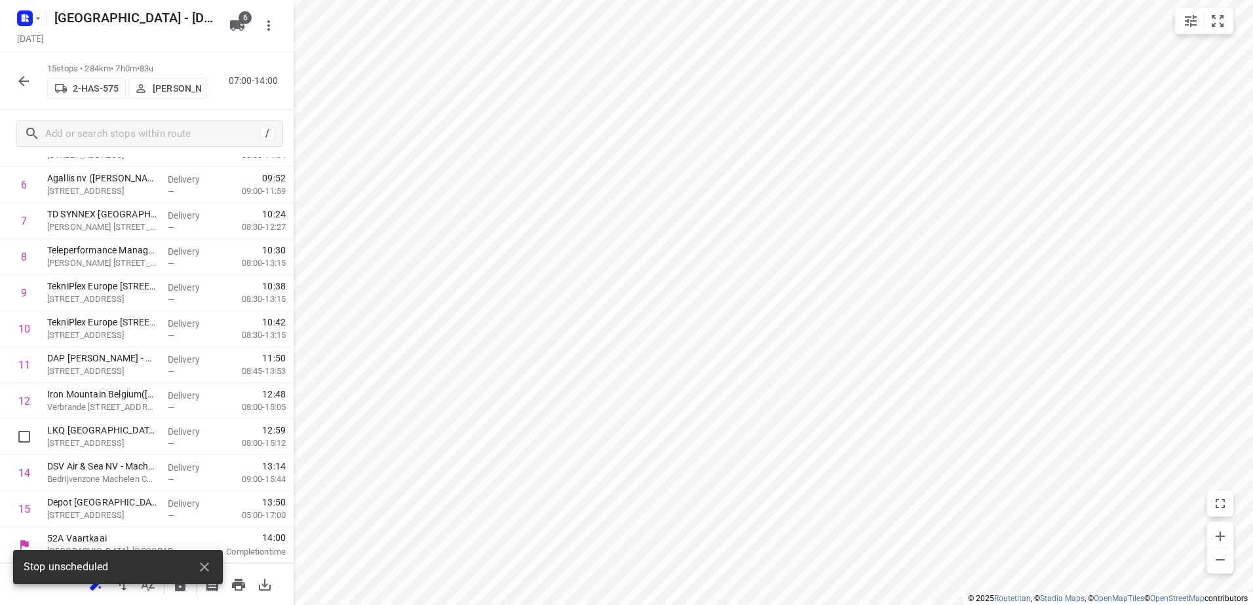
scroll to position [0, 0]
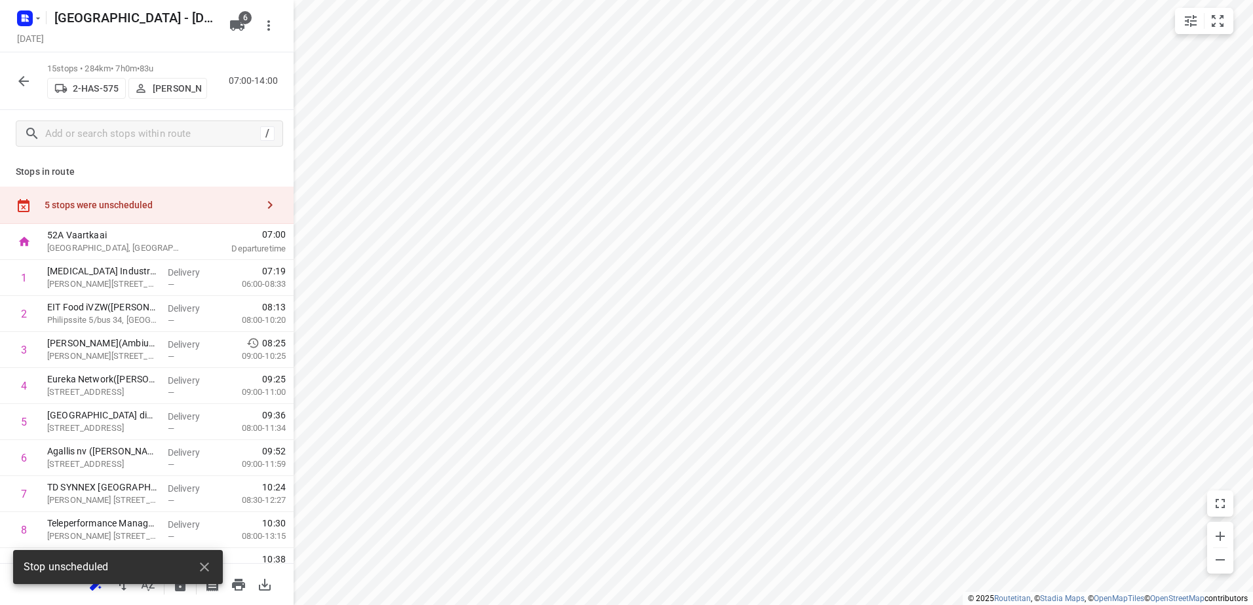
drag, startPoint x: 122, startPoint y: 185, endPoint x: 141, endPoint y: 194, distance: 21.1
click at [122, 184] on div "Stops in route 5 stops were unscheduled 52A Vaartkaai Antwerpen, Belgium 07:00 …" at bounding box center [147, 360] width 294 height 406
click at [162, 203] on div "5 stops were unscheduled" at bounding box center [151, 205] width 212 height 10
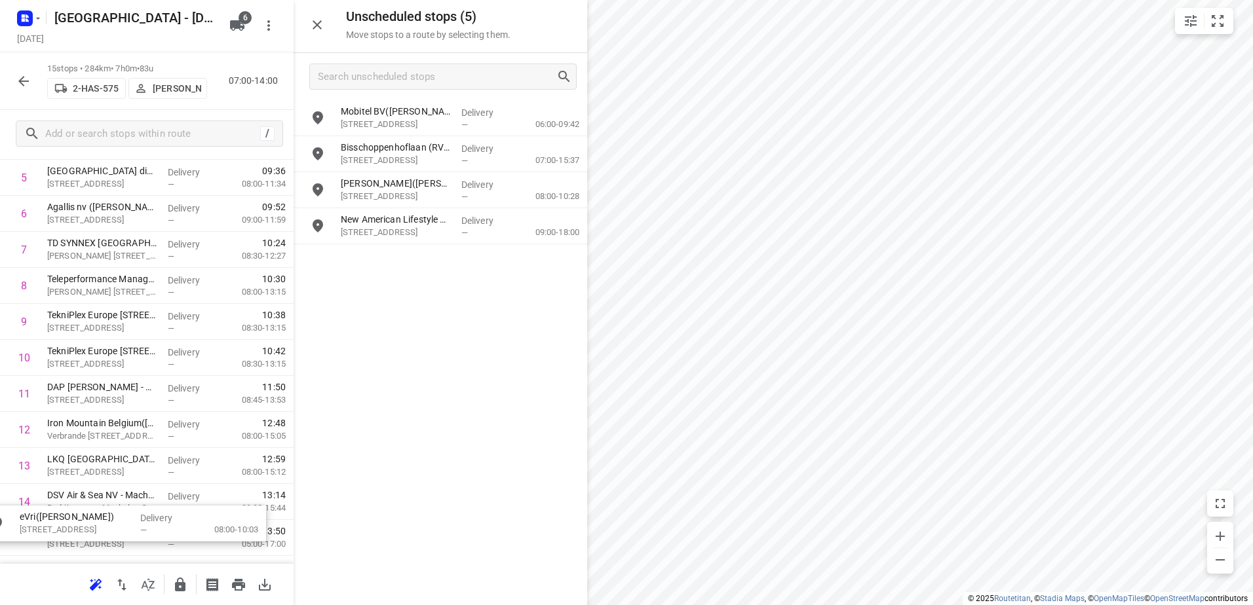
scroll to position [311, 0]
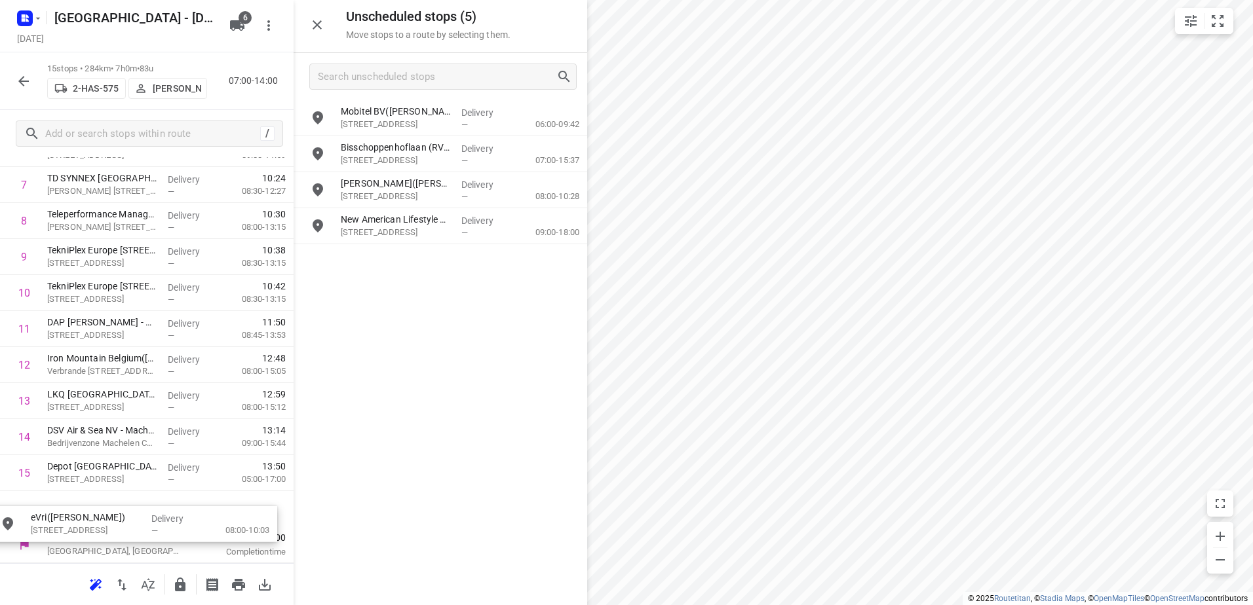
drag, startPoint x: 519, startPoint y: 140, endPoint x: 204, endPoint y: 512, distance: 487.2
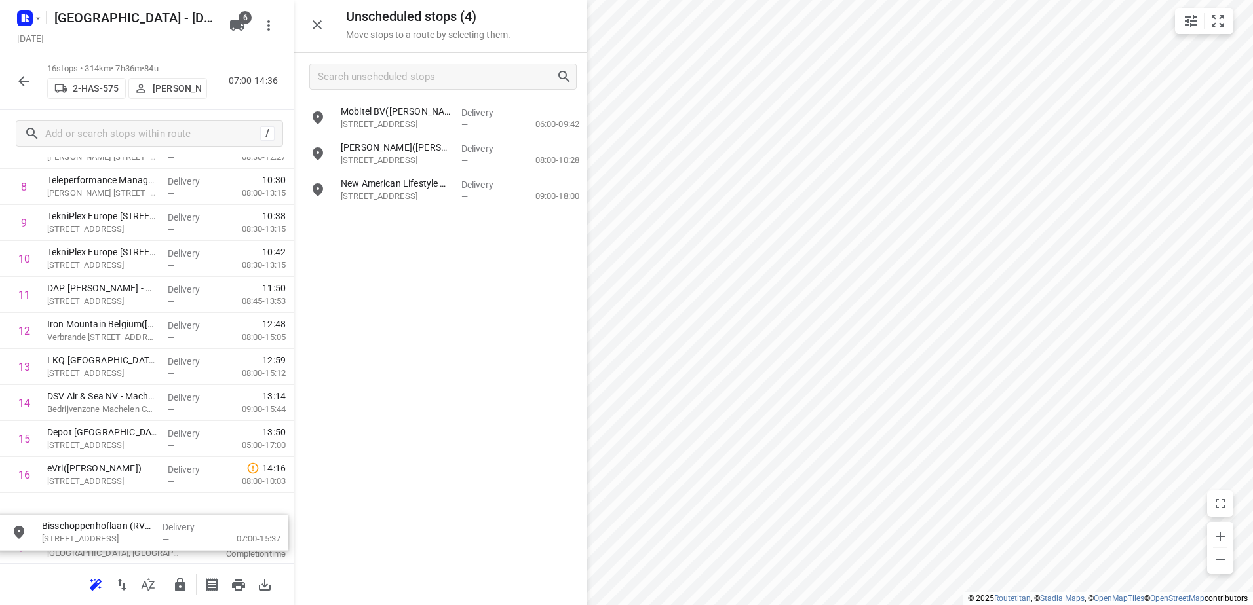
scroll to position [354, 0]
drag, startPoint x: 447, startPoint y: 164, endPoint x: 141, endPoint y: 525, distance: 473.2
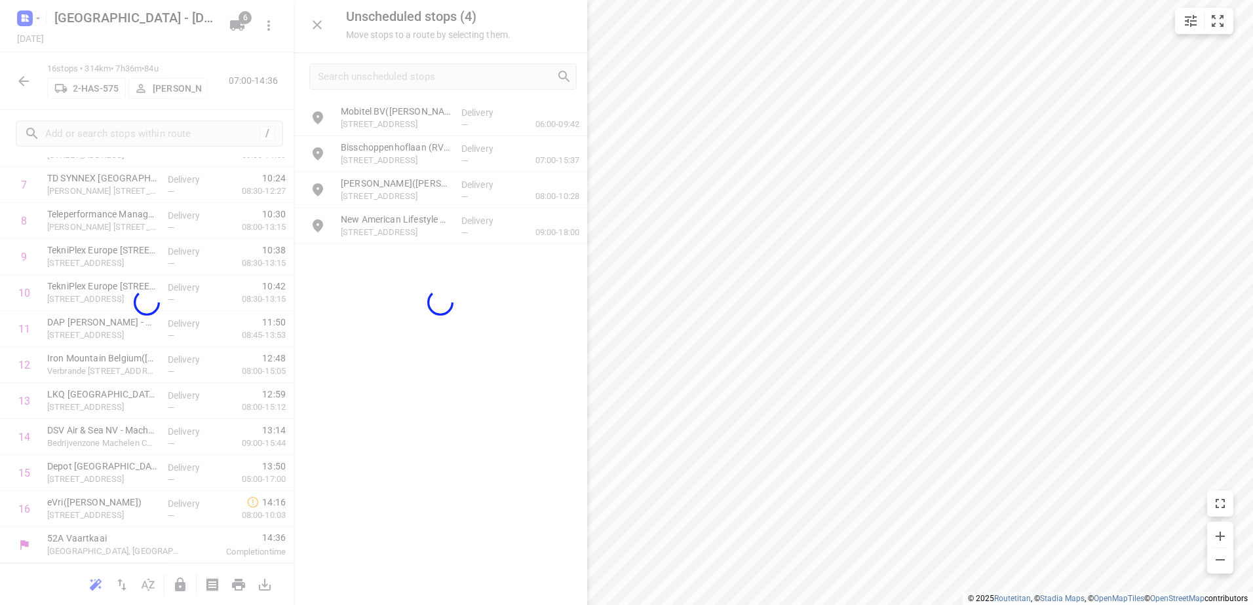
scroll to position [309, 0]
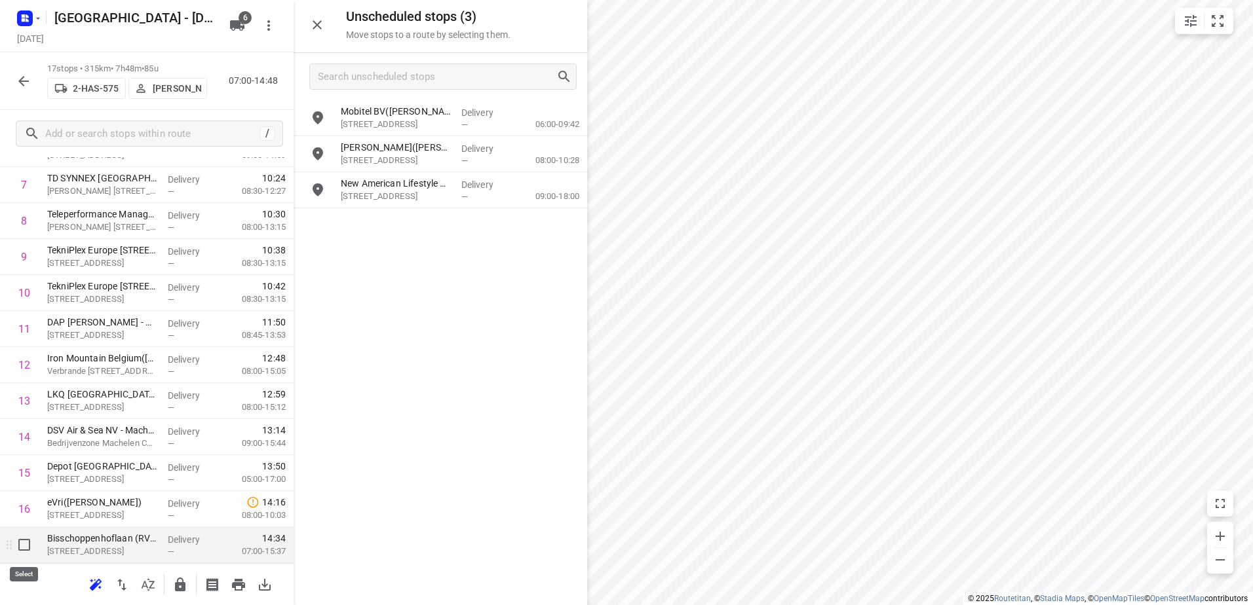
click at [21, 550] on input "checkbox" at bounding box center [24, 545] width 26 height 26
checkbox input "true"
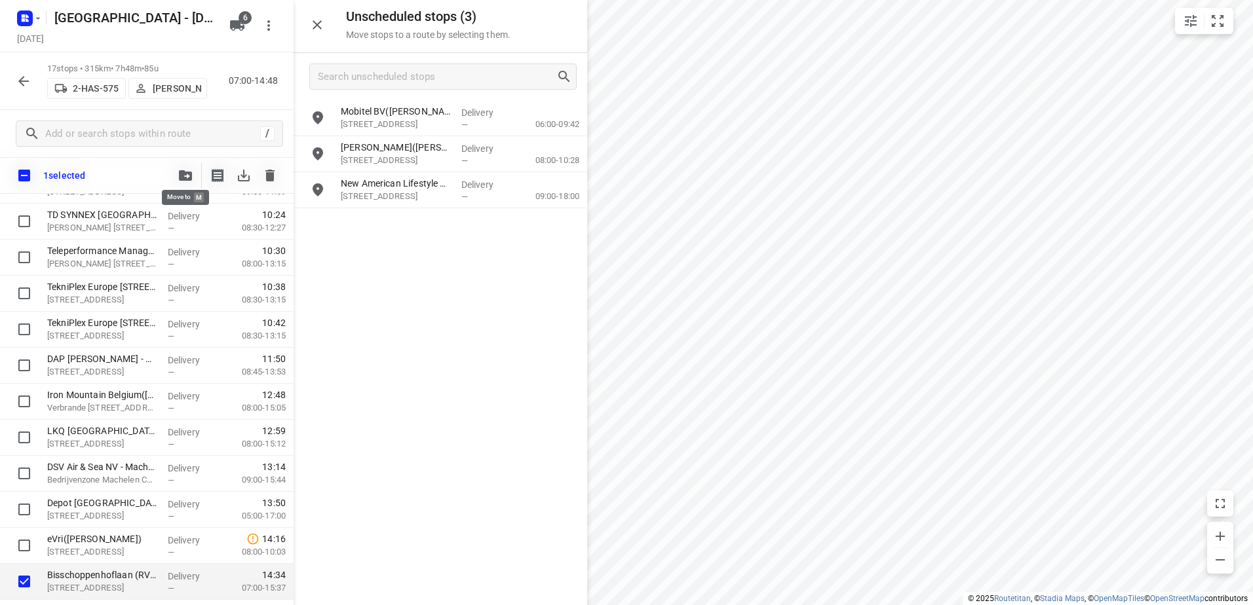
click at [181, 176] on icon "button" at bounding box center [185, 175] width 13 height 10
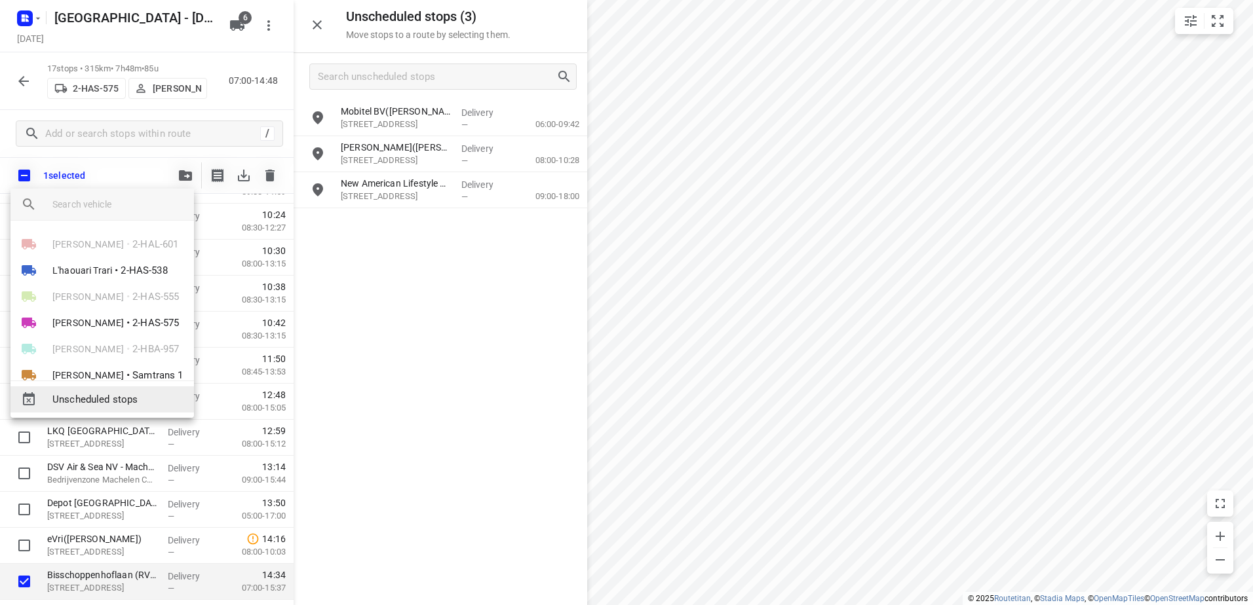
click at [145, 393] on span "Unscheduled stops" at bounding box center [117, 399] width 131 height 15
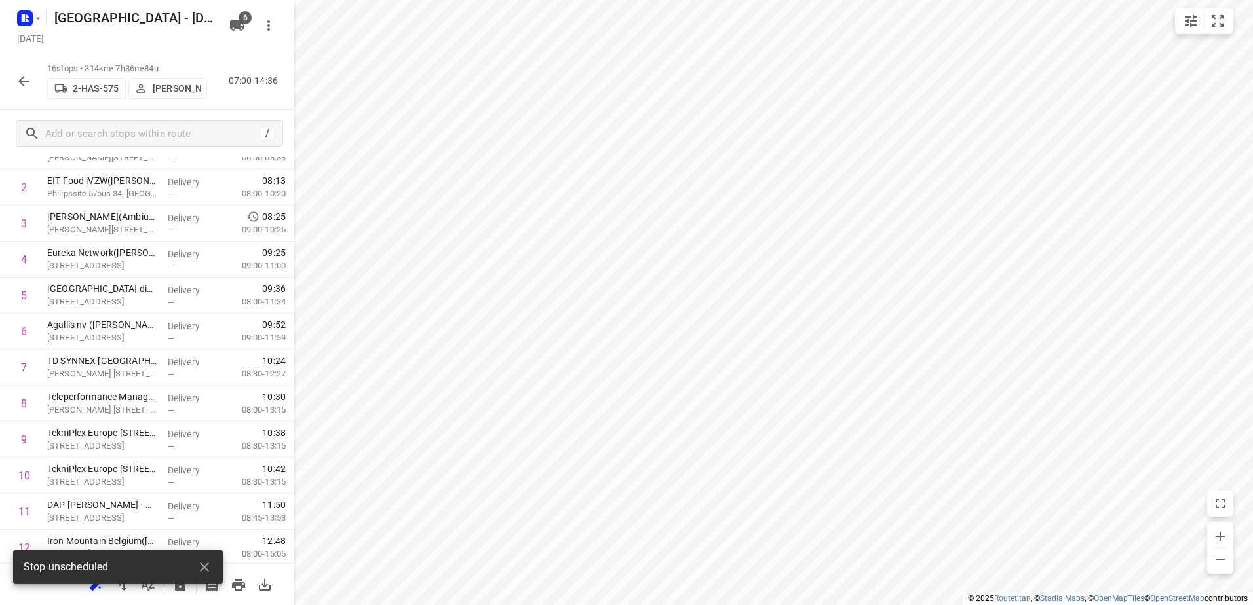
scroll to position [0, 0]
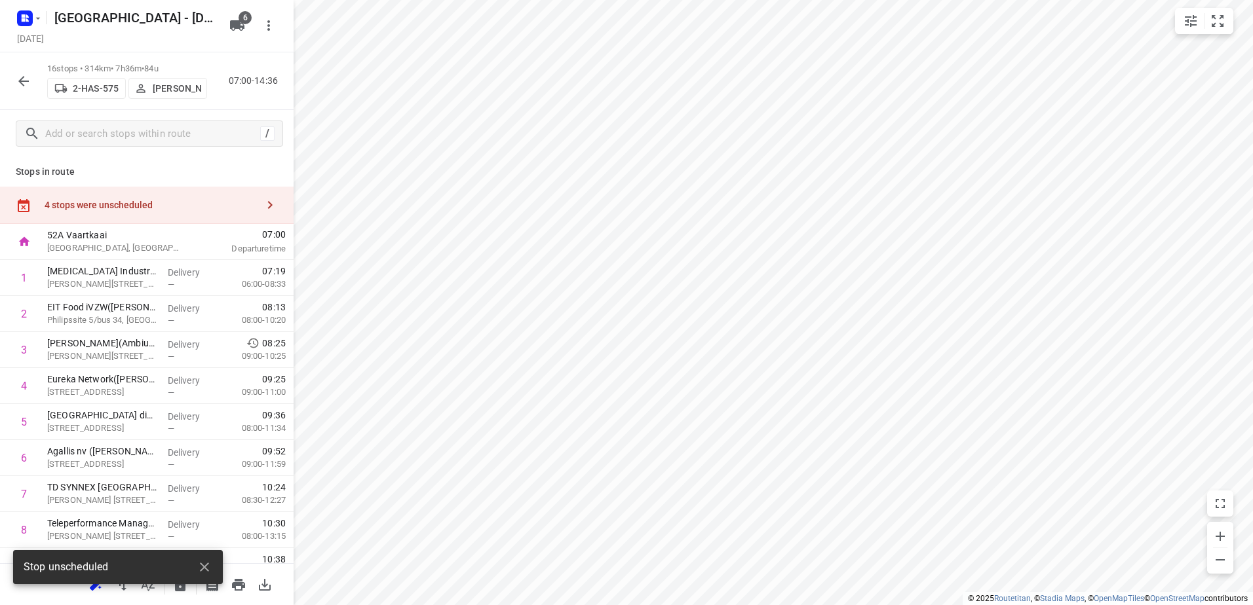
click at [153, 209] on div "4 stops were unscheduled" at bounding box center [151, 205] width 212 height 10
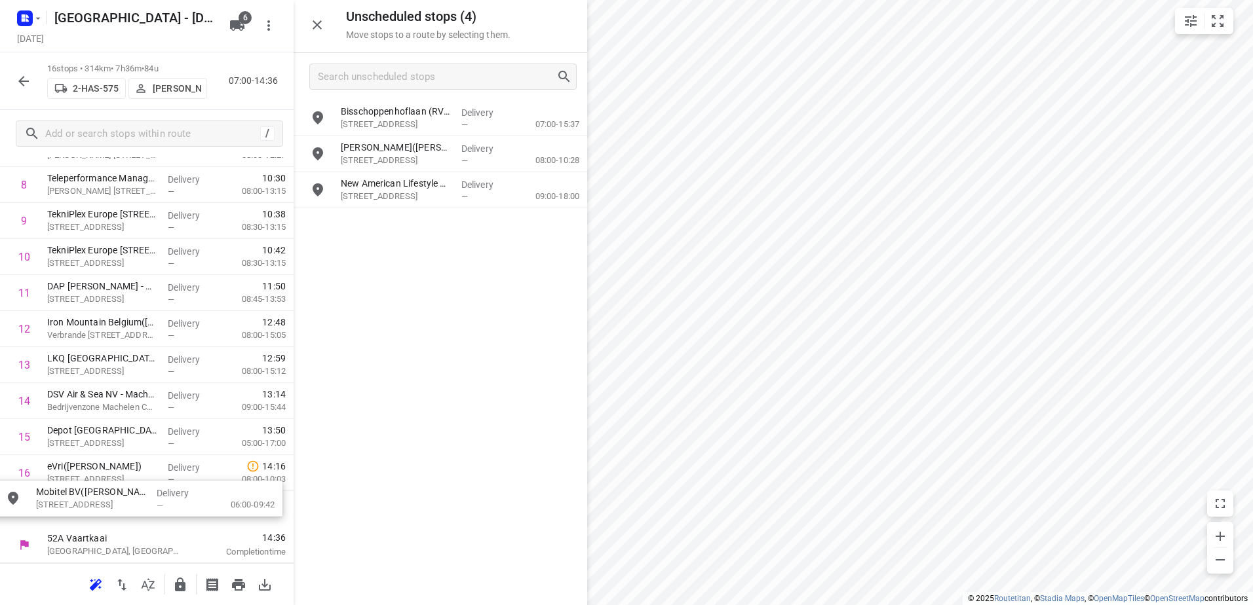
drag, startPoint x: 464, startPoint y: 146, endPoint x: 158, endPoint y: 499, distance: 467.2
click at [184, 586] on icon "button" at bounding box center [180, 585] width 10 height 14
click at [18, 84] on icon "button" at bounding box center [24, 81] width 16 height 16
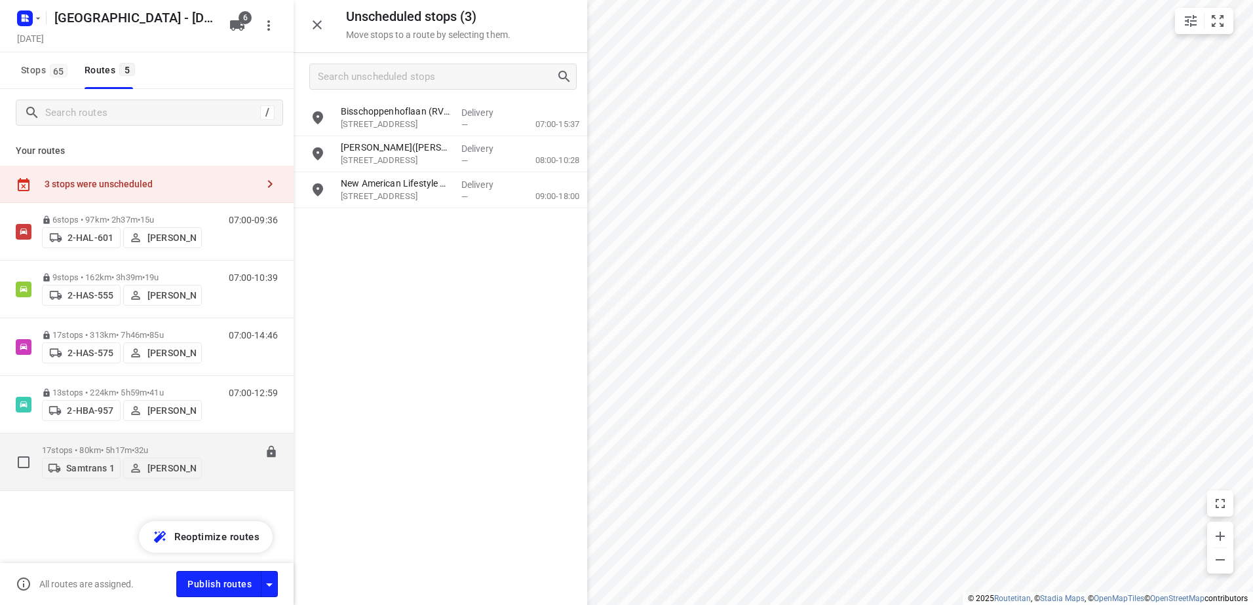
click at [125, 440] on div "17 stops • 80km • 5h17m • 32u Samtrans 1 Wilfried Samtrans" at bounding box center [122, 462] width 160 height 47
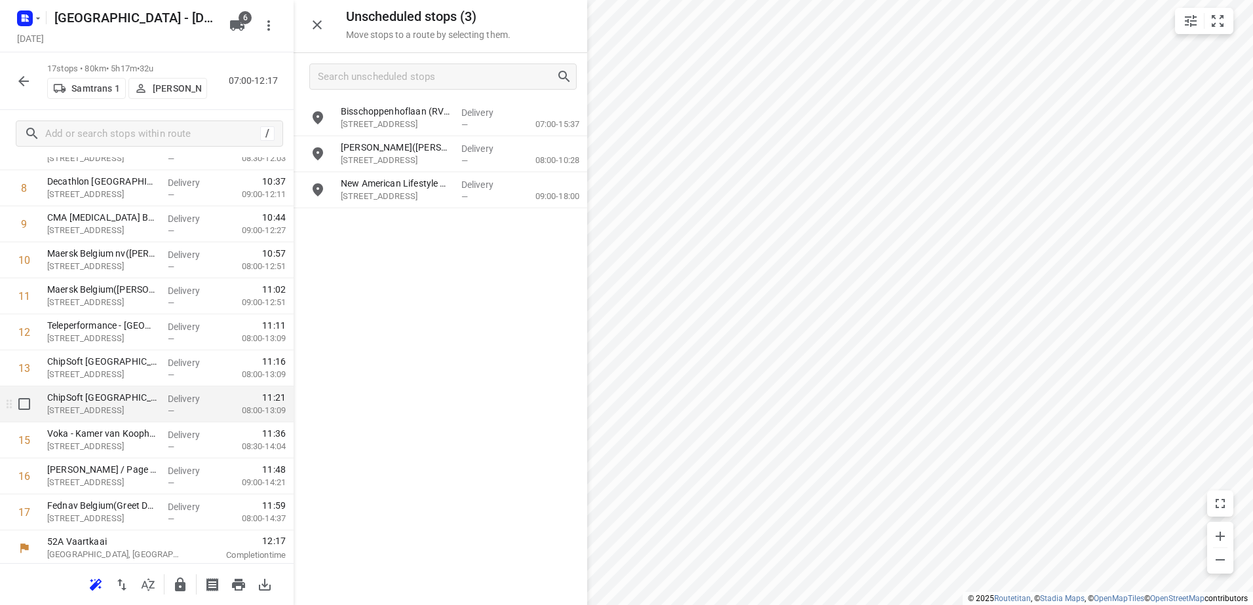
scroll to position [345, 0]
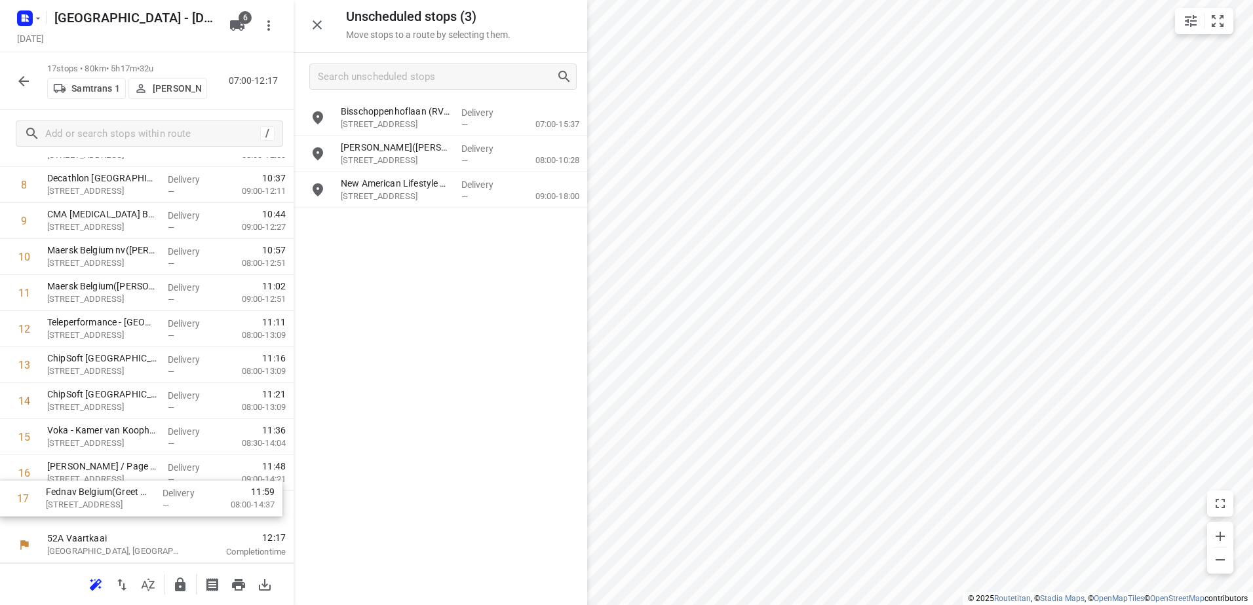
drag, startPoint x: 198, startPoint y: 503, endPoint x: 192, endPoint y: 487, distance: 16.8
click at [192, 487] on div "1 Kantoor Slachthuislaan(Olivier De Ridder) Denderstraat, Antwerpen Delivery — …" at bounding box center [147, 221] width 294 height 613
click at [177, 592] on icon "button" at bounding box center [180, 585] width 16 height 16
click at [20, 84] on icon "button" at bounding box center [24, 81] width 16 height 16
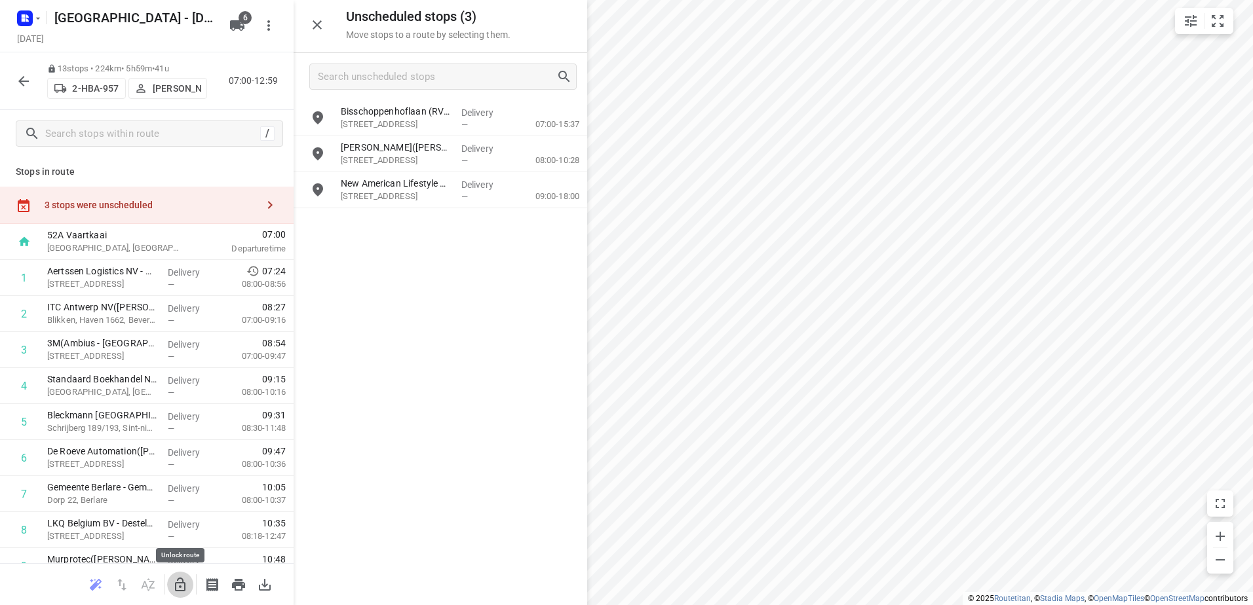
click at [177, 591] on button "button" at bounding box center [180, 585] width 26 height 26
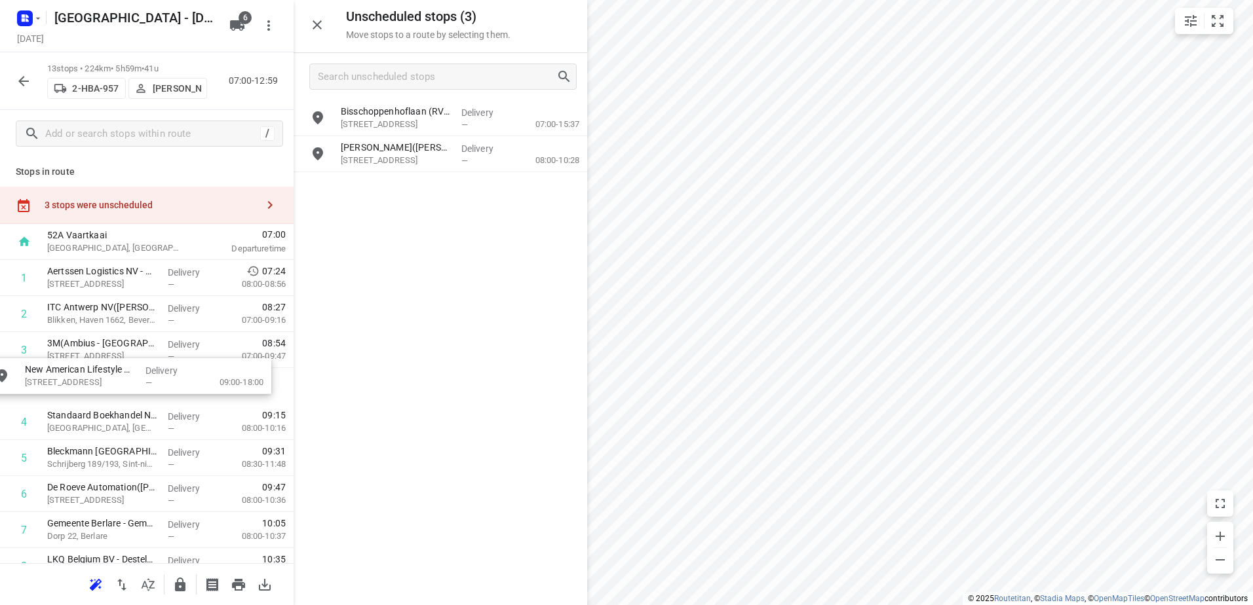
drag, startPoint x: 381, startPoint y: 191, endPoint x: 58, endPoint y: 383, distance: 375.7
click at [182, 589] on icon "button" at bounding box center [180, 585] width 10 height 14
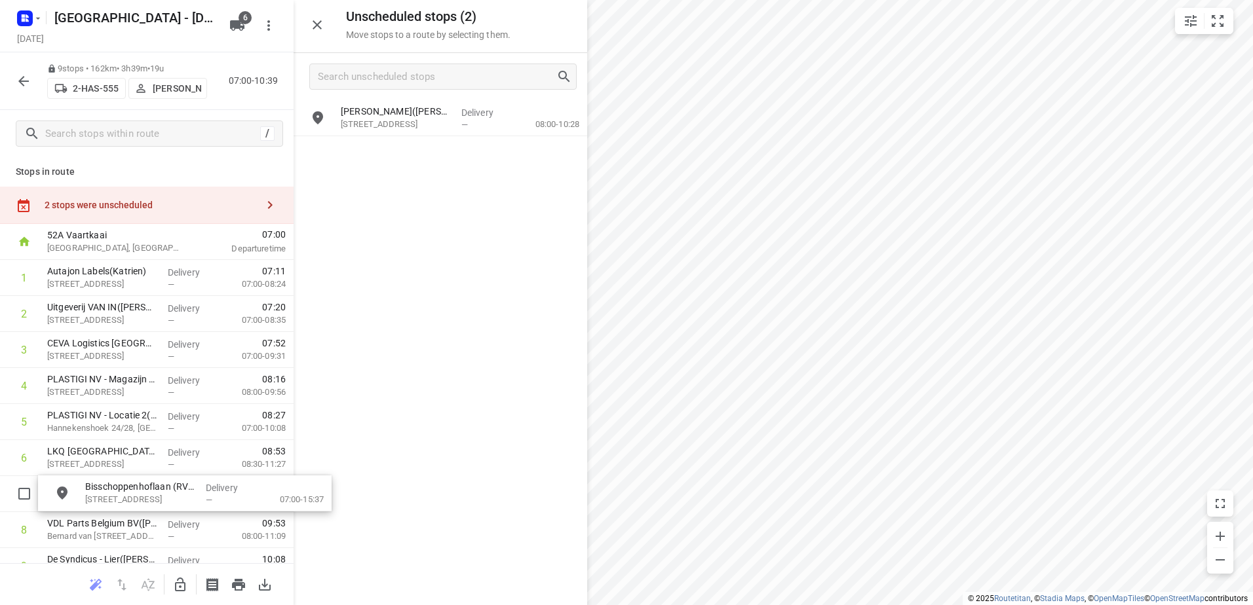
drag, startPoint x: 496, startPoint y: 121, endPoint x: 470, endPoint y: 301, distance: 182.7
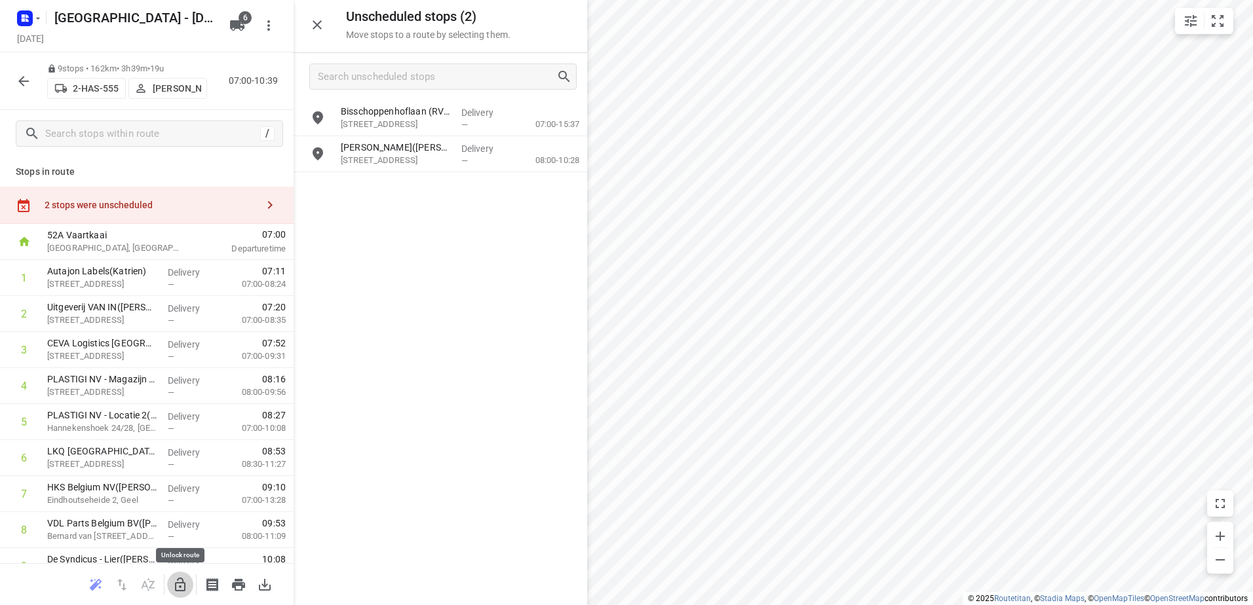
click at [180, 590] on icon "button" at bounding box center [180, 585] width 10 height 14
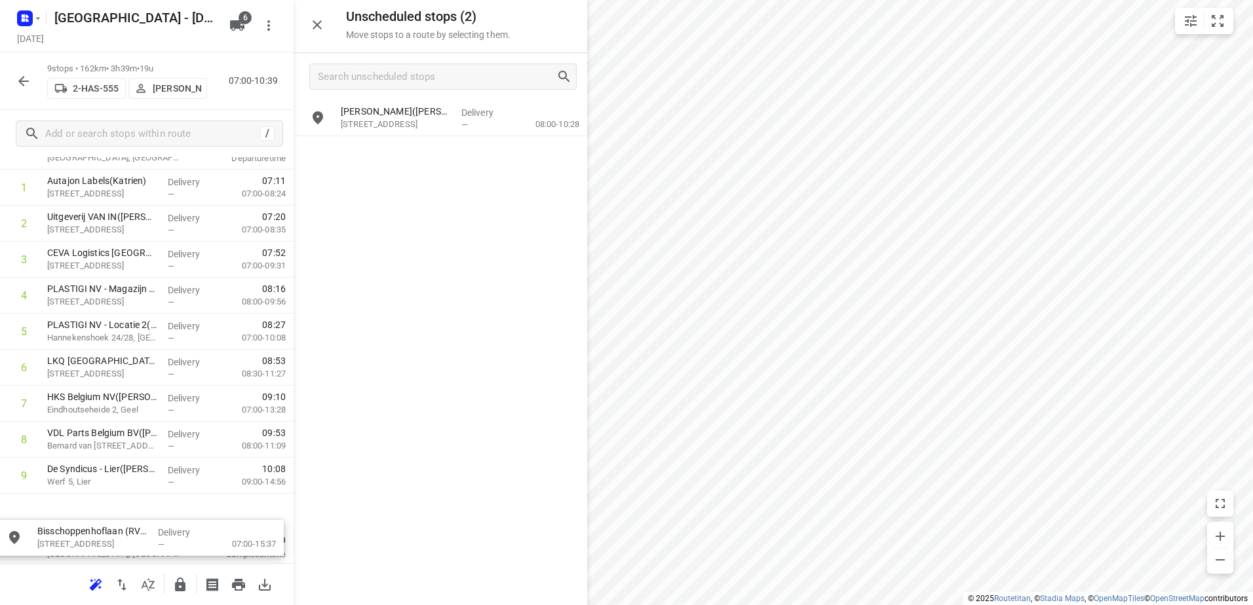
drag, startPoint x: 420, startPoint y: 100, endPoint x: 108, endPoint y: 525, distance: 526.8
drag, startPoint x: 429, startPoint y: 119, endPoint x: 92, endPoint y: 506, distance: 514.1
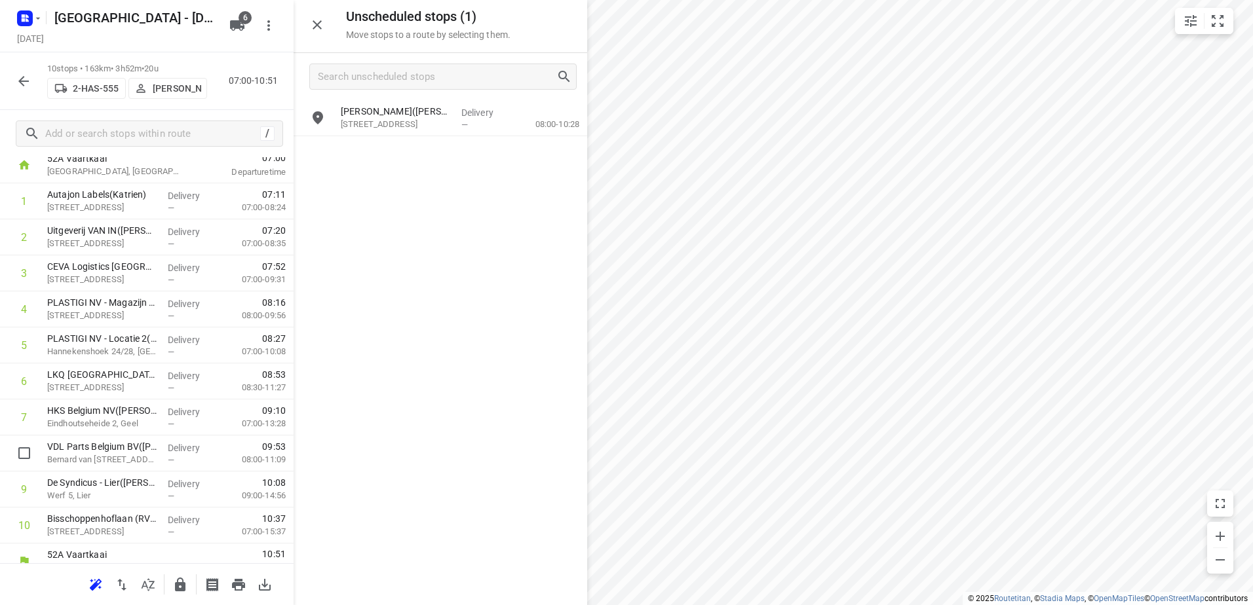
scroll to position [93, 0]
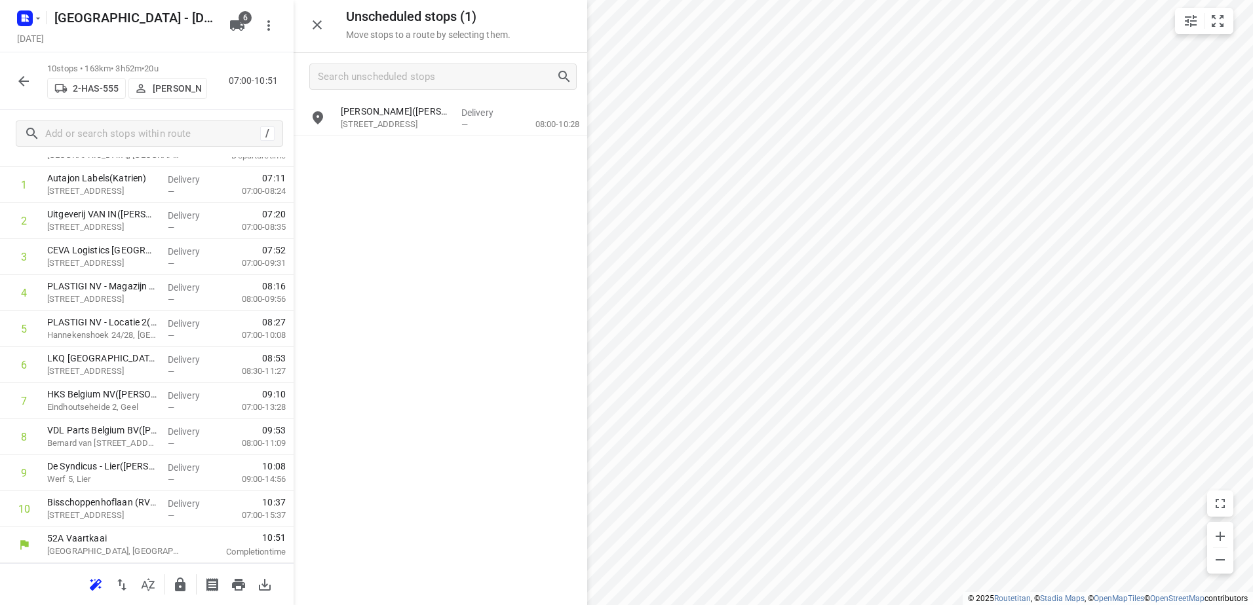
click at [174, 584] on icon "button" at bounding box center [180, 585] width 16 height 16
click at [28, 87] on icon "button" at bounding box center [24, 81] width 16 height 16
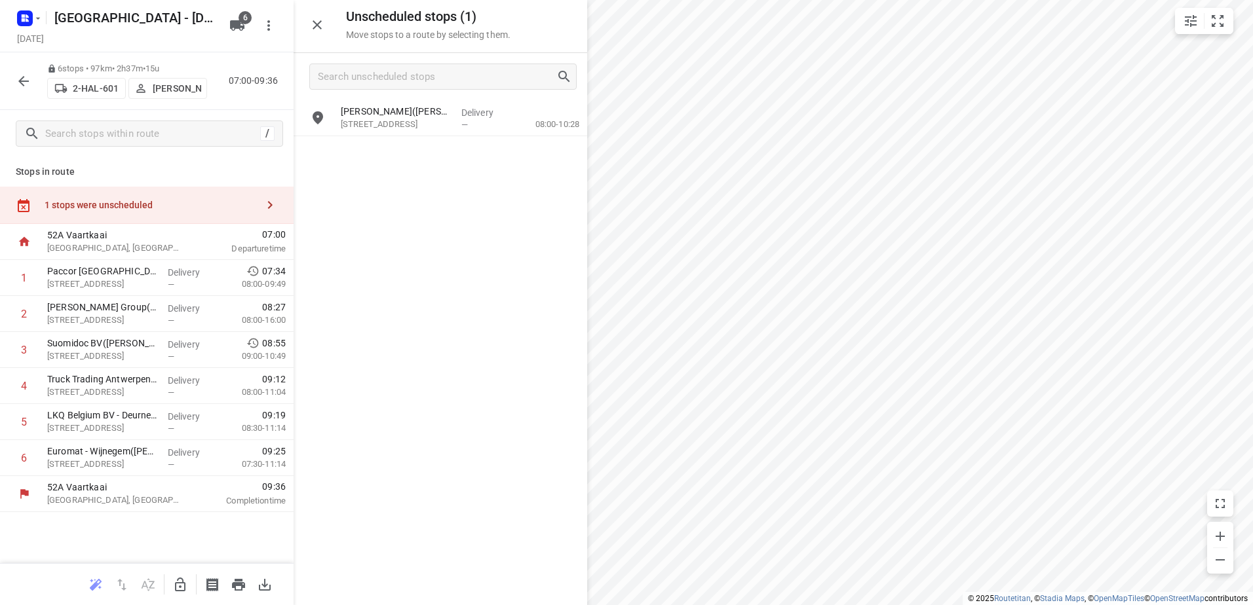
click at [183, 581] on icon "button" at bounding box center [180, 585] width 10 height 14
click at [434, 85] on input "Search unscheduled stops" at bounding box center [436, 77] width 237 height 20
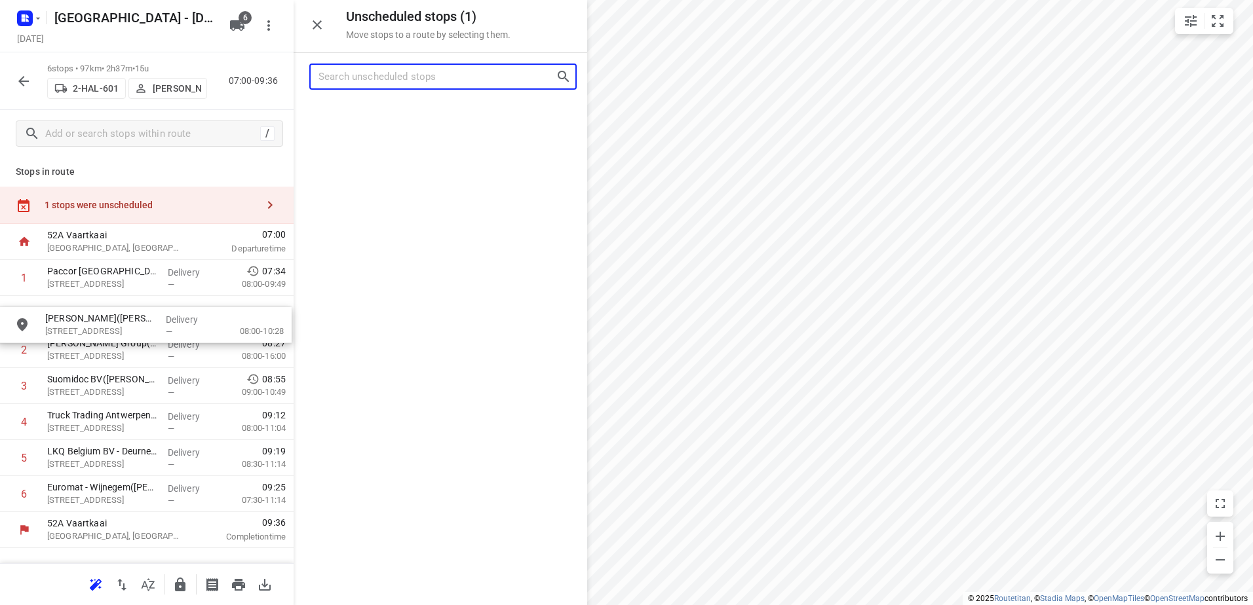
drag, startPoint x: 454, startPoint y: 106, endPoint x: 158, endPoint y: 316, distance: 362.8
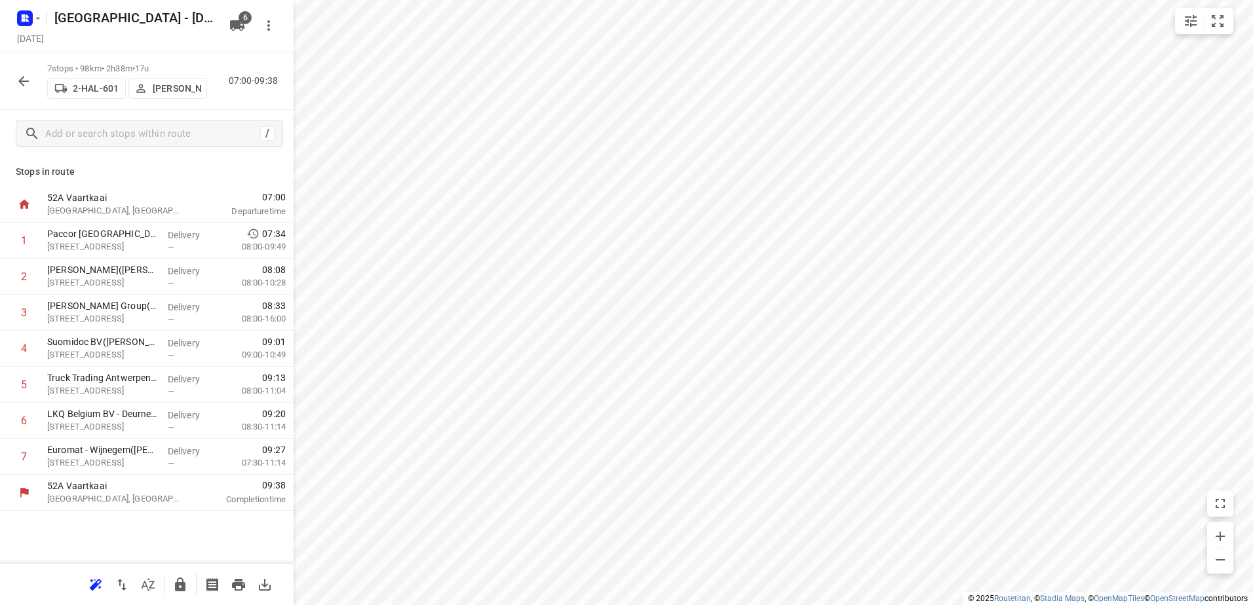
click at [180, 590] on icon "button" at bounding box center [180, 585] width 10 height 14
click at [24, 68] on button "button" at bounding box center [23, 81] width 26 height 26
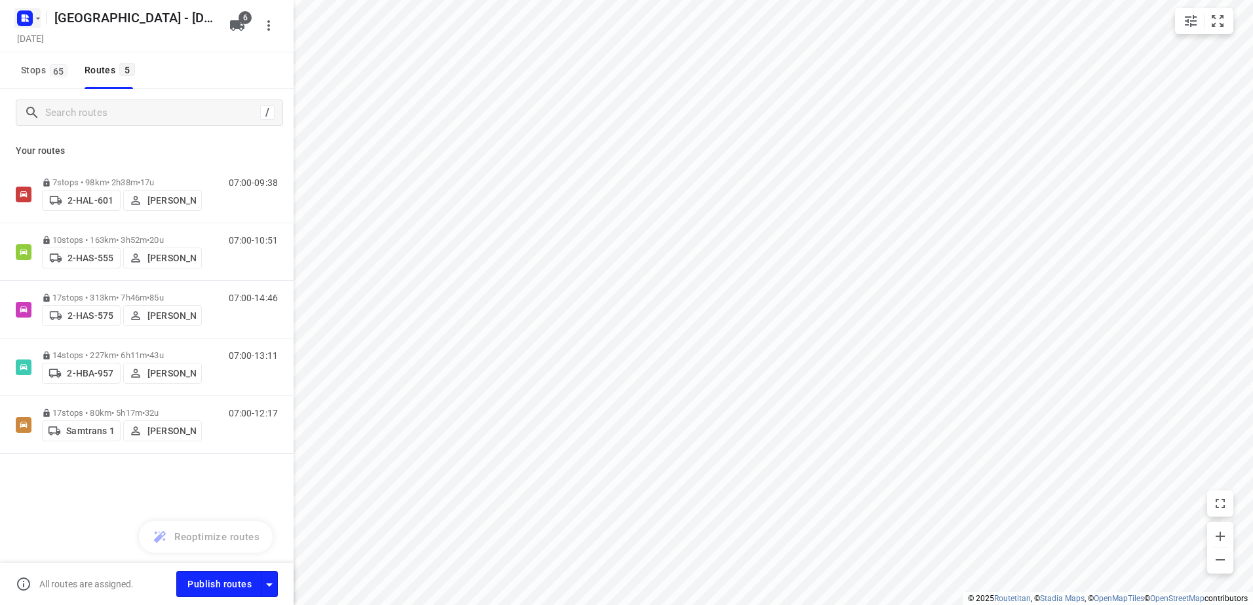
click at [25, 16] on icon "button" at bounding box center [23, 15] width 3 height 3
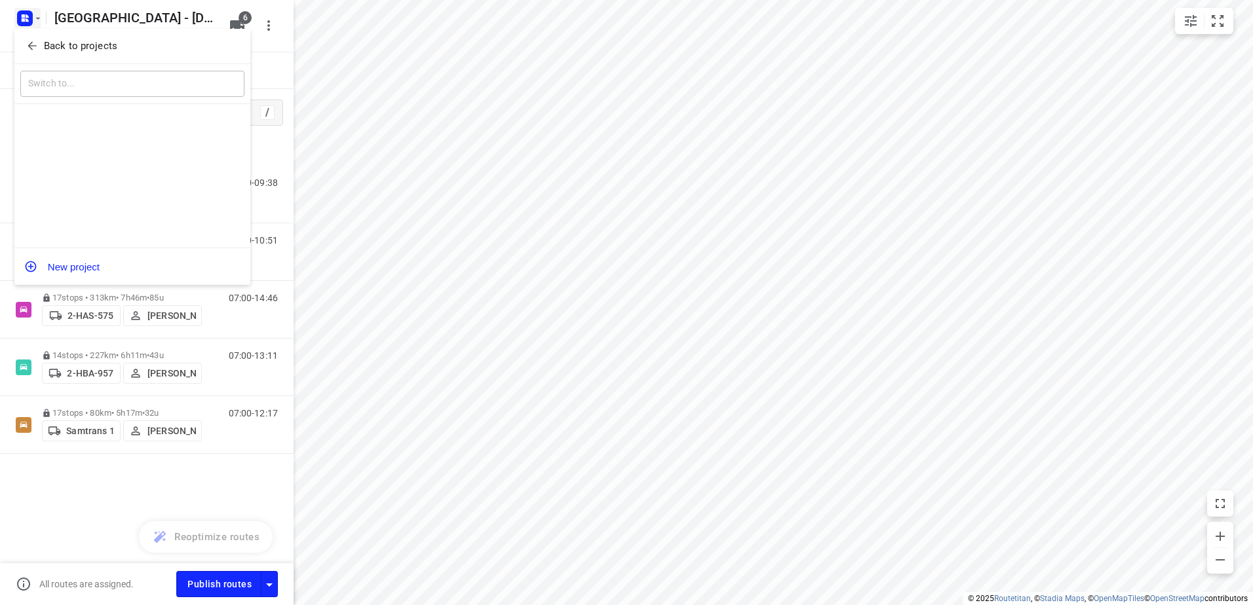
click at [53, 54] on button "Back to projects" at bounding box center [132, 46] width 224 height 22
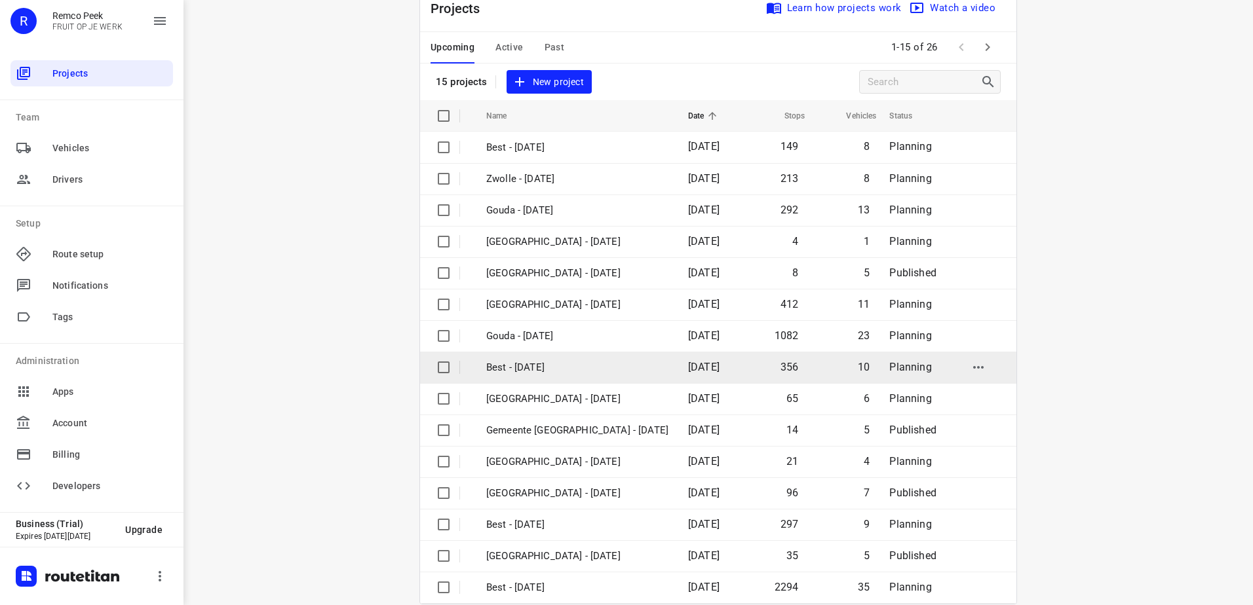
scroll to position [57, 0]
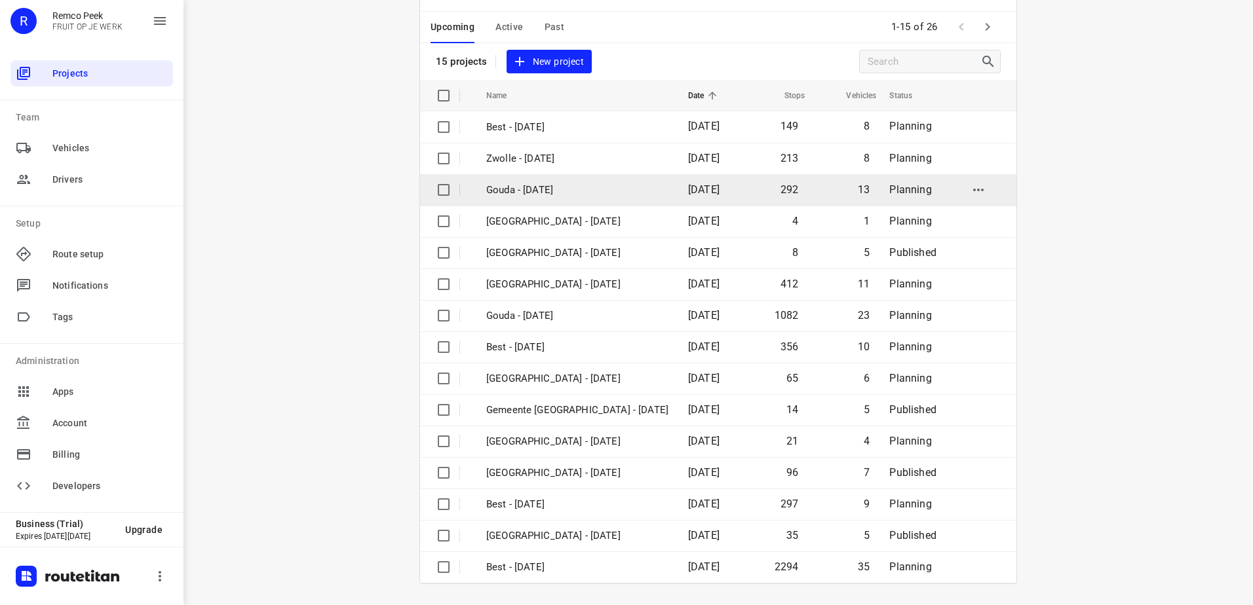
click at [559, 204] on td "Gouda - [DATE]" at bounding box center [575, 189] width 204 height 31
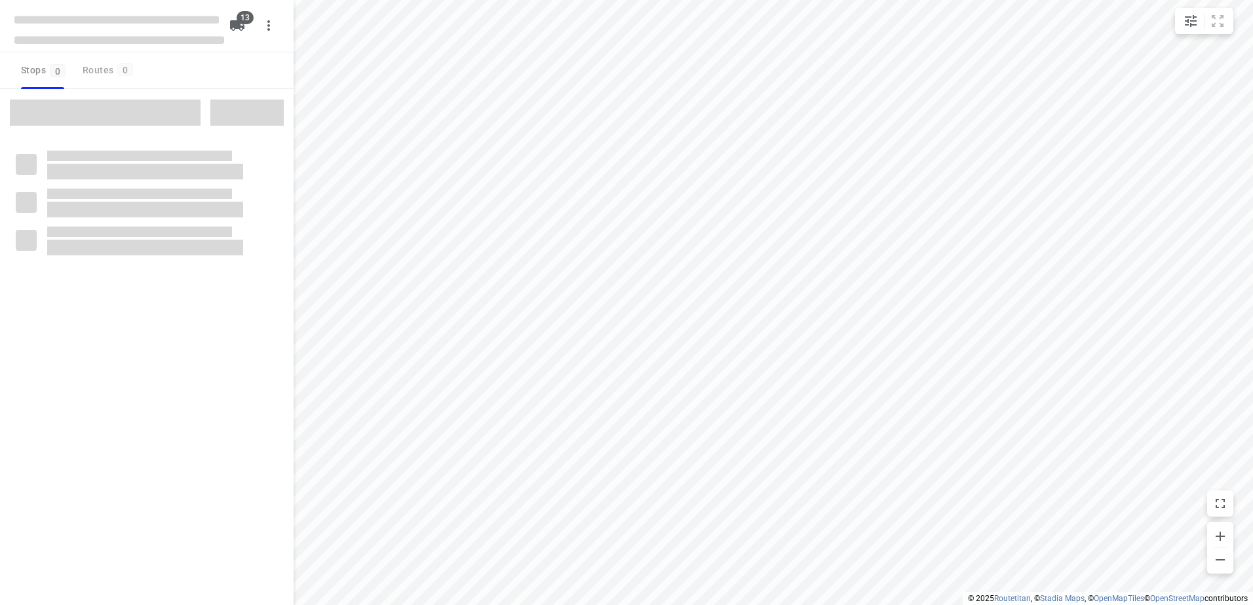
checkbox input "true"
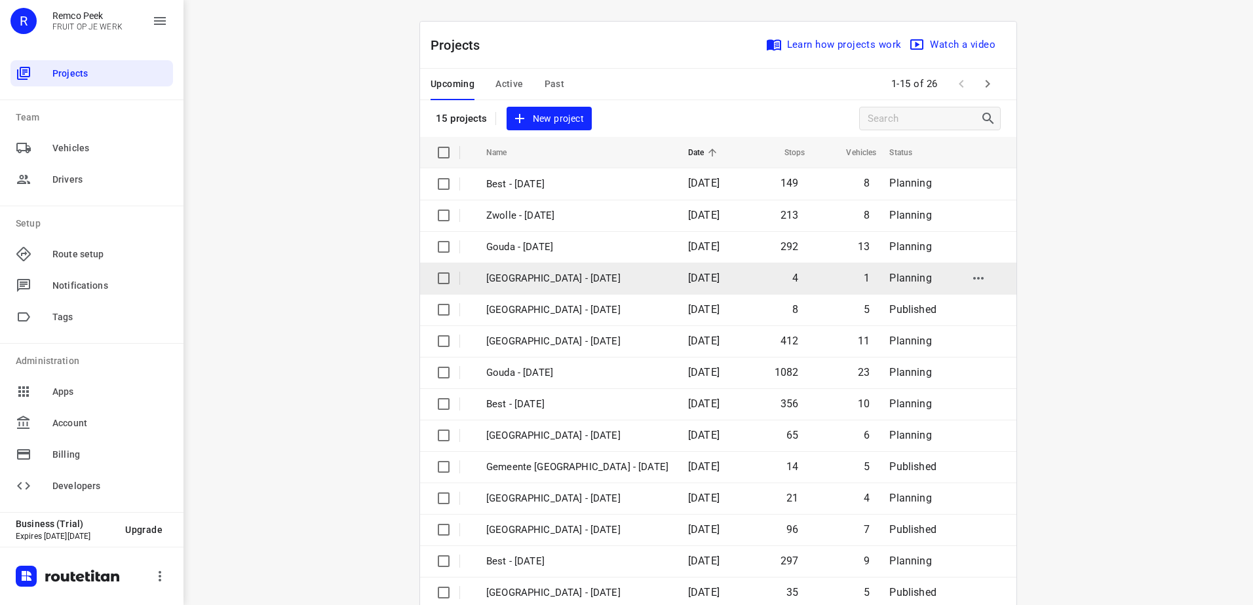
click at [556, 267] on td "[GEOGRAPHIC_DATA] - [DATE]" at bounding box center [575, 278] width 204 height 31
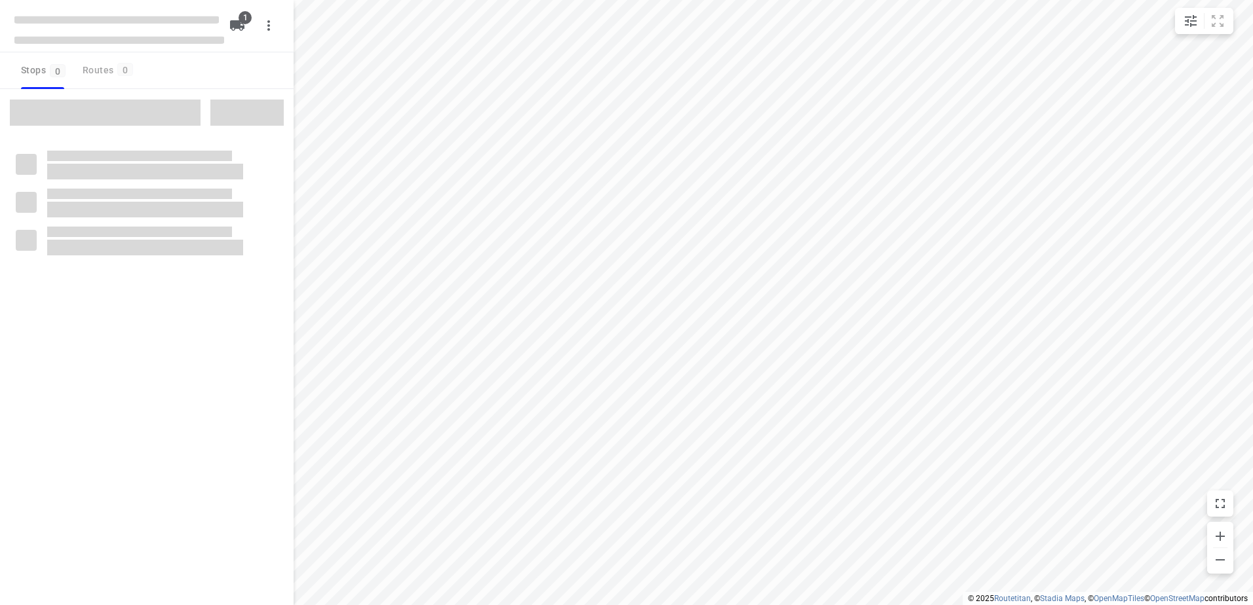
checkbox input "true"
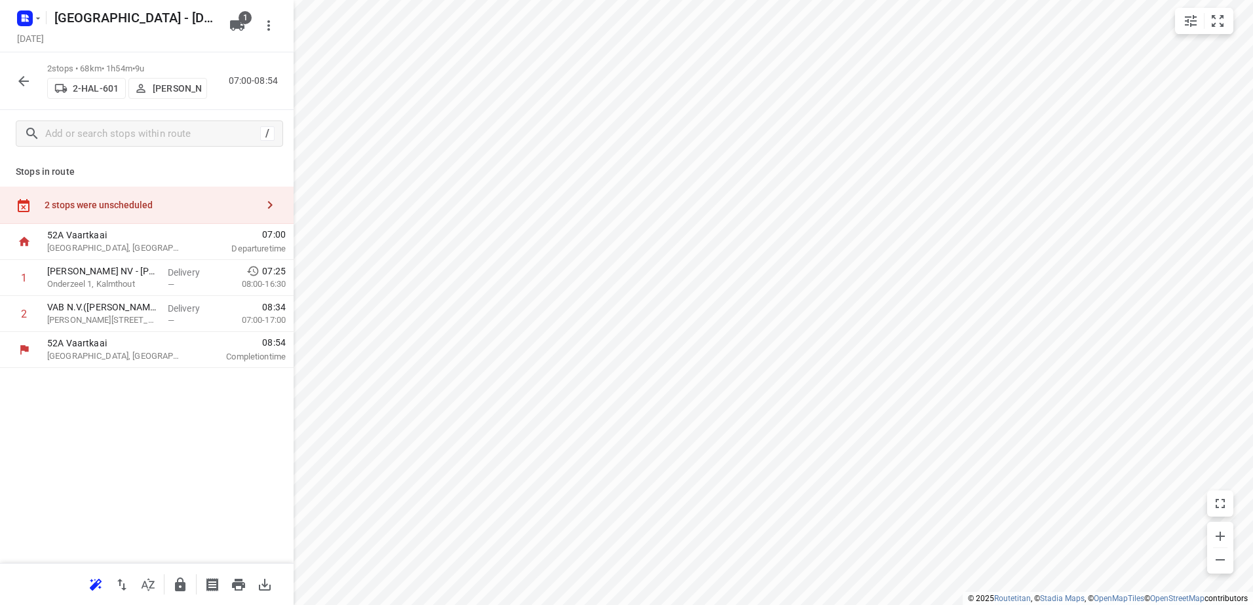
click at [154, 202] on div "2 stops were unscheduled" at bounding box center [151, 205] width 212 height 10
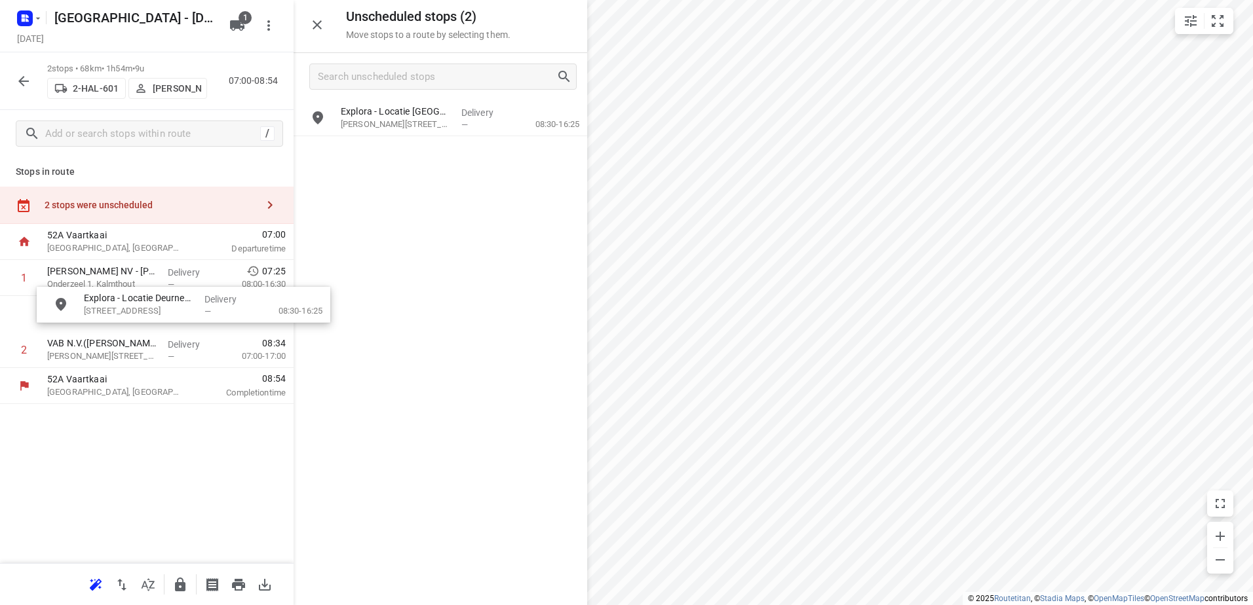
drag, startPoint x: 453, startPoint y: 166, endPoint x: 187, endPoint y: 325, distance: 310.0
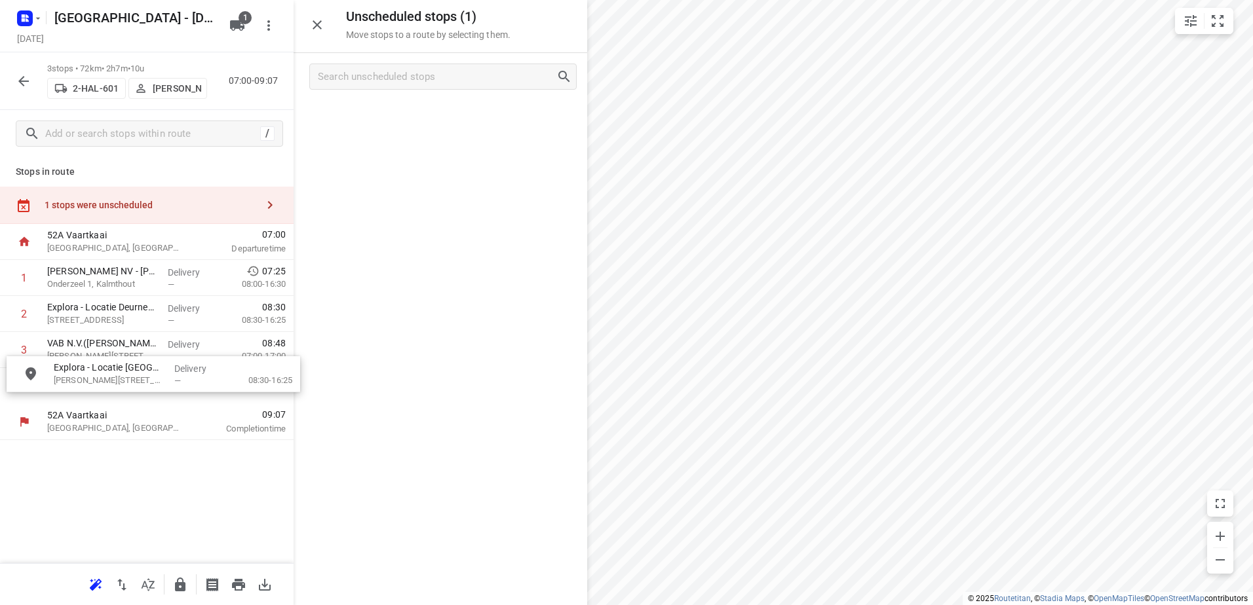
drag, startPoint x: 389, startPoint y: 132, endPoint x: 71, endPoint y: 409, distance: 422.5
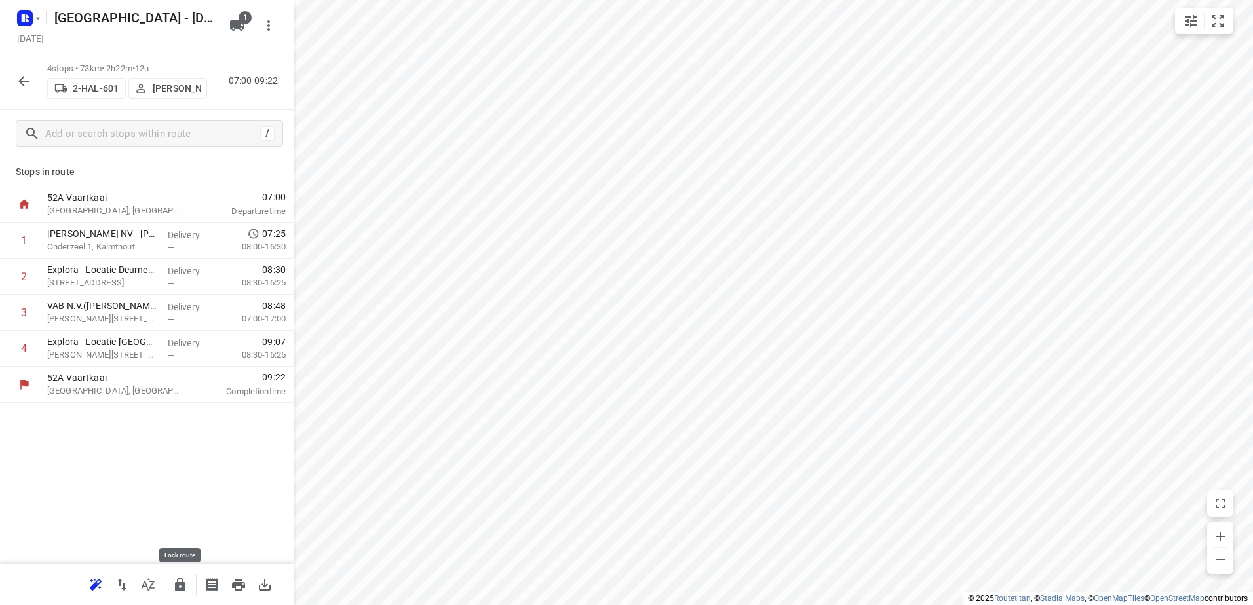
click at [185, 585] on icon "button" at bounding box center [180, 585] width 10 height 14
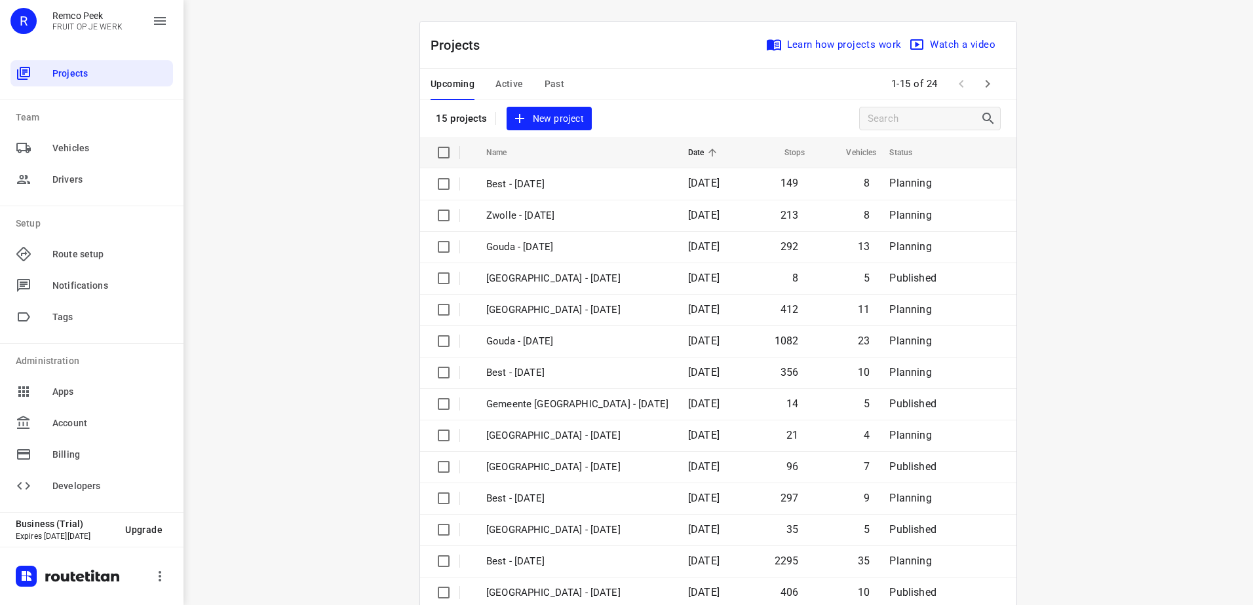
click at [495, 81] on span "Active" at bounding box center [509, 84] width 28 height 16
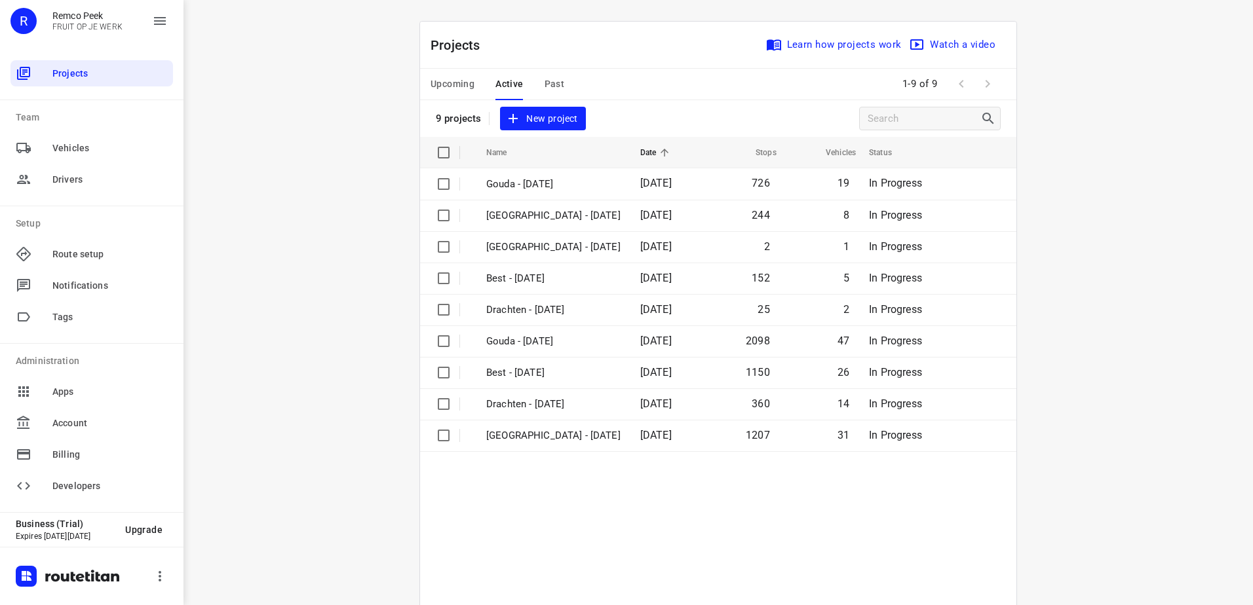
click at [548, 74] on button "Past" at bounding box center [554, 84] width 20 height 31
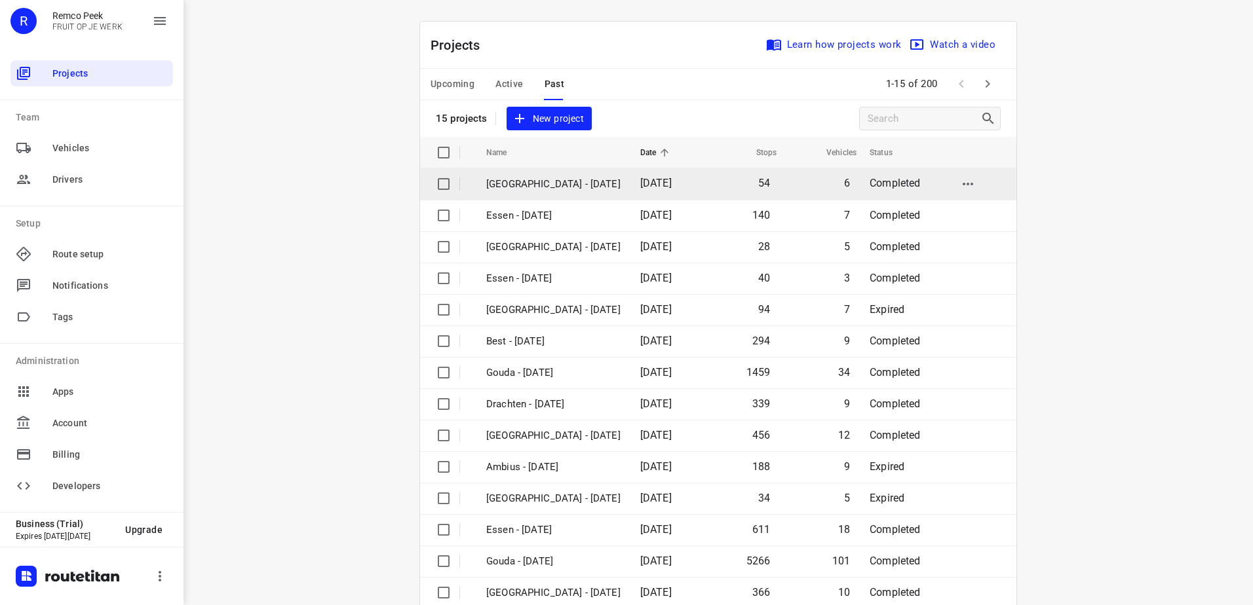
click at [577, 185] on p "[GEOGRAPHIC_DATA] - [DATE]" at bounding box center [553, 184] width 134 height 15
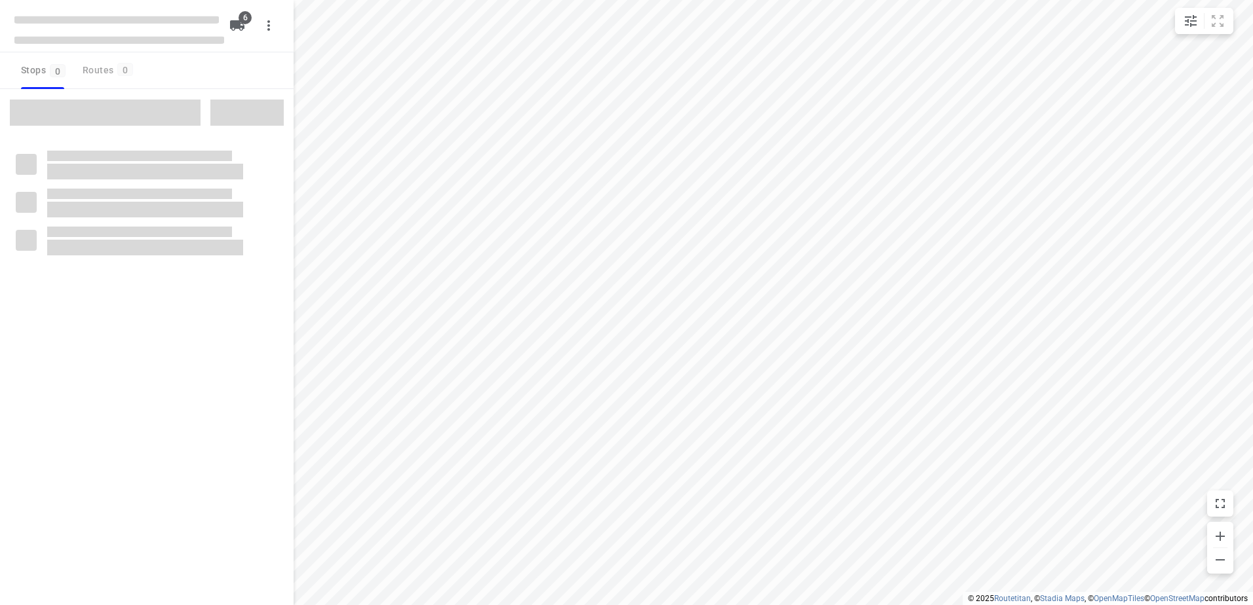
checkbox input "true"
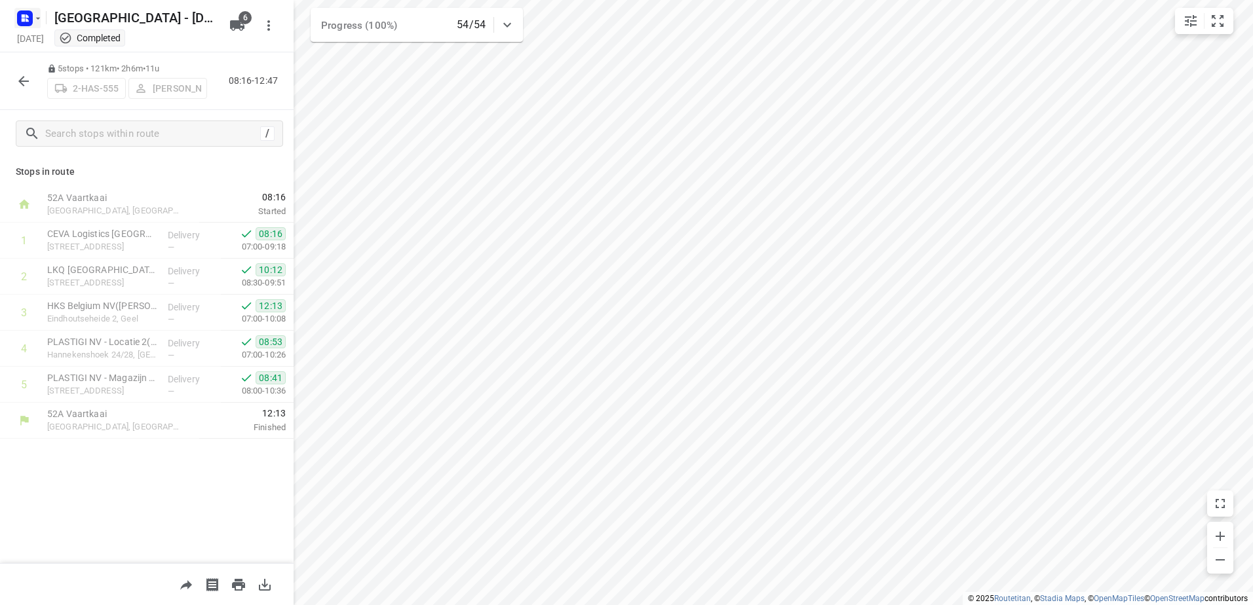
click at [33, 14] on icon "button" at bounding box center [38, 18] width 10 height 10
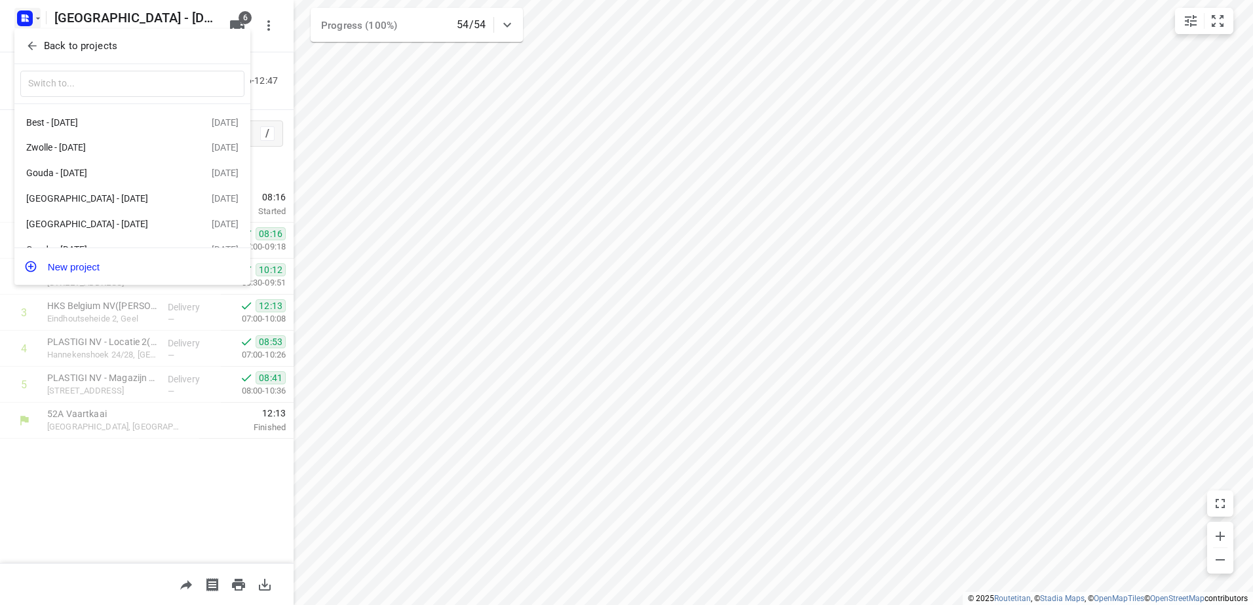
click at [65, 37] on button "Back to projects" at bounding box center [132, 46] width 224 height 22
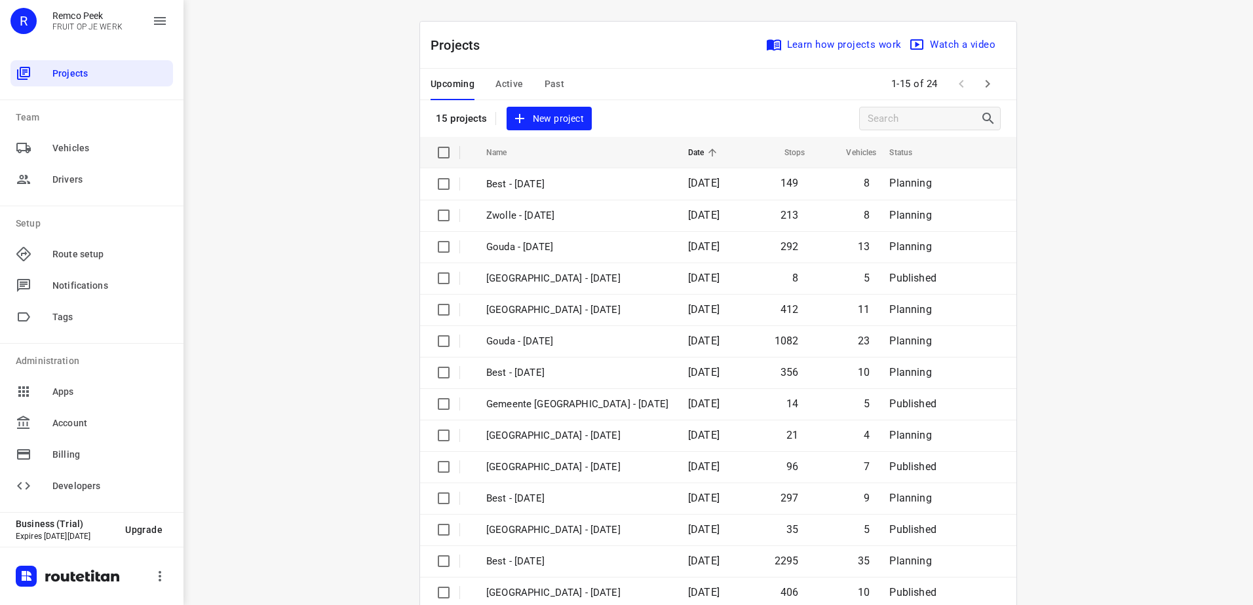
click at [554, 82] on span "Past" at bounding box center [554, 84] width 20 height 16
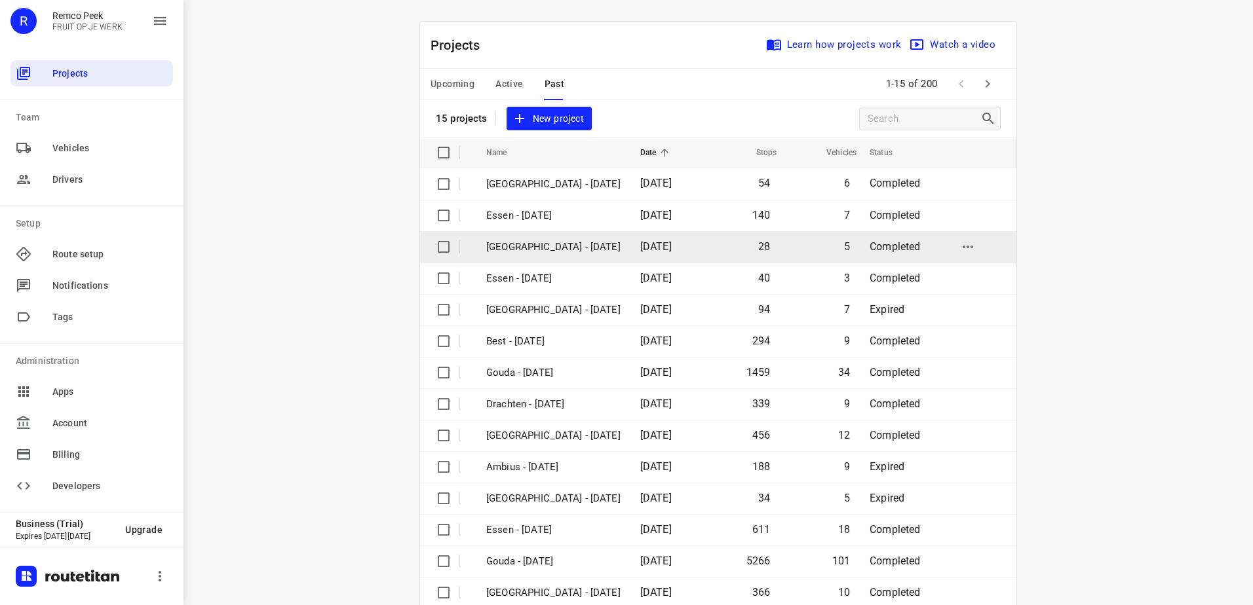
click at [601, 248] on p "[GEOGRAPHIC_DATA] - [DATE]" at bounding box center [553, 247] width 134 height 15
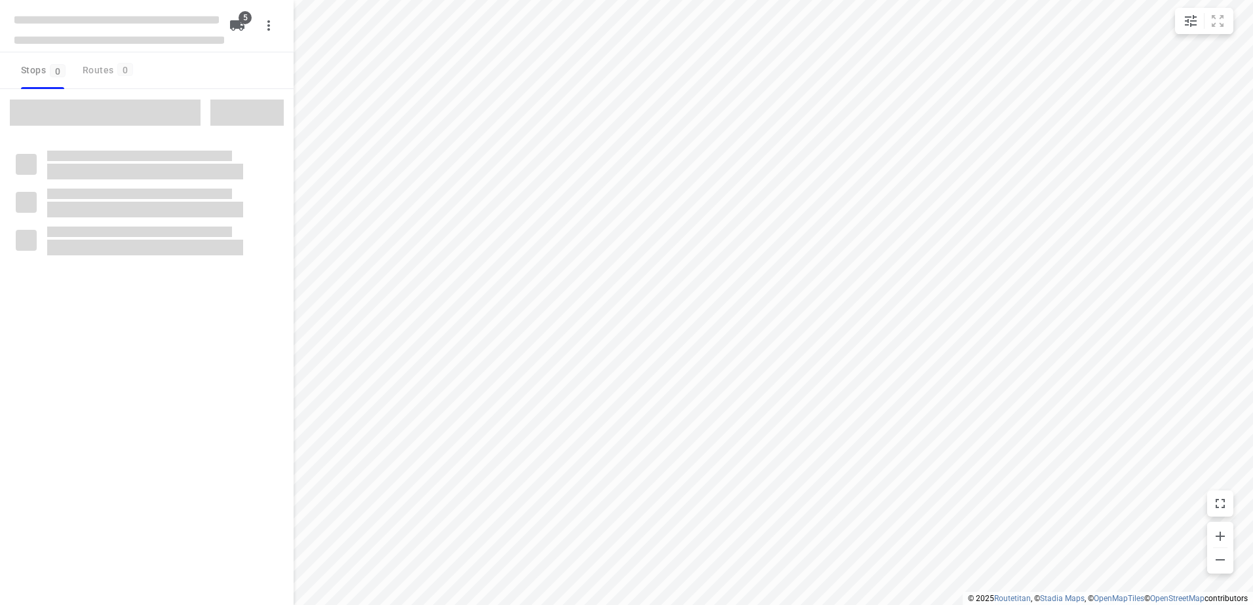
checkbox input "true"
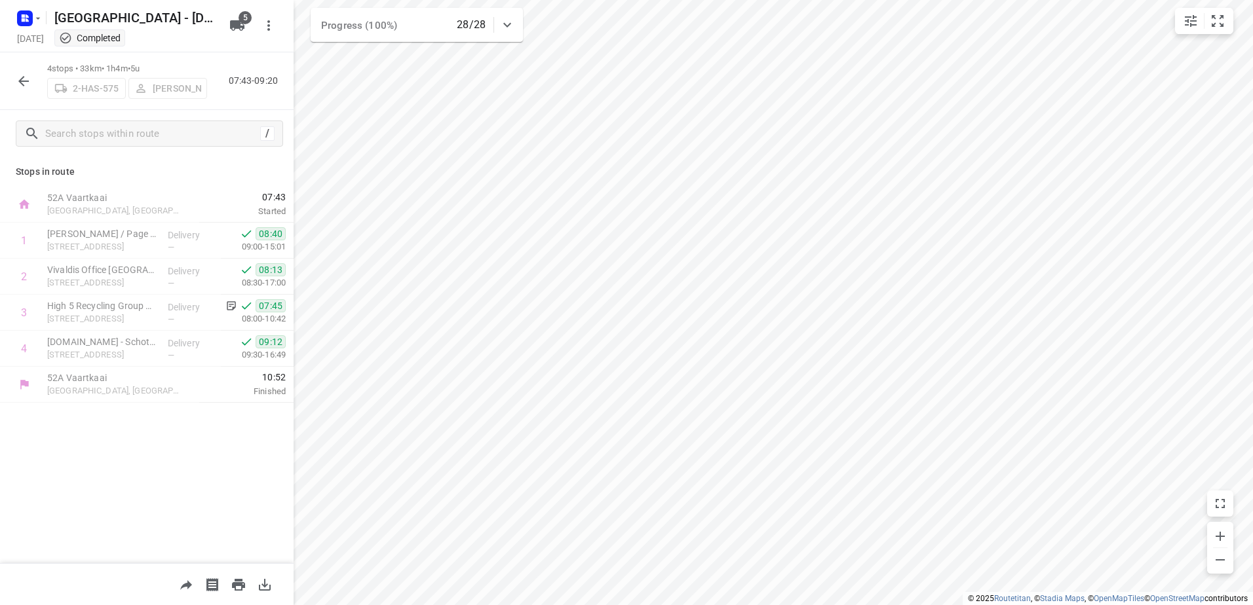
click at [20, 84] on icon "button" at bounding box center [24, 81] width 16 height 16
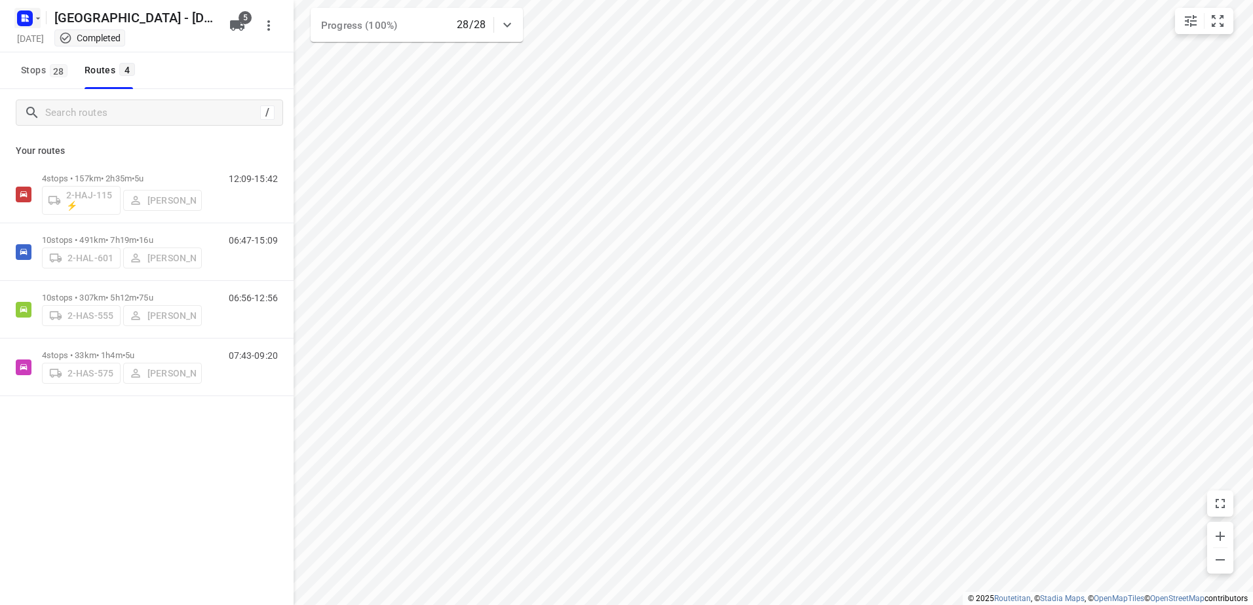
click at [20, 13] on rect "button" at bounding box center [25, 18] width 16 height 16
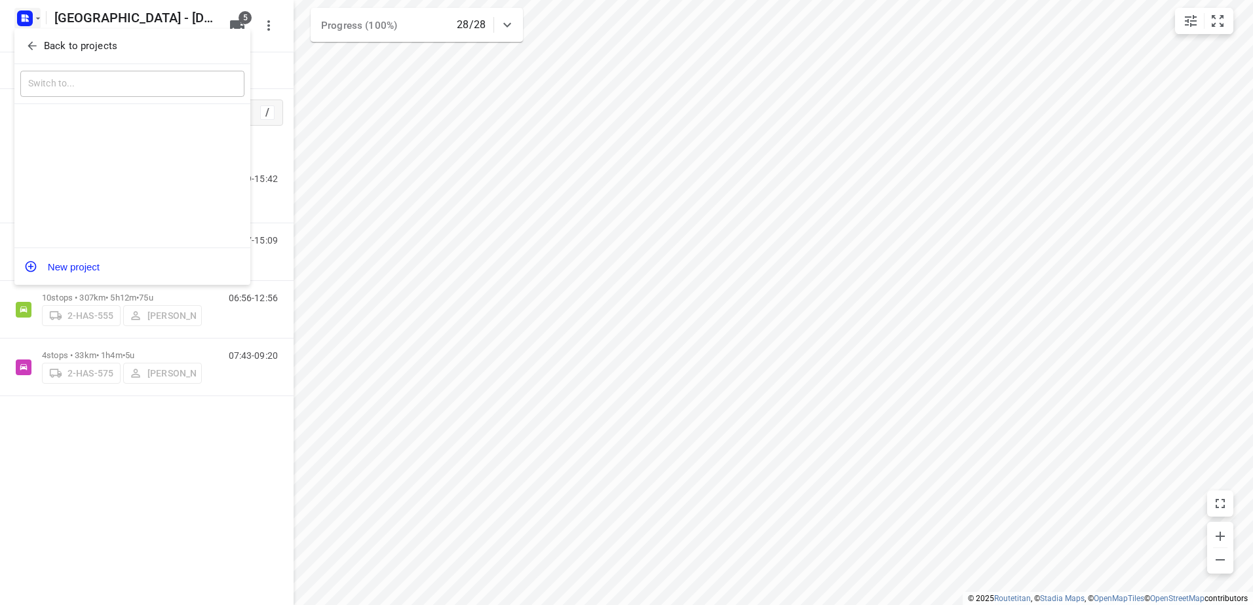
click at [43, 46] on span "Back to projects" at bounding box center [133, 46] width 214 height 15
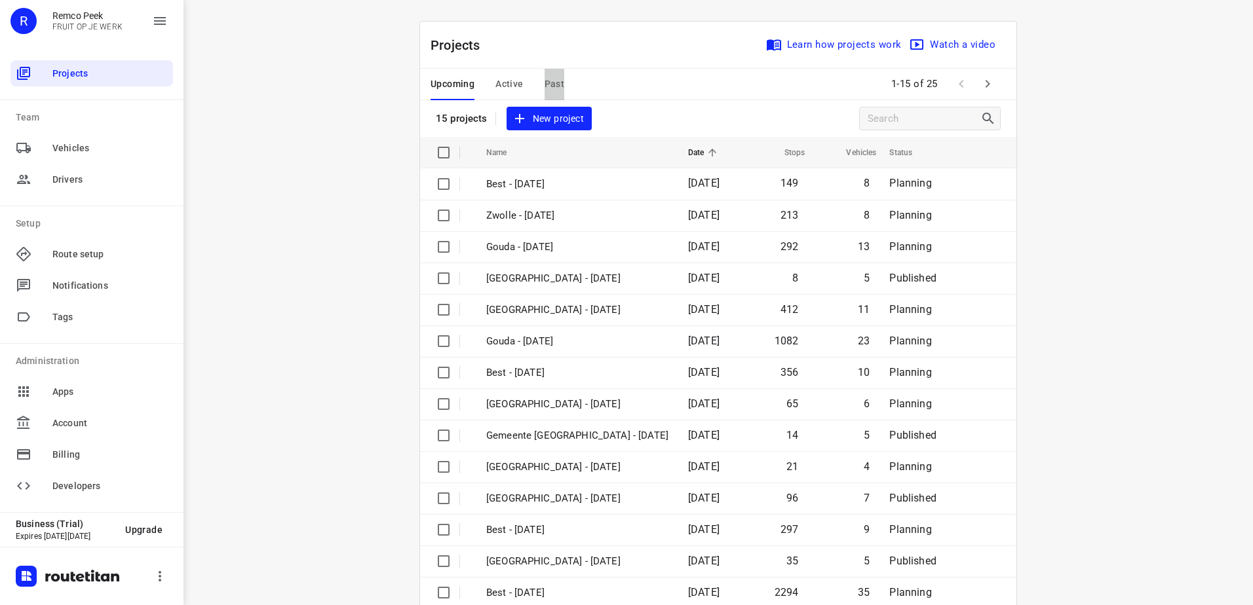
click at [552, 88] on span "Past" at bounding box center [554, 84] width 20 height 16
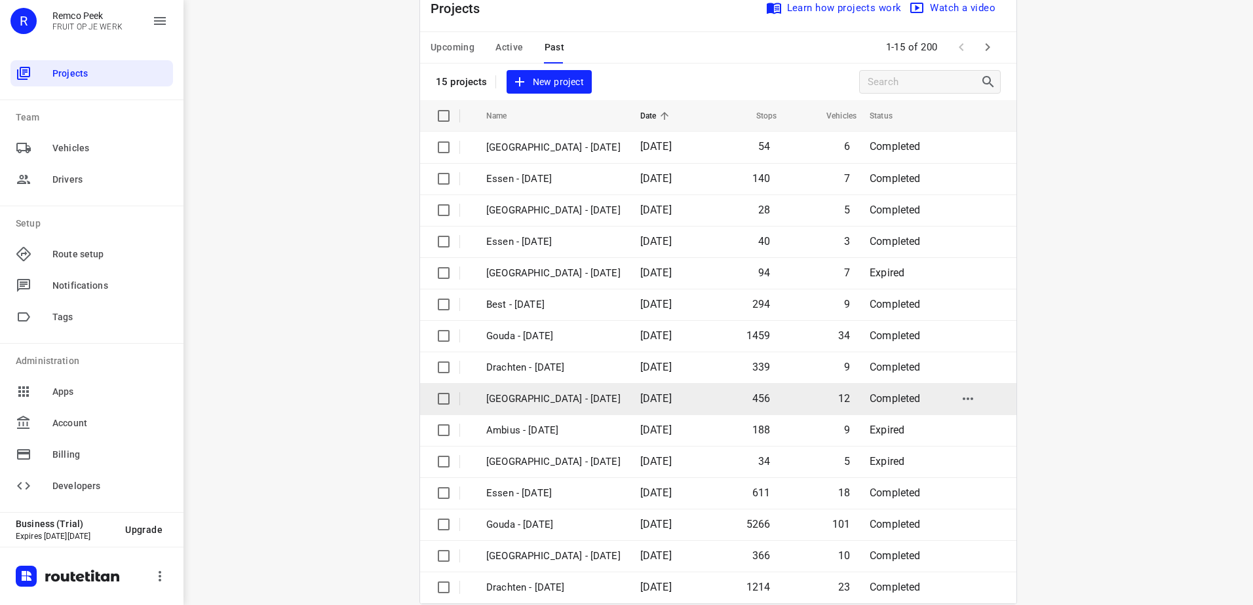
scroll to position [57, 0]
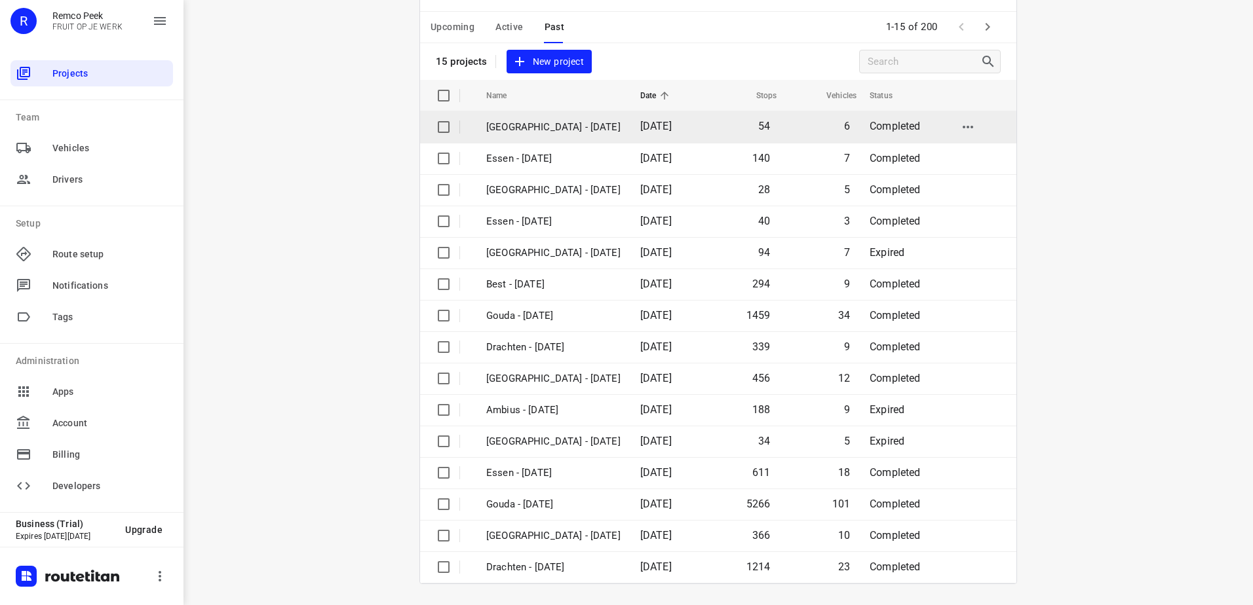
click at [559, 125] on p "[GEOGRAPHIC_DATA] - [DATE]" at bounding box center [553, 127] width 134 height 15
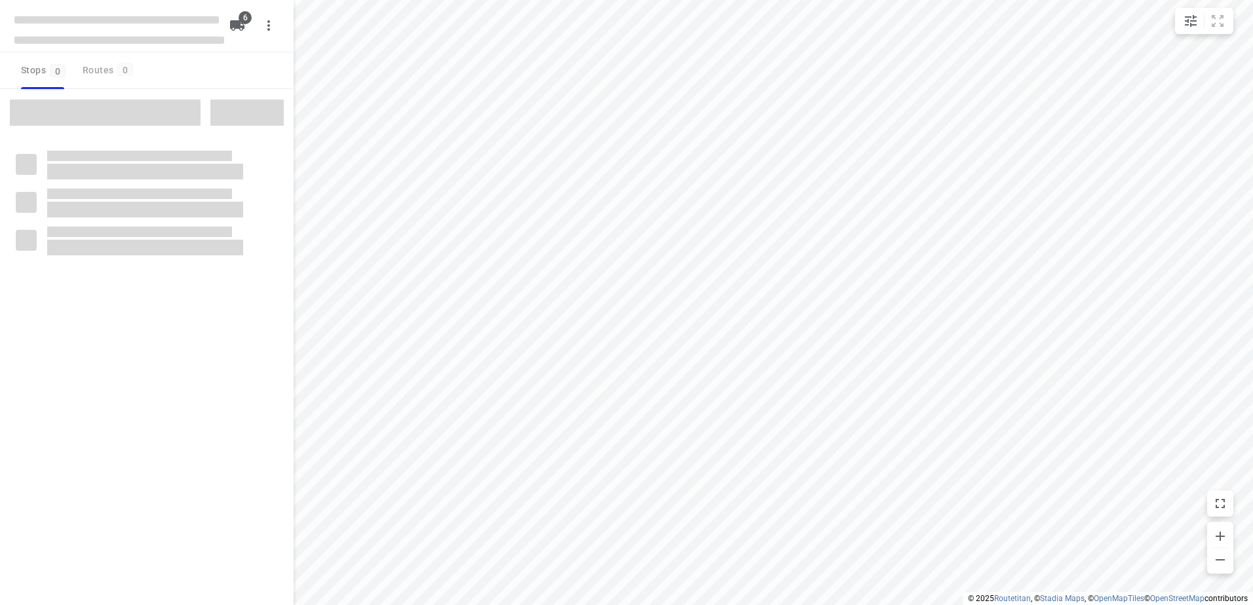
checkbox input "true"
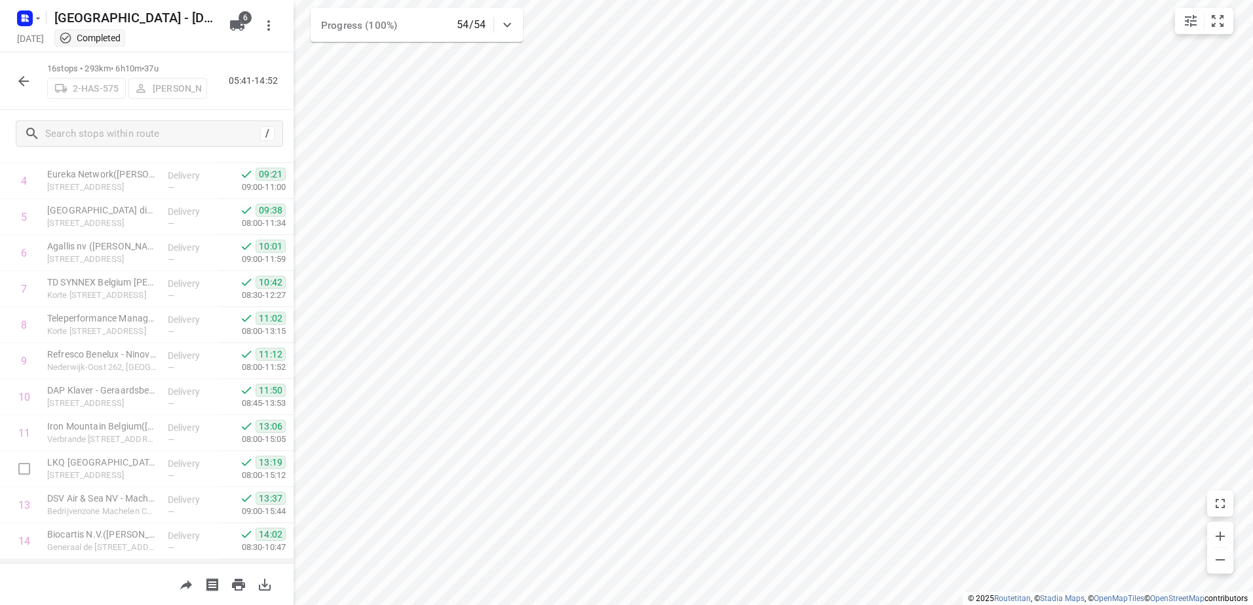
scroll to position [272, 0]
click at [20, 75] on icon "button" at bounding box center [24, 81] width 16 height 16
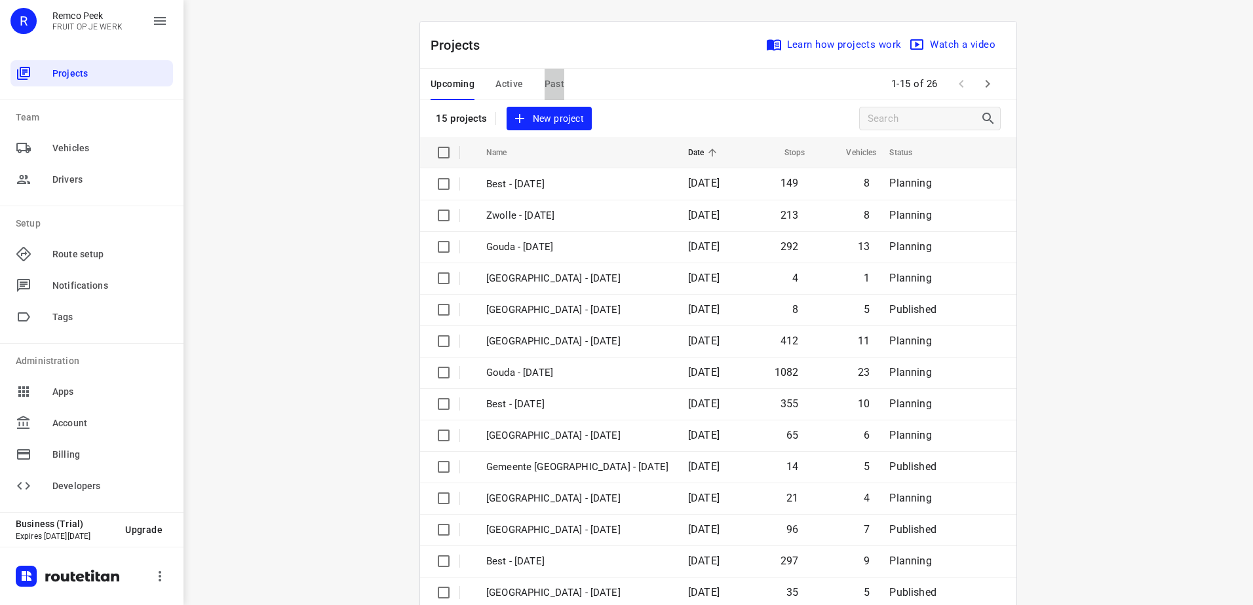
click at [554, 70] on button "Past" at bounding box center [554, 84] width 20 height 31
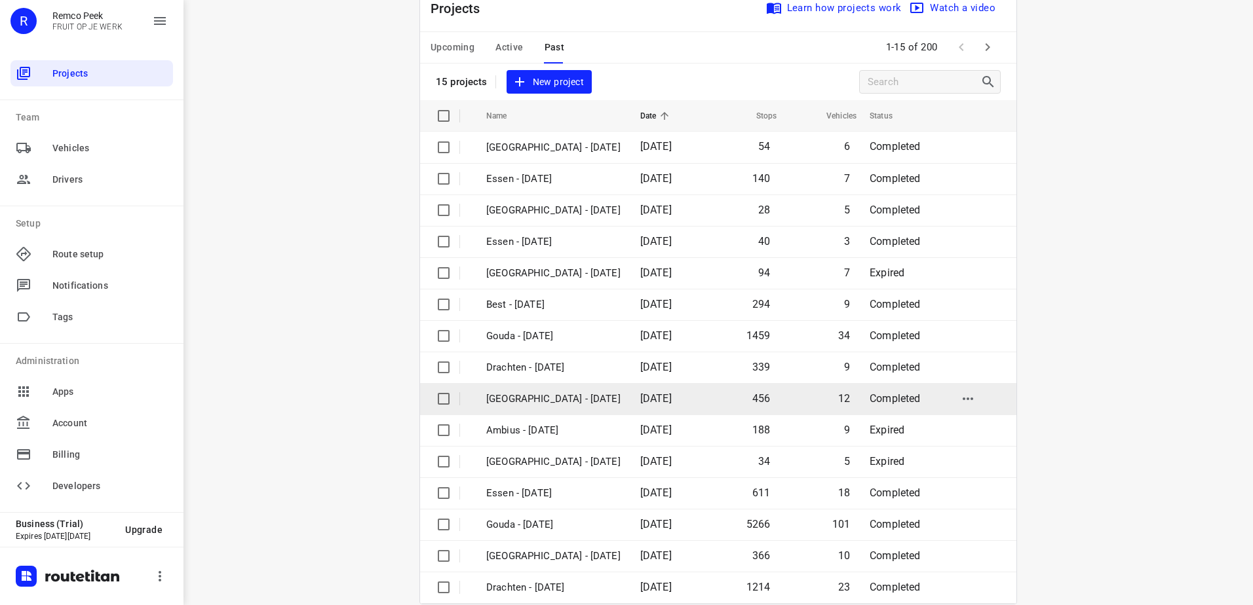
scroll to position [57, 0]
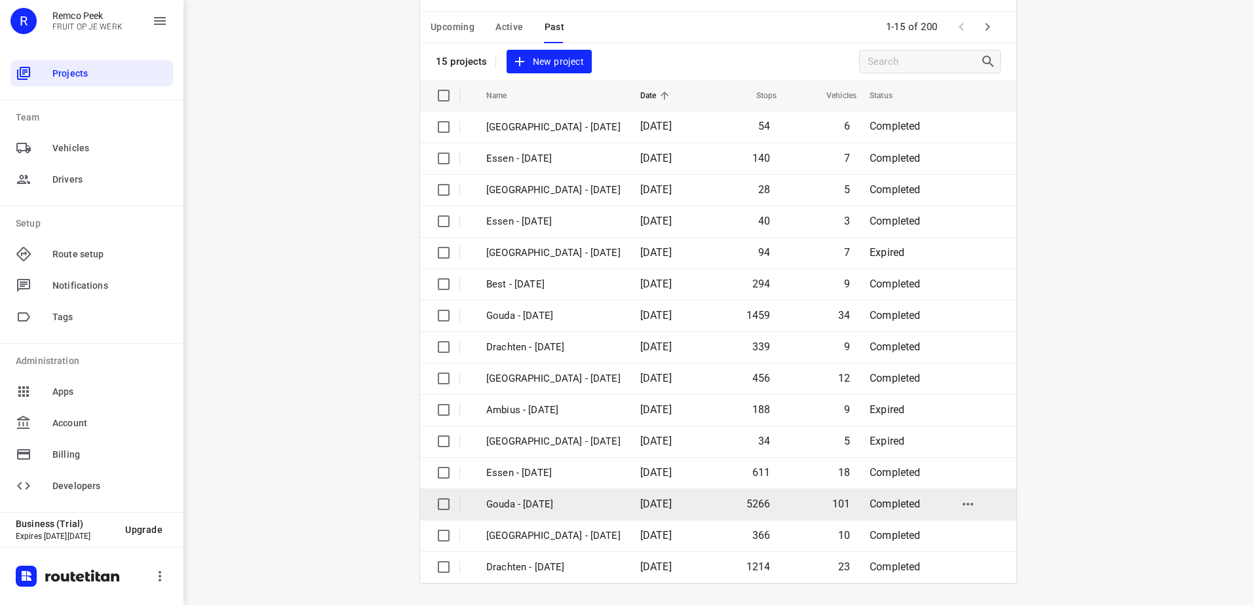
click at [595, 492] on td "Gouda - [DATE]" at bounding box center [551, 504] width 157 height 31
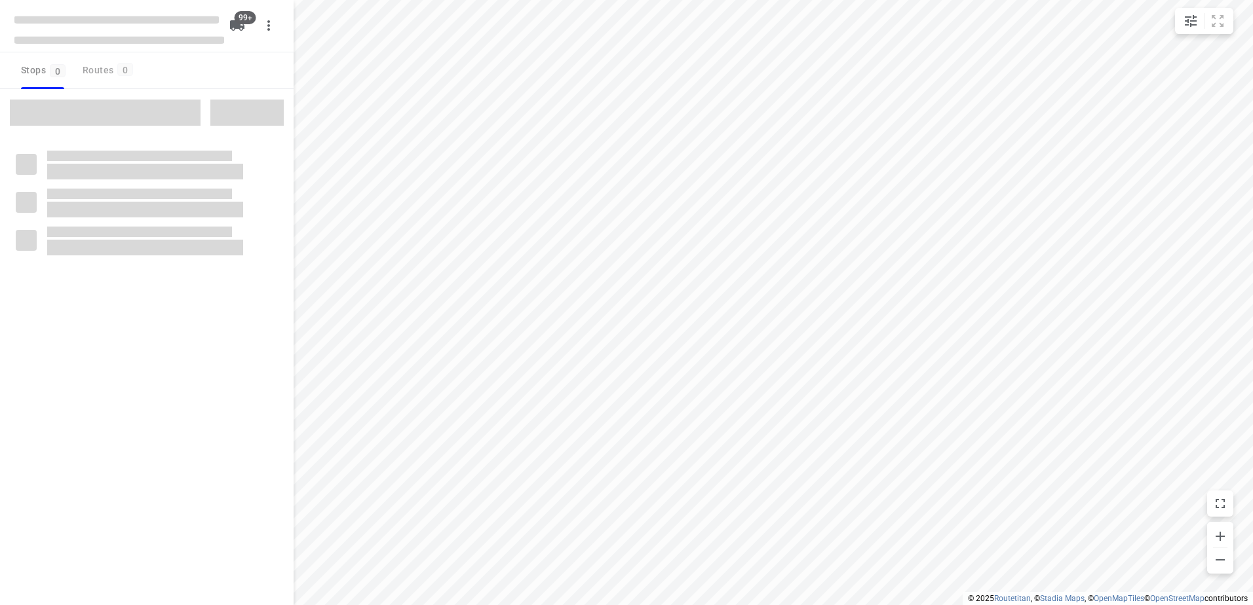
checkbox input "true"
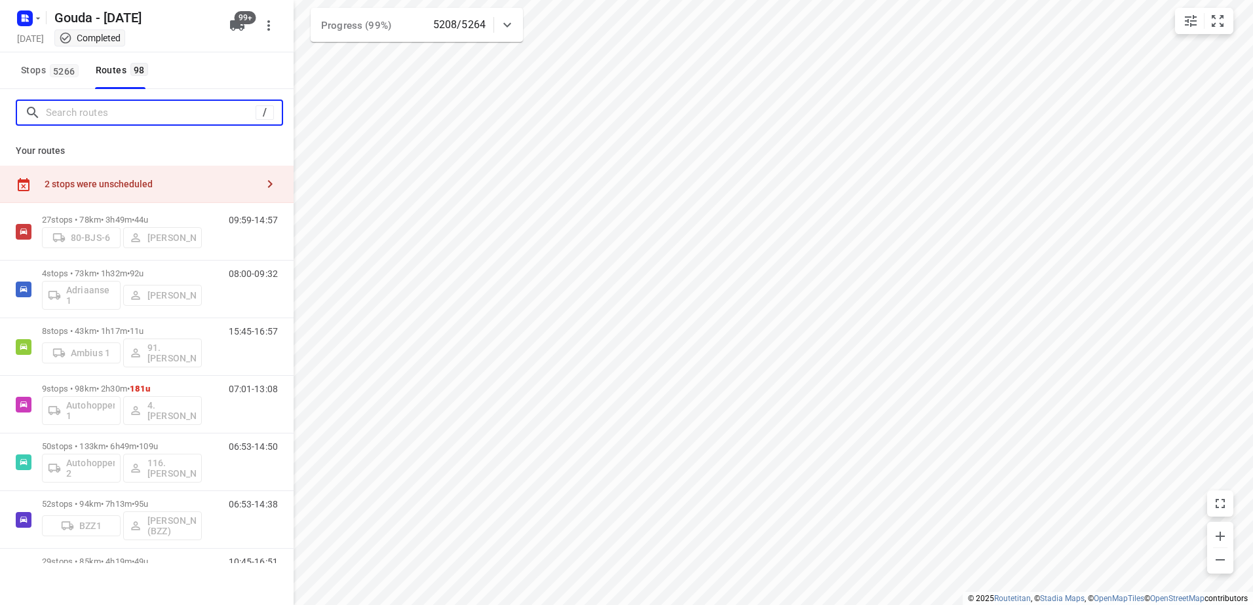
click at [122, 108] on input "Search routes" at bounding box center [151, 113] width 210 height 20
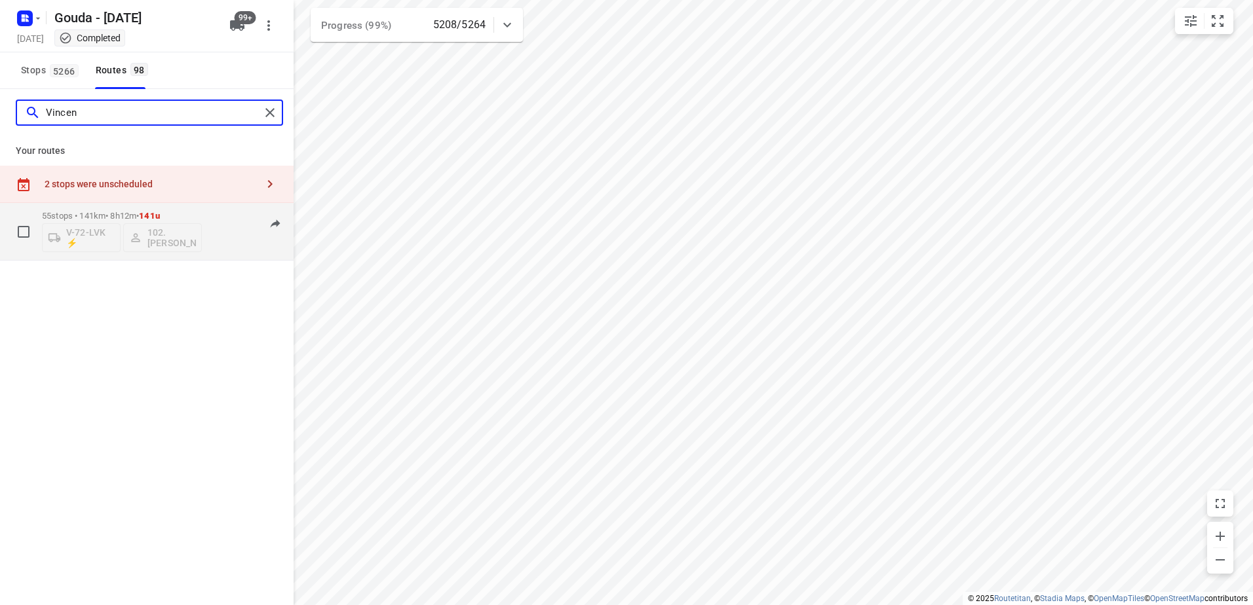
type input "Vincen"
click at [102, 214] on p "55 stops • 141km • 8h12m • 141u" at bounding box center [122, 216] width 160 height 10
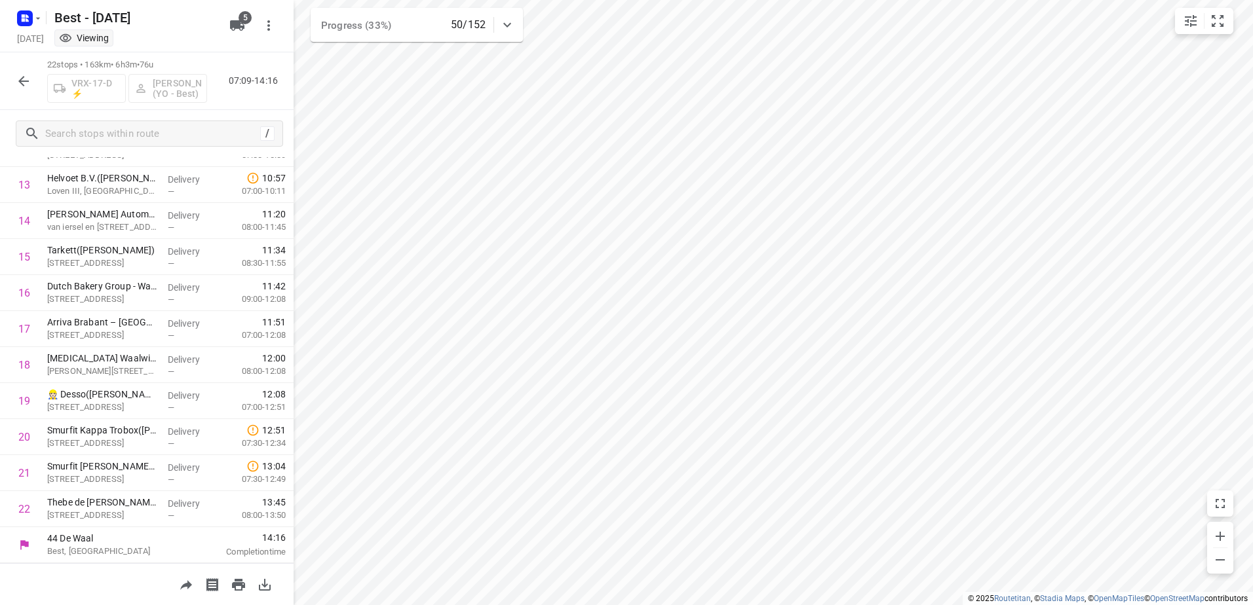
scroll to position [488, 0]
click at [33, 85] on button "button" at bounding box center [23, 81] width 26 height 26
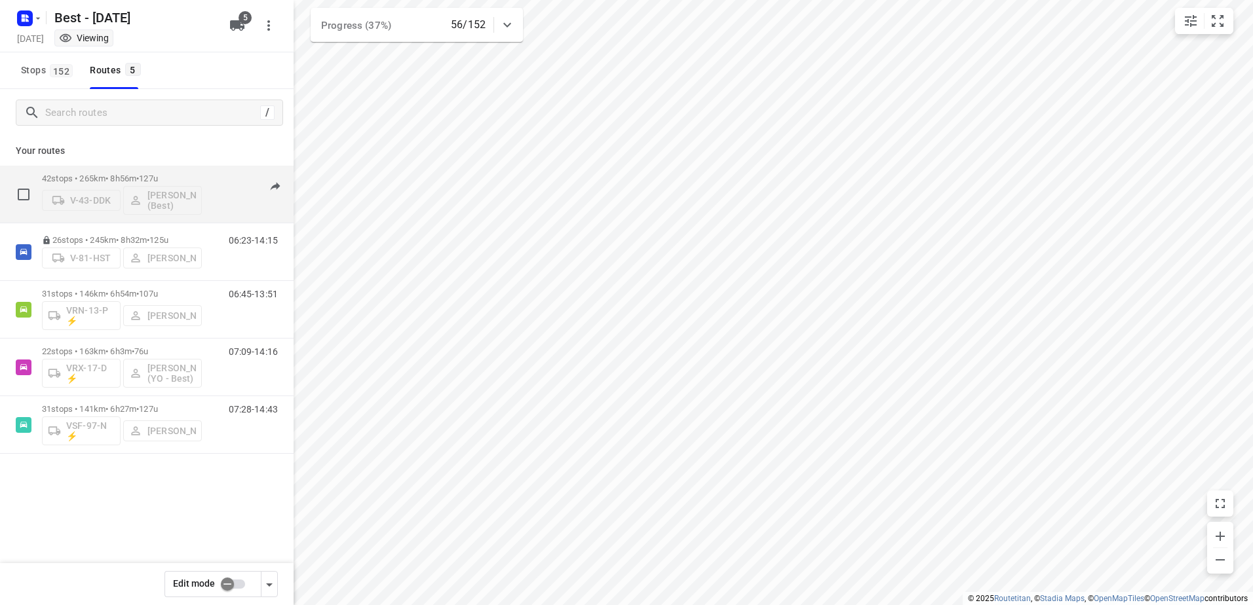
click at [128, 180] on p "42 stops • 265km • 8h56m • 127u" at bounding box center [122, 179] width 160 height 10
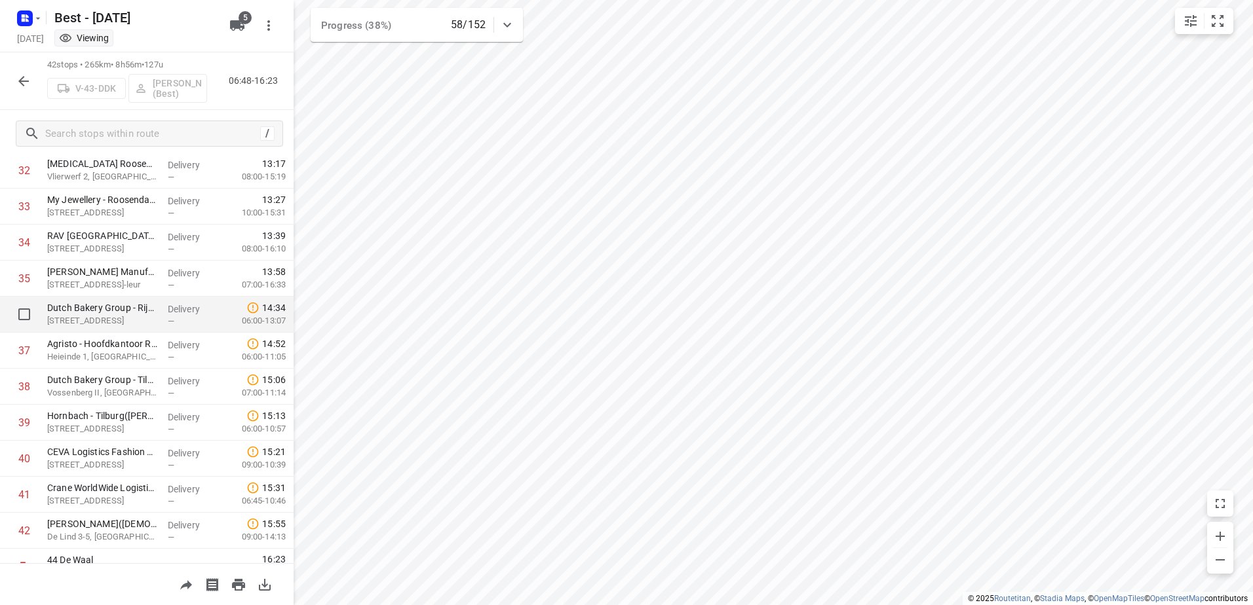
scroll to position [1209, 0]
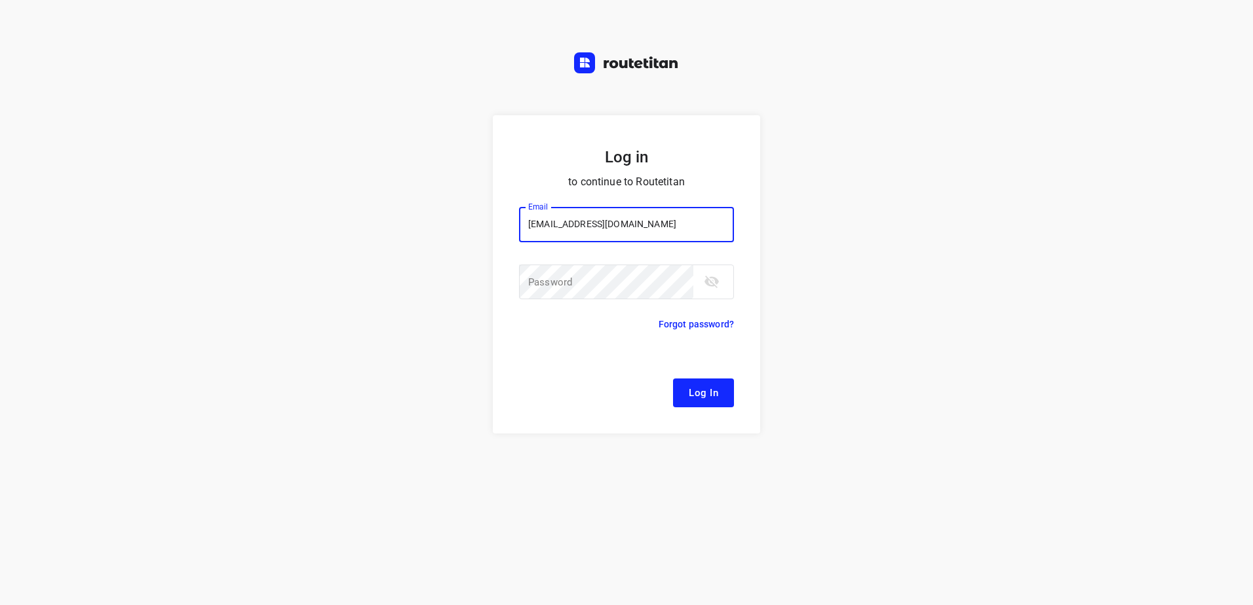
type input "[EMAIL_ADDRESS][DOMAIN_NAME]"
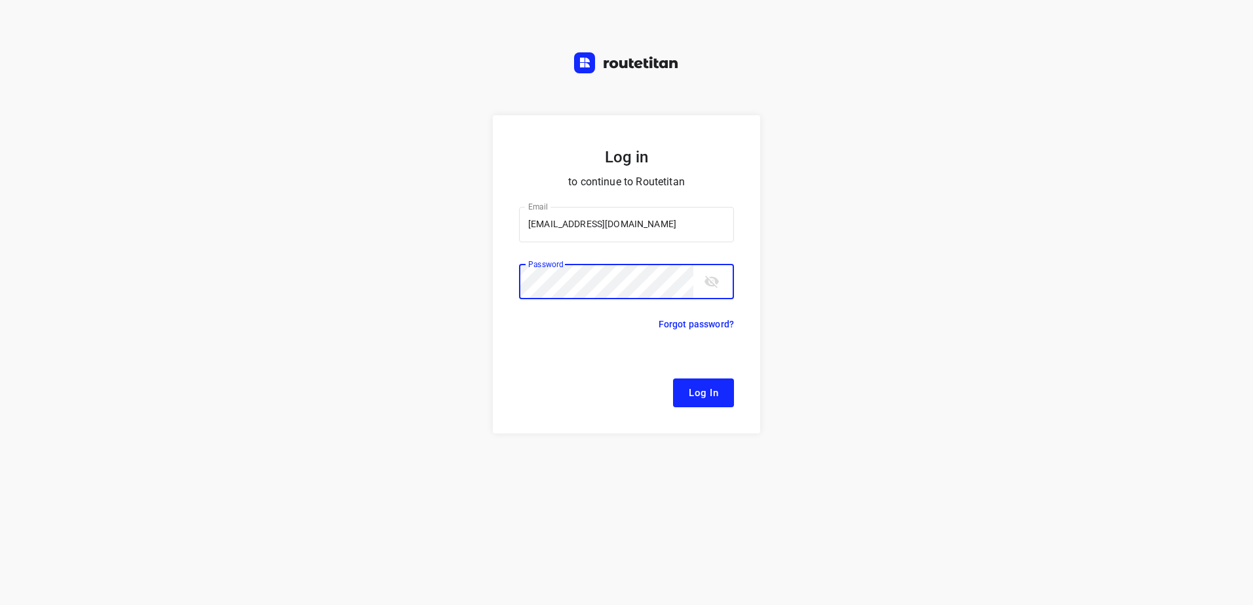
click at [673, 379] on button "Log In" at bounding box center [703, 393] width 61 height 29
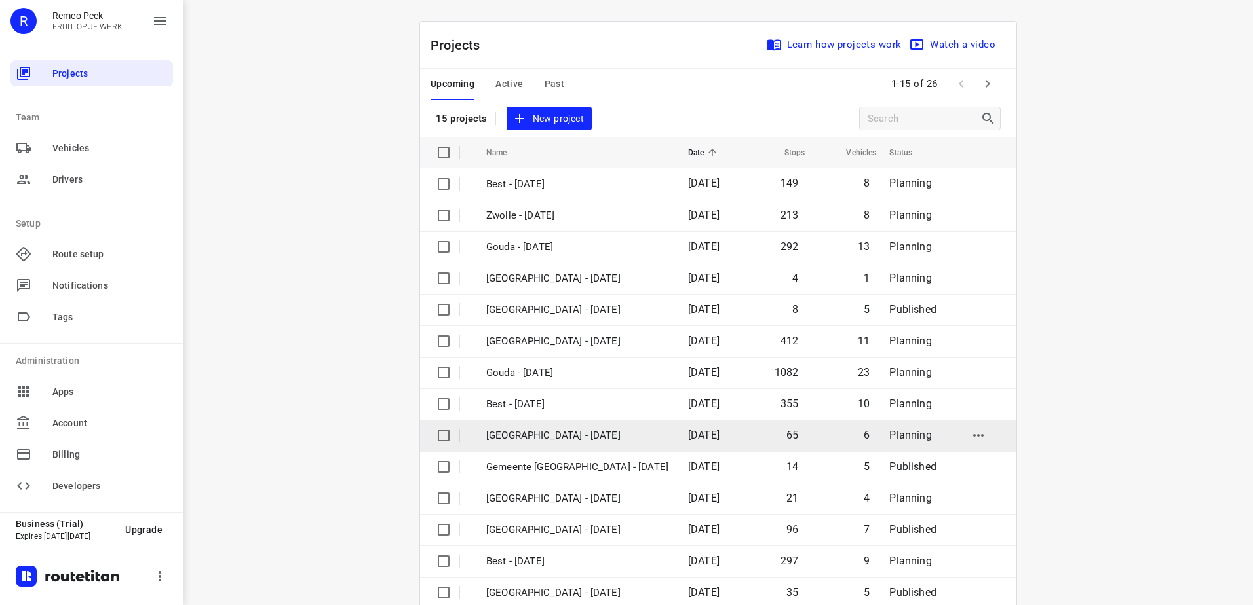
scroll to position [57, 0]
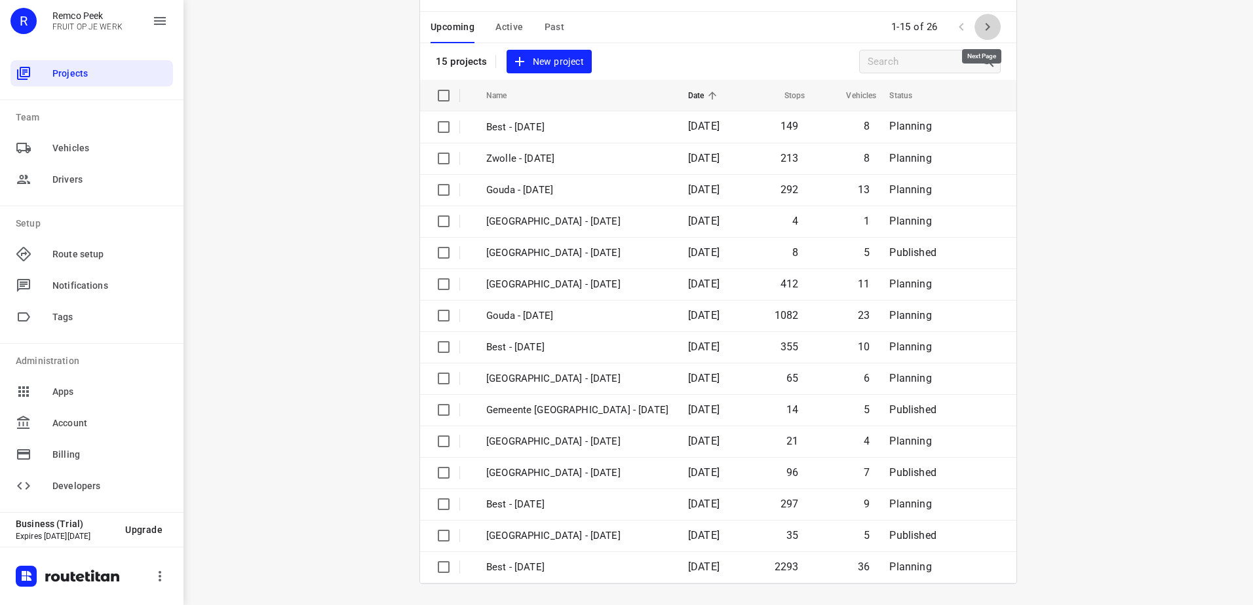
click at [981, 35] on icon "button" at bounding box center [987, 27] width 16 height 16
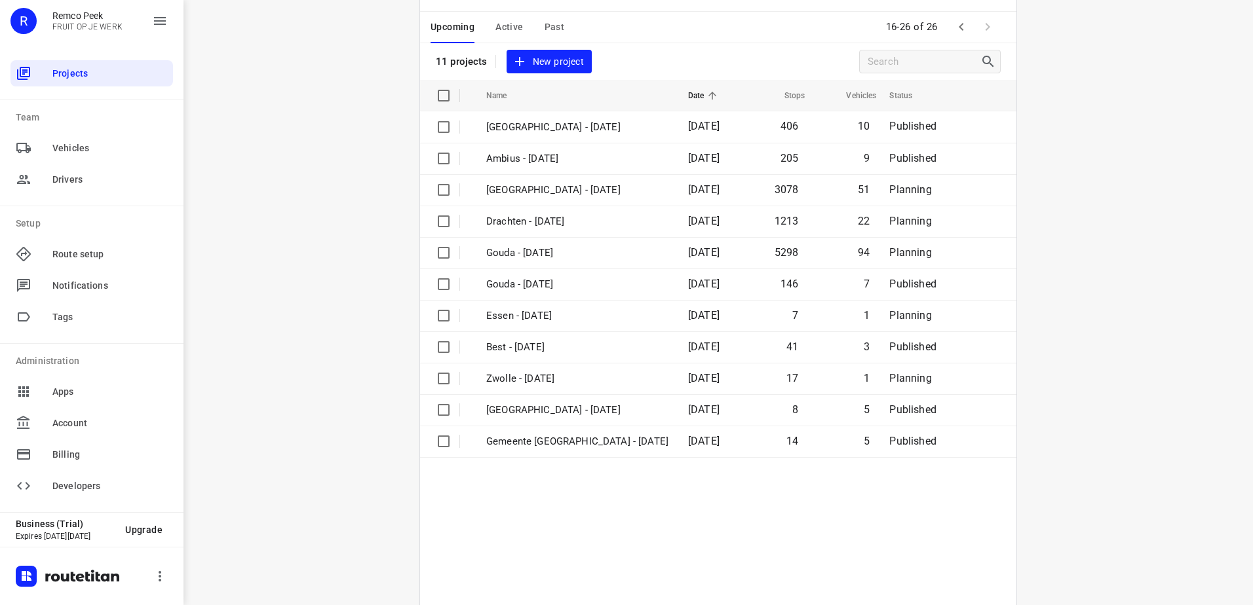
scroll to position [0, 0]
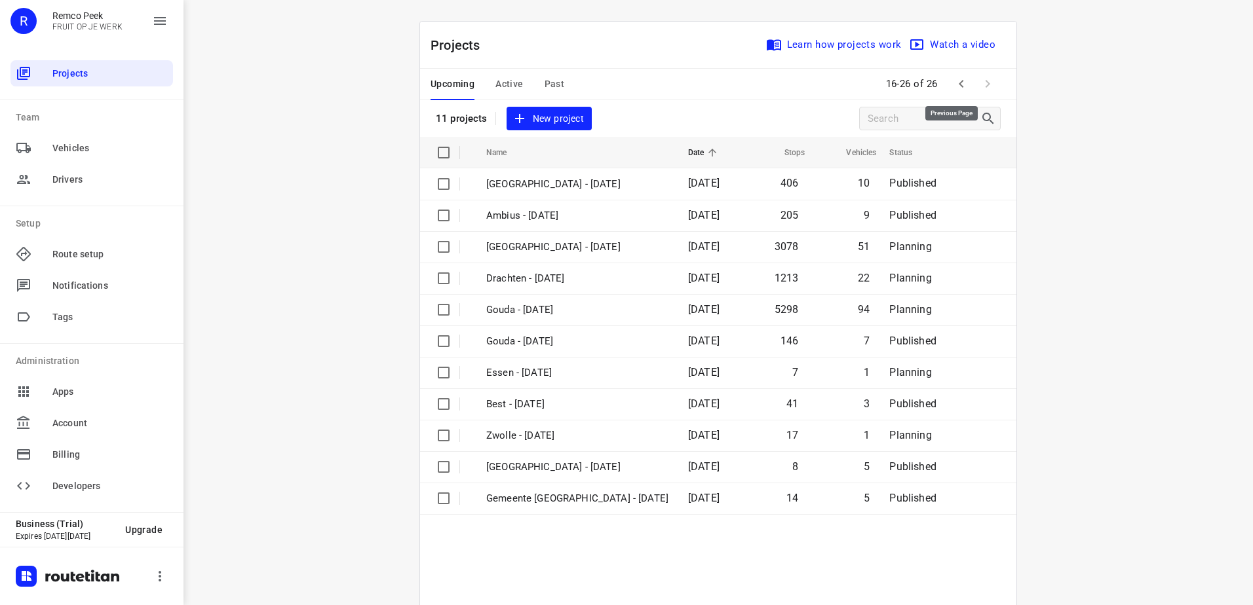
click at [960, 79] on icon "button" at bounding box center [961, 84] width 16 height 16
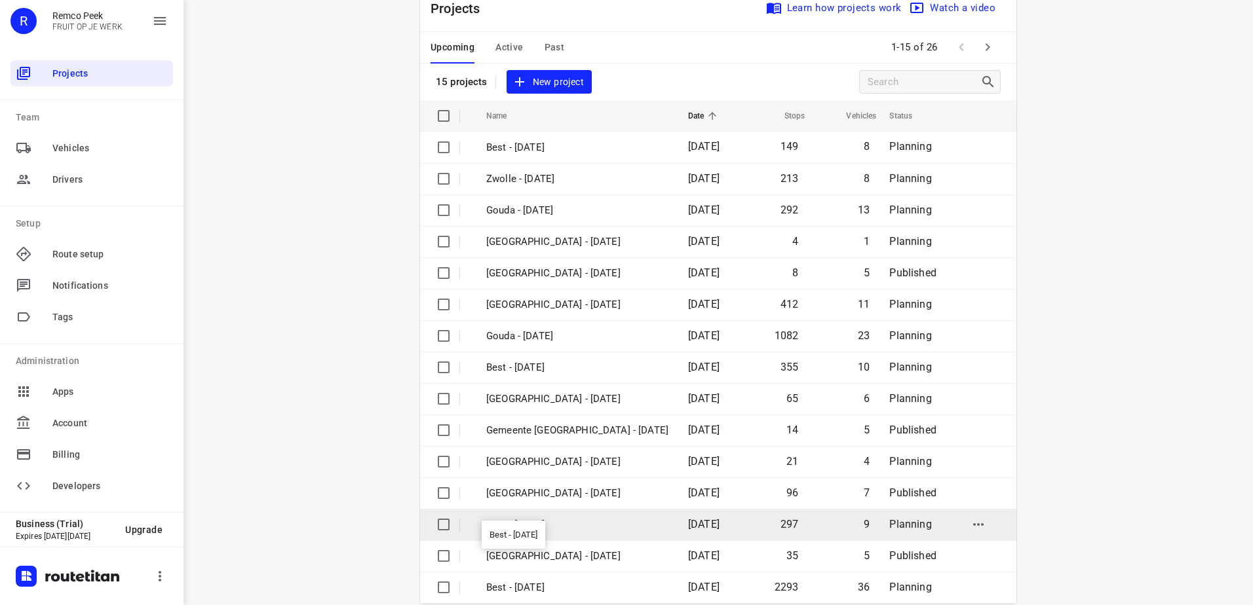
scroll to position [57, 0]
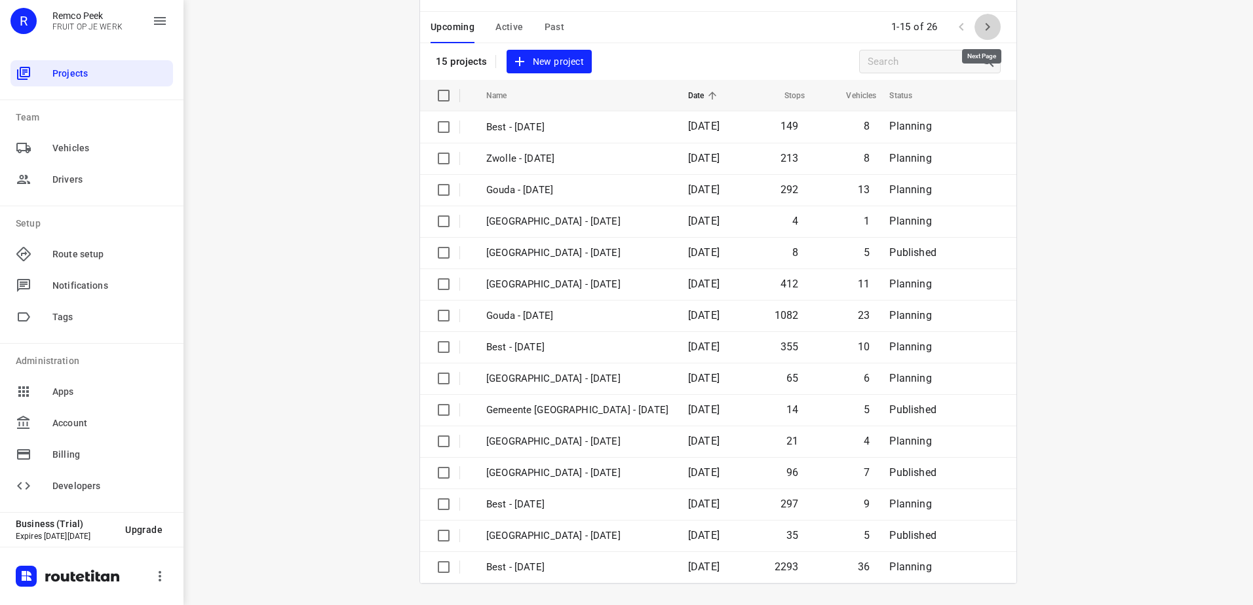
click at [979, 19] on icon "button" at bounding box center [987, 27] width 16 height 16
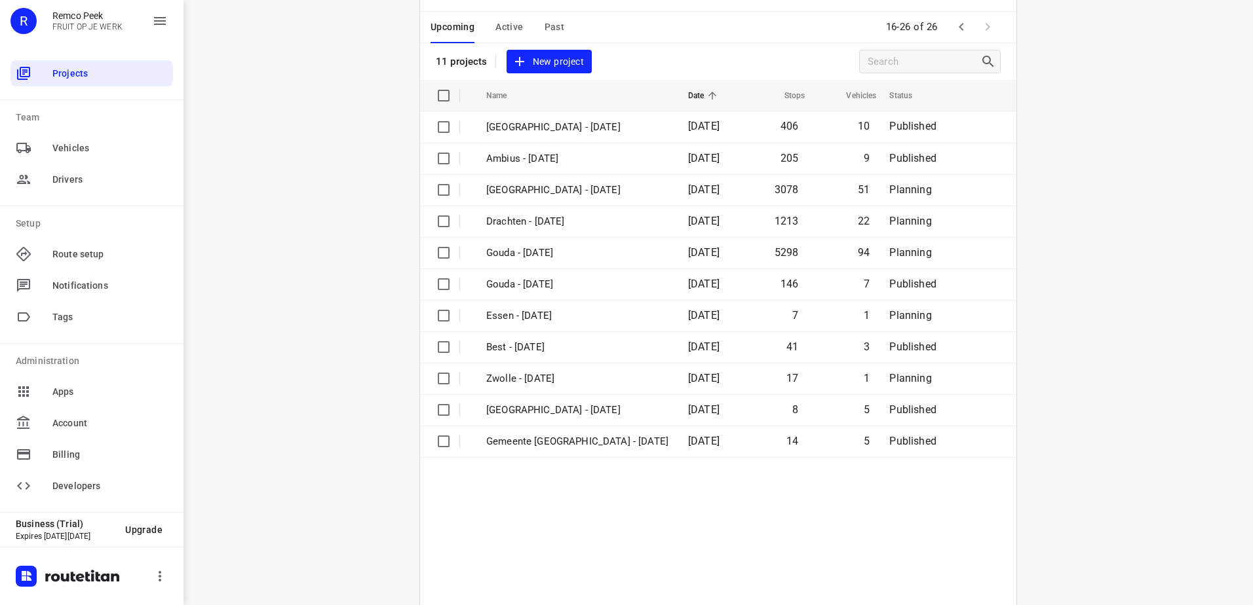
scroll to position [0, 0]
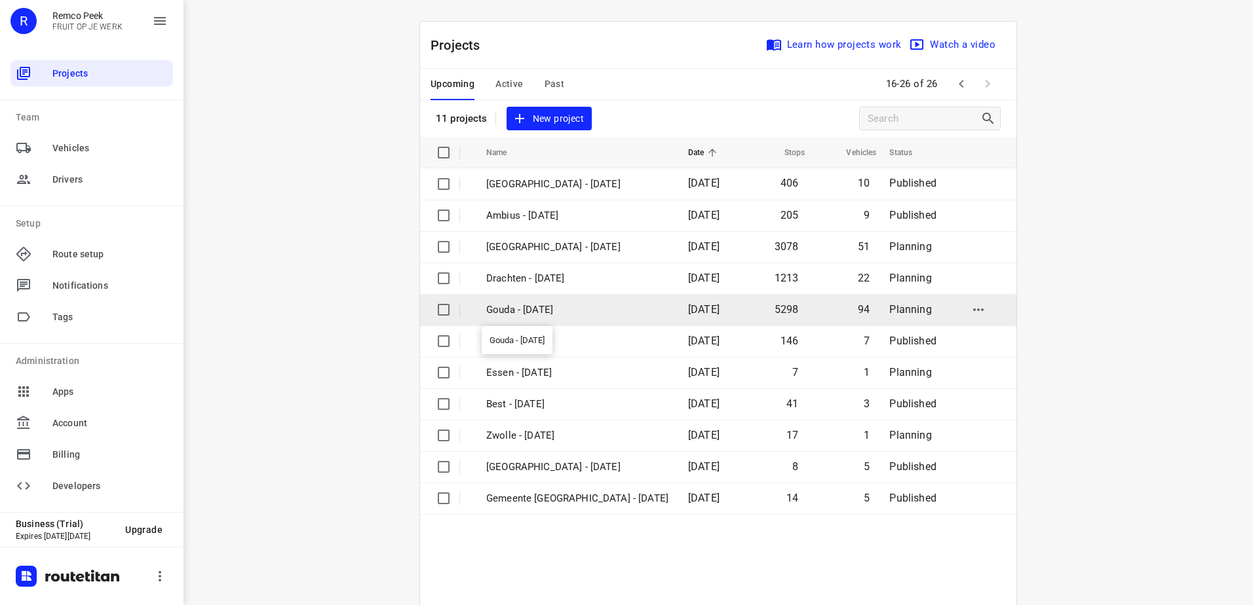
click at [561, 320] on td "Gouda - [DATE]" at bounding box center [575, 309] width 204 height 31
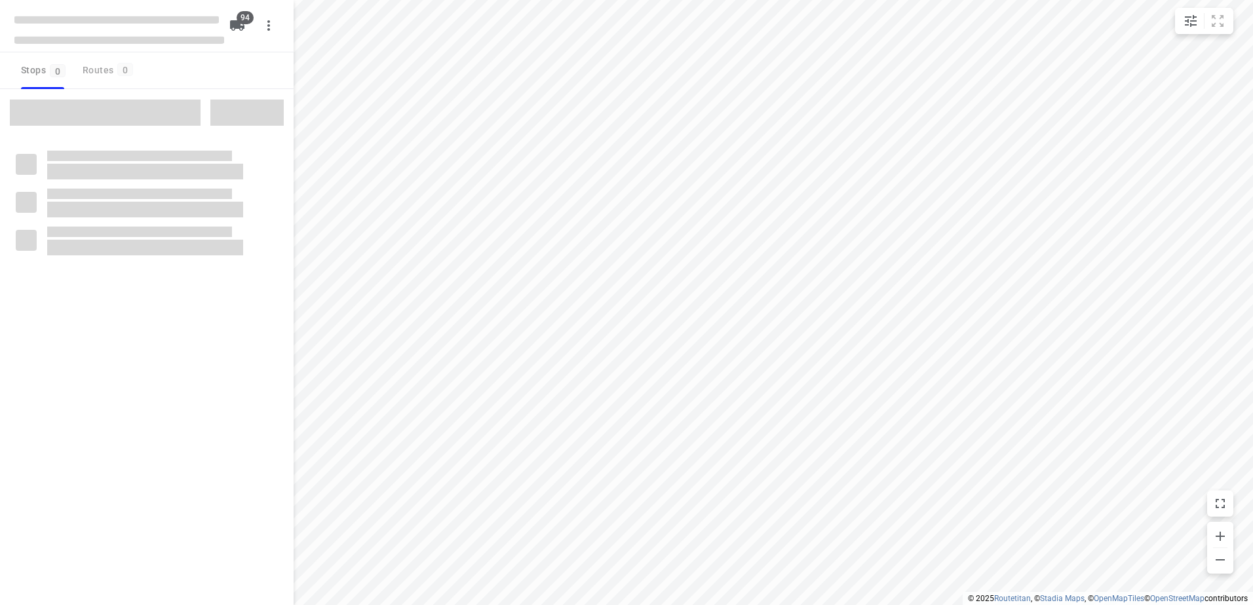
checkbox input "true"
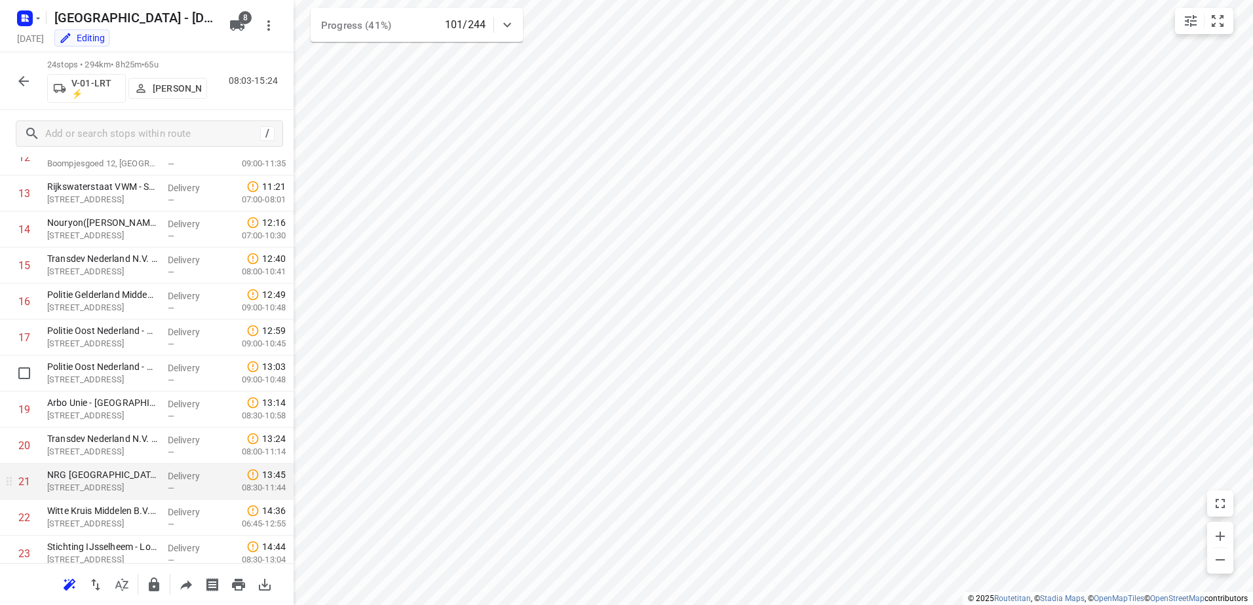
scroll to position [560, 0]
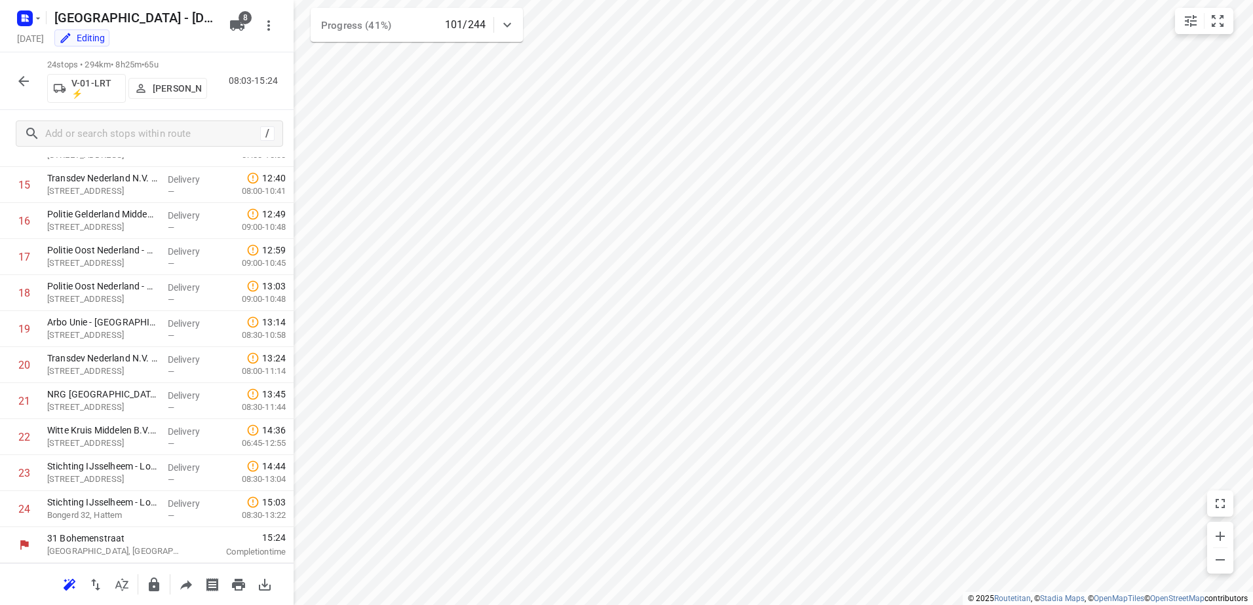
click at [21, 79] on icon "button" at bounding box center [23, 81] width 10 height 10
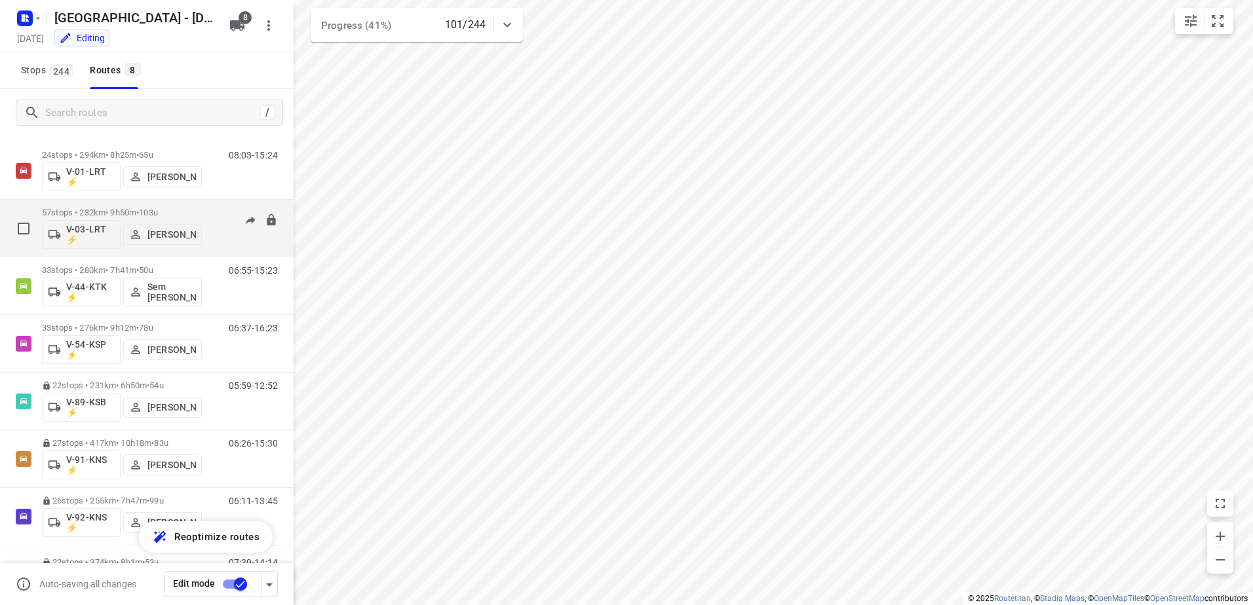
scroll to position [66, 0]
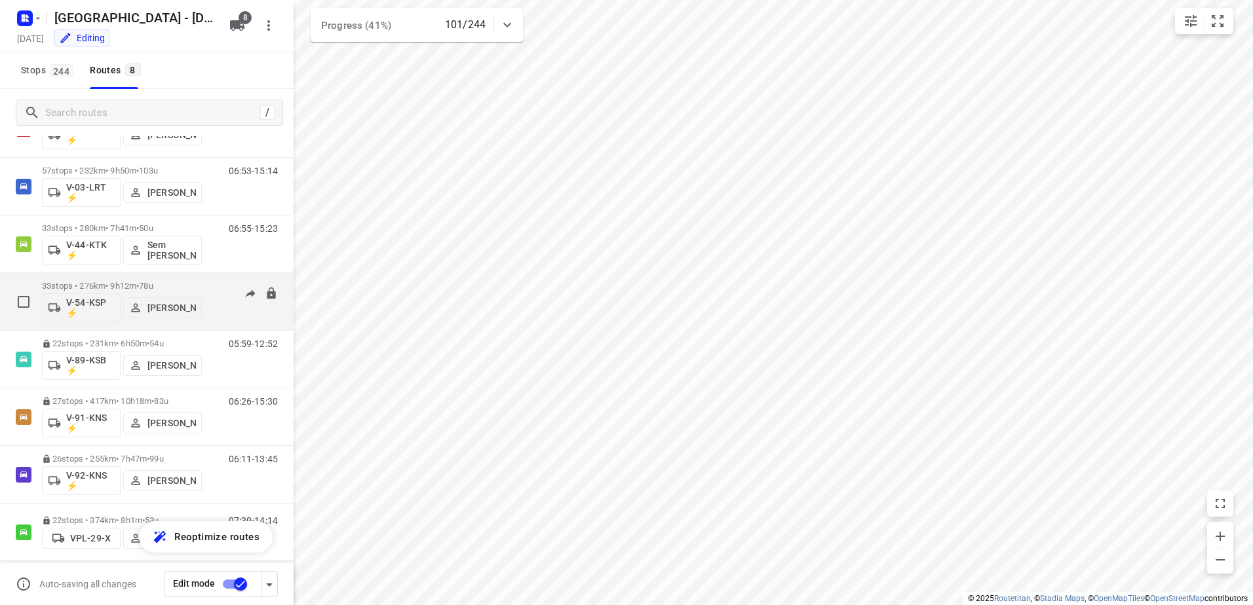
click at [162, 275] on div "33 stops • 276km • 9h12m • 78u V-54-KSP ⚡ Alex Tryfonov" at bounding box center [122, 302] width 160 height 54
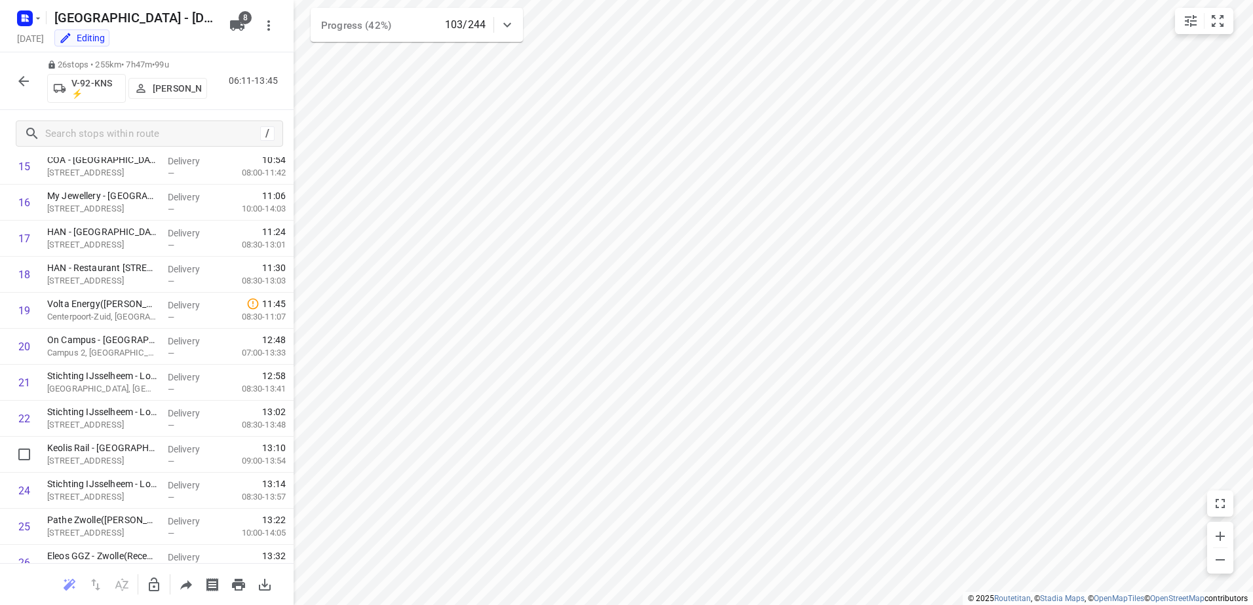
scroll to position [632, 0]
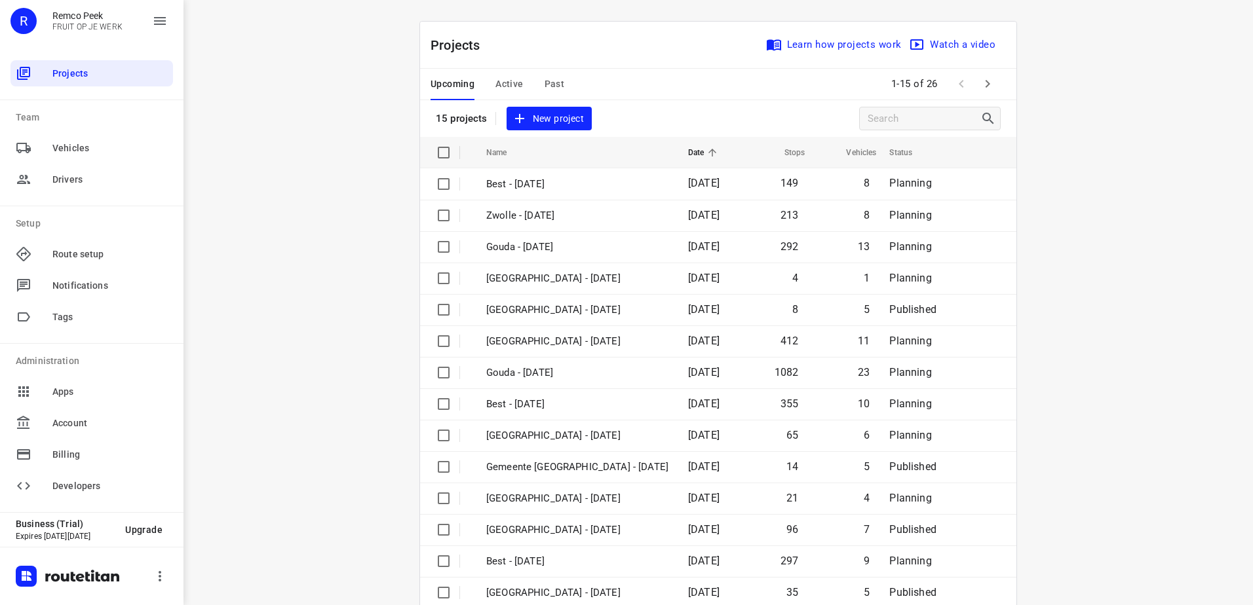
click at [549, 78] on span "Past" at bounding box center [554, 84] width 20 height 16
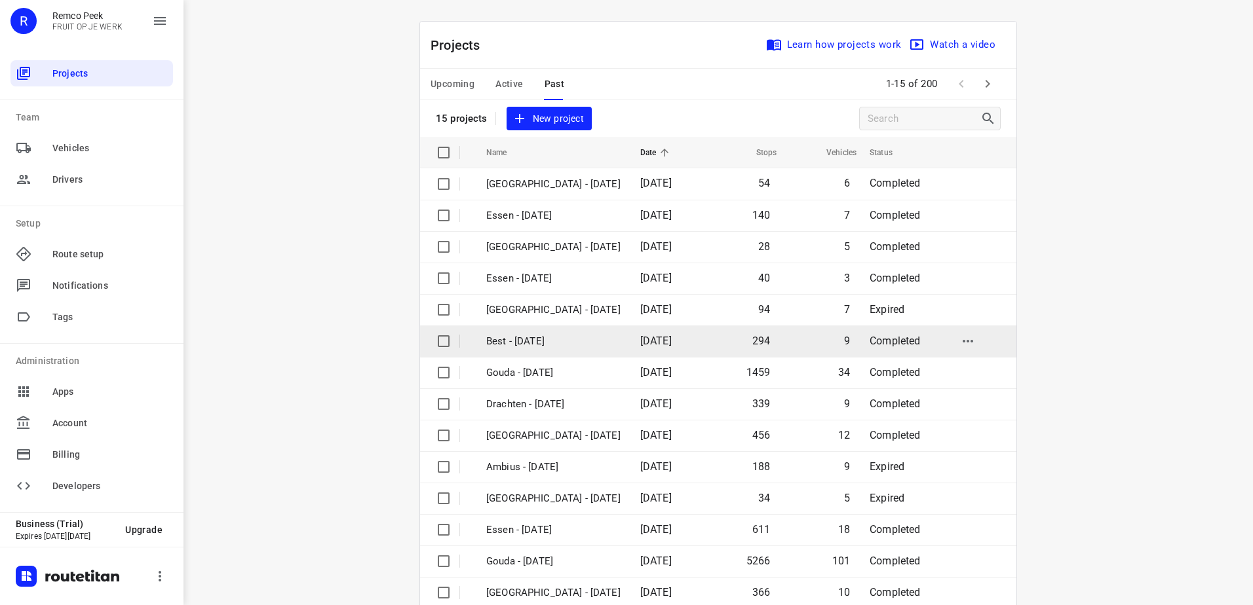
scroll to position [57, 0]
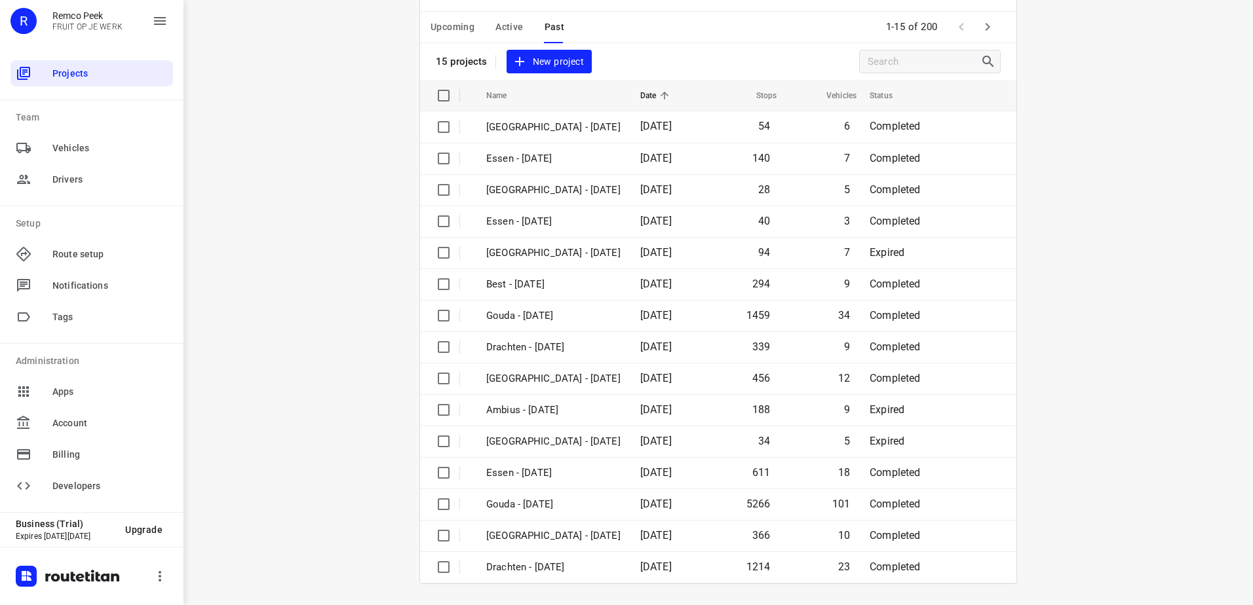
click at [979, 33] on icon "button" at bounding box center [987, 27] width 16 height 16
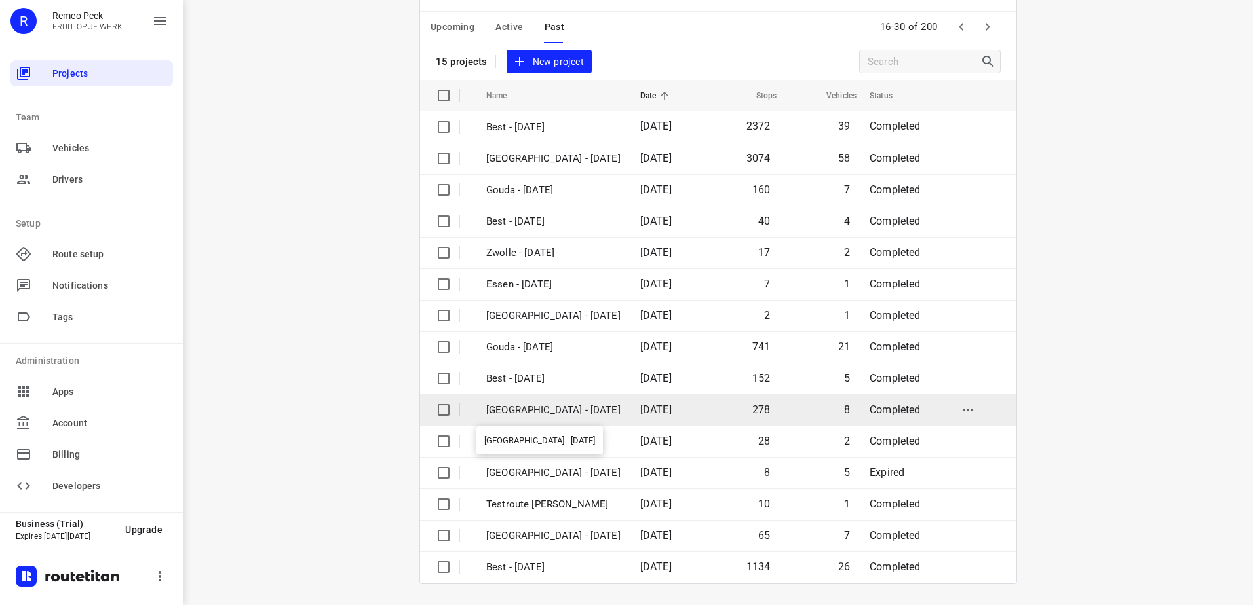
click at [574, 411] on p "[GEOGRAPHIC_DATA] - [DATE]" at bounding box center [553, 410] width 134 height 15
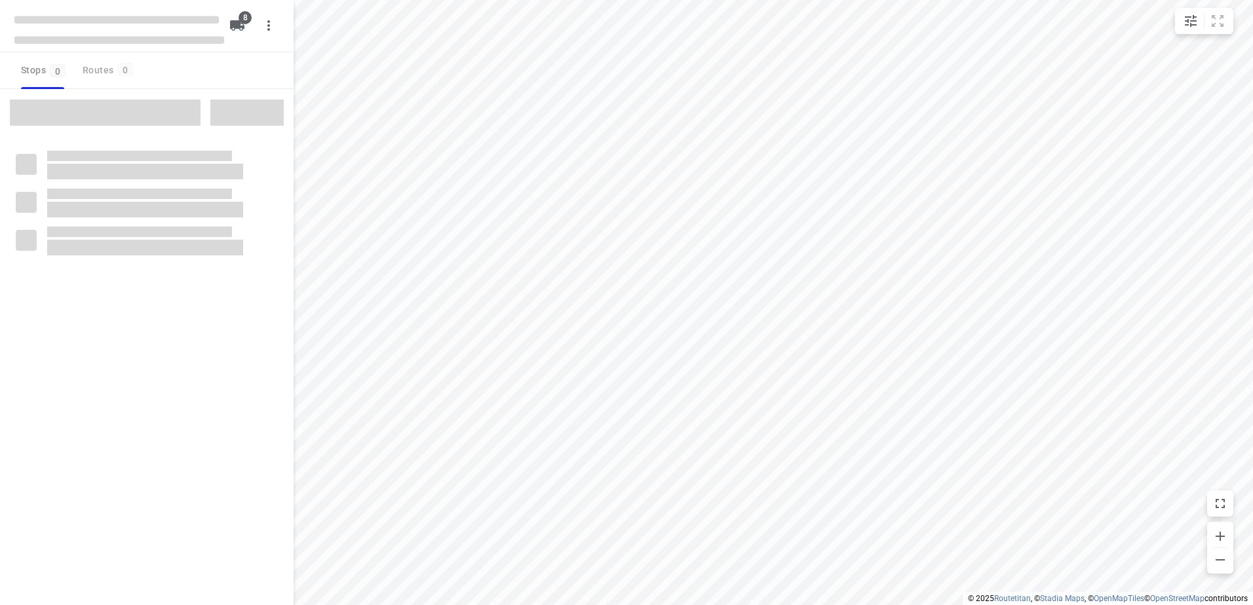
checkbox input "true"
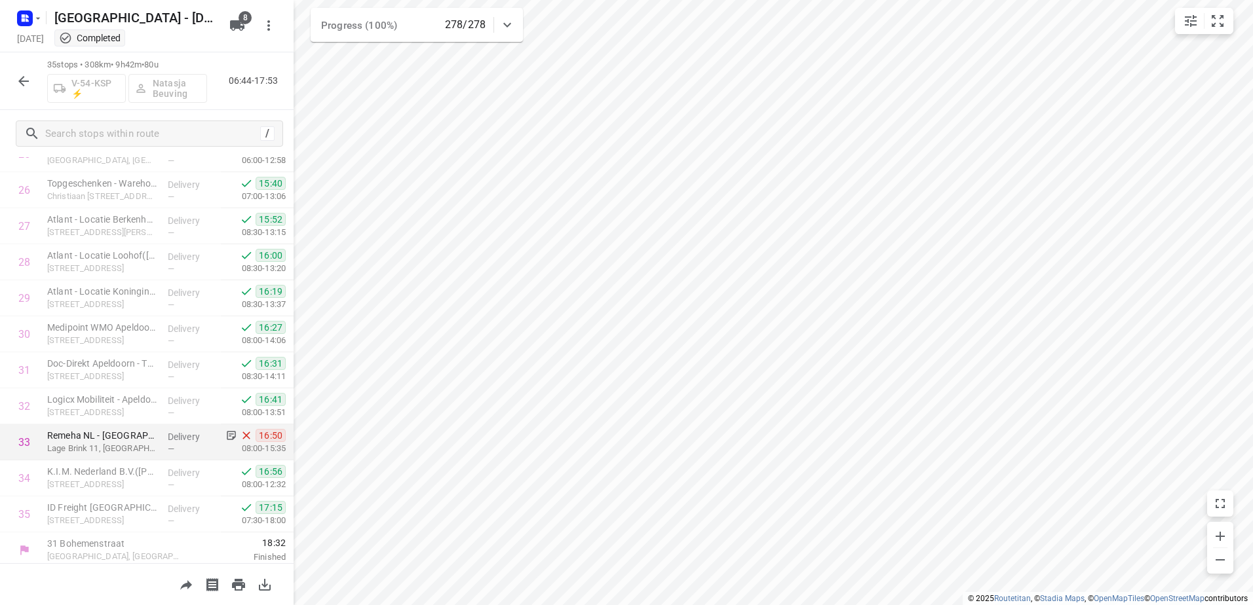
scroll to position [957, 0]
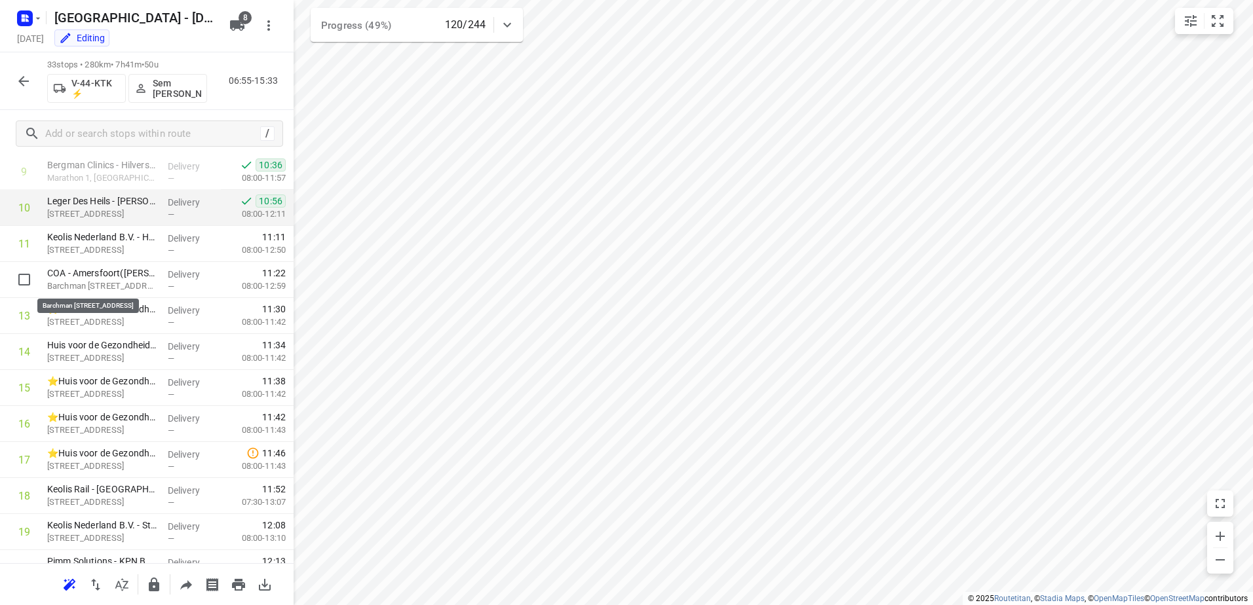
scroll to position [360, 0]
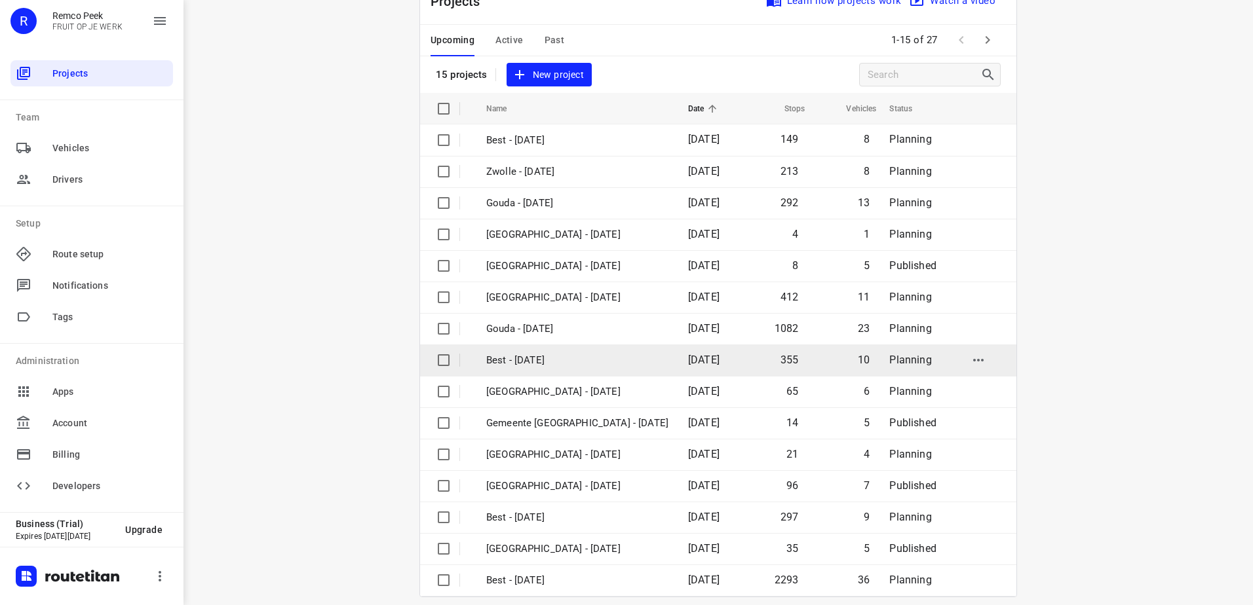
scroll to position [57, 0]
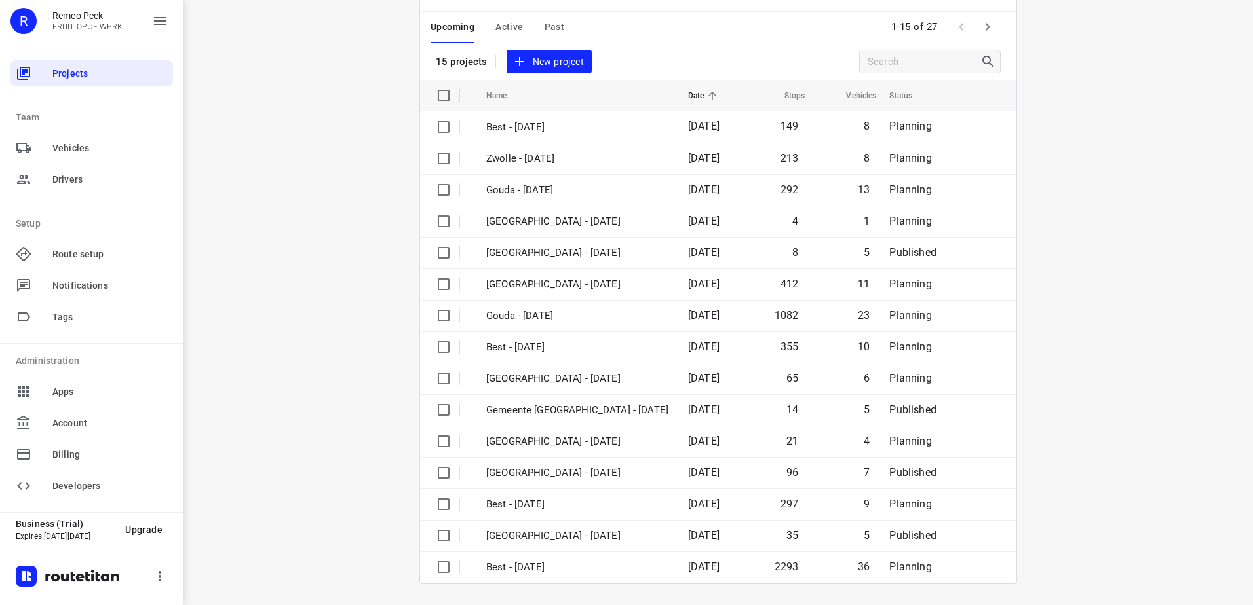
click at [981, 29] on icon "button" at bounding box center [987, 27] width 16 height 16
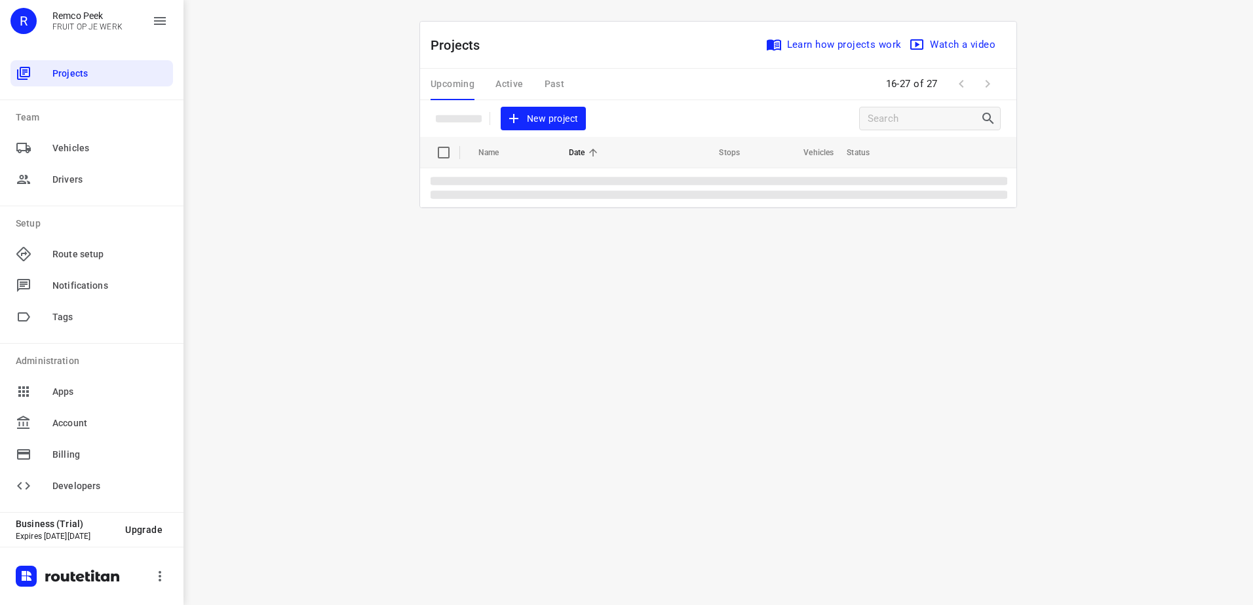
scroll to position [0, 0]
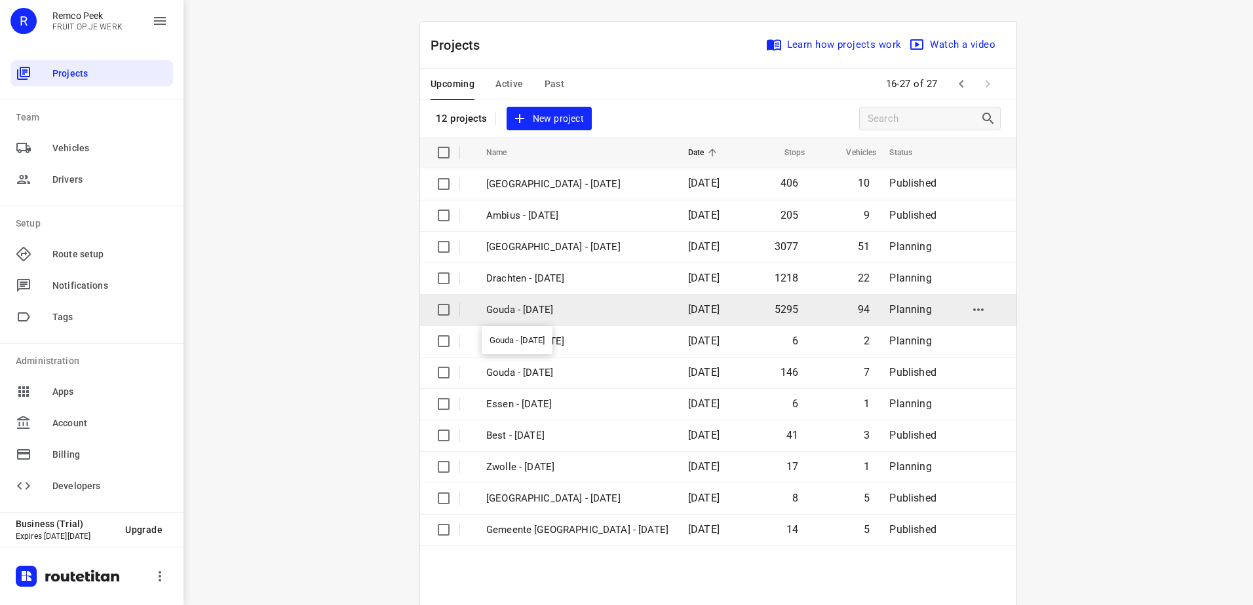
click at [595, 310] on p "Gouda - [DATE]" at bounding box center [577, 310] width 182 height 15
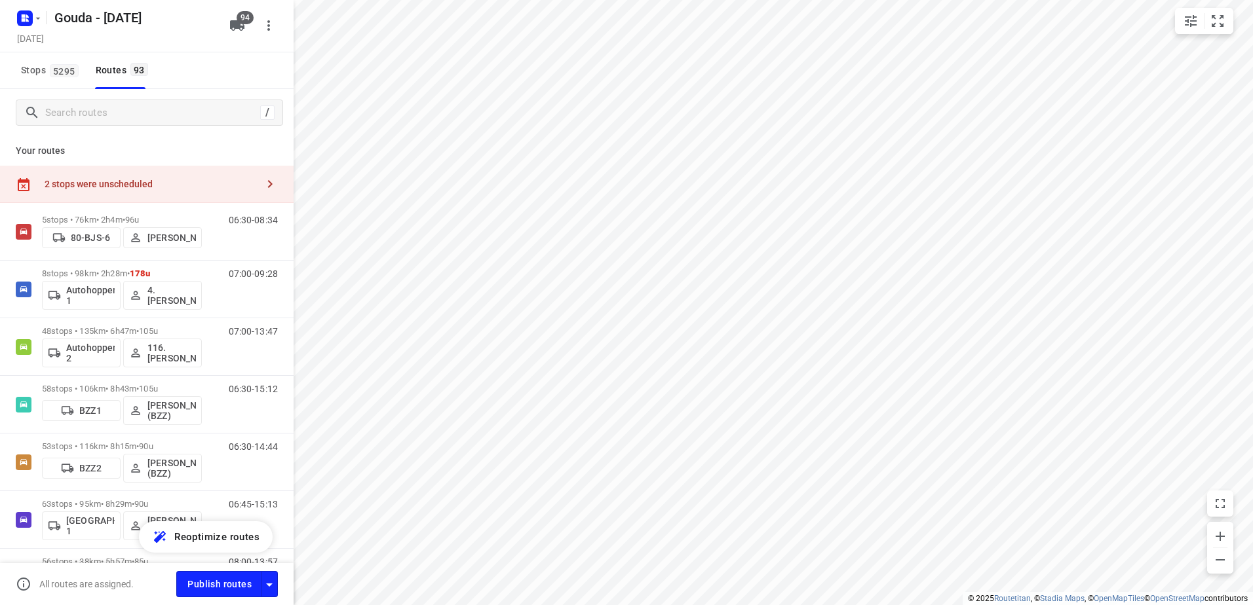
checkbox input "true"
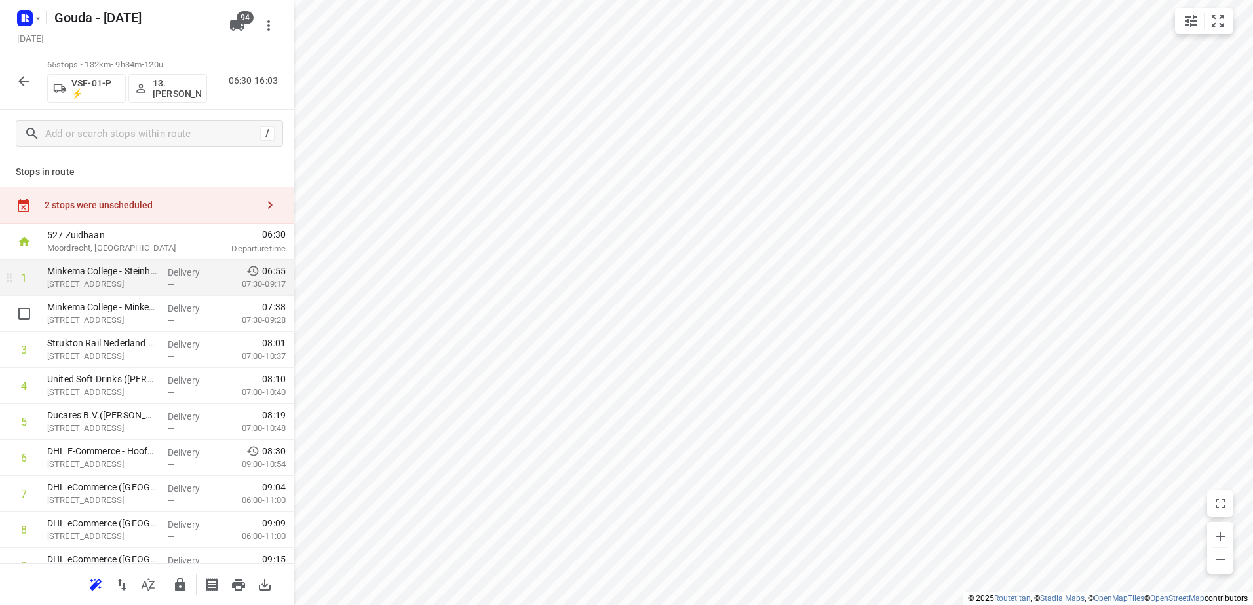
click at [99, 283] on p "Steinhagenseweg 3a, Woerden" at bounding box center [102, 284] width 110 height 13
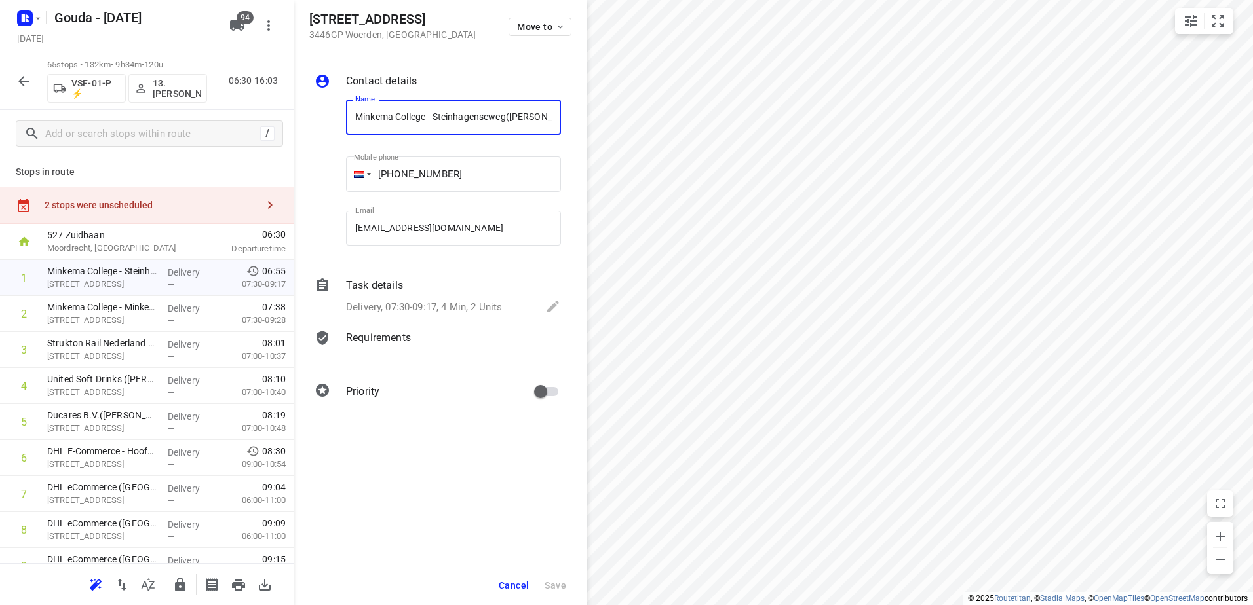
scroll to position [0, 104]
click at [407, 302] on p "Delivery, 07:30-09:17, 4 Min, 2 Units" at bounding box center [424, 307] width 156 height 15
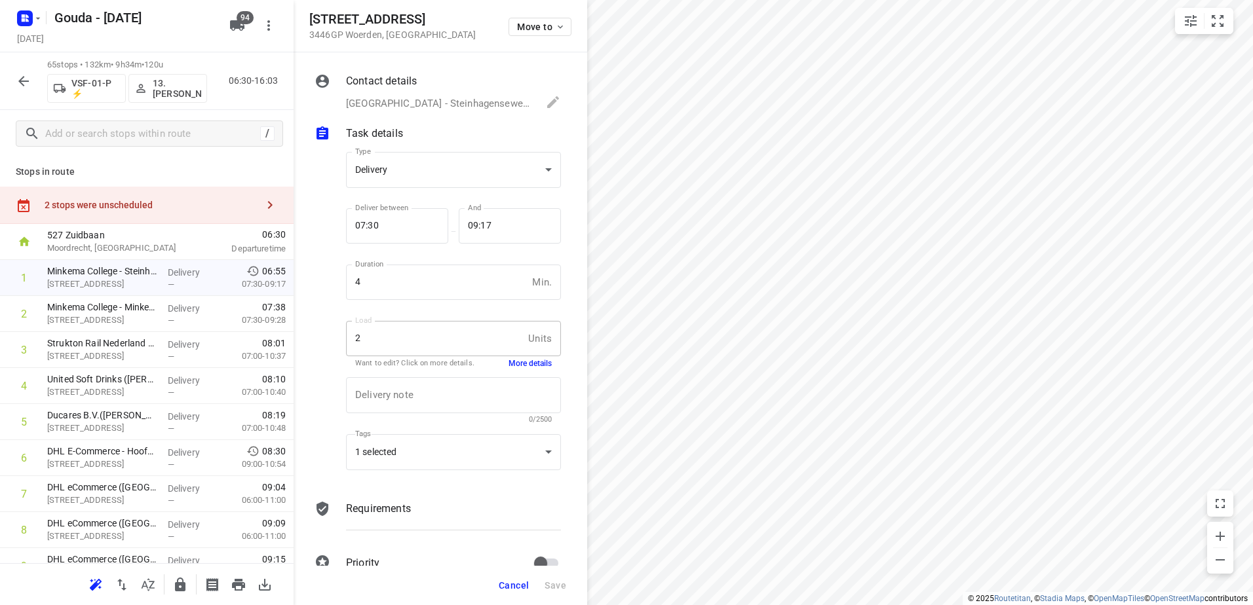
click at [530, 365] on button "More details" at bounding box center [529, 363] width 43 height 11
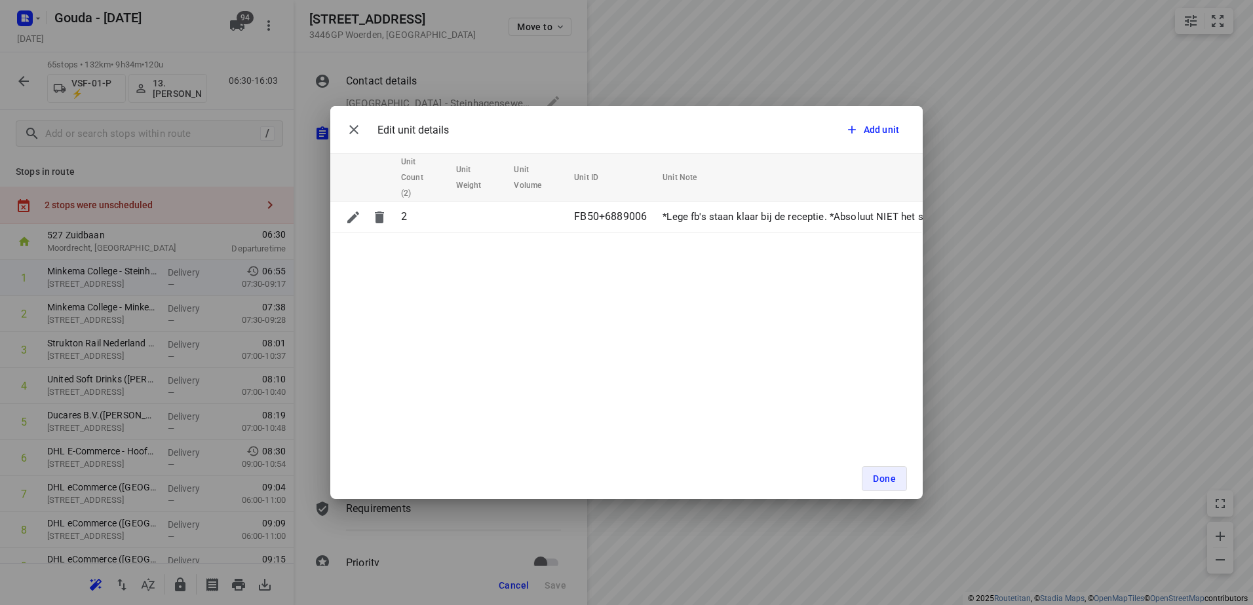
click at [356, 133] on icon "button" at bounding box center [354, 130] width 16 height 16
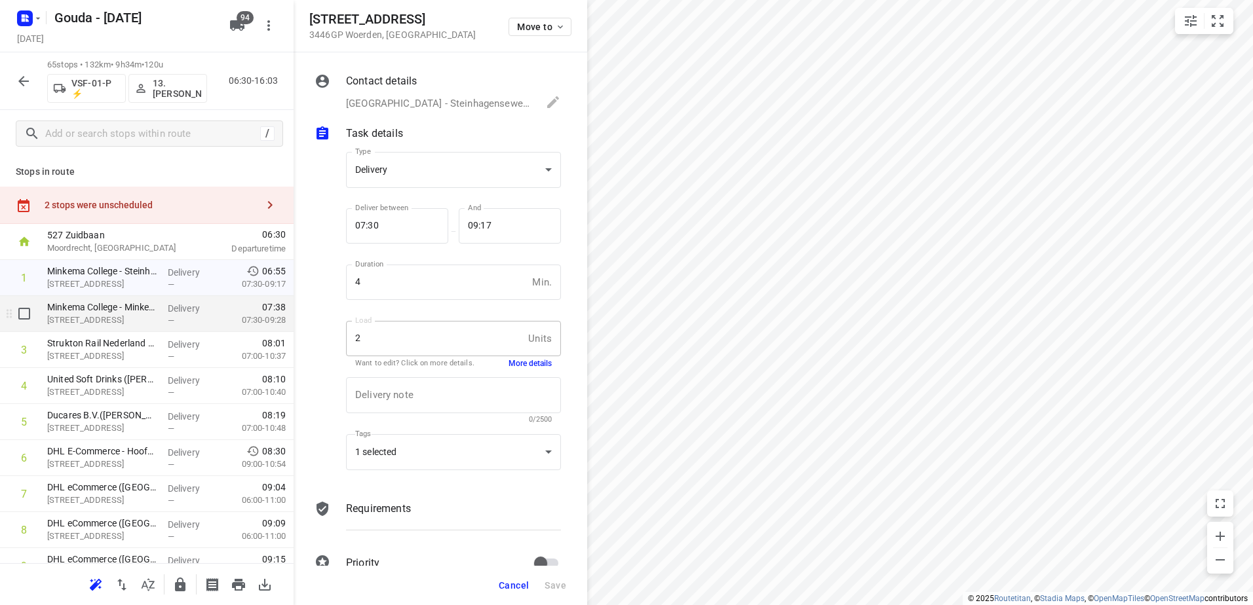
click at [130, 313] on p "Minkema College - Minkemalaan(Richard Vergeer (hoofd congierge))" at bounding box center [102, 307] width 110 height 13
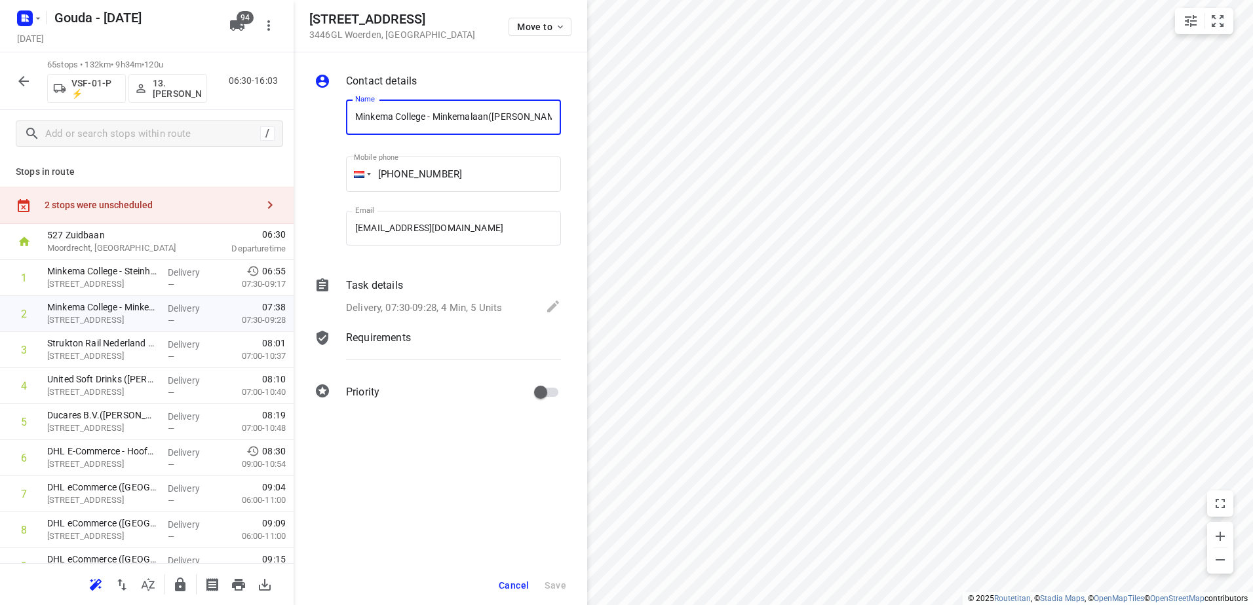
scroll to position [0, 88]
click at [404, 301] on p "Delivery, 07:30-09:28, 4 Min, 5 Units" at bounding box center [424, 307] width 156 height 15
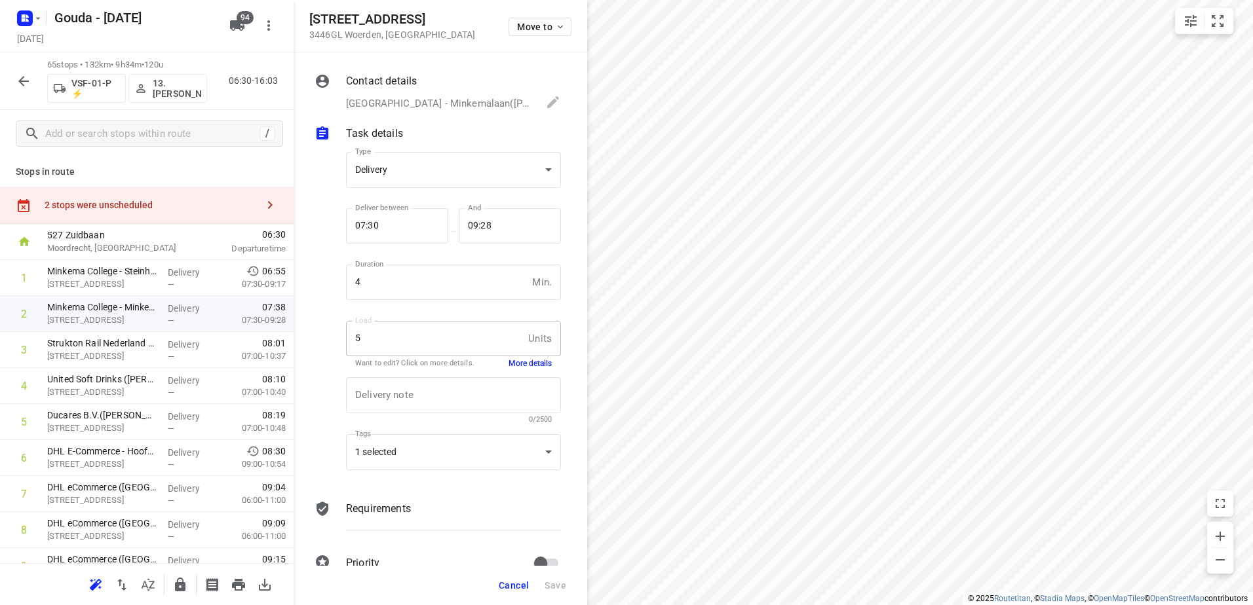
click at [527, 360] on button "More details" at bounding box center [529, 363] width 43 height 11
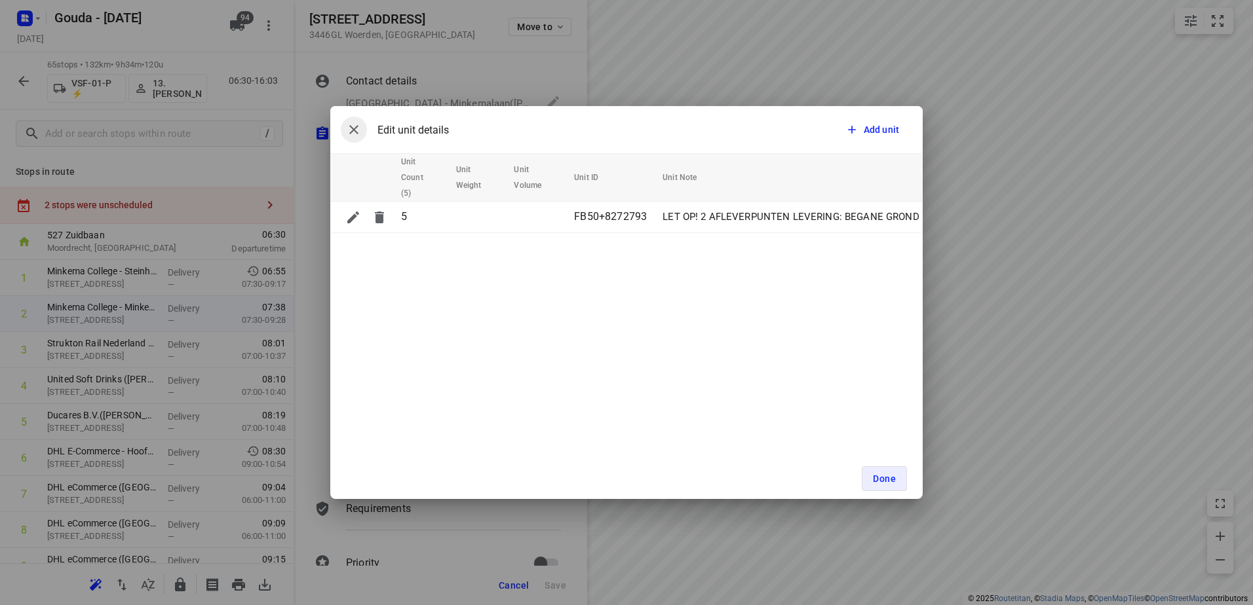
click at [352, 126] on icon "button" at bounding box center [354, 130] width 16 height 16
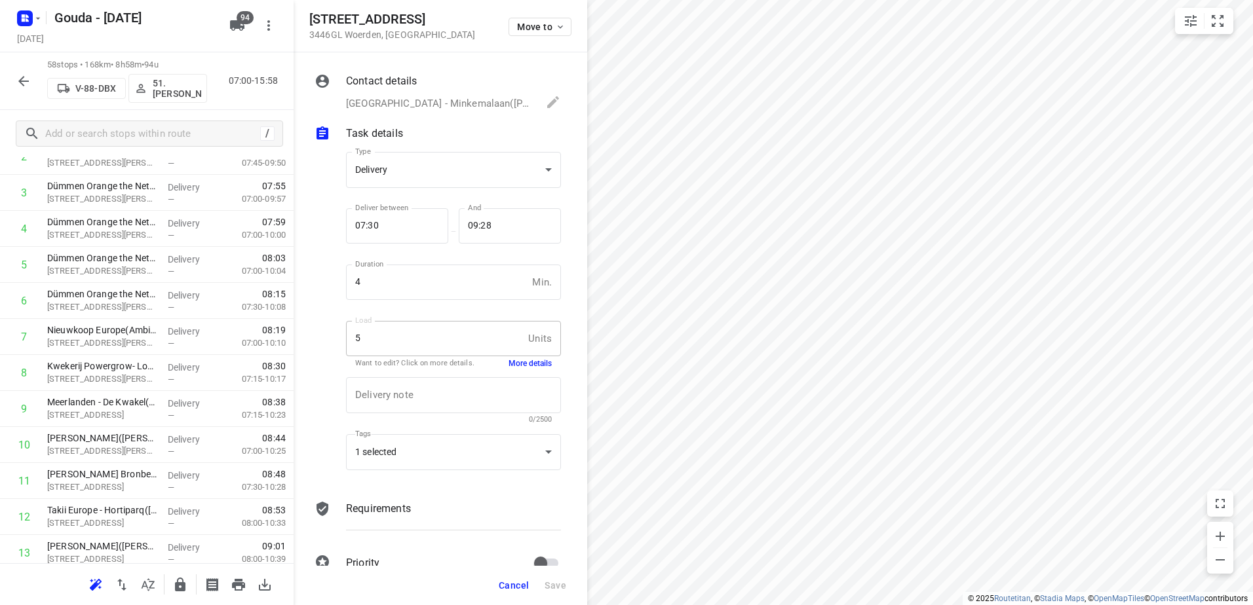
scroll to position [197, 0]
click at [514, 584] on span "Cancel" at bounding box center [514, 585] width 30 height 10
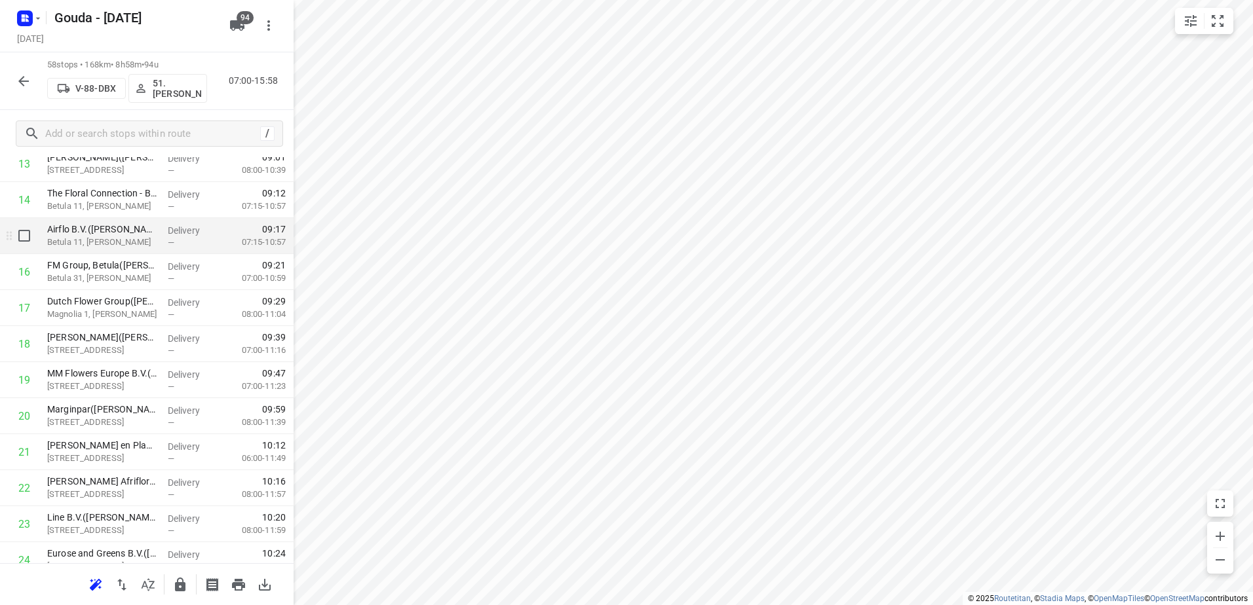
scroll to position [524, 0]
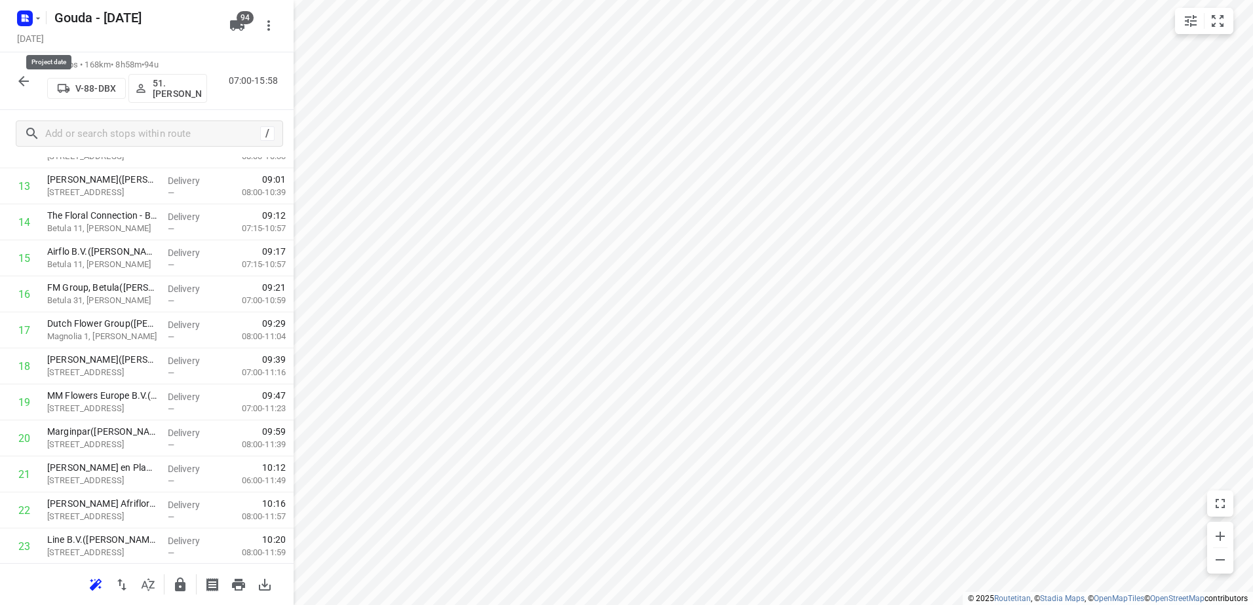
click at [29, 29] on div "Gouda - Monday Monday, Sep 15" at bounding box center [119, 26] width 210 height 46
click at [33, 14] on icon "button" at bounding box center [38, 18] width 10 height 10
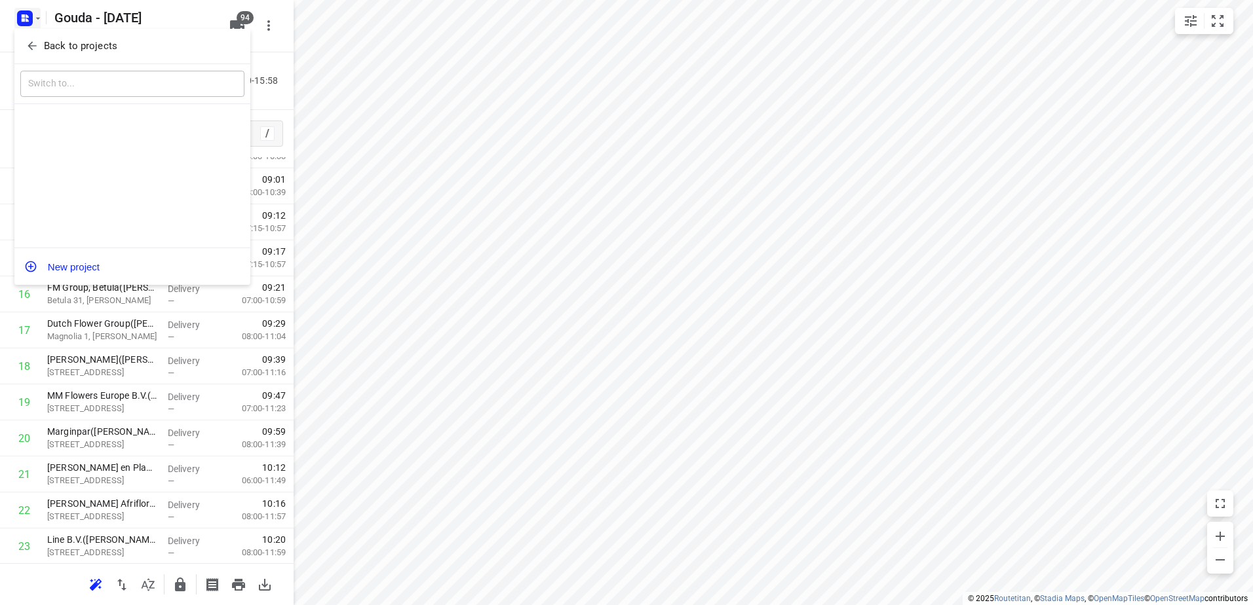
click at [47, 28] on div at bounding box center [626, 302] width 1253 height 605
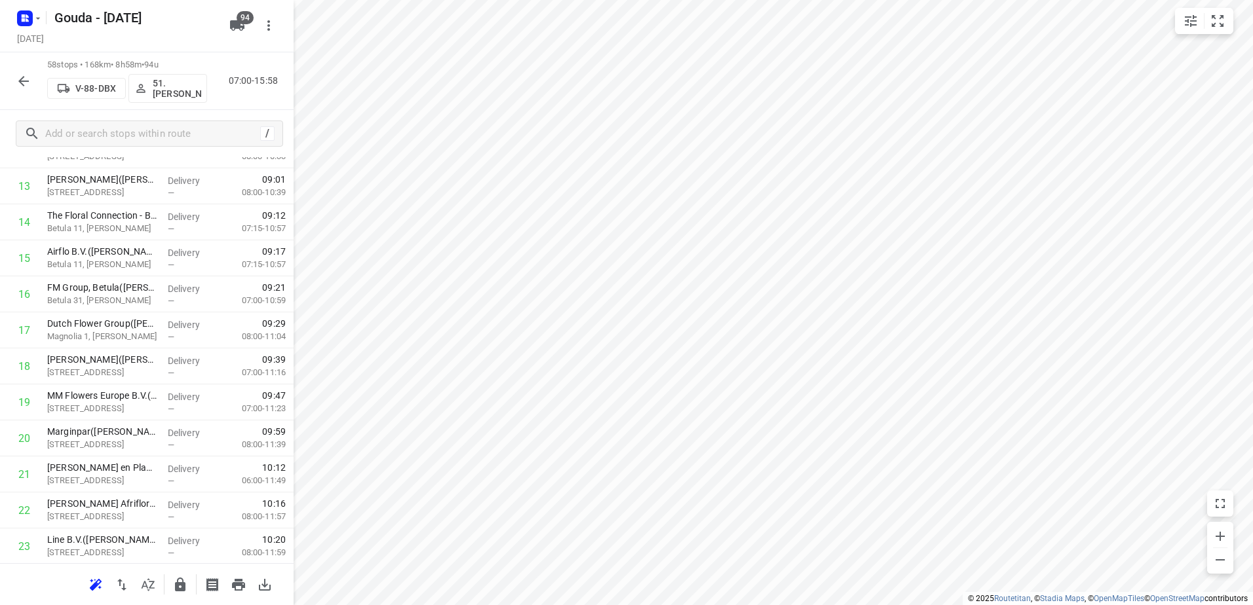
click at [57, 44] on button "Back to projects" at bounding box center [103, 39] width 168 height 12
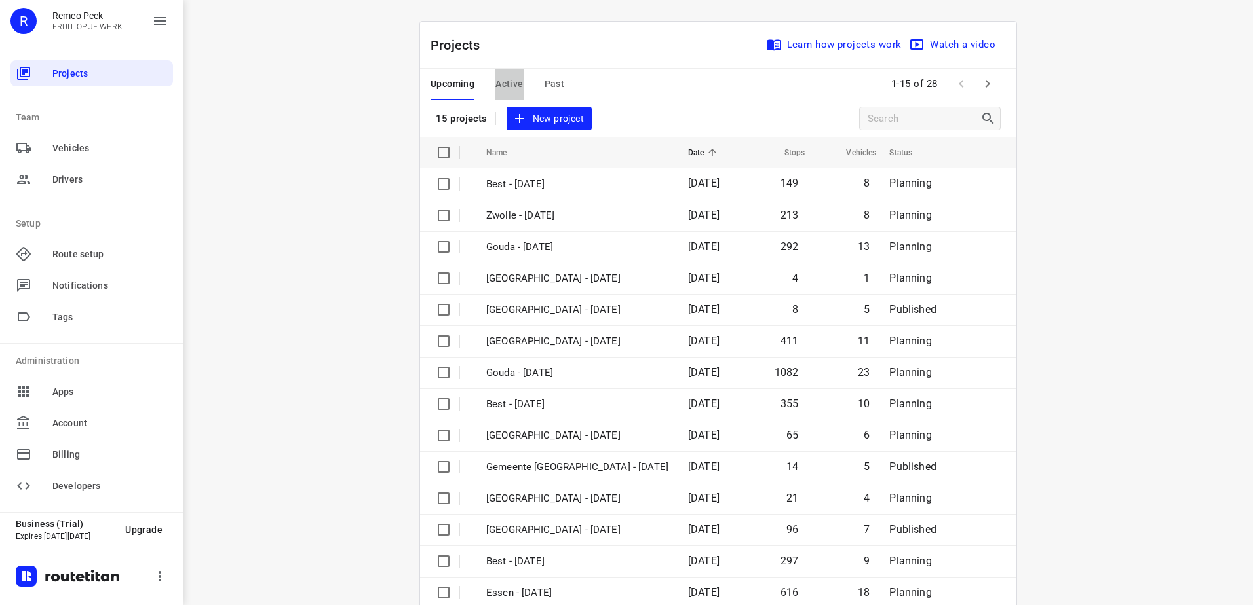
click at [510, 87] on span "Active" at bounding box center [509, 84] width 28 height 16
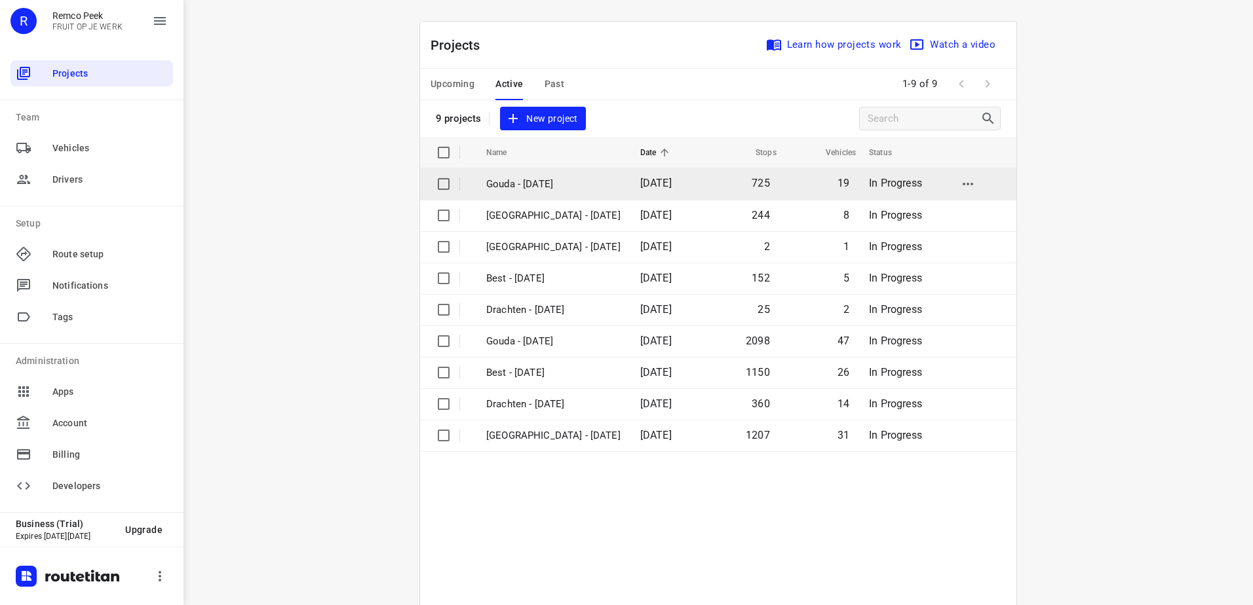
click at [550, 177] on p "Gouda - [DATE]" at bounding box center [553, 184] width 134 height 15
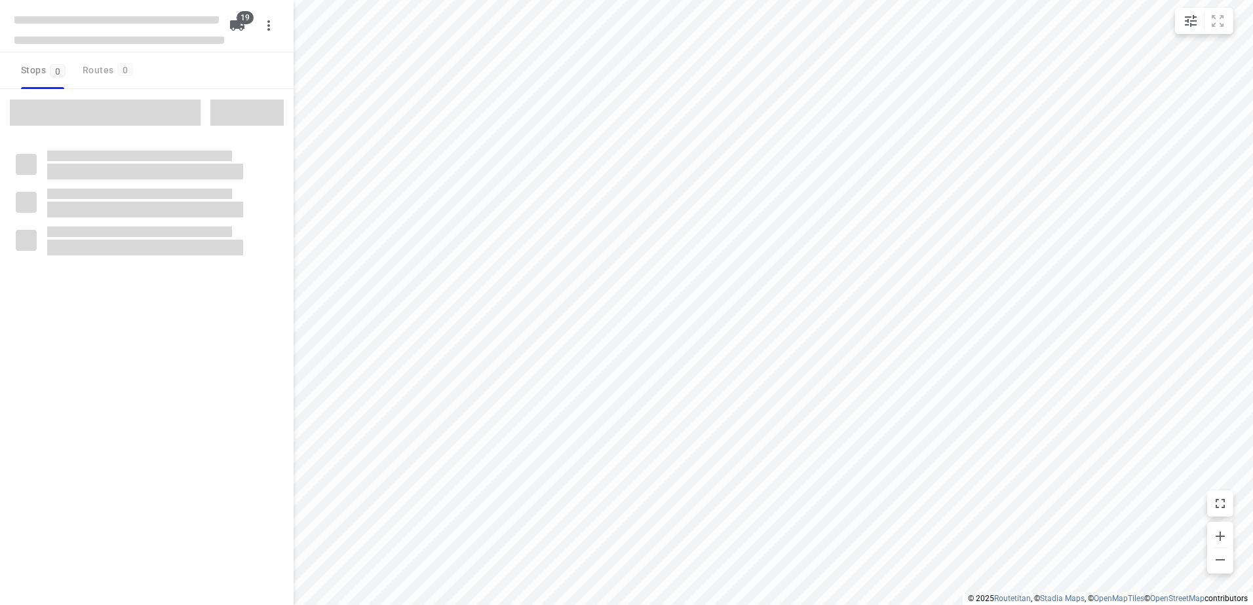
checkbox input "true"
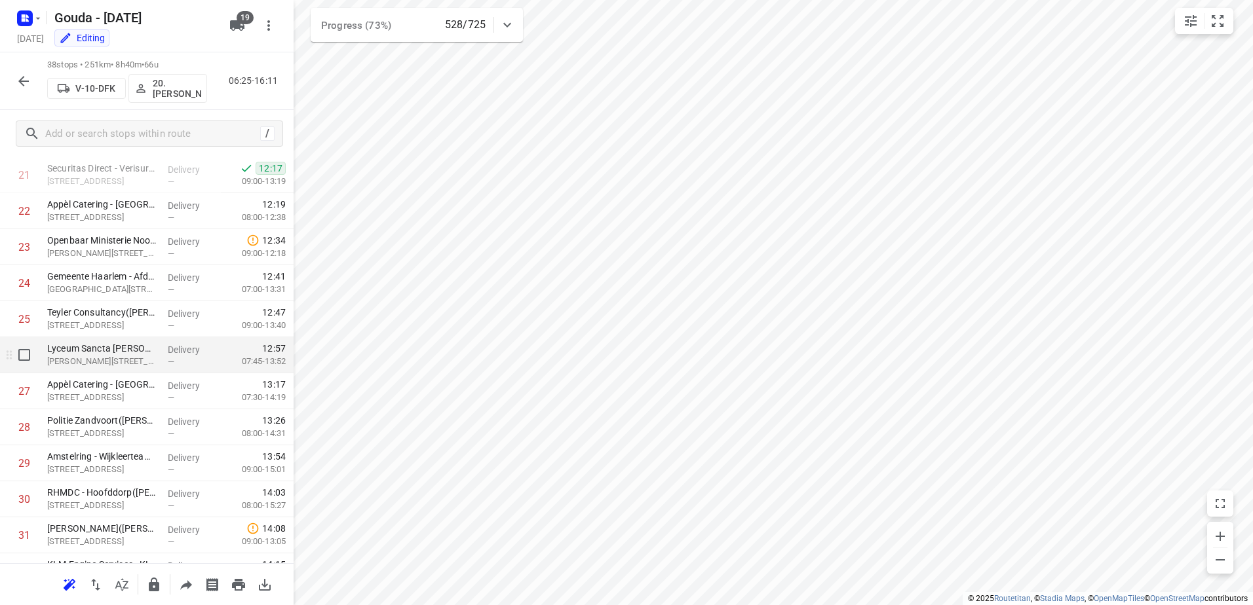
scroll to position [721, 0]
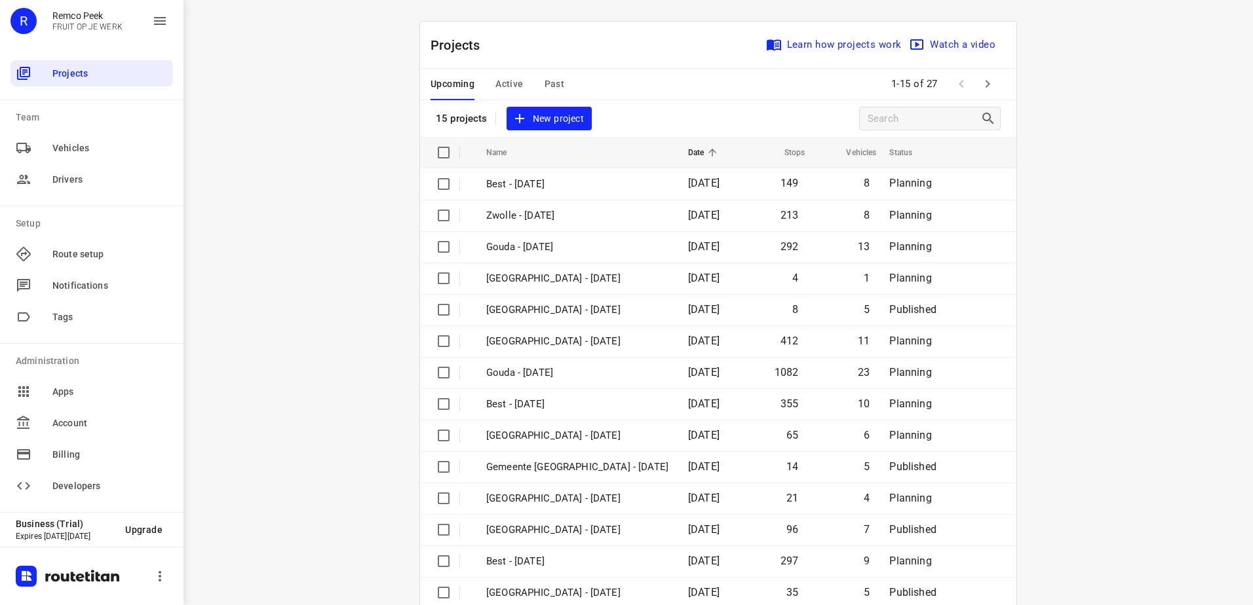
click at [548, 83] on span "Past" at bounding box center [554, 84] width 20 height 16
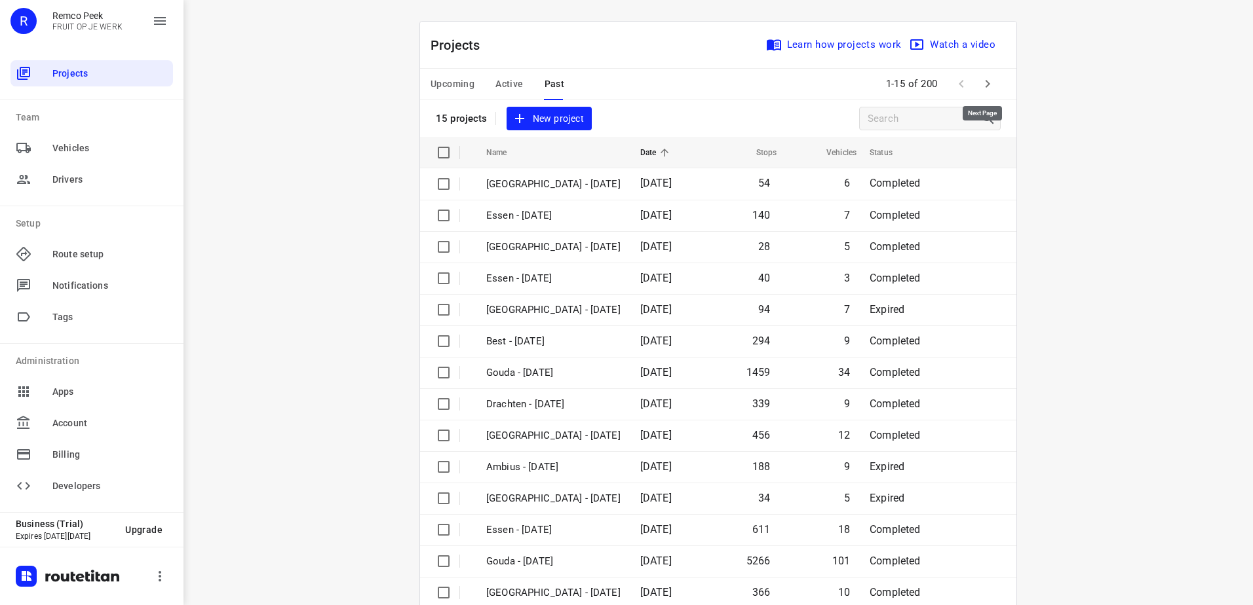
click at [992, 91] on button "button" at bounding box center [987, 84] width 26 height 26
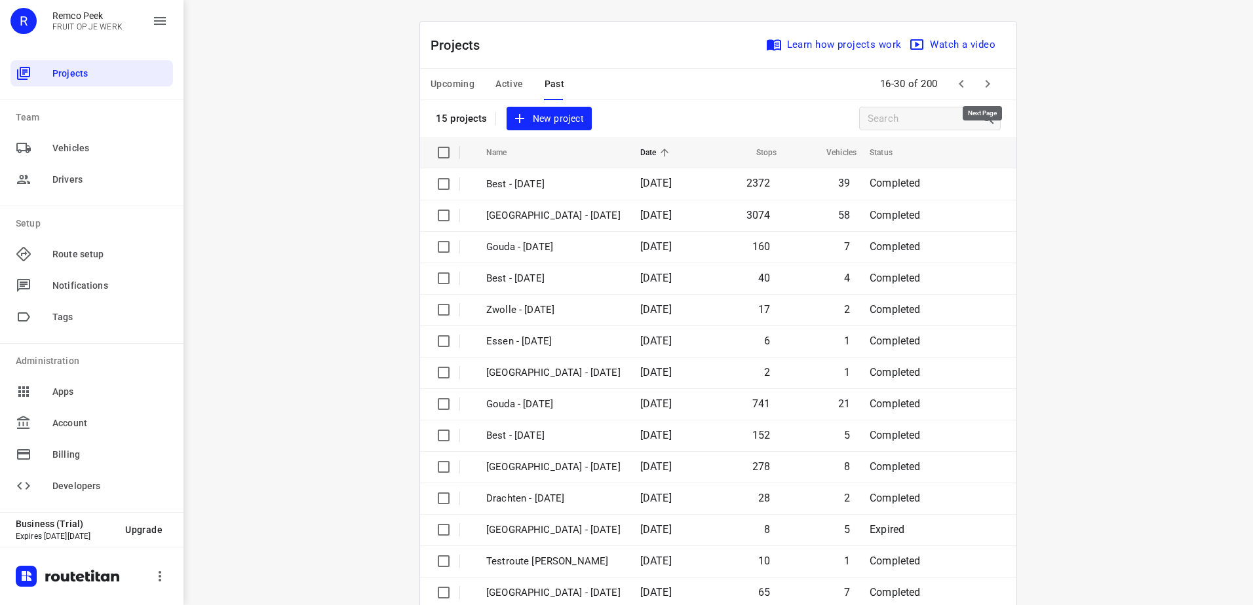
click at [992, 91] on button "button" at bounding box center [987, 84] width 26 height 26
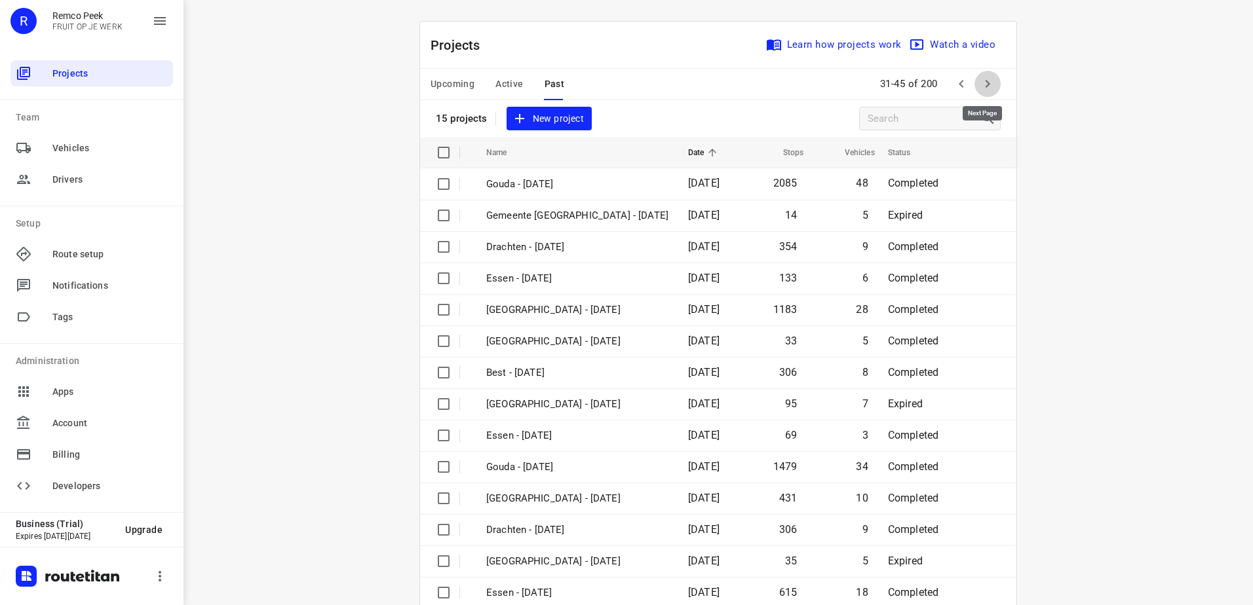
click at [992, 91] on button "button" at bounding box center [987, 84] width 26 height 26
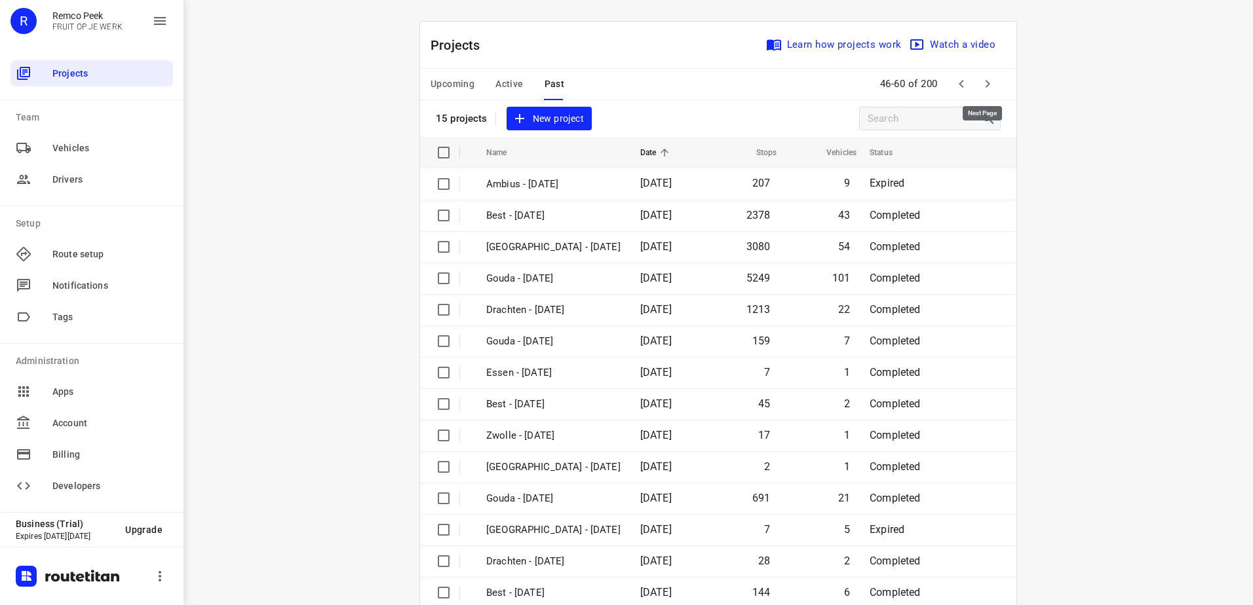
click at [992, 91] on button "button" at bounding box center [987, 84] width 26 height 26
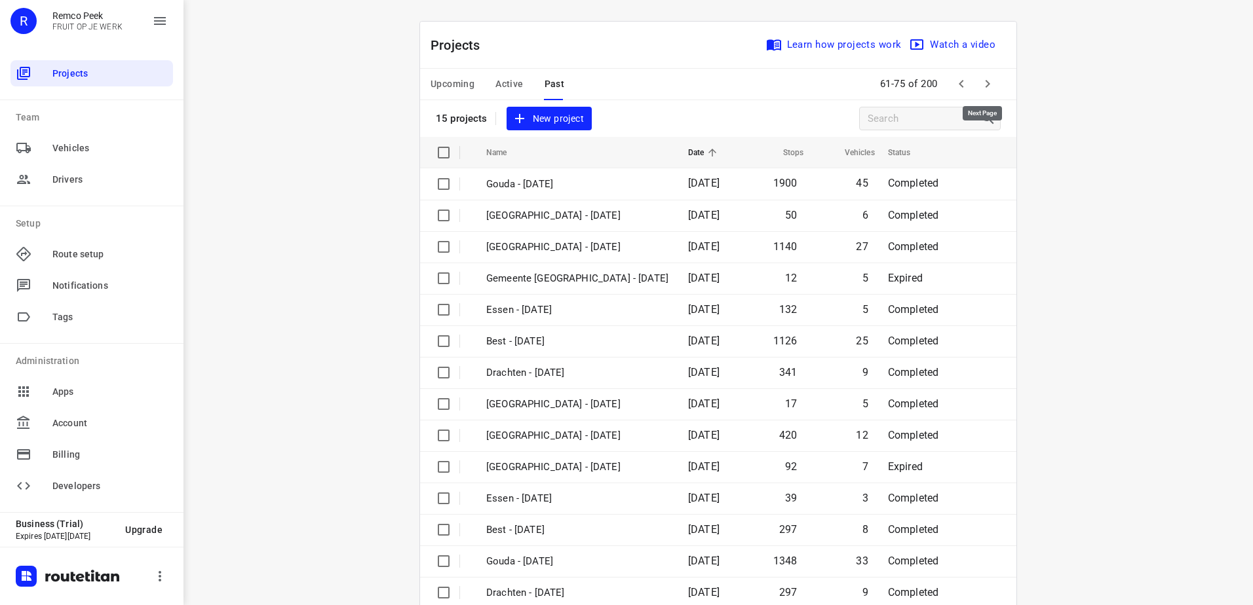
click at [992, 91] on button "button" at bounding box center [987, 84] width 26 height 26
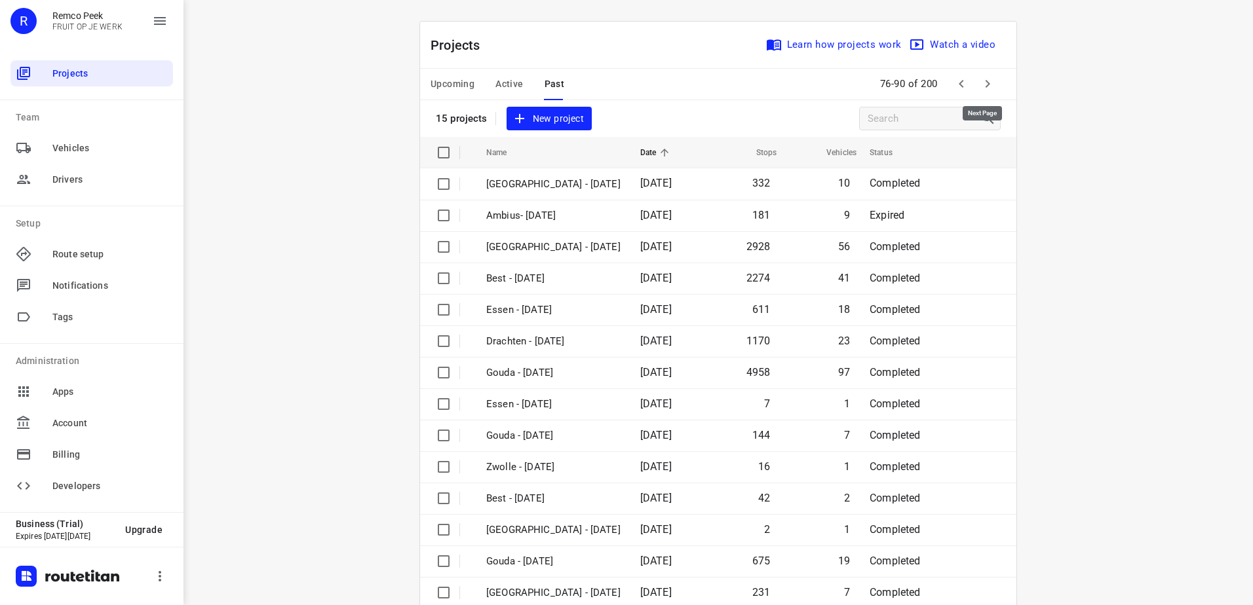
click at [992, 91] on button "button" at bounding box center [987, 84] width 26 height 26
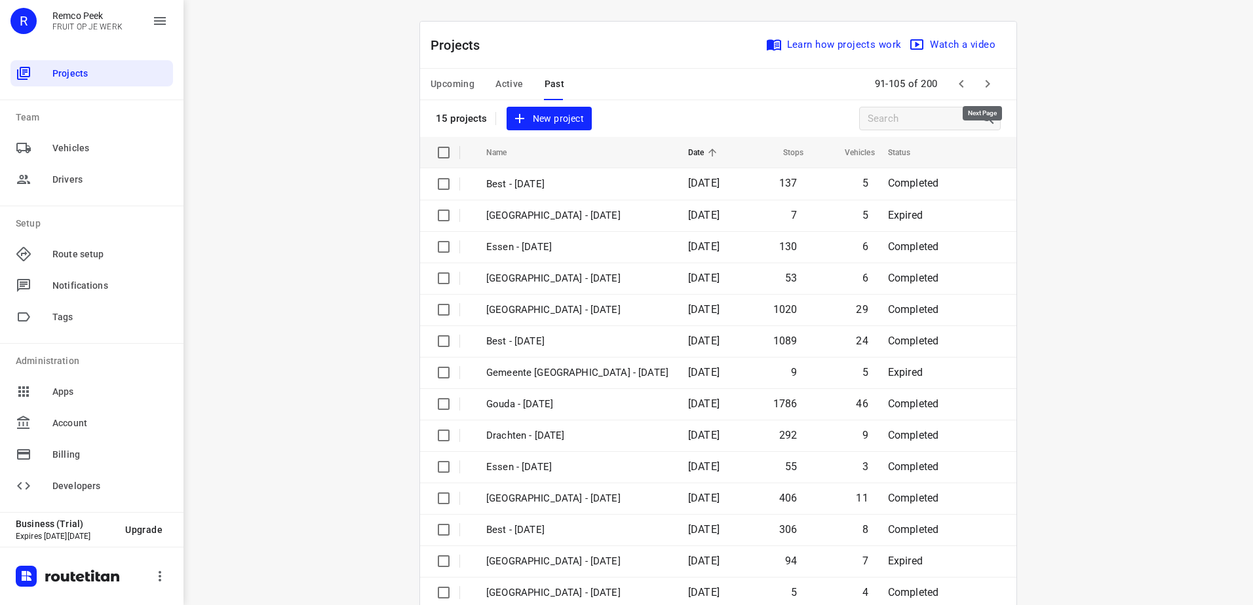
click at [992, 91] on button "button" at bounding box center [987, 84] width 26 height 26
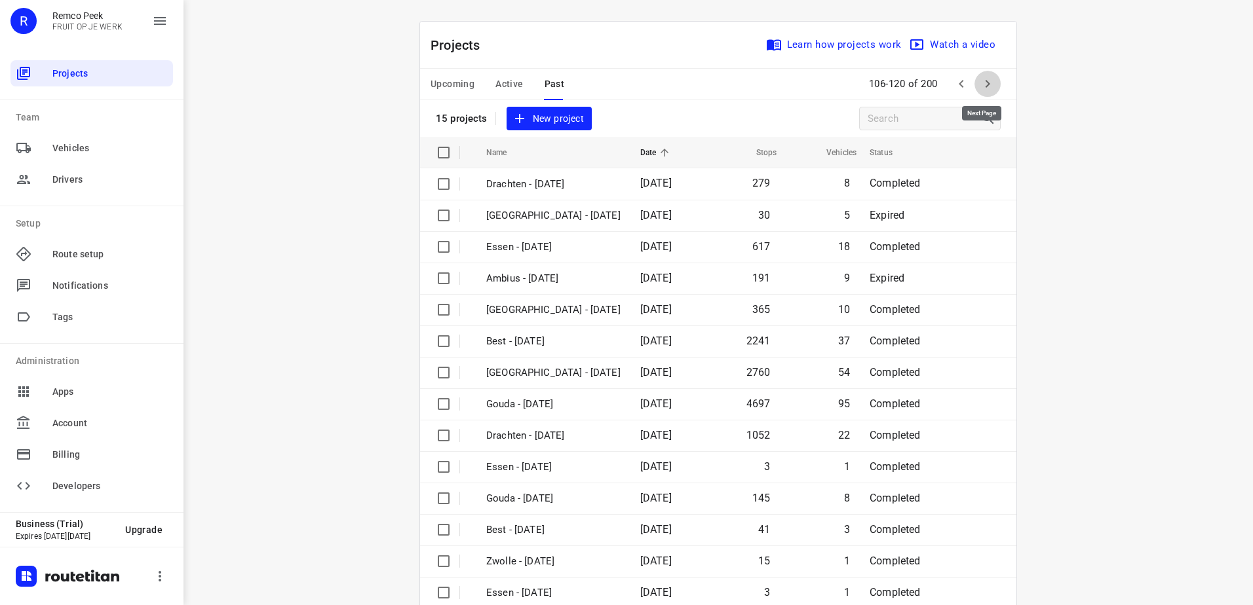
click at [992, 91] on button "button" at bounding box center [987, 84] width 26 height 26
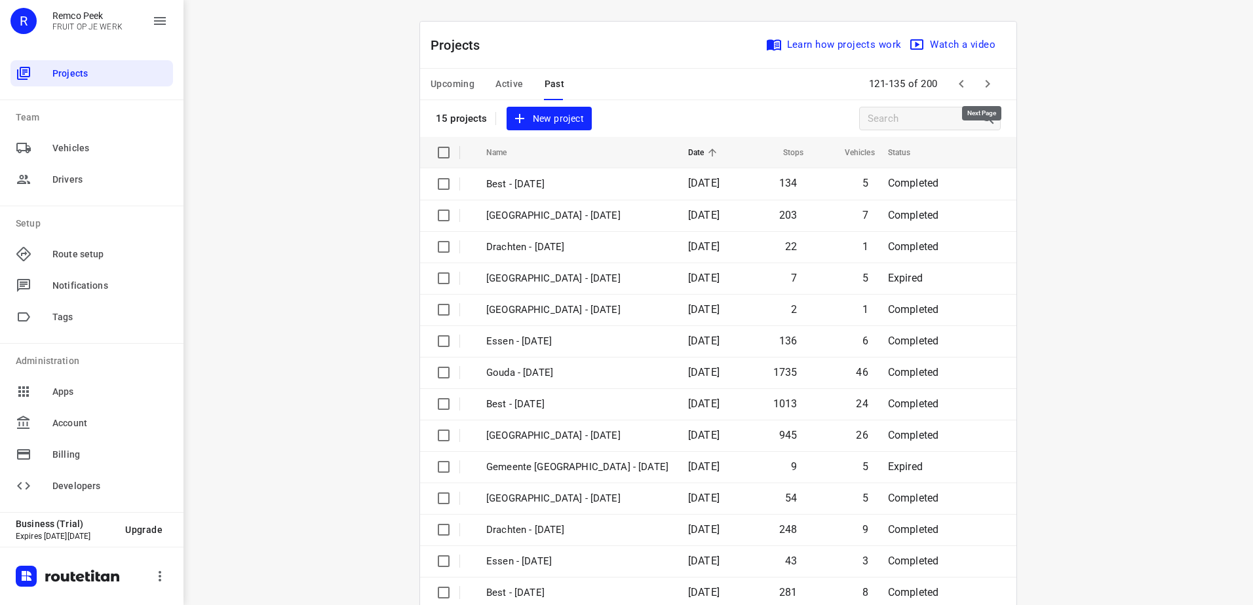
click at [992, 91] on button "button" at bounding box center [987, 84] width 26 height 26
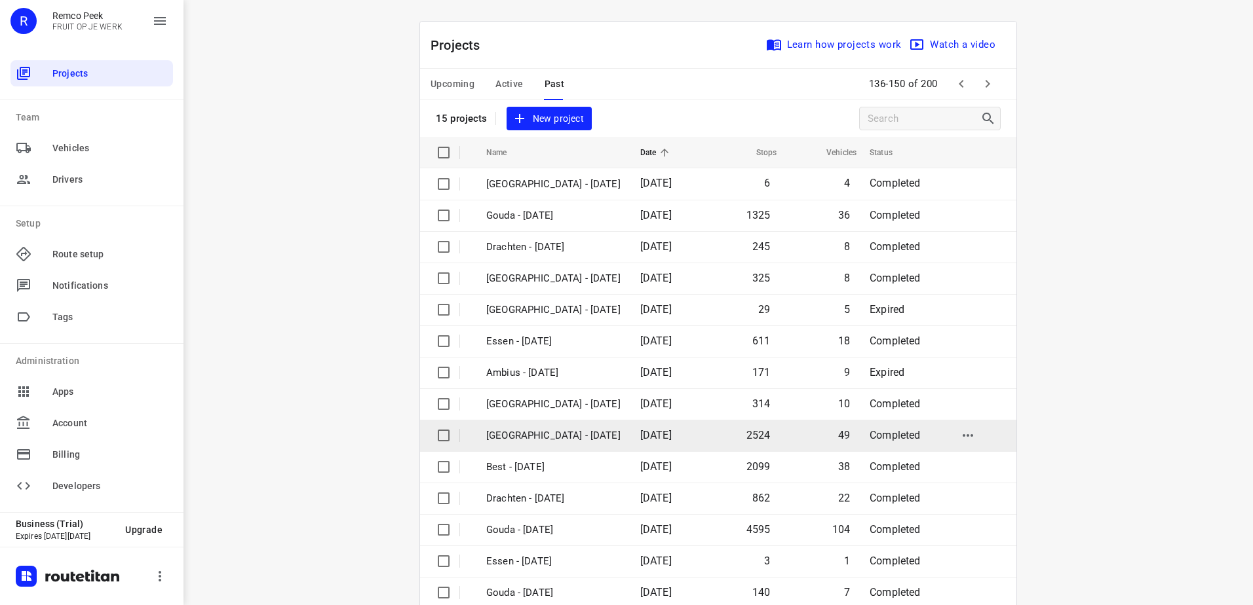
click at [623, 430] on td "[GEOGRAPHIC_DATA] - [DATE]" at bounding box center [551, 435] width 157 height 31
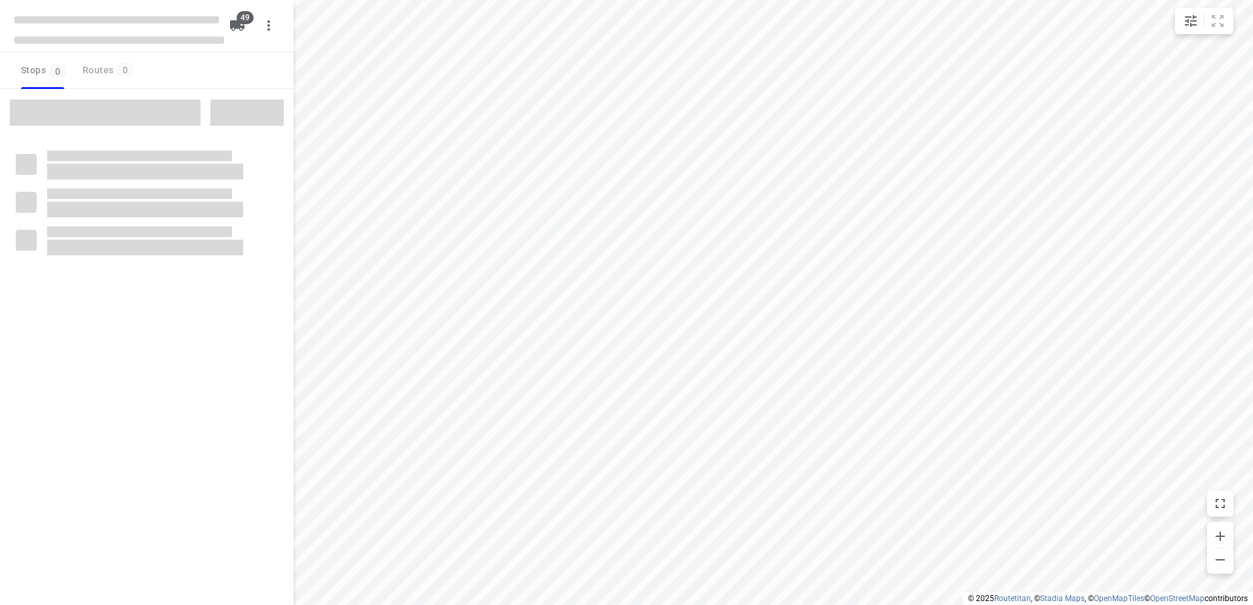
type input "distance"
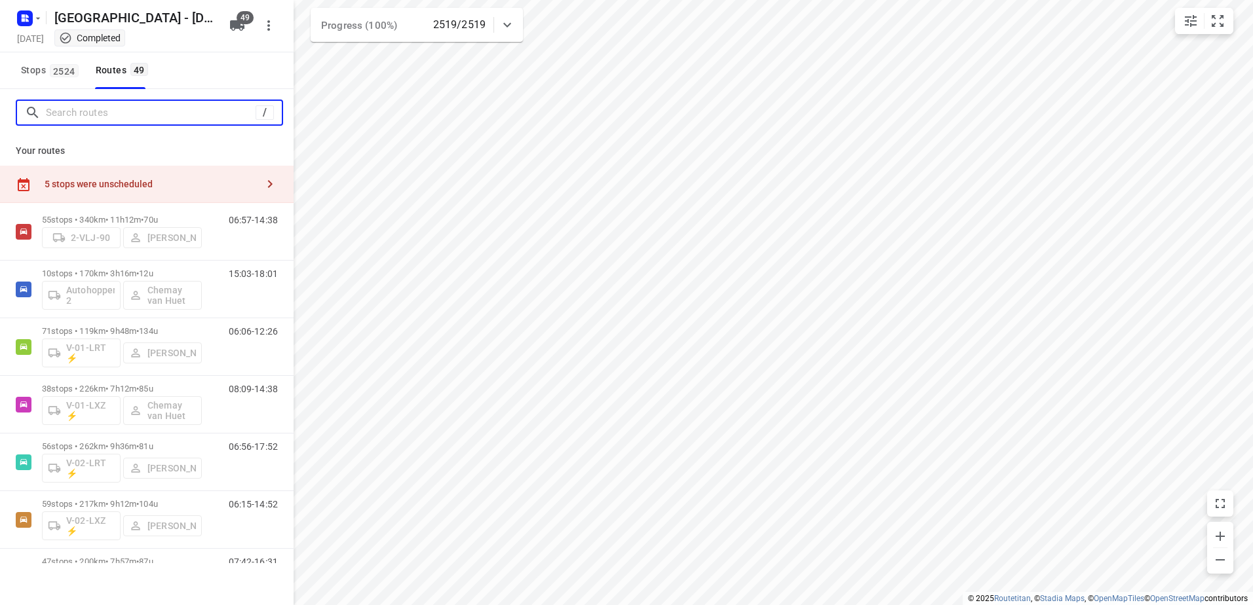
click at [60, 113] on input "Search routes" at bounding box center [151, 113] width 210 height 20
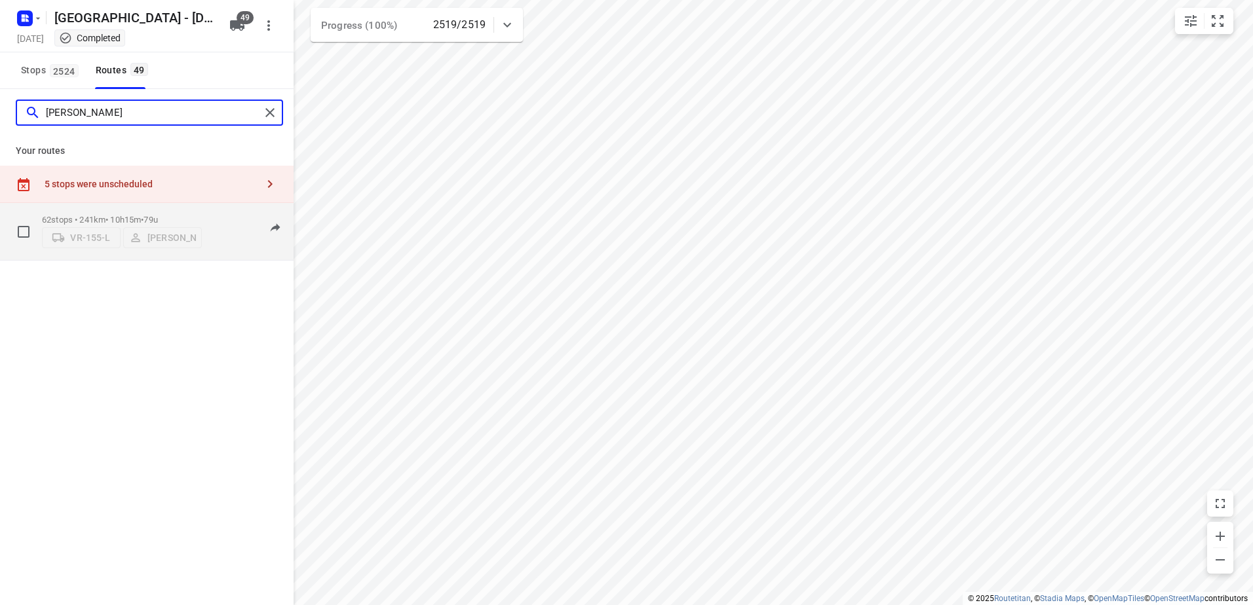
type input "simon"
click at [71, 225] on div "VR-155-L Simon Barelds" at bounding box center [122, 237] width 160 height 24
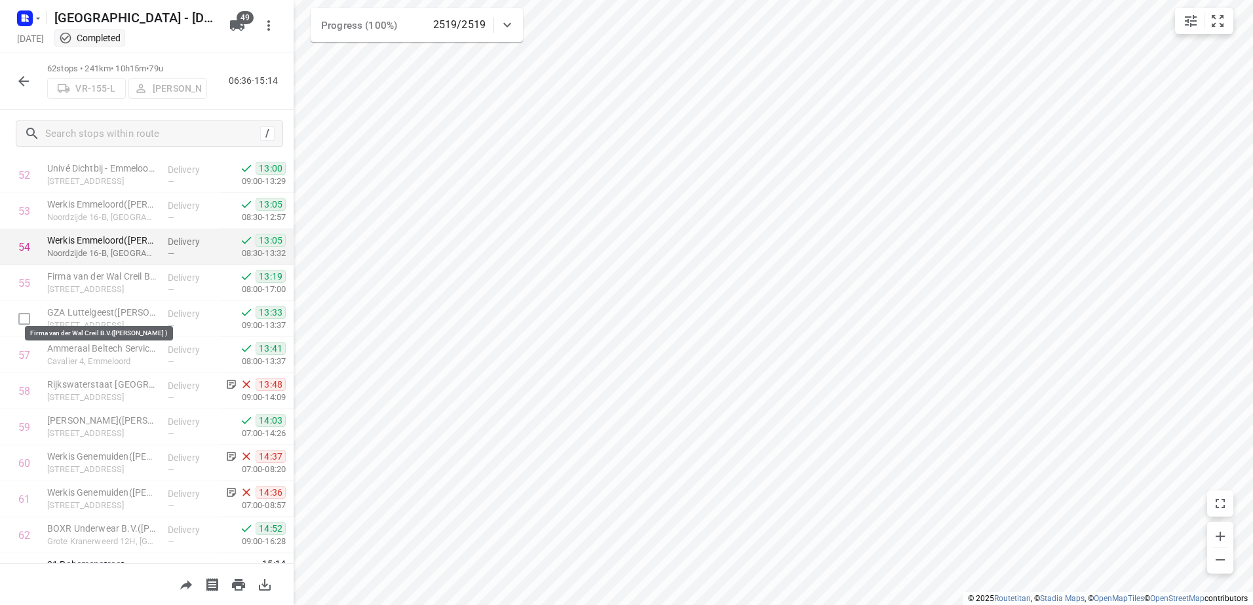
scroll to position [1967, 0]
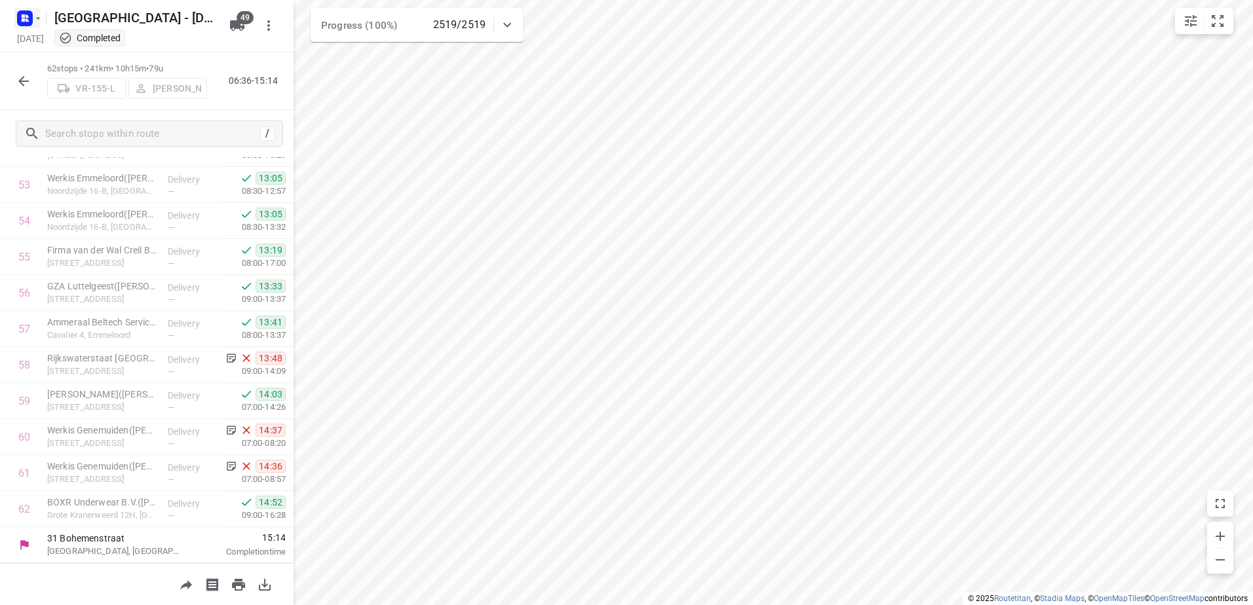
click at [29, 15] on rect "button" at bounding box center [25, 18] width 16 height 16
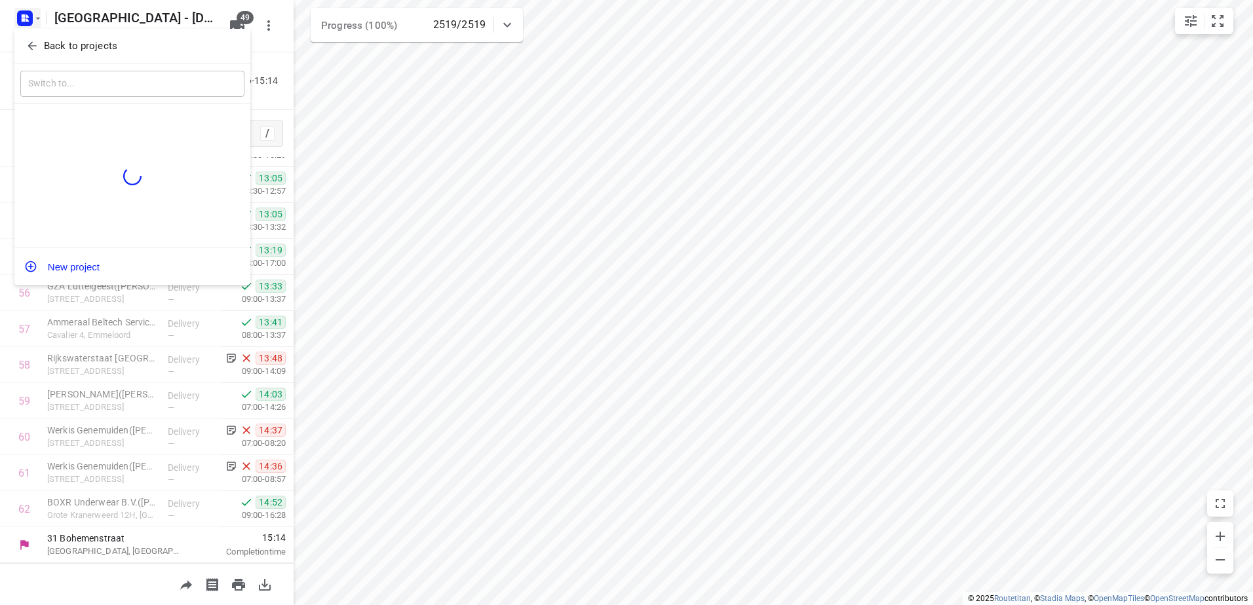
click at [41, 41] on span "Back to projects" at bounding box center [133, 46] width 214 height 15
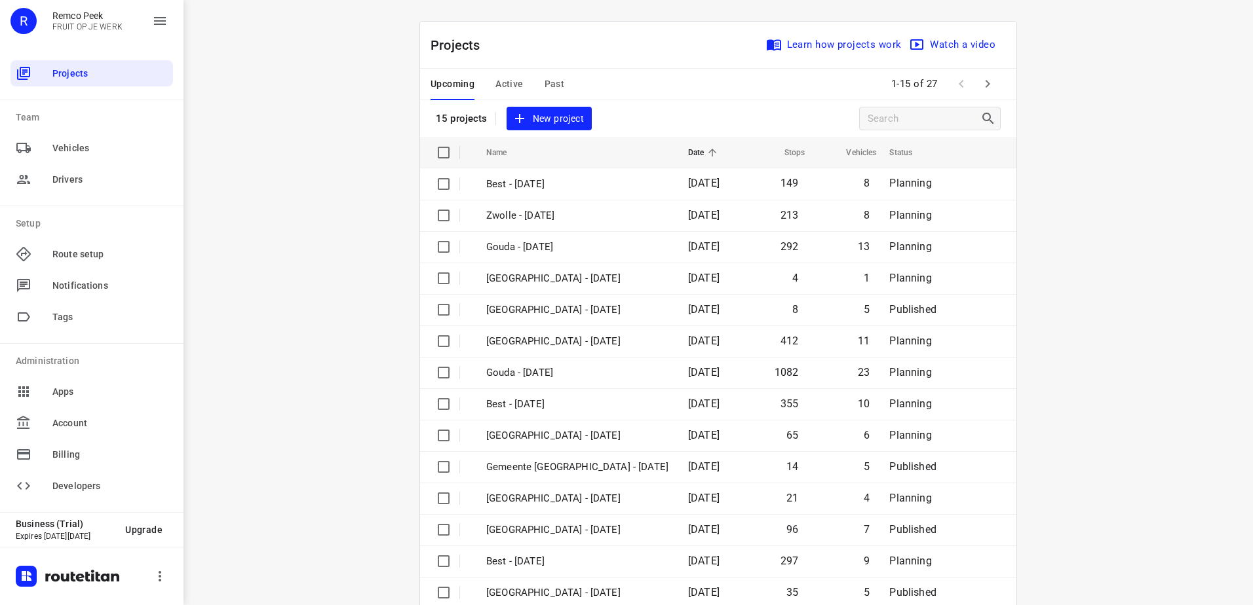
drag, startPoint x: 538, startPoint y: 79, endPoint x: 704, endPoint y: 97, distance: 166.7
click at [538, 80] on div "Upcoming Active Past" at bounding box center [507, 84] width 155 height 31
click at [546, 82] on span "Past" at bounding box center [554, 84] width 20 height 16
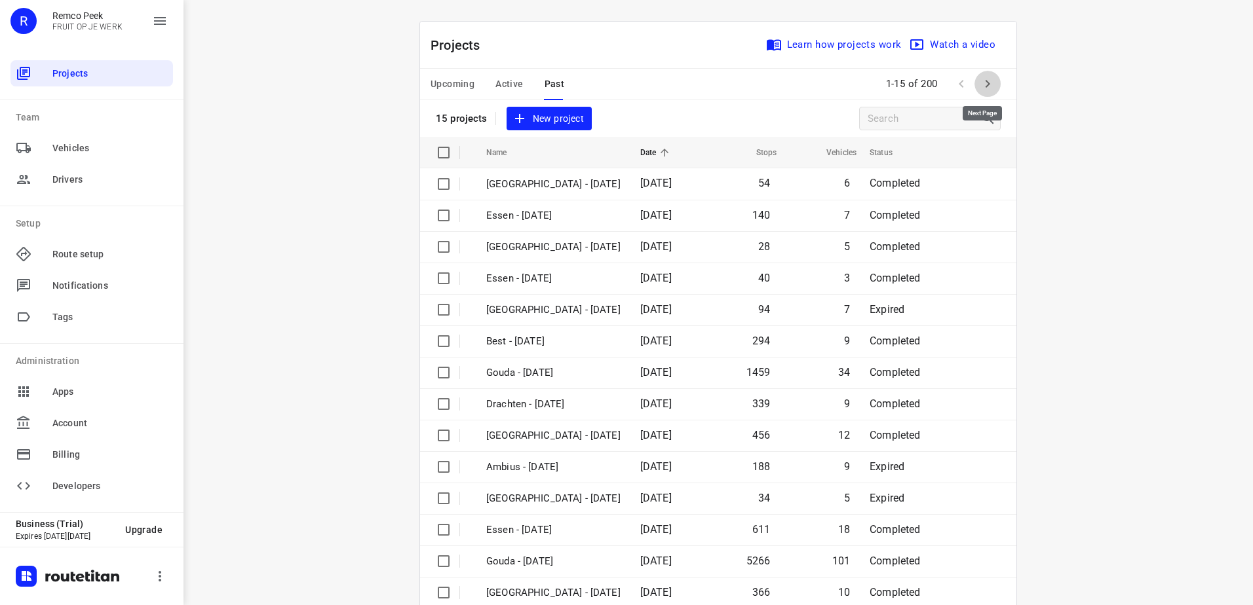
click at [993, 92] on button "button" at bounding box center [987, 84] width 26 height 26
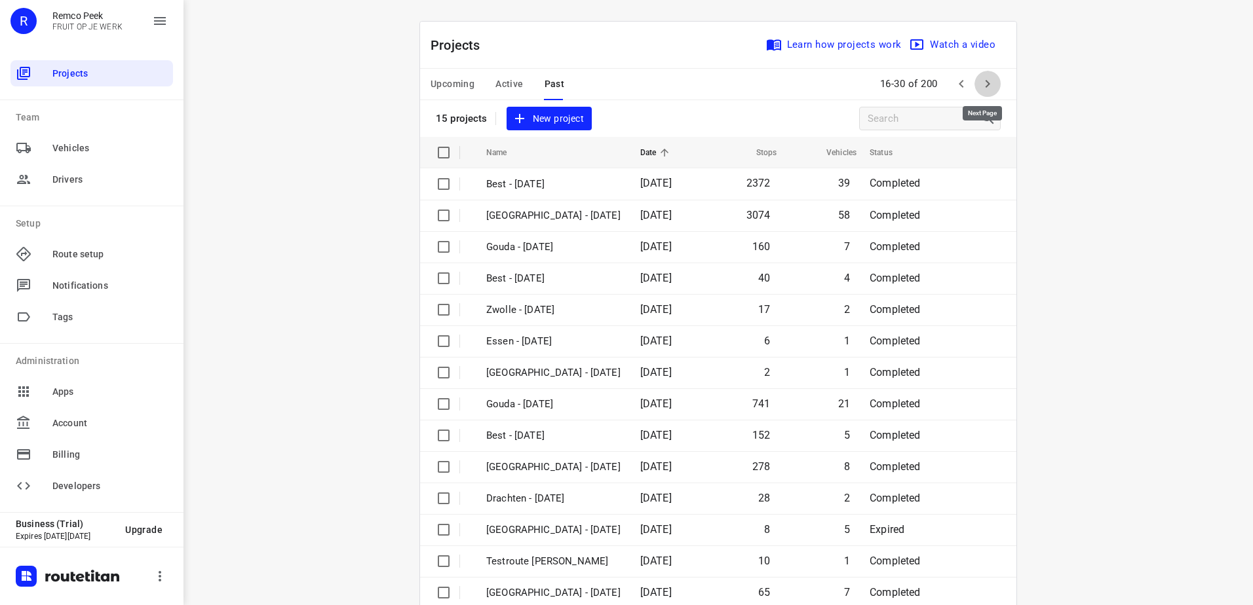
click at [993, 92] on button "button" at bounding box center [987, 84] width 26 height 26
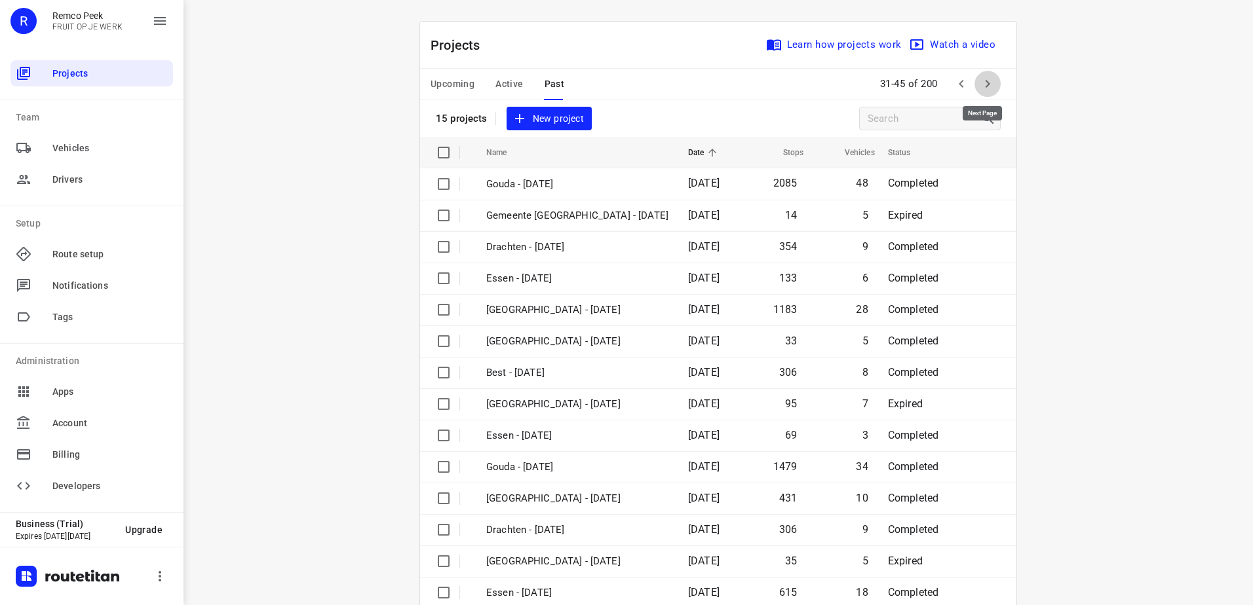
click at [990, 91] on icon "button" at bounding box center [987, 84] width 16 height 16
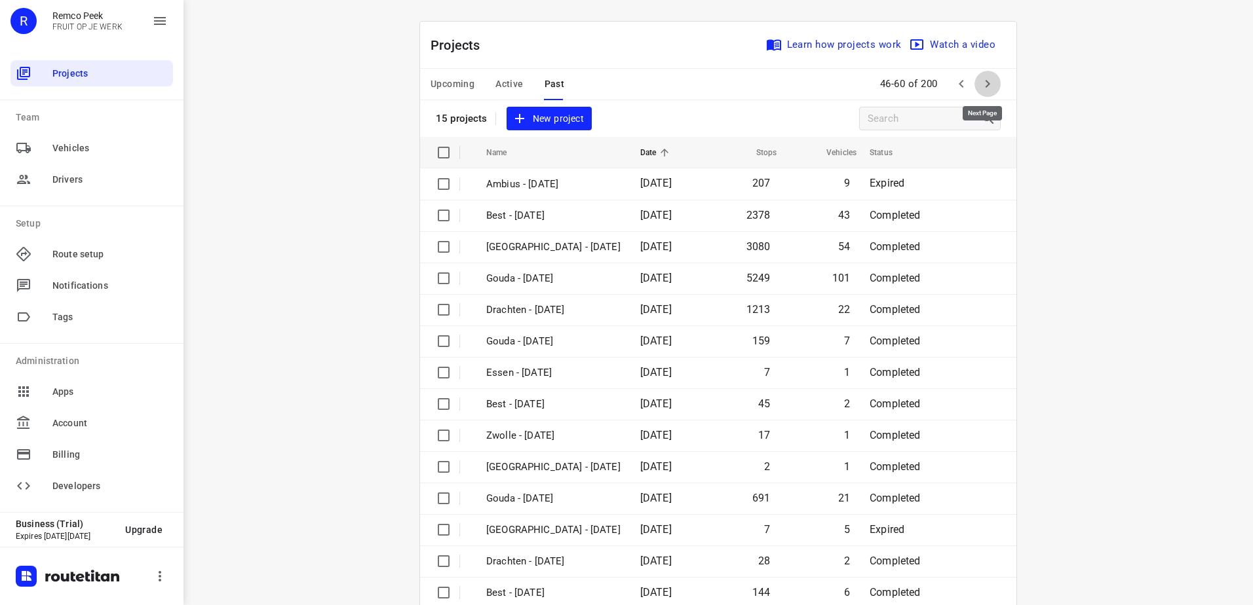
click at [990, 91] on icon "button" at bounding box center [987, 84] width 16 height 16
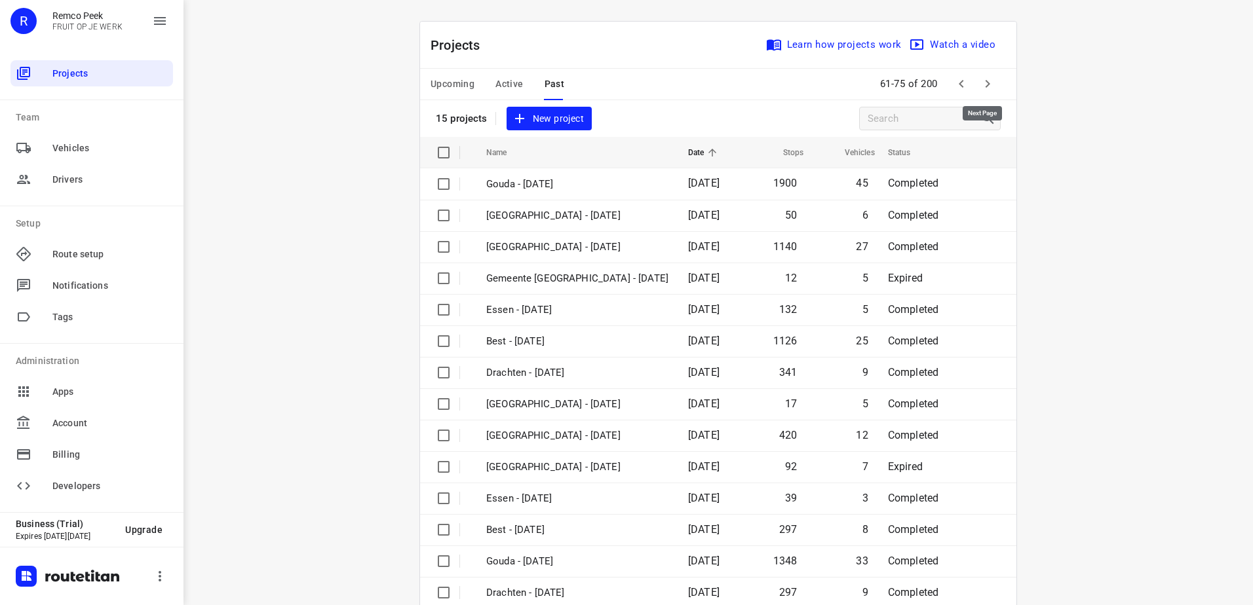
click at [990, 91] on icon "button" at bounding box center [987, 84] width 16 height 16
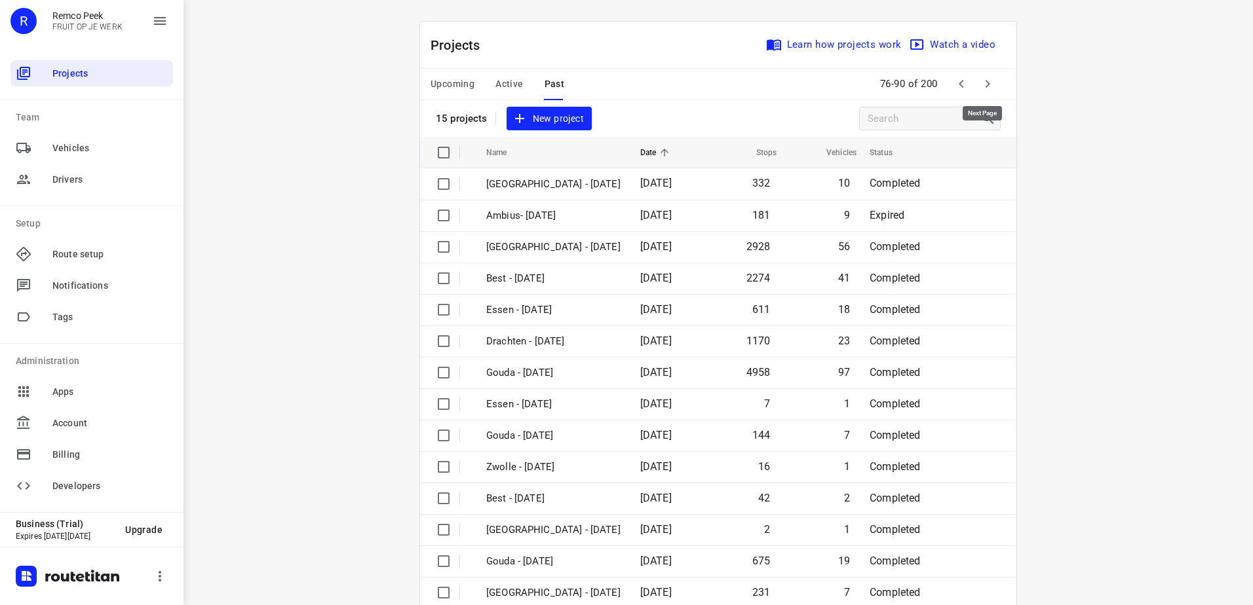
click at [990, 91] on icon "button" at bounding box center [987, 84] width 16 height 16
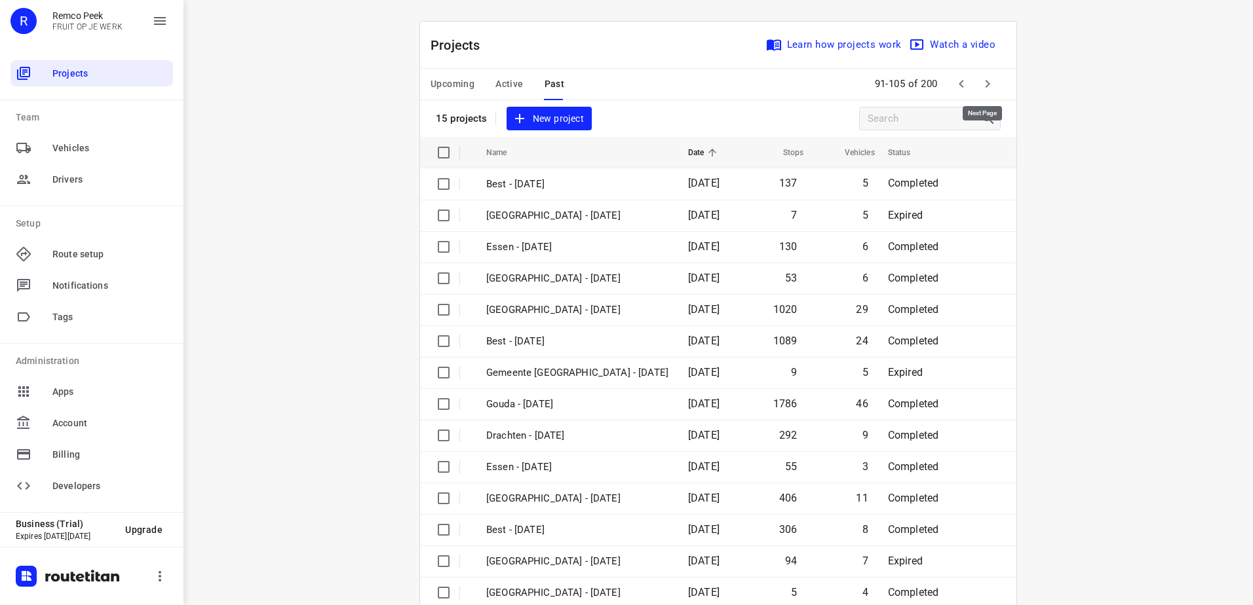
click at [990, 91] on icon "button" at bounding box center [987, 84] width 16 height 16
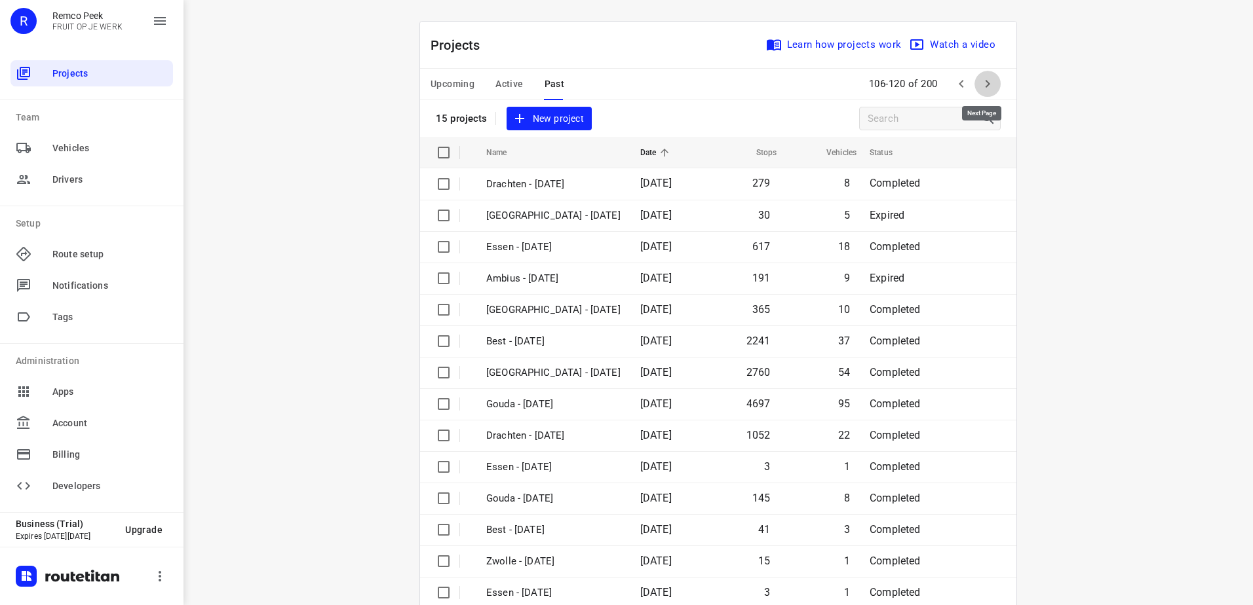
click at [990, 91] on icon "button" at bounding box center [987, 84] width 16 height 16
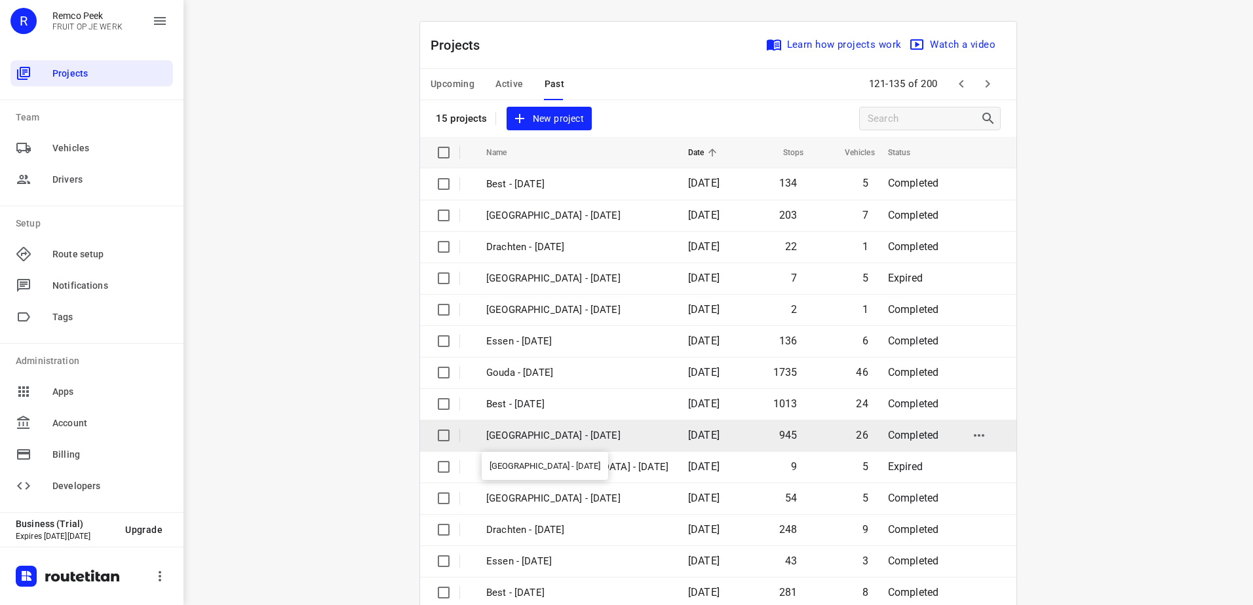
click at [597, 430] on p "[GEOGRAPHIC_DATA] - [DATE]" at bounding box center [577, 435] width 182 height 15
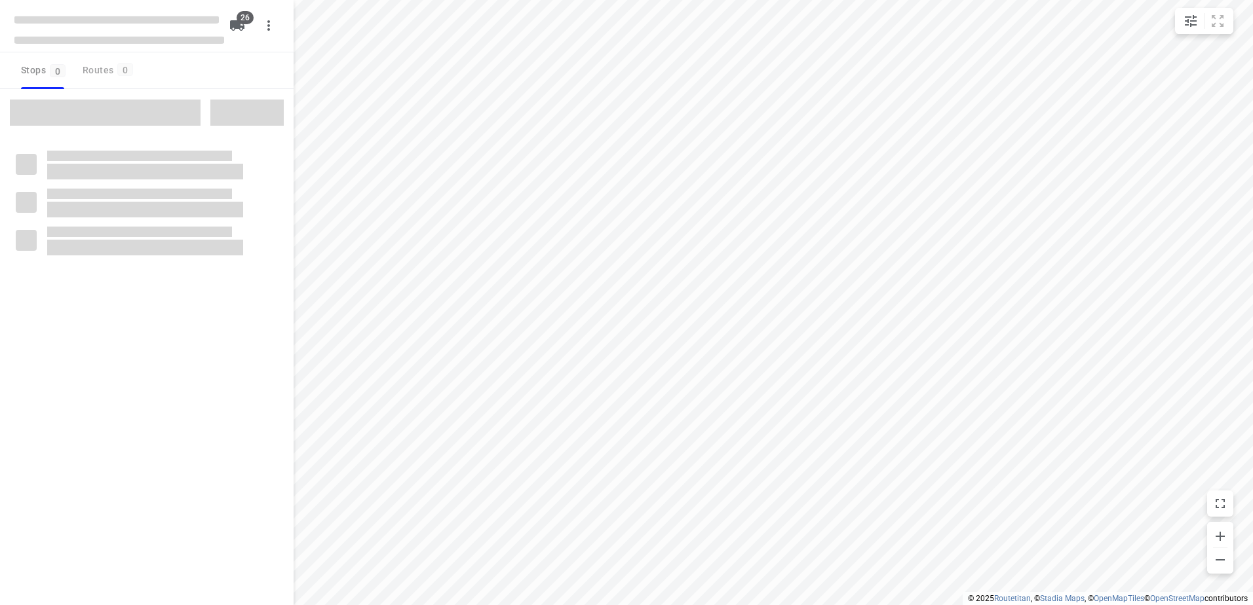
type input "distance"
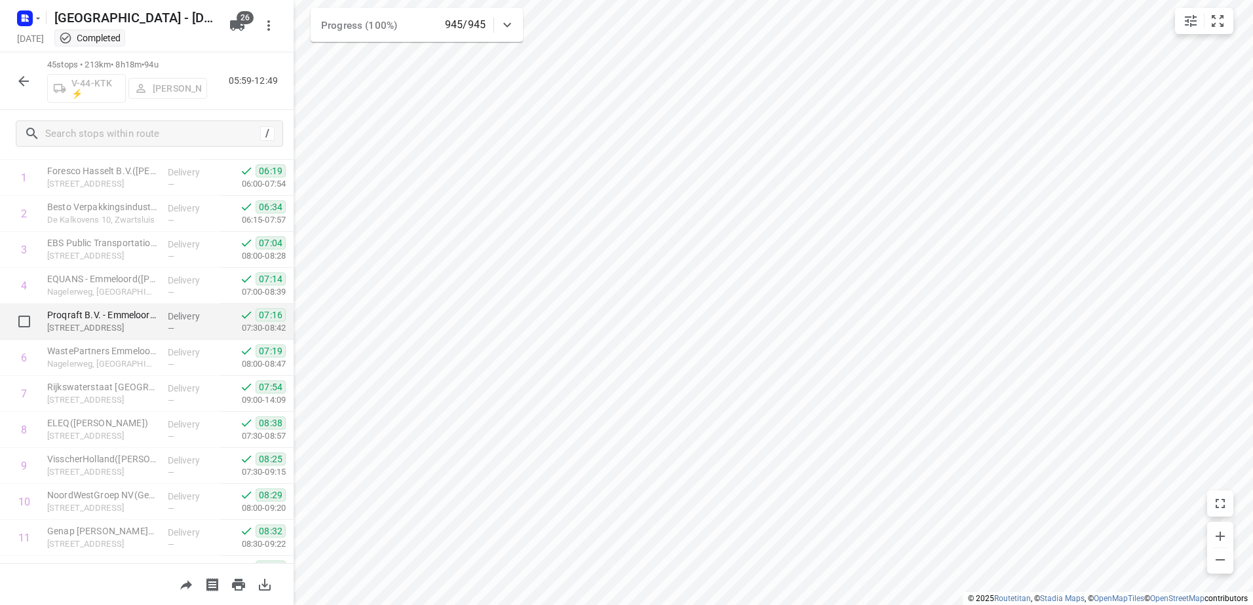
scroll to position [131, 0]
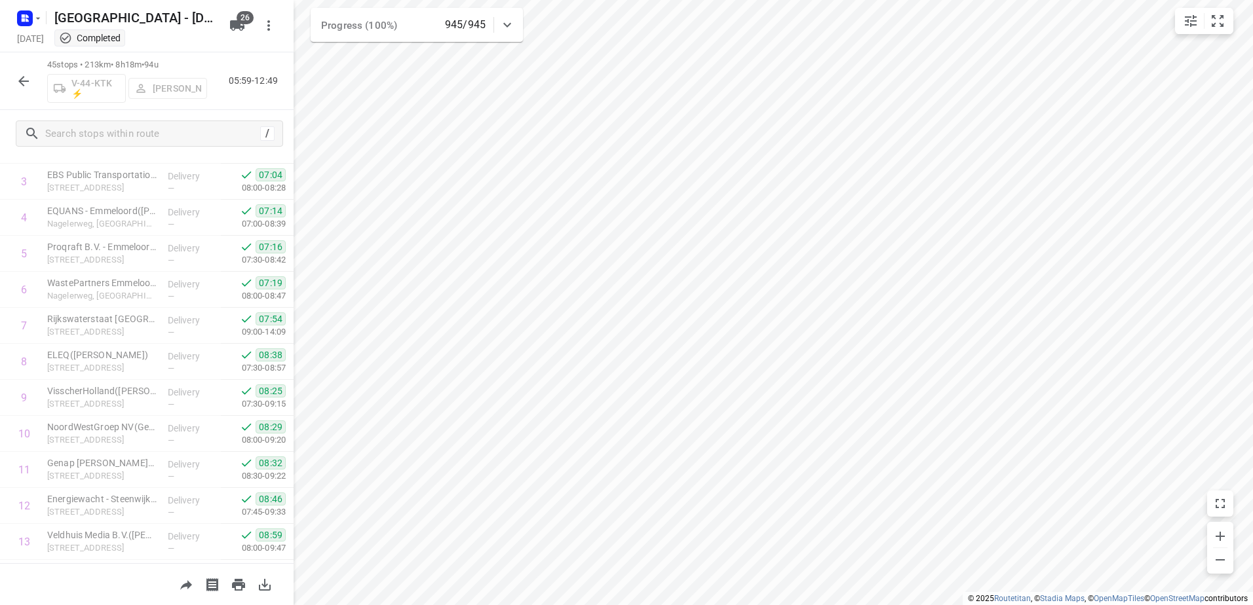
click at [20, 85] on icon "button" at bounding box center [24, 81] width 16 height 16
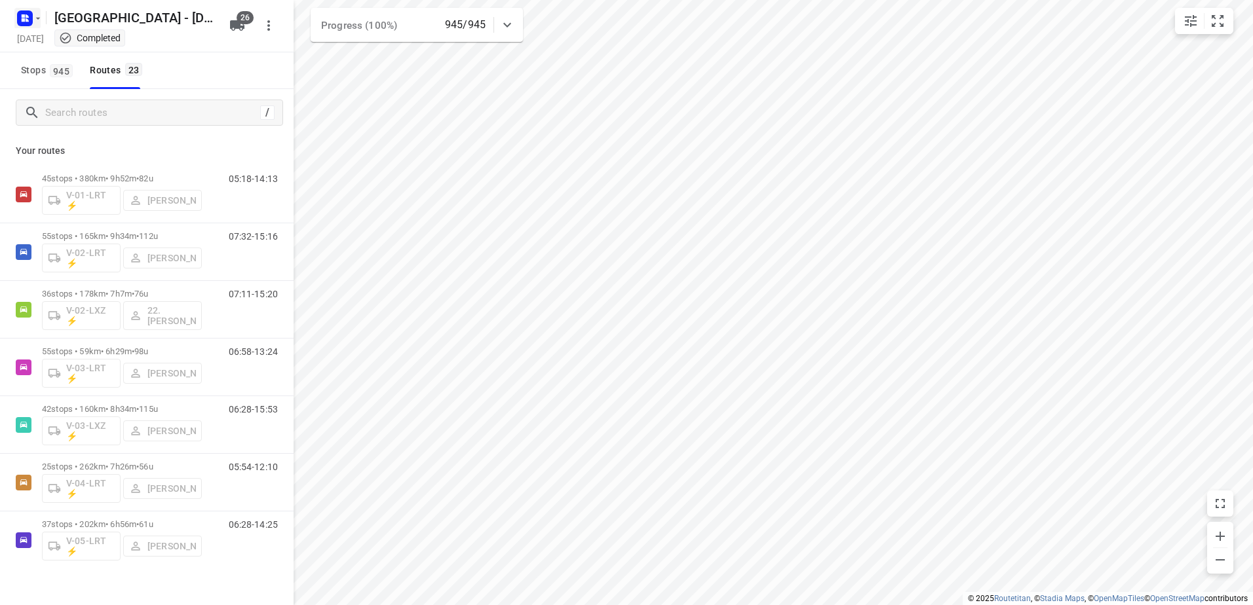
click at [23, 20] on icon "button" at bounding box center [23, 19] width 3 height 3
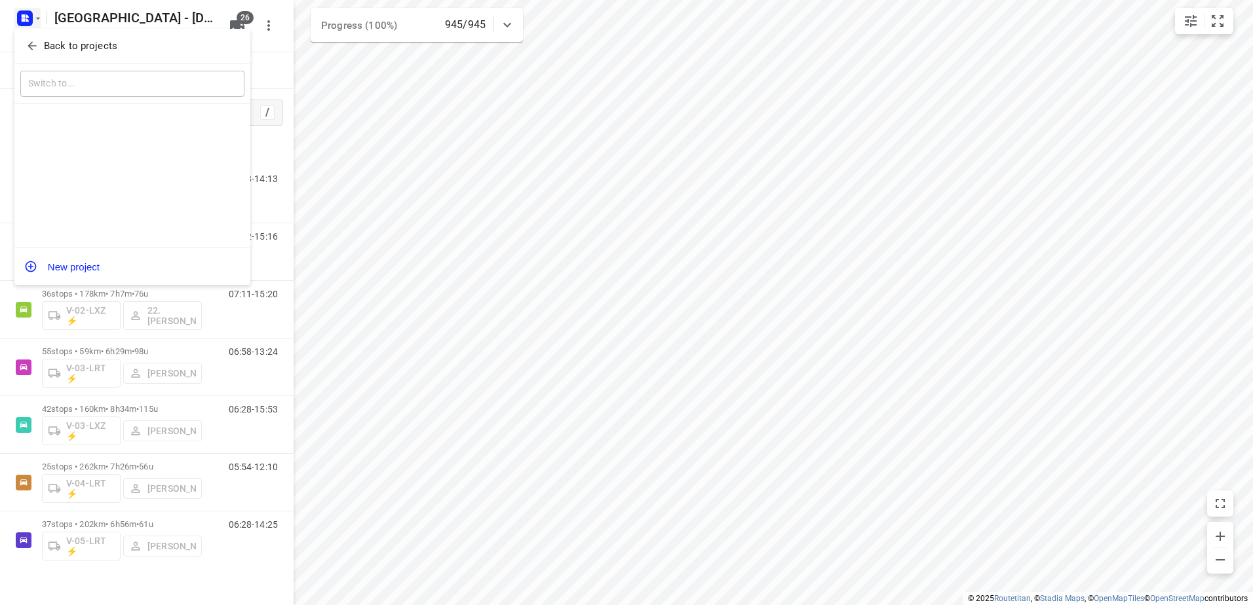
click at [50, 48] on p "Back to projects" at bounding box center [80, 46] width 73 height 15
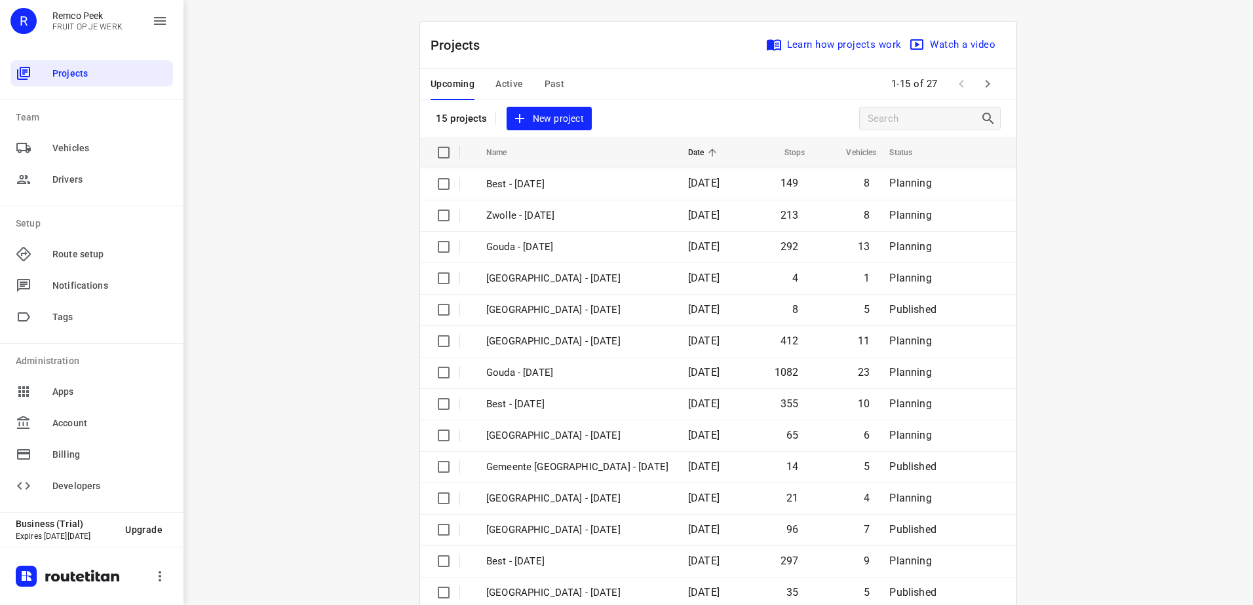
click at [499, 86] on span "Active" at bounding box center [509, 84] width 28 height 16
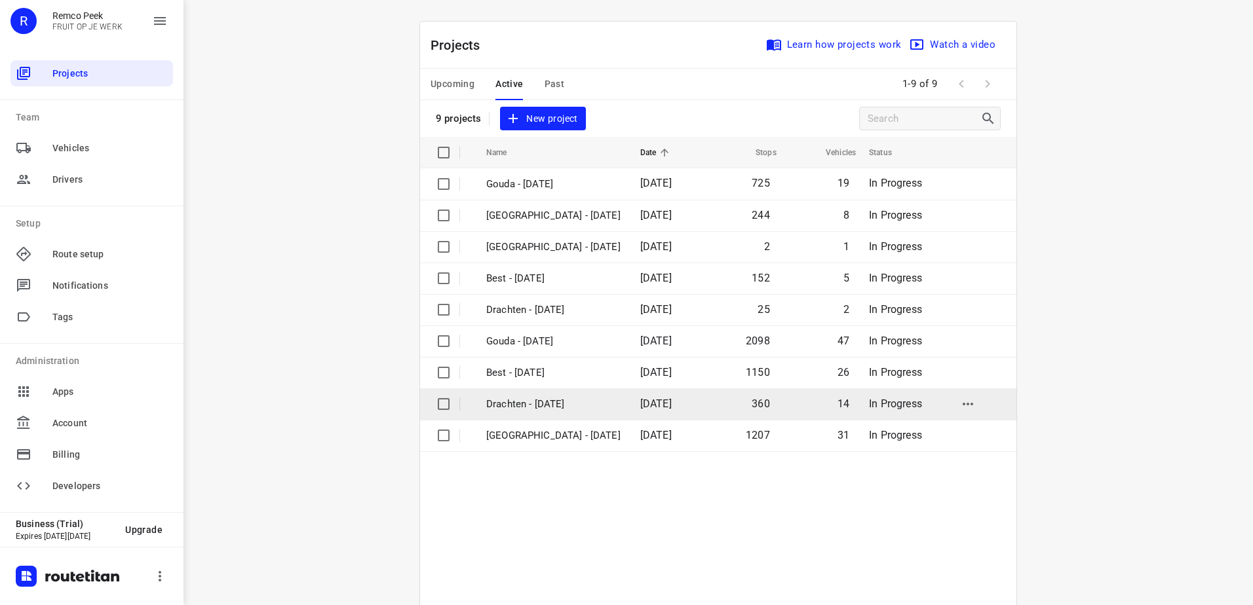
scroll to position [88, 0]
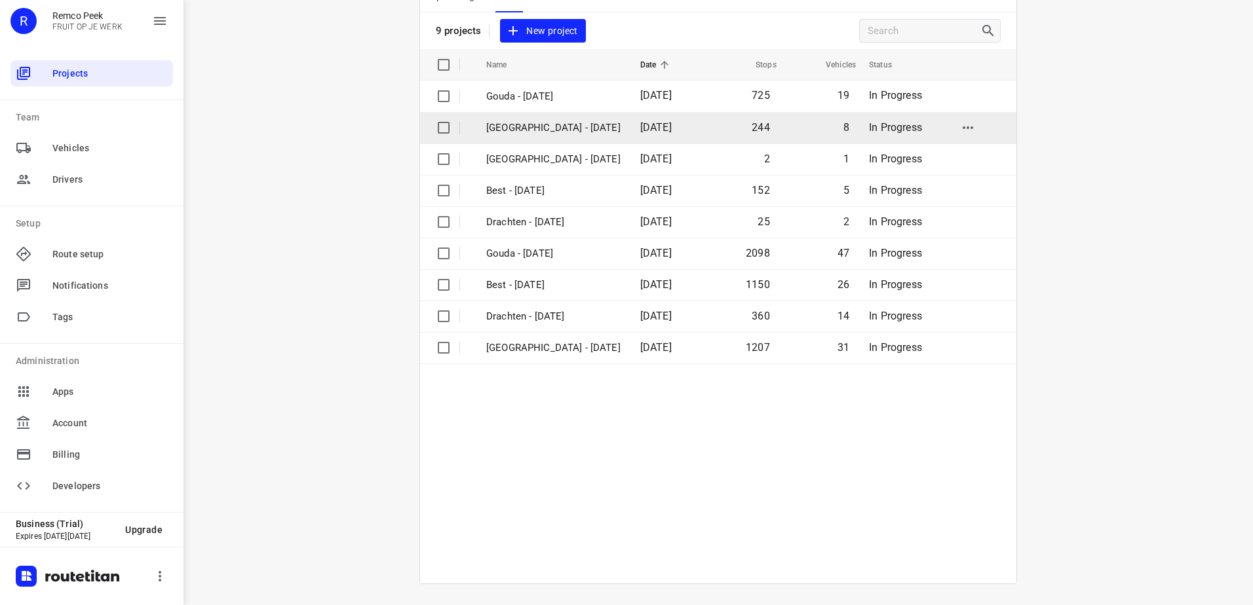
click at [532, 130] on p "[GEOGRAPHIC_DATA] - [DATE]" at bounding box center [553, 128] width 134 height 15
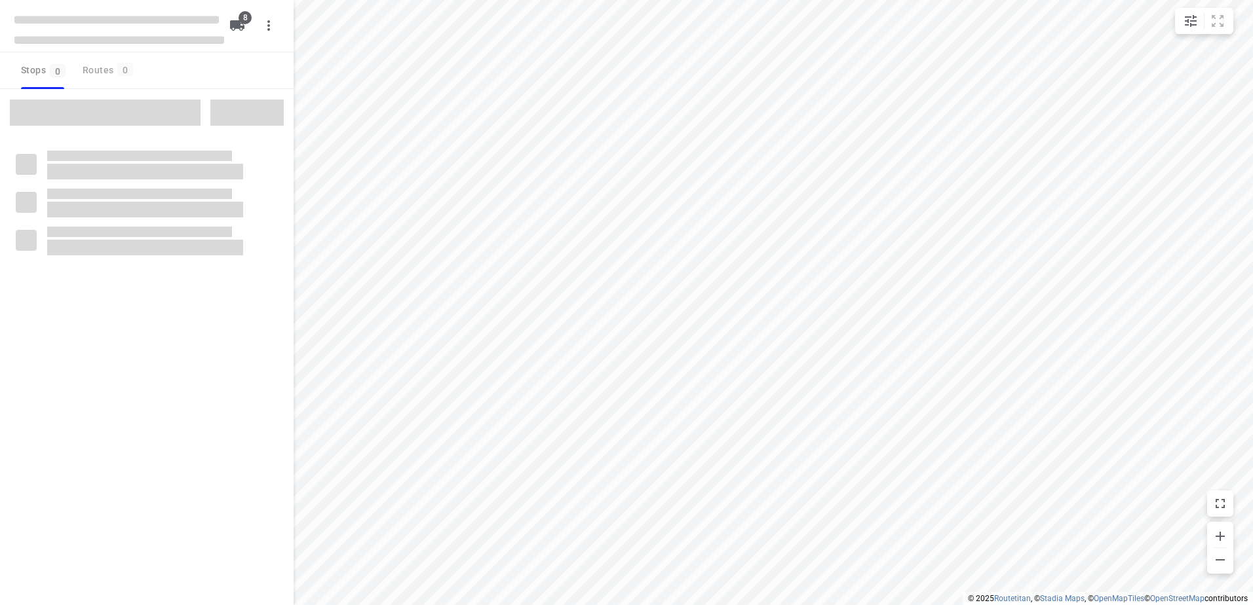
checkbox input "true"
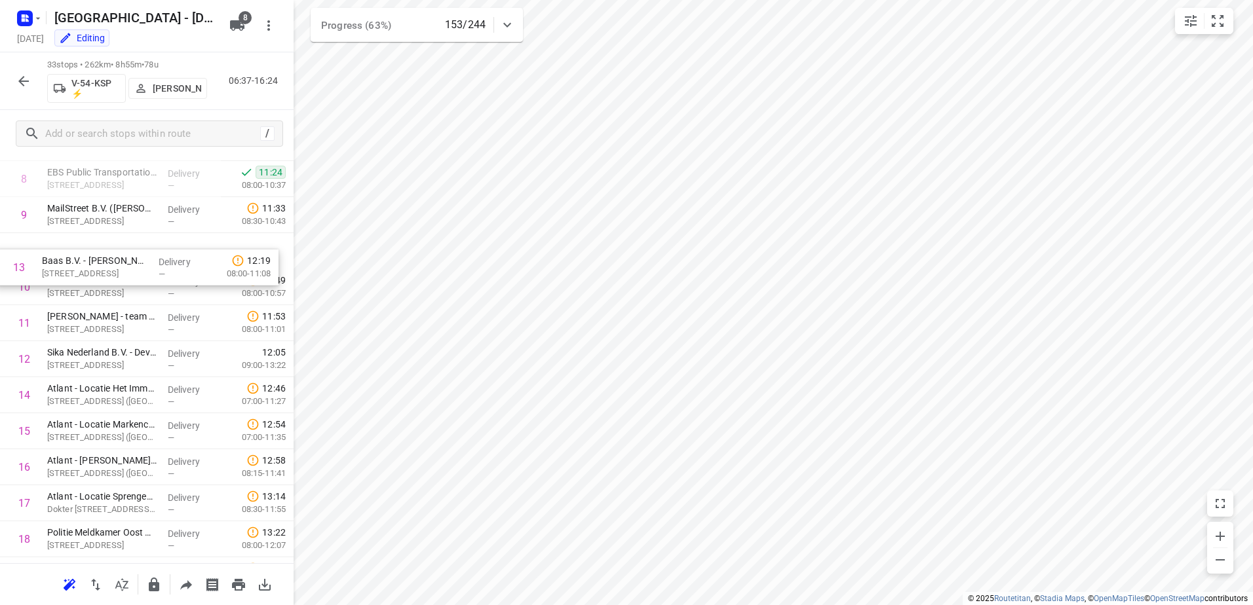
scroll to position [295, 0]
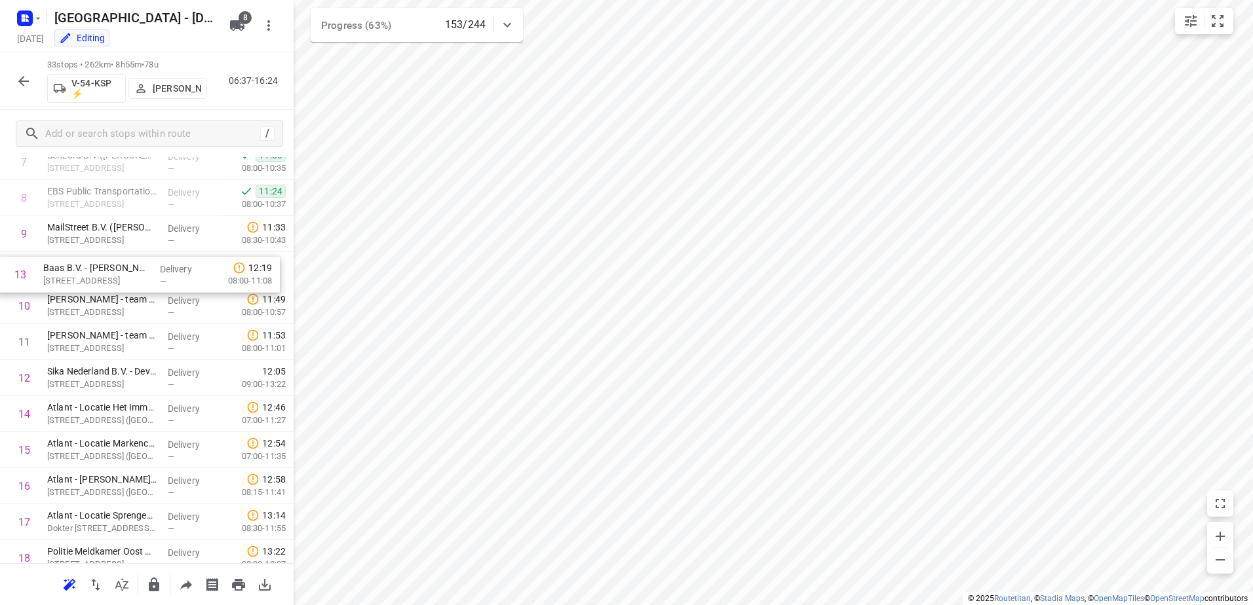
drag, startPoint x: 154, startPoint y: 295, endPoint x: 146, endPoint y: 272, distance: 24.9
click at [146, 272] on div "1 FrieslandCampina Lochem(Renee Bright) Goorseweg, Lochem Delivery — 08:21 07:0…" at bounding box center [147, 522] width 294 height 1189
click at [23, 86] on icon "button" at bounding box center [24, 81] width 16 height 16
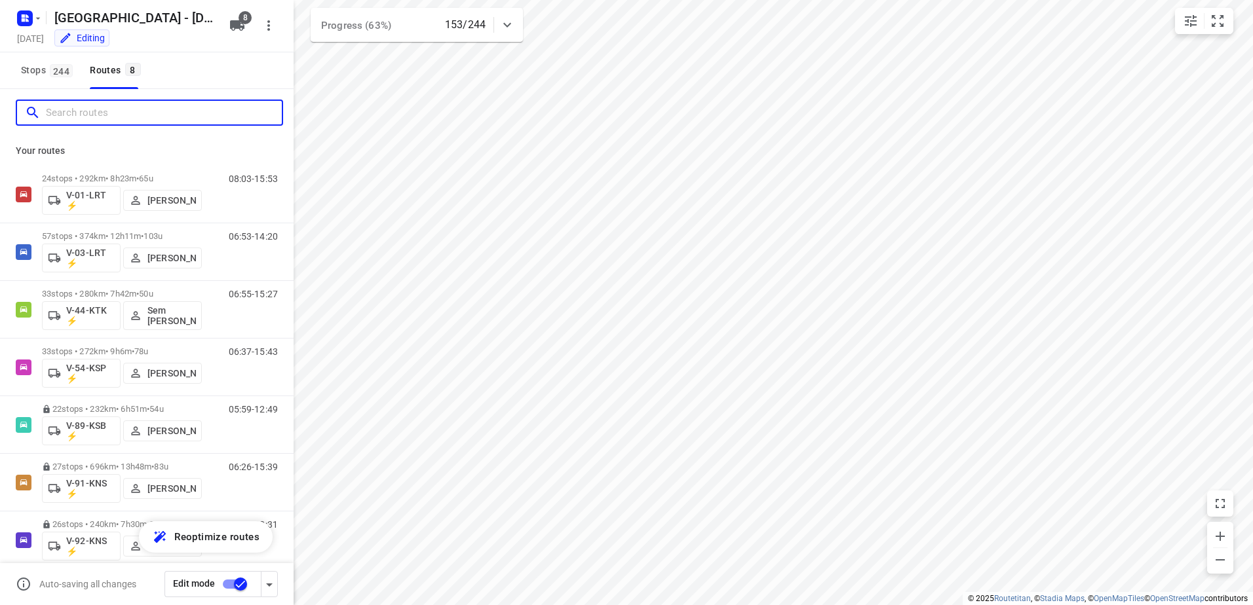
click at [79, 118] on input "Search routes" at bounding box center [164, 113] width 236 height 20
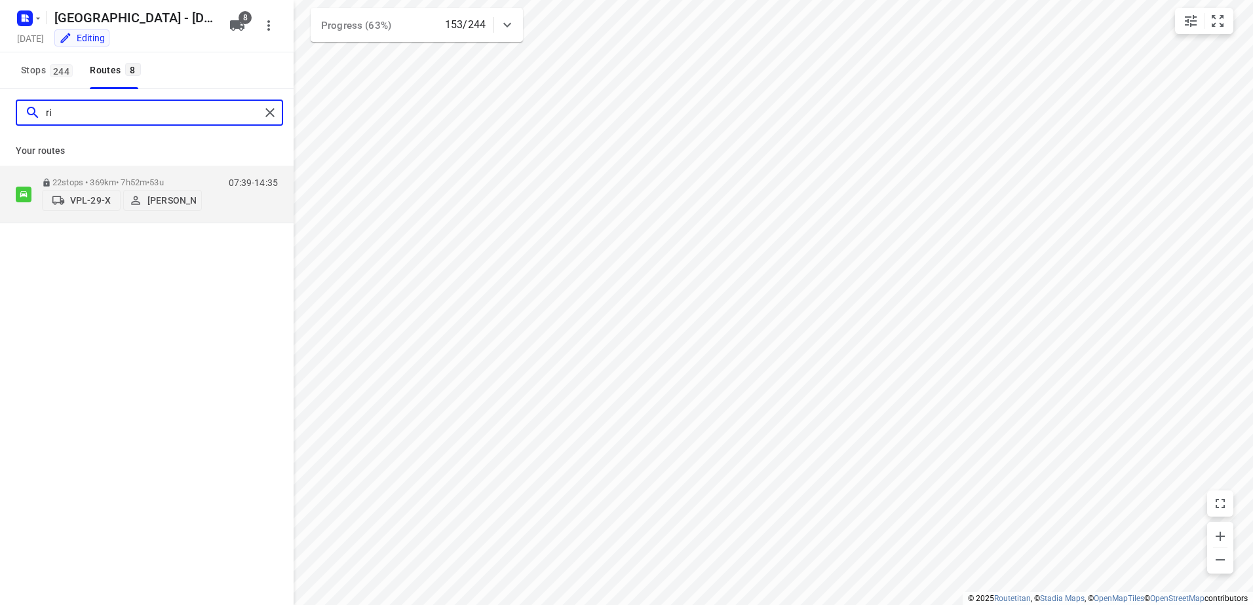
type input "r"
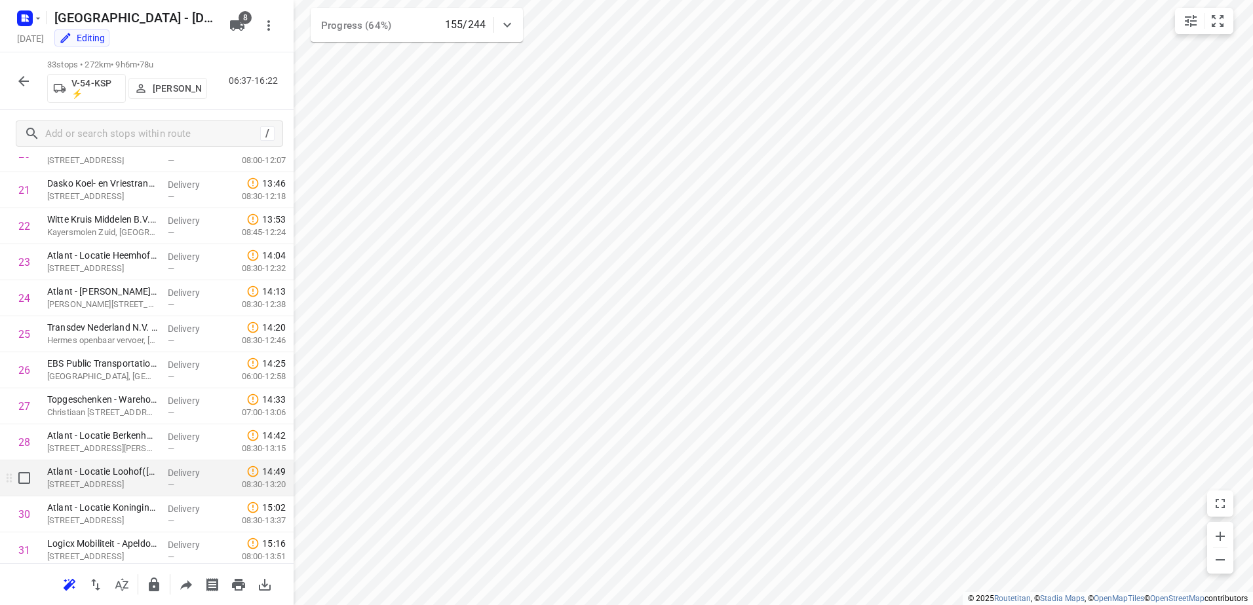
scroll to position [884, 0]
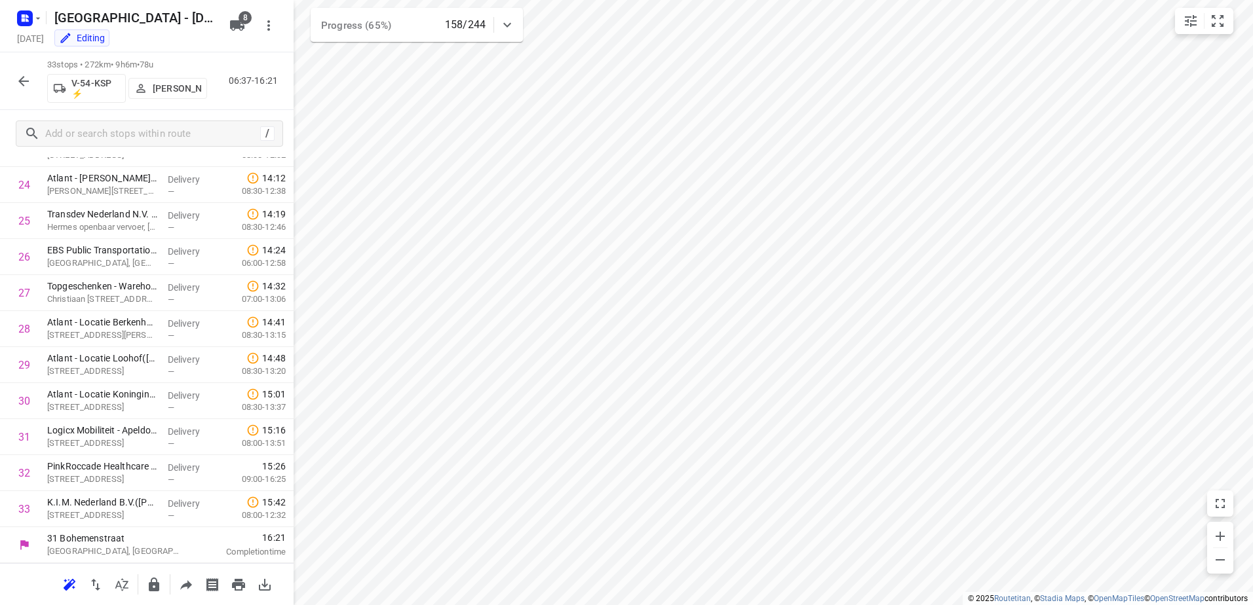
click at [26, 73] on icon "button" at bounding box center [24, 81] width 16 height 16
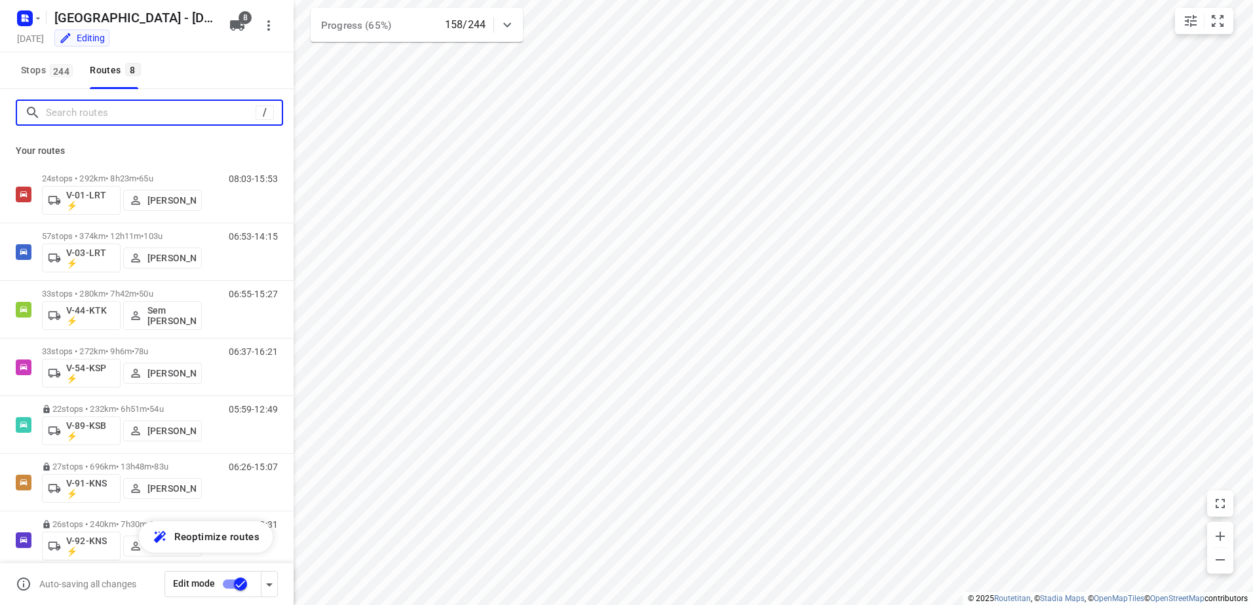
click at [94, 105] on input "Search routes" at bounding box center [151, 113] width 210 height 20
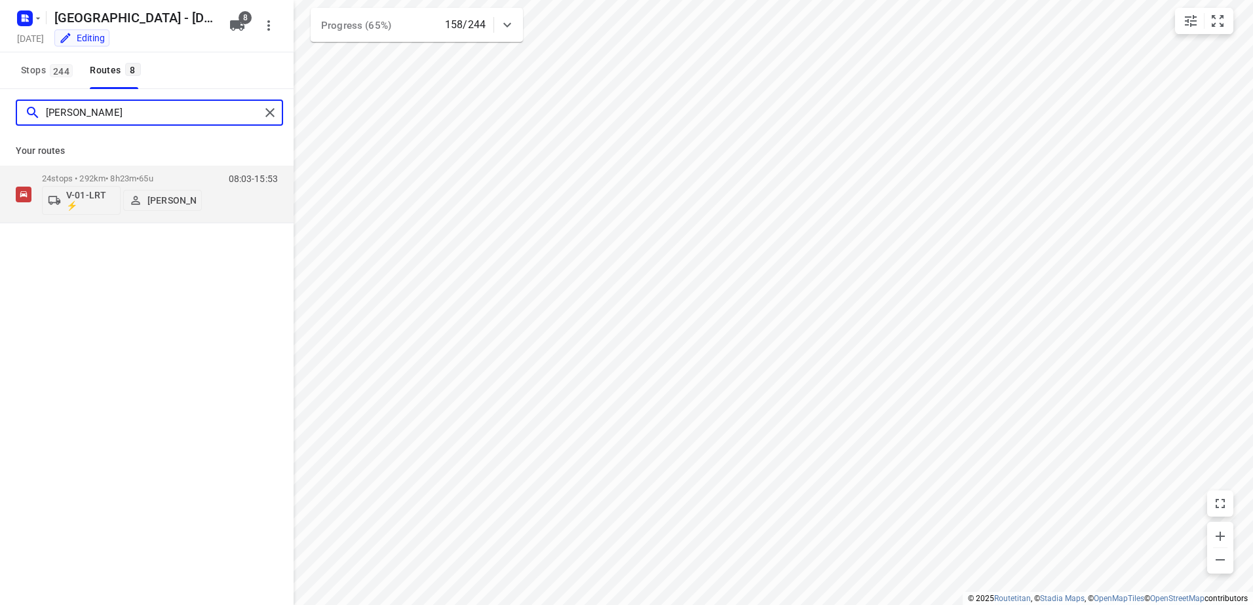
type input "nina"
click at [103, 162] on div "Your routes 24 stops • 292km • 8h23m • 65u V-01-LRT ⚡ Nina Jo An Kleinjan 08:03…" at bounding box center [147, 179] width 294 height 87
click at [107, 172] on div "24 stops • 292km • 8h23m • 65u V-01-LRT ⚡ Nina Jo An Kleinjan" at bounding box center [122, 194] width 160 height 54
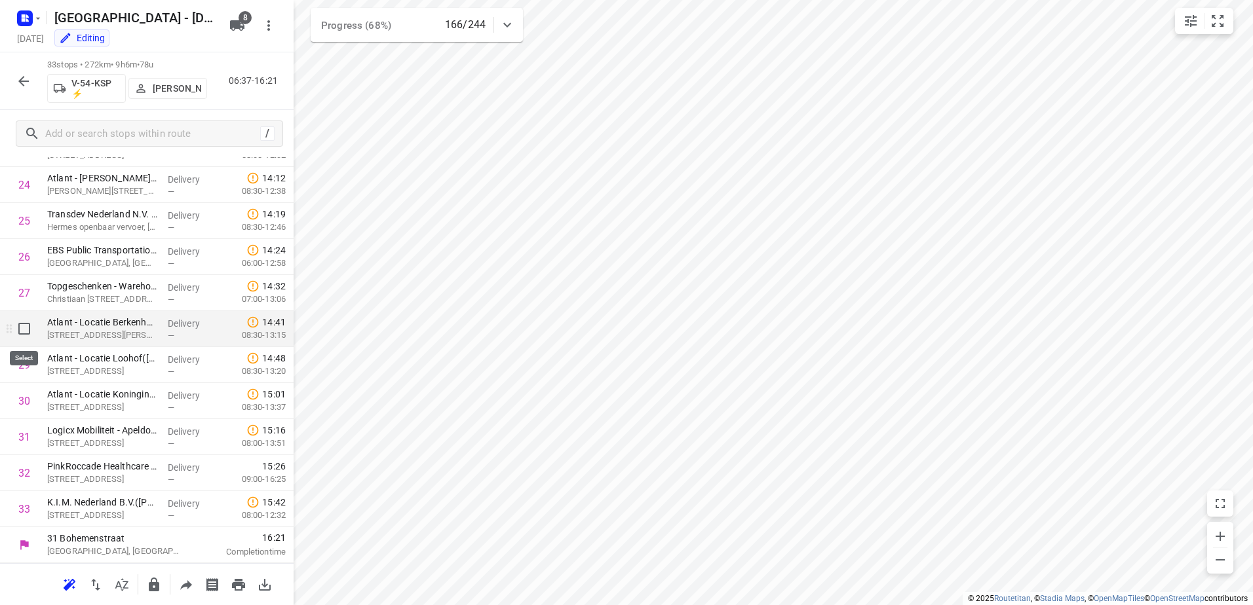
click at [26, 331] on input "checkbox" at bounding box center [24, 329] width 26 height 26
checkbox input "true"
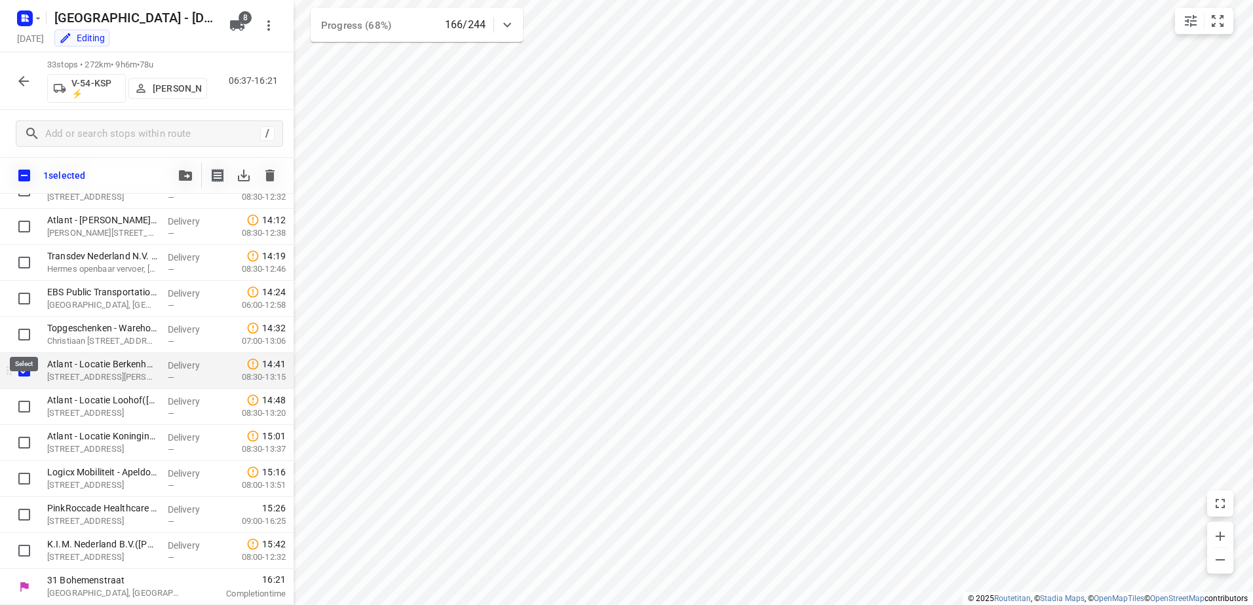
scroll to position [879, 0]
click at [21, 406] on input "checkbox" at bounding box center [24, 407] width 26 height 26
checkbox input "true"
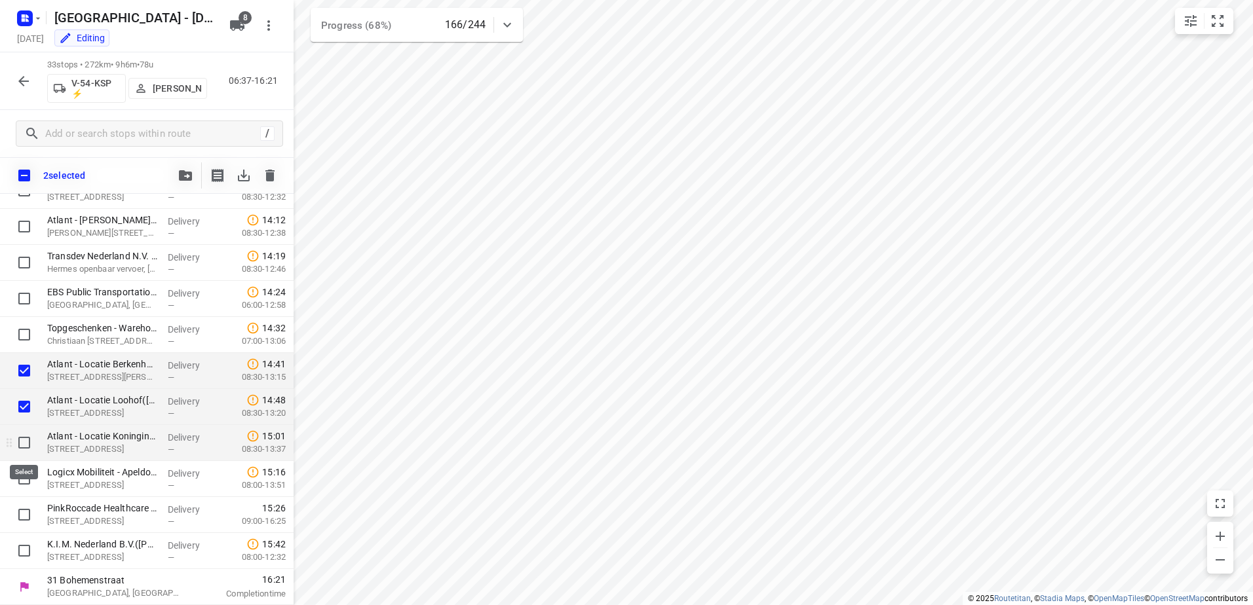
drag, startPoint x: 20, startPoint y: 434, endPoint x: 18, endPoint y: 448, distance: 13.8
click at [20, 437] on input "checkbox" at bounding box center [24, 443] width 26 height 26
checkbox input "true"
drag, startPoint x: 18, startPoint y: 482, endPoint x: 19, endPoint y: 493, distance: 11.2
click at [18, 484] on input "checkbox" at bounding box center [24, 479] width 26 height 26
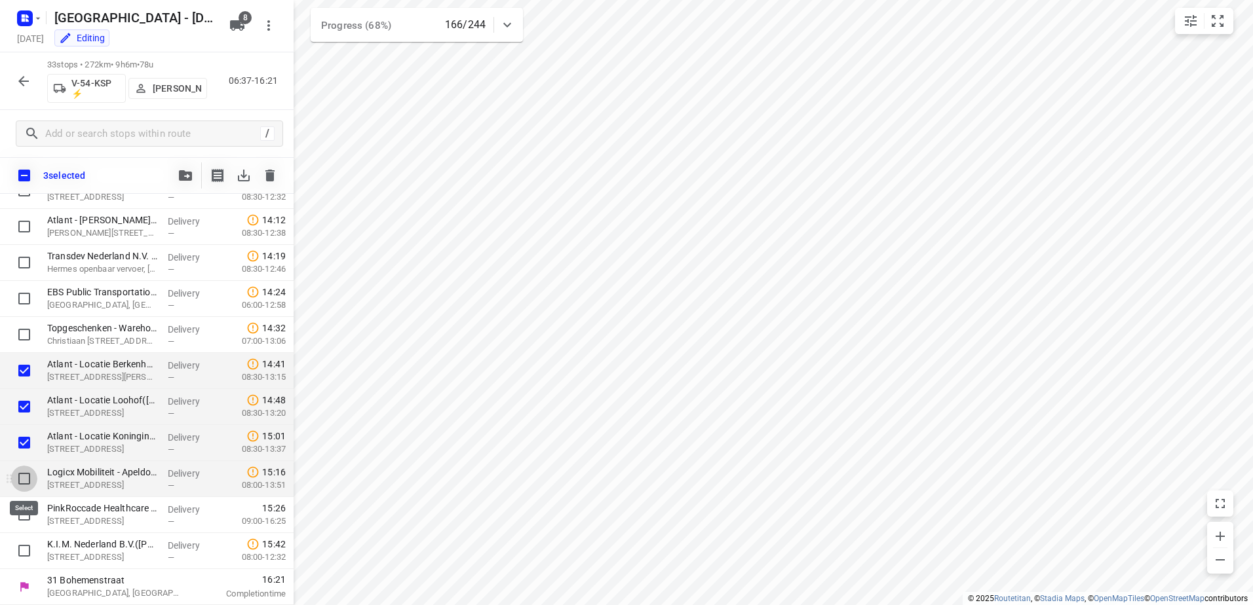
checkbox input "true"
click at [22, 513] on input "checkbox" at bounding box center [24, 515] width 26 height 26
checkbox input "true"
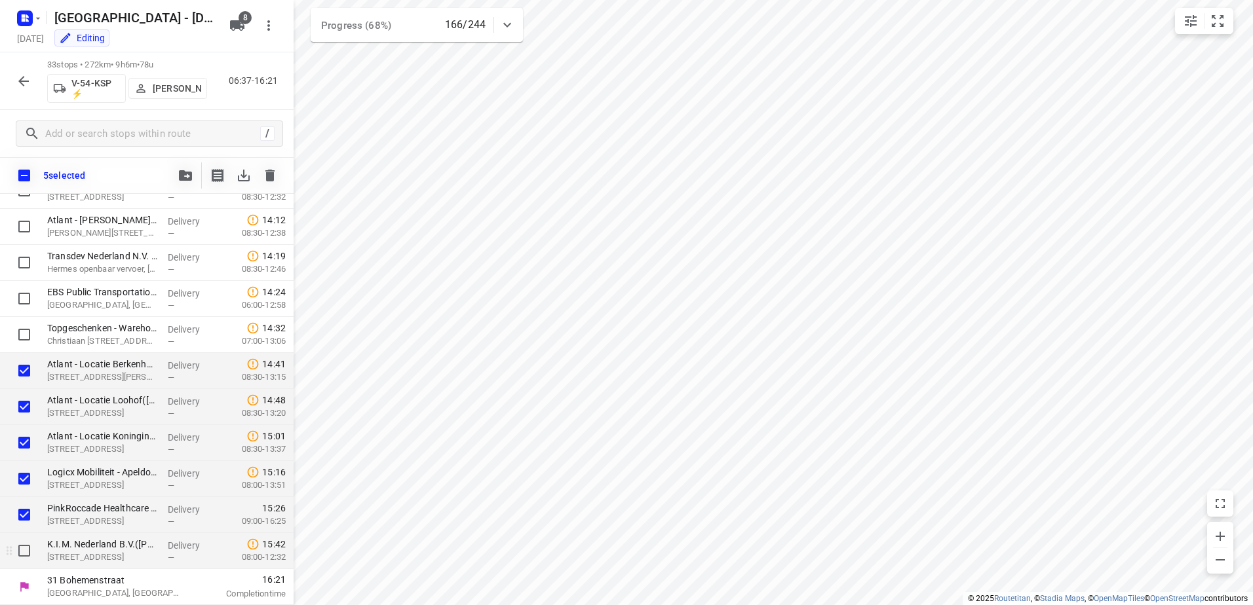
click at [24, 541] on input "checkbox" at bounding box center [24, 551] width 26 height 26
checkbox input "true"
click at [187, 180] on icon "button" at bounding box center [185, 175] width 13 height 10
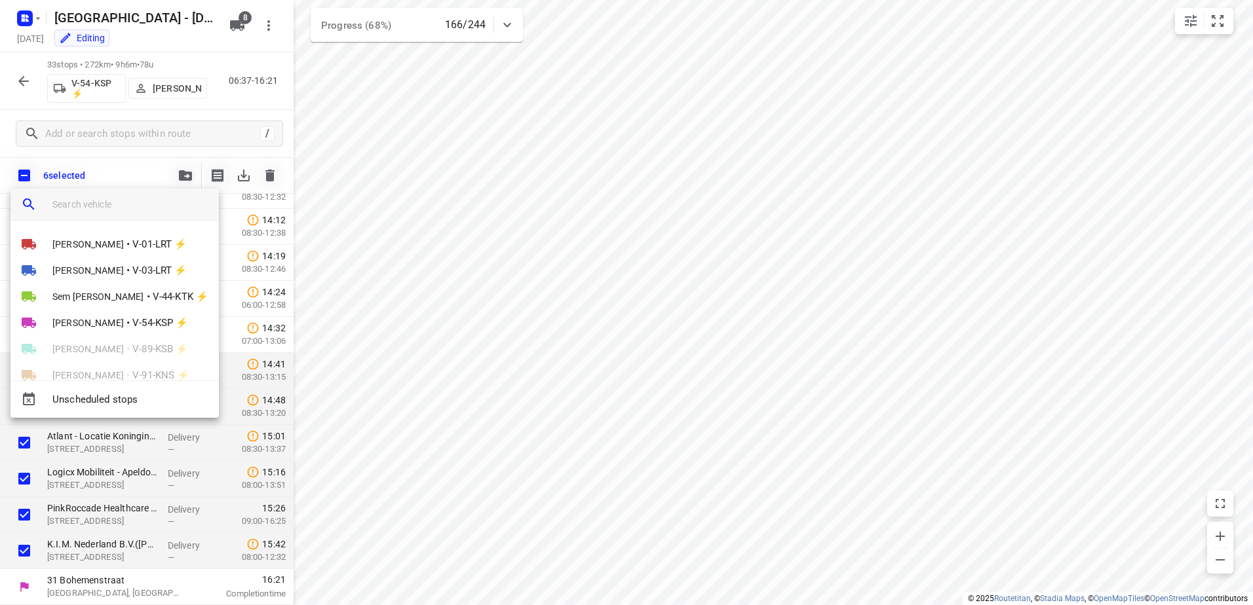
click at [166, 210] on input "search vehicle" at bounding box center [130, 205] width 156 height 20
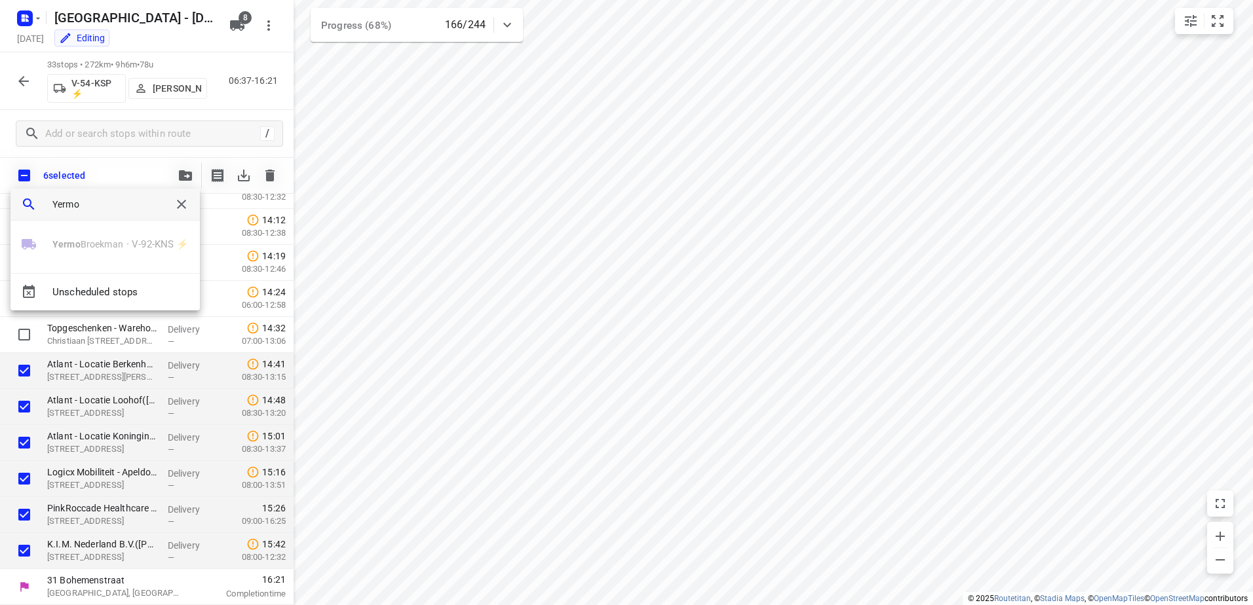
type input "Yermo"
click at [566, 501] on div at bounding box center [626, 302] width 1253 height 605
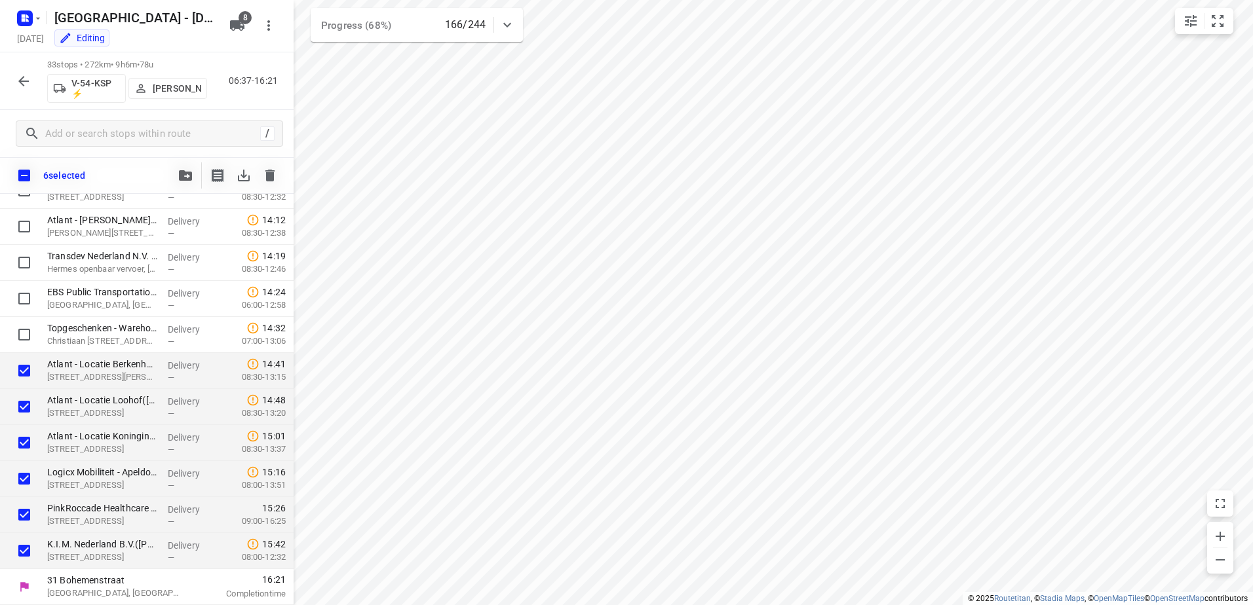
scroll to position [632, 0]
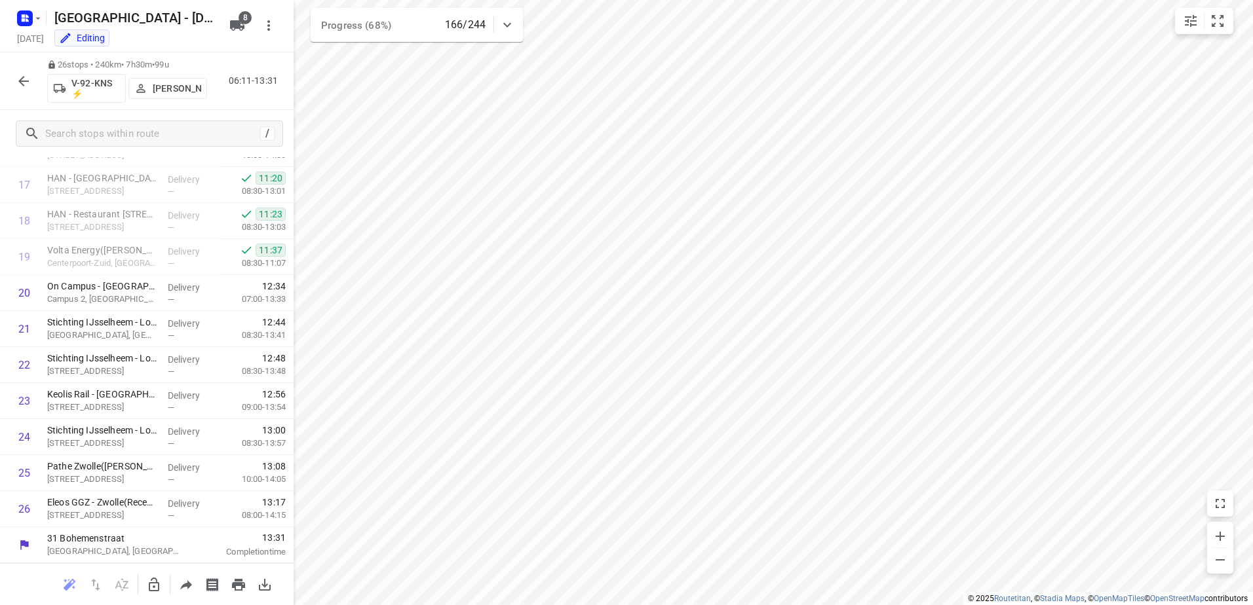
click at [147, 584] on icon "button" at bounding box center [154, 585] width 16 height 16
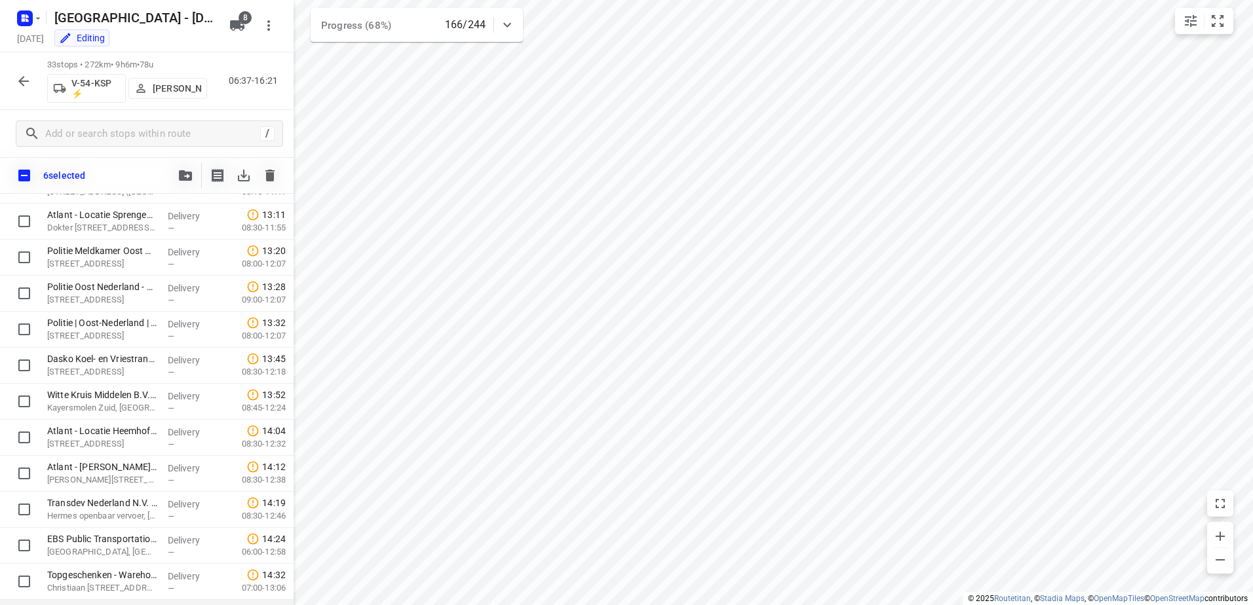
scroll to position [627, 0]
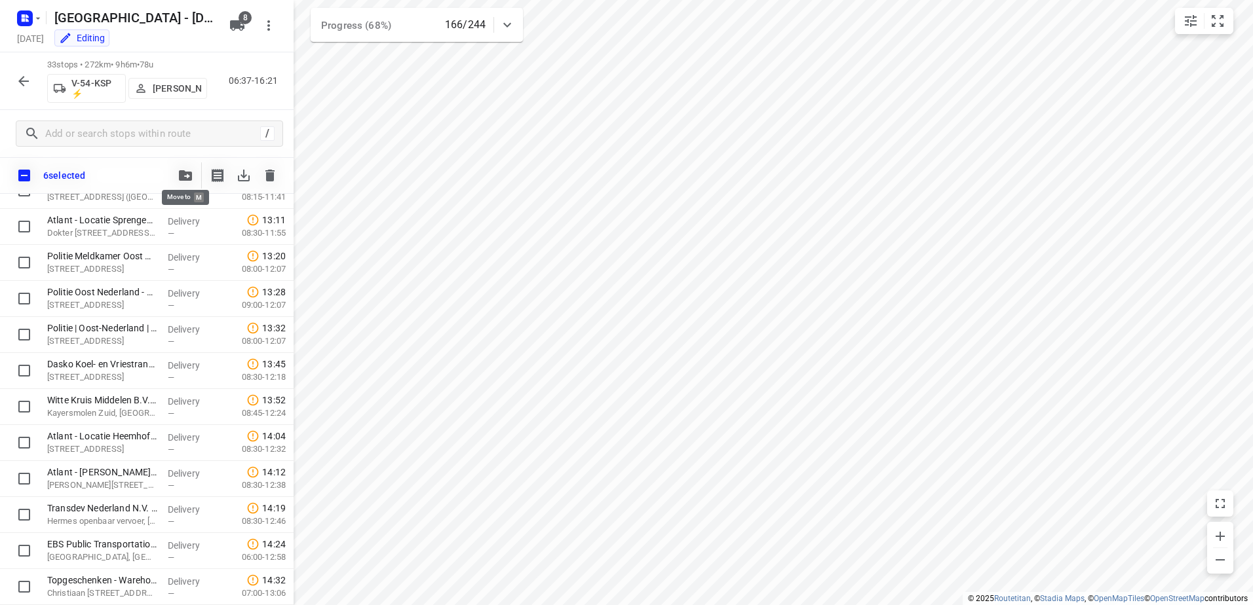
click at [176, 172] on button "button" at bounding box center [185, 175] width 26 height 26
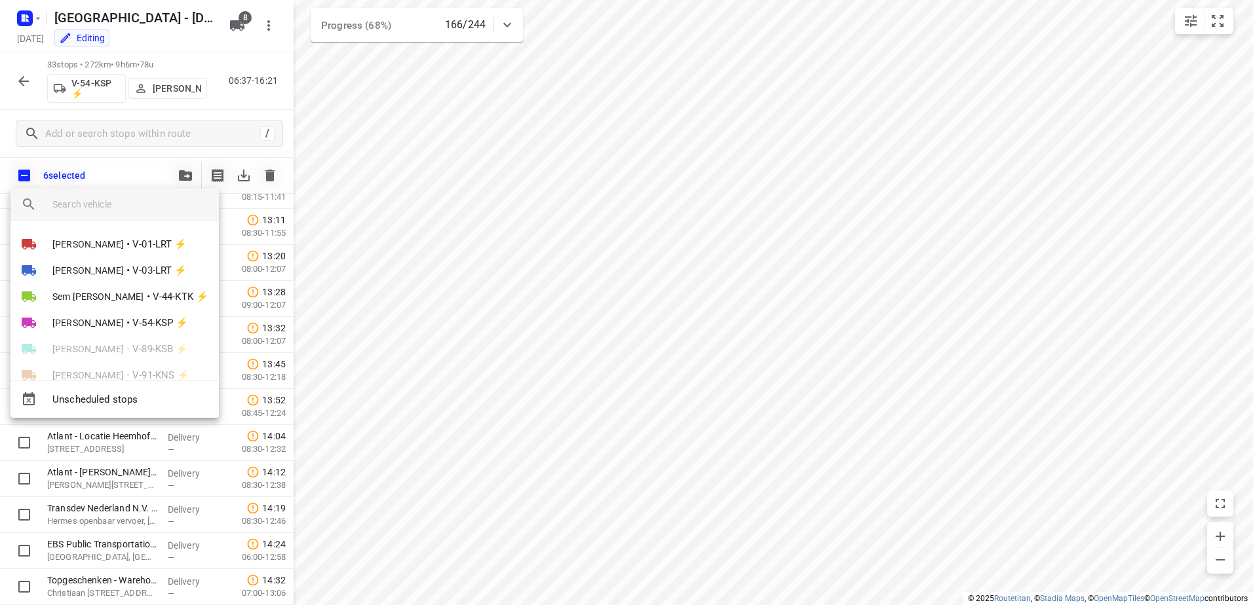
click at [131, 217] on div at bounding box center [135, 204] width 166 height 31
drag, startPoint x: 131, startPoint y: 217, endPoint x: 108, endPoint y: 196, distance: 31.1
click at [108, 196] on input "search vehicle" at bounding box center [130, 205] width 156 height 20
click at [109, 208] on input "search vehicle" at bounding box center [130, 205] width 156 height 20
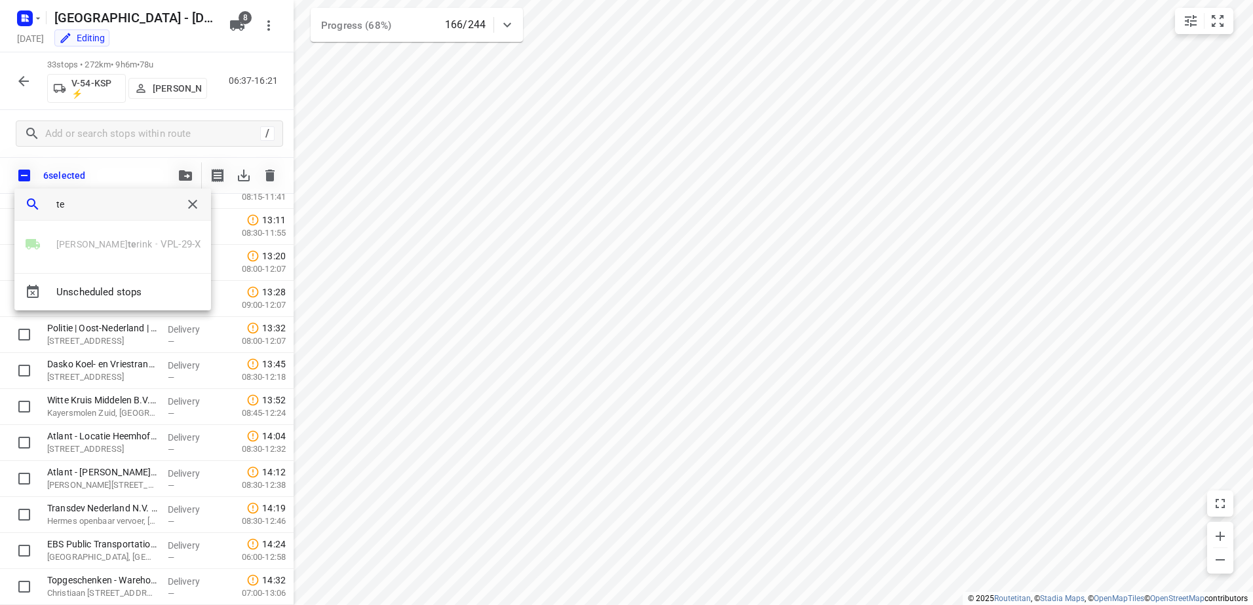
type input "t"
type input "yer"
click at [113, 231] on li "Yer mo Broekman • V-92-KNS ⚡" at bounding box center [105, 244] width 191 height 26
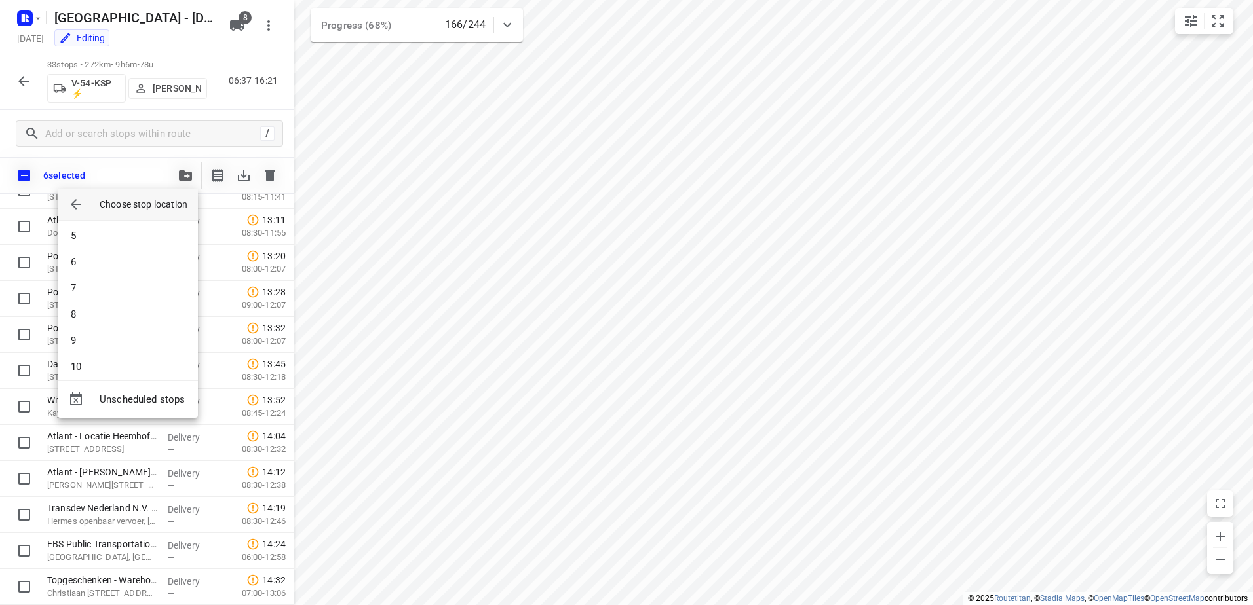
scroll to position [393, 0]
click at [110, 338] on li "20" at bounding box center [128, 344] width 140 height 26
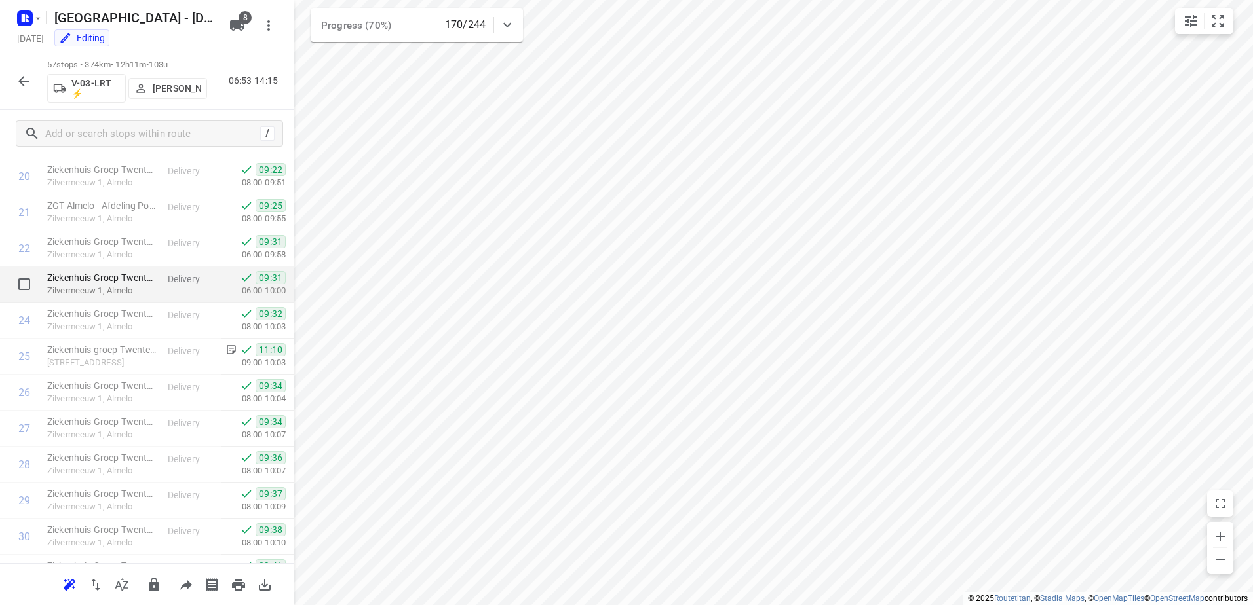
scroll to position [758, 0]
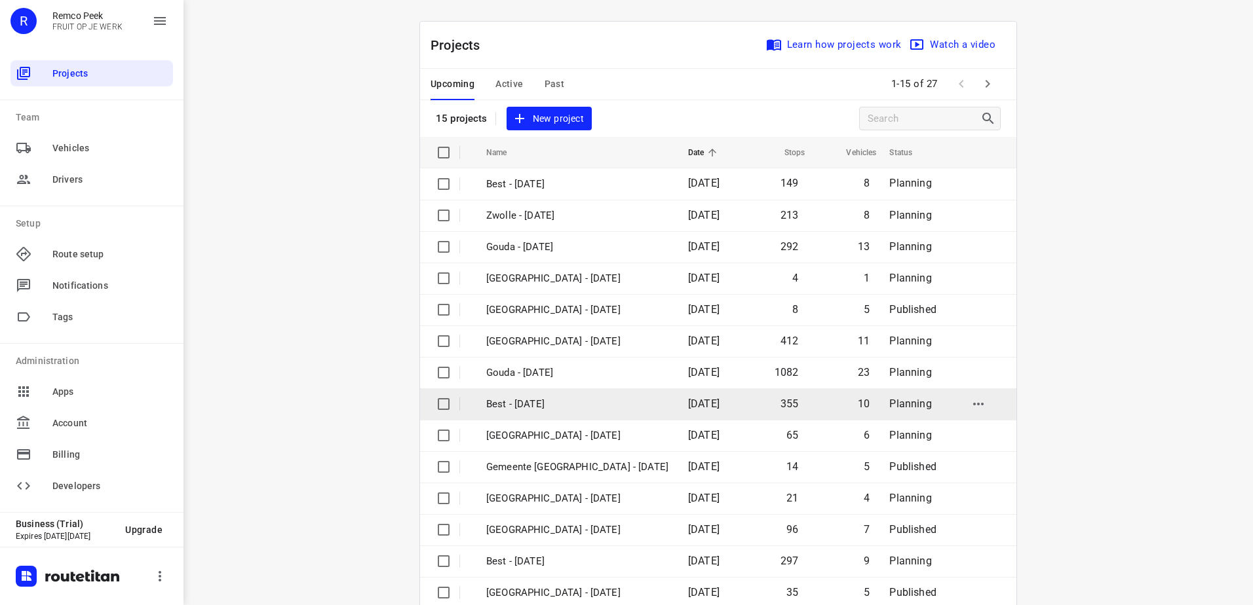
click at [580, 392] on td "Best - [DATE]" at bounding box center [575, 404] width 204 height 31
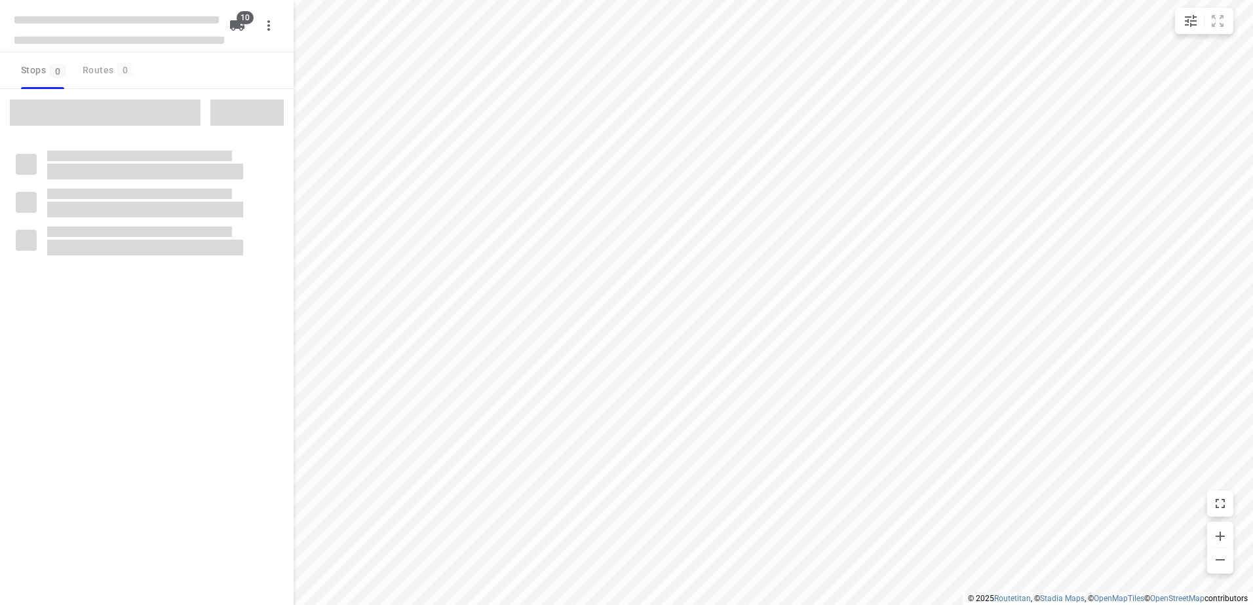
checkbox input "true"
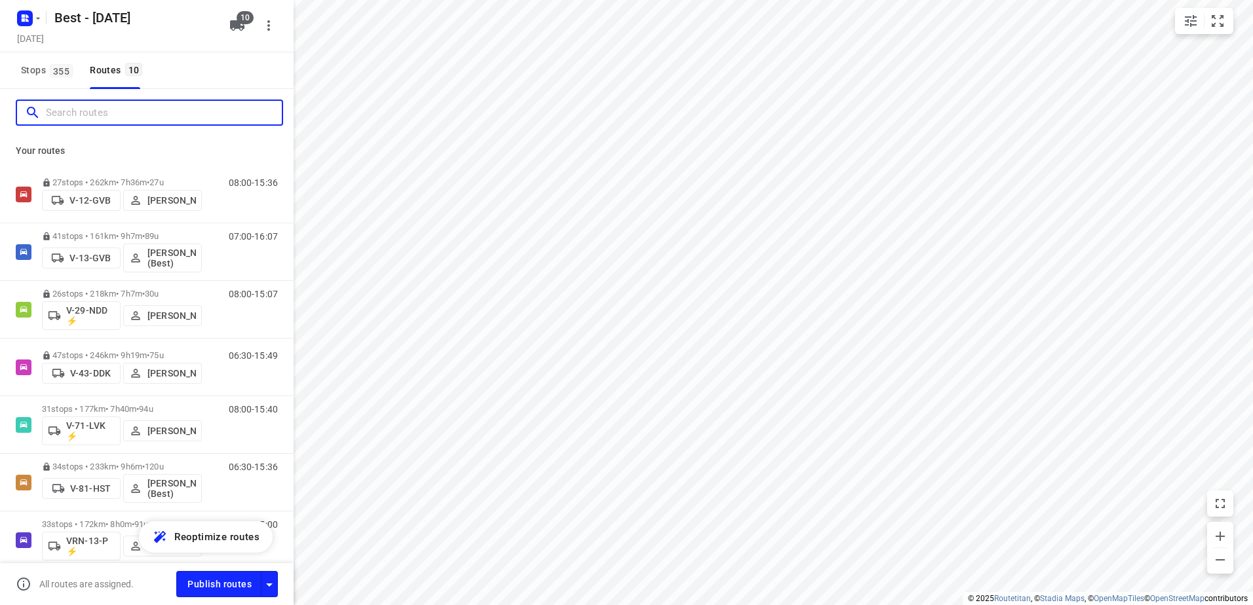
click at [182, 111] on input "Search routes" at bounding box center [164, 113] width 236 height 20
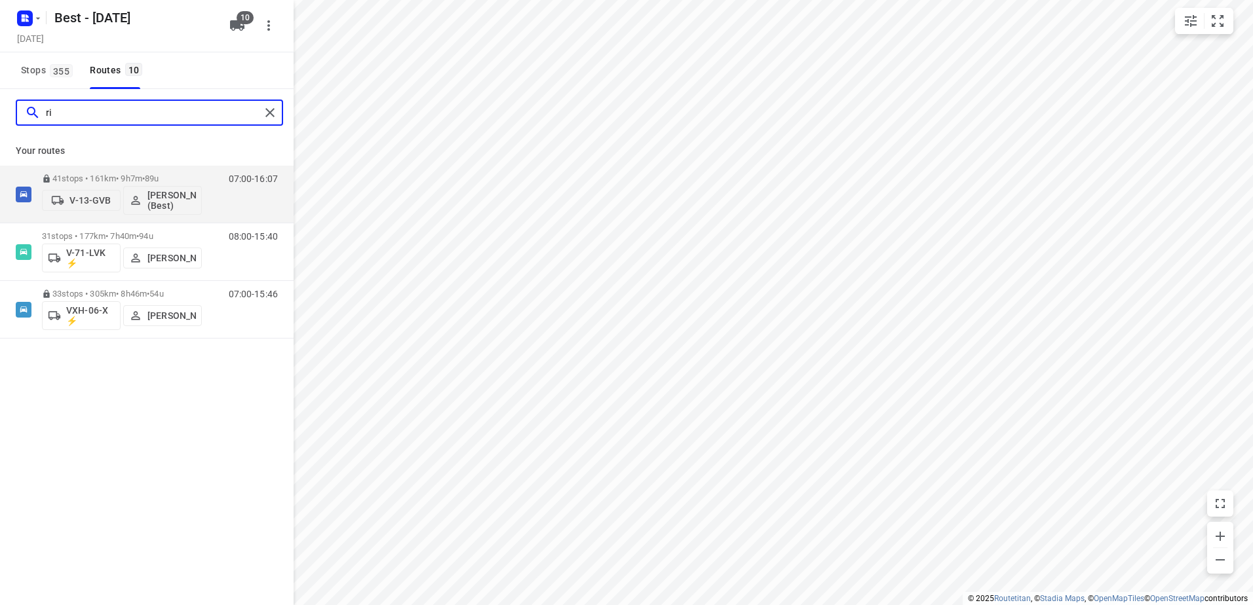
type input "r"
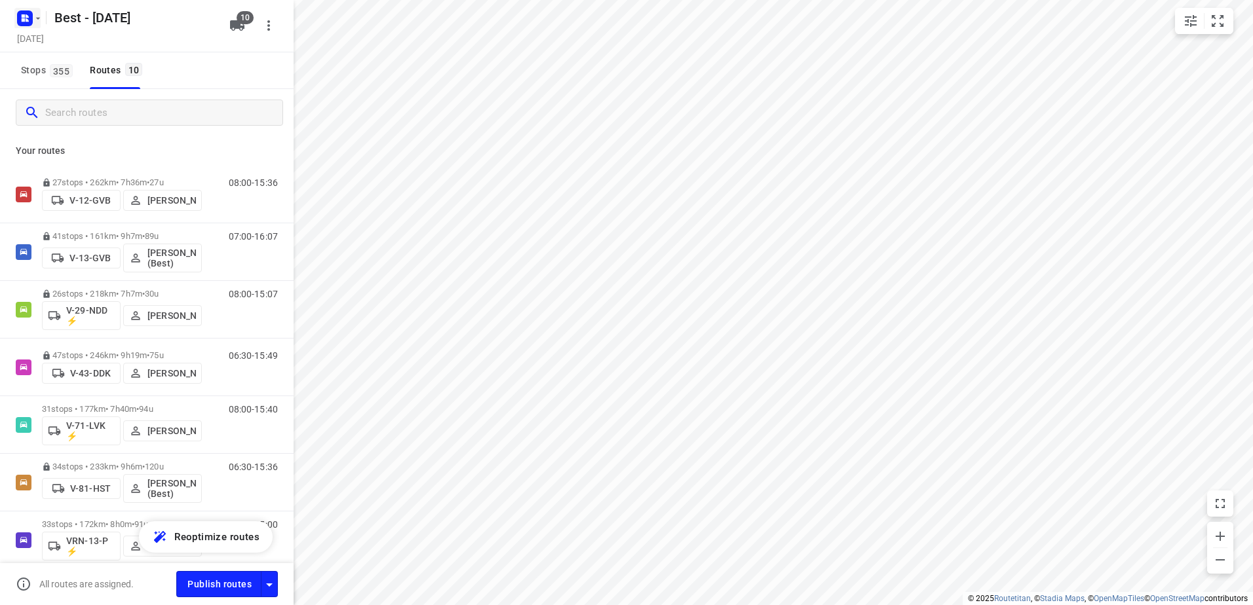
click at [28, 19] on icon "button" at bounding box center [27, 19] width 3 height 3
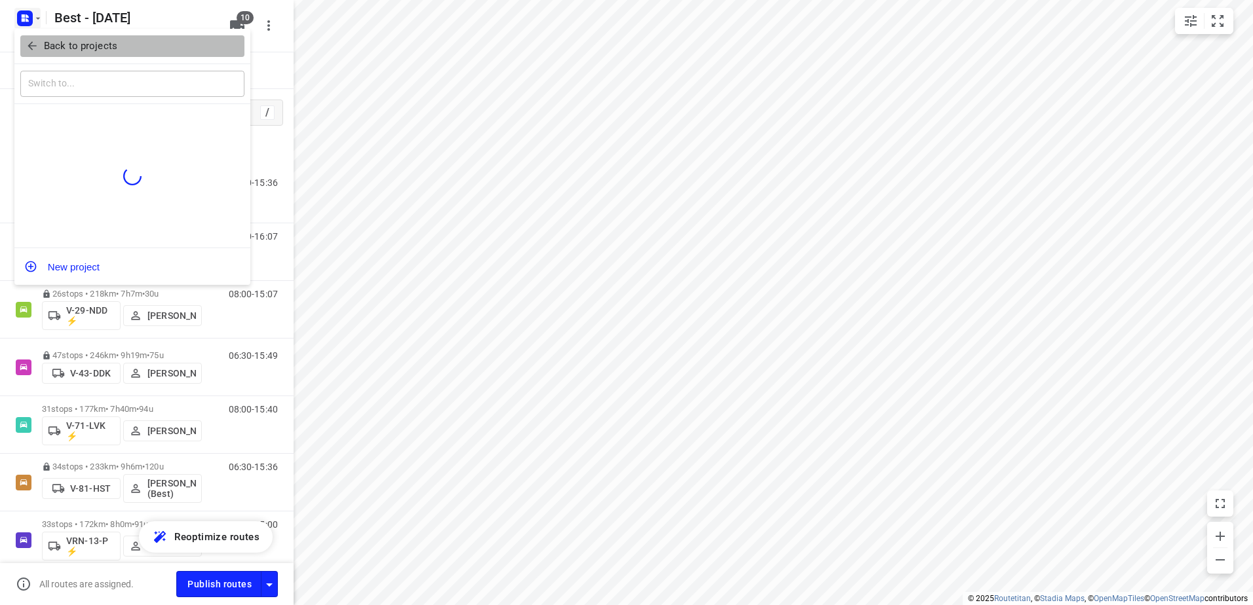
click at [54, 41] on p "Back to projects" at bounding box center [80, 46] width 73 height 15
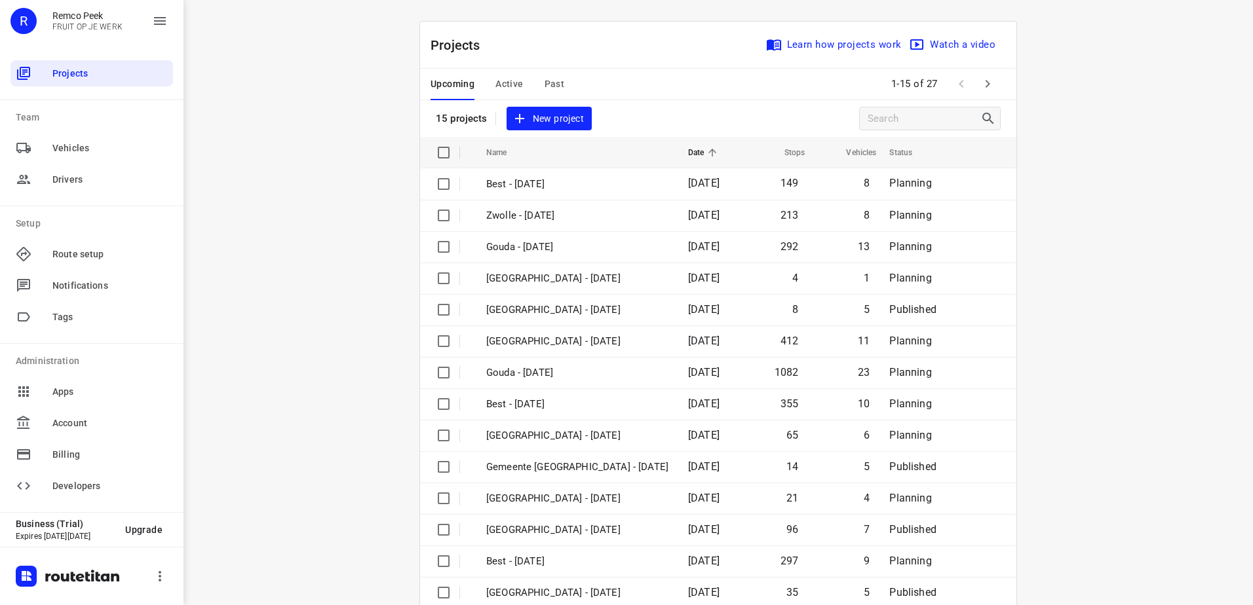
click at [506, 82] on span "Active" at bounding box center [509, 84] width 28 height 16
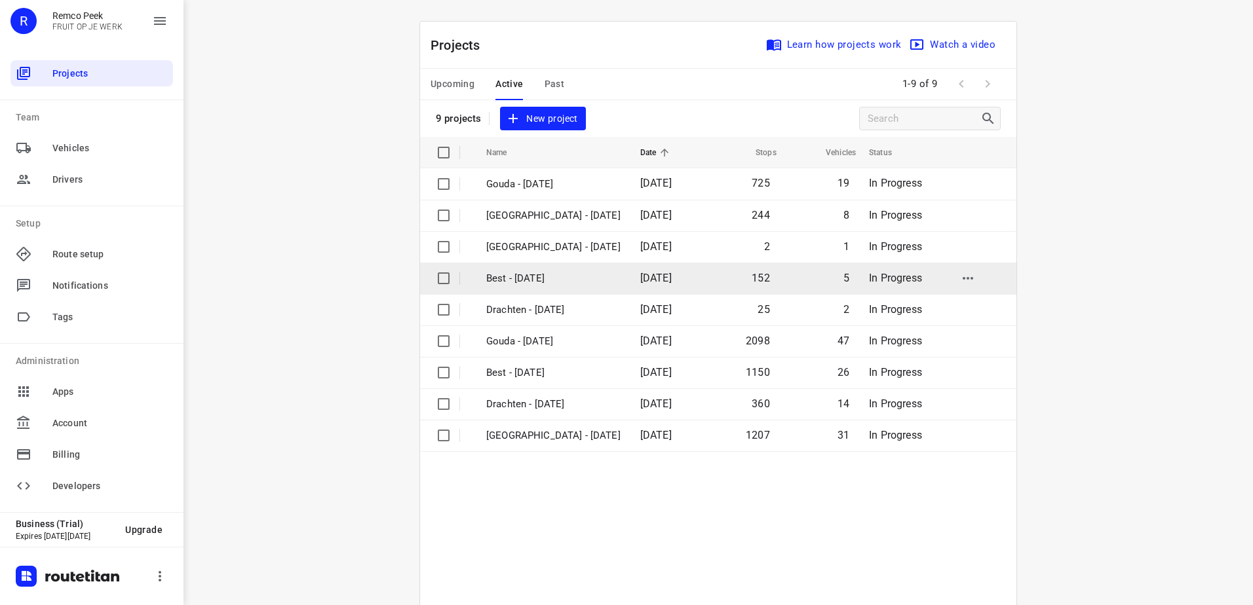
click at [520, 290] on td "Best - [DATE]" at bounding box center [551, 278] width 157 height 31
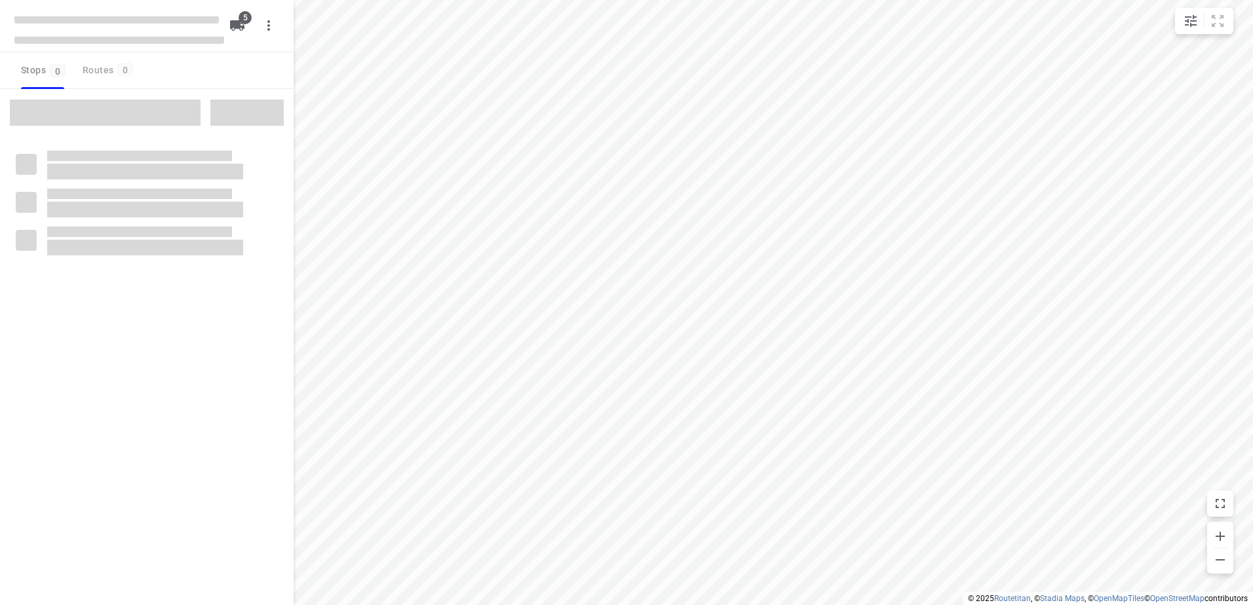
checkbox input "true"
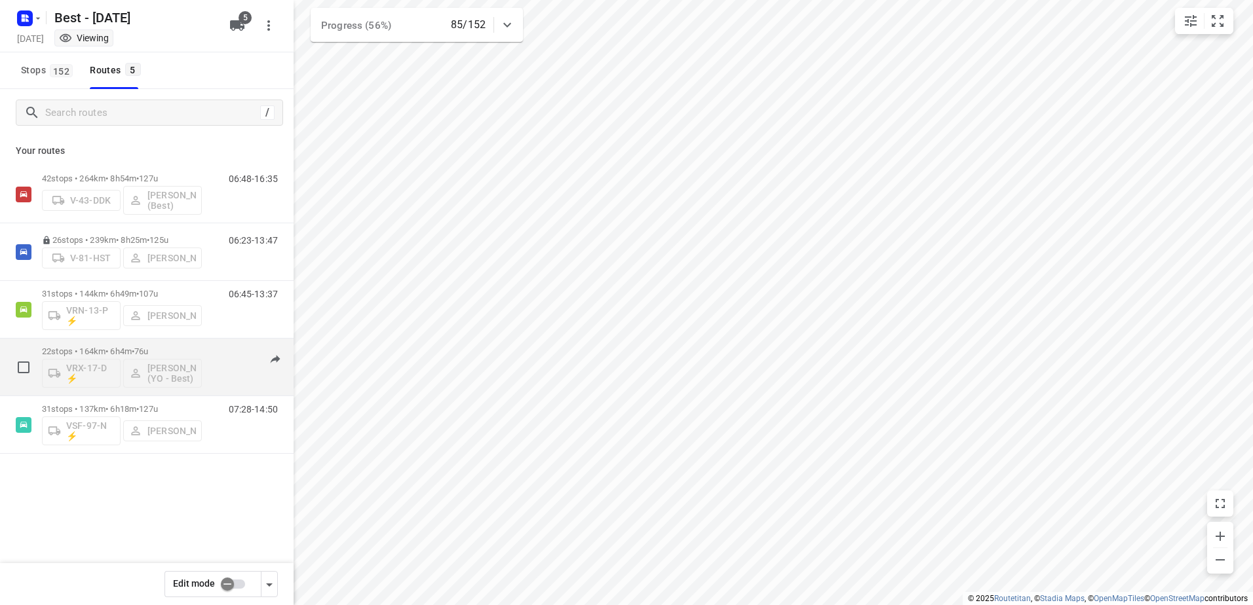
click at [148, 351] on span "76u" at bounding box center [141, 352] width 14 height 10
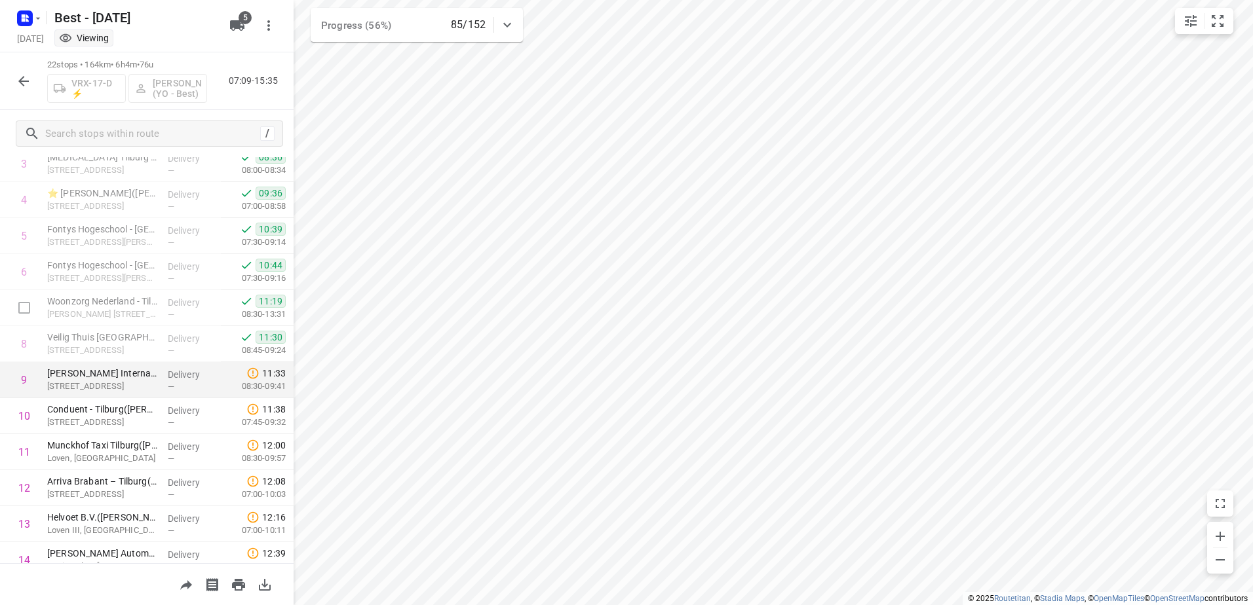
scroll to position [161, 0]
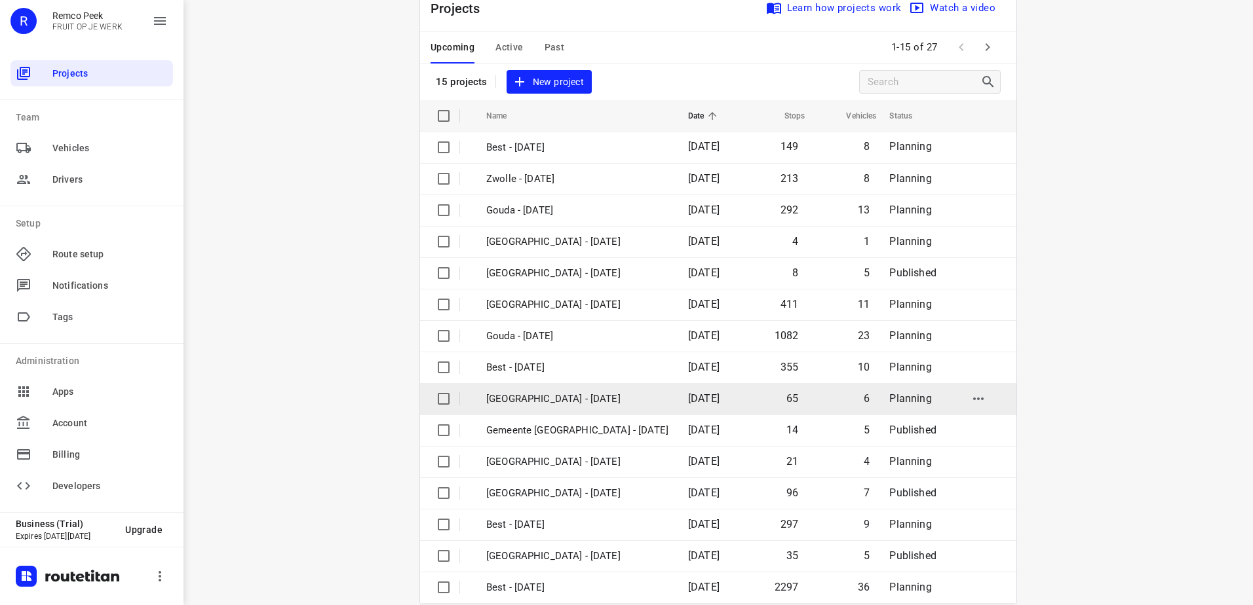
scroll to position [57, 0]
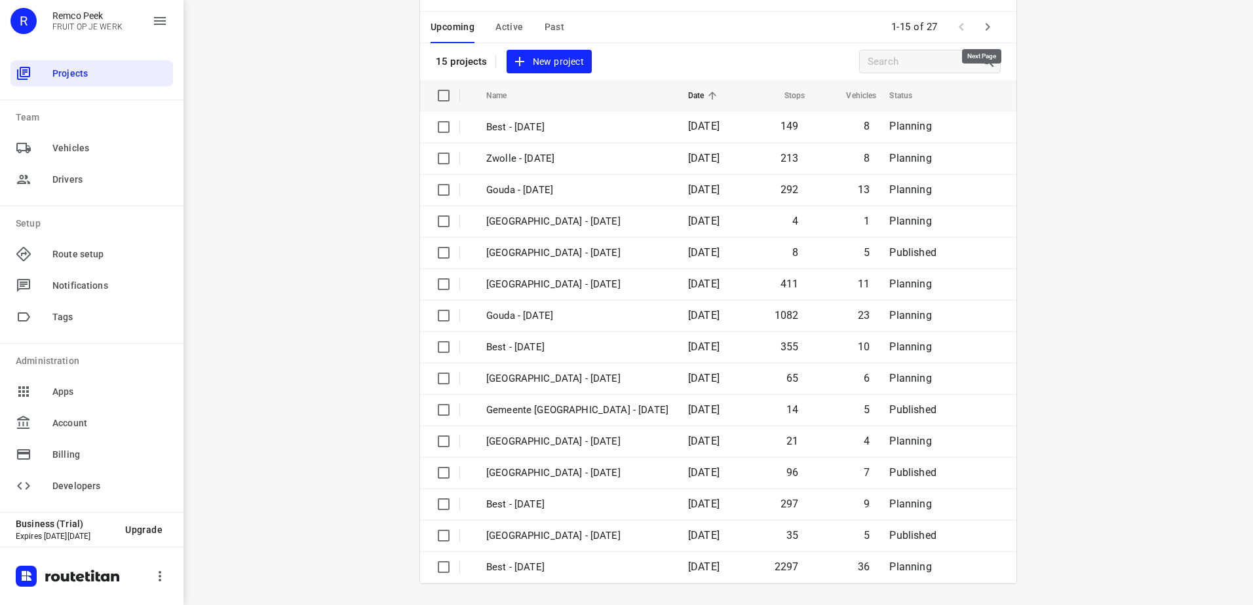
click at [979, 26] on icon "button" at bounding box center [987, 27] width 16 height 16
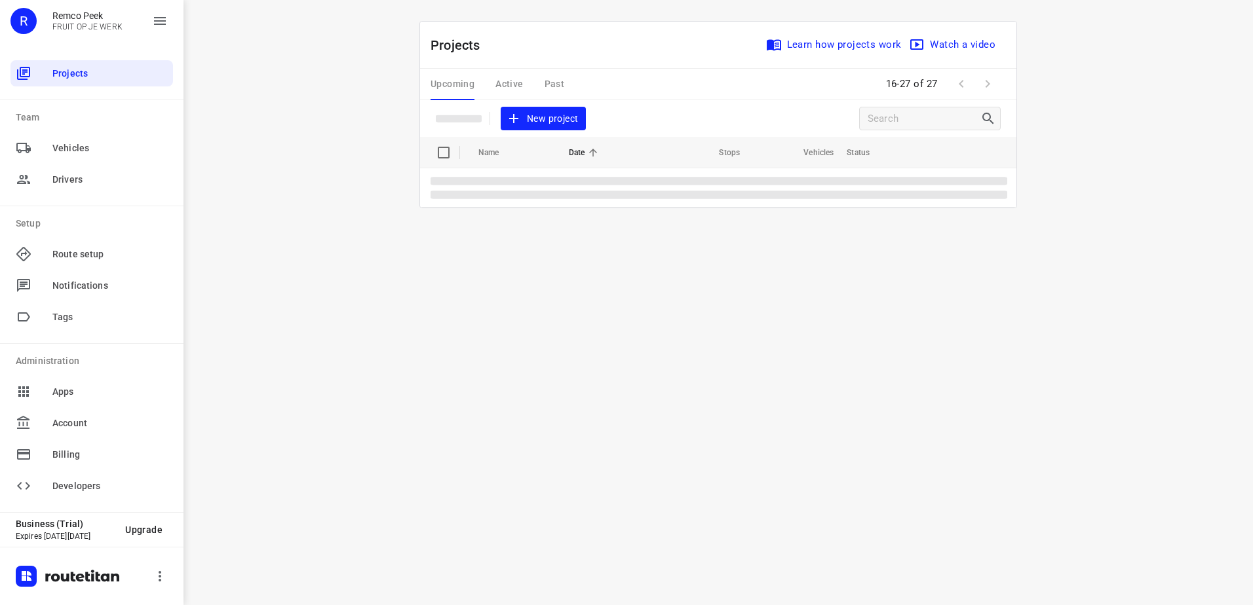
scroll to position [0, 0]
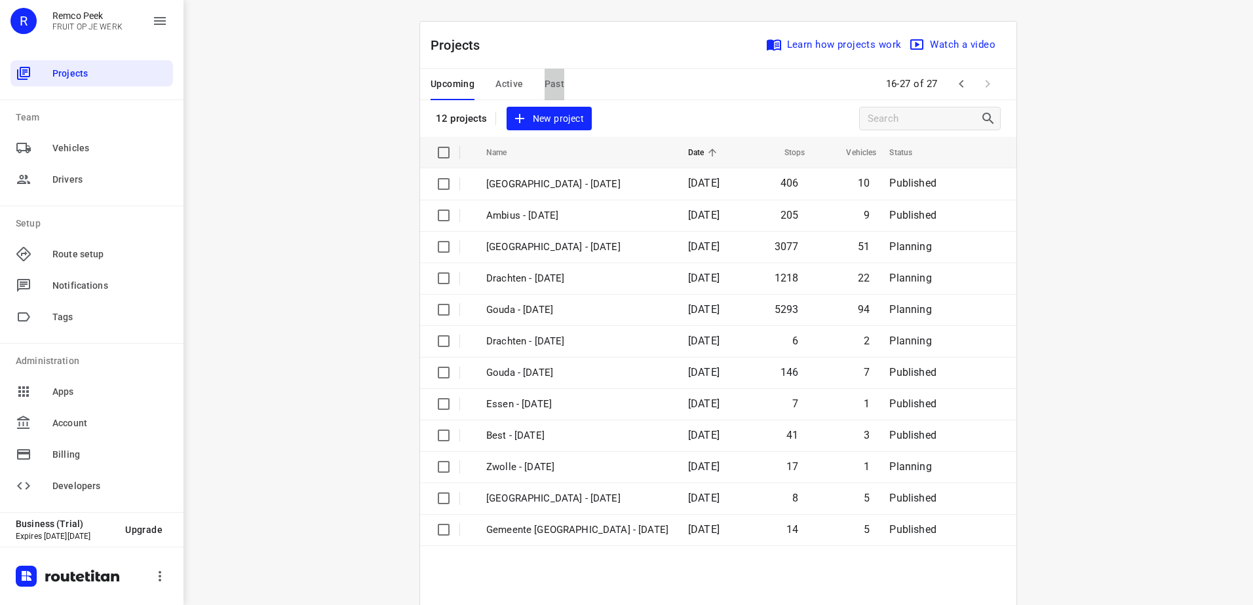
click at [545, 76] on span "Past" at bounding box center [554, 84] width 20 height 16
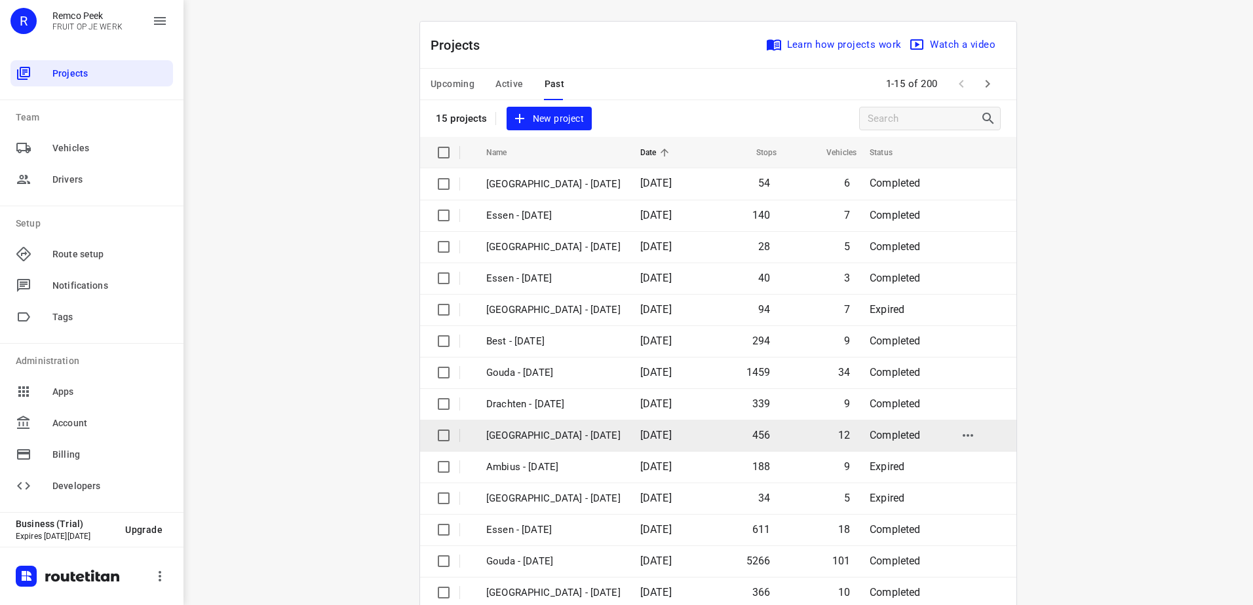
scroll to position [57, 0]
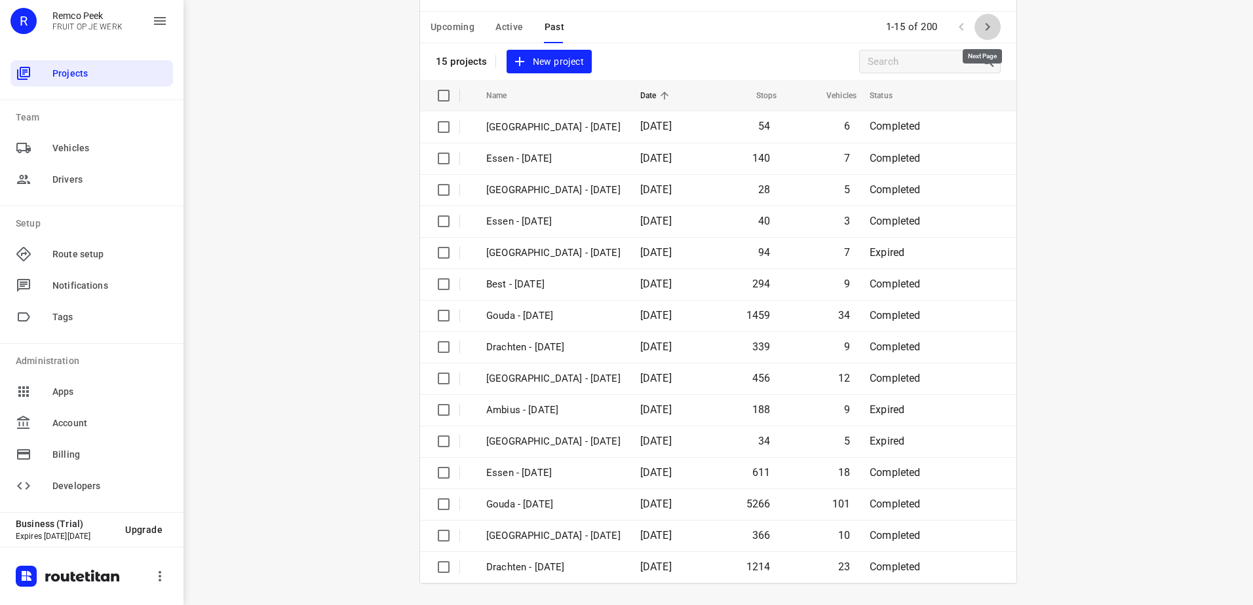
click at [989, 32] on icon "button" at bounding box center [987, 27] width 16 height 16
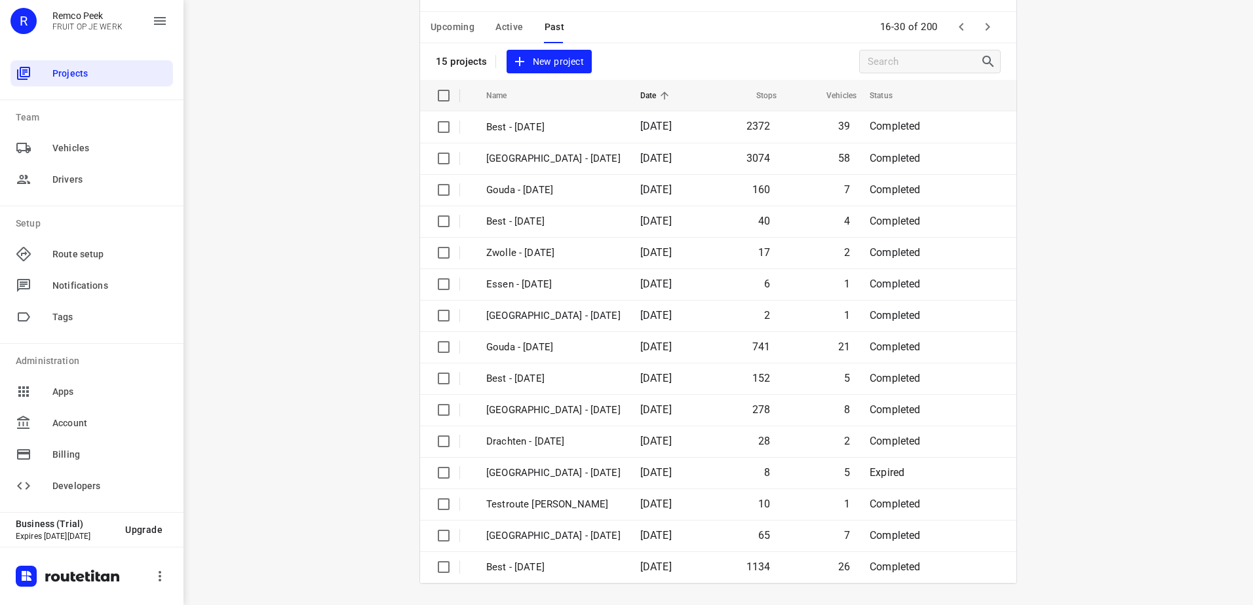
scroll to position [0, 0]
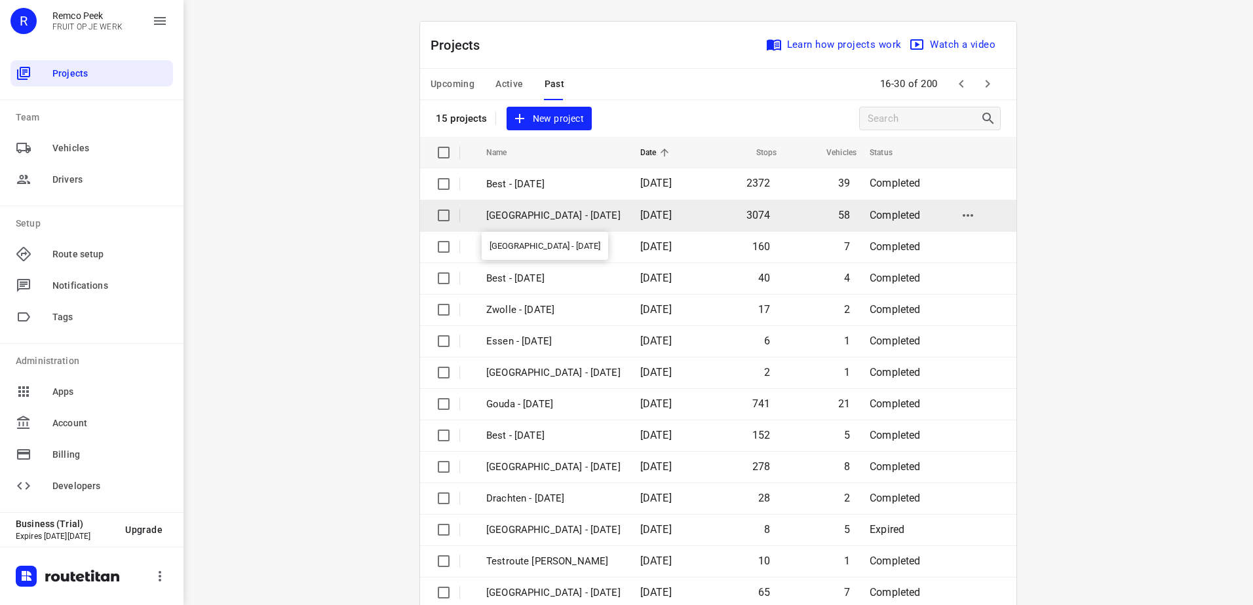
click at [564, 210] on p "[GEOGRAPHIC_DATA] - [DATE]" at bounding box center [553, 215] width 134 height 15
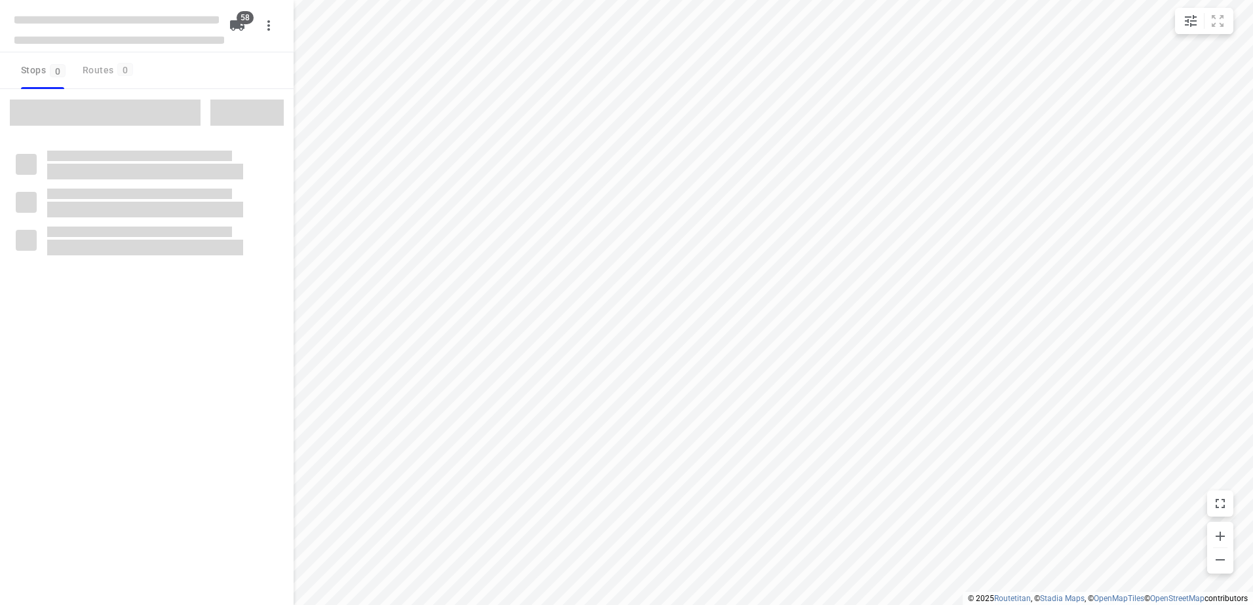
checkbox input "true"
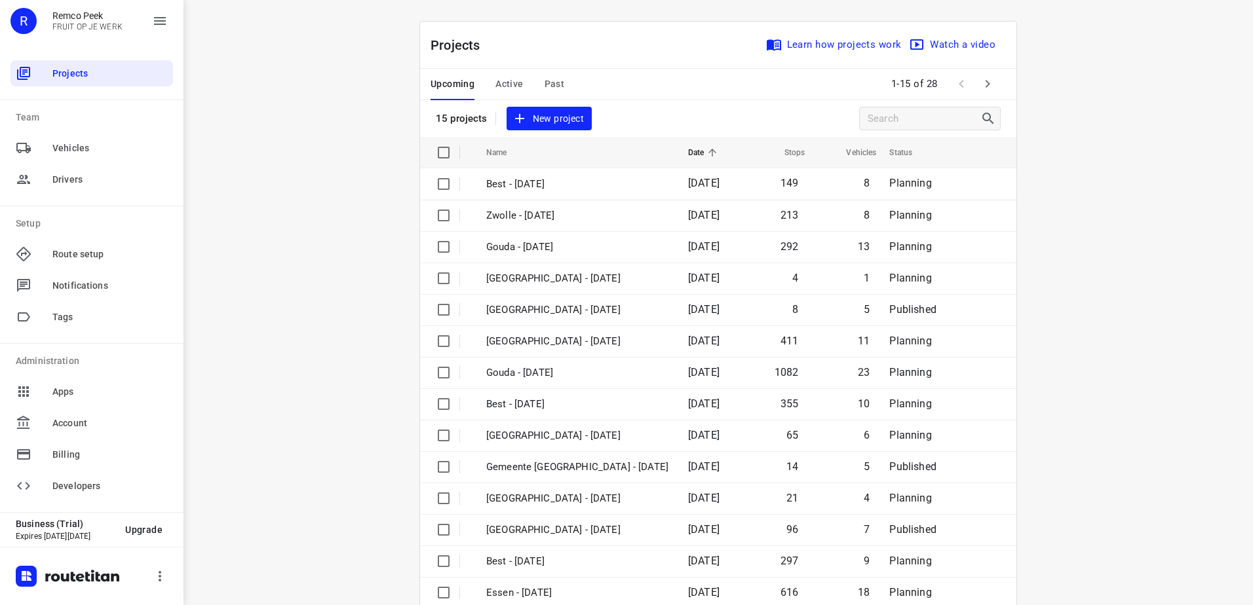
click at [510, 85] on span "Active" at bounding box center [509, 84] width 28 height 16
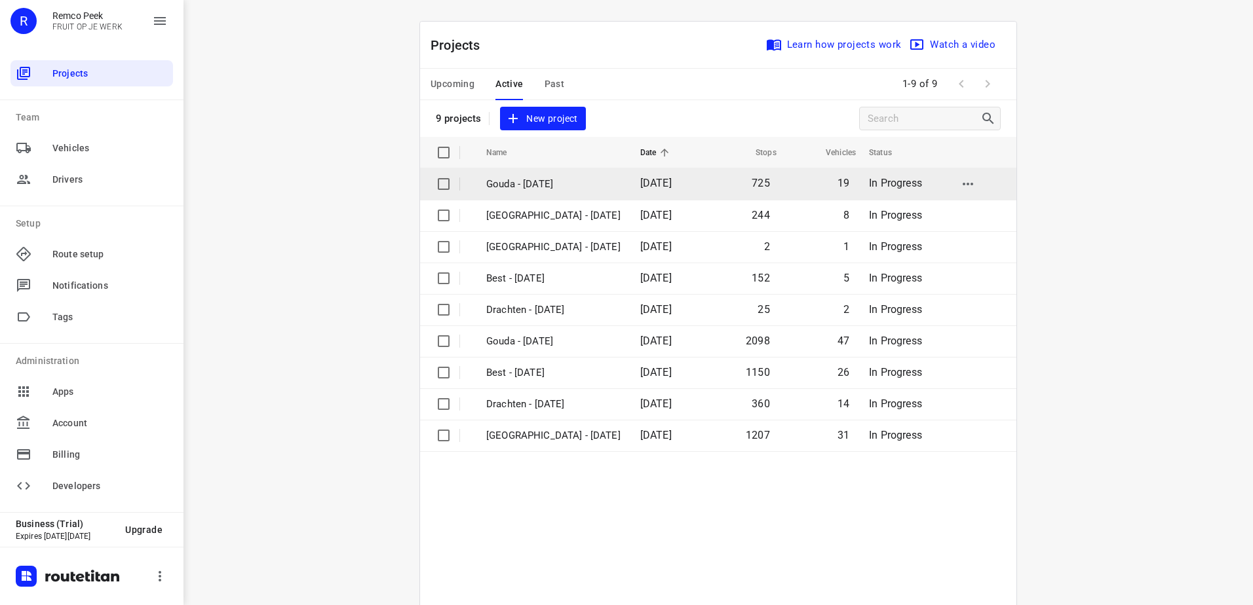
click at [544, 185] on p "Gouda - [DATE]" at bounding box center [553, 184] width 134 height 15
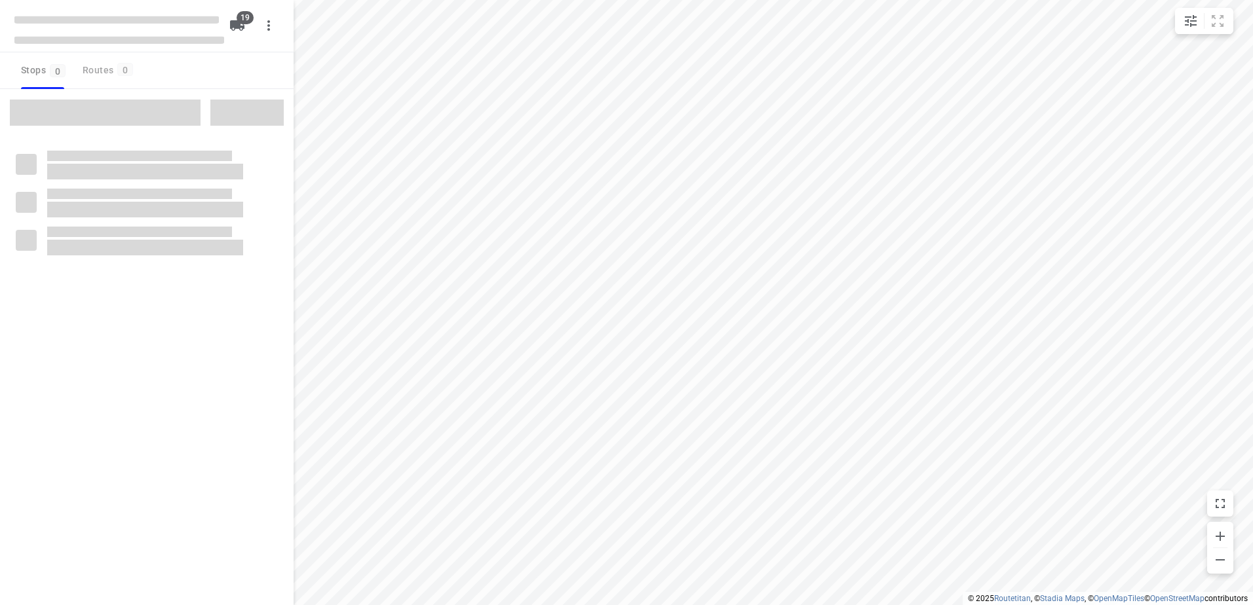
checkbox input "true"
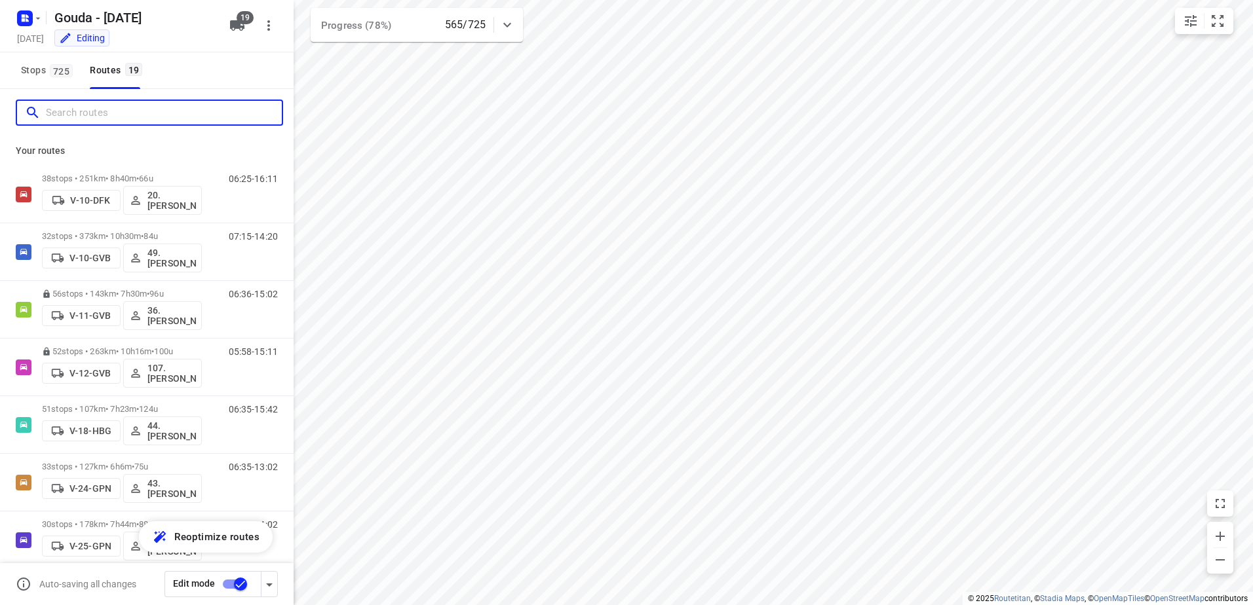
click at [118, 104] on input "Search routes" at bounding box center [164, 113] width 236 height 20
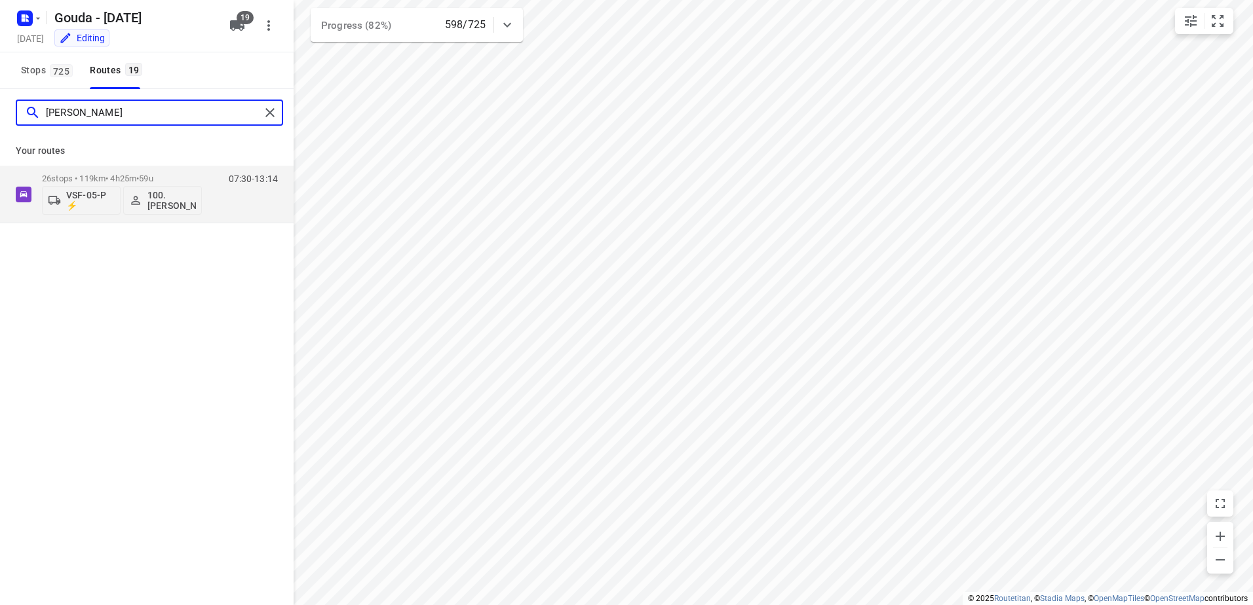
drag, startPoint x: 212, startPoint y: 113, endPoint x: -37, endPoint y: 108, distance: 249.7
click at [0, 108] on html "i © 2025 Routetitan , © Stadia Maps , © OpenMapTiles © OpenStreetMap contributo…" at bounding box center [626, 302] width 1253 height 605
type input "mousta"
click at [94, 175] on p "42 stops • 216km • 8h21m • 103u" at bounding box center [122, 179] width 160 height 10
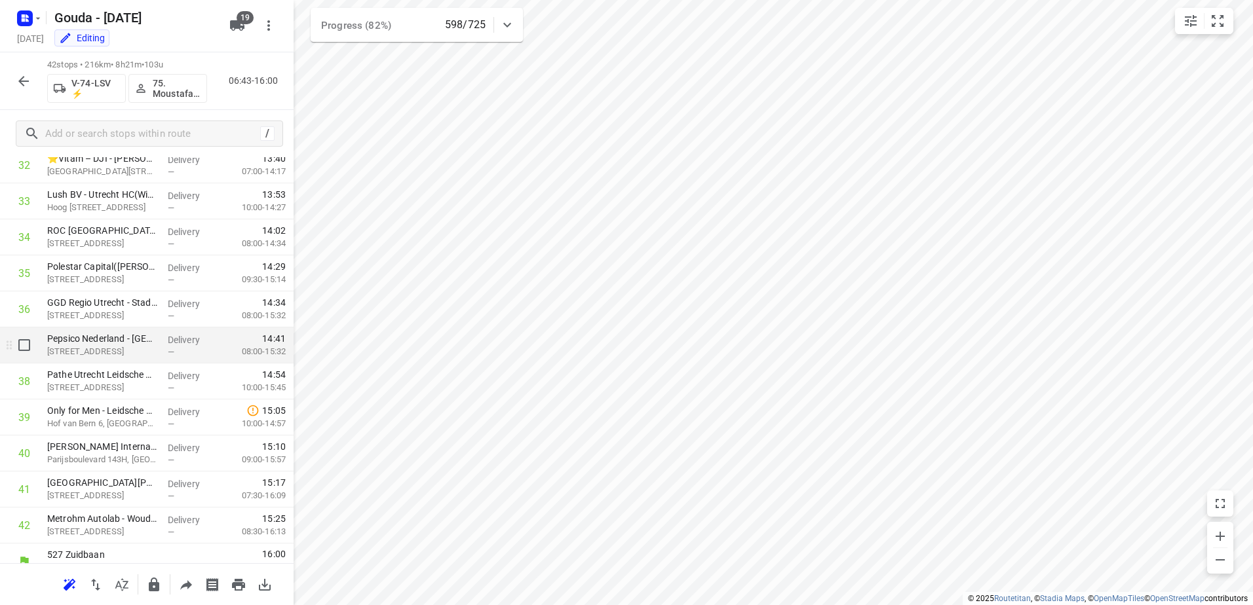
scroll to position [1209, 0]
